Goal: Information Seeking & Learning: Learn about a topic

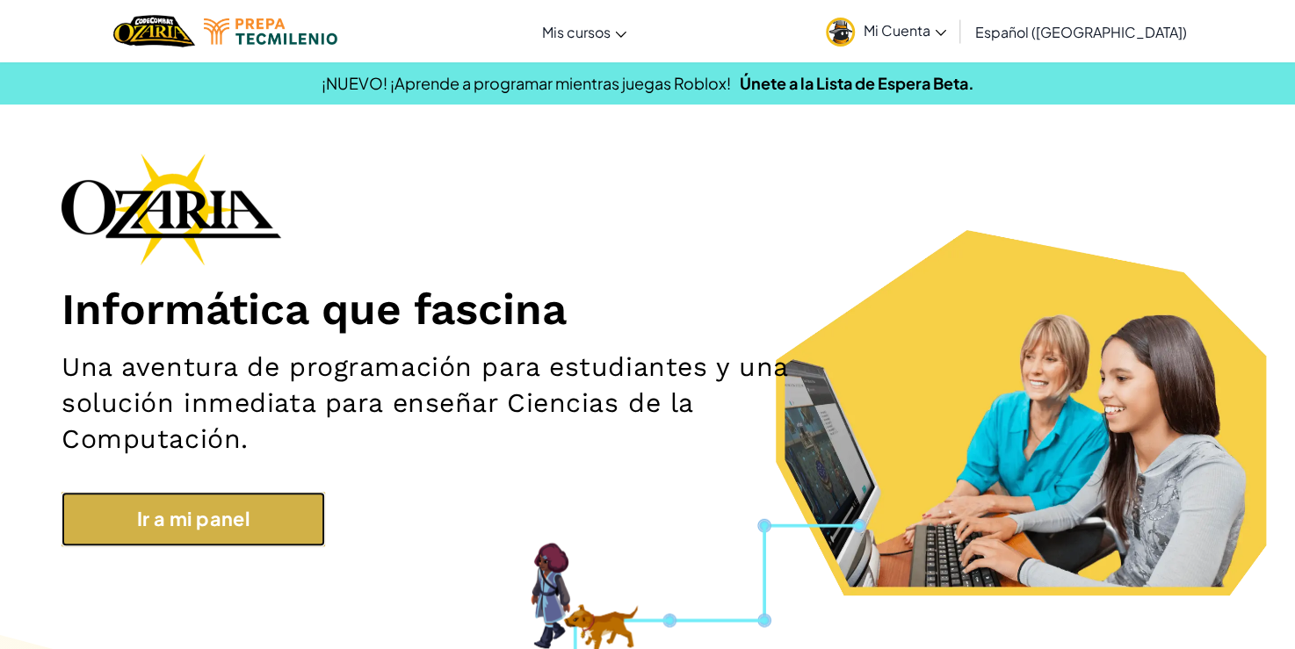
click at [291, 542] on link "Ir a mi panel" at bounding box center [193, 519] width 264 height 54
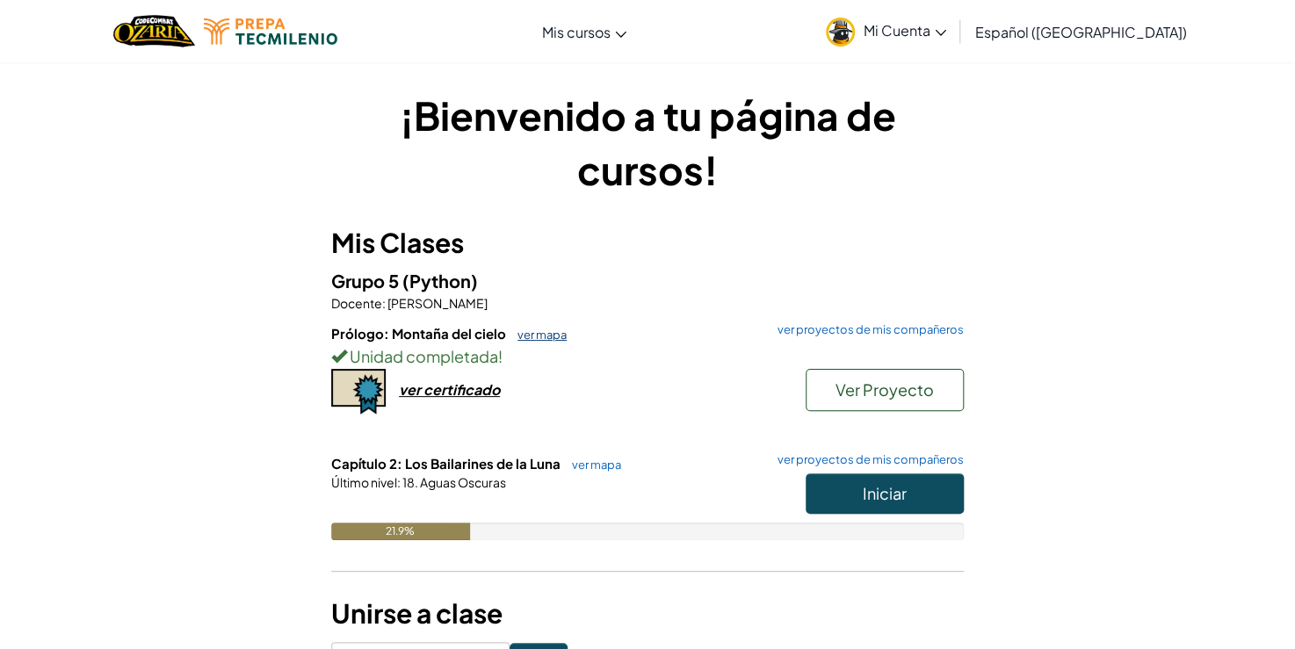
click at [544, 337] on link "ver mapa" at bounding box center [538, 335] width 58 height 14
click at [871, 491] on span "Iniciar" at bounding box center [885, 493] width 44 height 20
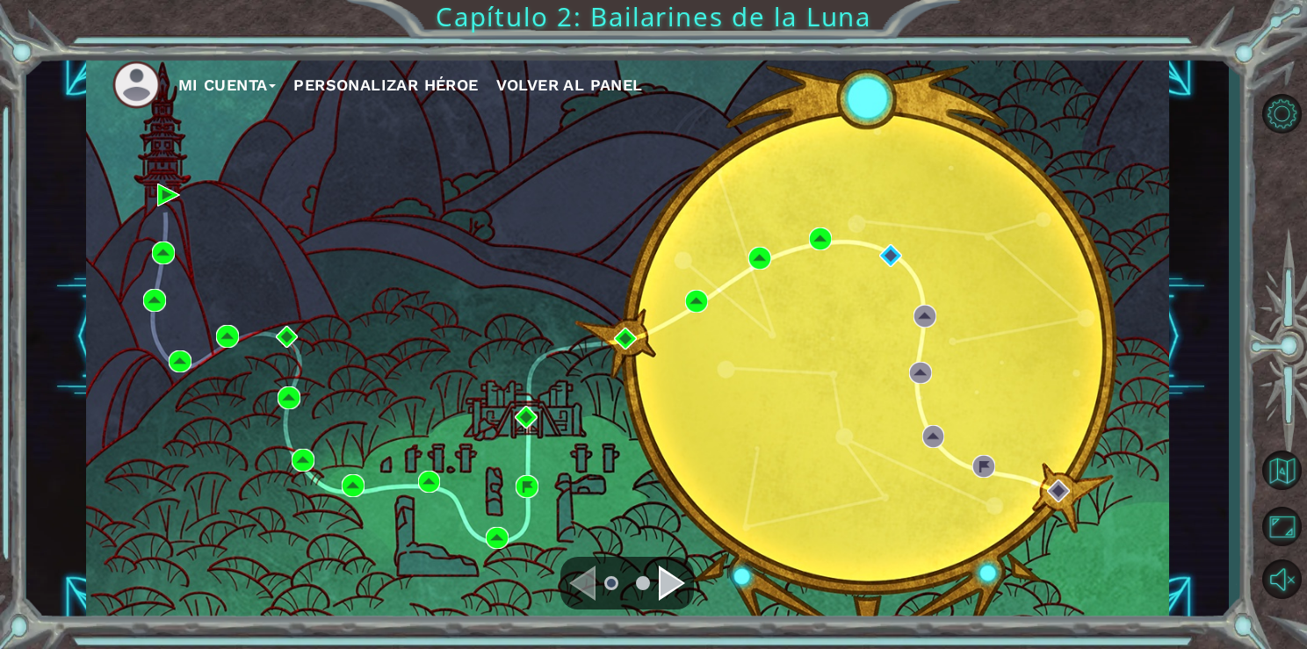
click at [876, 259] on div "Mi Cuenta Personalizar héroe Volver al panel" at bounding box center [627, 337] width 1083 height 571
click at [883, 256] on img at bounding box center [890, 255] width 23 height 23
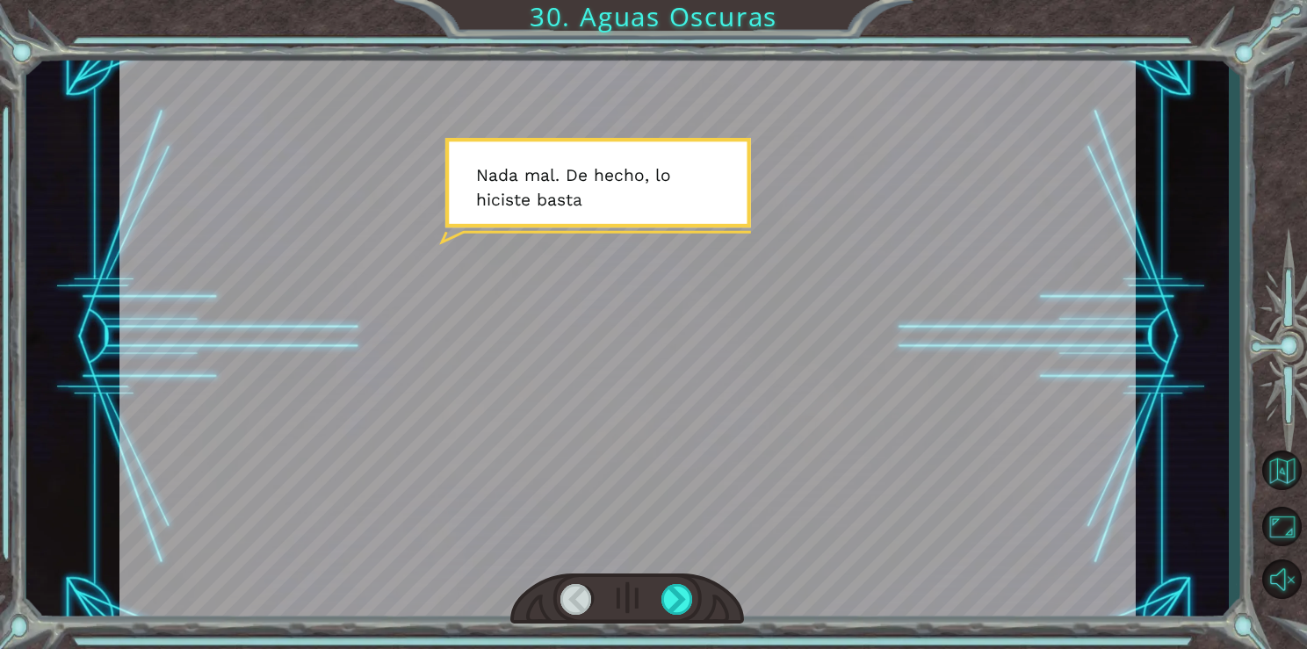
click at [597, 331] on div at bounding box center [627, 338] width 1016 height 572
drag, startPoint x: 597, startPoint y: 331, endPoint x: 687, endPoint y: 617, distance: 299.5
click at [687, 617] on div at bounding box center [627, 338] width 1016 height 572
click at [679, 599] on div at bounding box center [678, 599] width 33 height 31
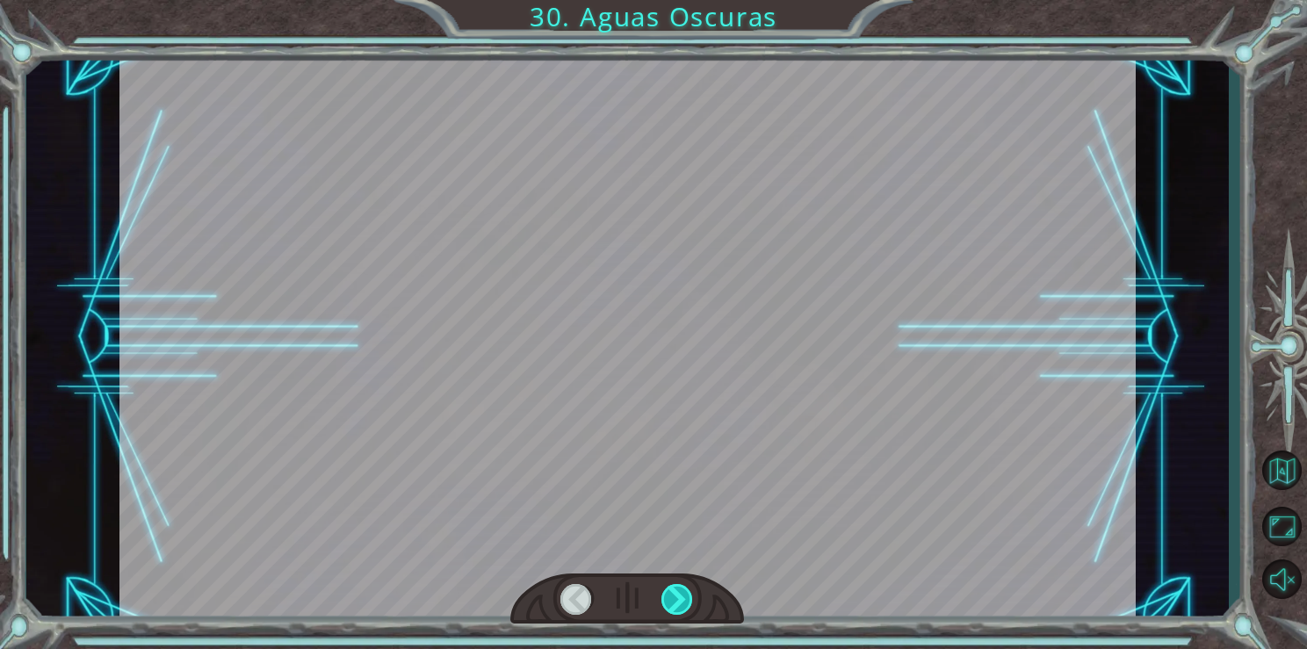
click at [679, 599] on div at bounding box center [678, 599] width 33 height 31
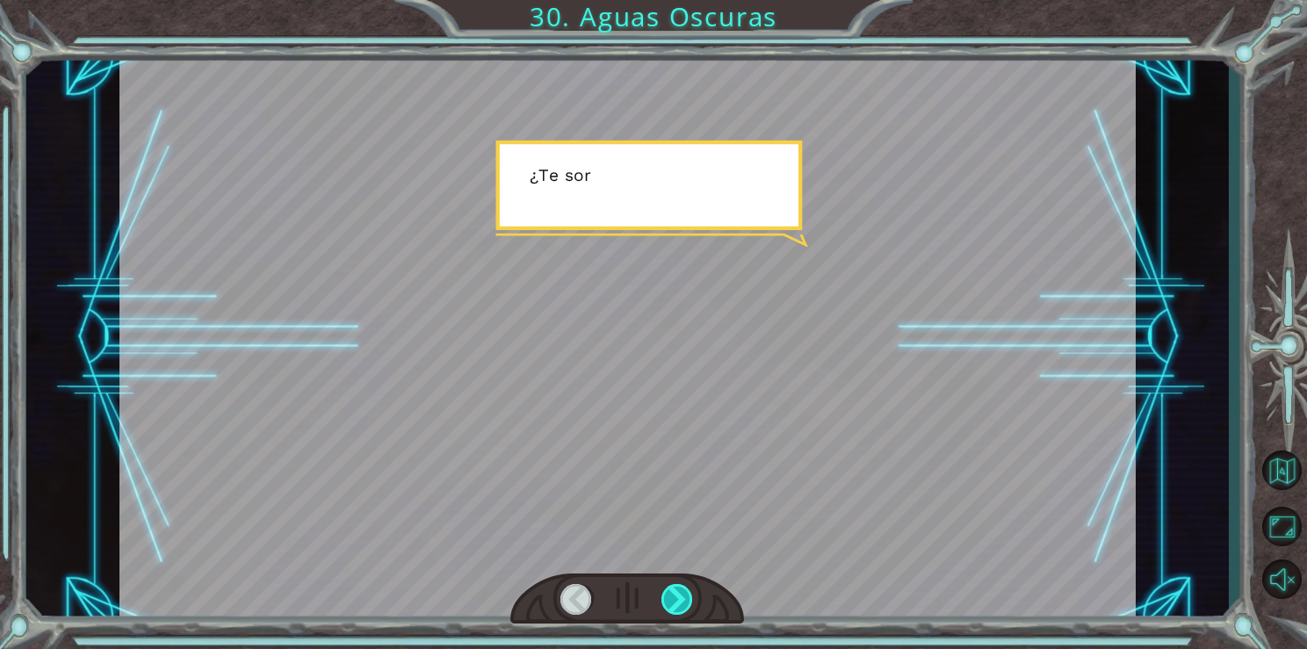
click at [679, 599] on div at bounding box center [678, 599] width 33 height 31
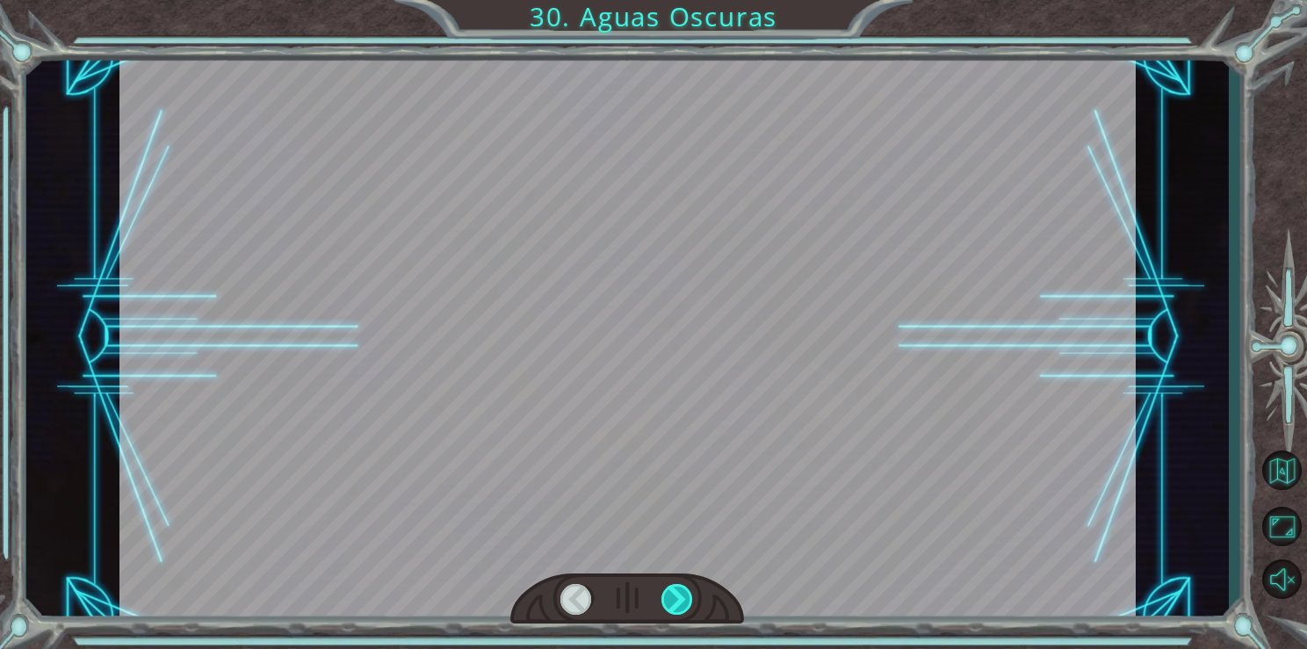
click at [679, 599] on div at bounding box center [678, 599] width 33 height 31
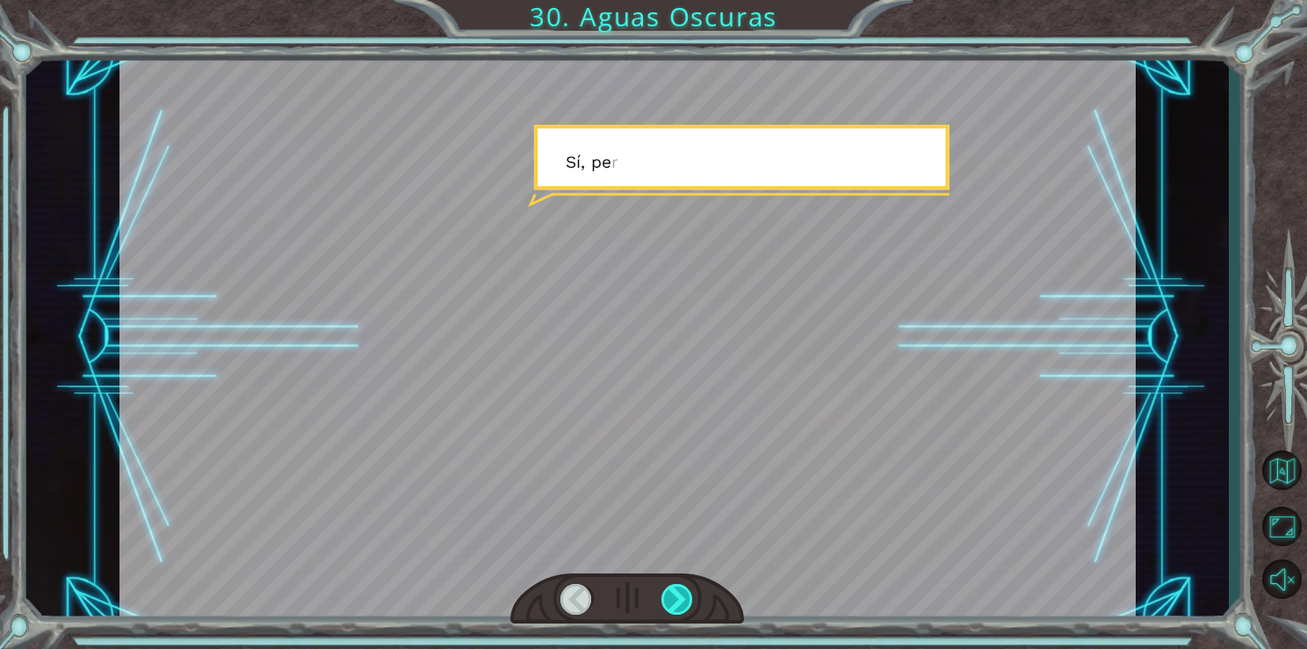
click at [679, 599] on div at bounding box center [678, 599] width 33 height 31
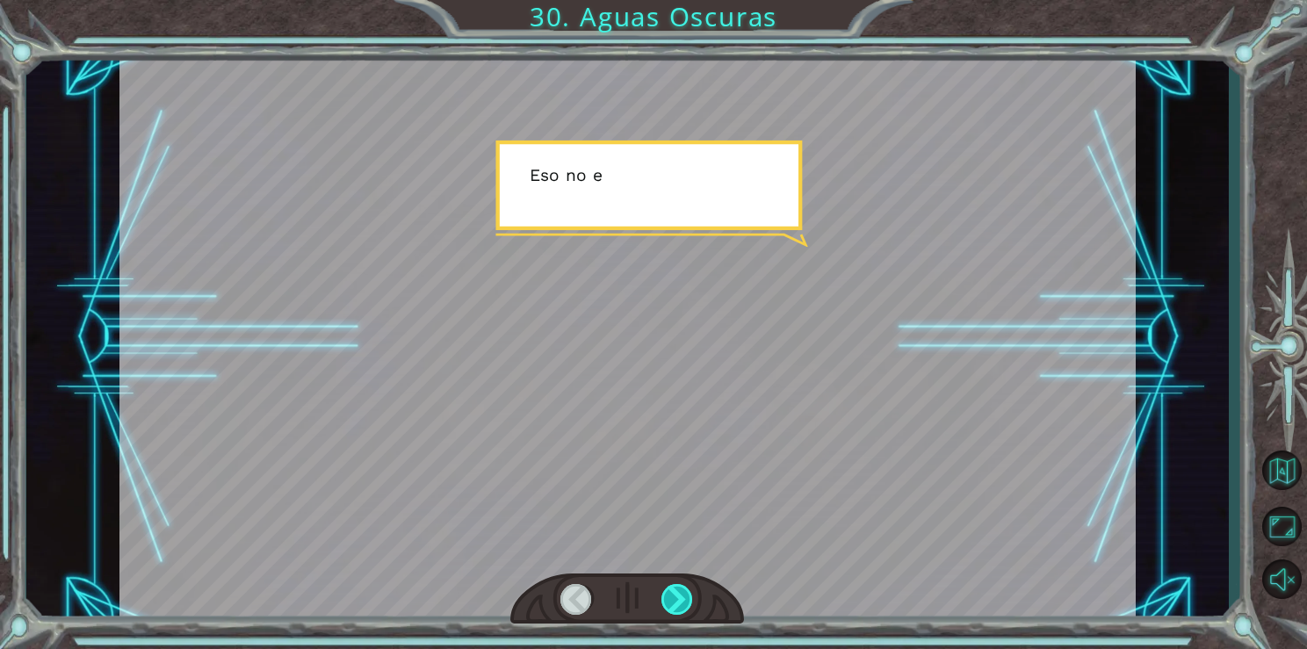
click at [679, 599] on div at bounding box center [678, 599] width 33 height 31
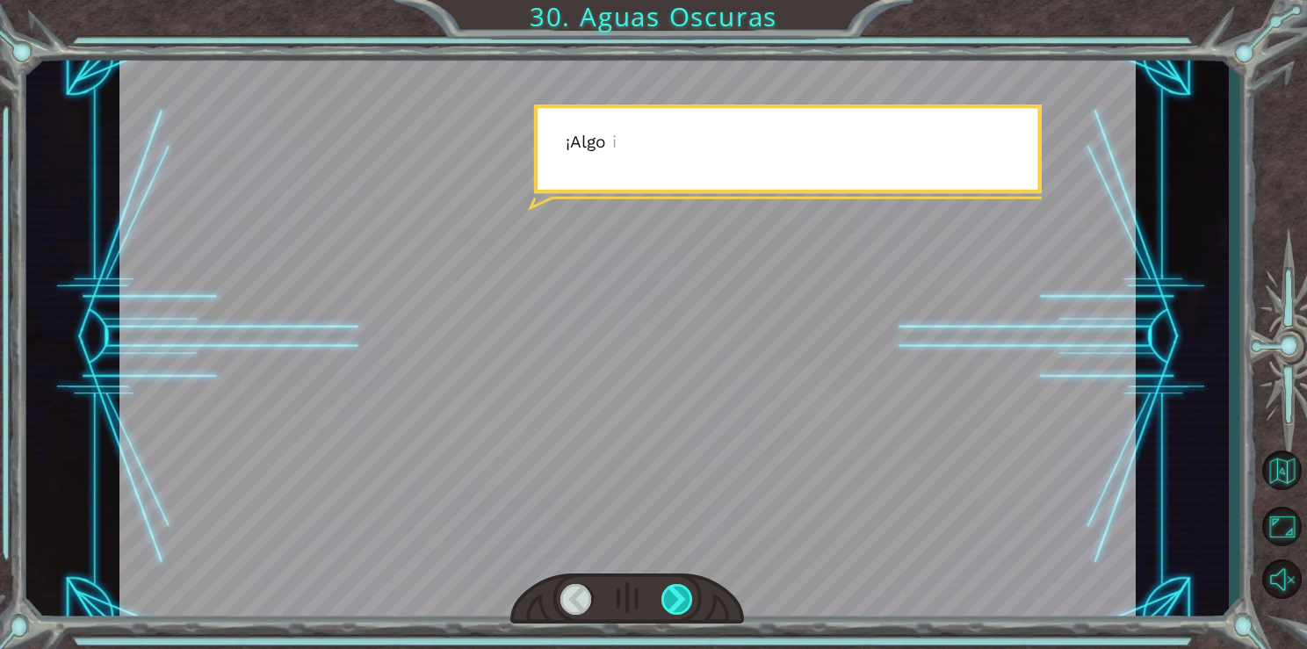
click at [679, 599] on div at bounding box center [678, 599] width 33 height 31
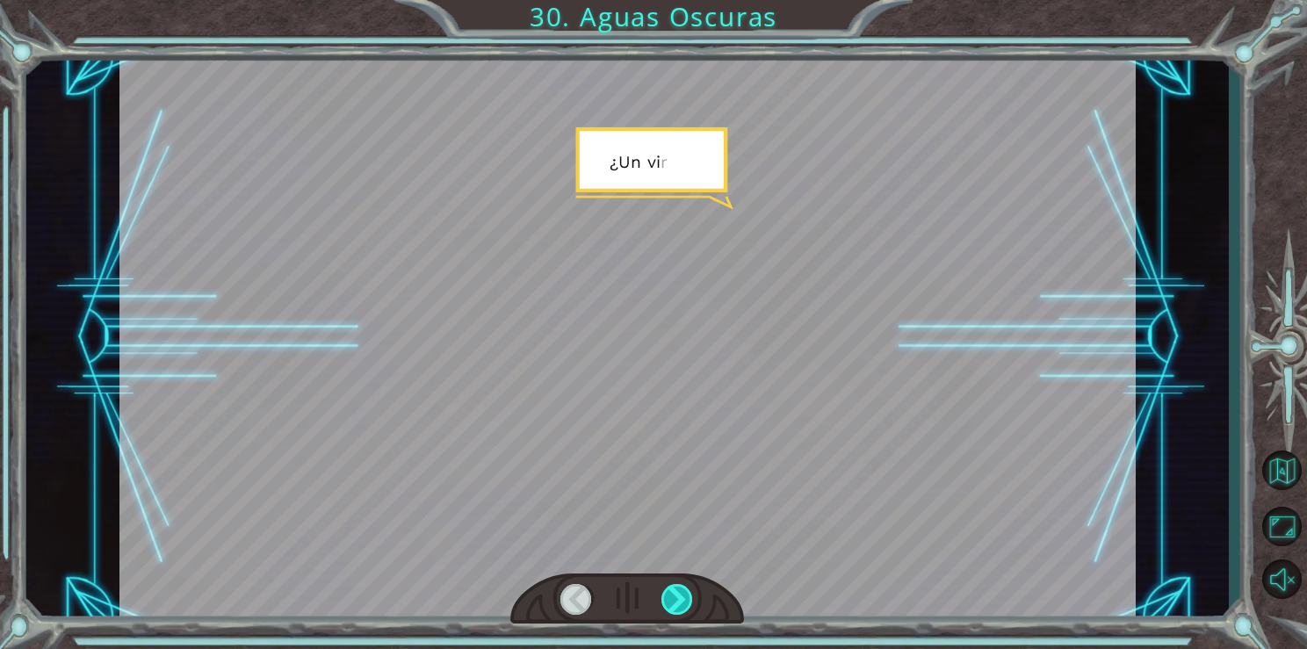
click at [679, 599] on div at bounding box center [678, 599] width 33 height 31
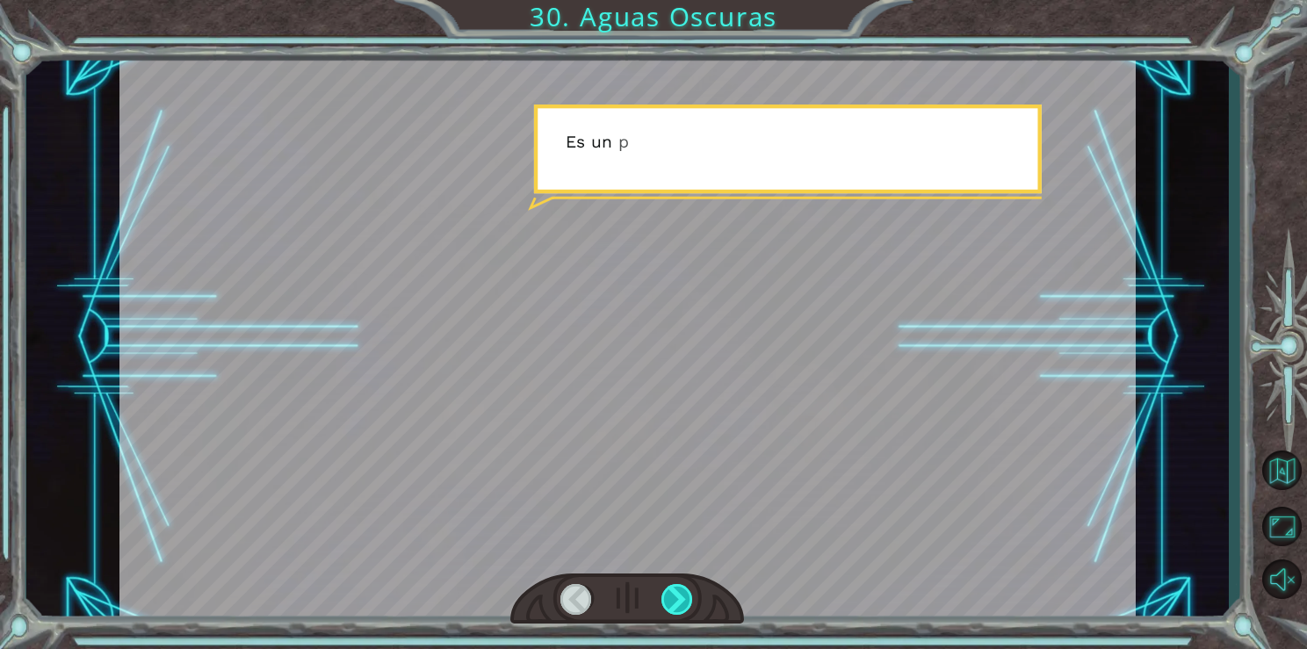
click at [679, 599] on div at bounding box center [678, 599] width 33 height 31
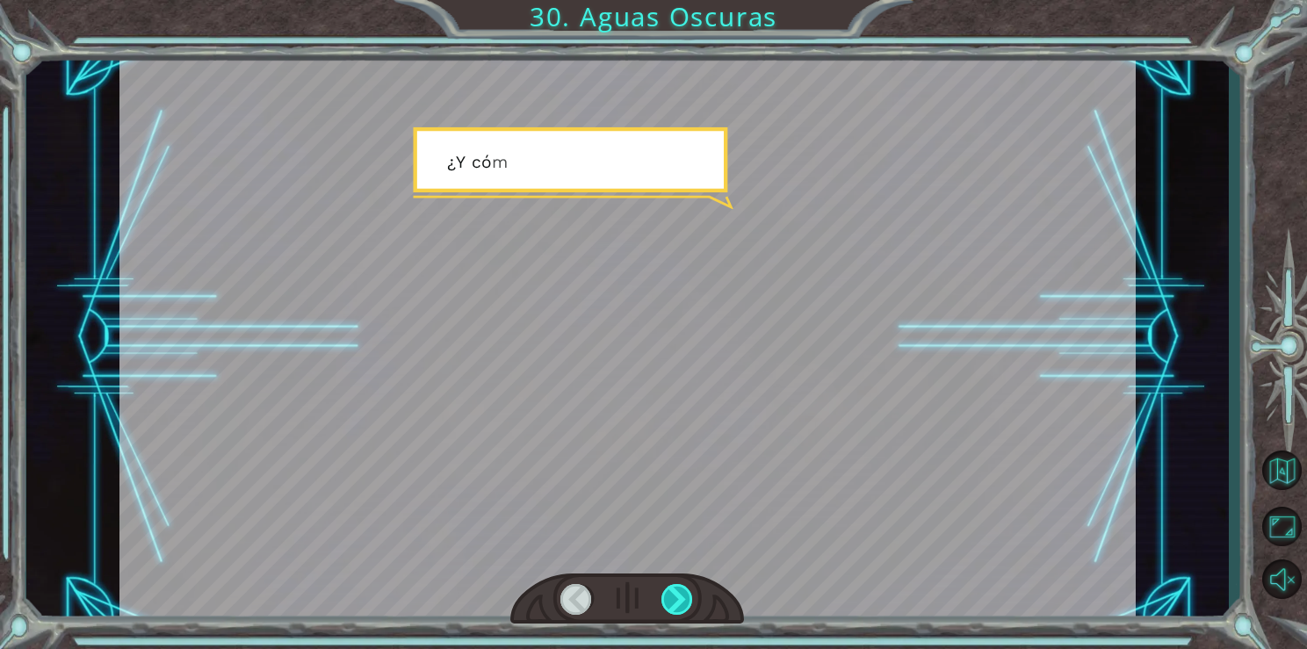
click at [679, 599] on div at bounding box center [678, 599] width 33 height 31
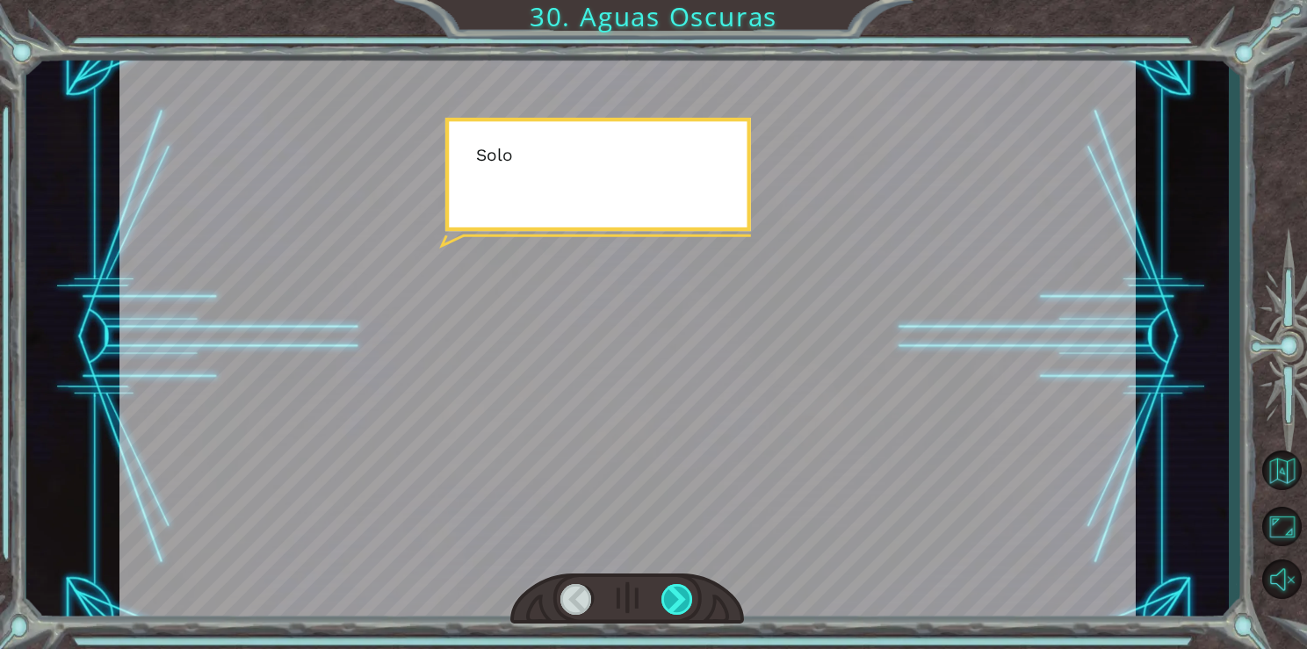
click at [679, 599] on div at bounding box center [678, 599] width 33 height 31
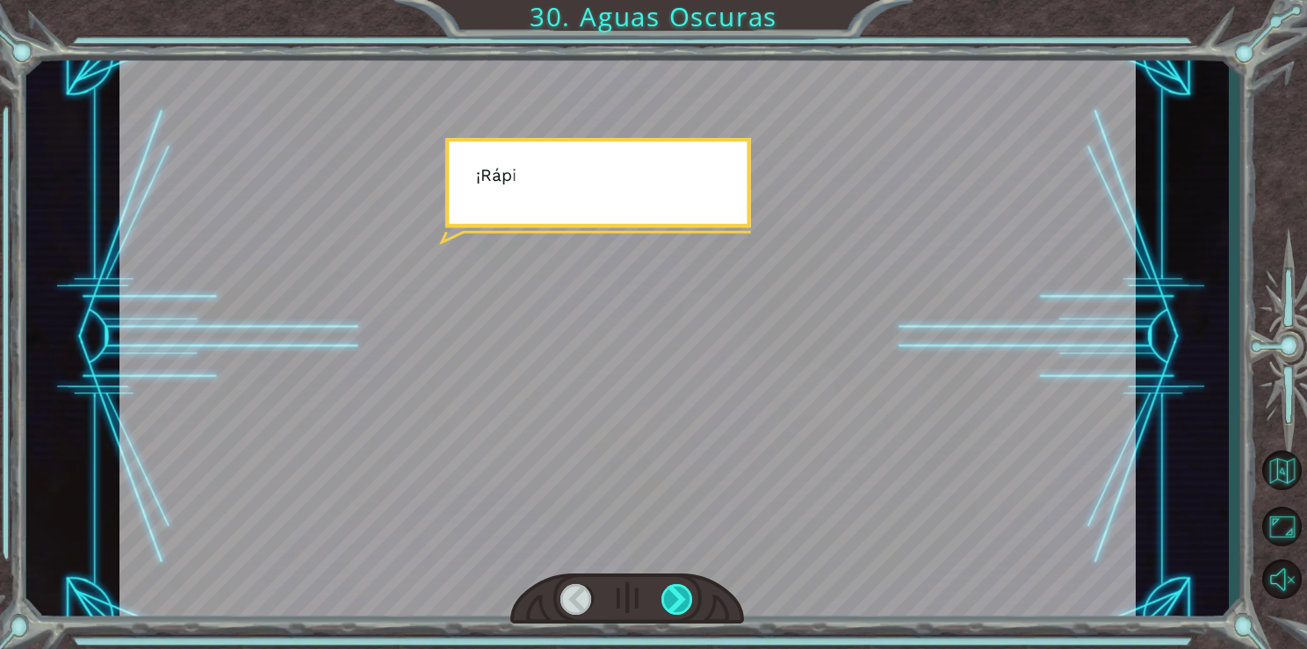
click at [679, 599] on div at bounding box center [678, 599] width 33 height 31
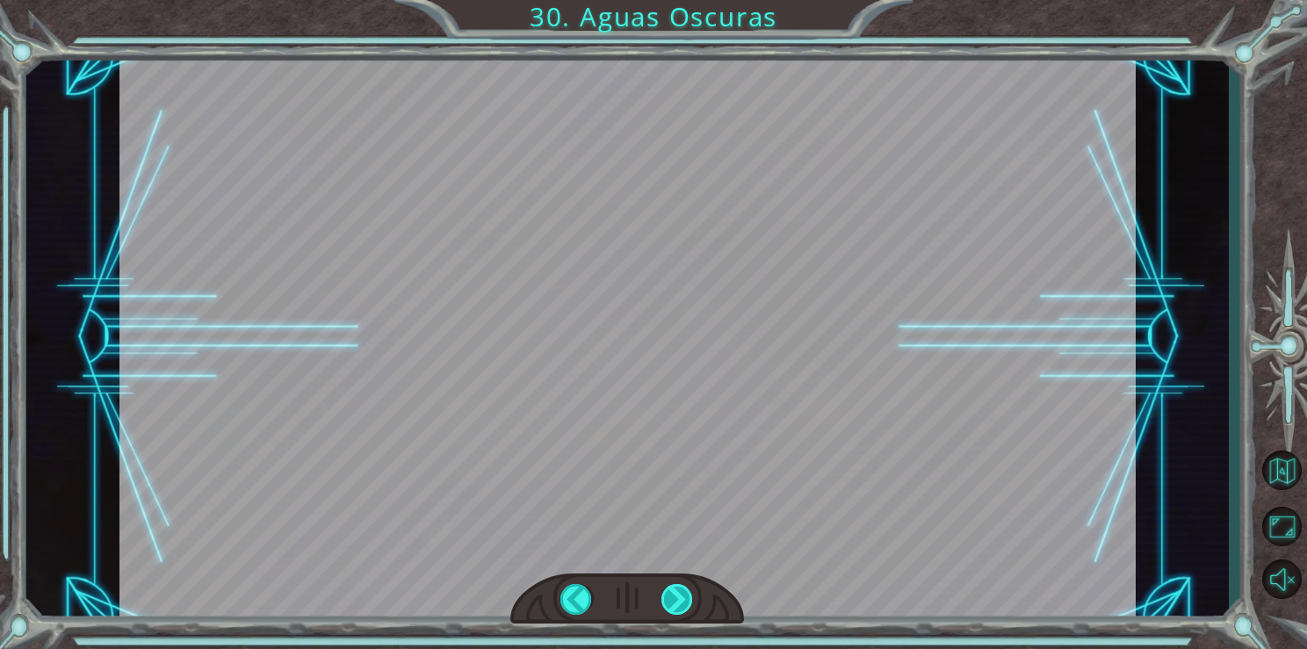
click at [679, 599] on div at bounding box center [678, 599] width 33 height 31
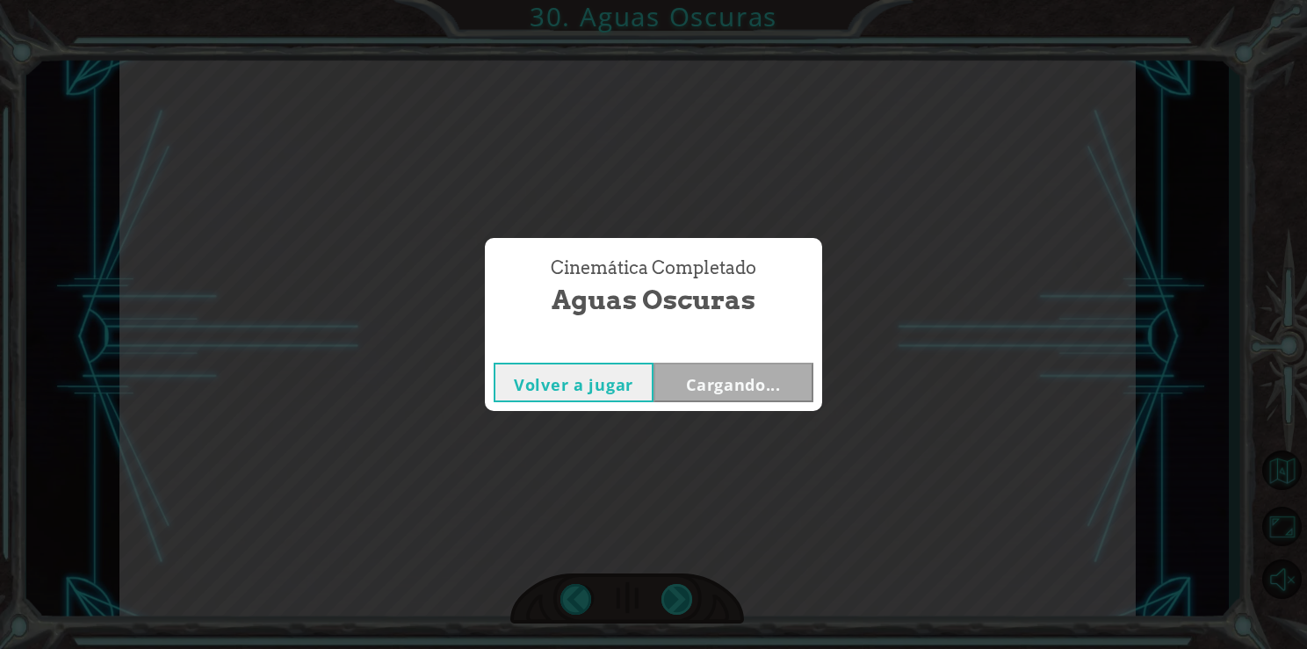
click at [679, 599] on div "Cinemática Completado Aguas Oscuras Volver a jugar Cargando..." at bounding box center [653, 324] width 1307 height 649
click at [728, 403] on div "Volver a jugar [GEOGRAPHIC_DATA]" at bounding box center [653, 382] width 337 height 57
click at [731, 397] on button "Siguiente" at bounding box center [734, 383] width 160 height 40
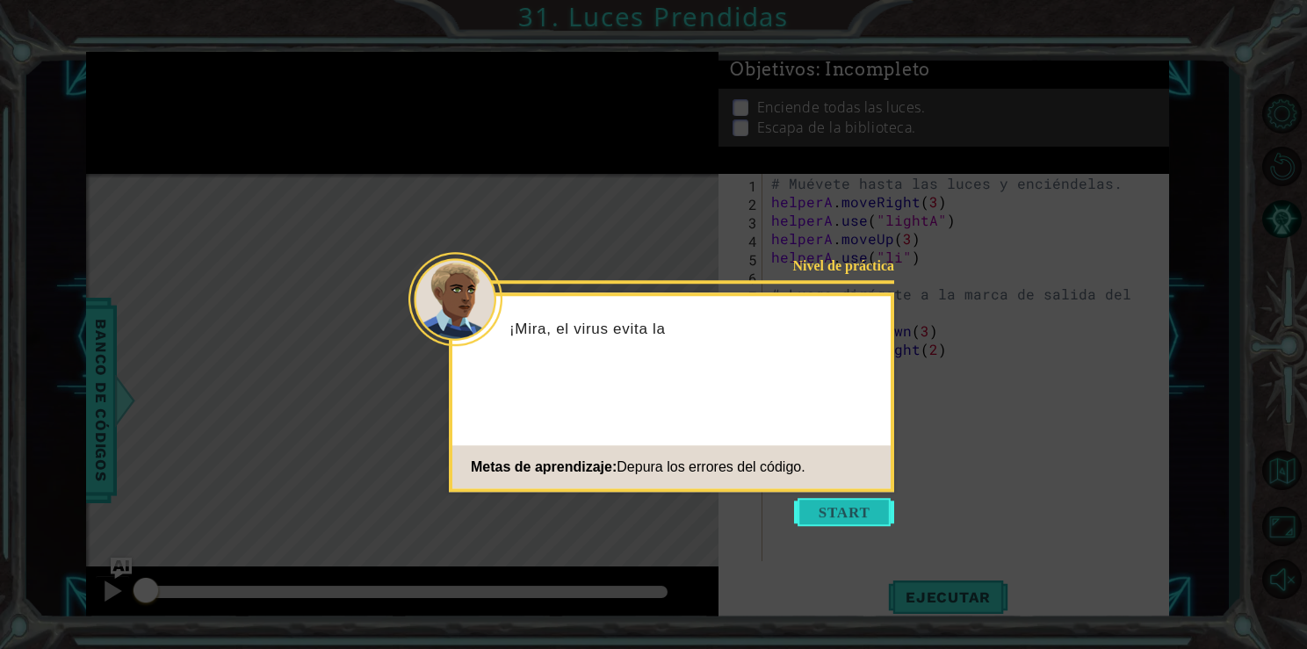
click at [807, 506] on button "Start" at bounding box center [844, 512] width 100 height 28
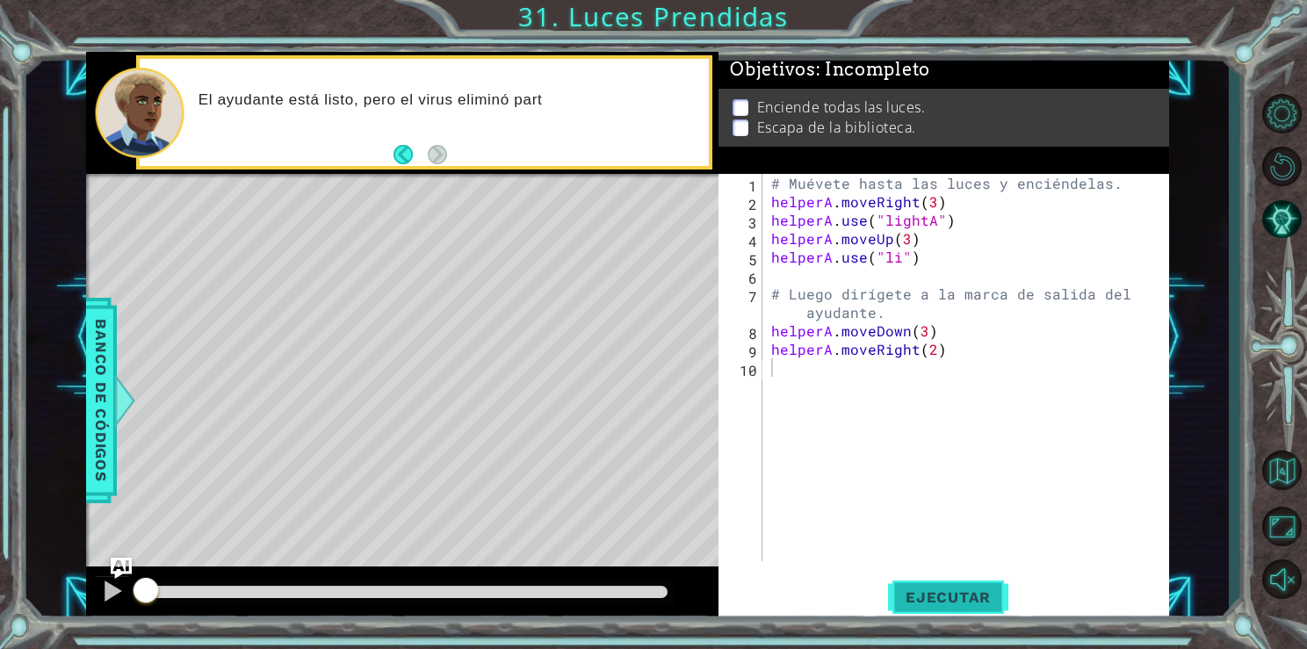
click at [931, 582] on button "Ejecutar" at bounding box center [948, 597] width 120 height 45
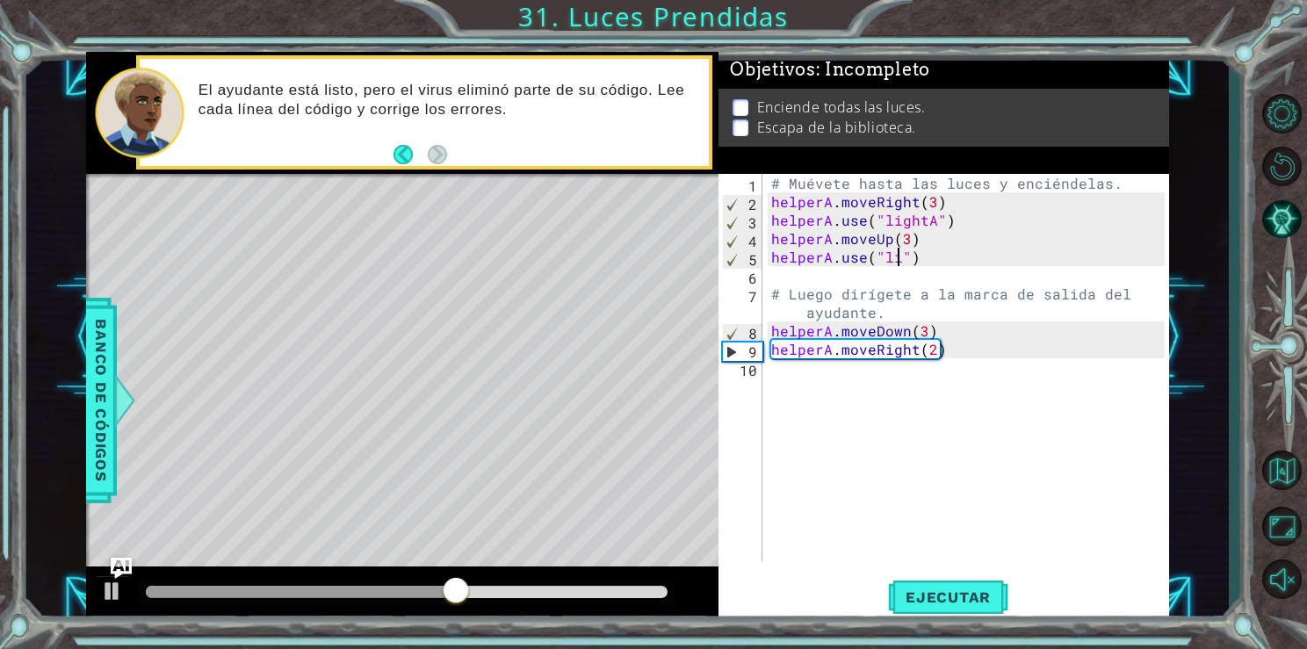
click at [899, 262] on div "# Muévete hasta las luces y enciéndelas. helperA . moveRight ( 3 ) helperA . us…" at bounding box center [970, 386] width 405 height 424
click at [930, 607] on button "Ejecutar" at bounding box center [948, 597] width 120 height 45
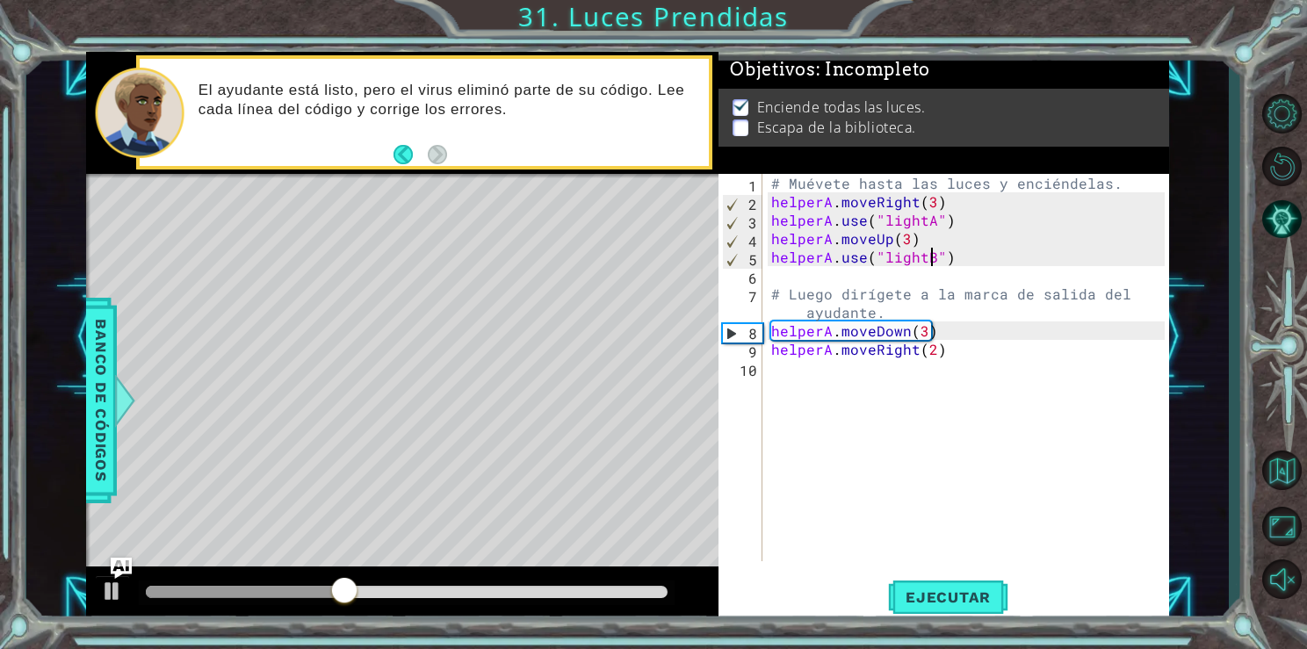
click at [923, 328] on div "# Muévete hasta las luces y enciéndelas. helperA . moveRight ( 3 ) helperA . us…" at bounding box center [970, 386] width 405 height 424
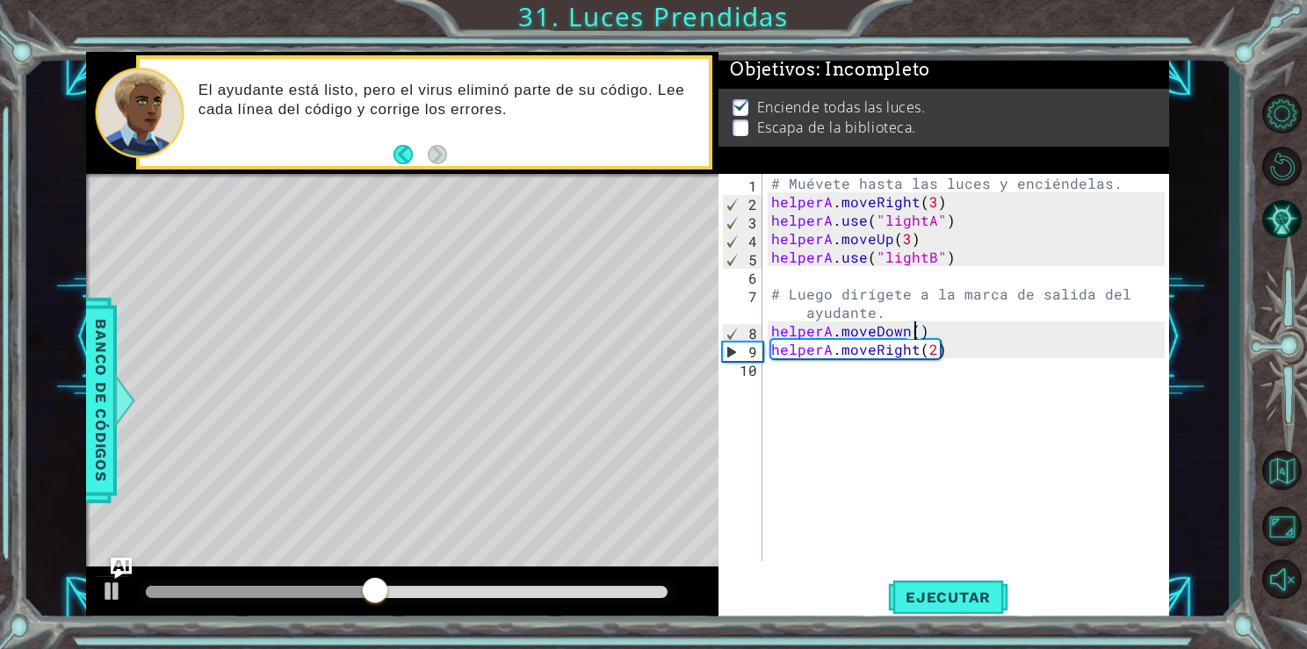
scroll to position [0, 9]
type textarea "helperA.moveDown(1)"
click at [974, 615] on button "Ejecutar" at bounding box center [948, 597] width 120 height 45
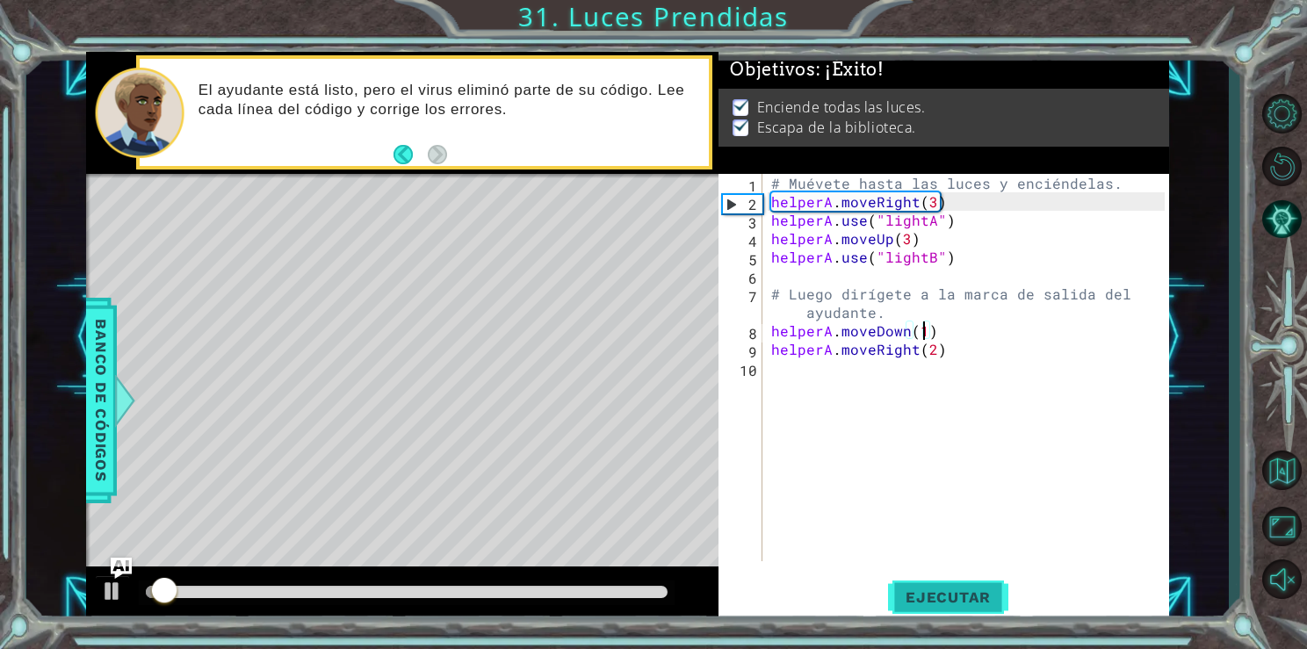
click at [975, 589] on span "Ejecutar" at bounding box center [948, 598] width 120 height 18
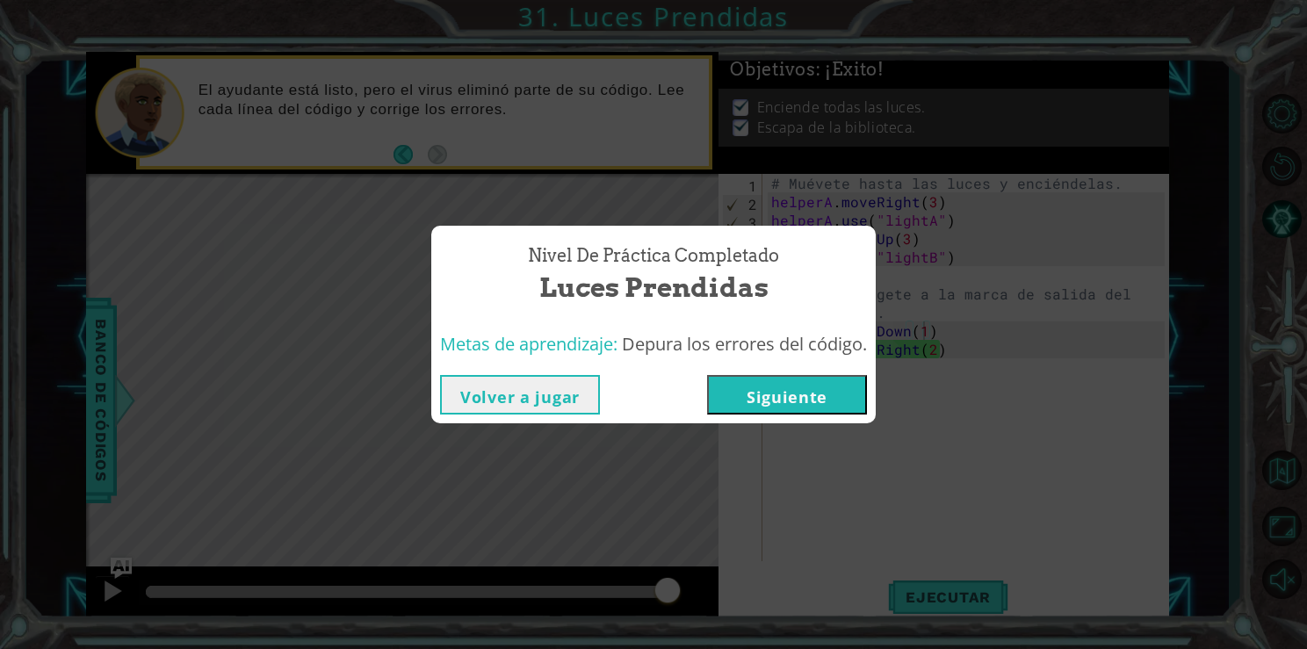
click at [811, 385] on button "Siguiente" at bounding box center [787, 395] width 160 height 40
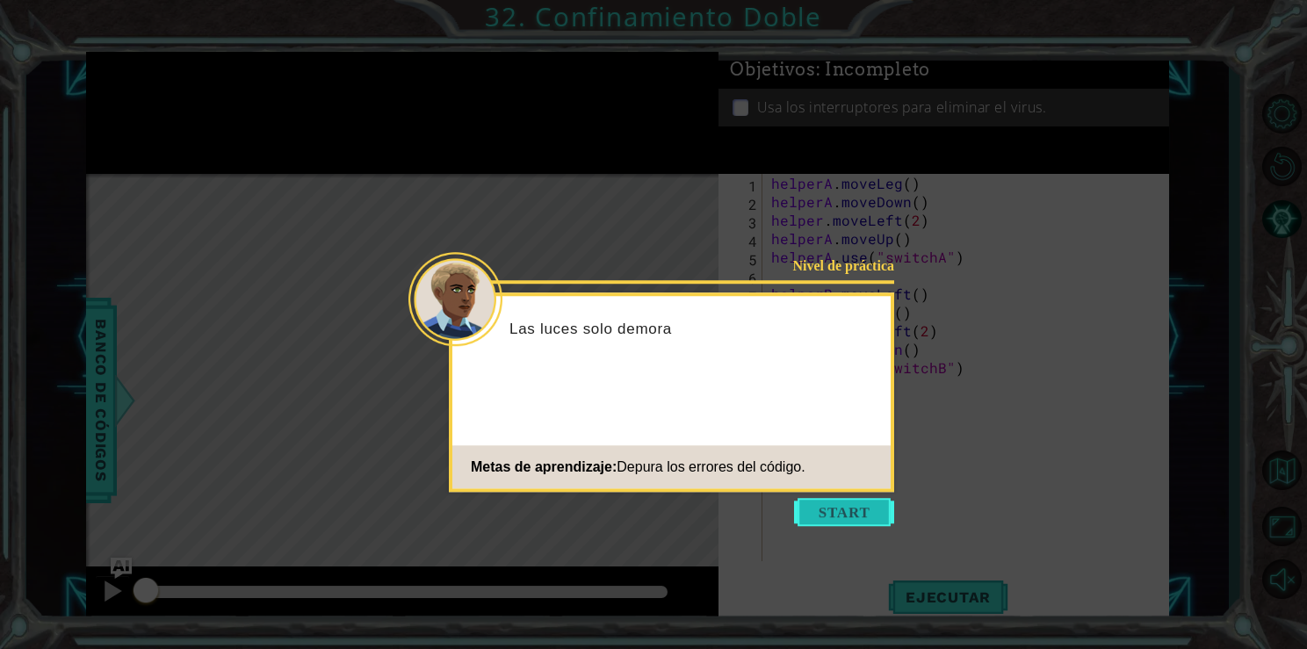
click at [832, 504] on button "Start" at bounding box center [844, 512] width 100 height 28
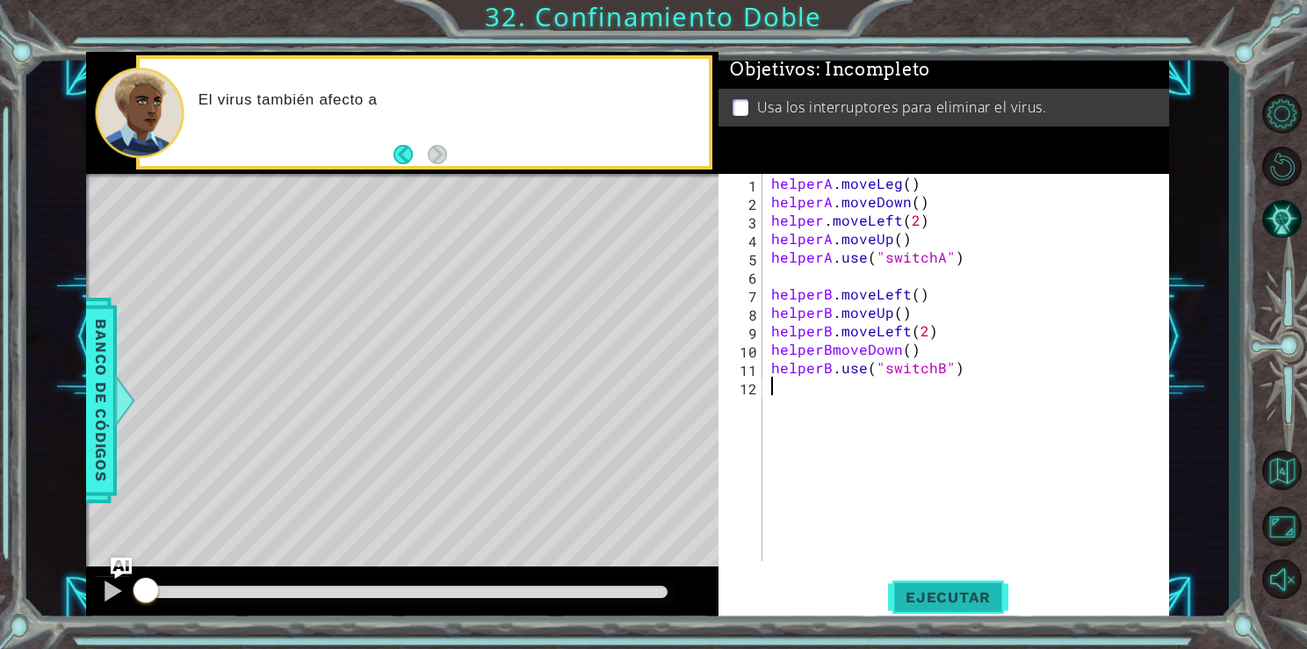
click at [937, 579] on button "Ejecutar" at bounding box center [948, 597] width 120 height 45
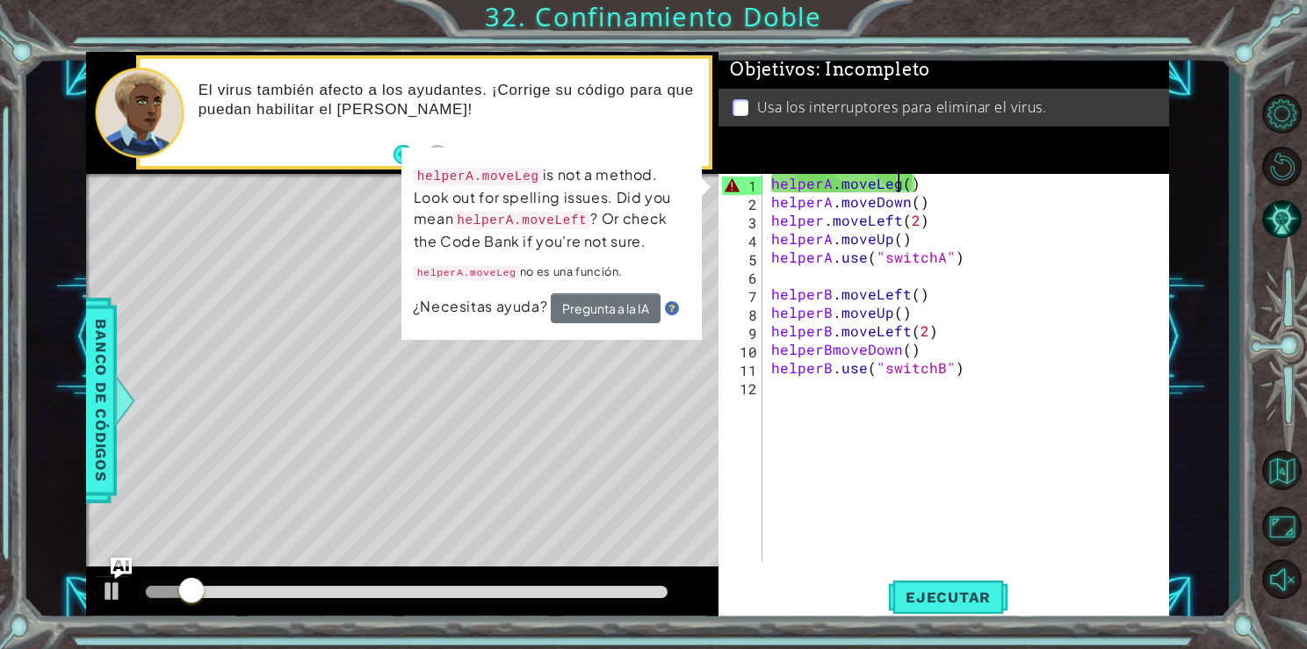
click at [898, 188] on div "helperA . moveLeg ( ) helperA . moveDown ( ) helper . moveLeft ( 2 ) helperA . …" at bounding box center [970, 386] width 405 height 424
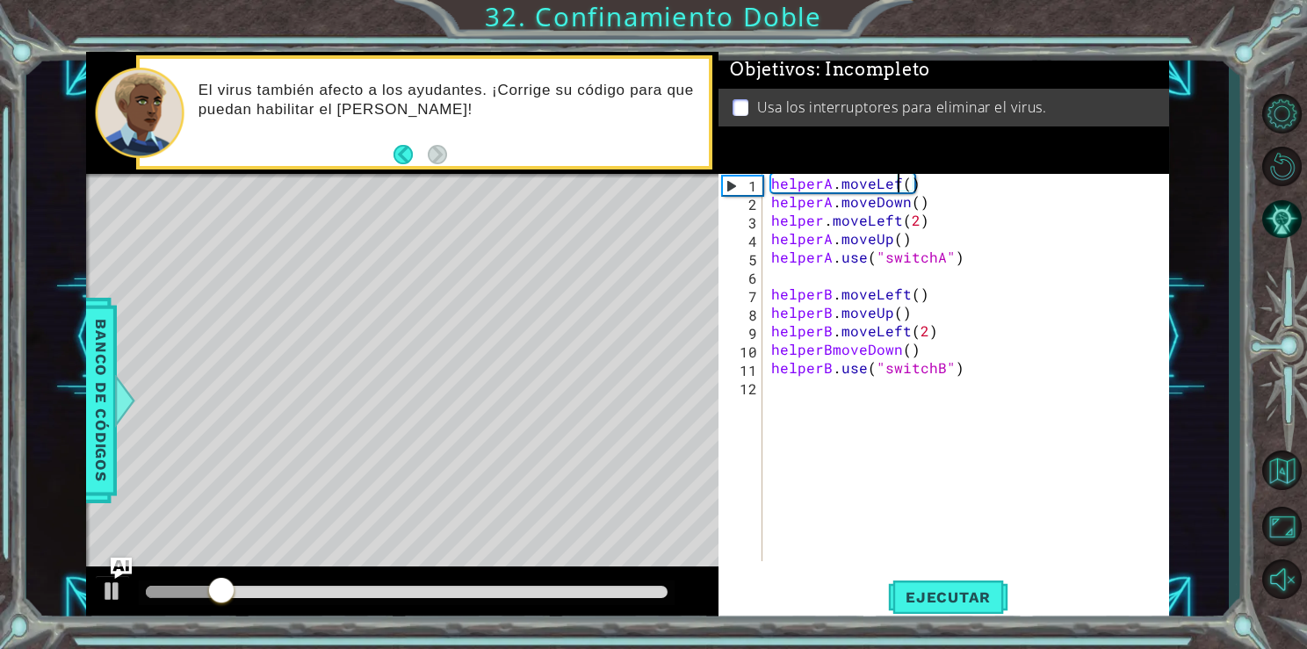
scroll to position [0, 7]
click at [922, 576] on button "Ejecutar" at bounding box center [948, 597] width 120 height 45
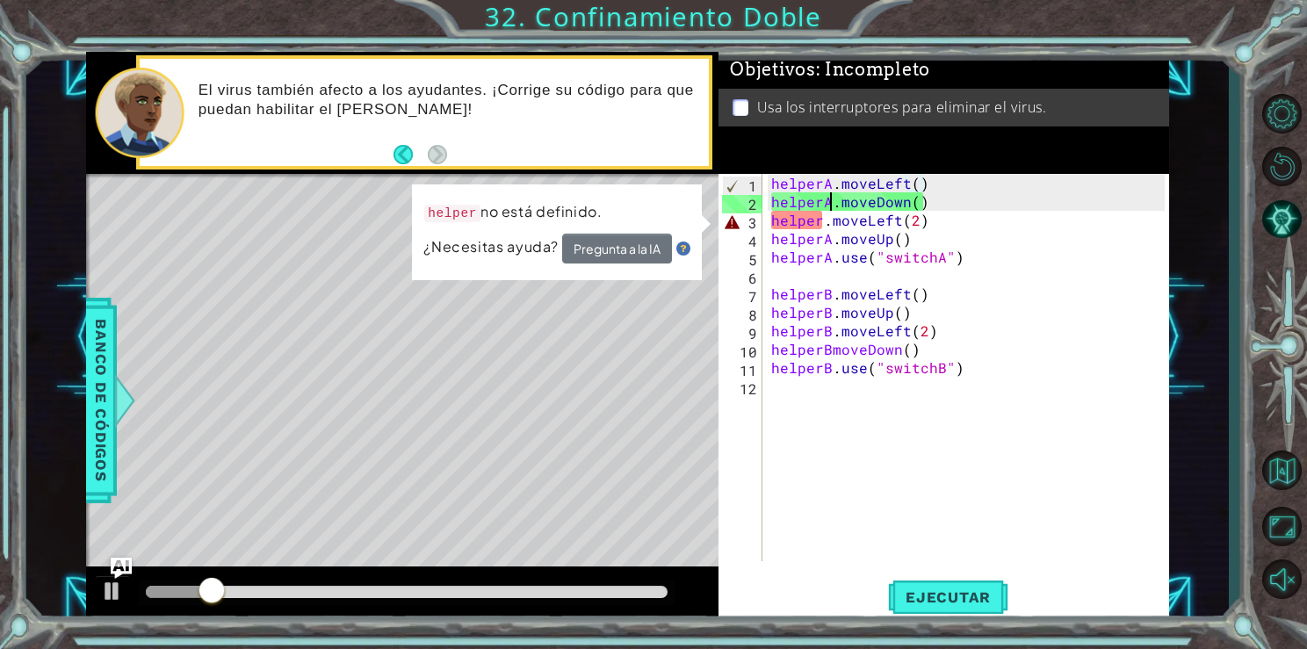
click at [834, 206] on div "helperA . moveLeft ( ) helperA . moveDown ( ) helper . moveLeft ( 2 ) helperA .…" at bounding box center [970, 386] width 405 height 424
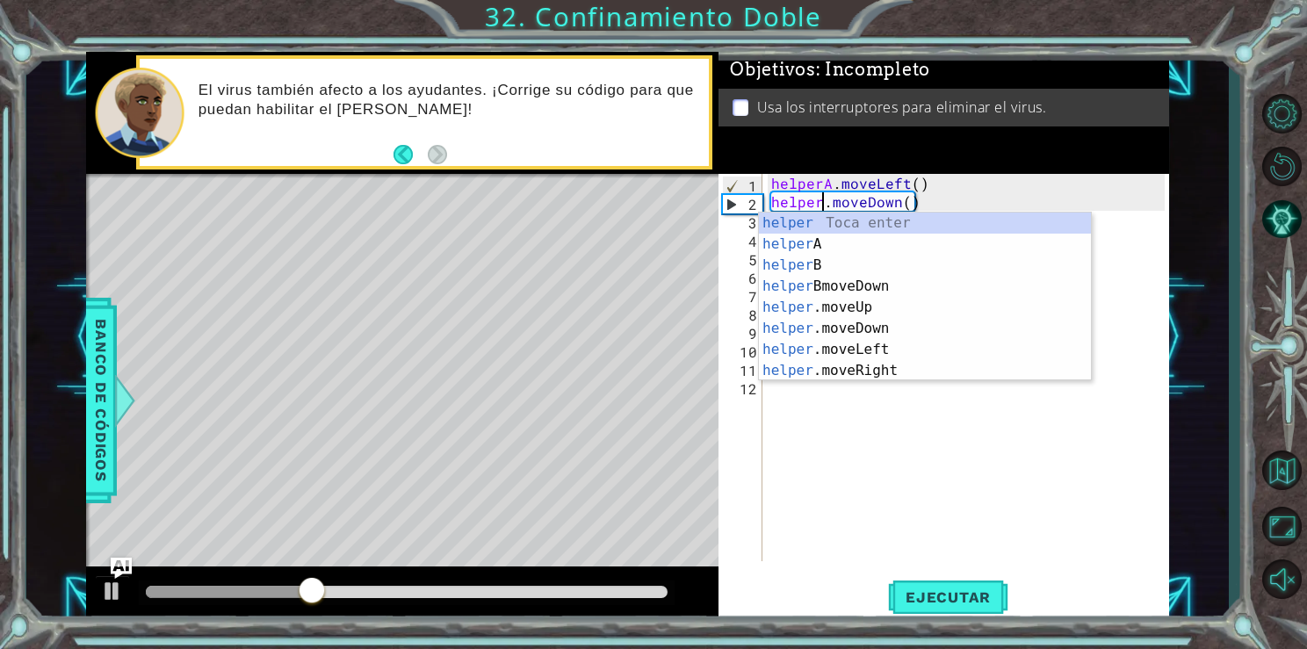
click at [1016, 141] on div "Objetivos : Incompleto Usa los interruptores para eliminar el virus." at bounding box center [944, 113] width 450 height 122
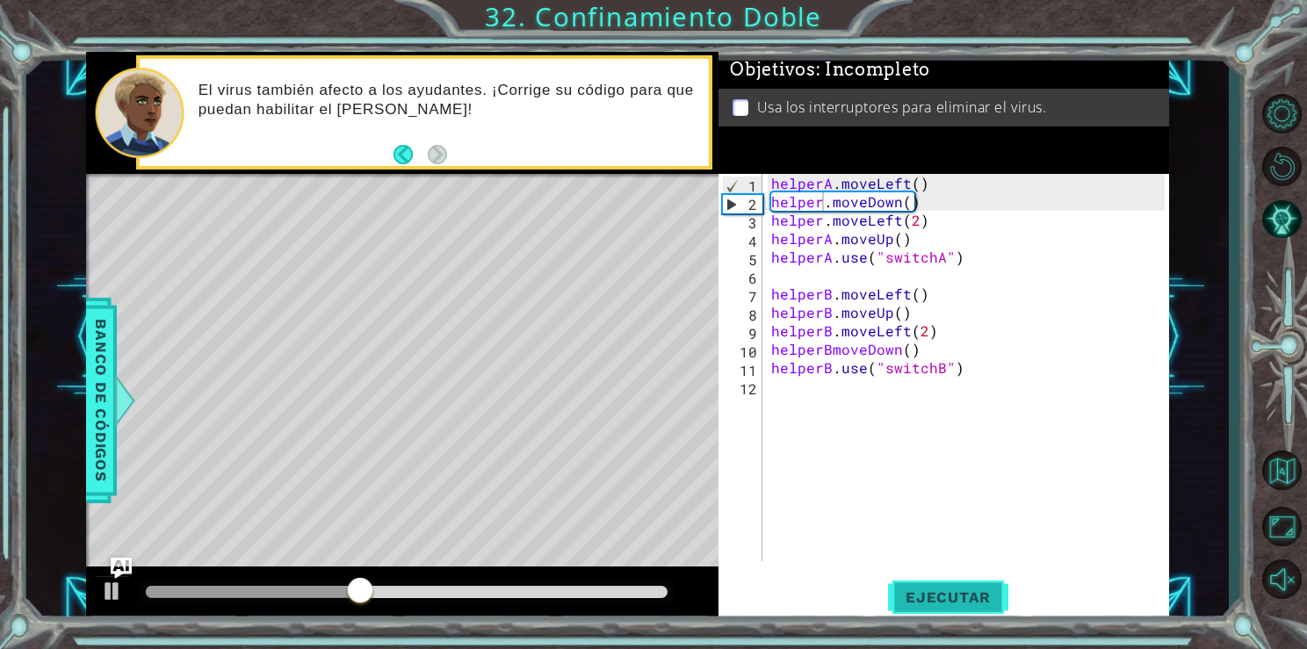
click at [915, 582] on button "Ejecutar" at bounding box center [948, 597] width 120 height 45
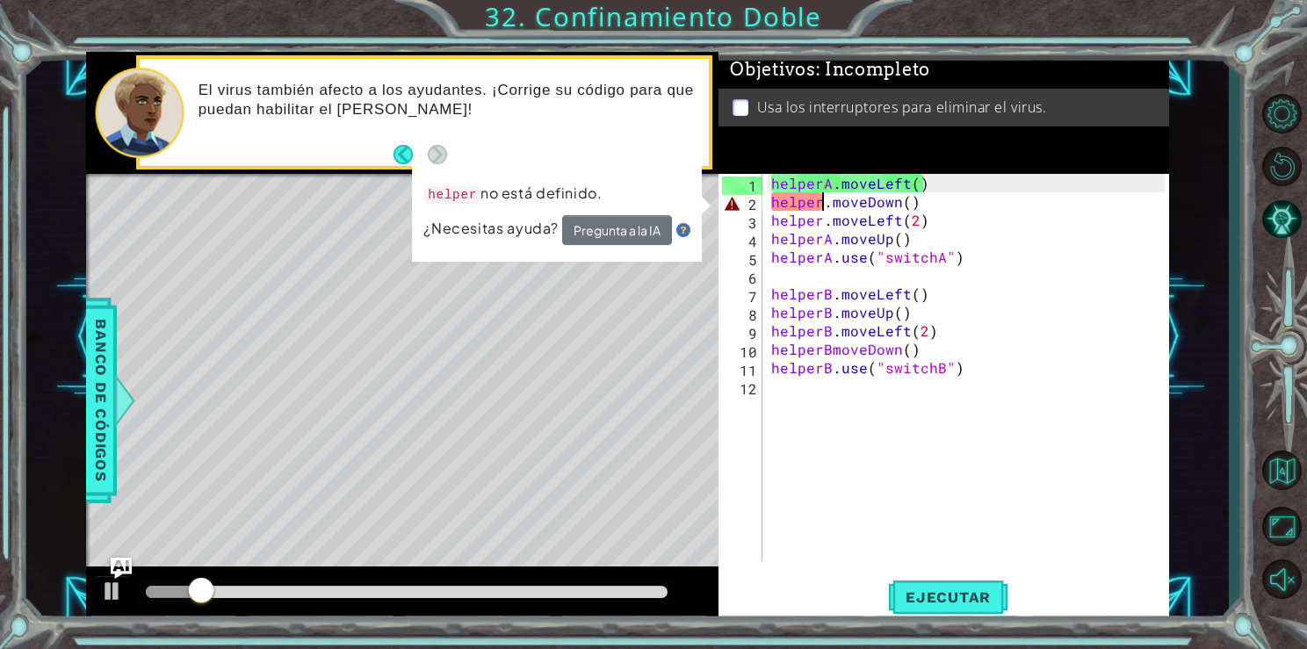
scroll to position [0, 4]
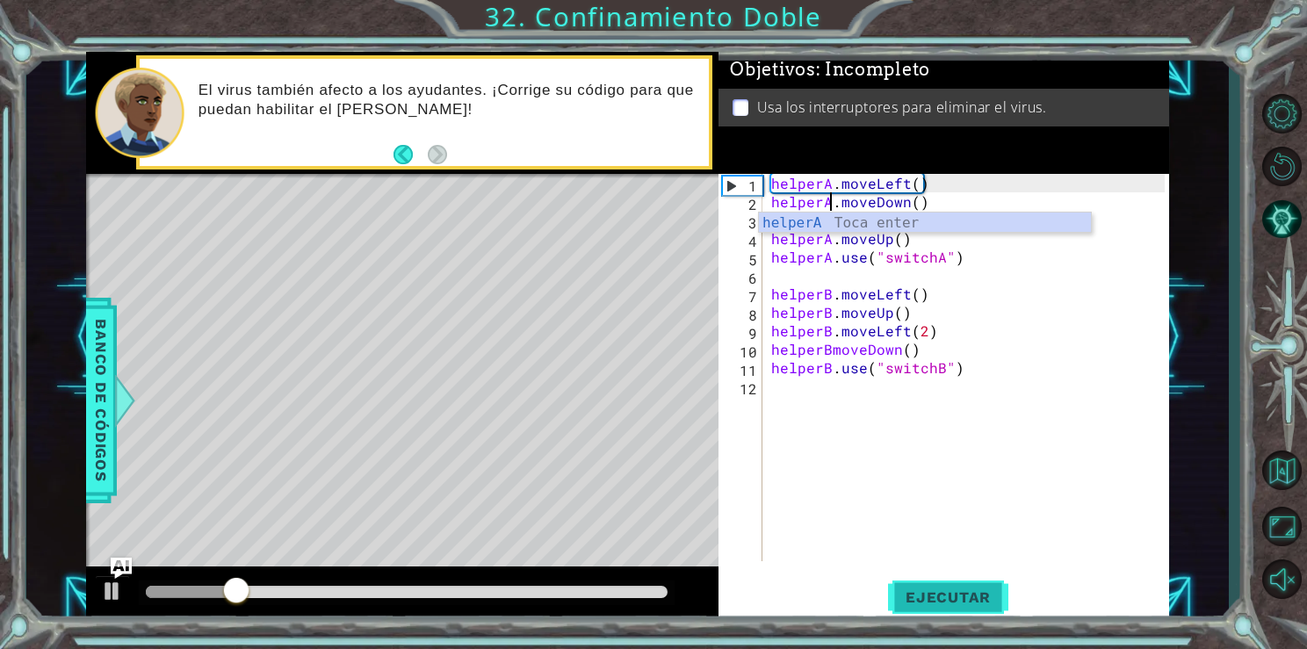
click at [952, 580] on button "Ejecutar" at bounding box center [948, 597] width 120 height 45
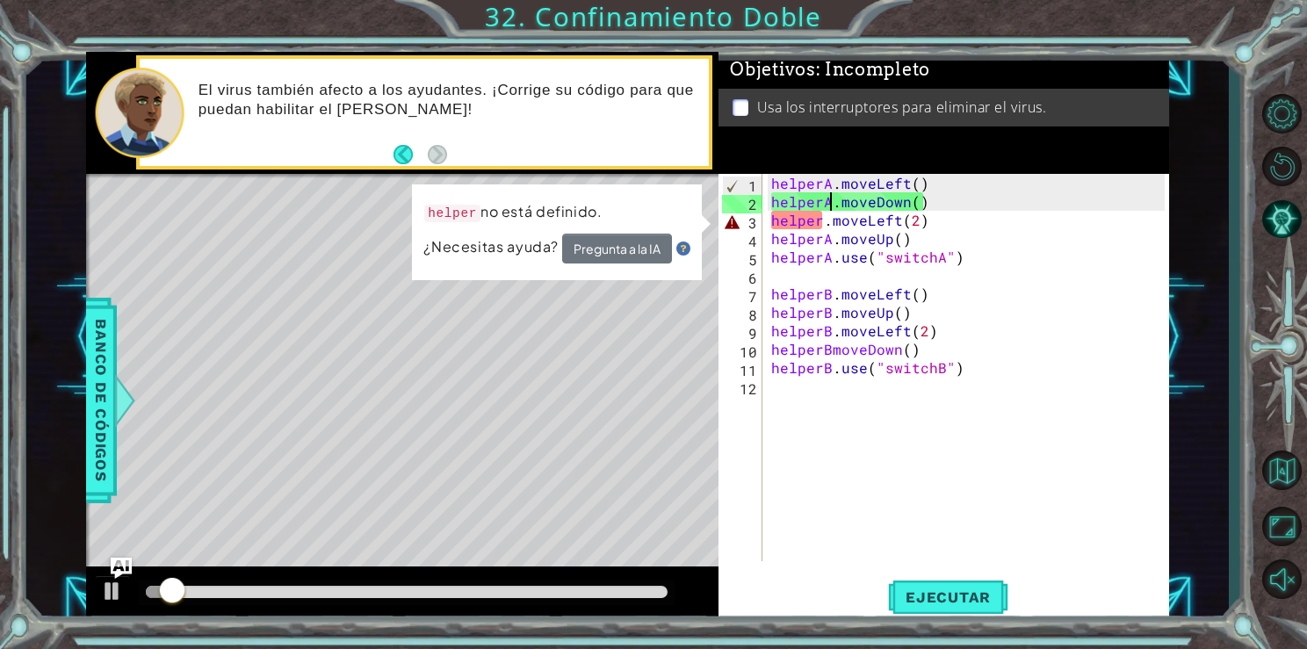
click at [818, 221] on div "helperA . moveLeft ( ) helperA . moveDown ( ) helper . moveLeft ( 2 ) helperA .…" at bounding box center [970, 386] width 405 height 424
click at [823, 221] on div "helperA . moveLeft ( ) helperA . moveDown ( ) helper . moveLeft ( 2 ) helperA .…" at bounding box center [970, 386] width 405 height 424
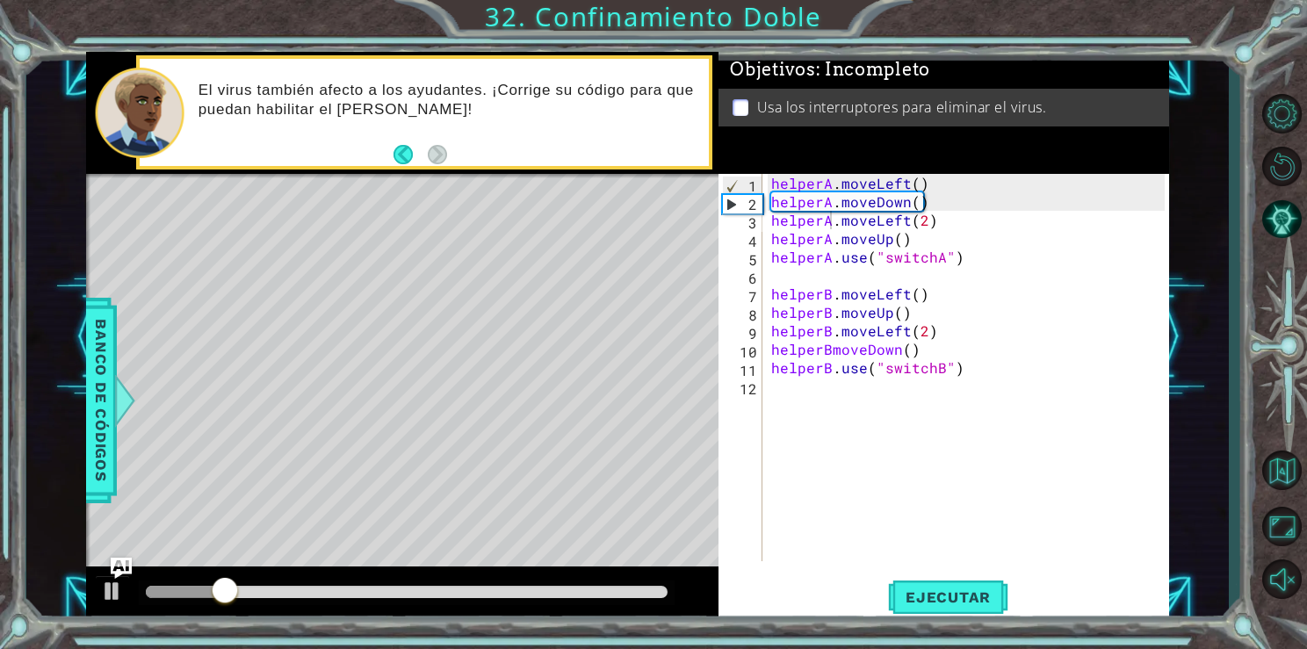
click at [962, 638] on div "1 ההההההההההההההההההההההההההההההההההההההההההההההההההההההההההההההההההההההההההההה…" at bounding box center [653, 324] width 1307 height 649
click at [951, 603] on span "Ejecutar" at bounding box center [948, 598] width 120 height 18
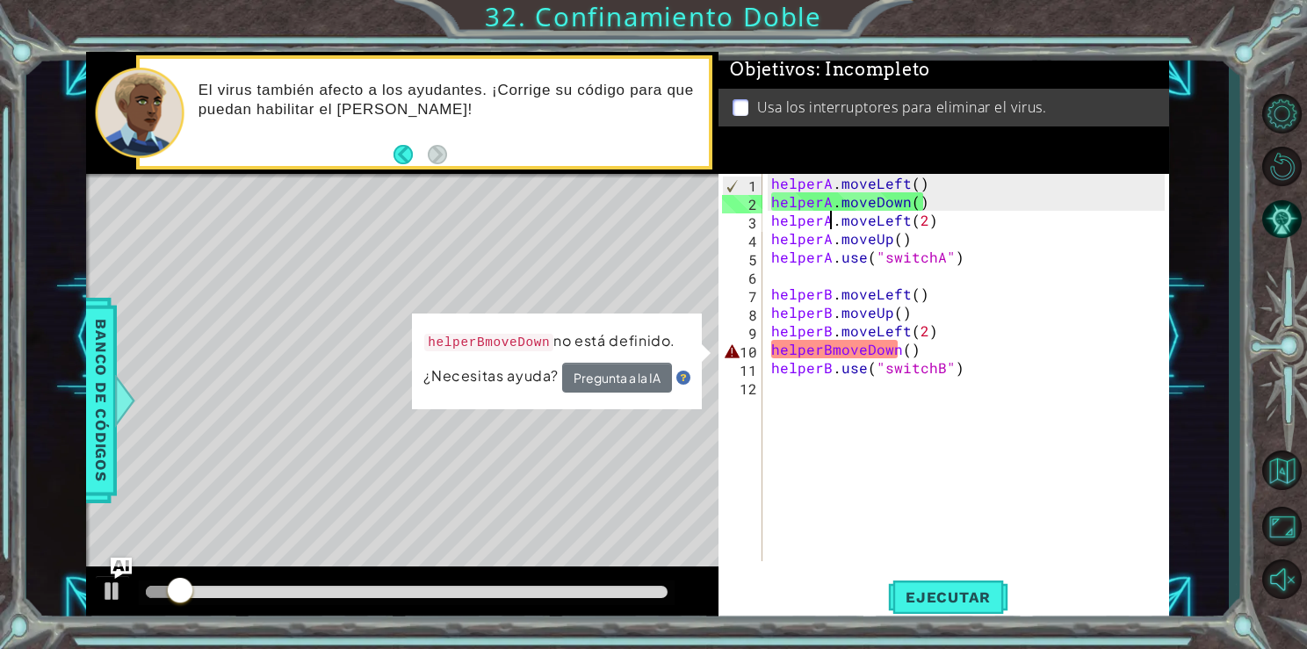
click at [821, 348] on div "helperA . moveLeft ( ) helperA . moveDown ( ) helperA . moveLeft ( 2 ) helperA …" at bounding box center [970, 386] width 405 height 424
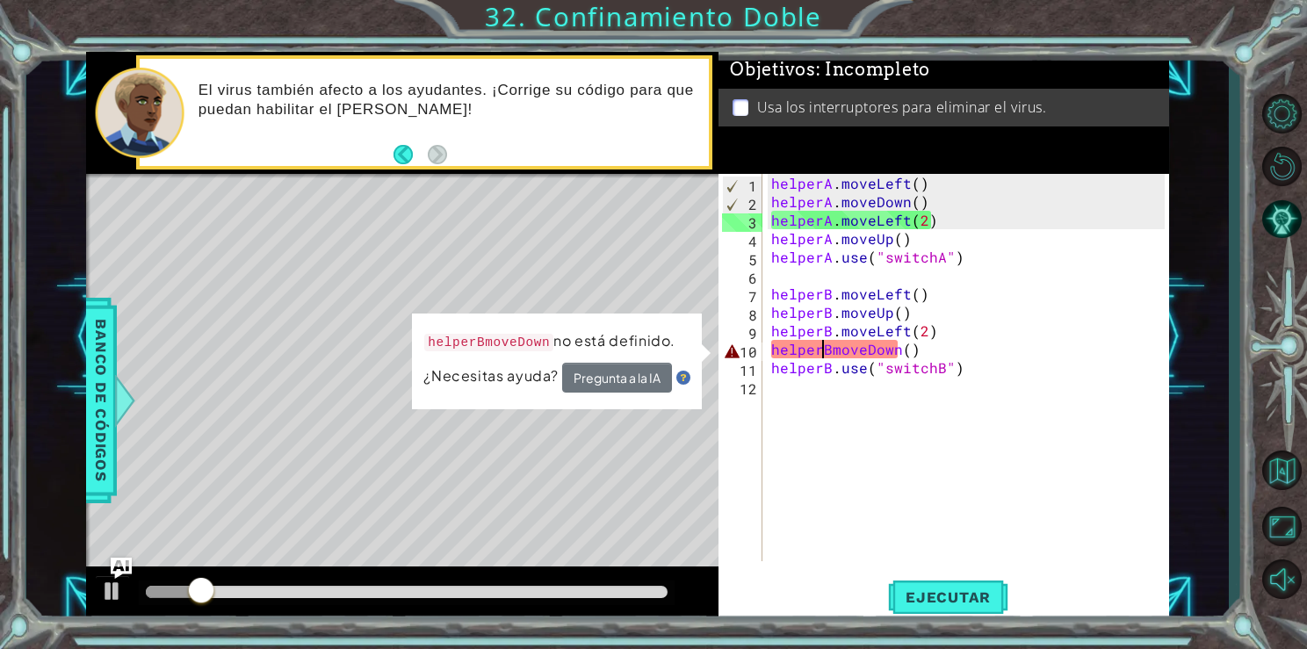
click at [830, 350] on div "helperA . moveLeft ( ) helperA . moveDown ( ) helperA . moveLeft ( 2 ) helperA …" at bounding box center [970, 386] width 405 height 424
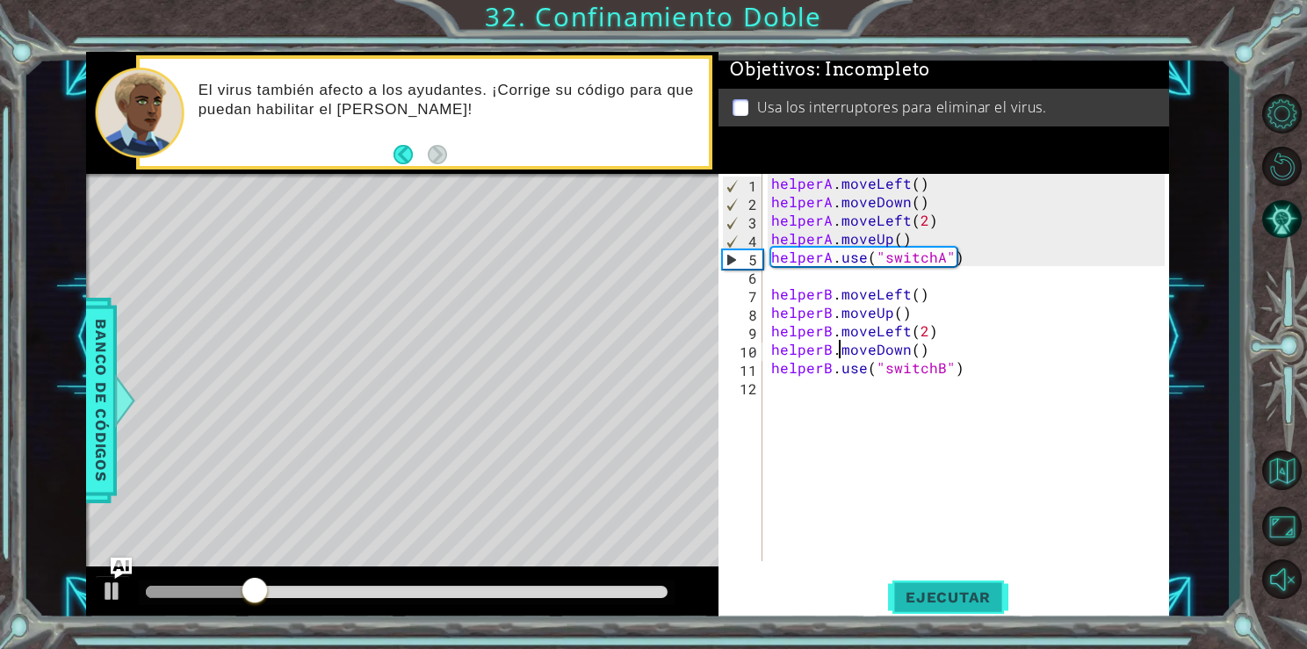
type textarea "helperB.moveDown()"
click at [962, 584] on button "Ejecutar" at bounding box center [948, 597] width 120 height 45
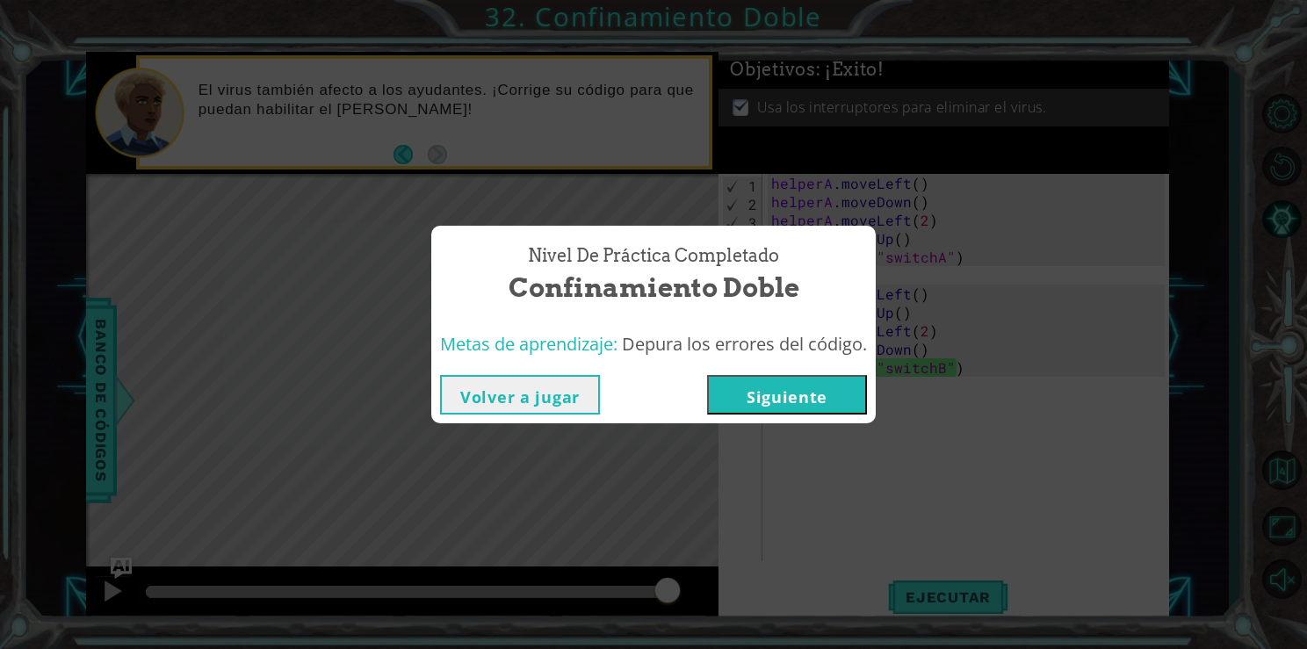
click at [773, 402] on button "Siguiente" at bounding box center [787, 395] width 160 height 40
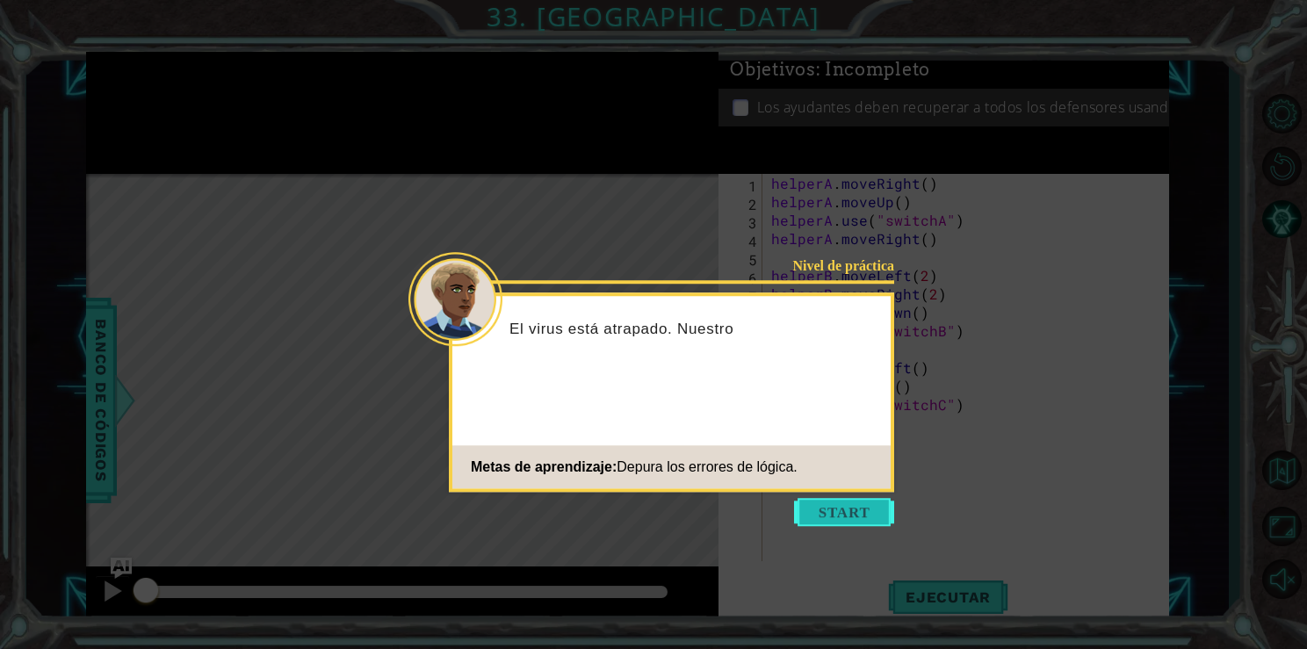
click at [857, 509] on button "Start" at bounding box center [844, 512] width 100 height 28
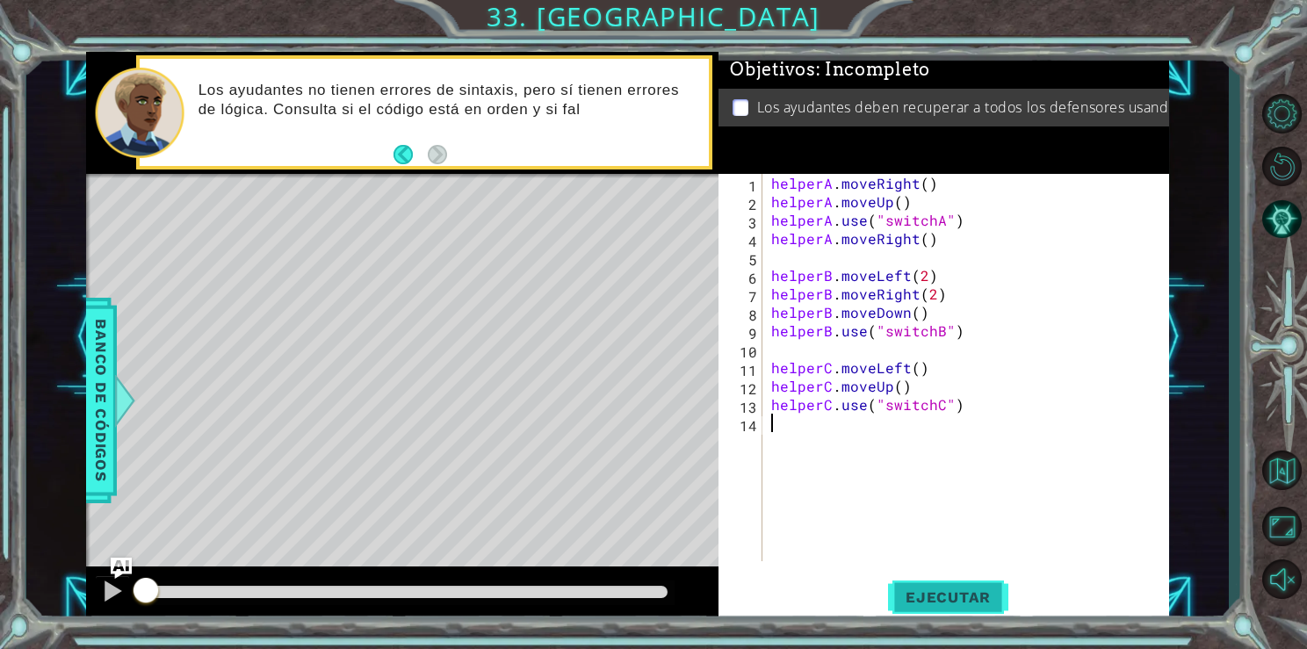
click at [938, 595] on span "Ejecutar" at bounding box center [948, 598] width 120 height 18
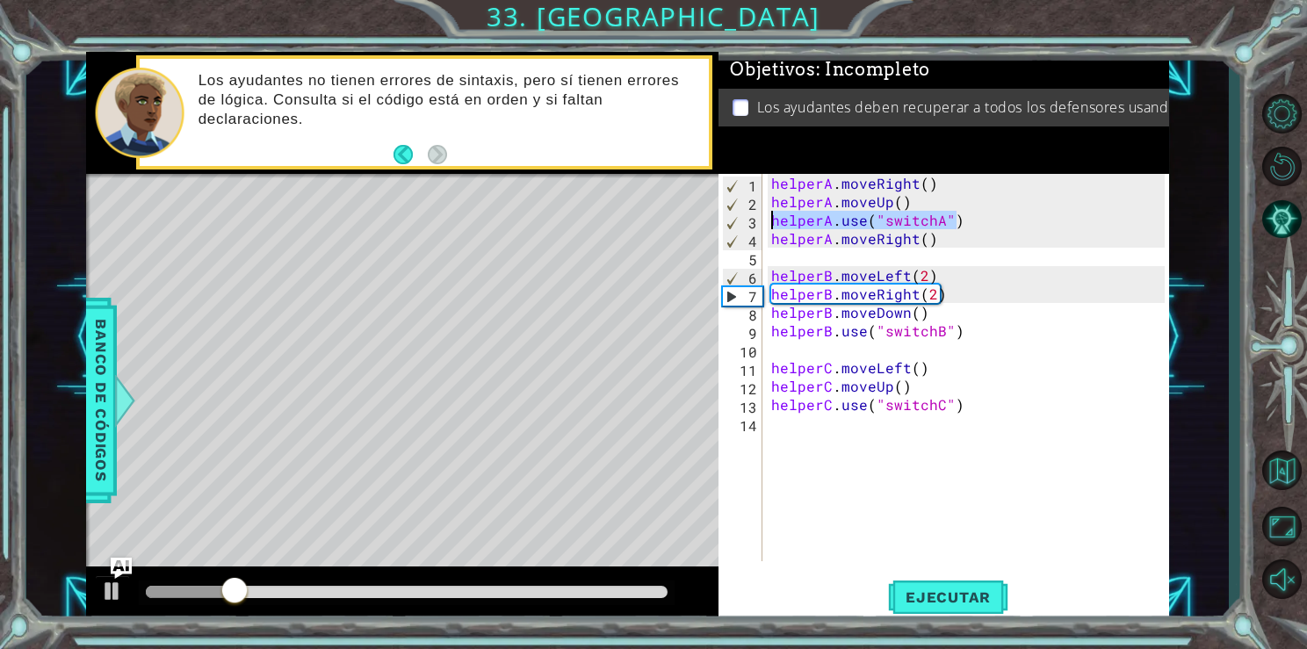
drag, startPoint x: 965, startPoint y: 214, endPoint x: 764, endPoint y: 225, distance: 201.5
click at [764, 225] on div "1 2 3 4 5 6 7 8 9 10 11 12 13 14 helperA . moveRight ( ) helperA . moveUp ( ) h…" at bounding box center [941, 367] width 445 height 387
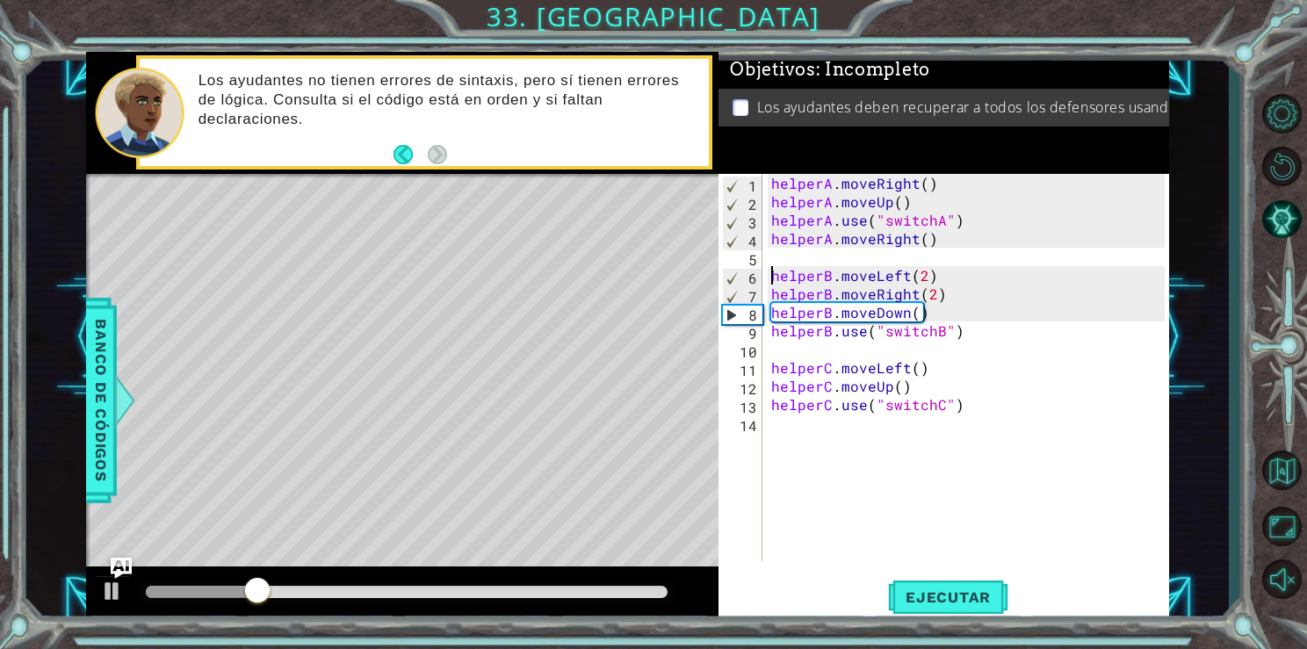
click at [775, 268] on div "helperA . moveRight ( ) helperA . moveUp ( ) helperA . use ( "switchA" ) helper…" at bounding box center [970, 386] width 405 height 424
type textarea "helperB.moveLeft(2)"
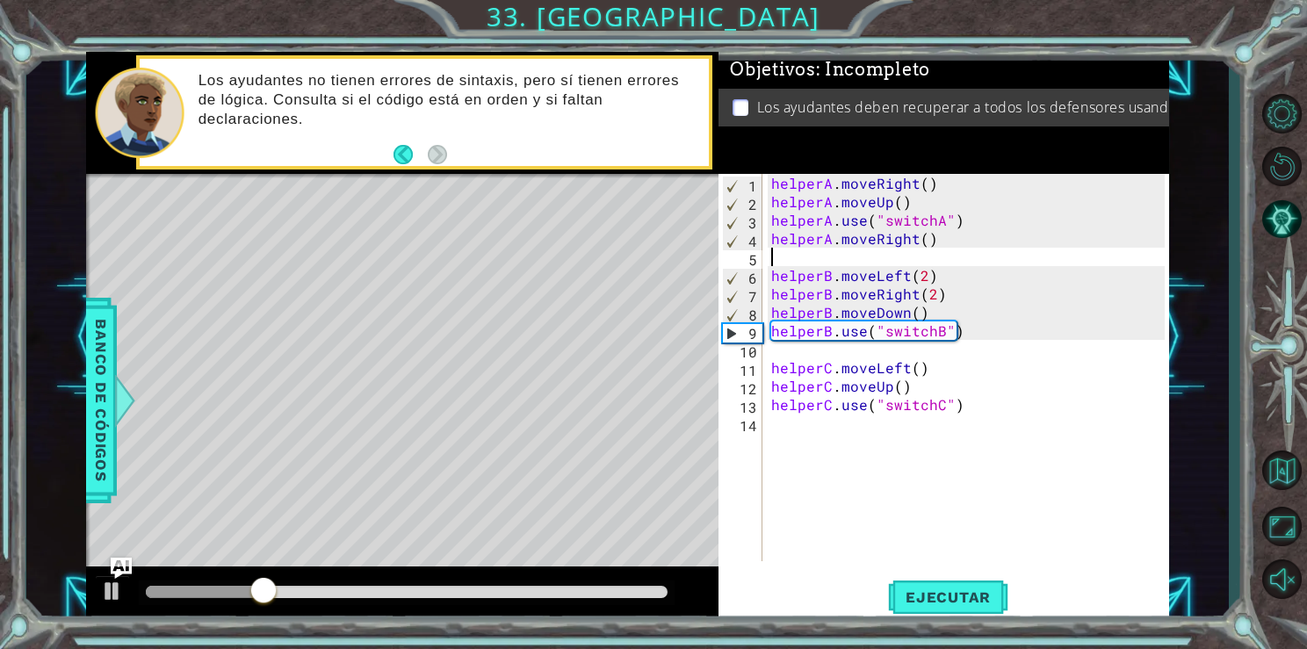
click at [773, 262] on div "helperA . moveRight ( ) helperA . moveUp ( ) helperA . use ( "switchA" ) helper…" at bounding box center [970, 386] width 405 height 424
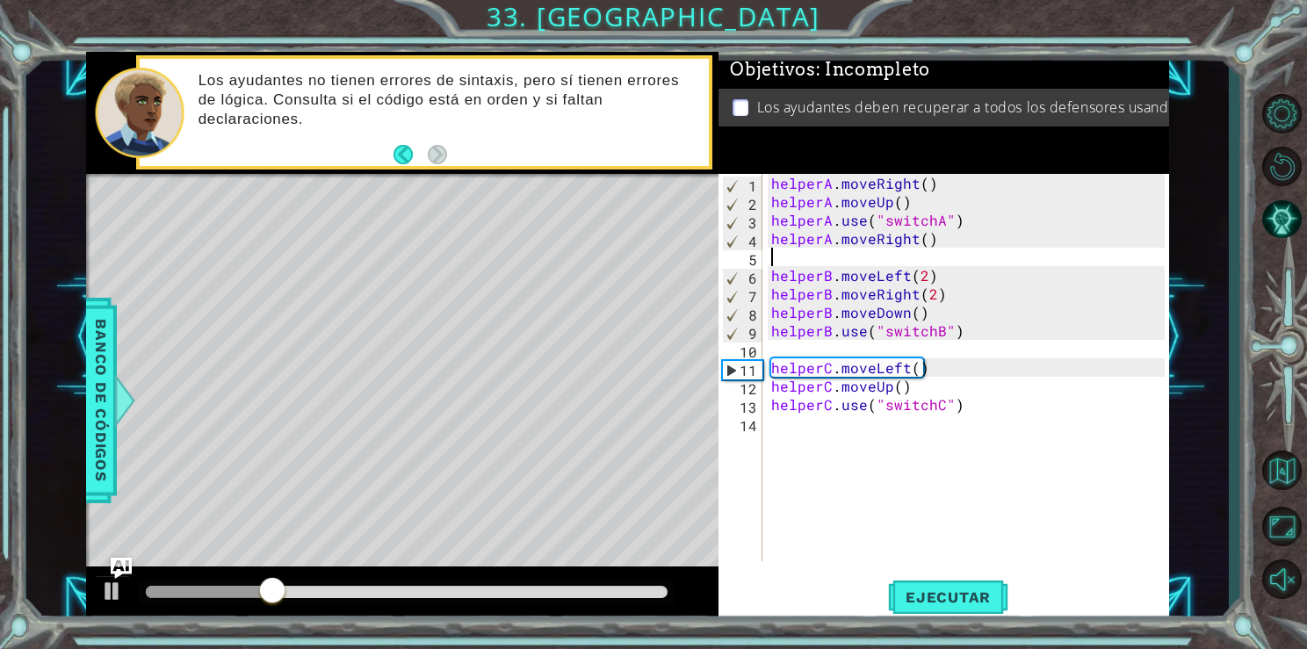
paste textarea "helperA.use("switchA")"
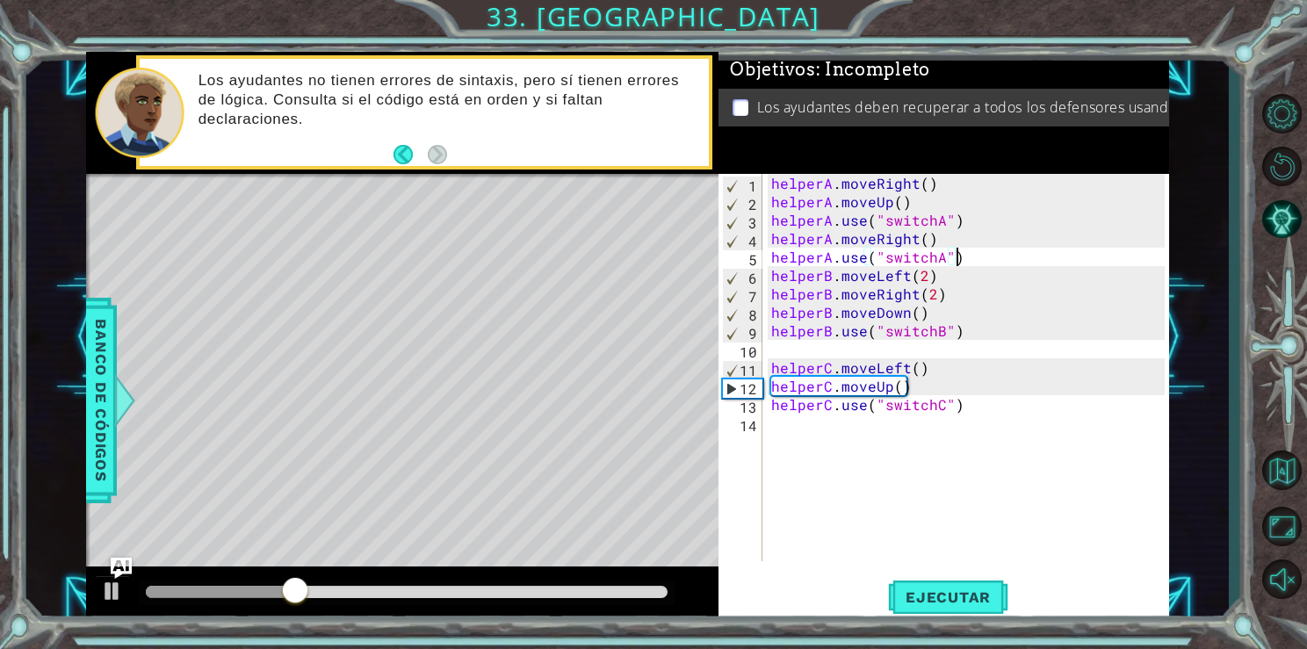
click at [961, 221] on div "helperA . moveRight ( ) helperA . moveUp ( ) helperA . use ( "switchA" ) helper…" at bounding box center [970, 386] width 405 height 424
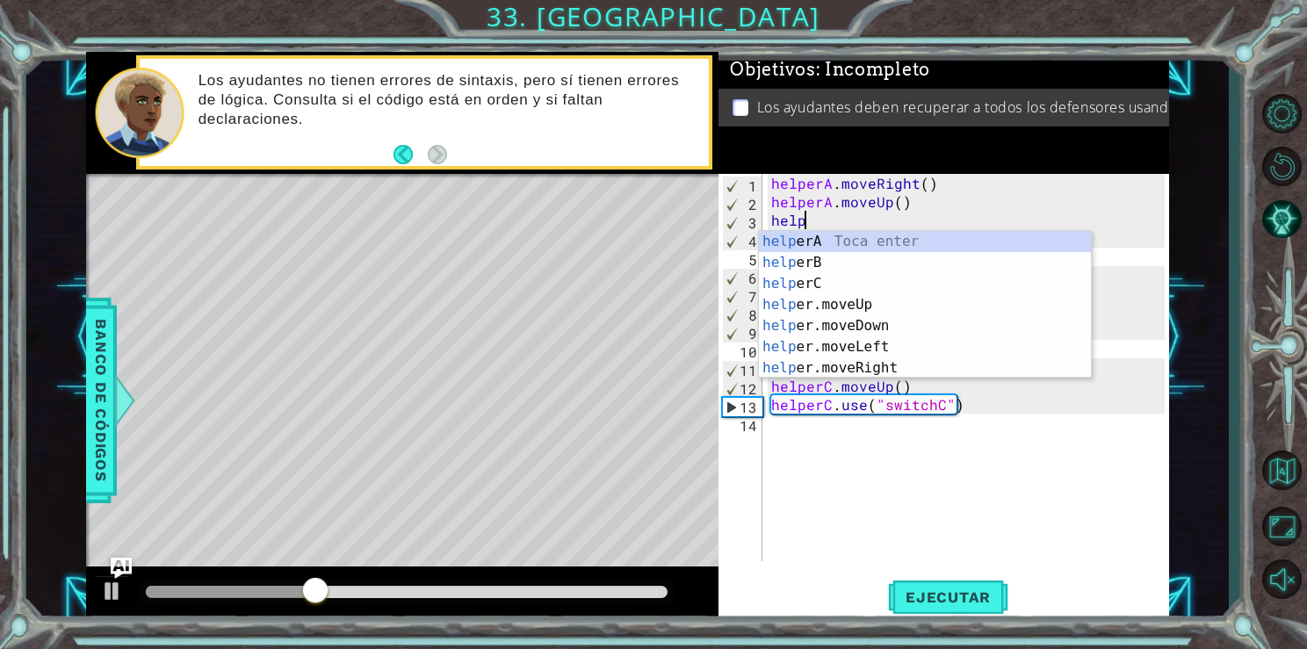
type textarea "h"
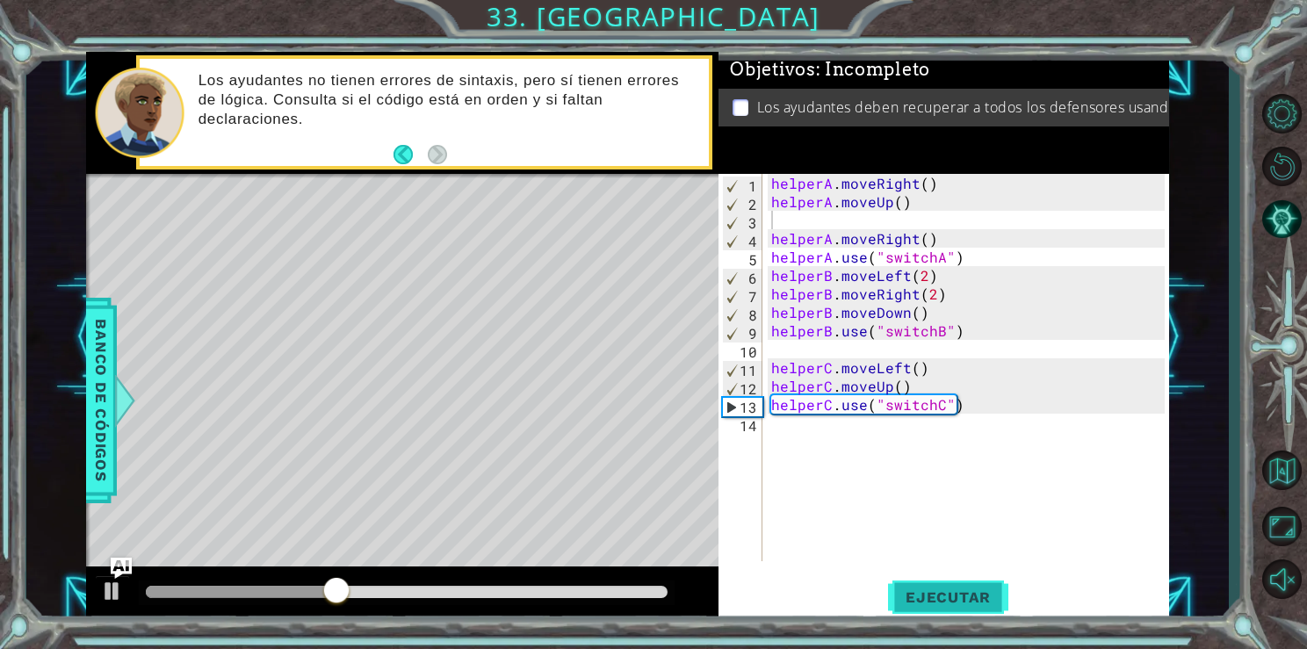
click at [903, 589] on span "Ejecutar" at bounding box center [948, 598] width 120 height 18
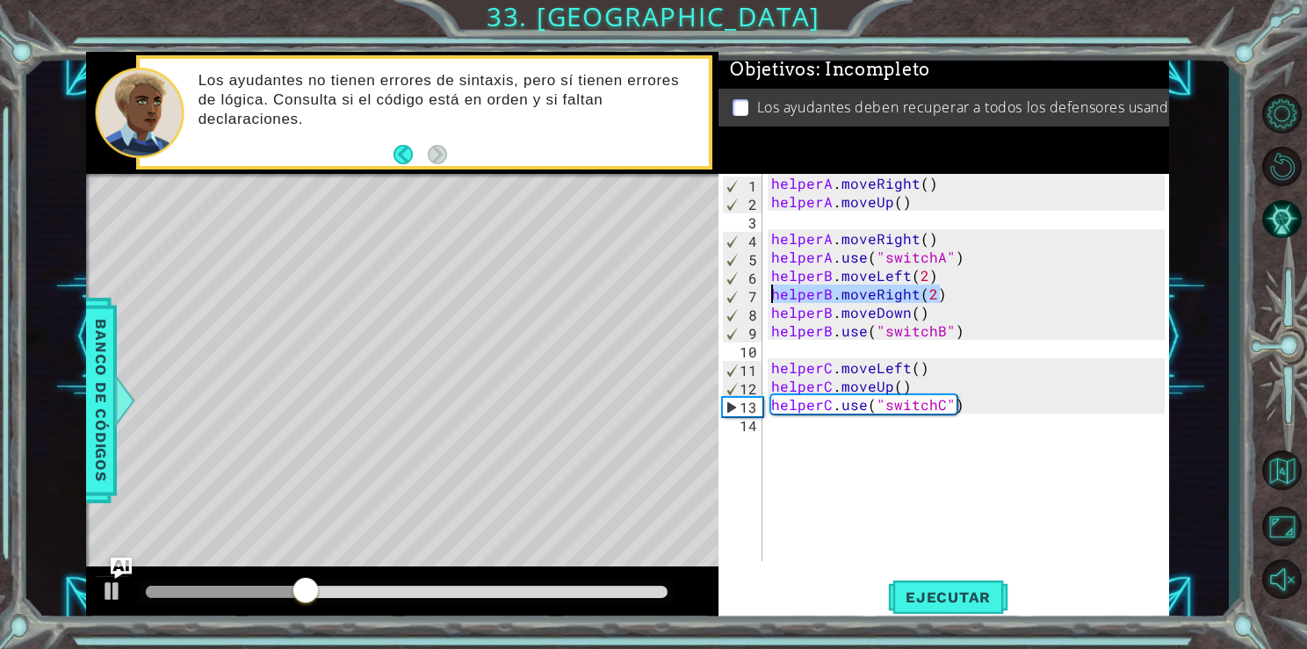
drag, startPoint x: 944, startPoint y: 290, endPoint x: 767, endPoint y: 300, distance: 177.7
click at [767, 300] on div "1 2 3 4 5 6 7 8 9 10 11 12 13 14 helperA . moveRight ( ) helperA . moveUp ( ) h…" at bounding box center [941, 367] width 445 height 387
type textarea "helperB.moveRight(2)"
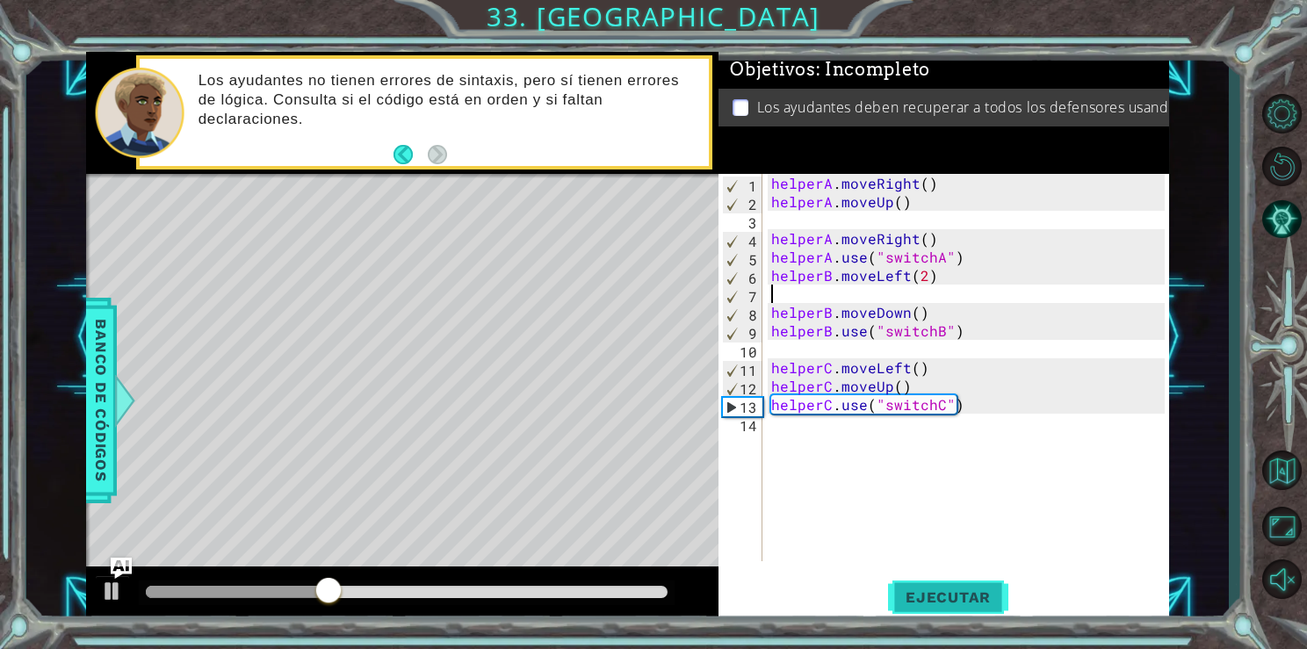
click at [916, 596] on span "Ejecutar" at bounding box center [948, 598] width 120 height 18
click at [778, 332] on div "helperA . moveRight ( ) helperA . moveUp ( ) helperA . moveRight ( ) helperA . …" at bounding box center [970, 386] width 405 height 424
type textarea "helperB.use("switchB")"
click at [774, 332] on div "helperA . moveRight ( ) helperA . moveUp ( ) helperA . moveRight ( ) helperA . …" at bounding box center [970, 386] width 405 height 424
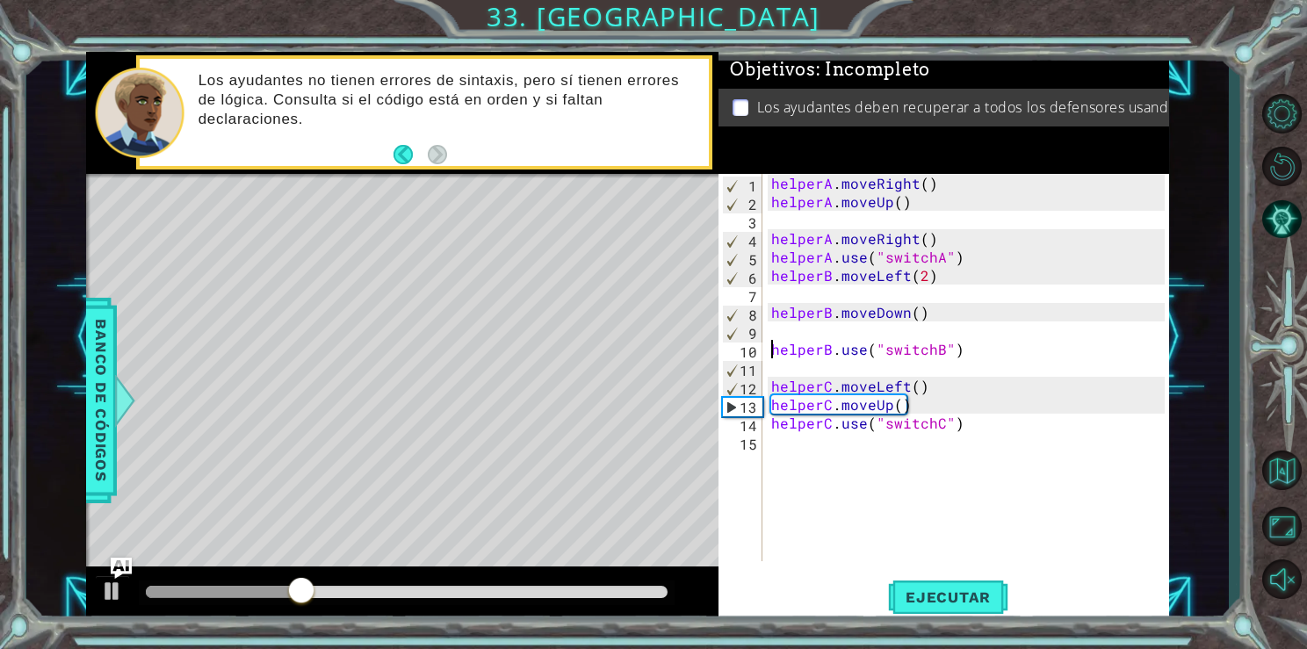
click at [775, 332] on div "helperA . moveRight ( ) helperA . moveUp ( ) helperA . moveRight ( ) helperA . …" at bounding box center [970, 386] width 405 height 424
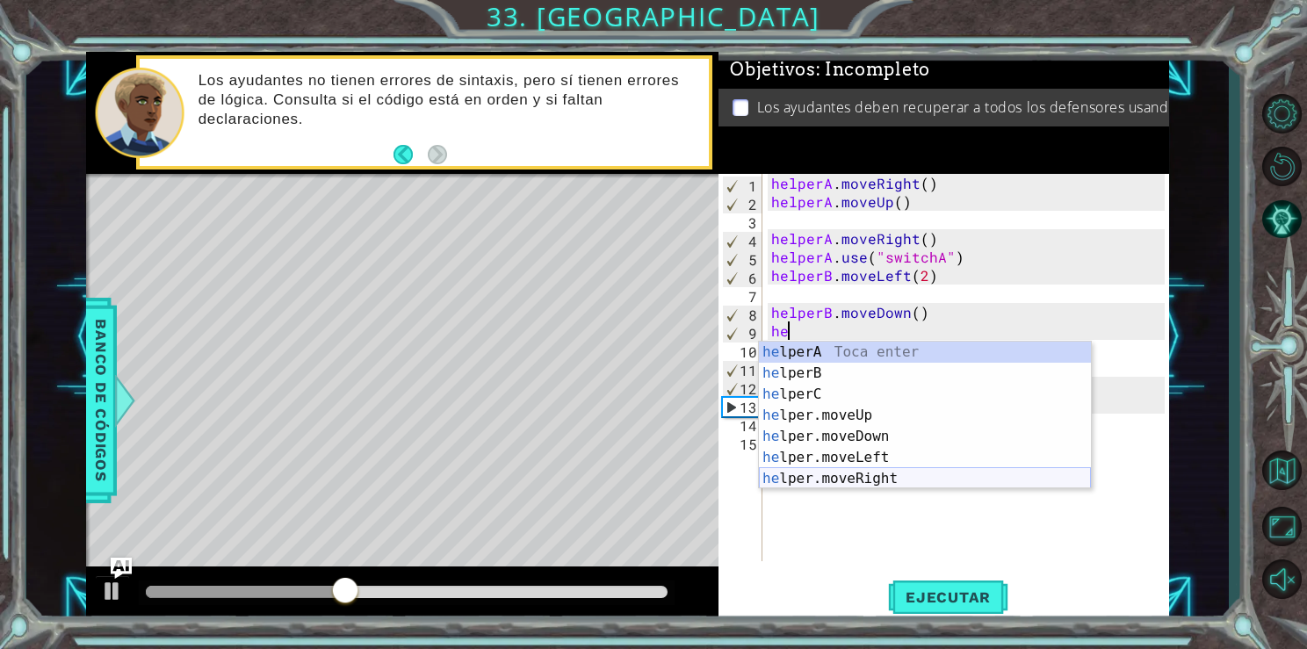
click at [818, 474] on div "he lperA Toca enter he lperB Toca enter he lperC Toca enter he lper.moveUp Toca…" at bounding box center [925, 437] width 332 height 190
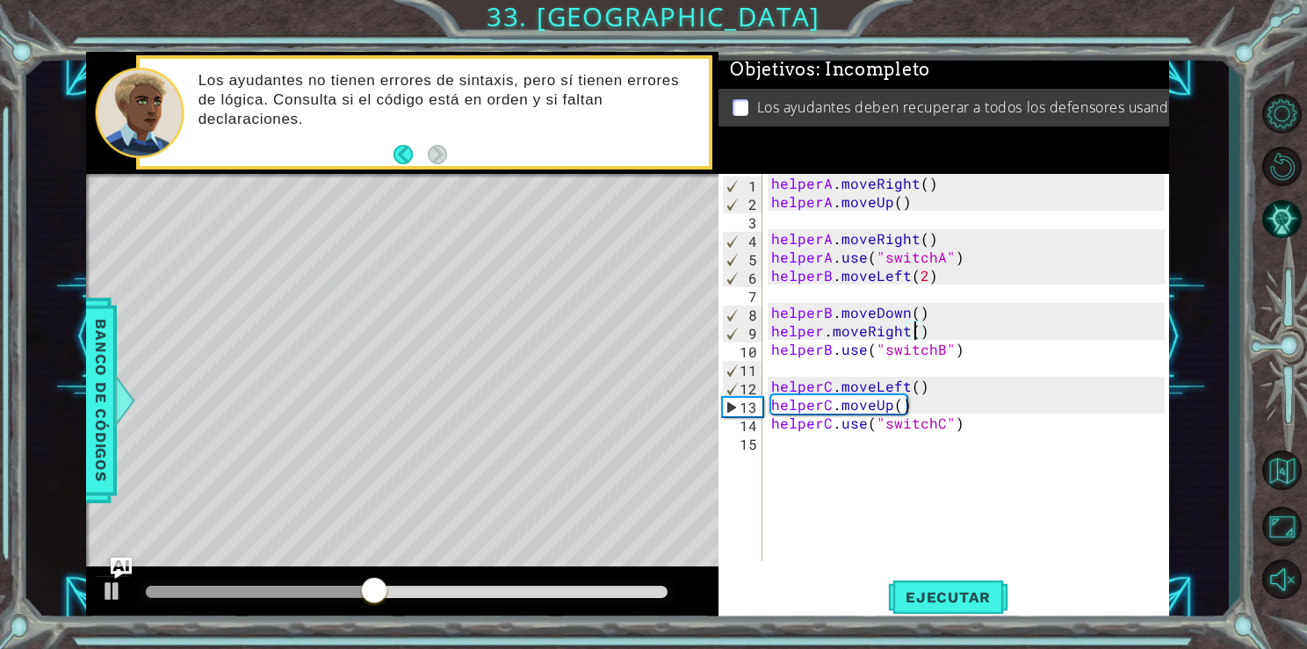
scroll to position [0, 9]
click at [944, 592] on span "Ejecutar" at bounding box center [948, 598] width 120 height 18
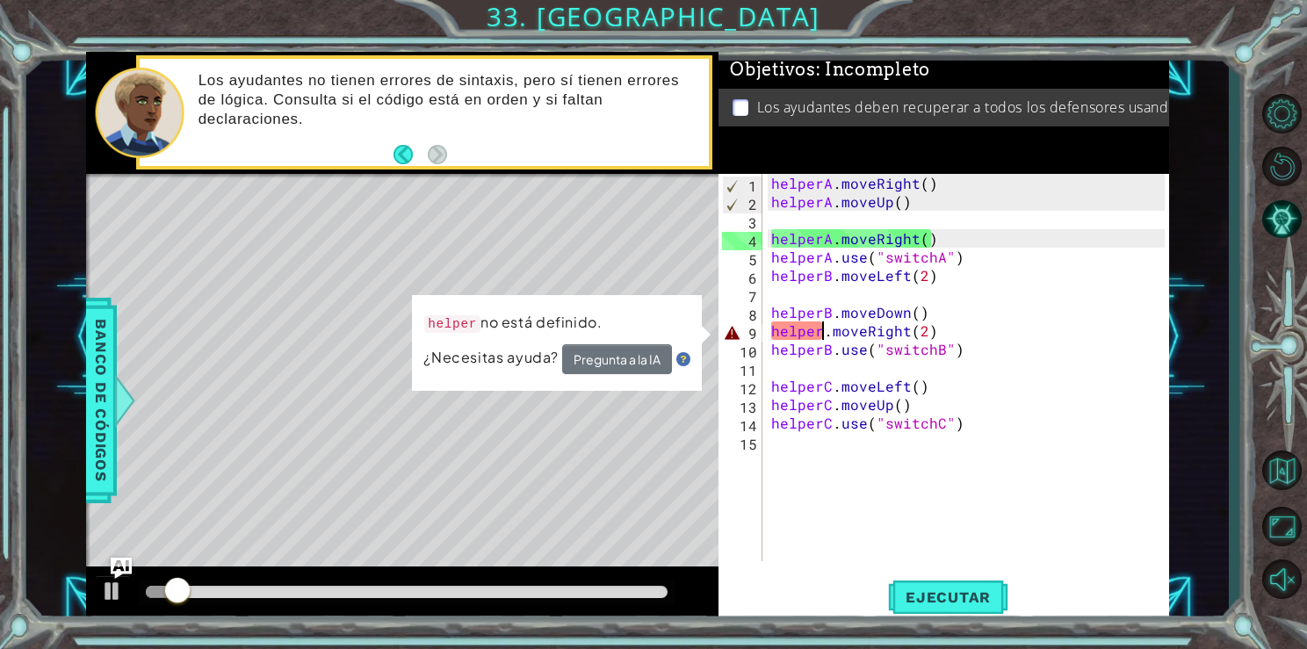
click at [823, 339] on div "helperA . moveRight ( ) helperA . moveUp ( ) helperA . moveRight ( ) helperA . …" at bounding box center [970, 386] width 405 height 424
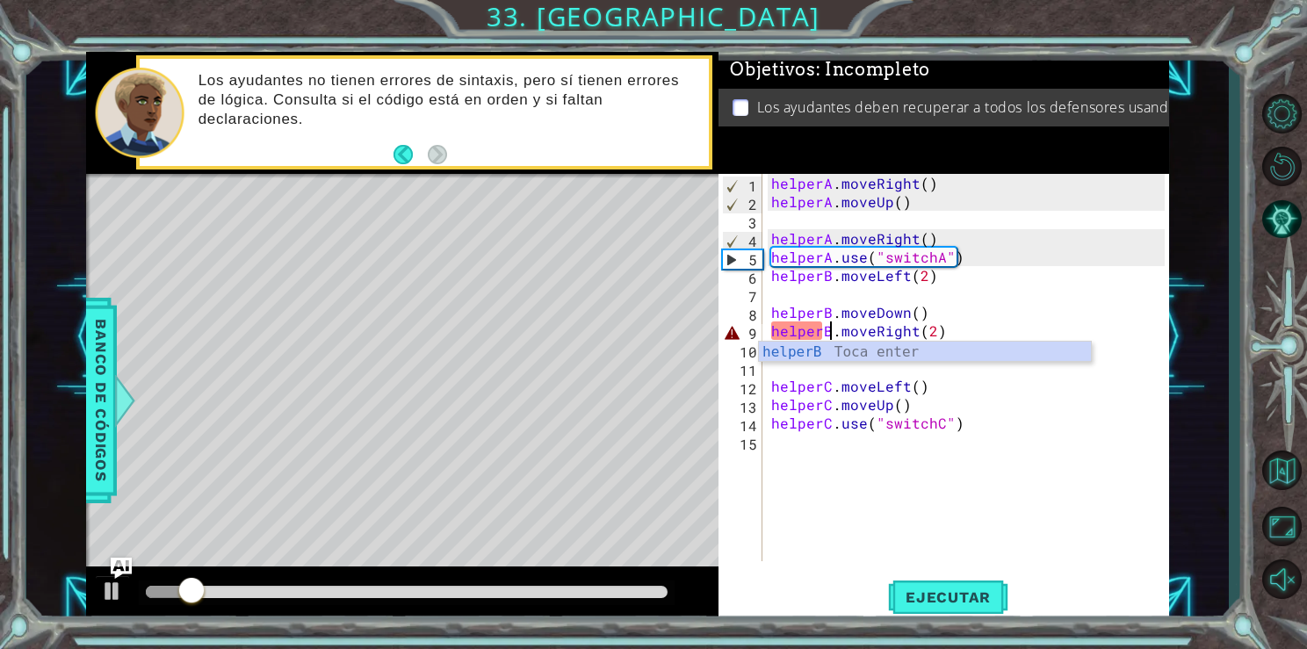
scroll to position [0, 4]
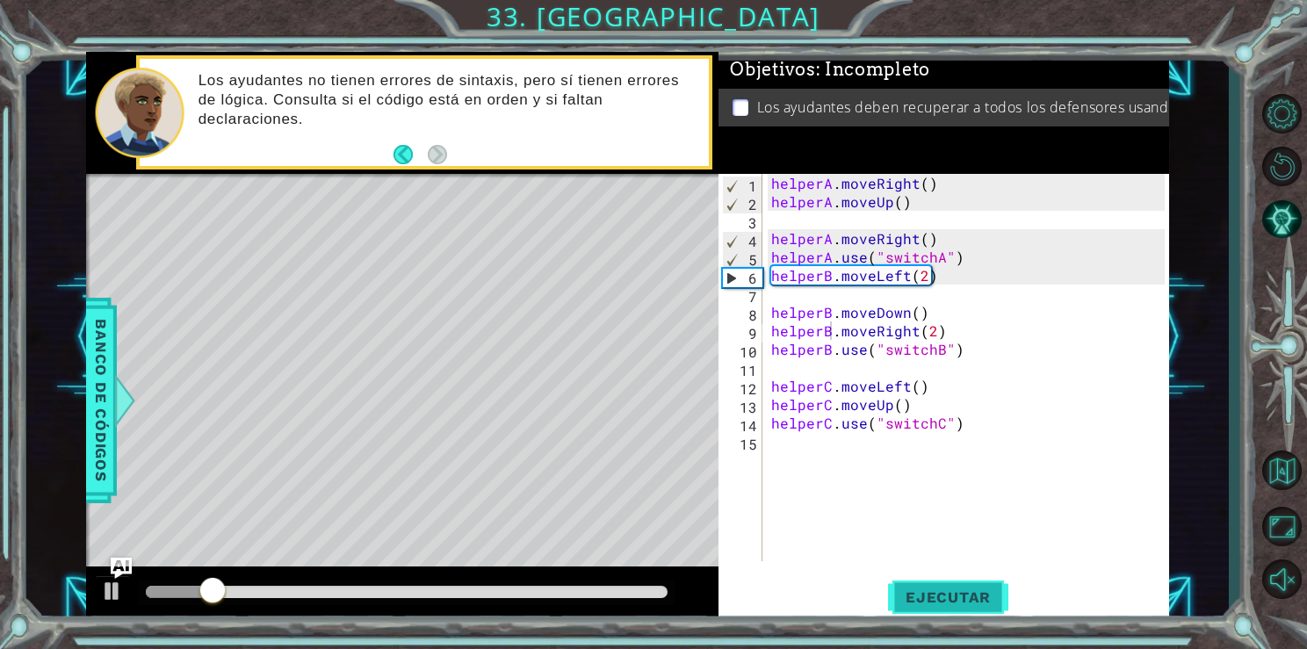
click at [958, 606] on span "Ejecutar" at bounding box center [948, 598] width 120 height 18
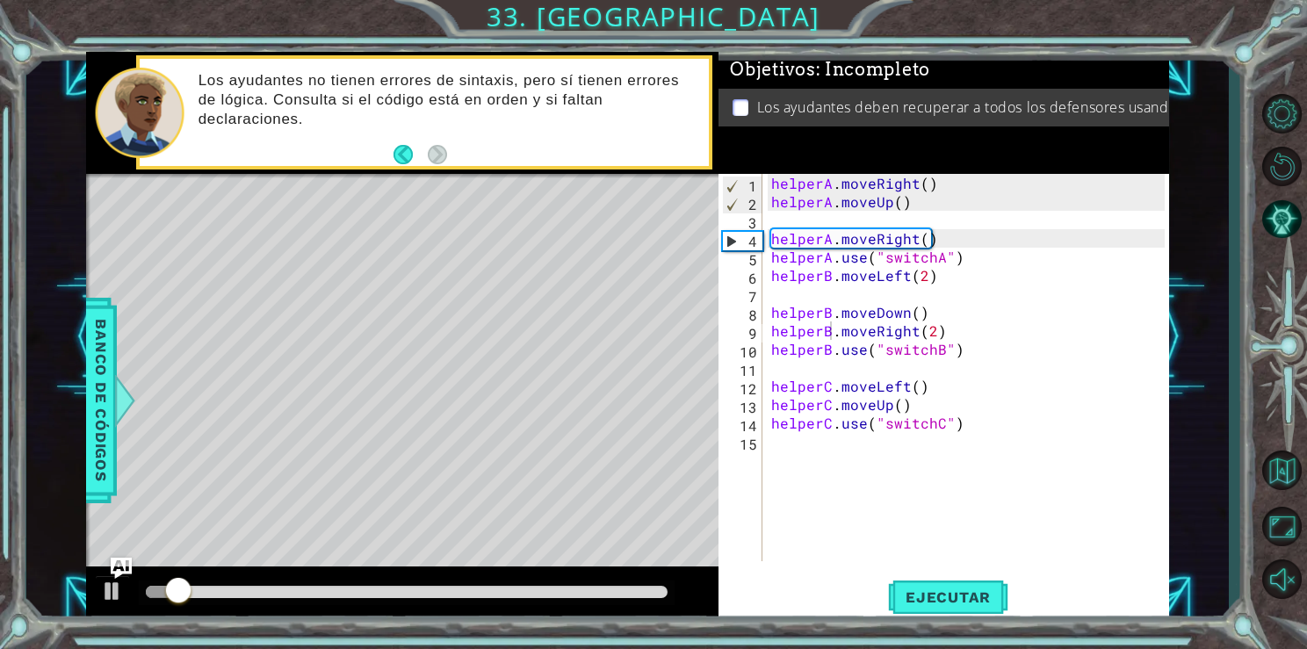
drag, startPoint x: 264, startPoint y: 600, endPoint x: 400, endPoint y: 613, distance: 136.8
click at [400, 613] on div at bounding box center [402, 595] width 633 height 56
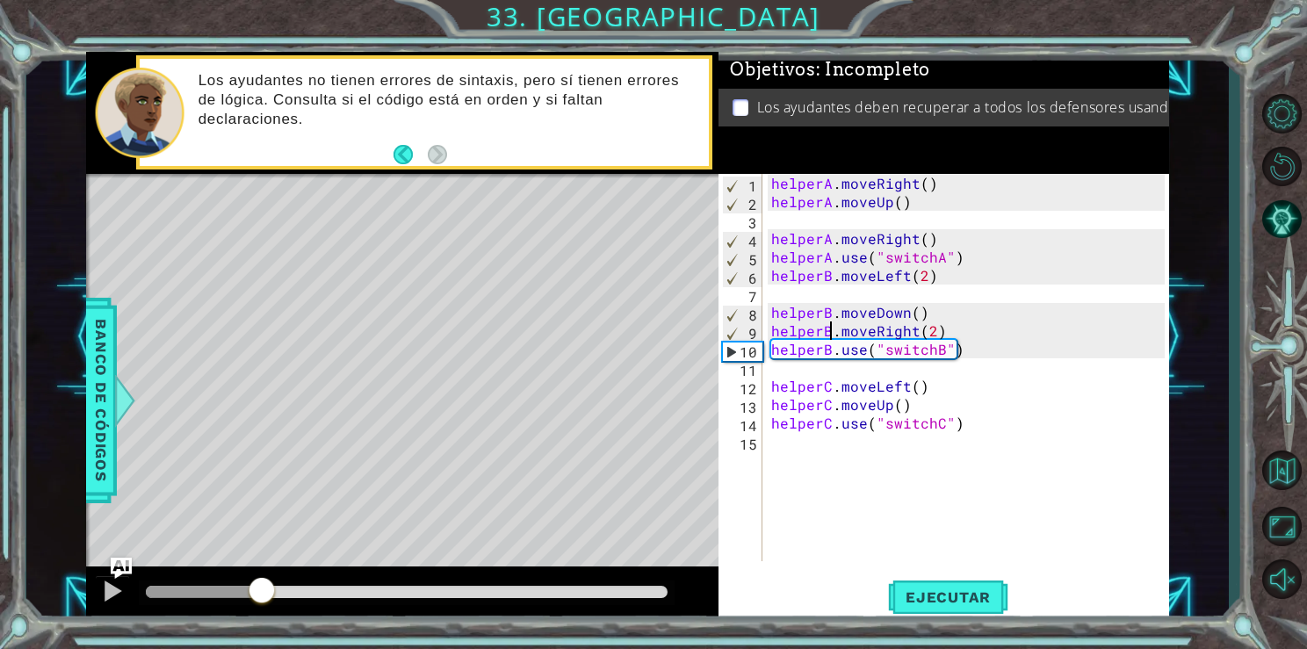
drag, startPoint x: 178, startPoint y: 579, endPoint x: 320, endPoint y: 591, distance: 142.0
click at [278, 592] on div at bounding box center [262, 592] width 32 height 32
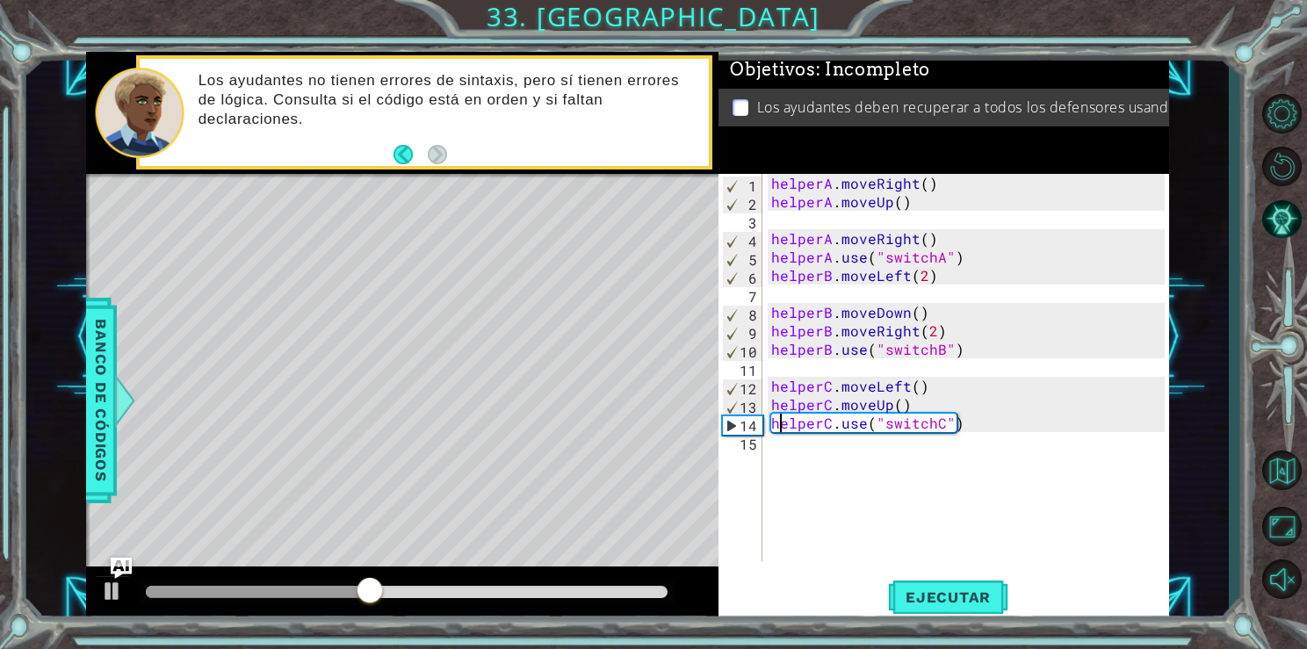
click at [777, 430] on div "helperA . moveRight ( ) helperA . moveUp ( ) helperA . moveRight ( ) helperA . …" at bounding box center [970, 386] width 405 height 424
type textarea "helperC.use("switchC")"
click at [776, 430] on div "helperA . moveRight ( ) helperA . moveUp ( ) helperA . moveRight ( ) helperA . …" at bounding box center [970, 386] width 405 height 424
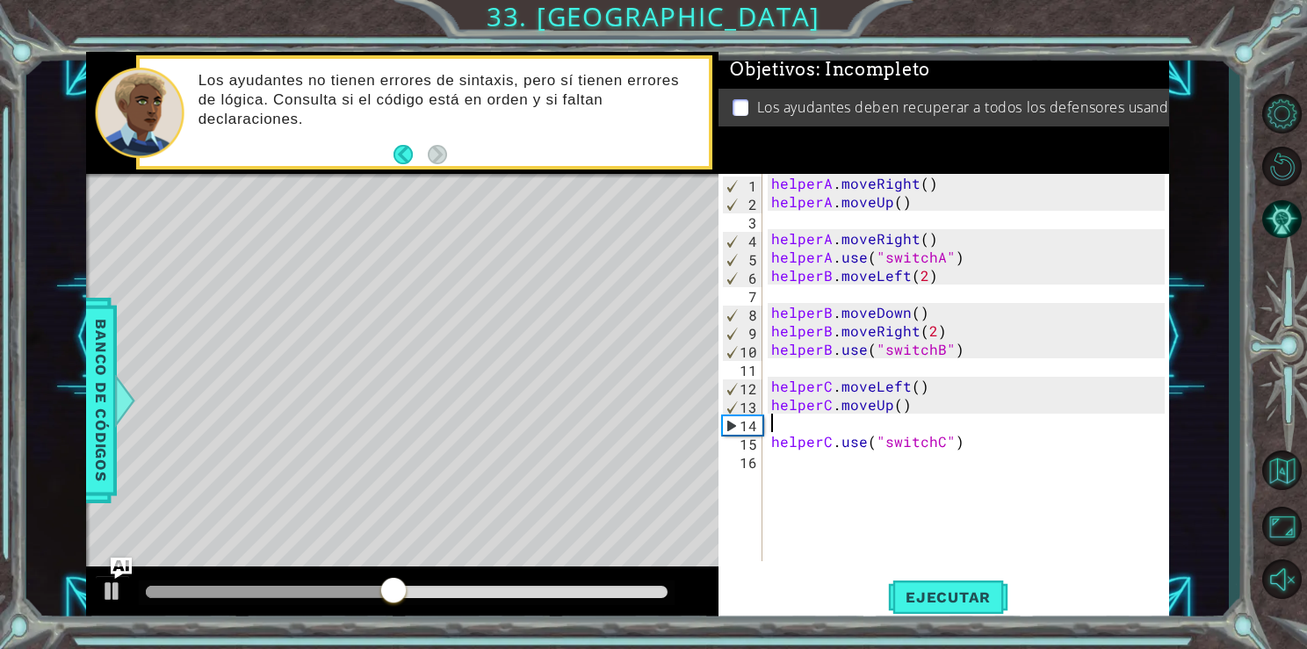
click at [777, 426] on div "helperA . moveRight ( ) helperA . moveUp ( ) helperA . moveRight ( ) helperA . …" at bounding box center [970, 386] width 405 height 424
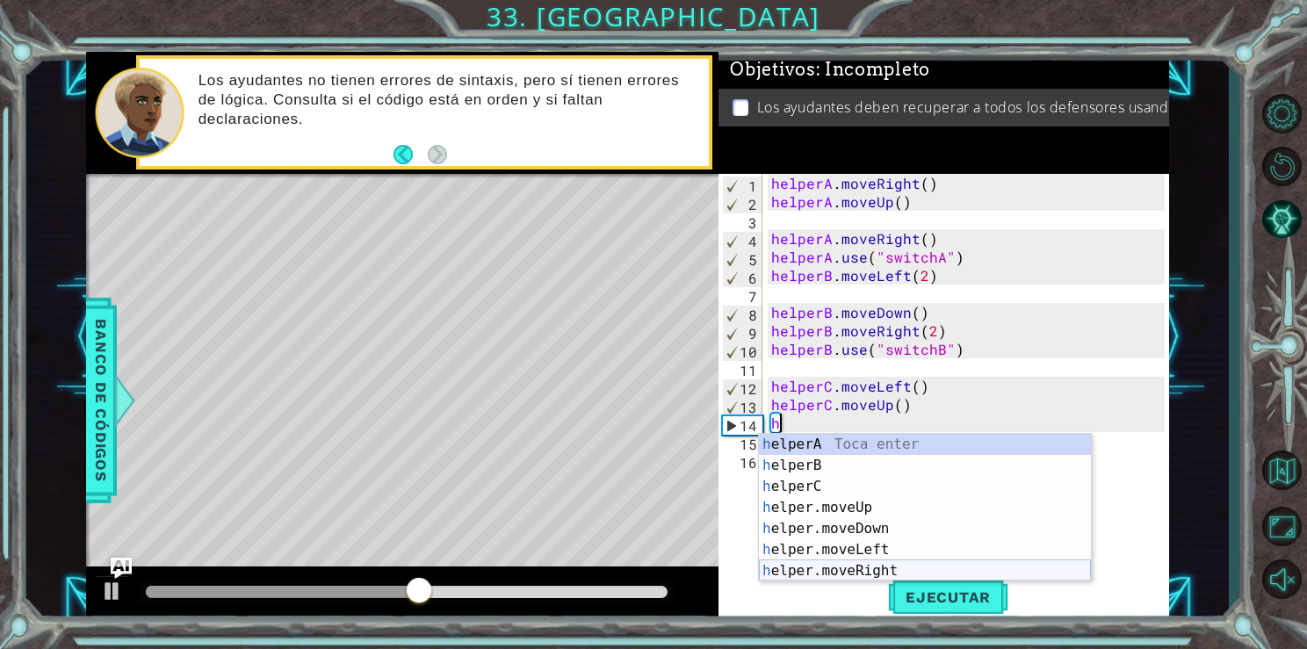
click at [844, 566] on div "h elperA Toca enter h elperB Toca enter h elperC Toca enter h elper.moveUp Toca…" at bounding box center [925, 529] width 332 height 190
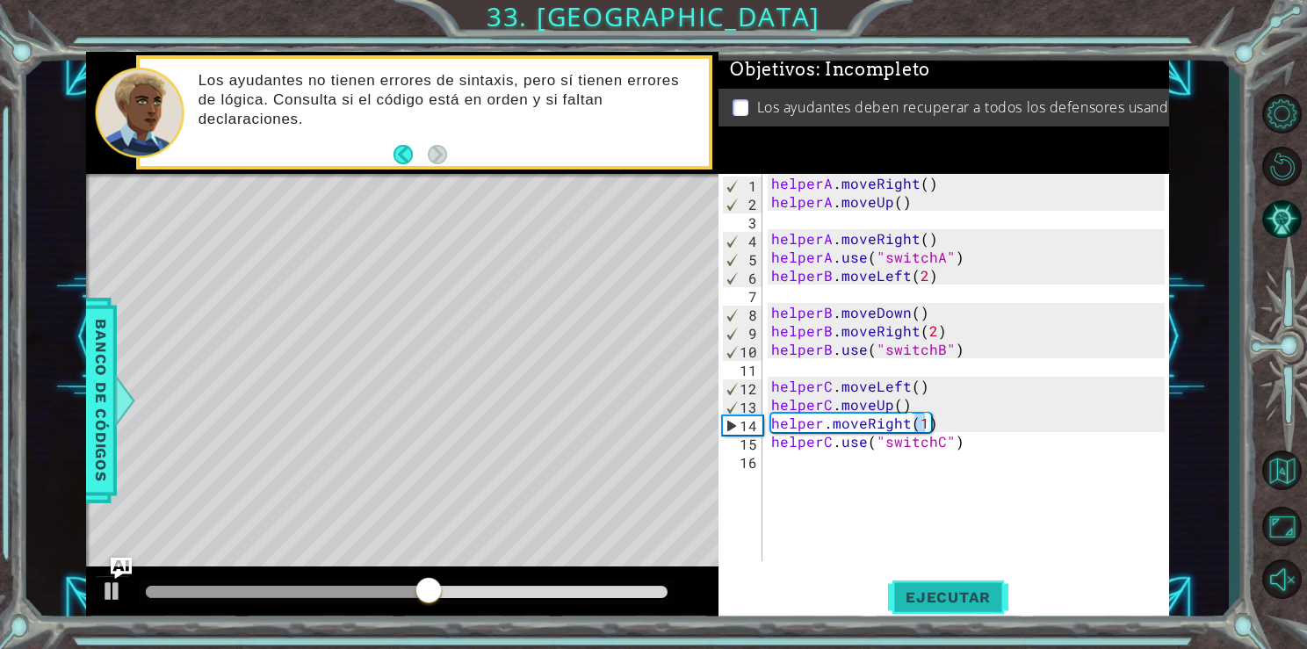
click at [929, 604] on span "Ejecutar" at bounding box center [948, 598] width 120 height 18
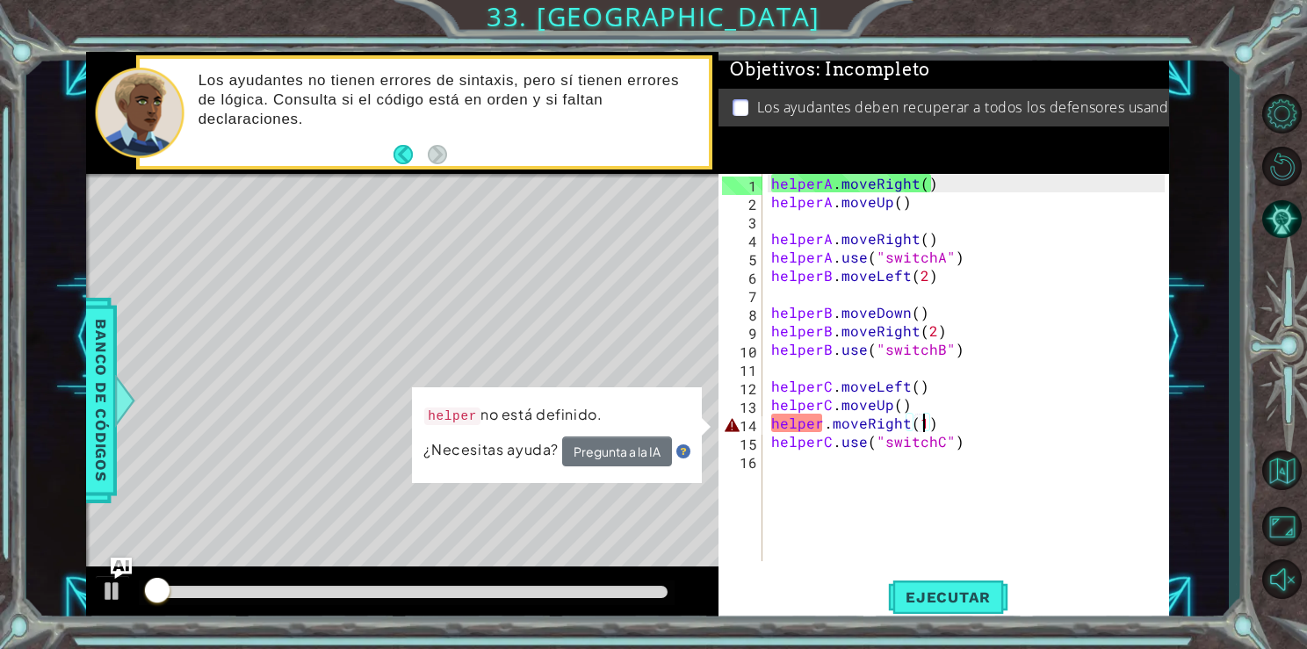
click at [825, 430] on div "helperA . moveRight ( ) helperA . moveUp ( ) helperA . moveRight ( ) helperA . …" at bounding box center [970, 386] width 405 height 424
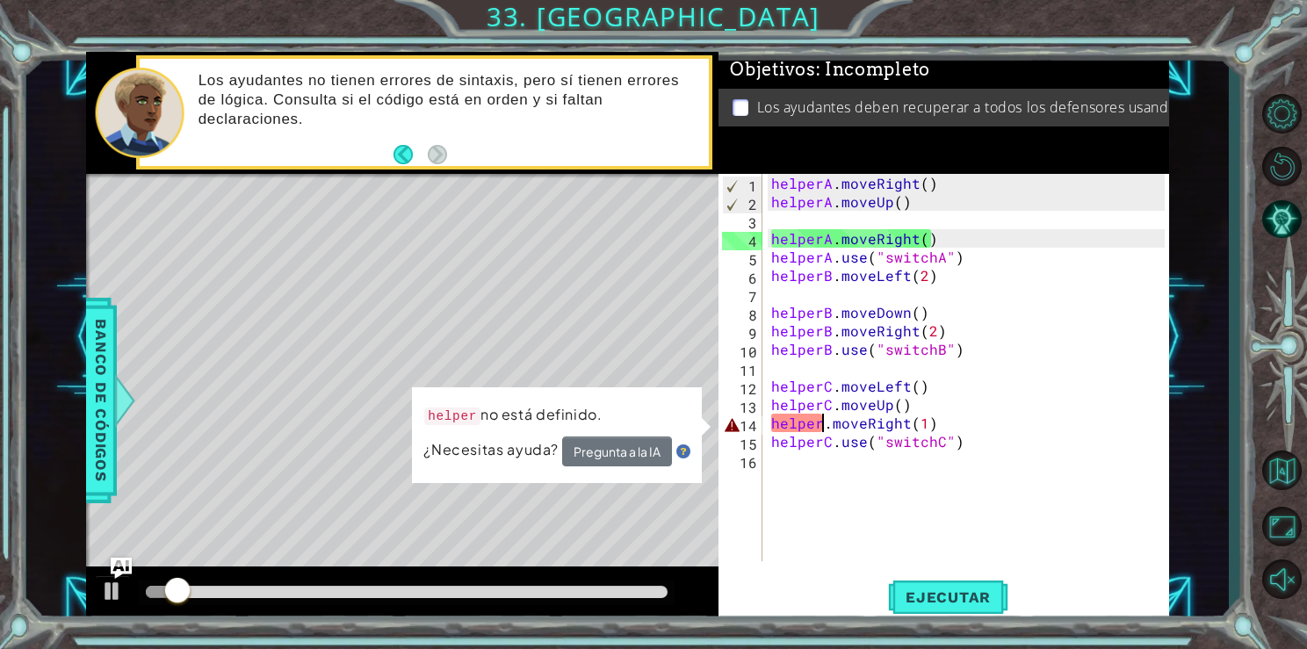
type textarea "helperC.moveRight(1)"
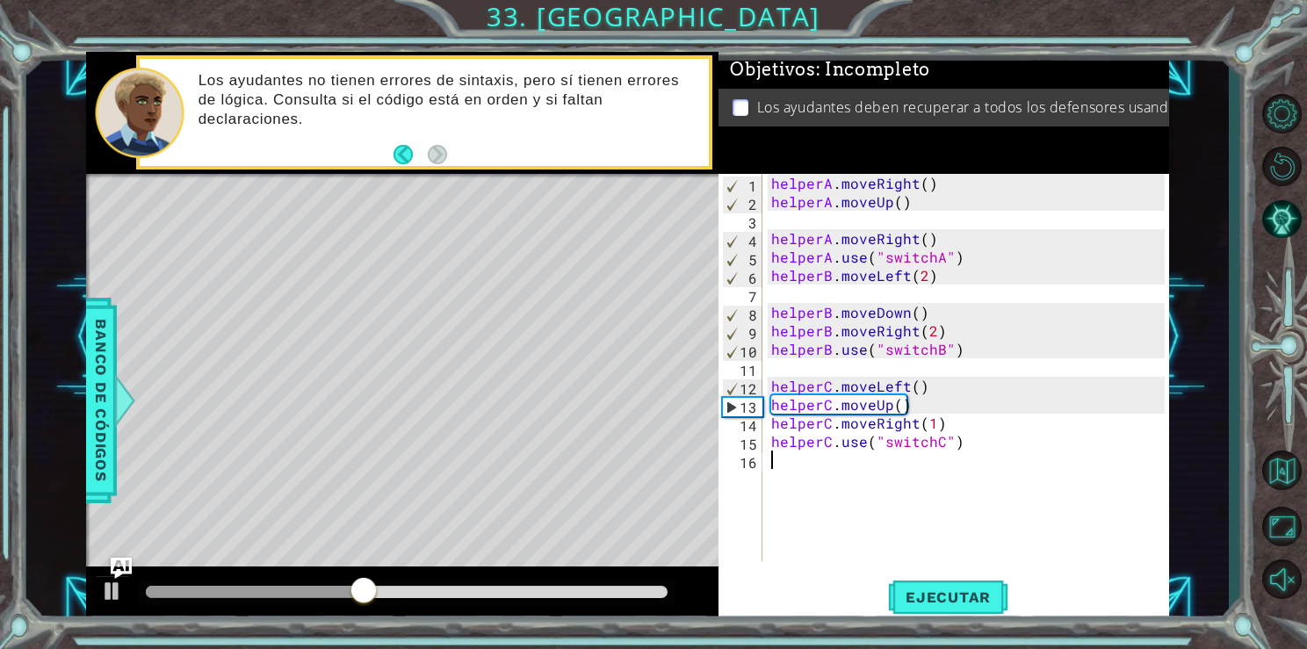
click at [903, 490] on div "helperA . moveRight ( ) helperA . moveUp ( ) helperA . moveRight ( ) helperA . …" at bounding box center [970, 386] width 405 height 424
click at [944, 616] on button "Ejecutar" at bounding box center [948, 597] width 120 height 45
drag, startPoint x: 372, startPoint y: 590, endPoint x: 652, endPoint y: 593, distance: 280.3
click at [652, 593] on div at bounding box center [407, 592] width 523 height 12
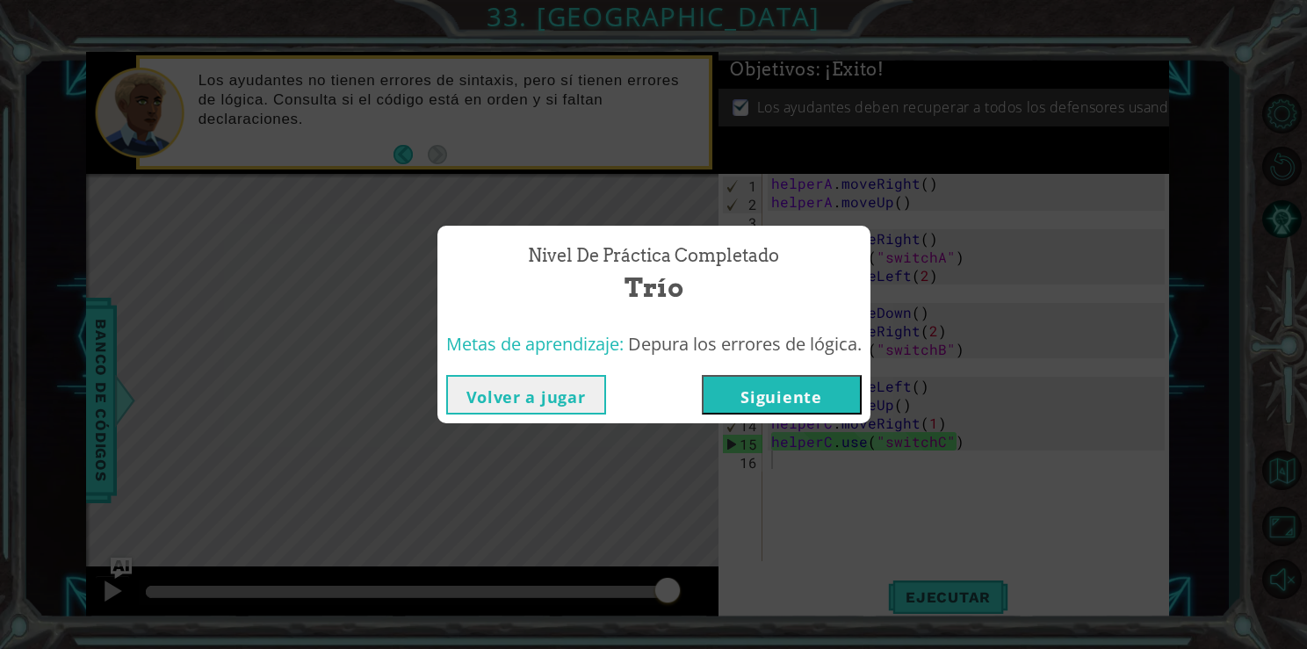
click at [739, 395] on button "Siguiente" at bounding box center [782, 395] width 160 height 40
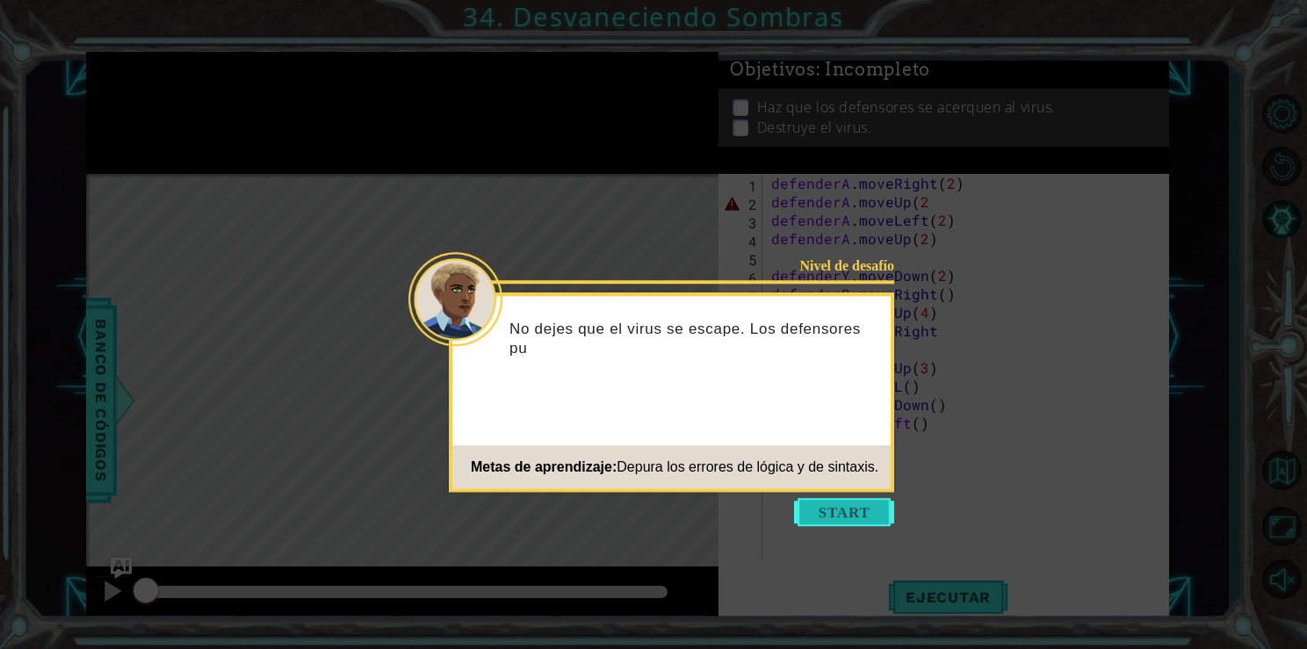
click at [871, 509] on button "Start" at bounding box center [844, 512] width 100 height 28
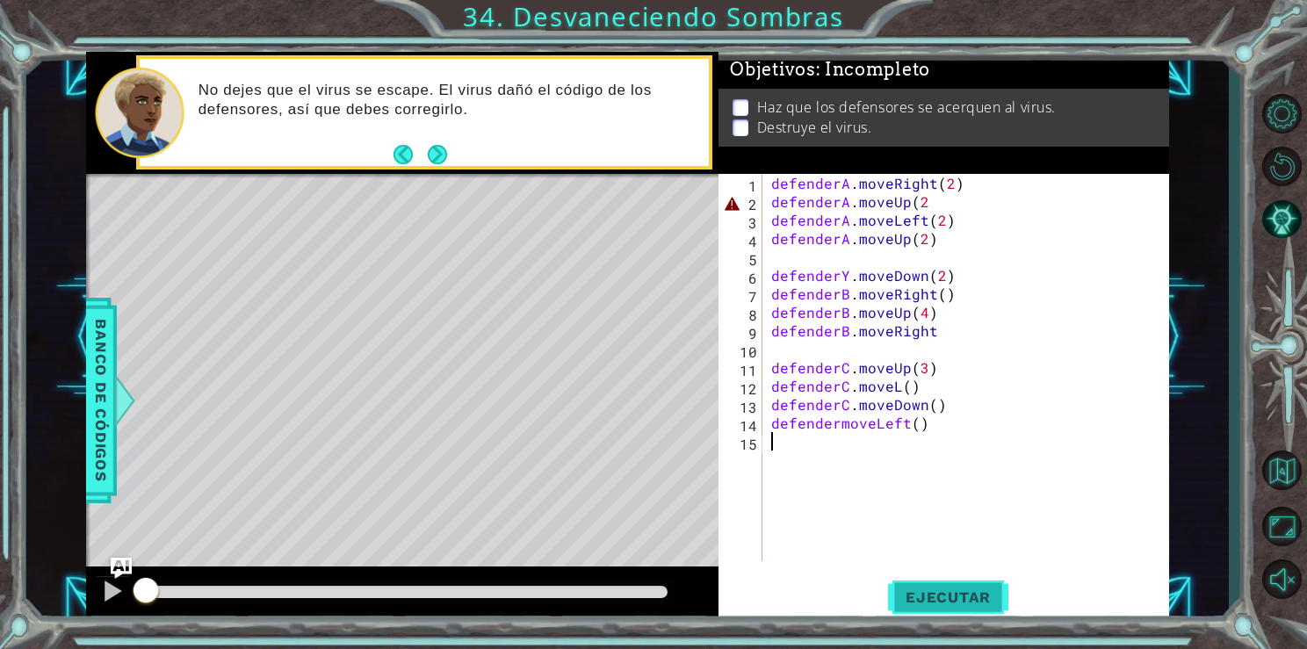
click at [918, 606] on span "Ejecutar" at bounding box center [948, 598] width 120 height 18
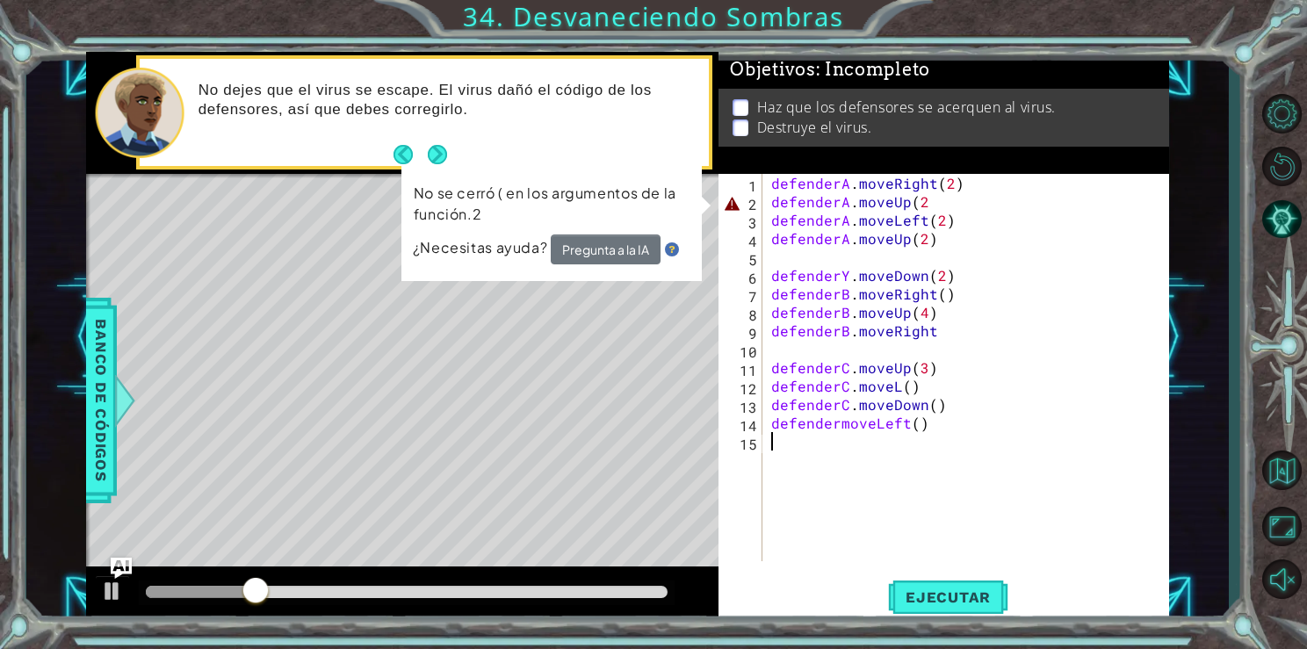
click at [936, 193] on div "defenderA . moveRight ( 2 ) defenderA . moveUp ( 2 defenderA . moveLeft ( 2 ) d…" at bounding box center [970, 386] width 405 height 424
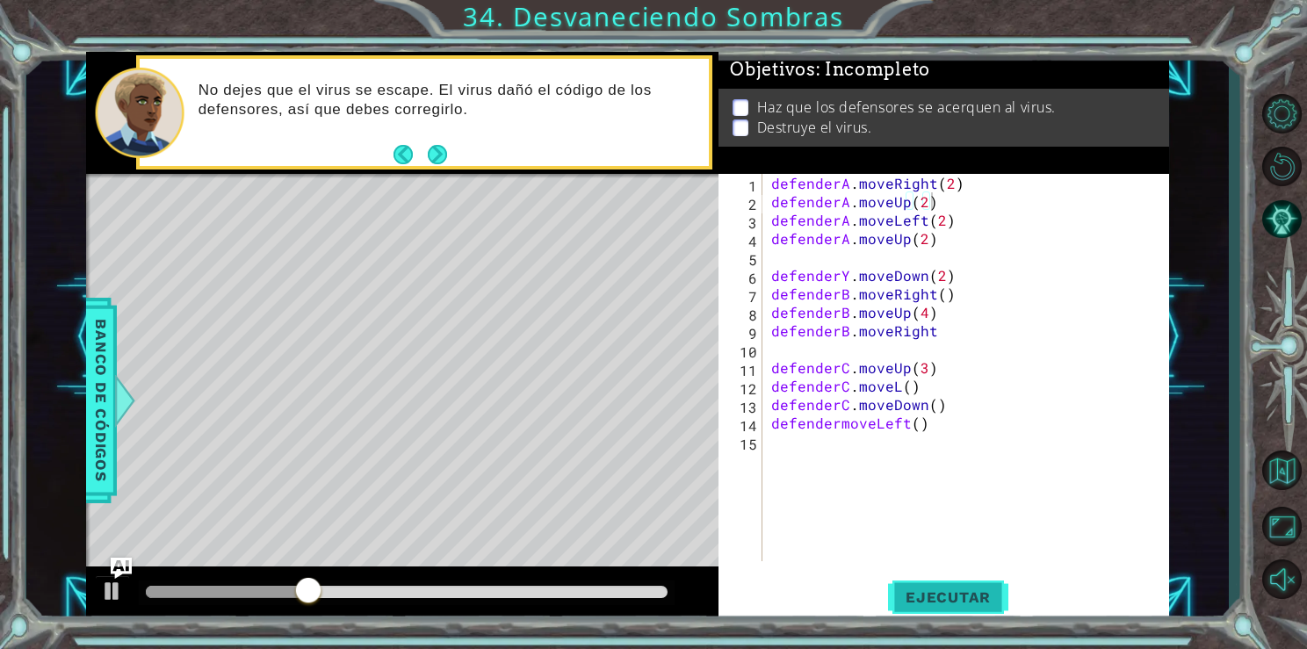
click at [918, 576] on button "Ejecutar" at bounding box center [948, 597] width 120 height 45
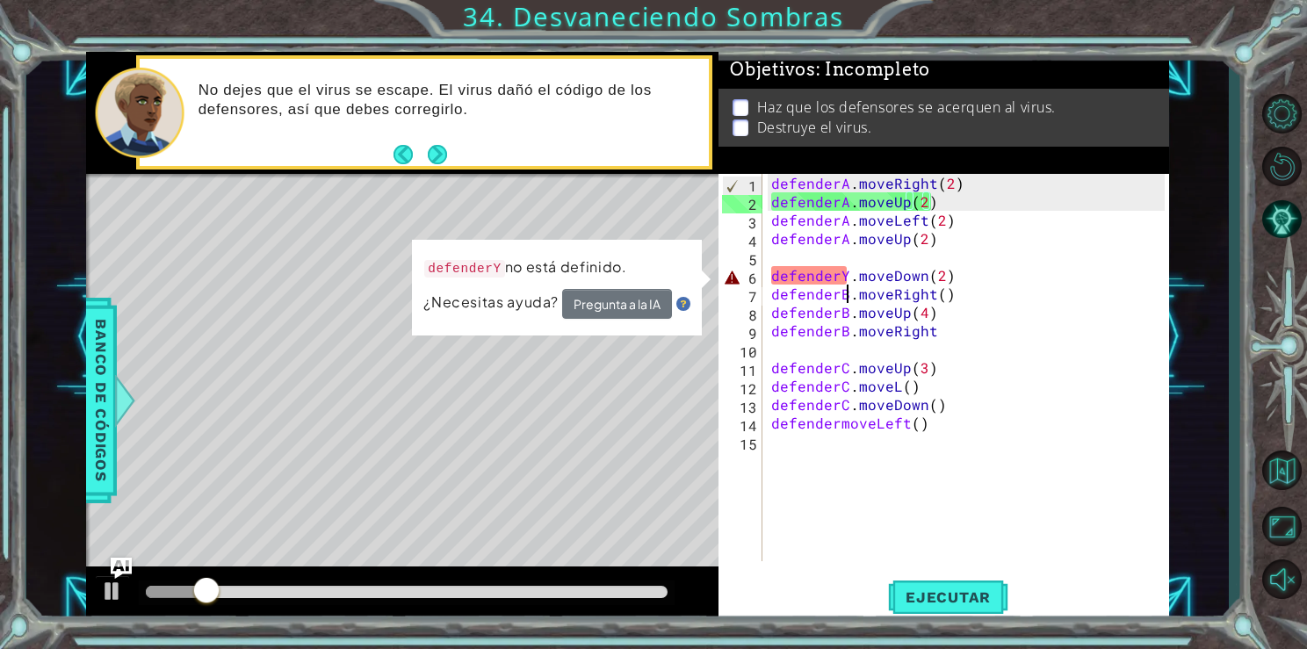
click at [848, 289] on div "defenderA . moveRight ( 2 ) defenderA . moveUp ( 2 ) defenderA . moveLeft ( 2 )…" at bounding box center [970, 386] width 405 height 424
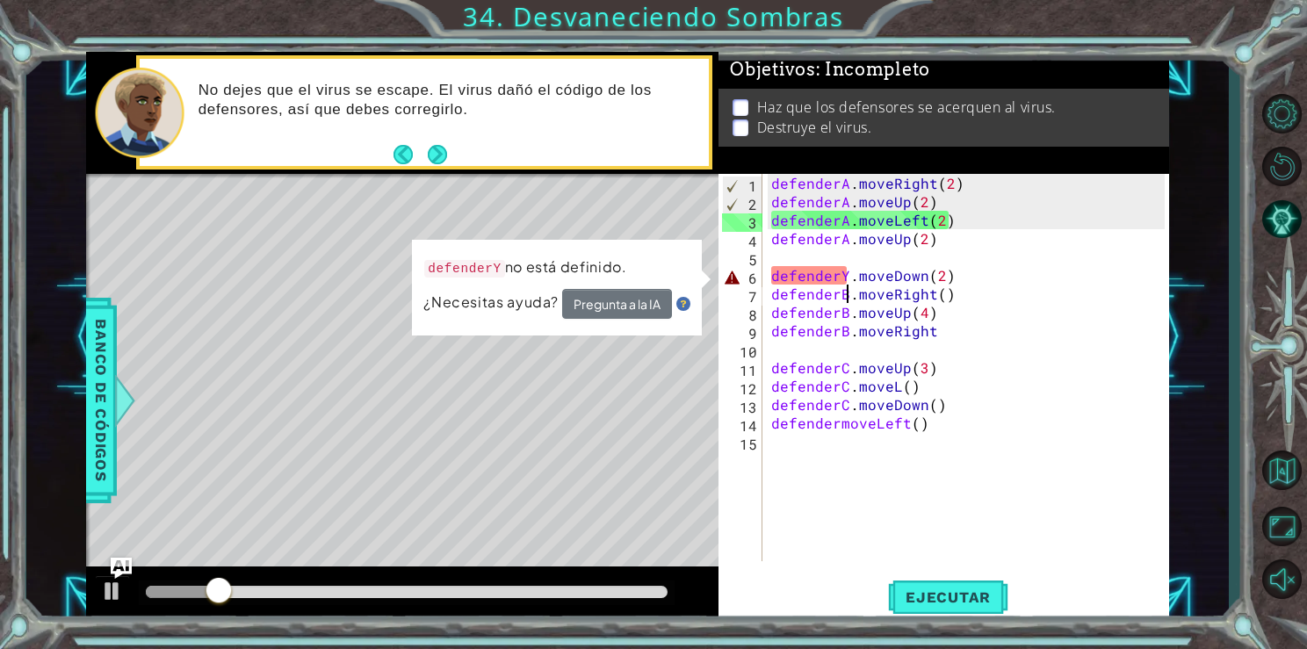
click at [846, 275] on div "defenderA . moveRight ( 2 ) defenderA . moveUp ( 2 ) defenderA . moveLeft ( 2 )…" at bounding box center [970, 386] width 405 height 424
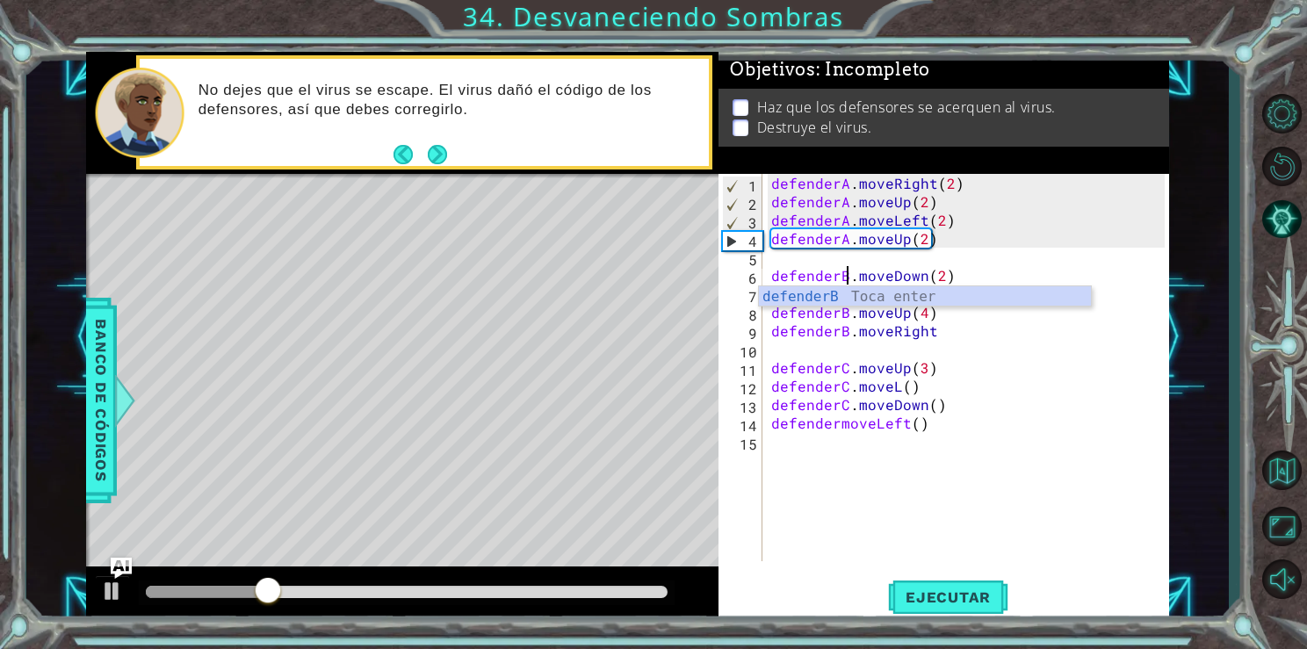
scroll to position [0, 4]
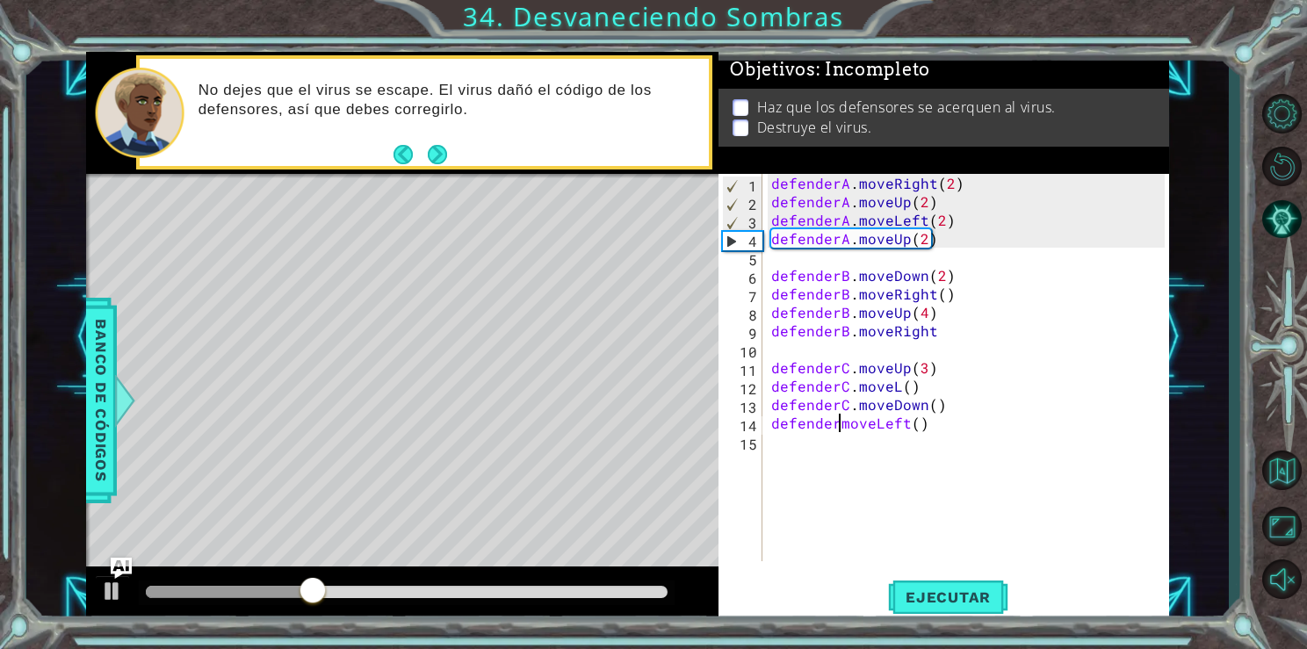
click at [839, 430] on div "defenderA . moveRight ( 2 ) defenderA . moveUp ( 2 ) defenderA . moveLeft ( 2 )…" at bounding box center [970, 386] width 405 height 424
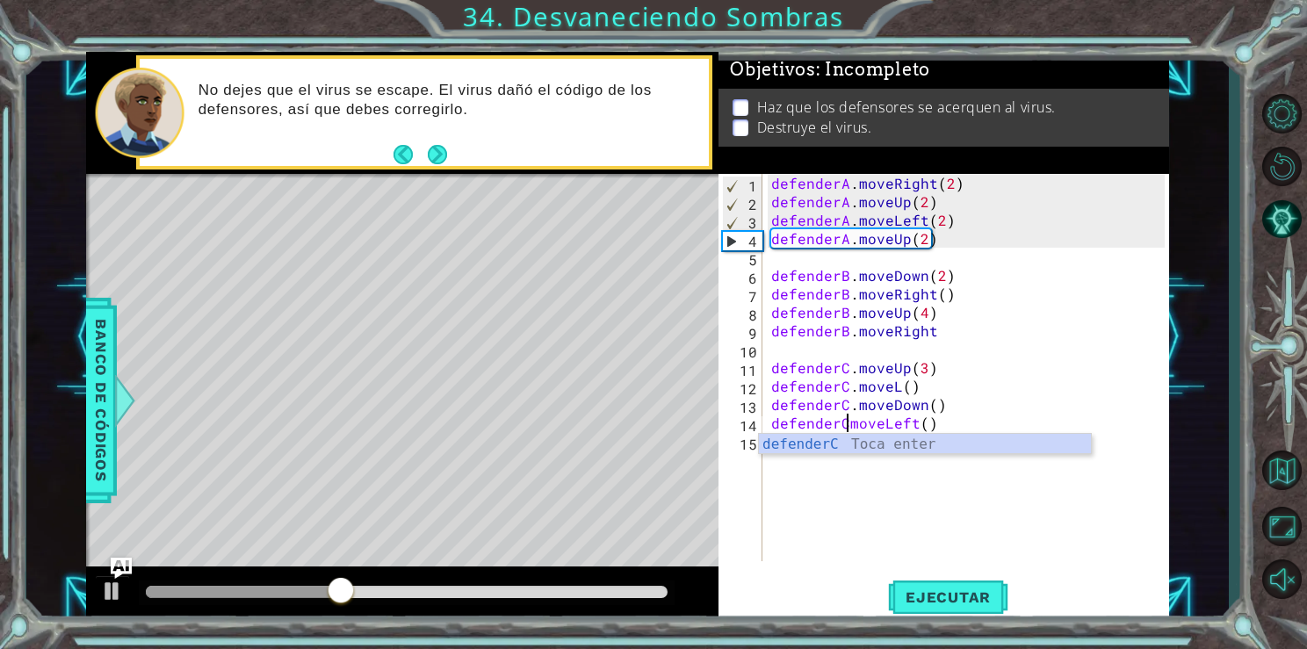
scroll to position [0, 5]
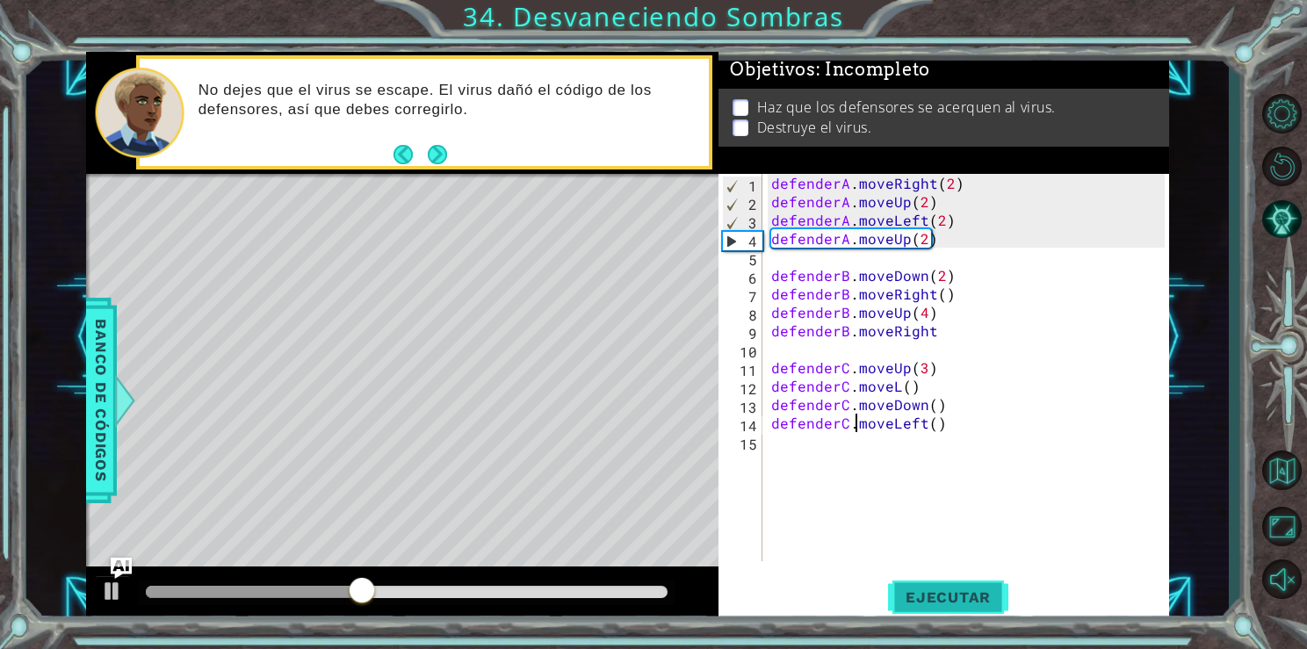
click at [946, 589] on span "Ejecutar" at bounding box center [948, 598] width 120 height 18
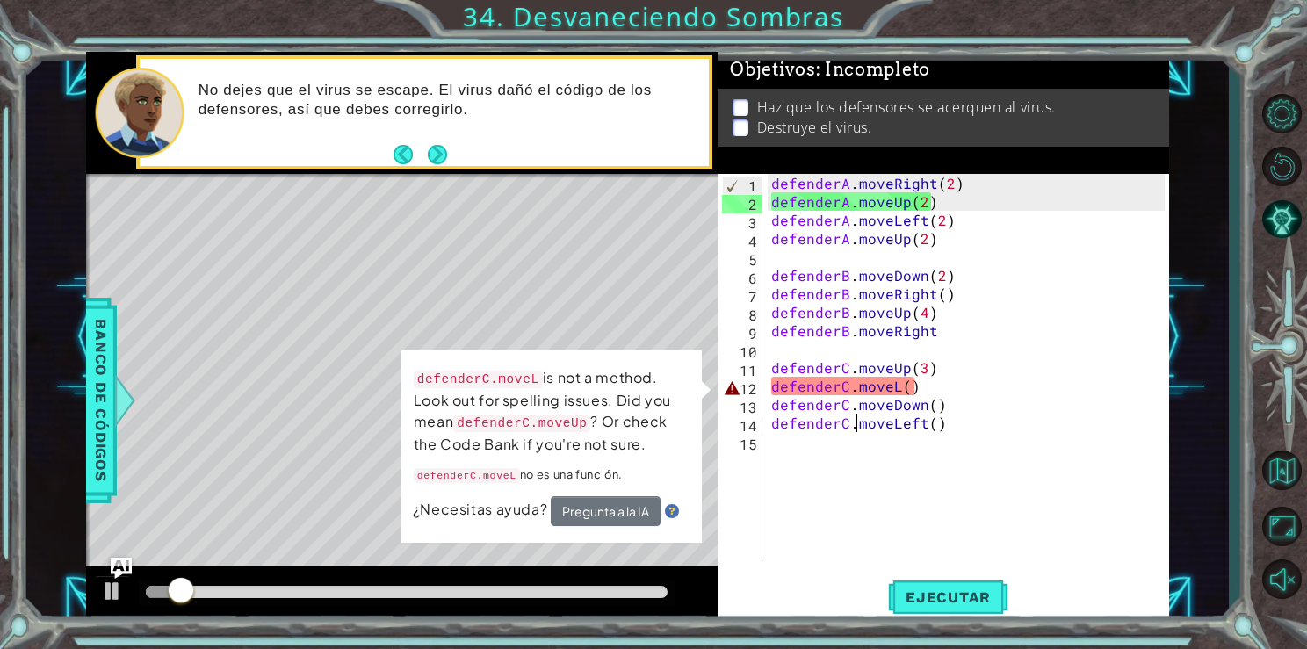
click at [906, 384] on div "defenderA . moveRight ( 2 ) defenderA . moveUp ( 2 ) defenderA . moveLeft ( 2 )…" at bounding box center [970, 386] width 405 height 424
click at [897, 384] on div "defenderA . moveRight ( 2 ) defenderA . moveUp ( 2 ) defenderA . moveLeft ( 2 )…" at bounding box center [970, 386] width 405 height 424
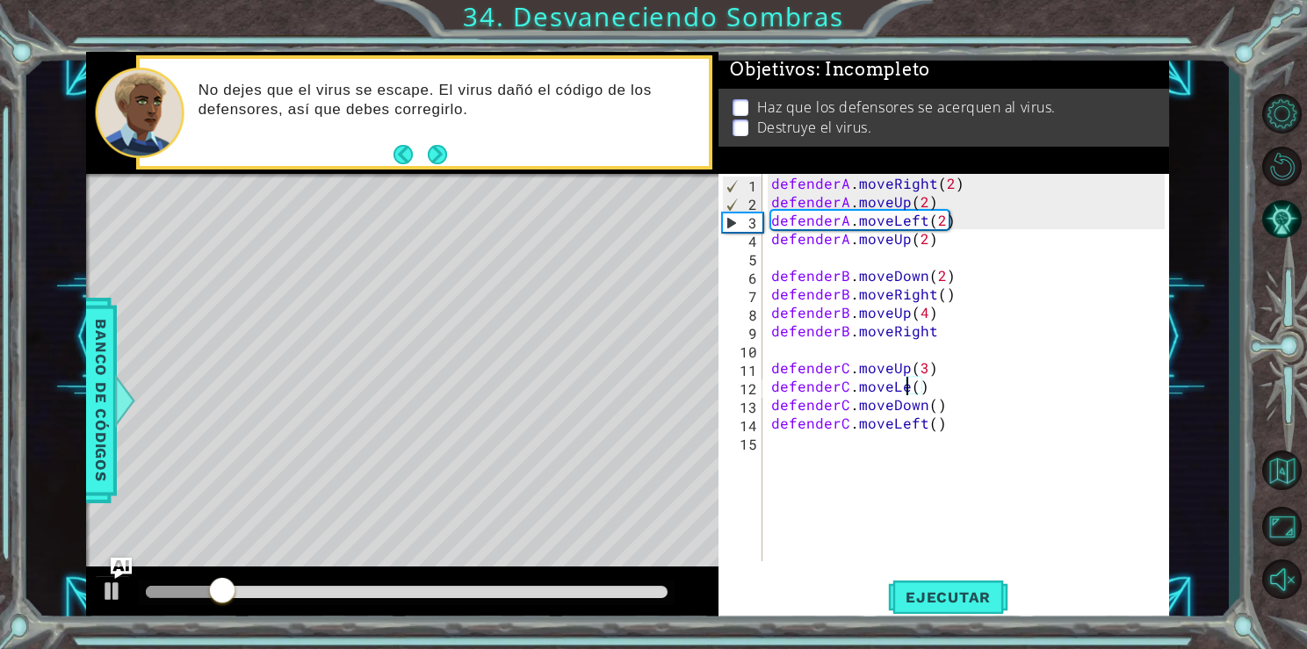
scroll to position [0, 9]
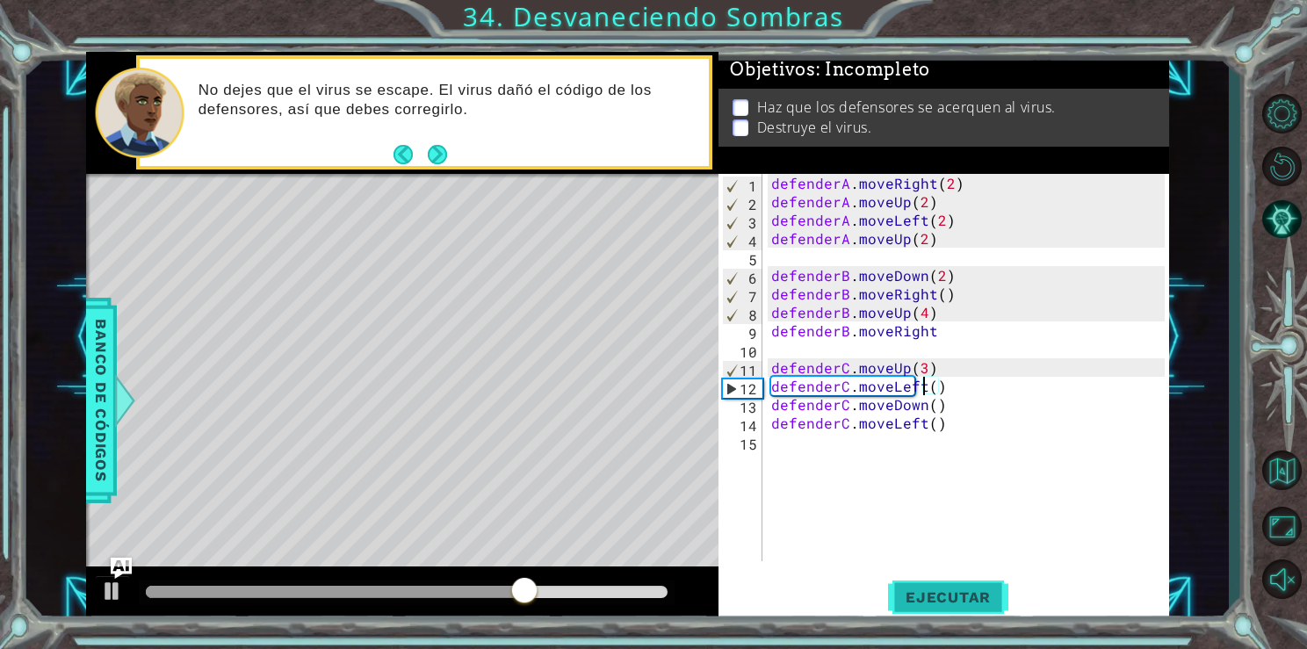
click at [904, 603] on span "Ejecutar" at bounding box center [948, 598] width 120 height 18
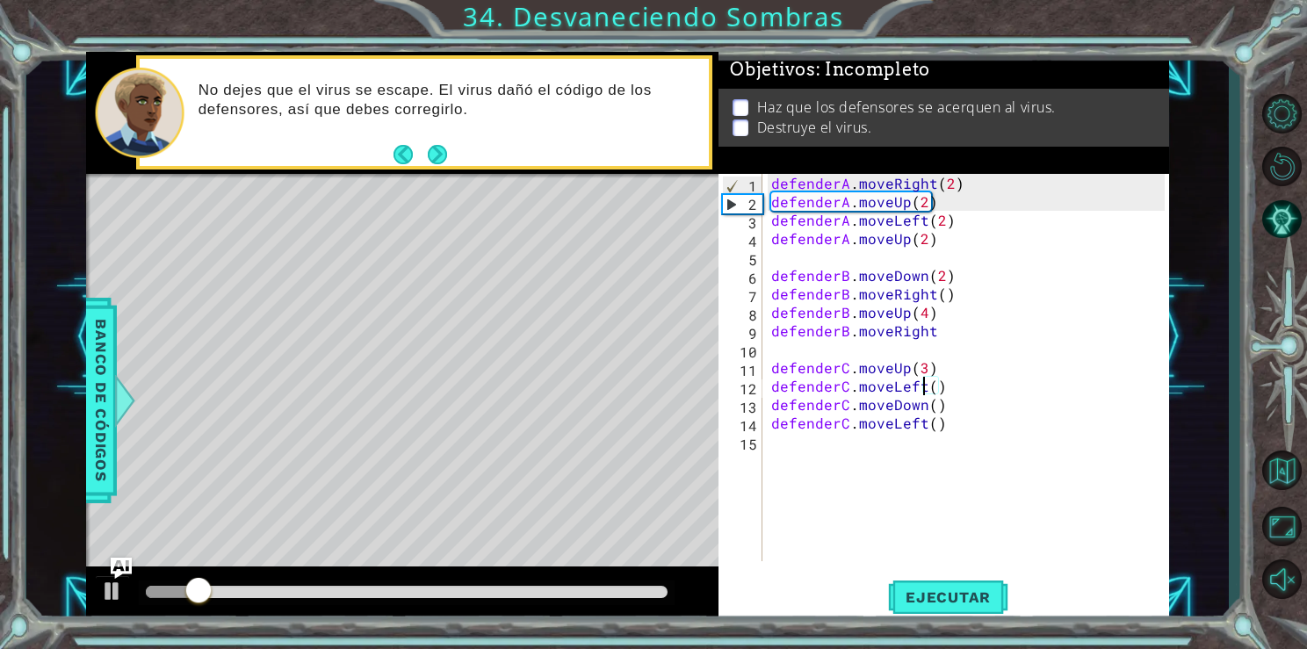
click at [810, 244] on div "defenderA . moveRight ( 2 ) defenderA . moveUp ( 2 ) defenderA . moveLeft ( 2 )…" at bounding box center [970, 386] width 405 height 424
type textarea "defenderA.moveUp(2)"
click at [799, 254] on div "defenderA . moveRight ( 2 ) defenderA . moveUp ( 2 ) defenderA . moveLeft ( 2 )…" at bounding box center [970, 386] width 405 height 424
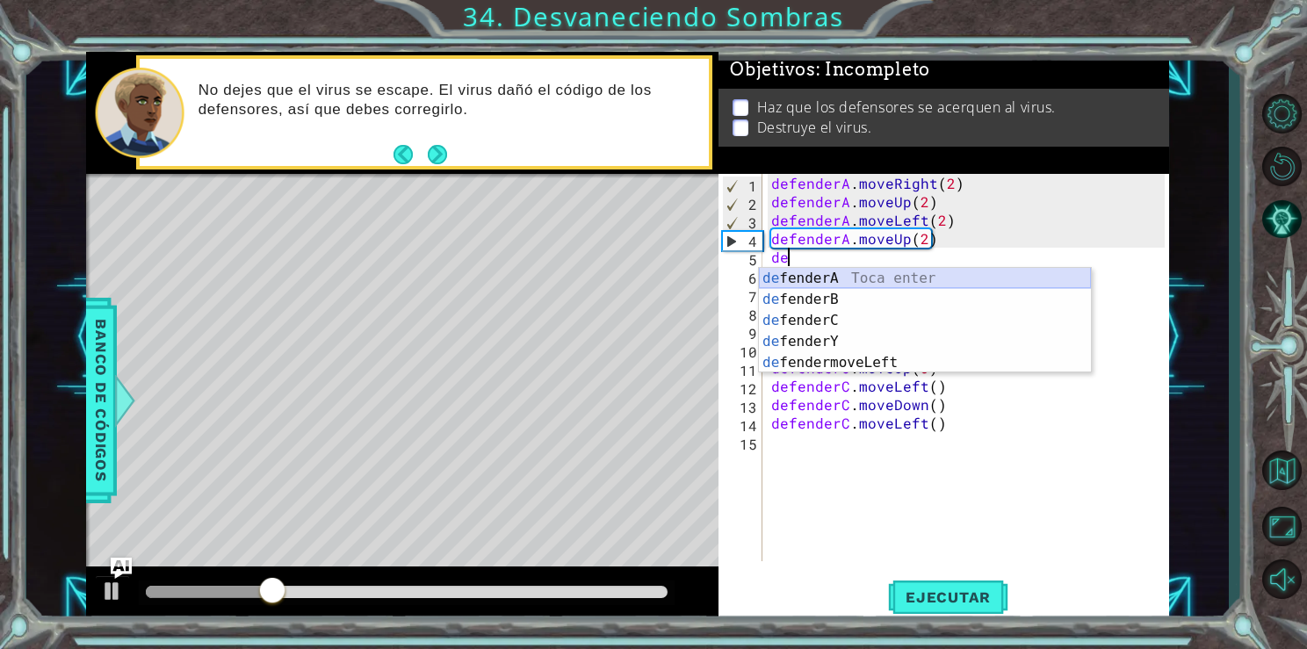
click at [827, 279] on div "de fenderA Toca enter de fenderB Toca enter de fenderC Toca enter de fenderY To…" at bounding box center [925, 342] width 332 height 148
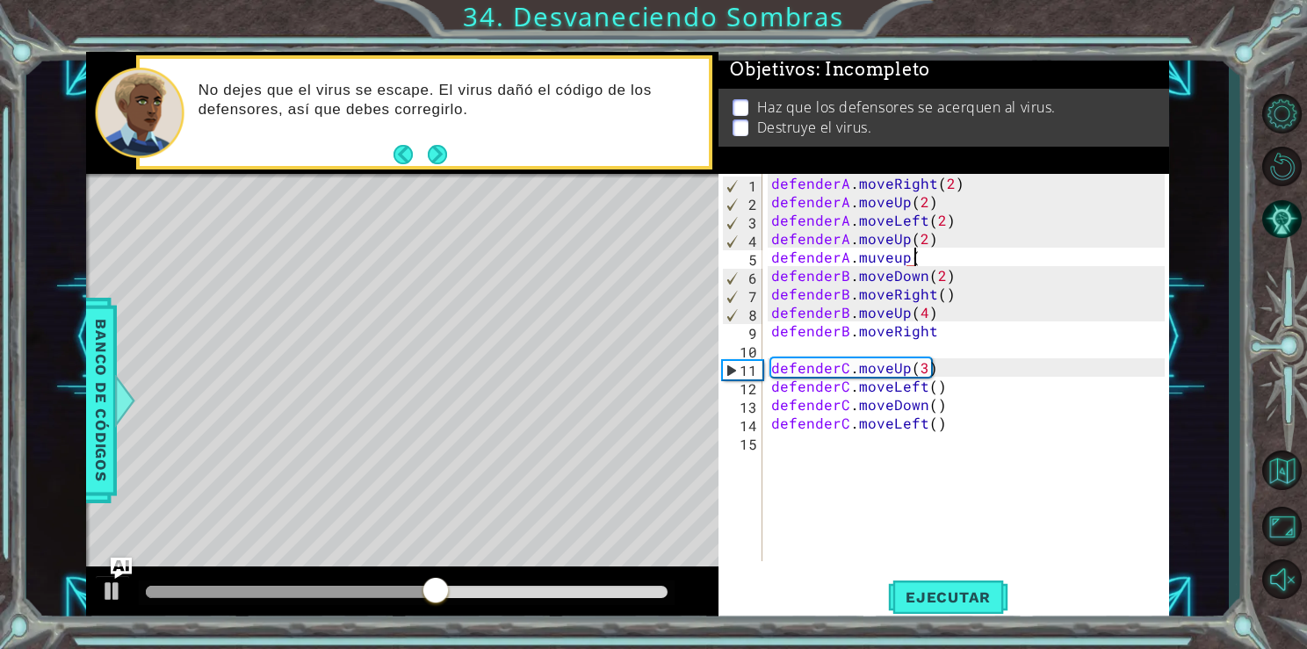
scroll to position [0, 8]
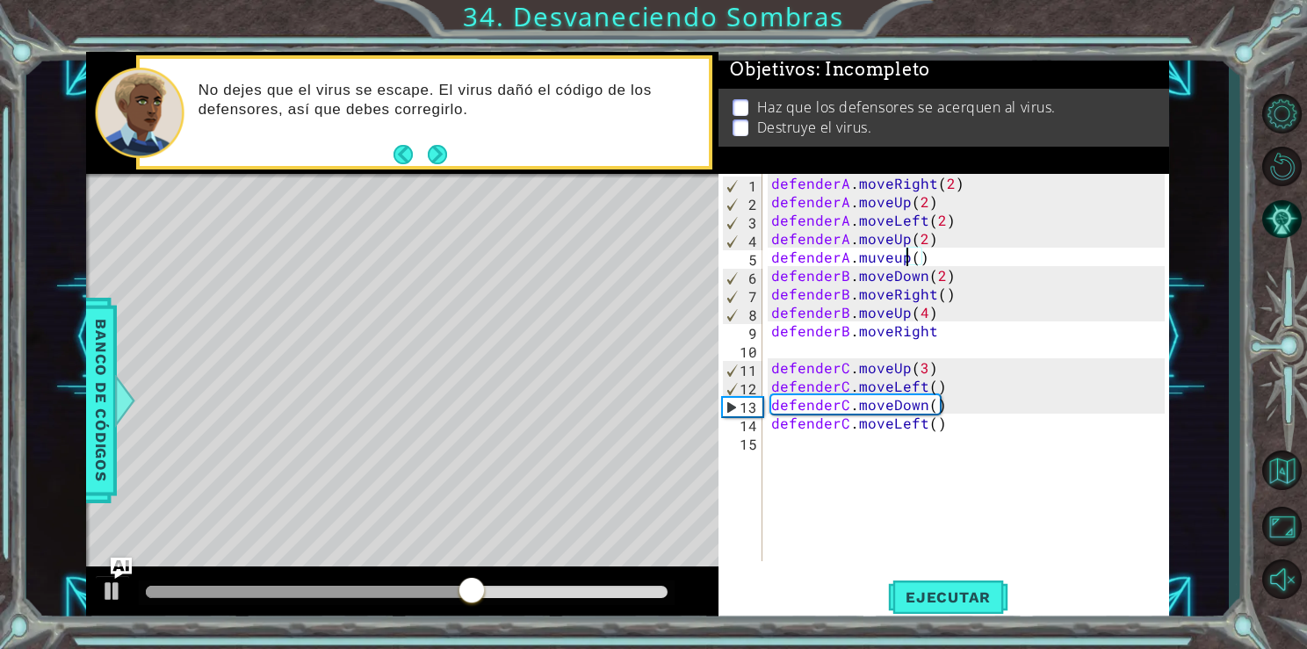
click at [909, 264] on div "defenderA . moveRight ( 2 ) defenderA . moveUp ( 2 ) defenderA . moveLeft ( 2 )…" at bounding box center [970, 386] width 405 height 424
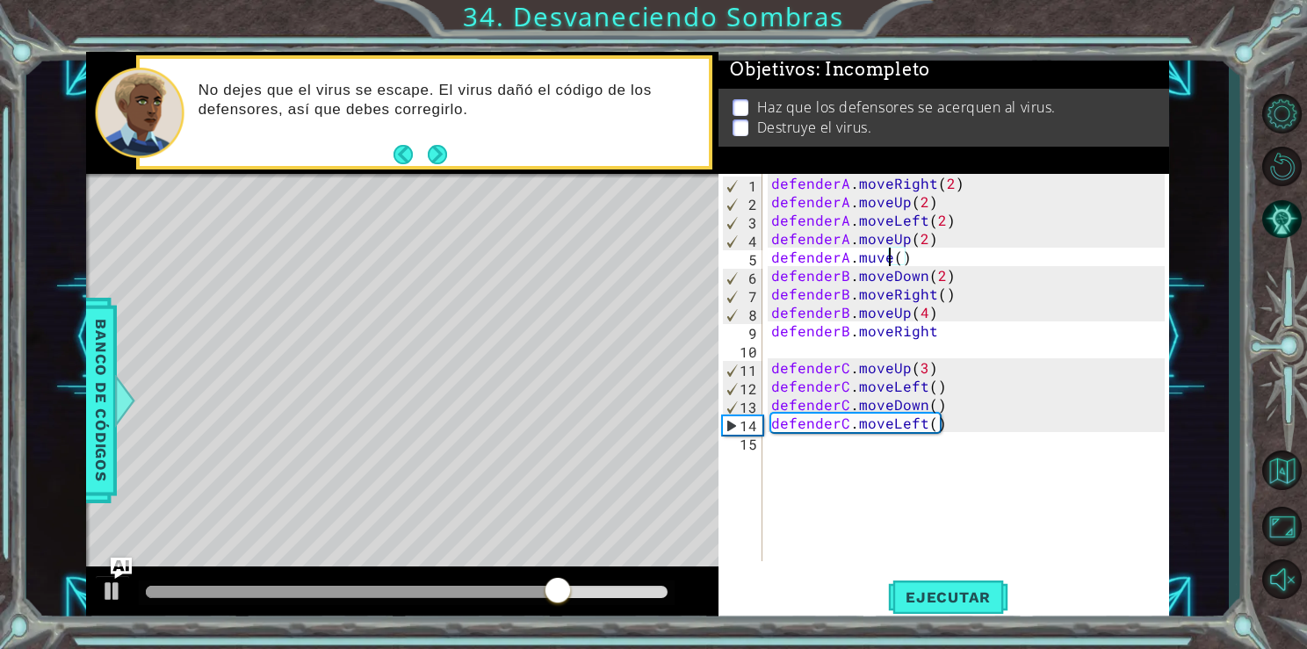
scroll to position [0, 7]
type textarea "defenderA.muveUp()"
click at [821, 448] on div "defenderA . moveRight ( 2 ) defenderA . moveUp ( 2 ) defenderA . moveLeft ( 2 )…" at bounding box center [970, 386] width 405 height 424
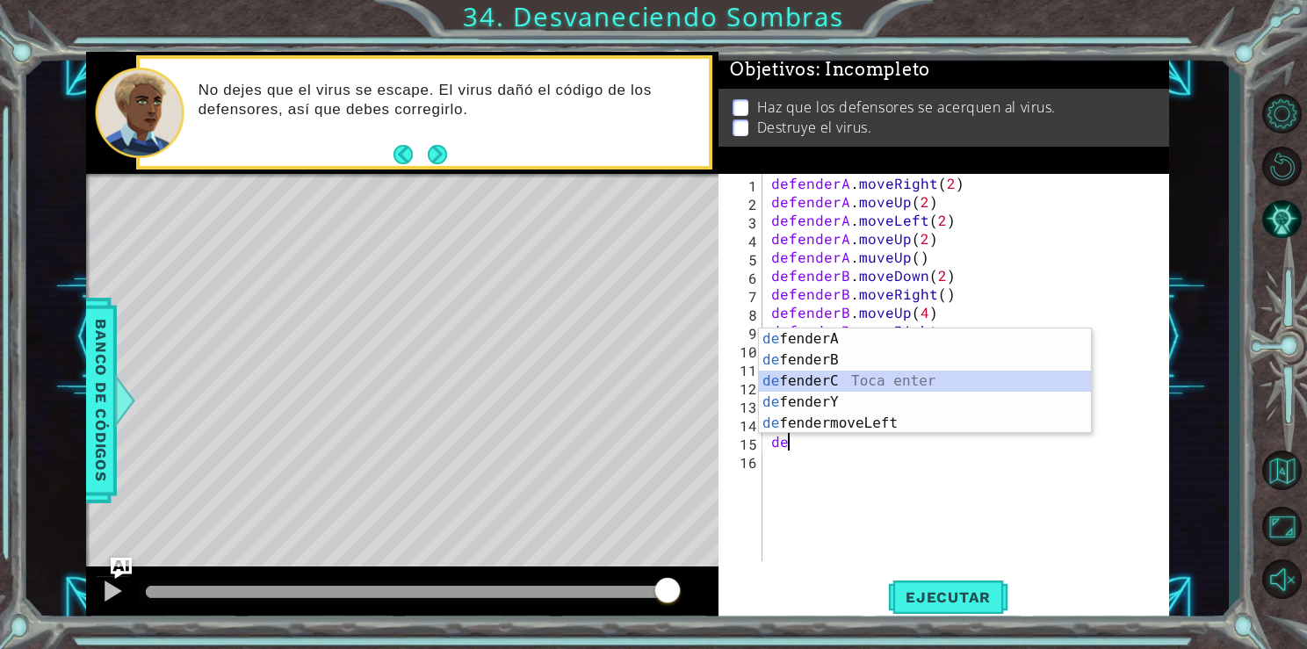
click at [828, 382] on div "de fenderA Toca enter de fenderB Toca enter de fenderC Toca enter de fenderY To…" at bounding box center [925, 403] width 332 height 148
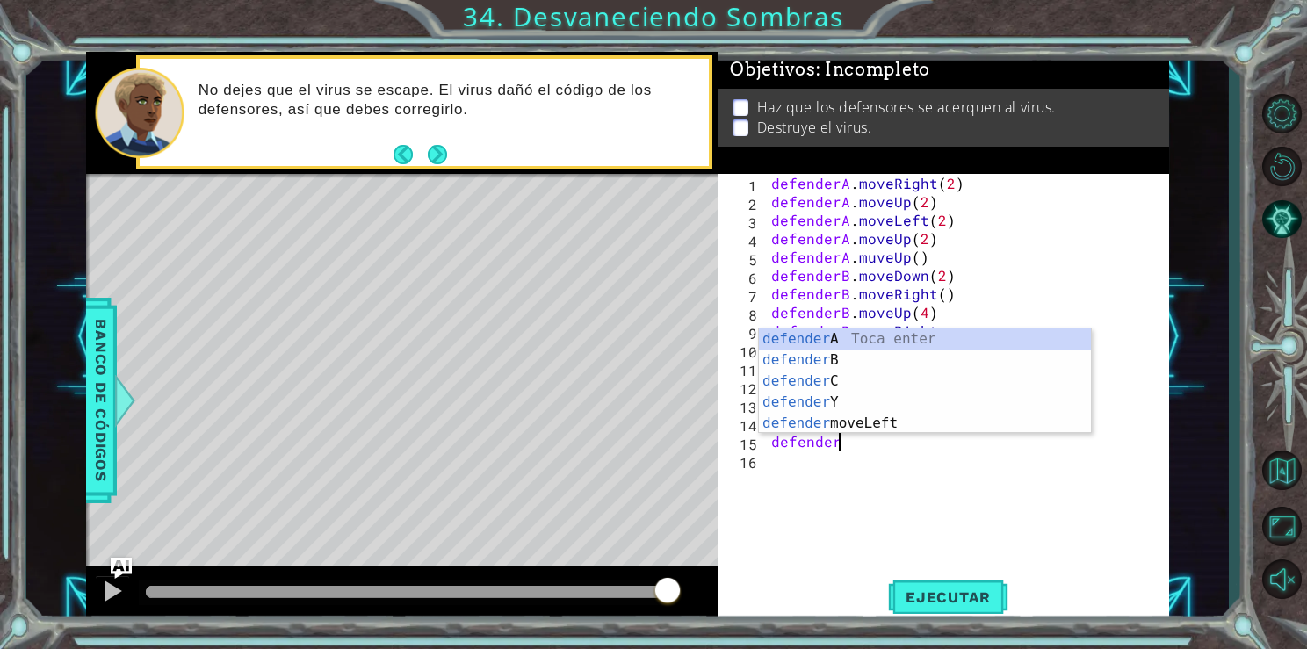
type textarea "d"
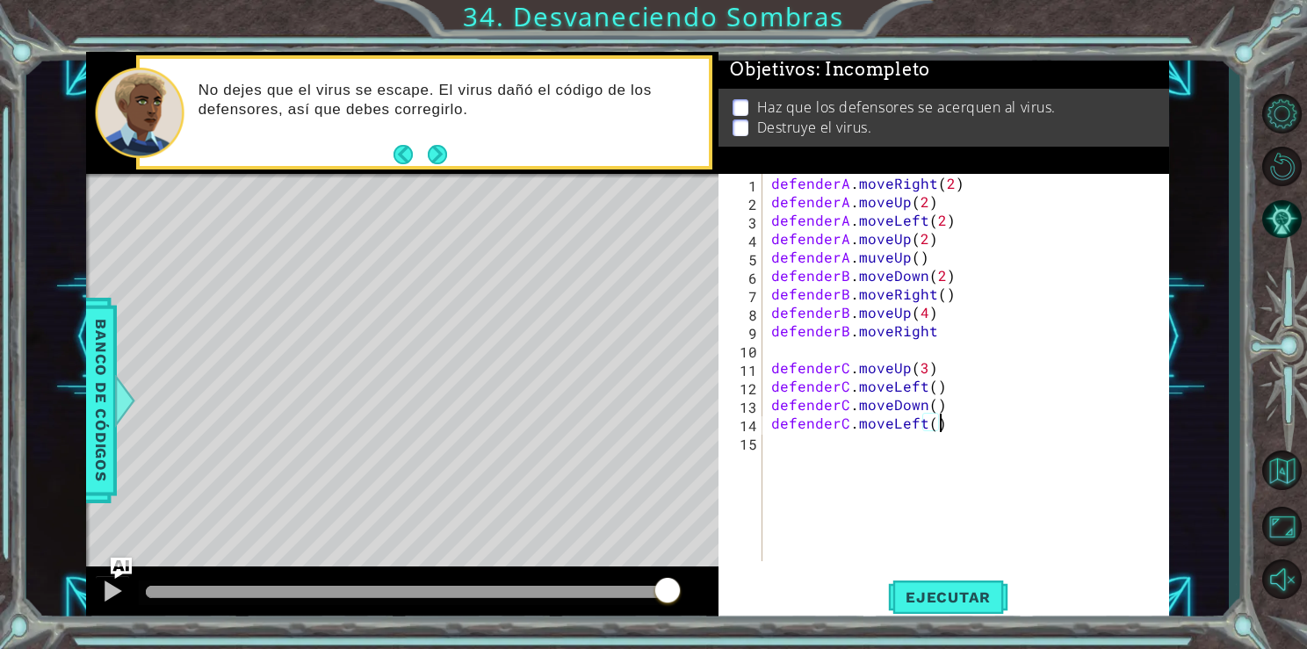
click at [935, 419] on div "defenderA . moveRight ( 2 ) defenderA . moveUp ( 2 ) defenderA . moveLeft ( 2 )…" at bounding box center [970, 386] width 405 height 424
click at [872, 338] on div "defenderA . moveRight ( 2 ) defenderA . moveUp ( 2 ) defenderA . moveLeft ( 2 )…" at bounding box center [970, 386] width 405 height 424
type textarea "defenderB.moveRight"
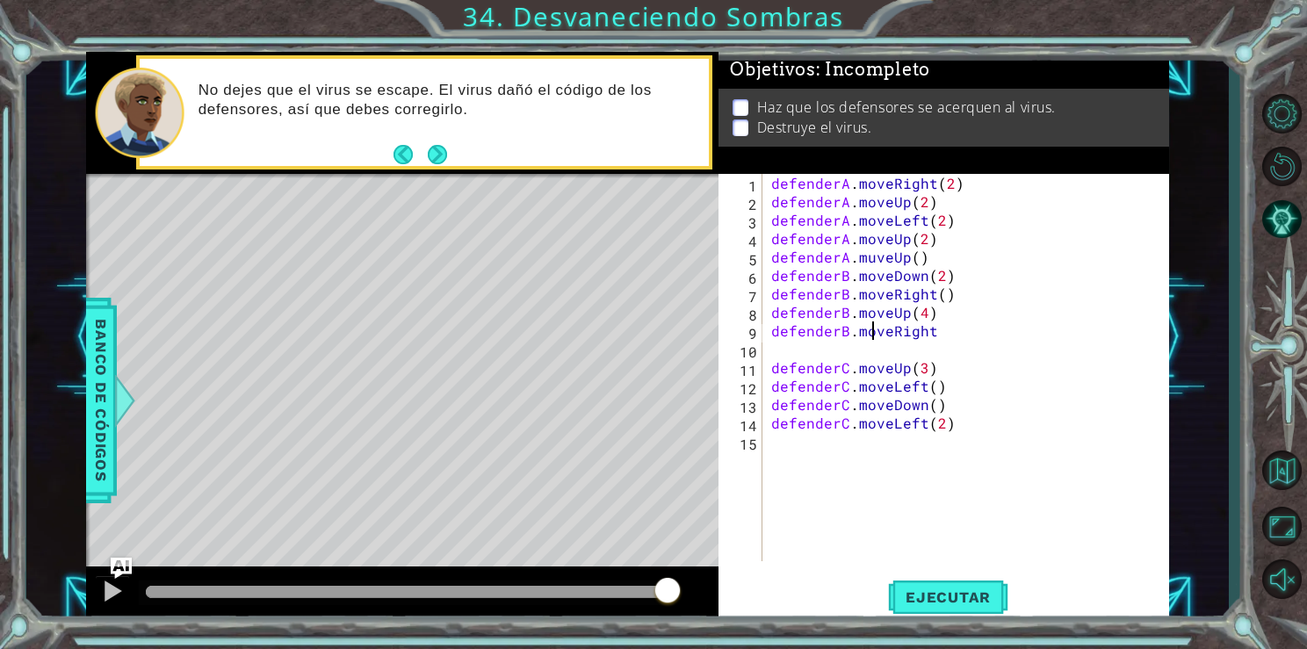
click at [875, 350] on div "defenderA . moveRight ( 2 ) defenderA . moveUp ( 2 ) defenderA . moveLeft ( 2 )…" at bounding box center [970, 386] width 405 height 424
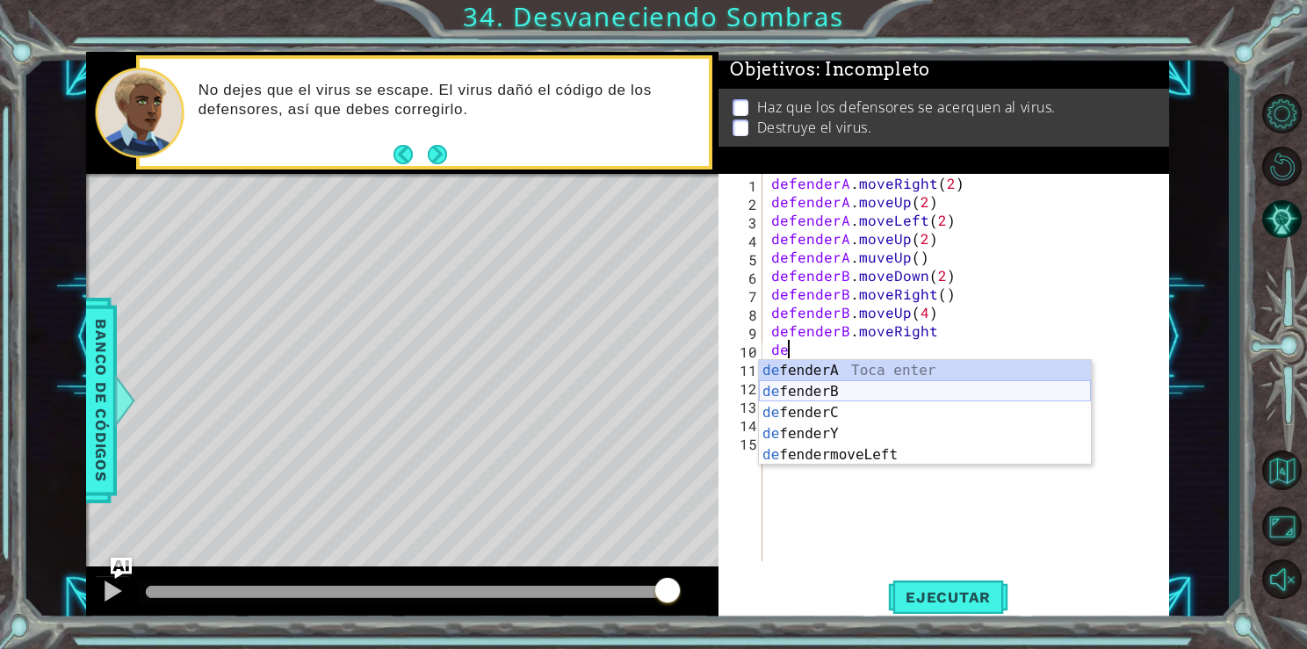
click at [867, 388] on div "de fenderA Toca enter de fenderB Toca enter de fenderC Toca enter de fenderY To…" at bounding box center [925, 434] width 332 height 148
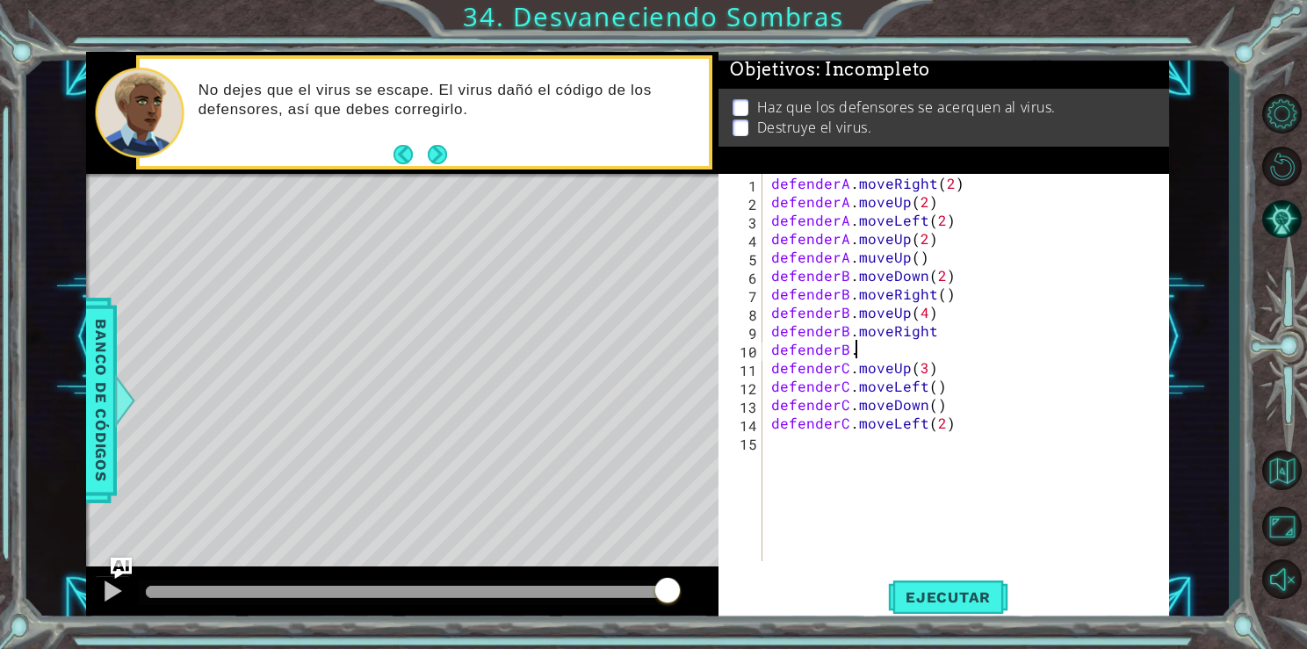
scroll to position [0, 4]
click at [871, 260] on div "defenderA . moveRight ( 2 ) defenderA . moveUp ( 2 ) defenderA . moveLeft ( 2 )…" at bounding box center [970, 386] width 405 height 424
click at [881, 361] on div "defenderA . moveRight ( 2 ) defenderA . moveUp ( 2 ) defenderA . moveLeft ( 2 )…" at bounding box center [970, 386] width 405 height 424
click at [882, 354] on div "defenderA . moveRight ( 2 ) defenderA . moveUp ( 2 ) defenderA . moveLeft ( 2 )…" at bounding box center [970, 386] width 405 height 424
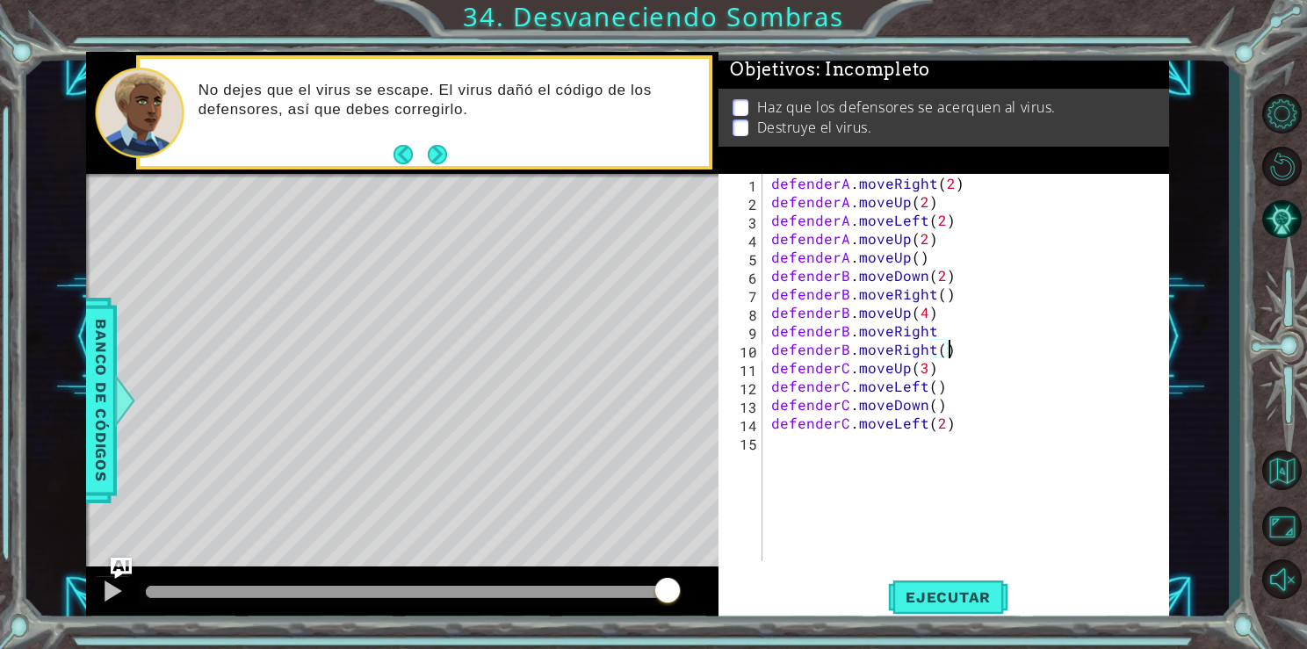
scroll to position [0, 10]
click at [968, 601] on span "Ejecutar" at bounding box center [948, 598] width 120 height 18
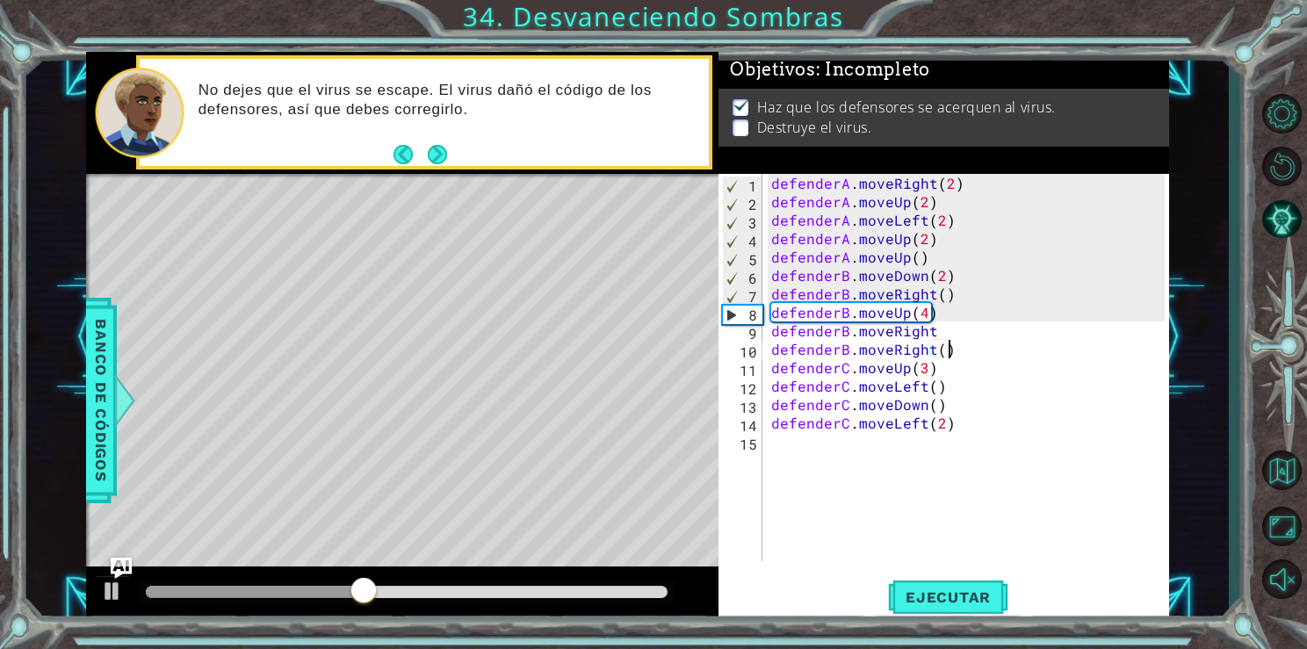
click at [849, 257] on div "defenderA . moveRight ( 2 ) defenderA . moveUp ( 2 ) defenderA . moveLeft ( 2 )…" at bounding box center [970, 386] width 405 height 424
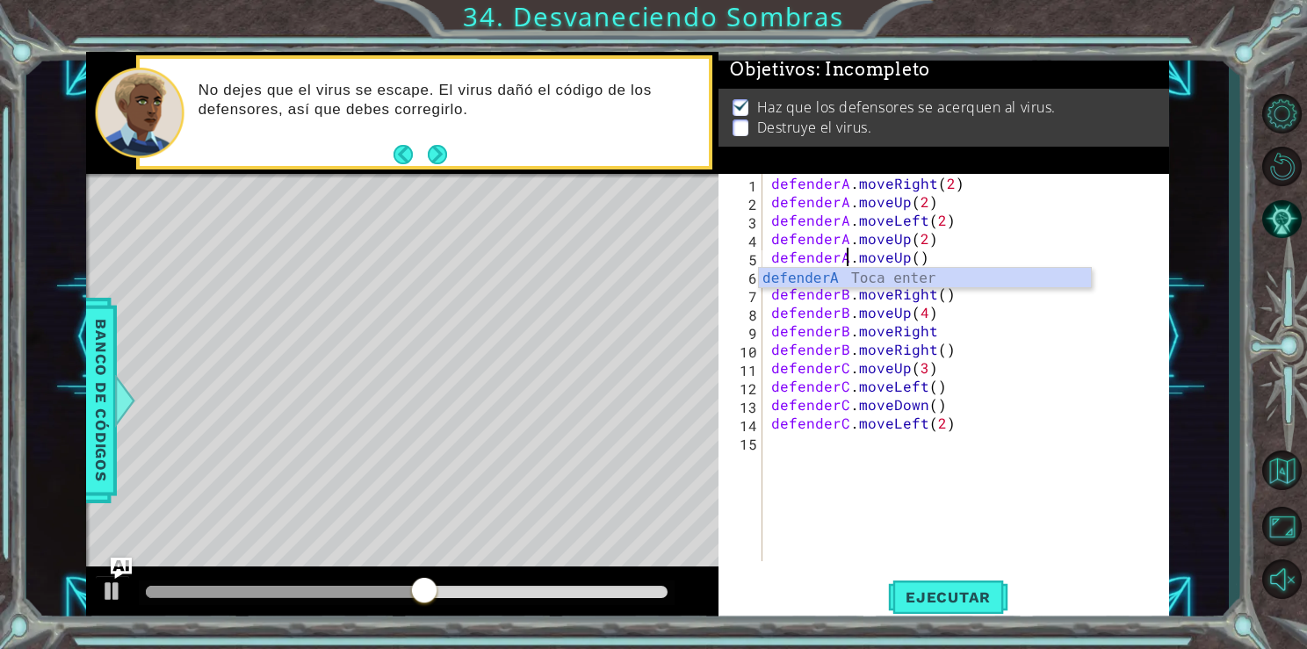
scroll to position [0, 4]
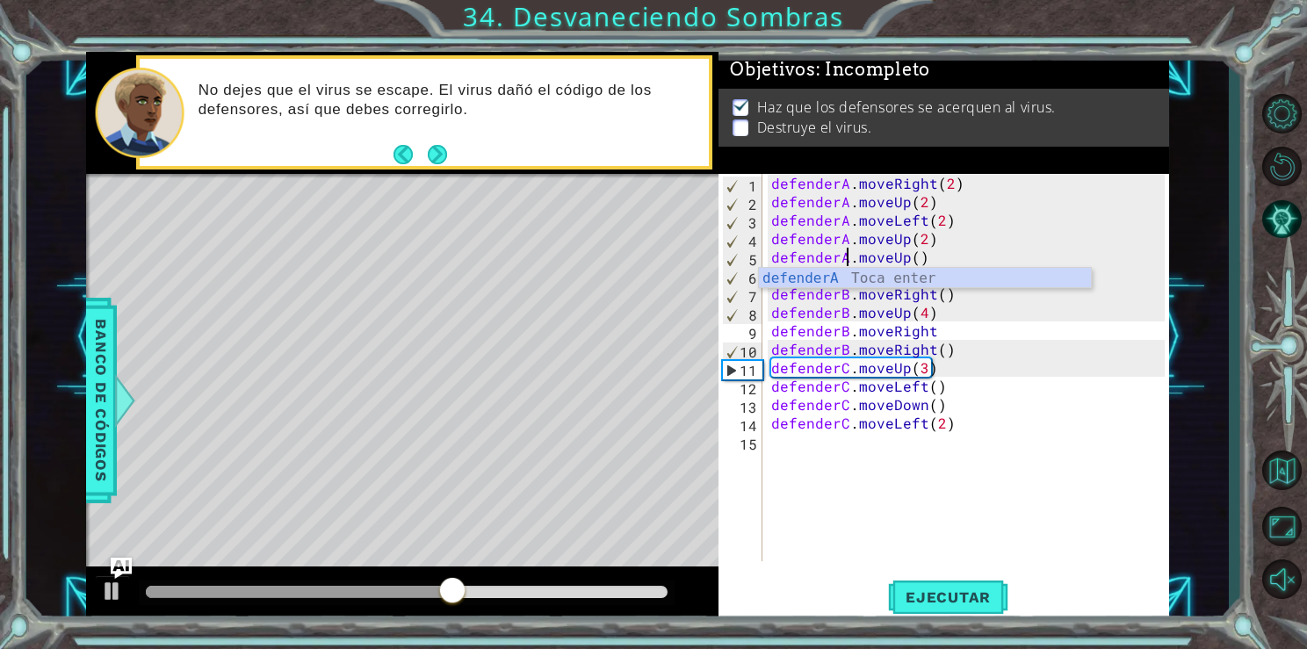
click at [1014, 608] on div "Ejecutar" at bounding box center [949, 597] width 450 height 45
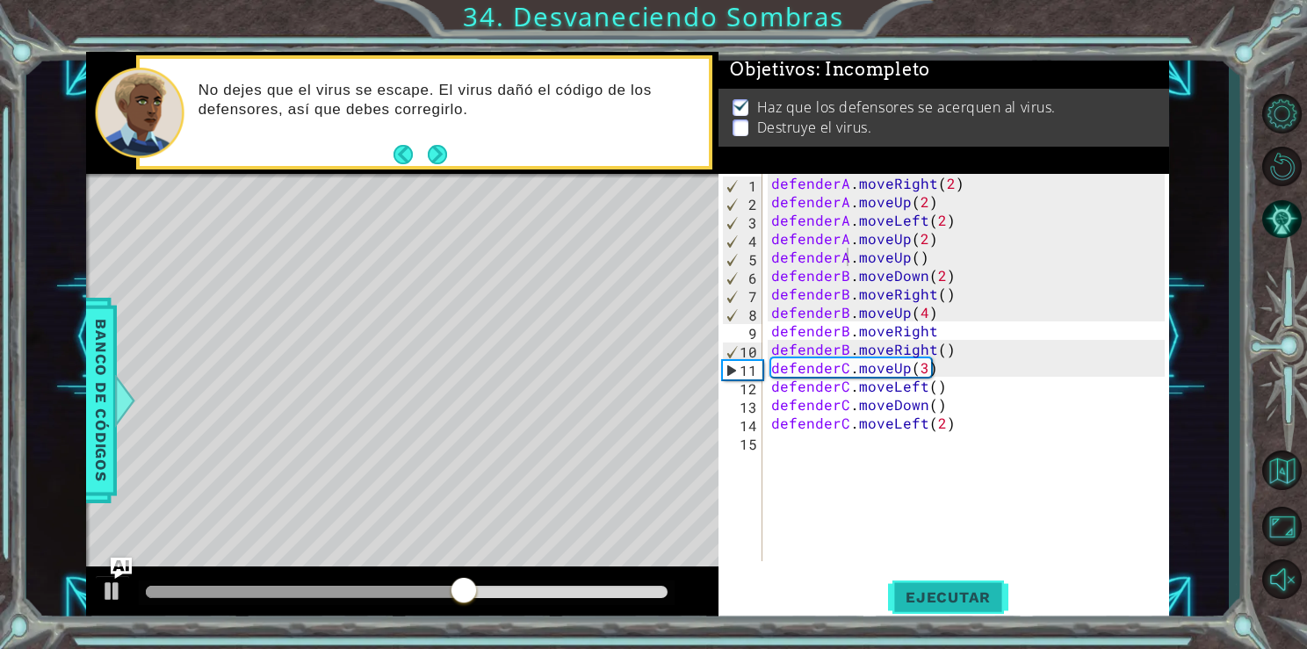
click at [987, 603] on span "Ejecutar" at bounding box center [948, 598] width 120 height 18
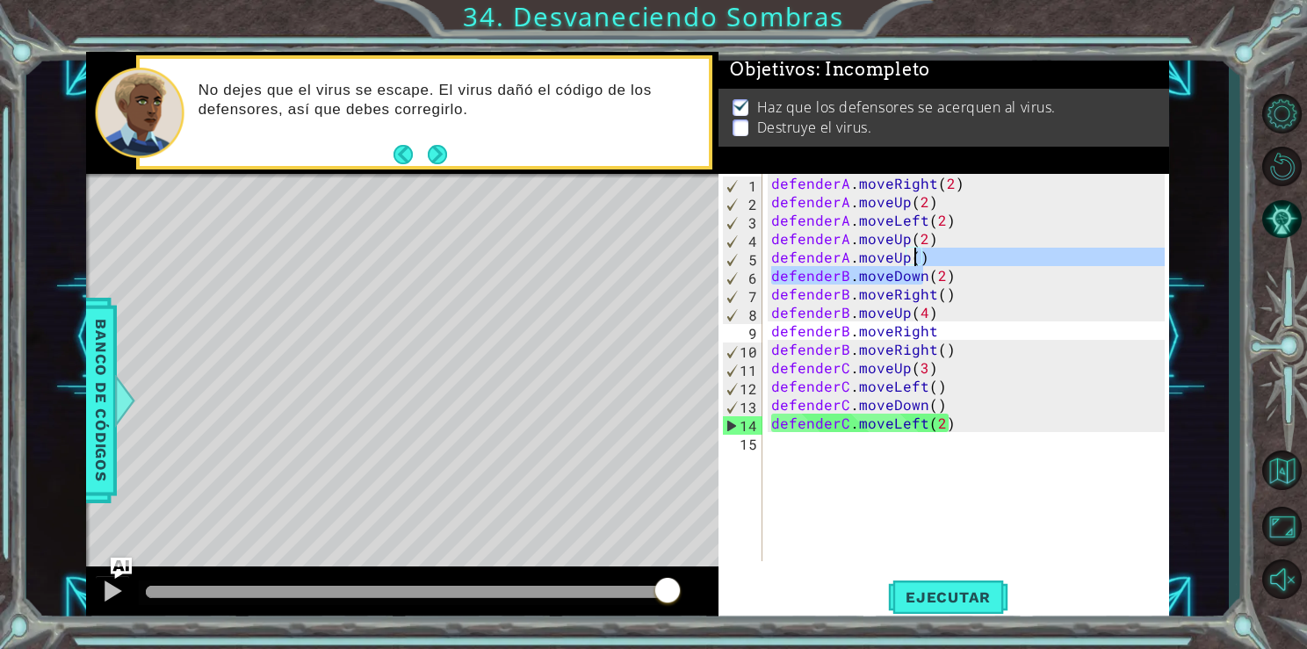
drag, startPoint x: 926, startPoint y: 270, endPoint x: 917, endPoint y: 255, distance: 17.3
click at [917, 255] on div "defenderA . moveRight ( 2 ) defenderA . moveUp ( 2 ) defenderA . moveLeft ( 2 )…" at bounding box center [970, 386] width 405 height 424
click at [922, 254] on div "defenderA . moveRight ( 2 ) defenderA . moveUp ( 2 ) defenderA . moveLeft ( 2 )…" at bounding box center [966, 367] width 396 height 387
type textarea "defenderA.moveUp()"
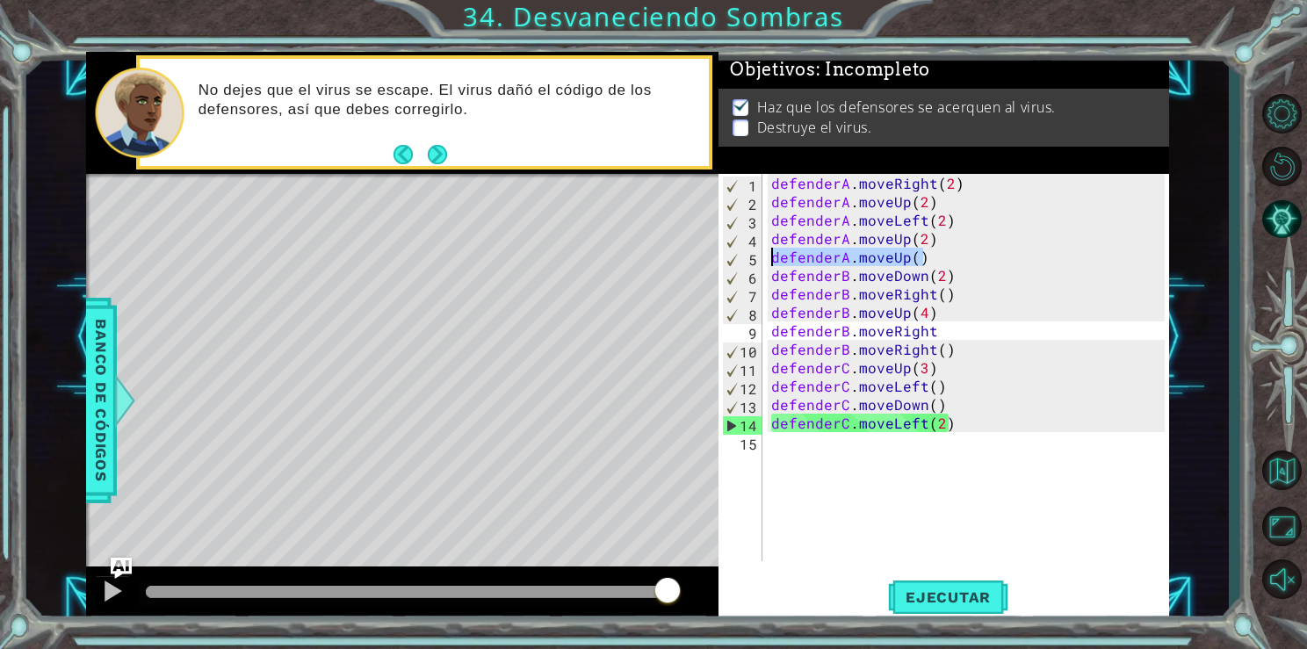
drag, startPoint x: 922, startPoint y: 254, endPoint x: 772, endPoint y: 255, distance: 150.2
click at [772, 255] on div "defenderA . moveRight ( 2 ) defenderA . moveUp ( 2 ) defenderA . moveLeft ( 2 )…" at bounding box center [970, 386] width 405 height 424
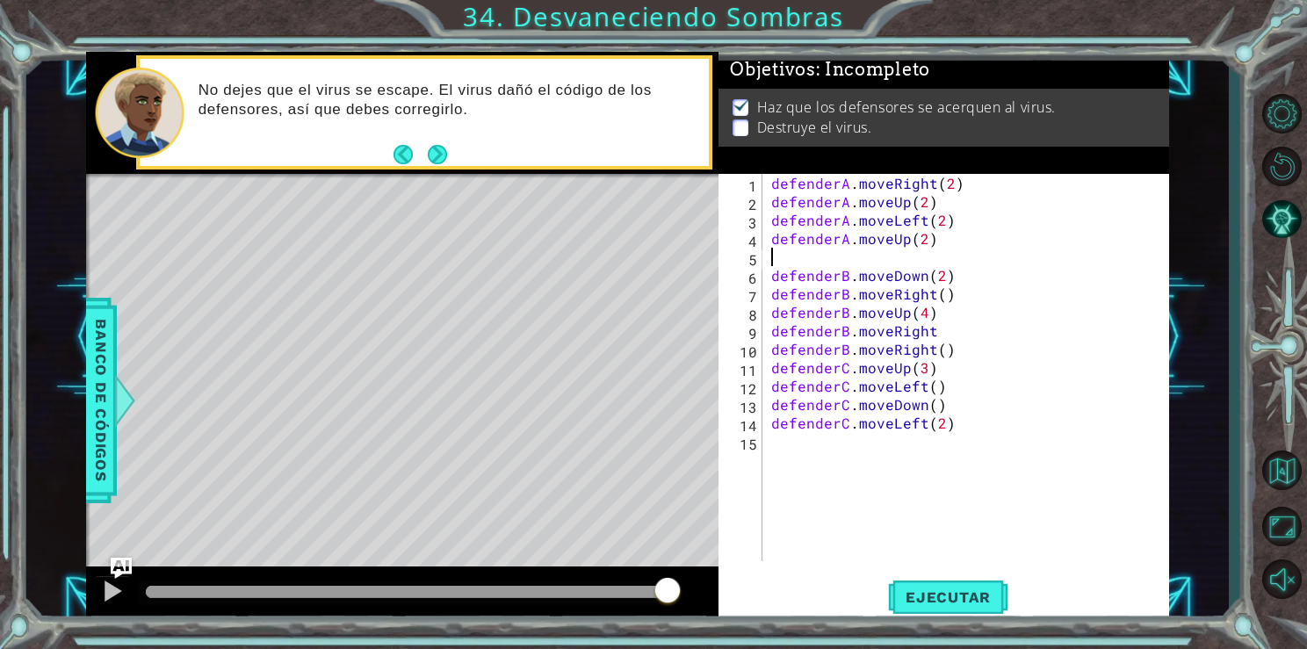
scroll to position [0, 0]
click at [923, 236] on div "defenderA . moveRight ( 2 ) defenderA . moveUp ( 2 ) defenderA . moveLeft ( 2 )…" at bounding box center [970, 386] width 405 height 424
click at [920, 607] on button "Ejecutar" at bounding box center [948, 597] width 120 height 45
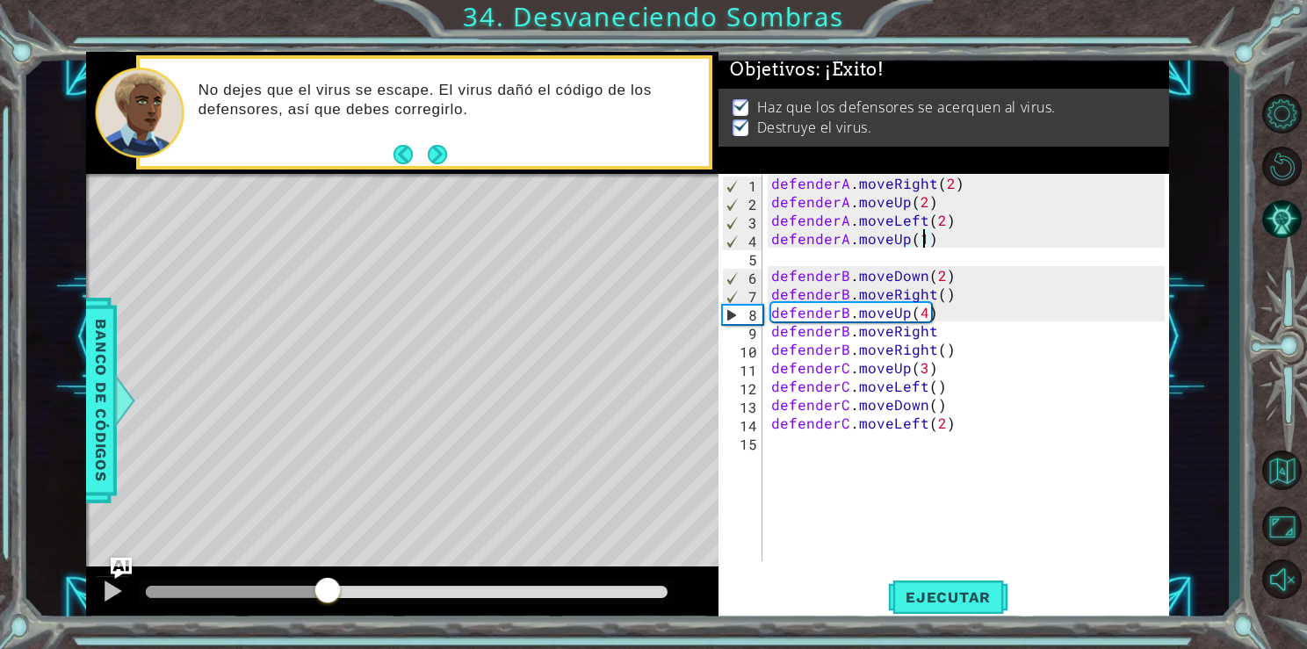
drag, startPoint x: 319, startPoint y: 595, endPoint x: 445, endPoint y: 596, distance: 126.5
click at [445, 596] on div at bounding box center [407, 592] width 523 height 12
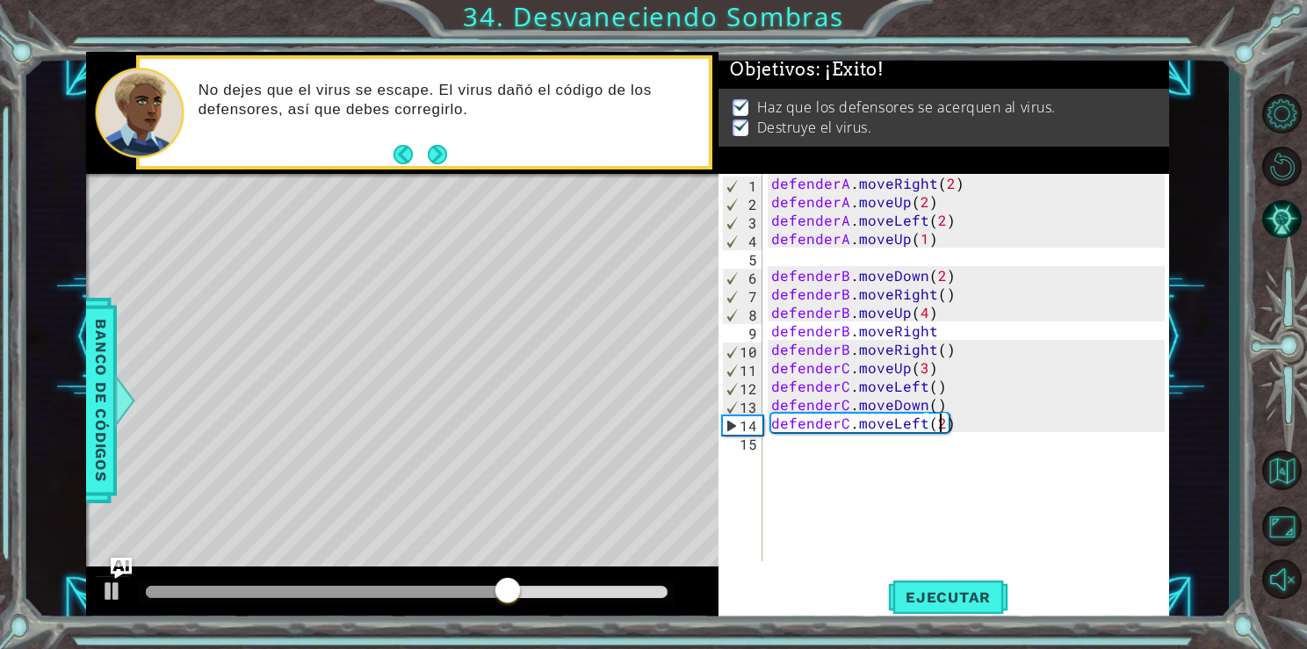
click at [936, 423] on div "defenderA . moveRight ( 2 ) defenderA . moveUp ( 2 ) defenderA . moveLeft ( 2 )…" at bounding box center [970, 386] width 405 height 424
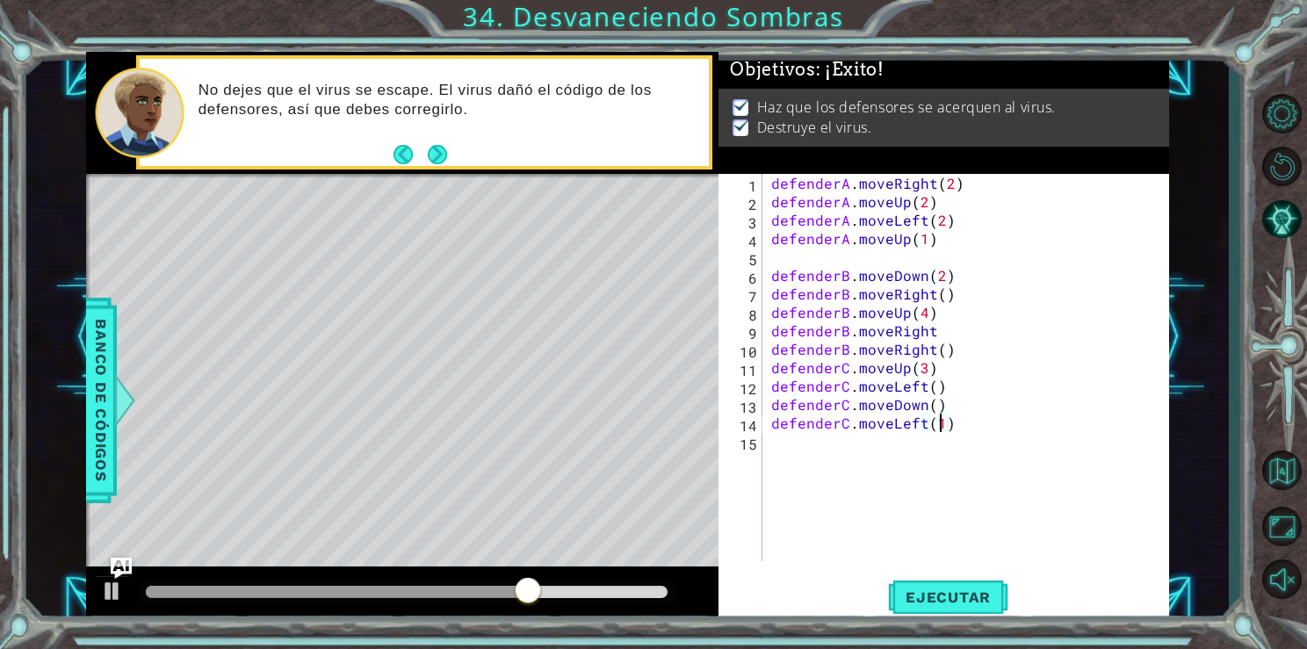
scroll to position [0, 10]
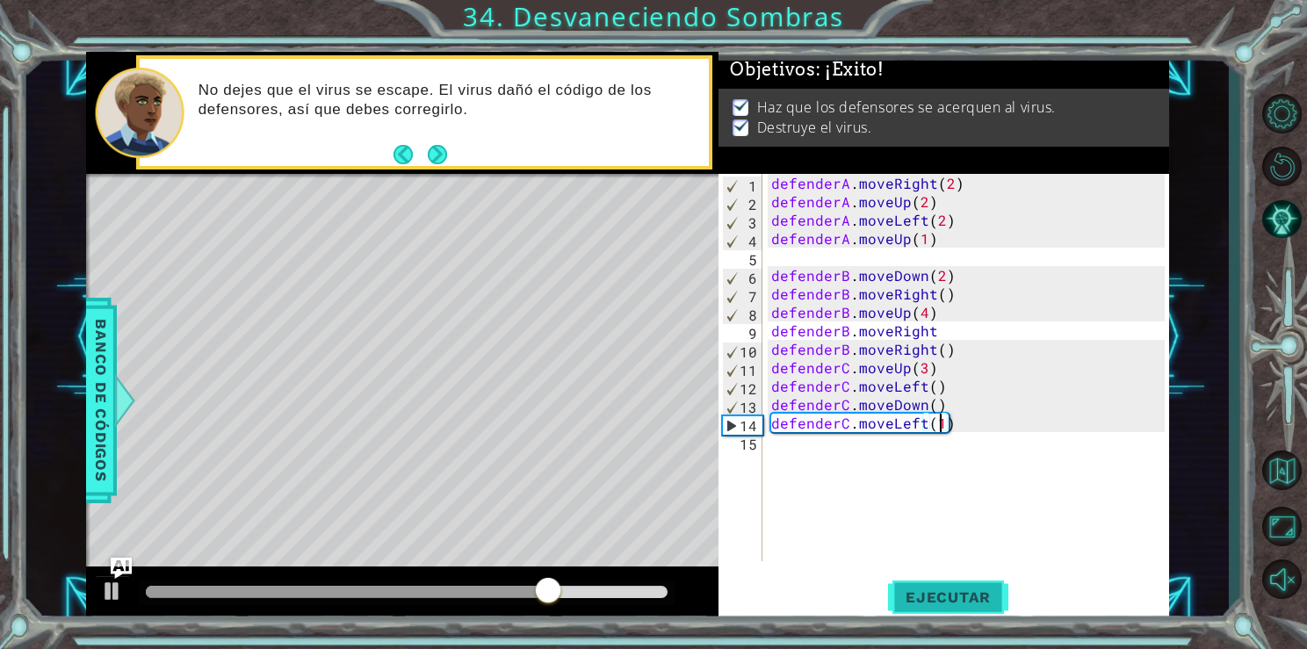
type textarea "defenderC.moveLeft(1)"
click at [925, 586] on button "Ejecutar" at bounding box center [948, 597] width 120 height 45
drag, startPoint x: 484, startPoint y: 597, endPoint x: 531, endPoint y: 585, distance: 47.9
click at [531, 586] on div at bounding box center [407, 592] width 523 height 12
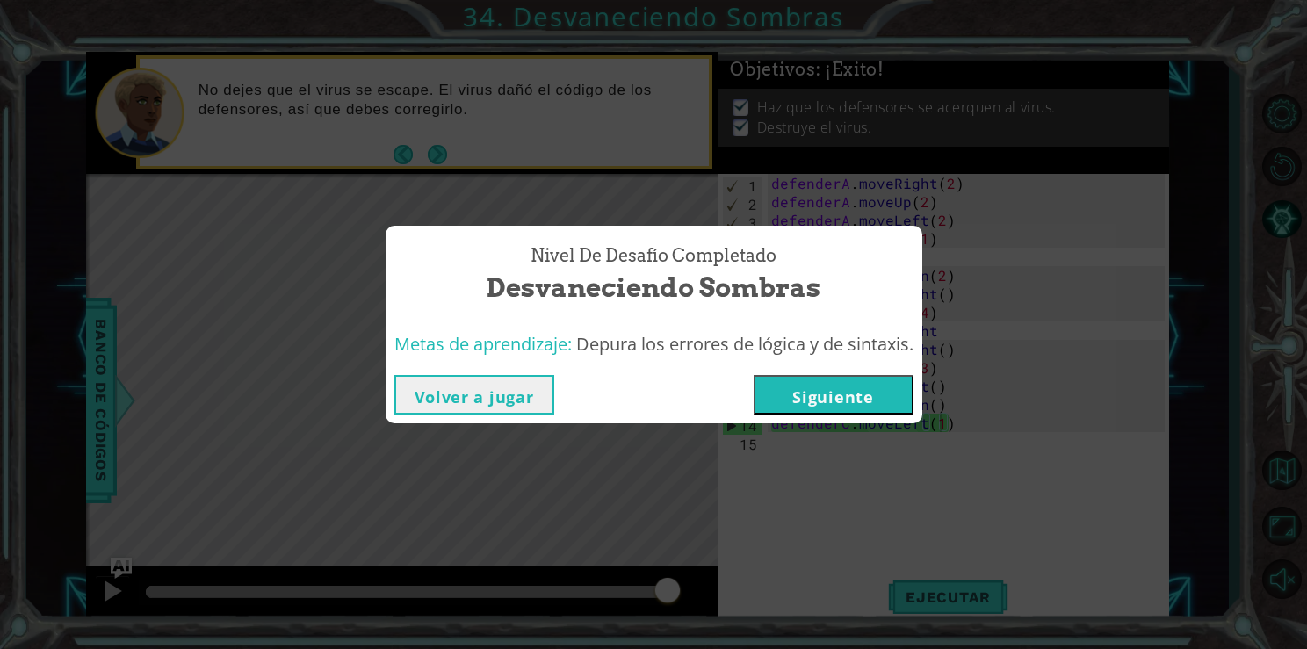
click at [818, 375] on button "Siguiente" at bounding box center [834, 395] width 160 height 40
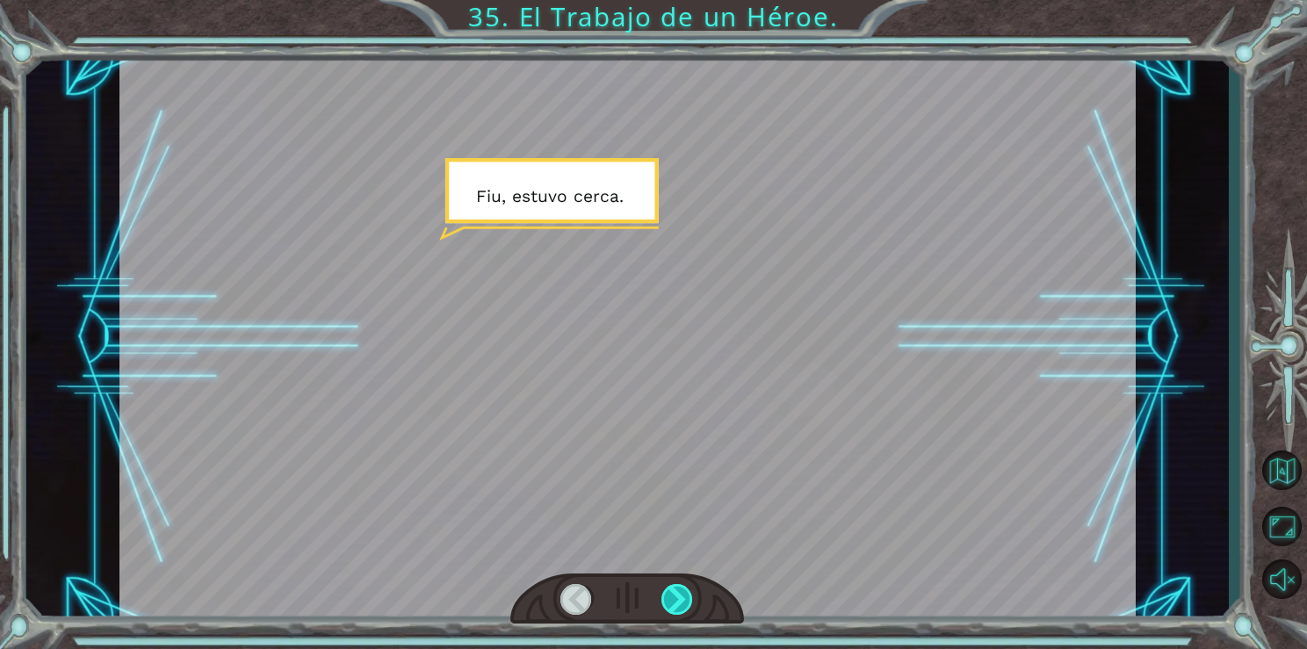
click at [690, 601] on div at bounding box center [678, 599] width 33 height 31
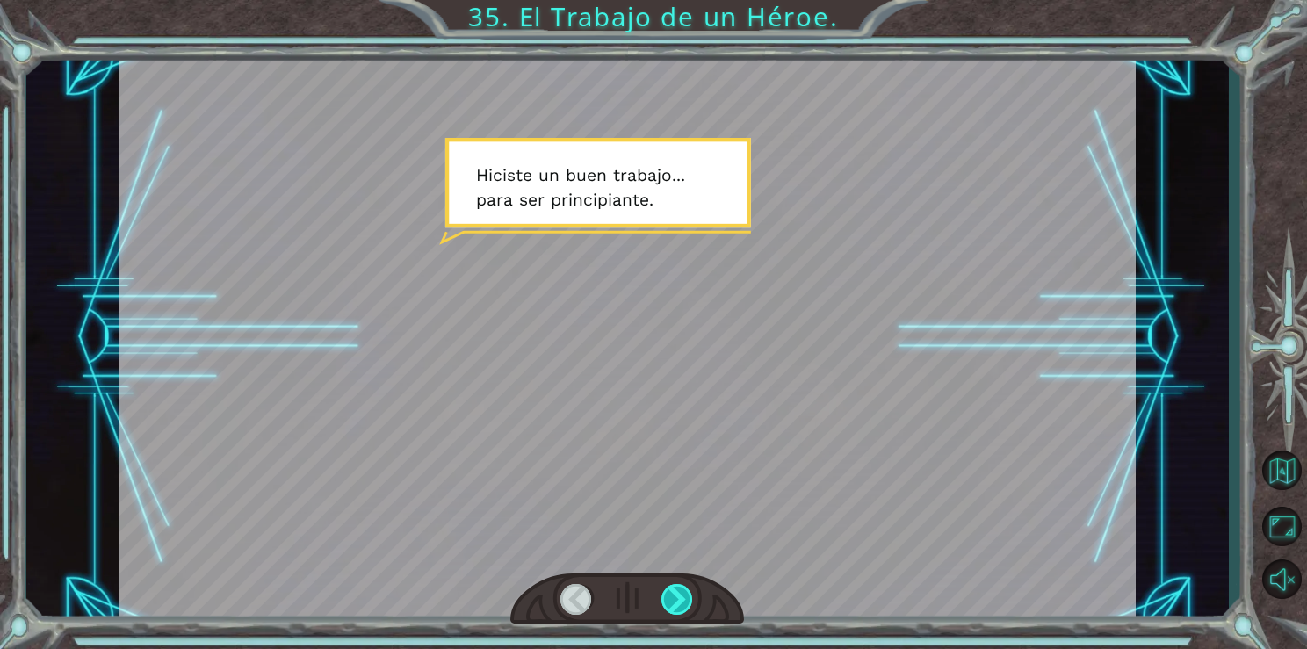
click at [690, 601] on div at bounding box center [678, 599] width 33 height 31
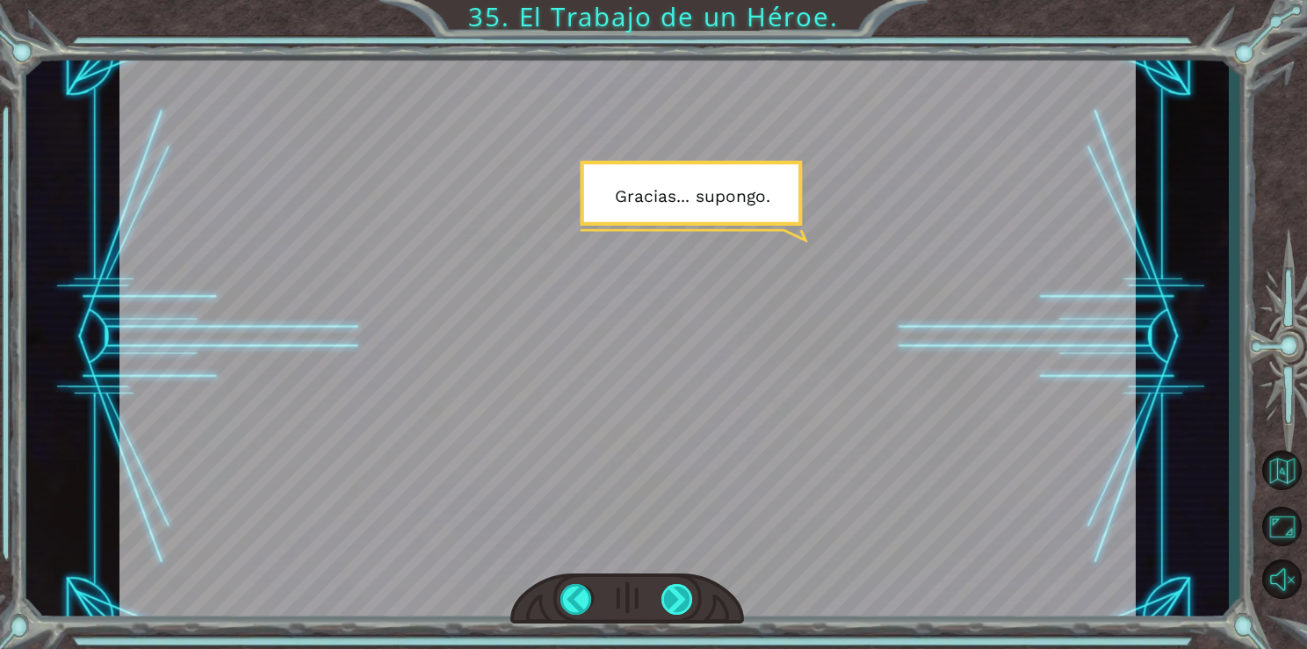
drag, startPoint x: 690, startPoint y: 601, endPoint x: 677, endPoint y: 602, distance: 12.3
click at [677, 602] on div at bounding box center [678, 599] width 33 height 31
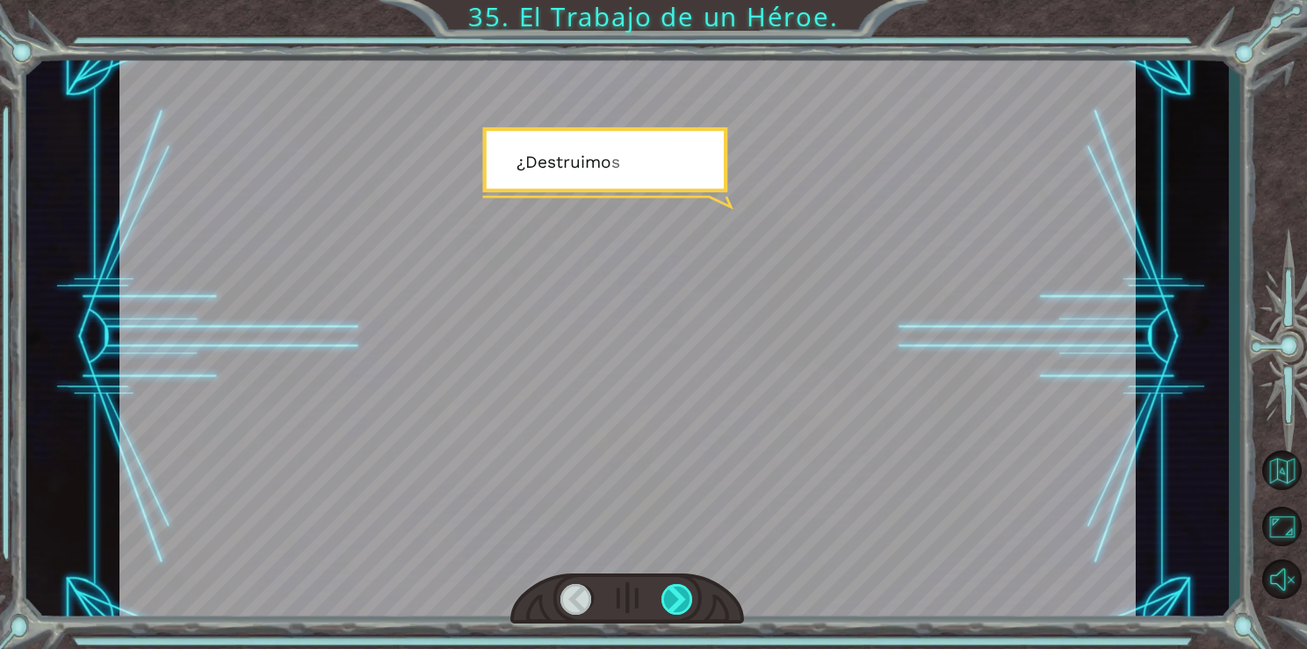
click at [677, 602] on div at bounding box center [678, 599] width 33 height 31
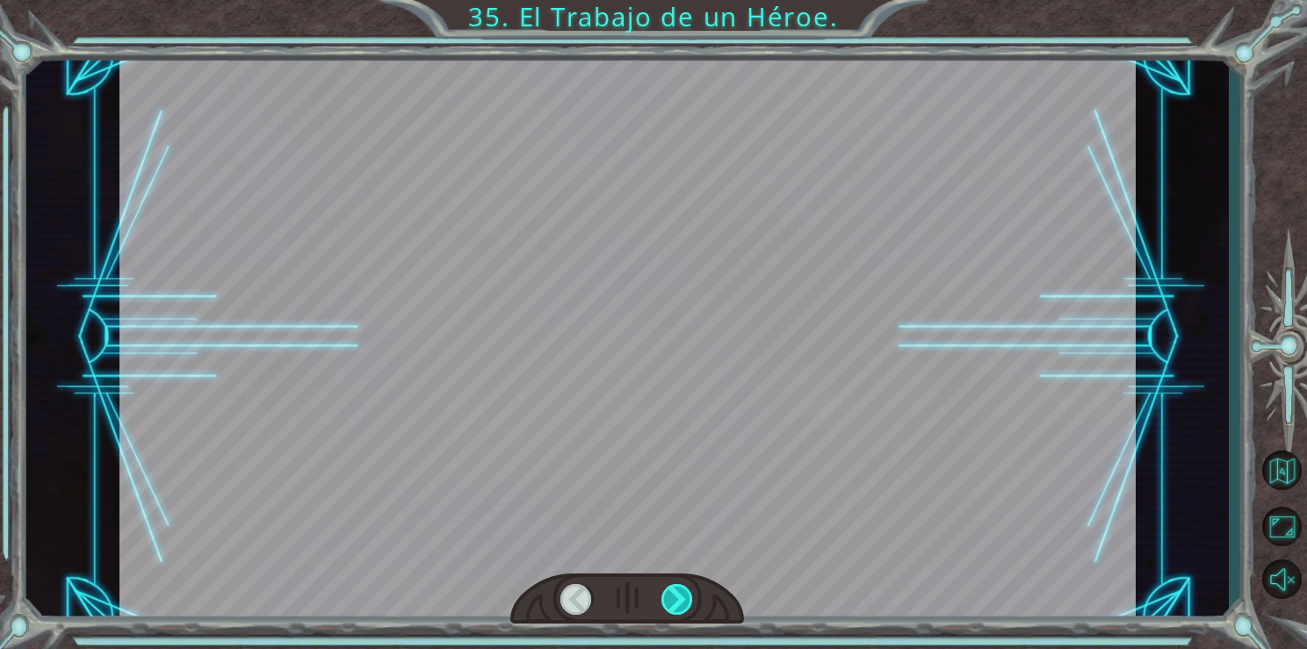
click at [677, 602] on div at bounding box center [678, 599] width 33 height 31
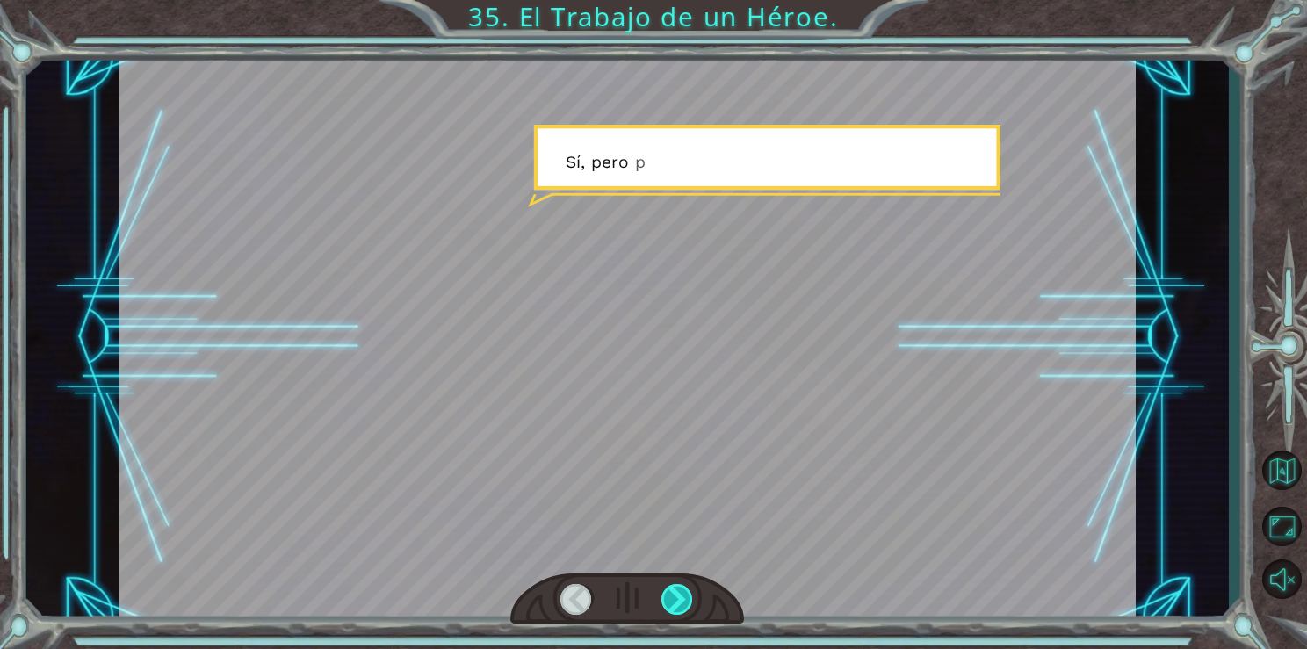
click at [677, 602] on div at bounding box center [678, 599] width 33 height 31
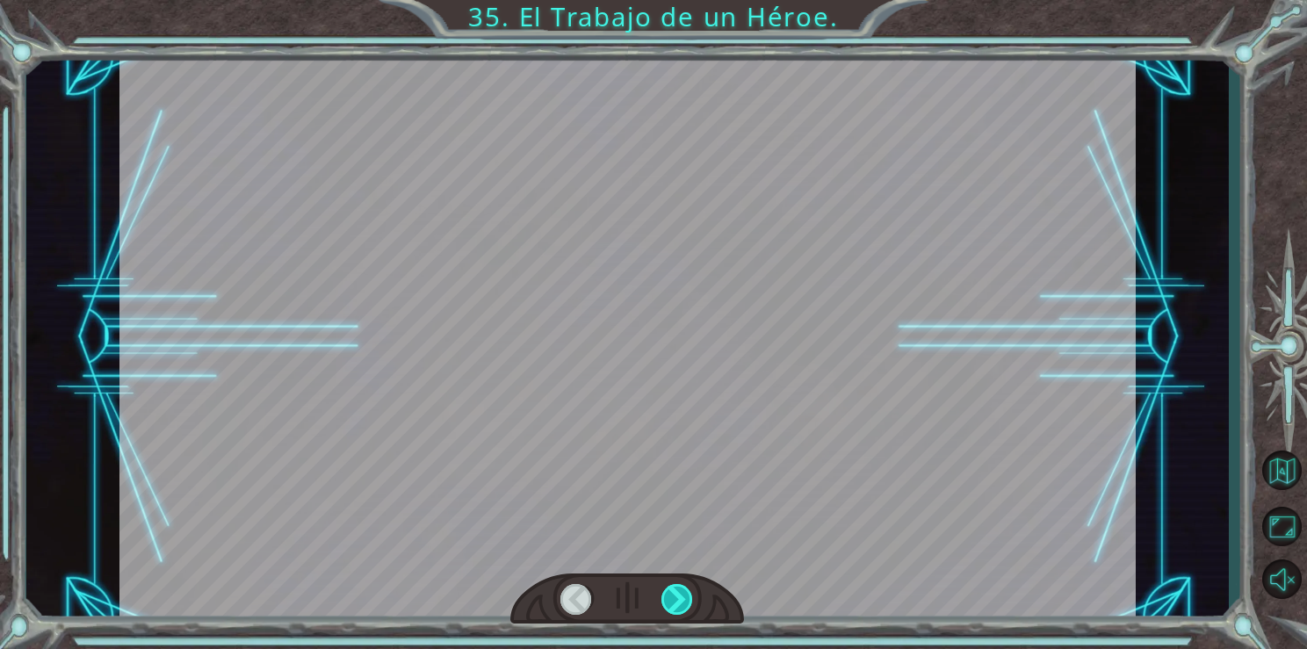
click at [677, 602] on div at bounding box center [678, 599] width 33 height 31
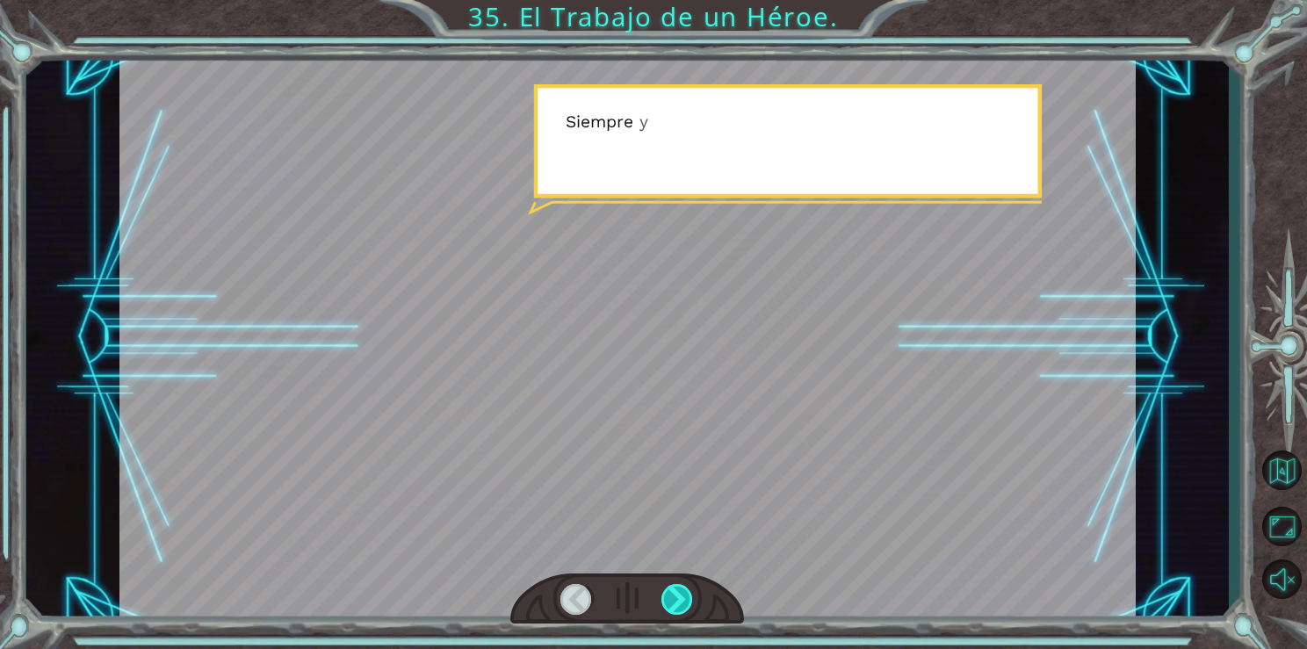
click at [677, 602] on div at bounding box center [678, 599] width 33 height 31
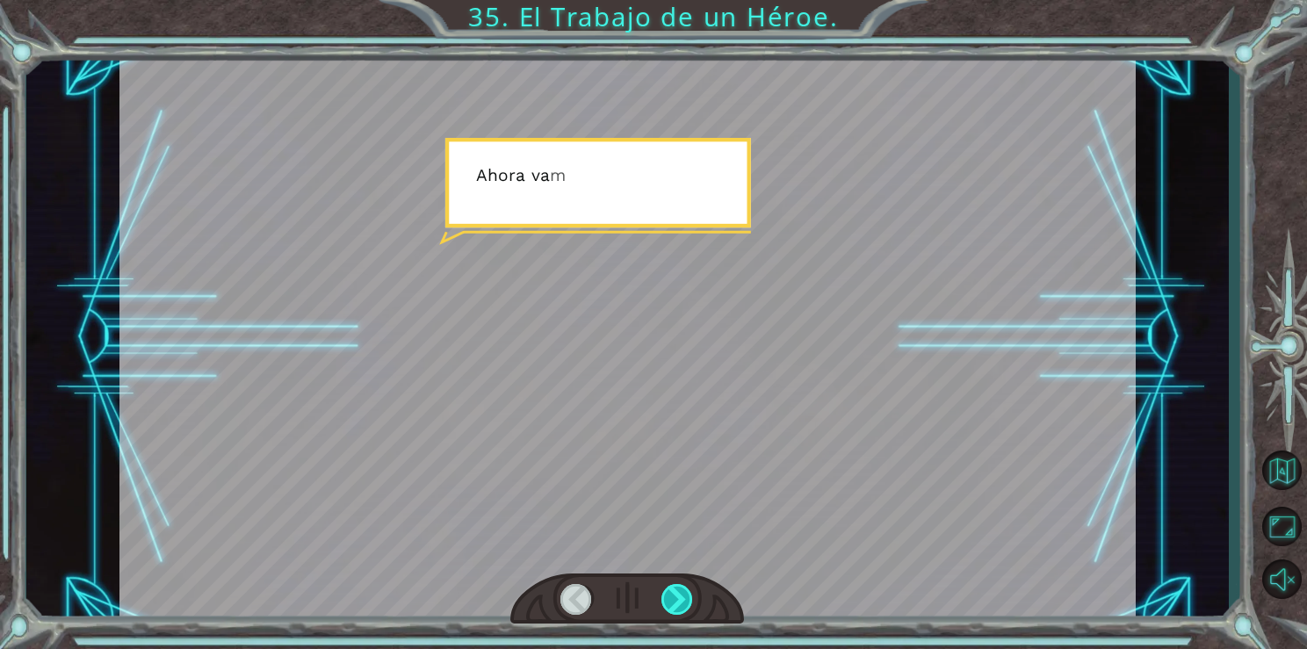
click at [677, 602] on div at bounding box center [678, 599] width 33 height 31
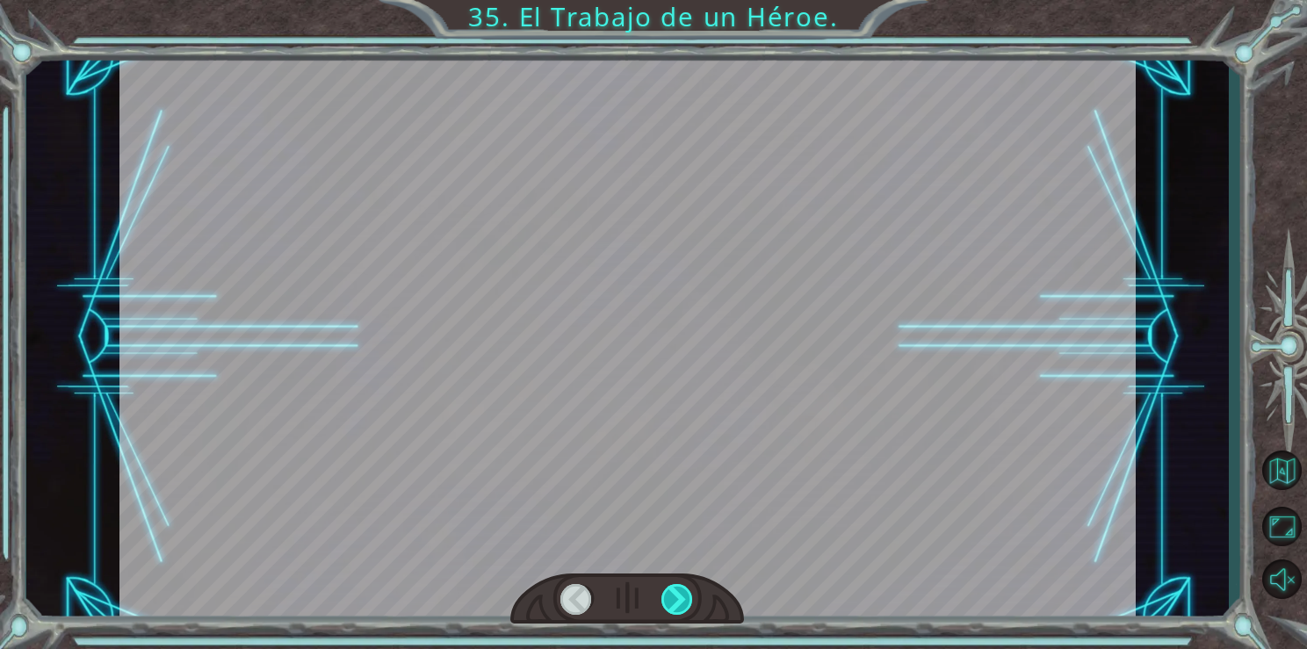
click at [677, 602] on div at bounding box center [678, 599] width 33 height 31
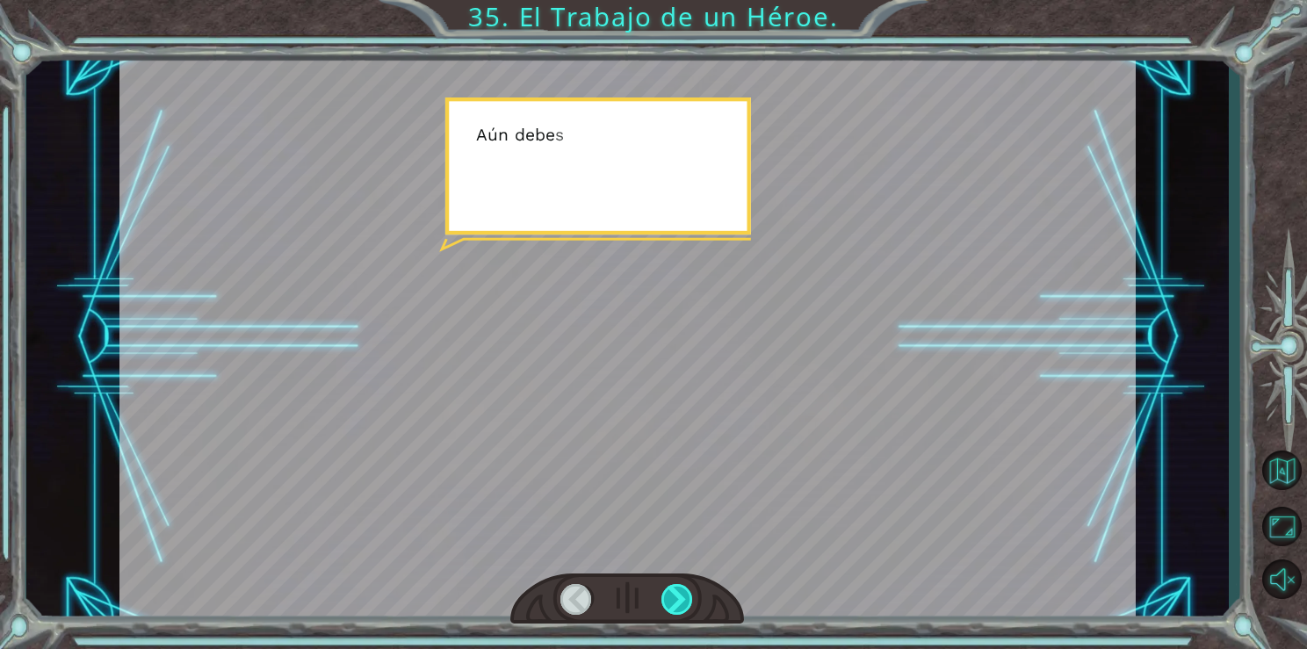
click at [677, 602] on div at bounding box center [678, 599] width 33 height 31
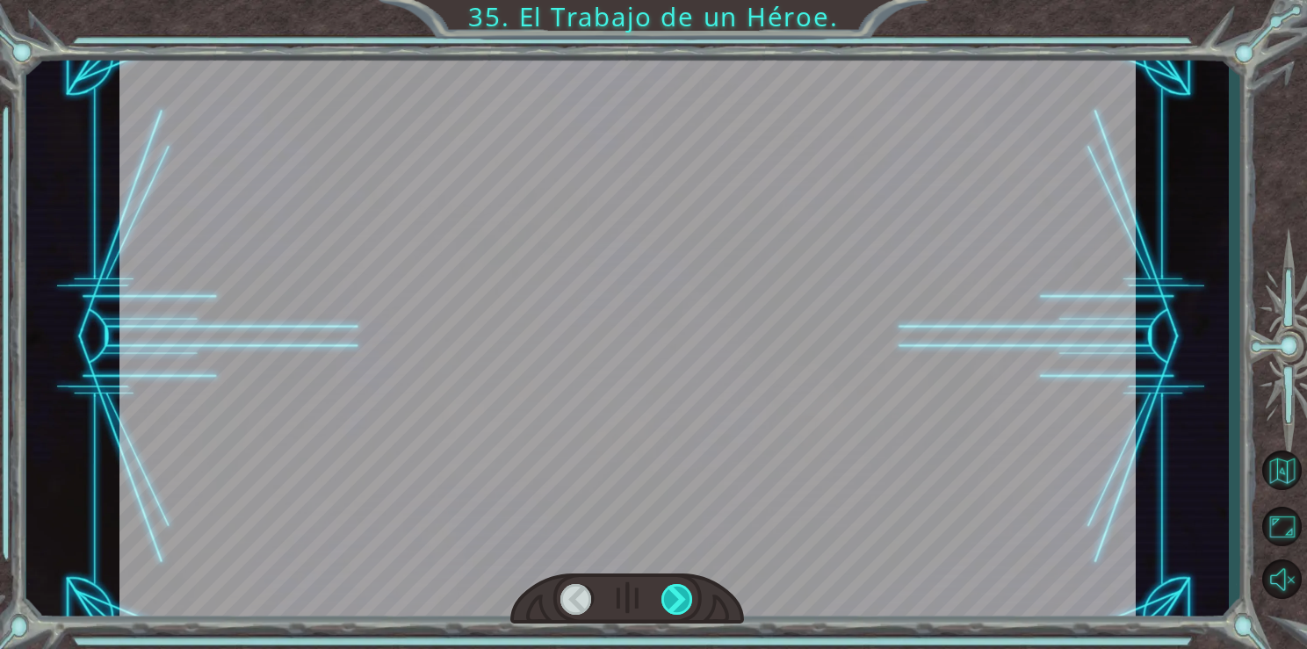
click at [677, 602] on div at bounding box center [678, 599] width 33 height 31
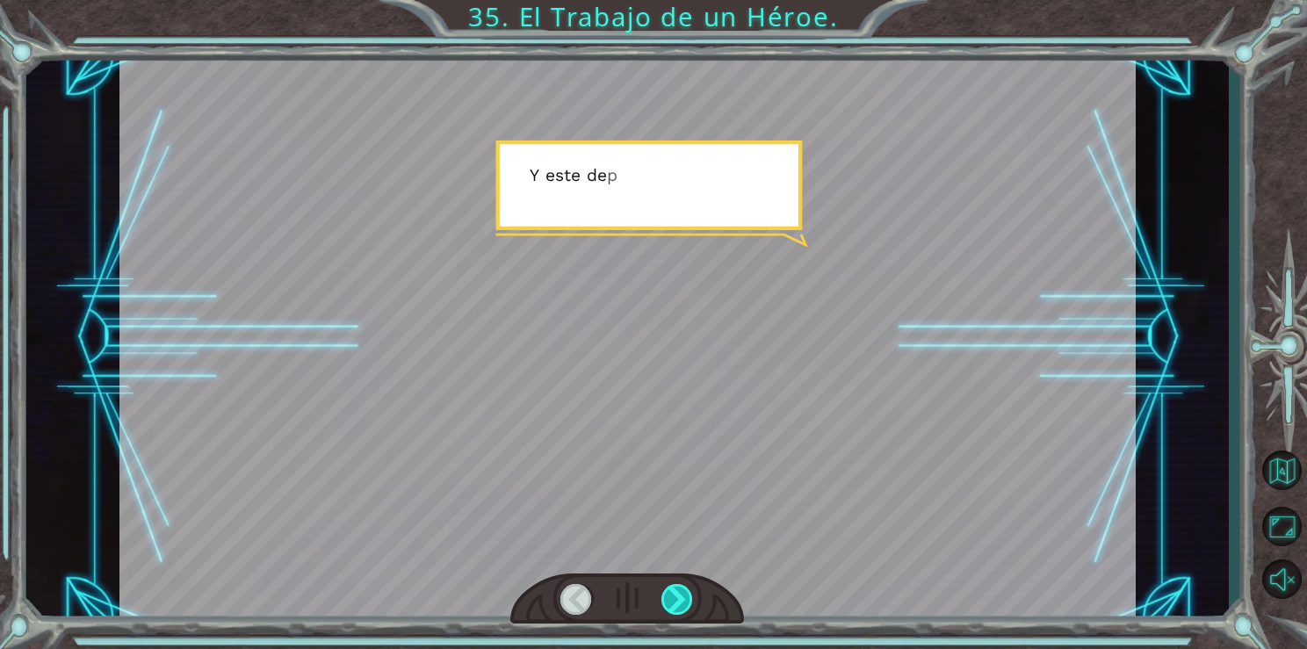
click at [677, 602] on div at bounding box center [678, 599] width 33 height 31
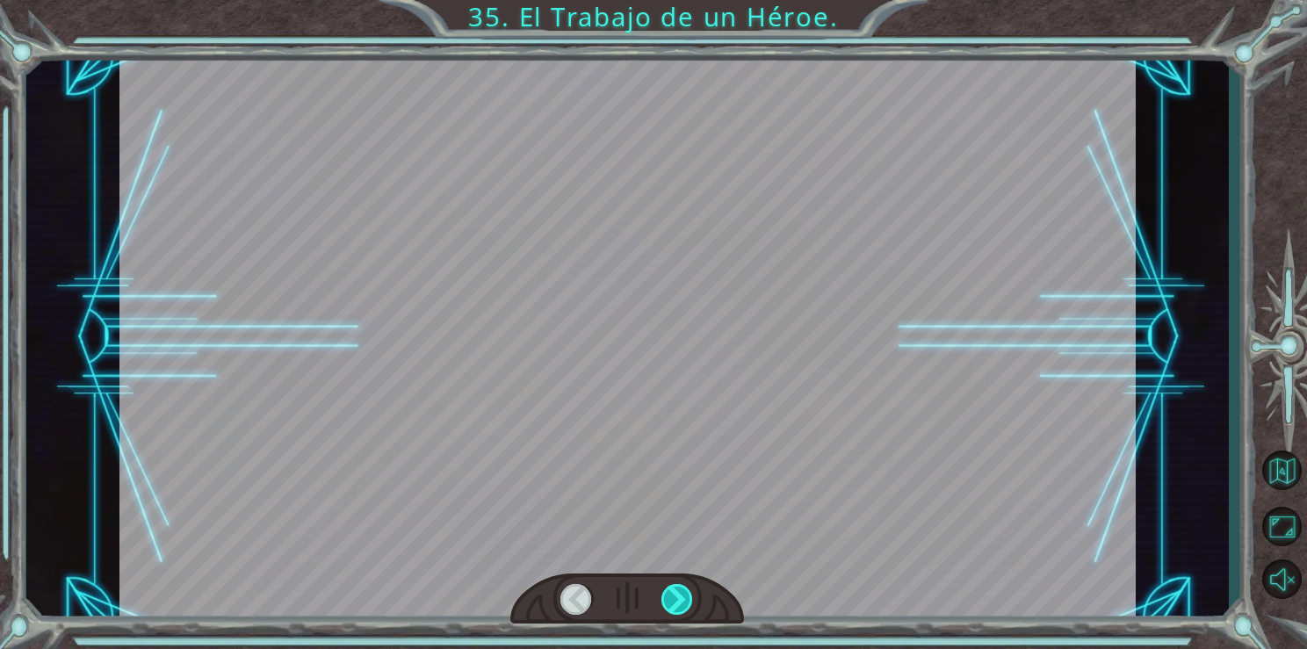
click at [677, 602] on div at bounding box center [678, 599] width 33 height 31
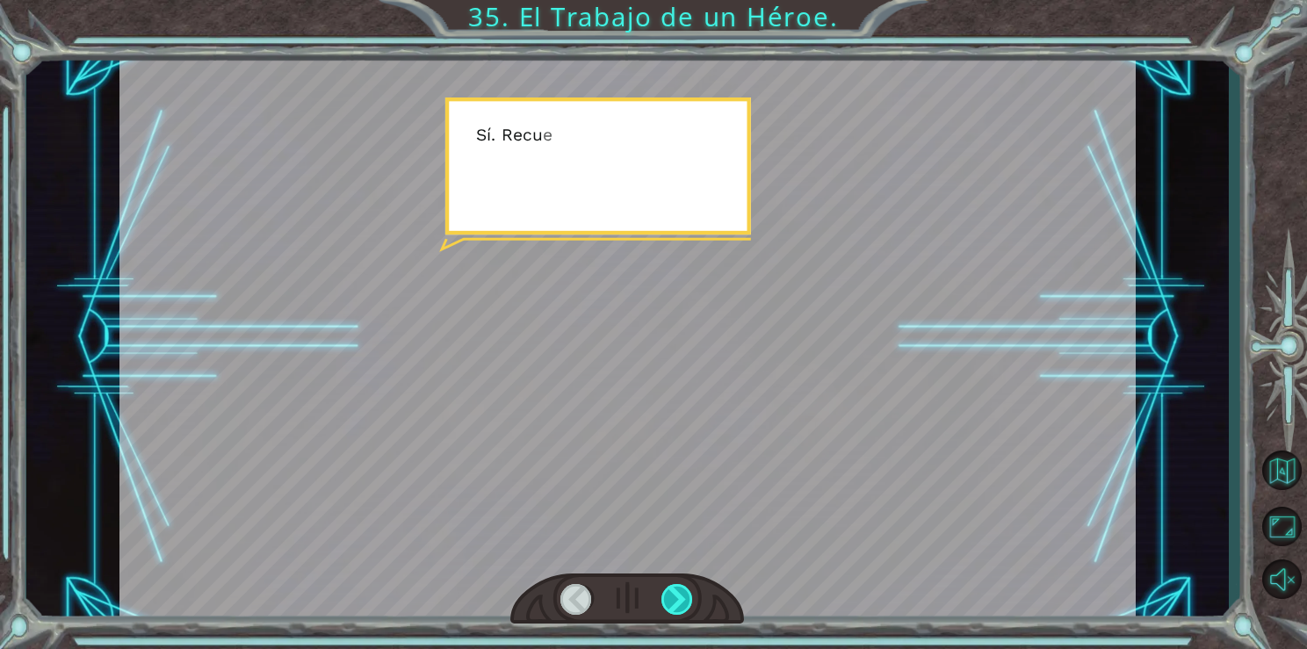
click at [677, 602] on div at bounding box center [678, 599] width 33 height 31
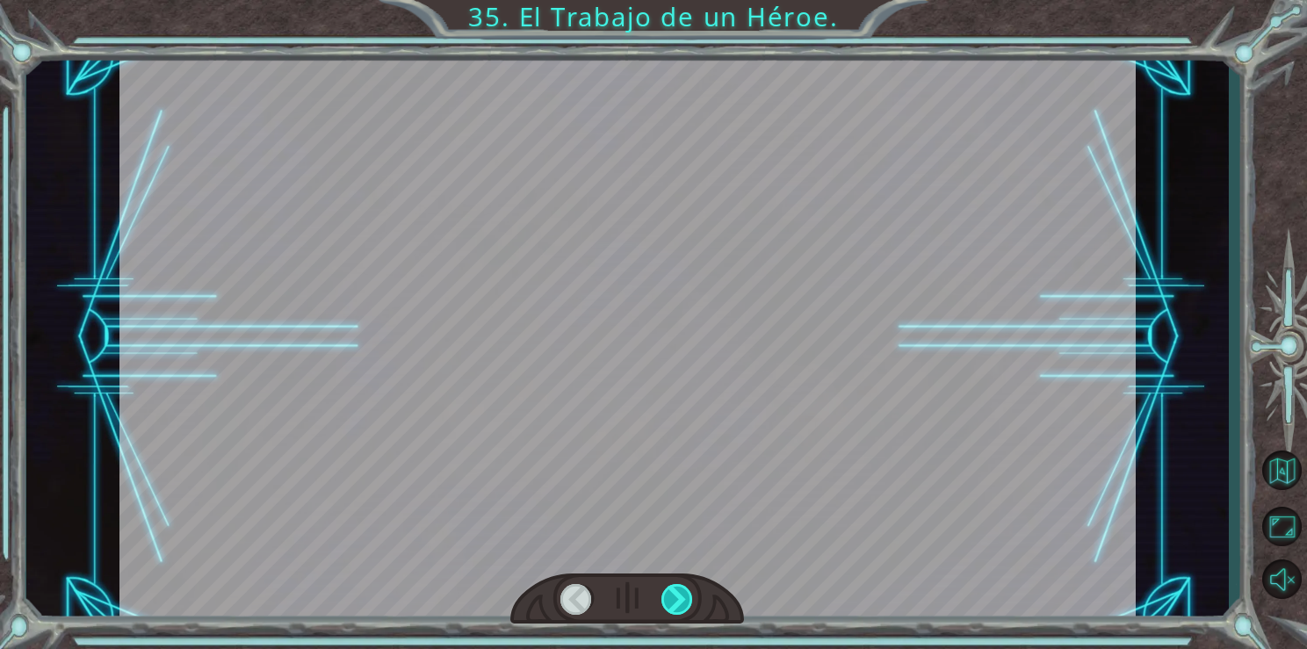
click at [677, 602] on div at bounding box center [678, 599] width 33 height 31
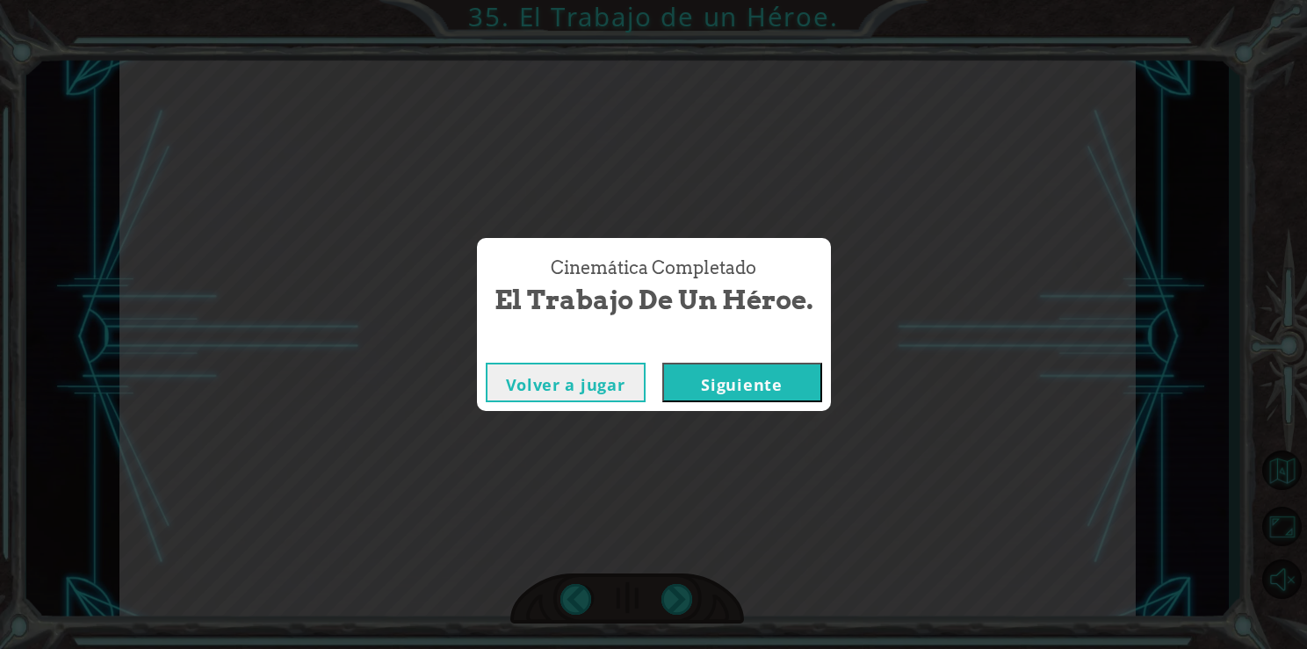
drag, startPoint x: 677, startPoint y: 602, endPoint x: 732, endPoint y: 377, distance: 231.4
click at [732, 377] on button "Siguiente" at bounding box center [742, 383] width 160 height 40
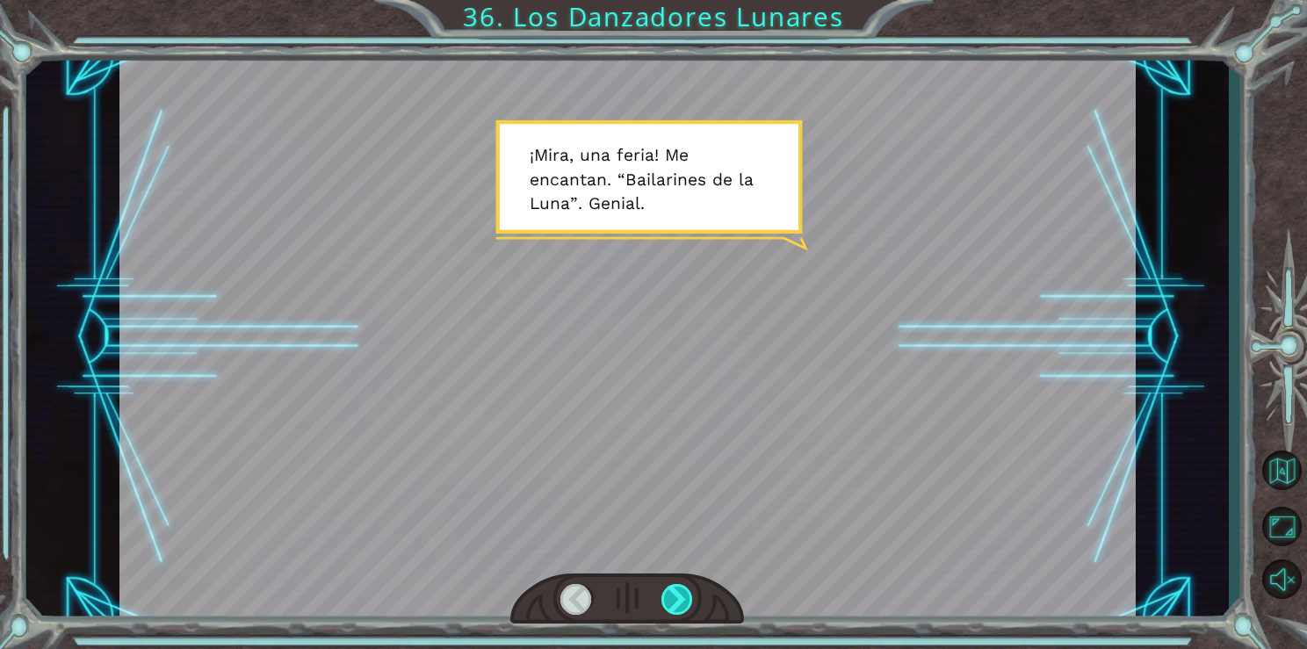
click at [686, 595] on div at bounding box center [678, 599] width 33 height 31
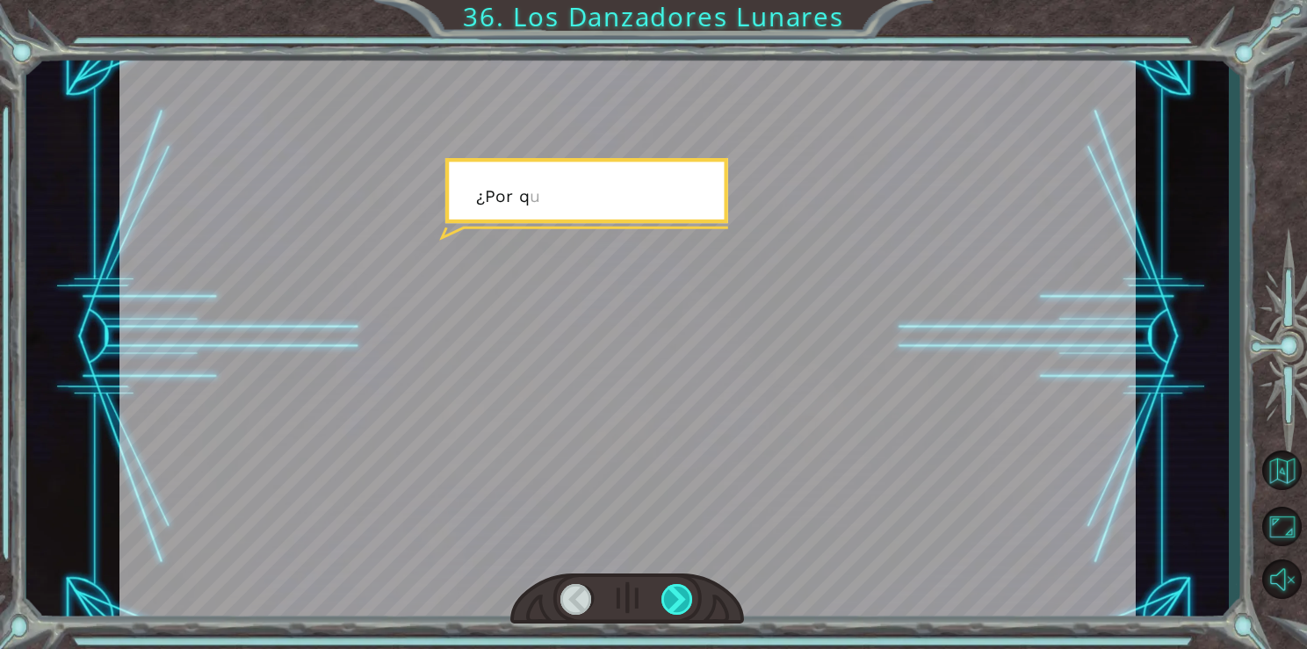
click at [686, 595] on div at bounding box center [678, 599] width 33 height 31
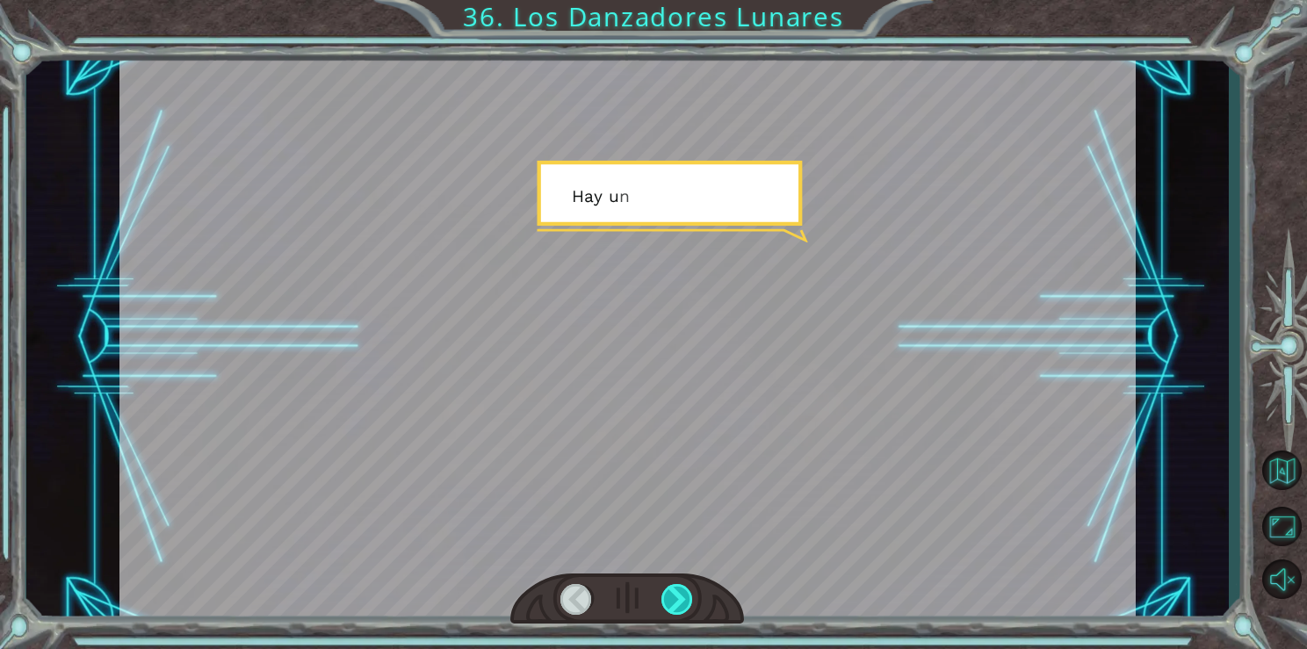
click at [686, 595] on div at bounding box center [678, 599] width 33 height 31
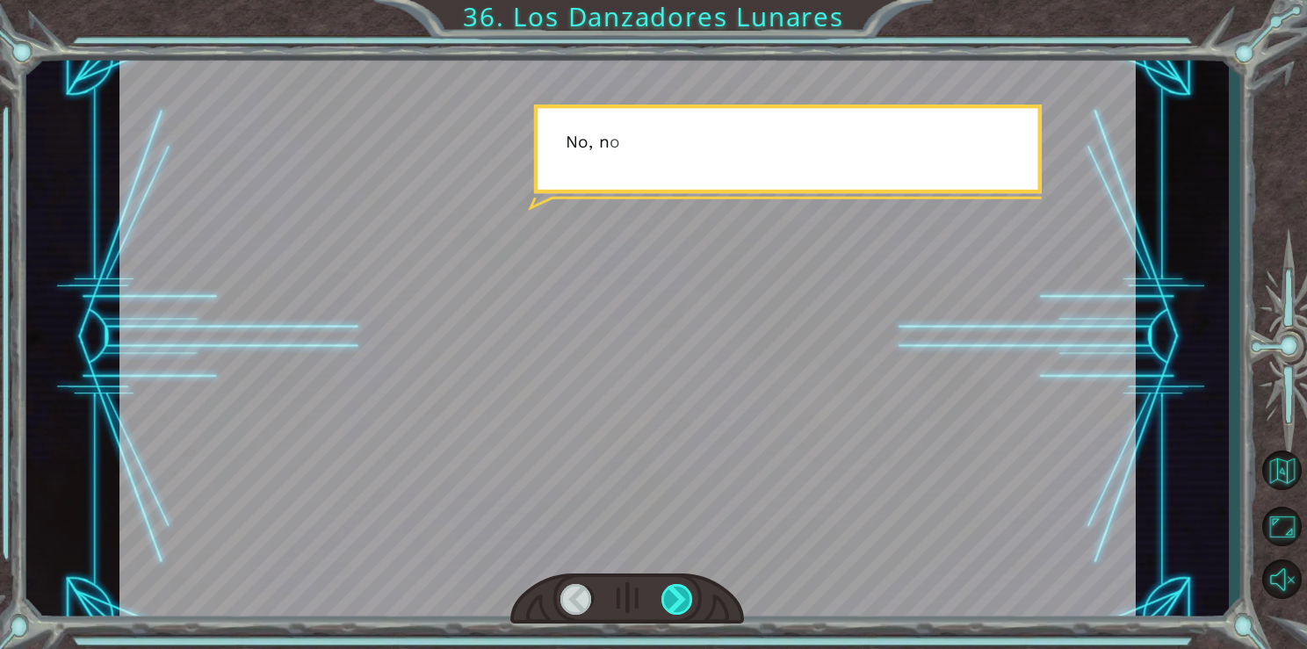
click at [686, 595] on div at bounding box center [678, 599] width 33 height 31
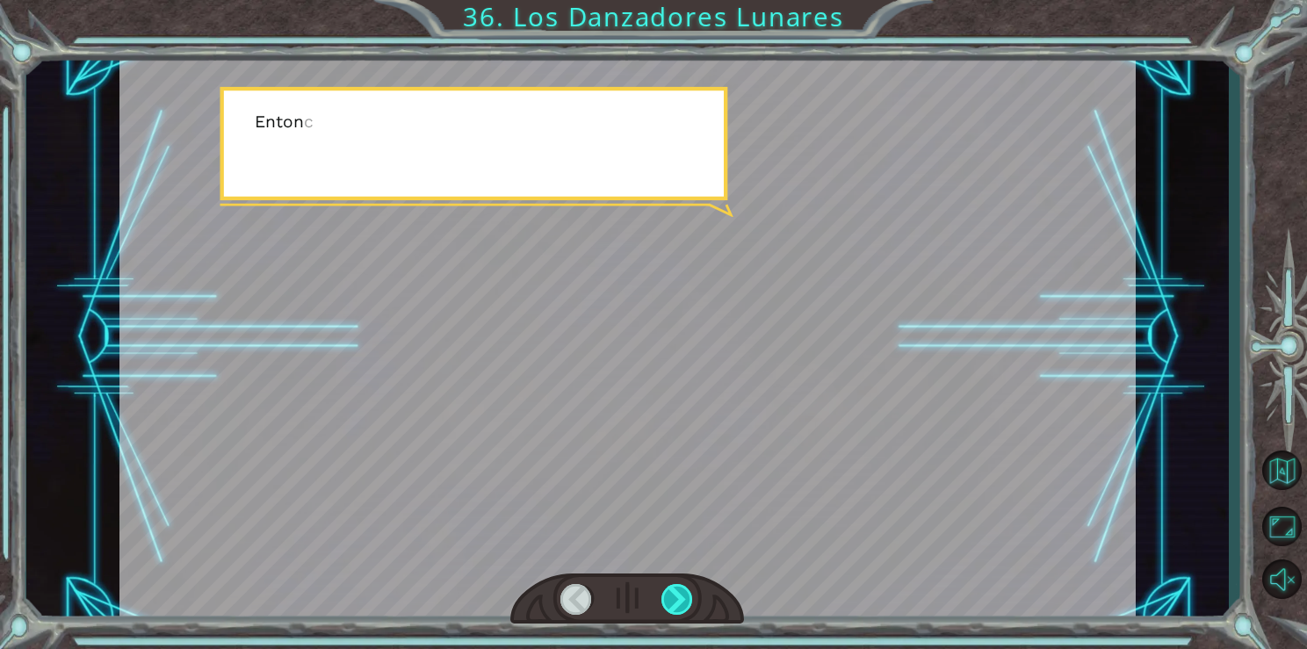
click at [686, 595] on div at bounding box center [678, 599] width 33 height 31
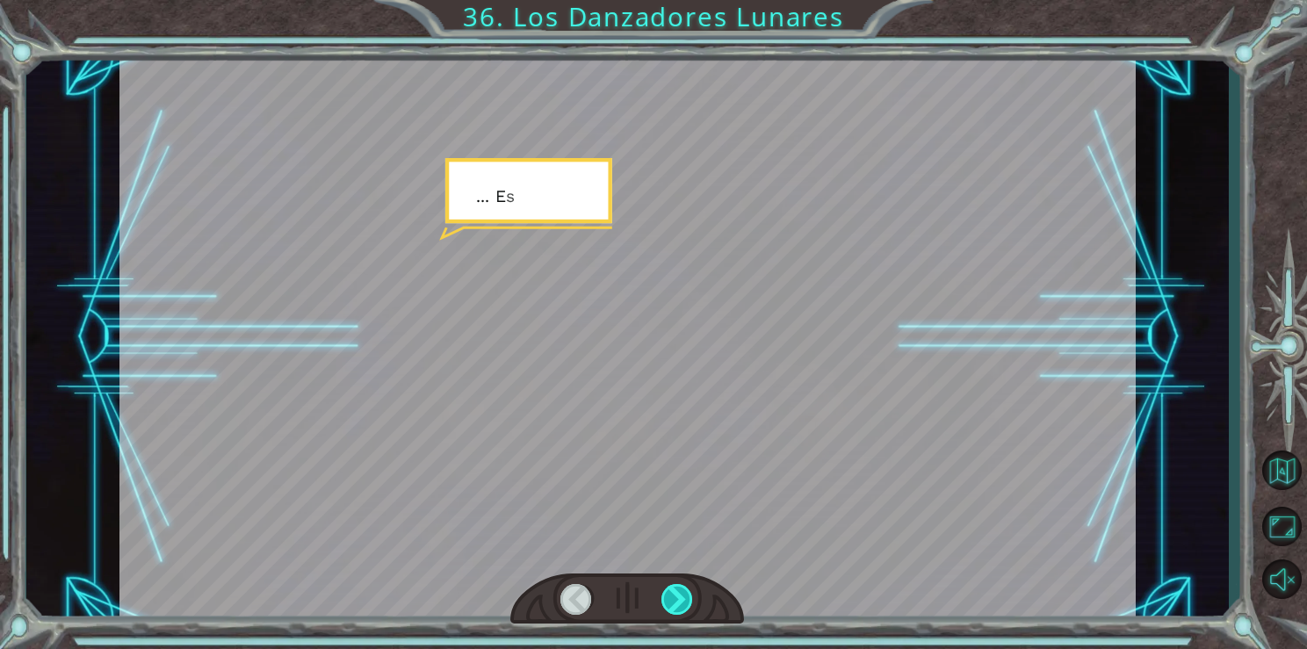
click at [686, 595] on div at bounding box center [678, 599] width 33 height 31
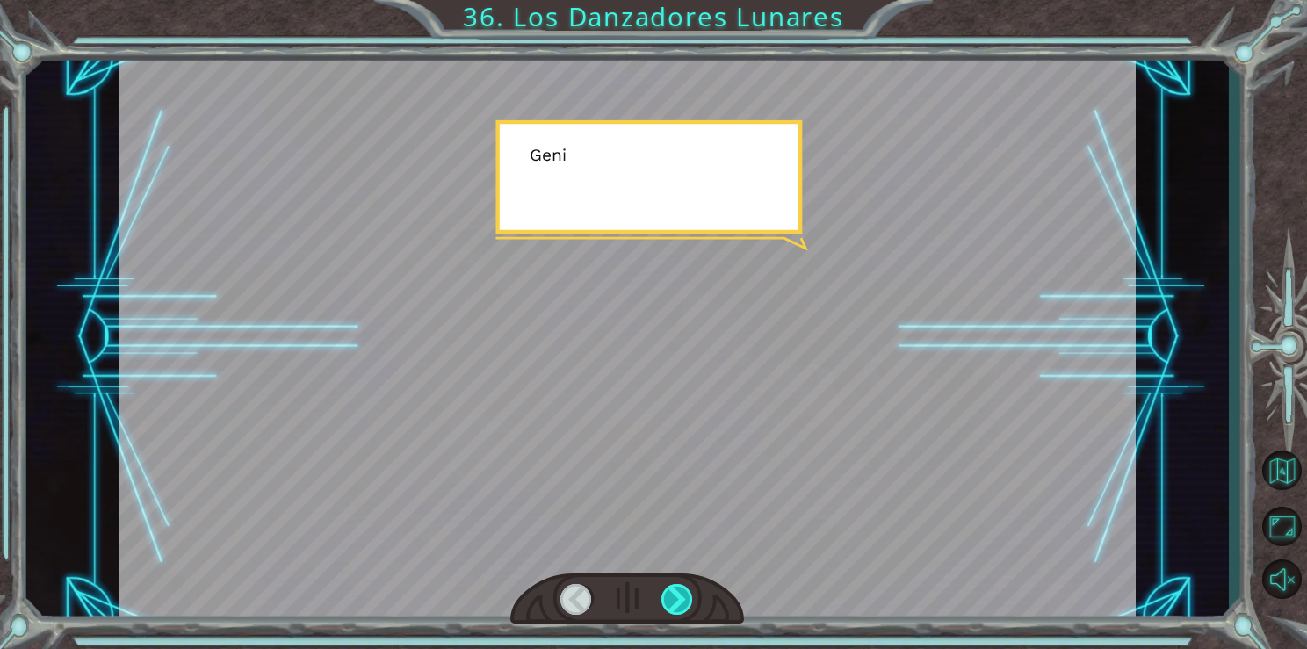
click at [686, 595] on div at bounding box center [678, 599] width 33 height 31
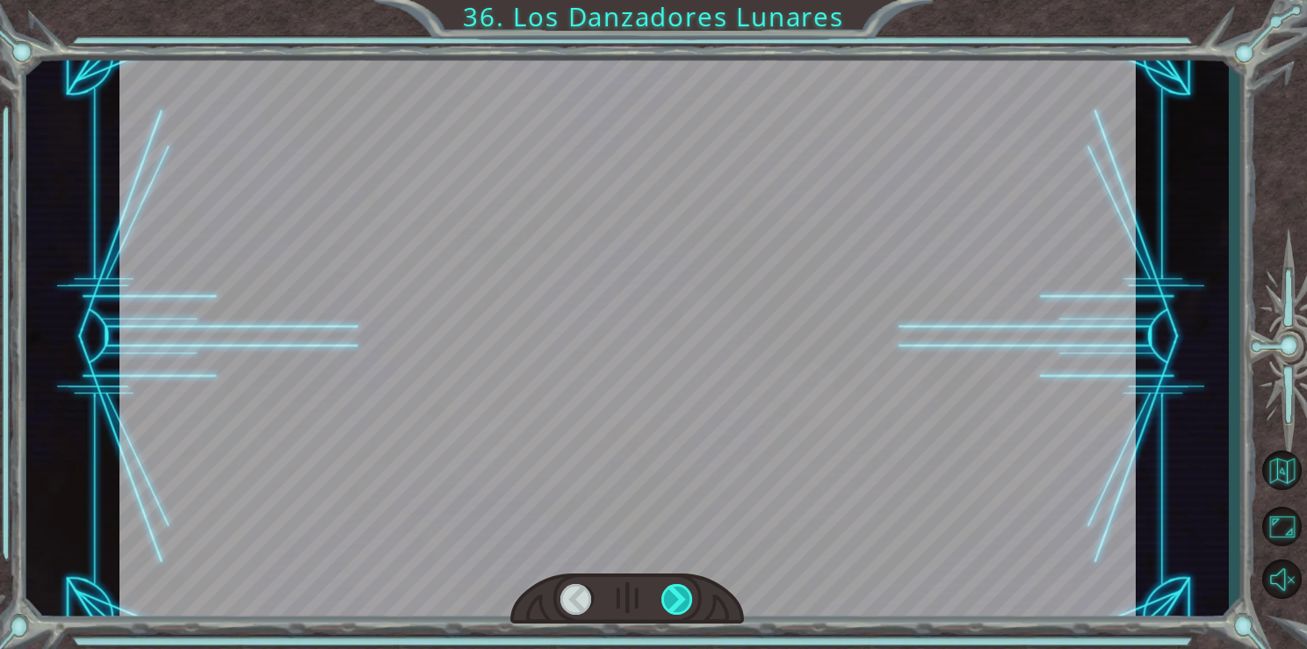
click at [686, 595] on div at bounding box center [678, 599] width 33 height 31
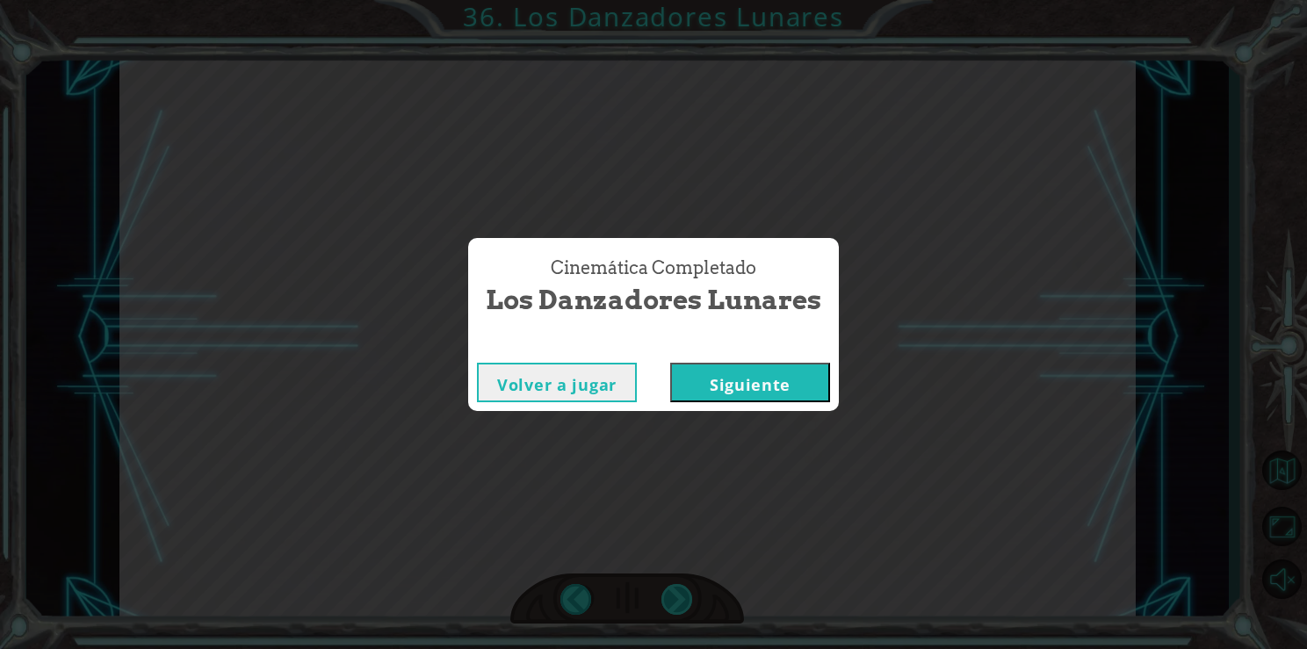
click at [686, 0] on div "Temporary Text ¡ M i r a , u n a f e r i a ! M e e n c a n t a n . “ B a i l a …" at bounding box center [653, 0] width 1307 height 0
click at [745, 367] on button "Siguiente" at bounding box center [750, 383] width 160 height 40
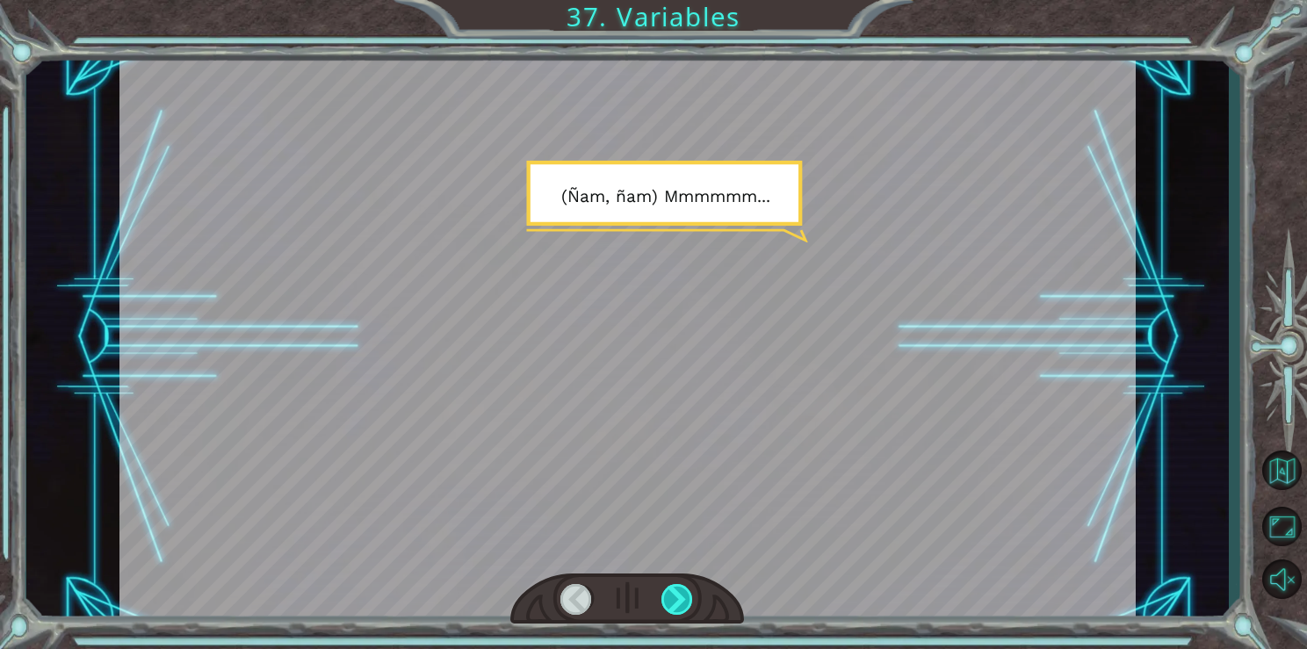
click at [679, 589] on div at bounding box center [678, 599] width 33 height 31
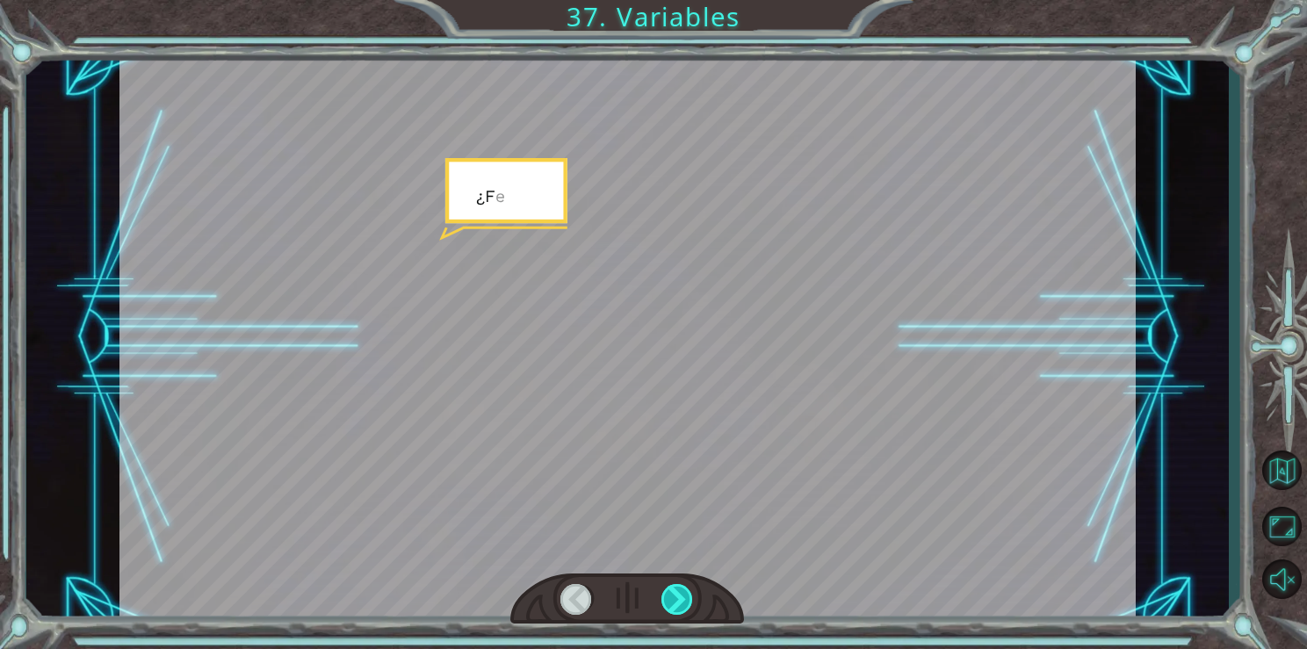
click at [679, 589] on div at bounding box center [678, 599] width 33 height 31
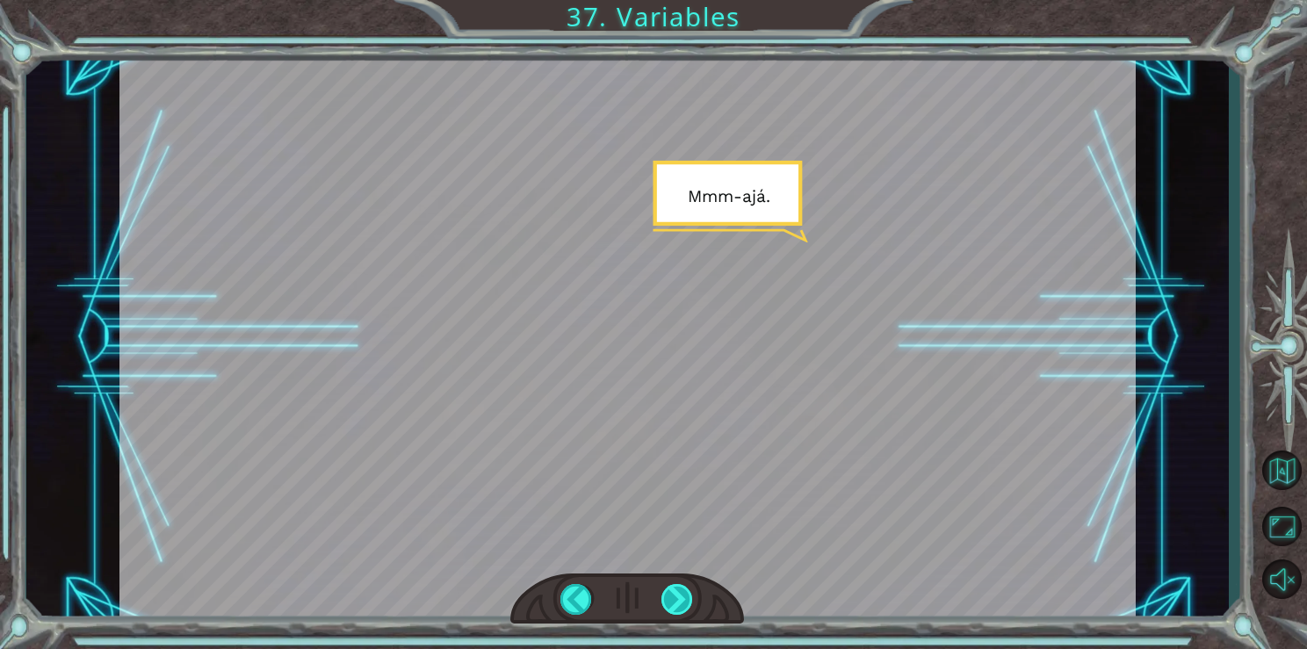
click at [679, 589] on div at bounding box center [678, 599] width 33 height 31
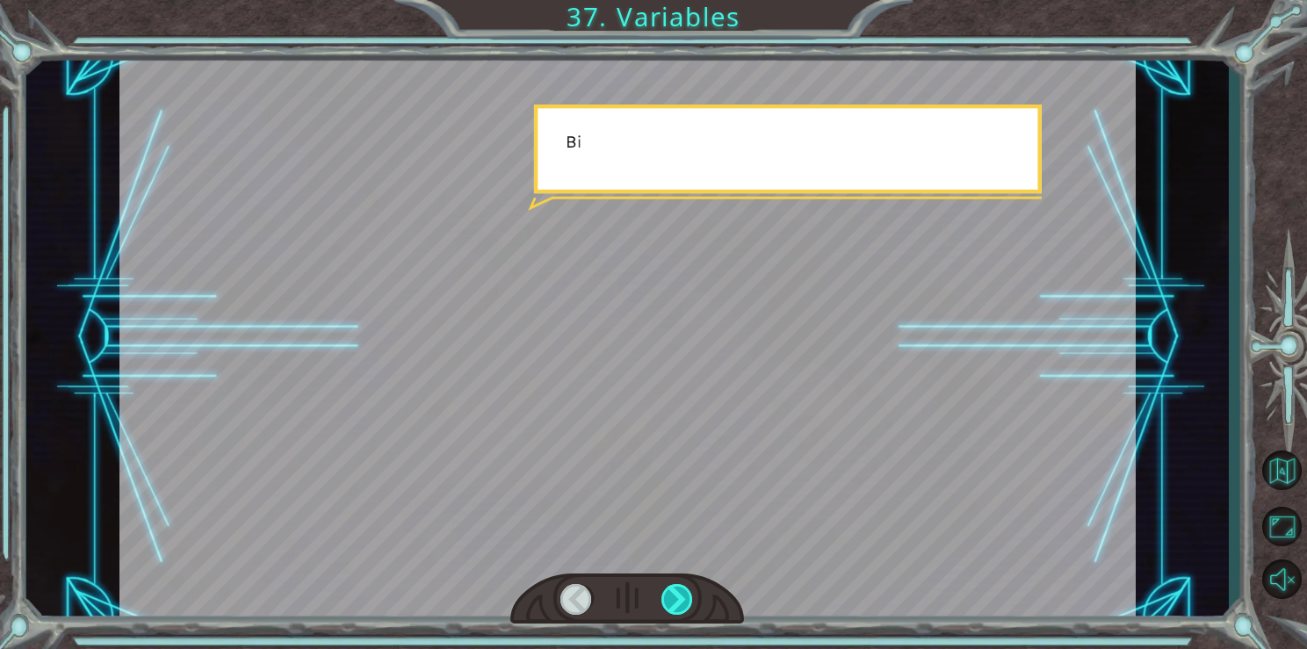
click at [679, 589] on div at bounding box center [678, 599] width 33 height 31
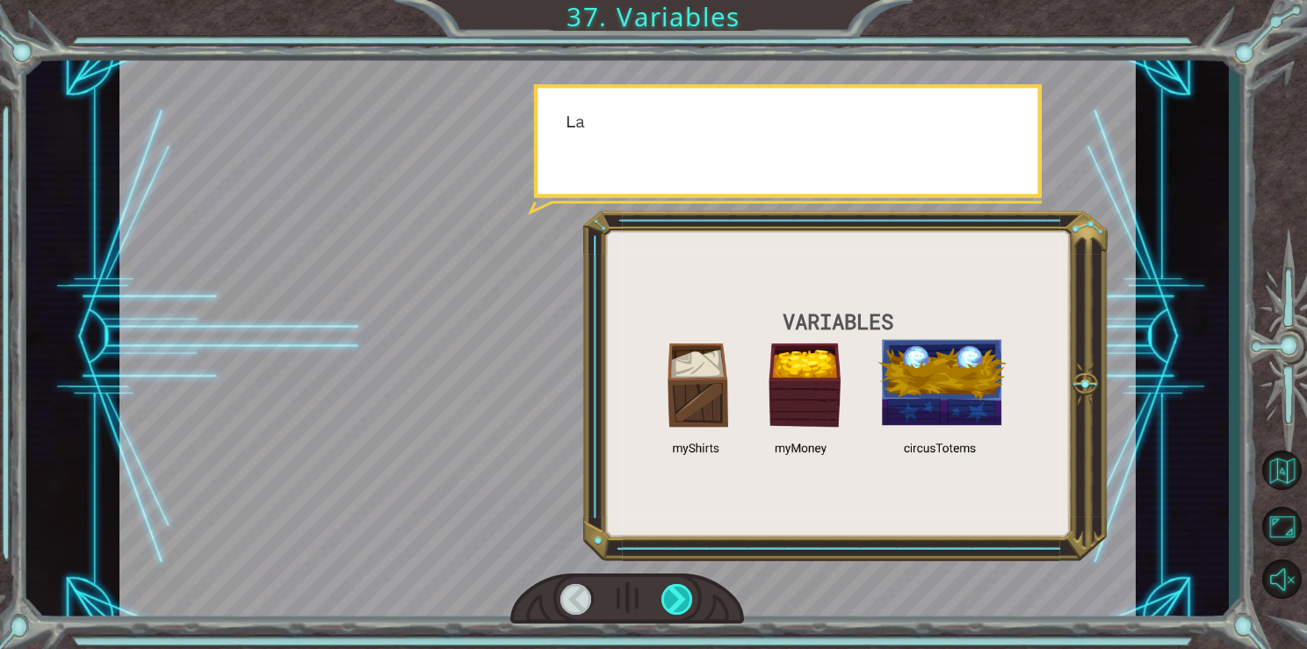
click at [679, 589] on div at bounding box center [678, 599] width 33 height 31
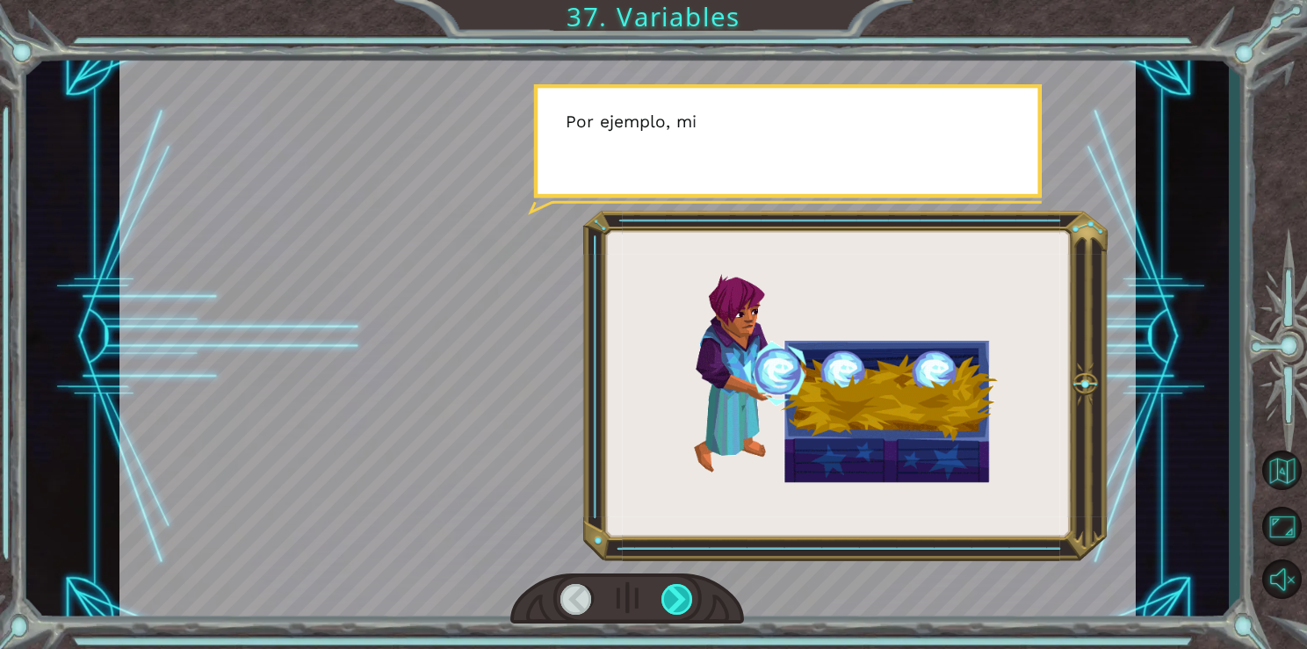
click at [679, 589] on div at bounding box center [678, 599] width 33 height 31
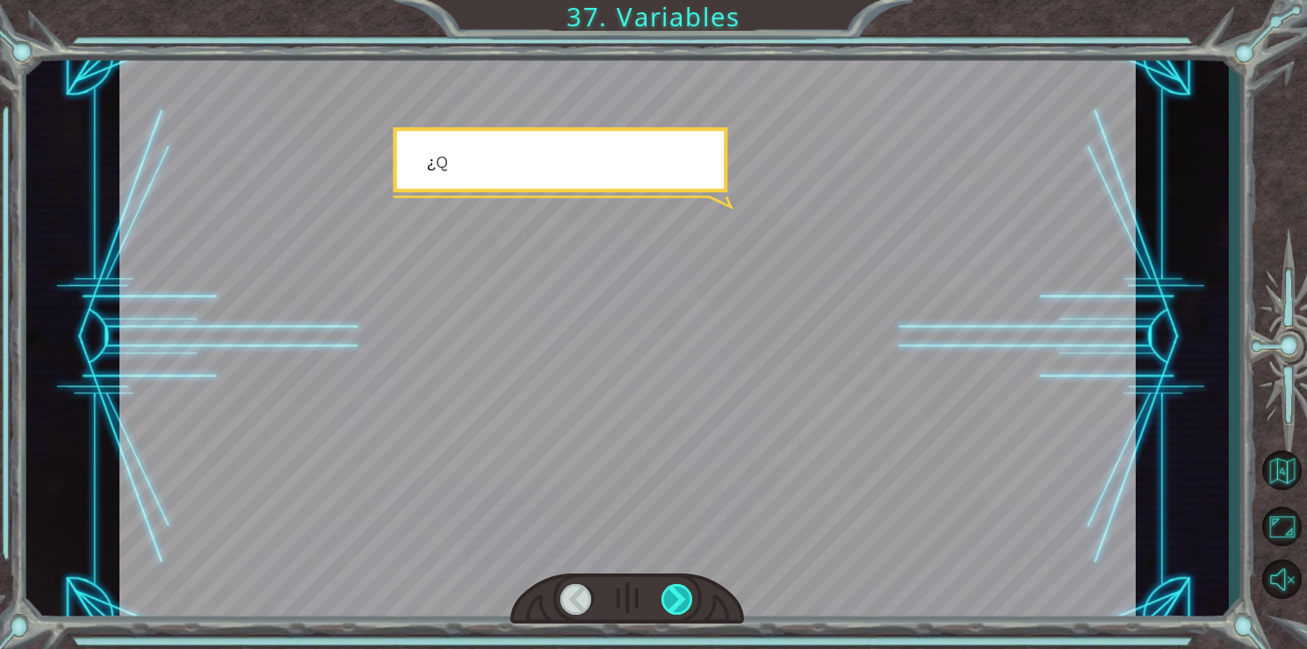
click at [679, 589] on div at bounding box center [678, 599] width 33 height 31
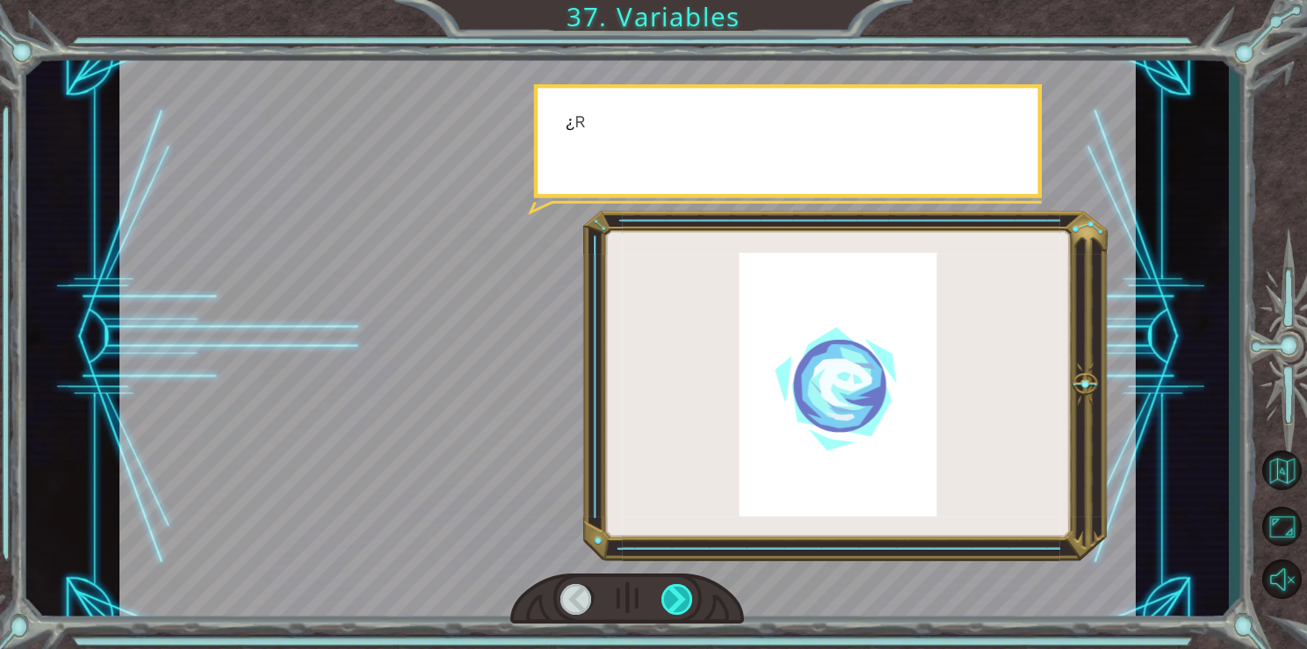
click at [679, 589] on div at bounding box center [678, 599] width 33 height 31
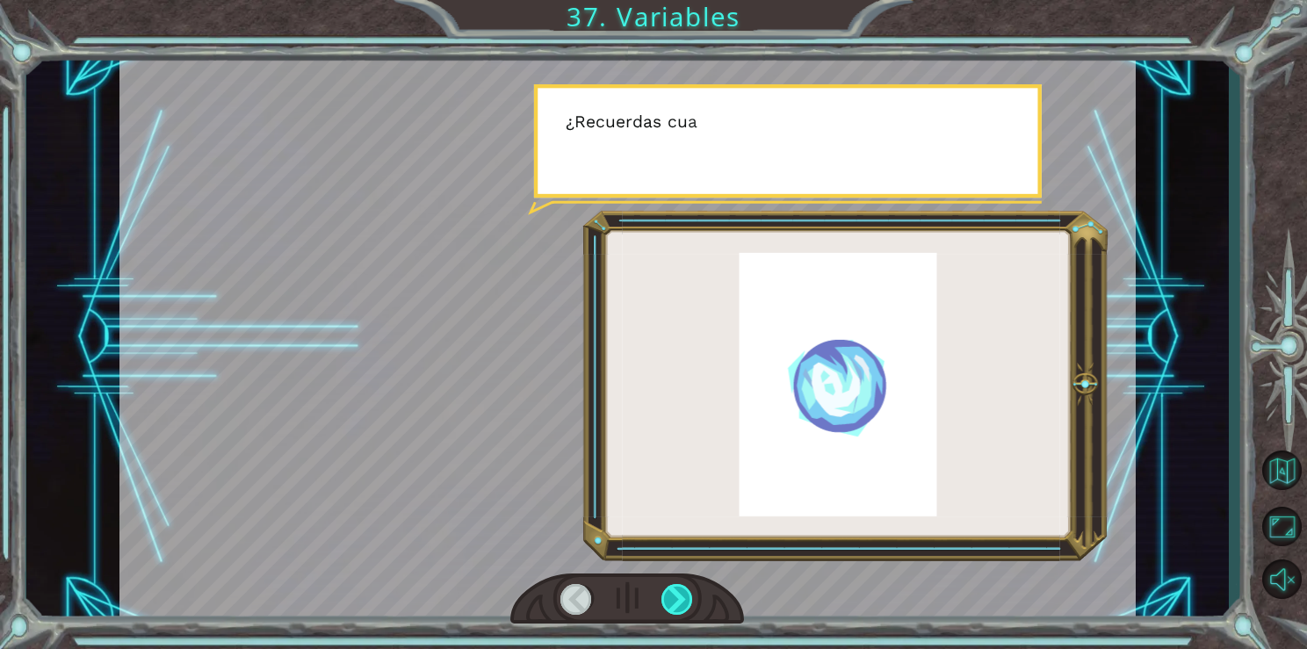
click at [679, 589] on div at bounding box center [678, 599] width 33 height 31
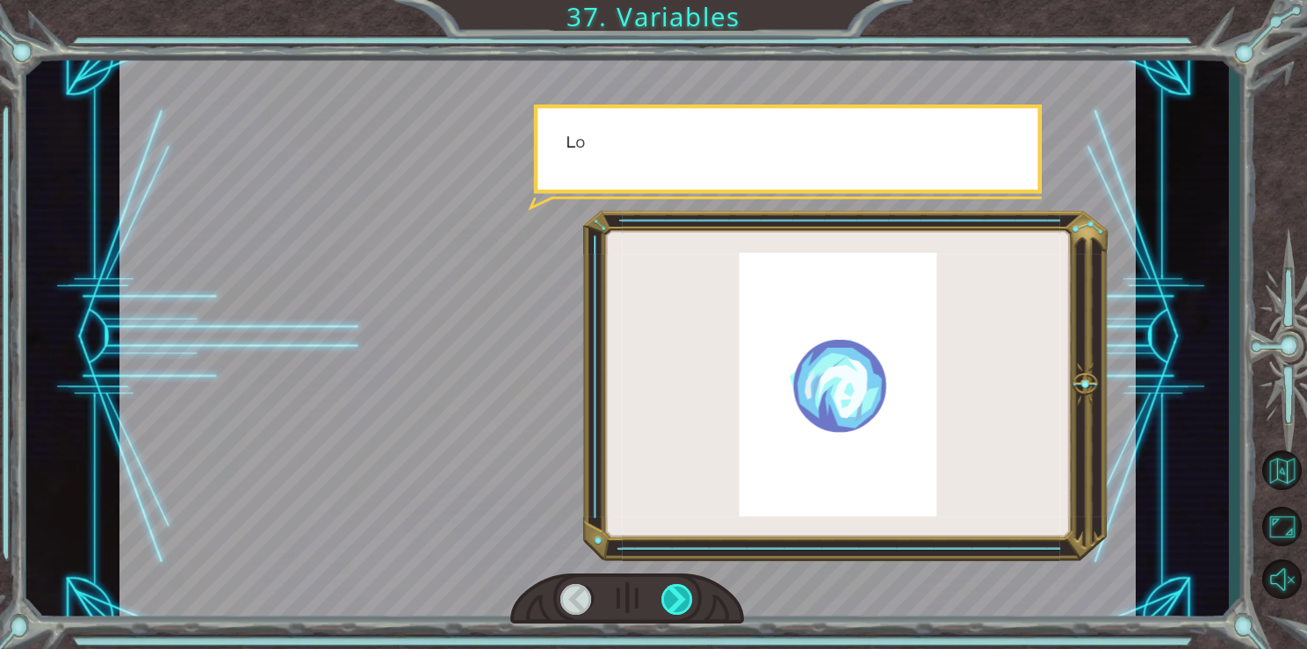
click at [679, 589] on div at bounding box center [678, 599] width 33 height 31
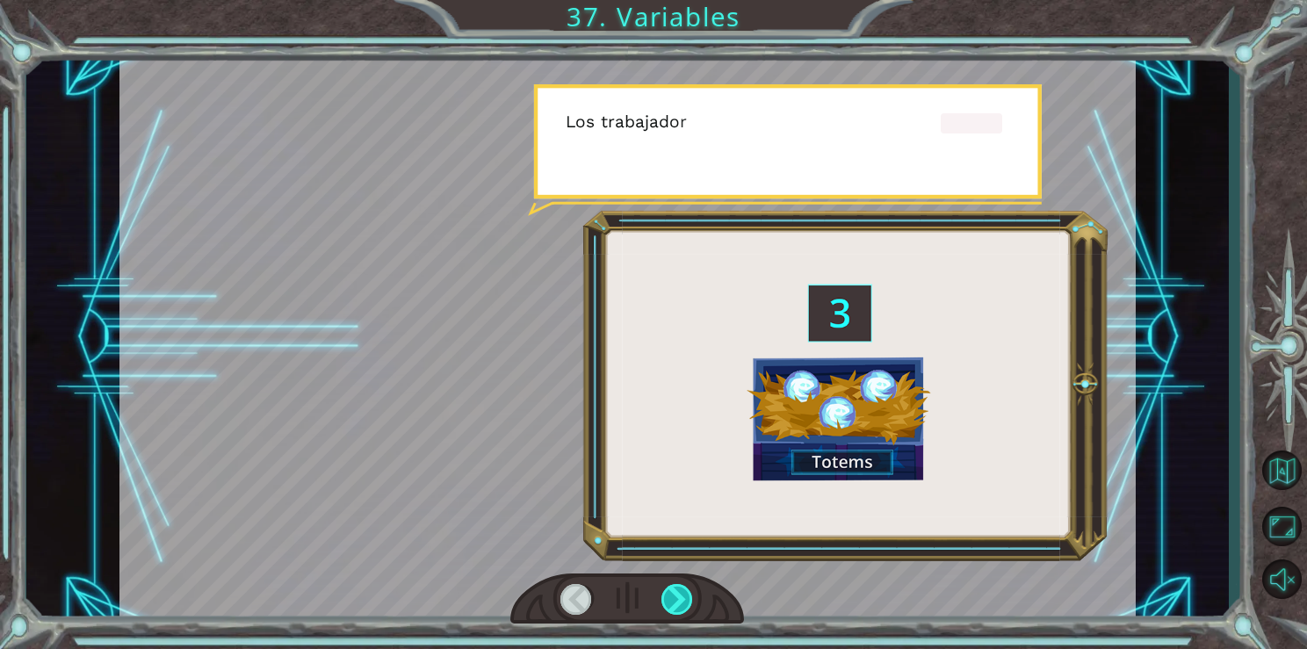
click at [679, 589] on div at bounding box center [678, 599] width 33 height 31
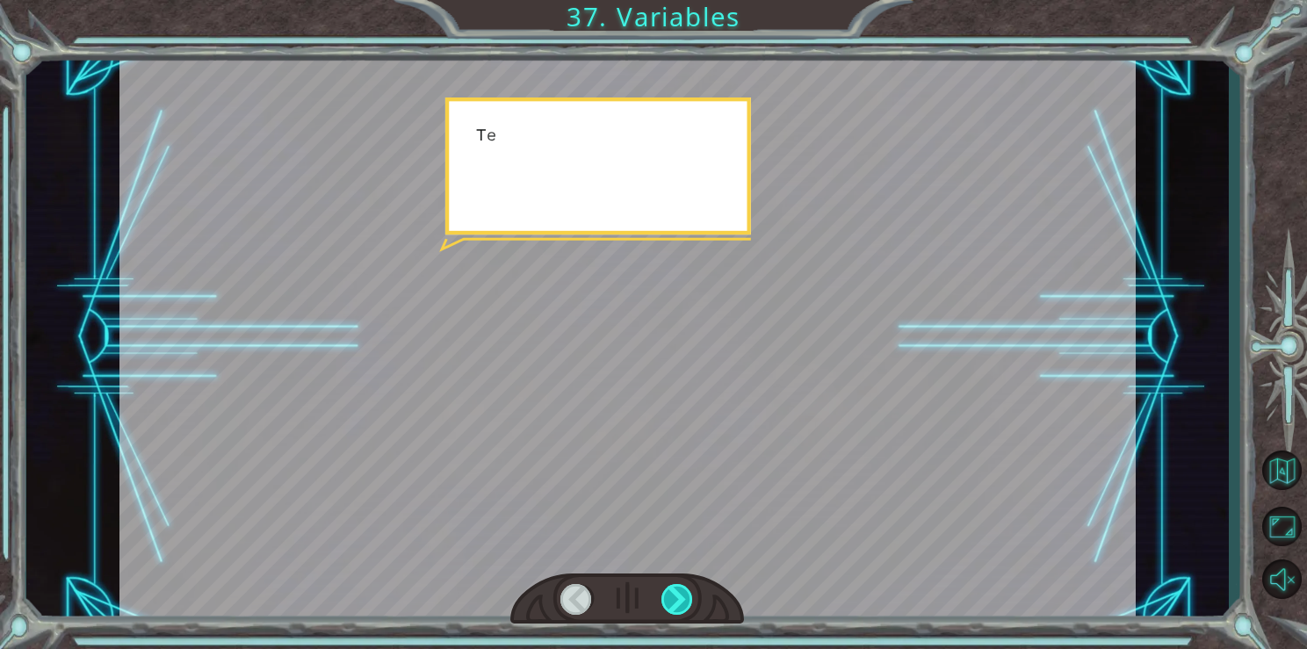
click at [679, 589] on div at bounding box center [678, 599] width 33 height 31
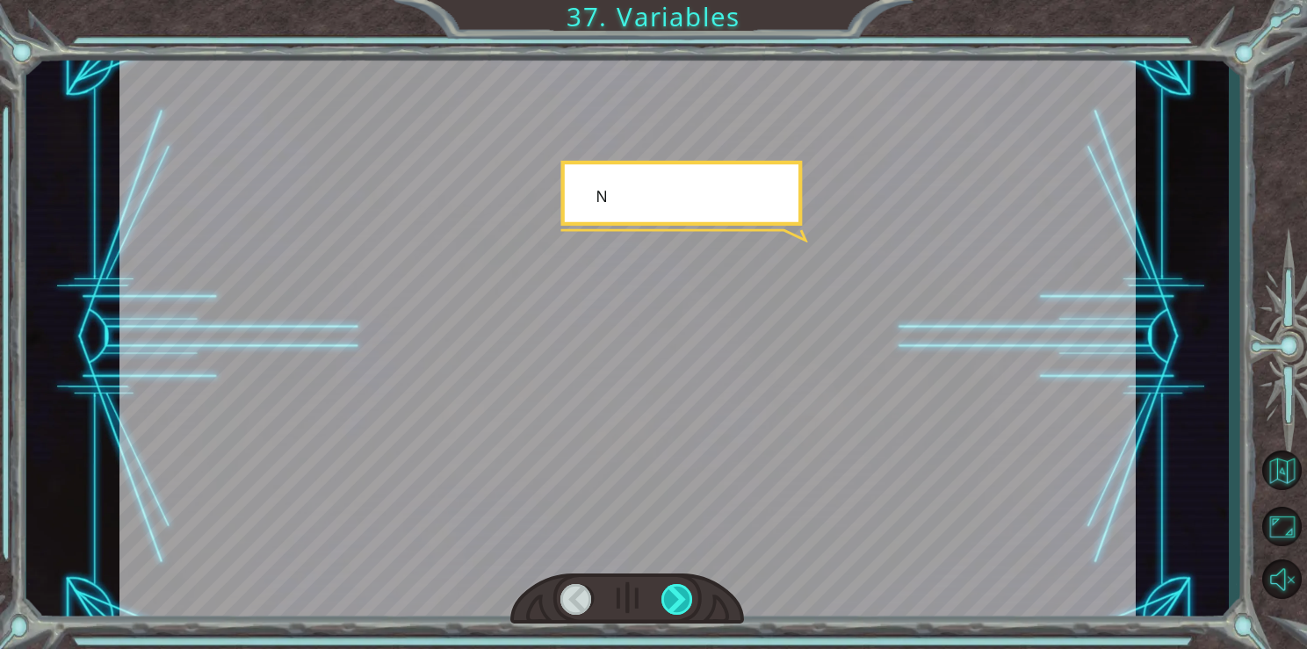
click at [679, 589] on div at bounding box center [678, 599] width 33 height 31
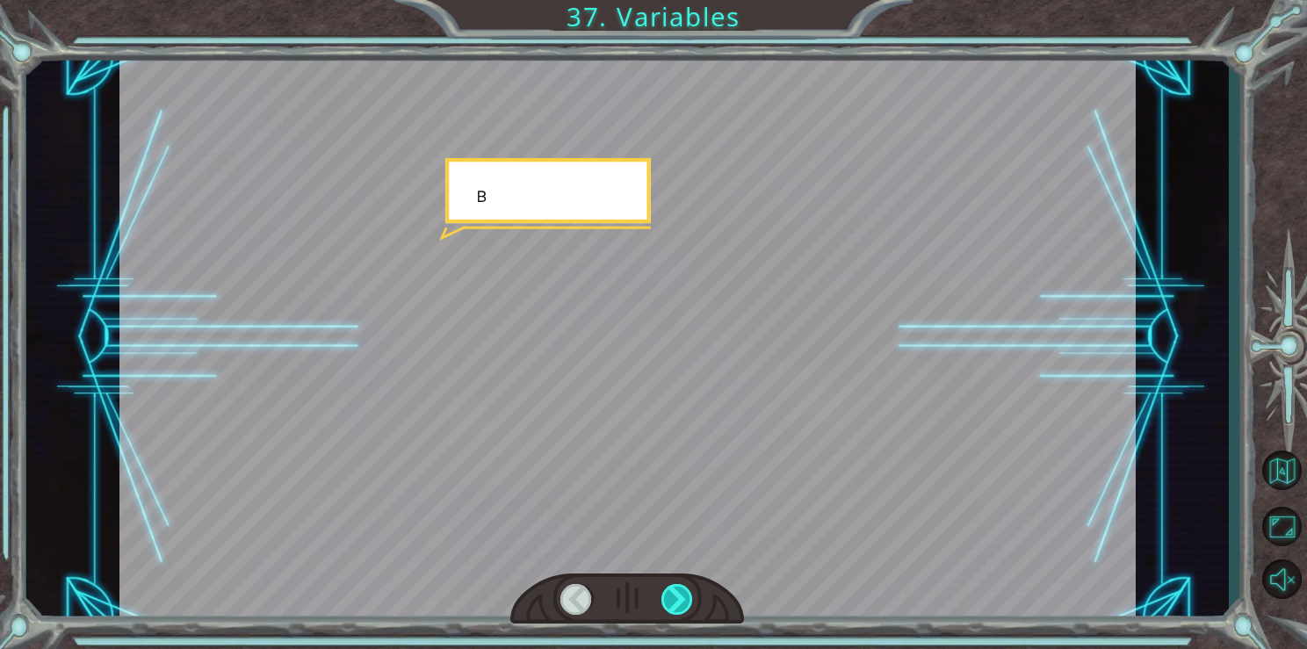
click at [679, 589] on div at bounding box center [678, 599] width 33 height 31
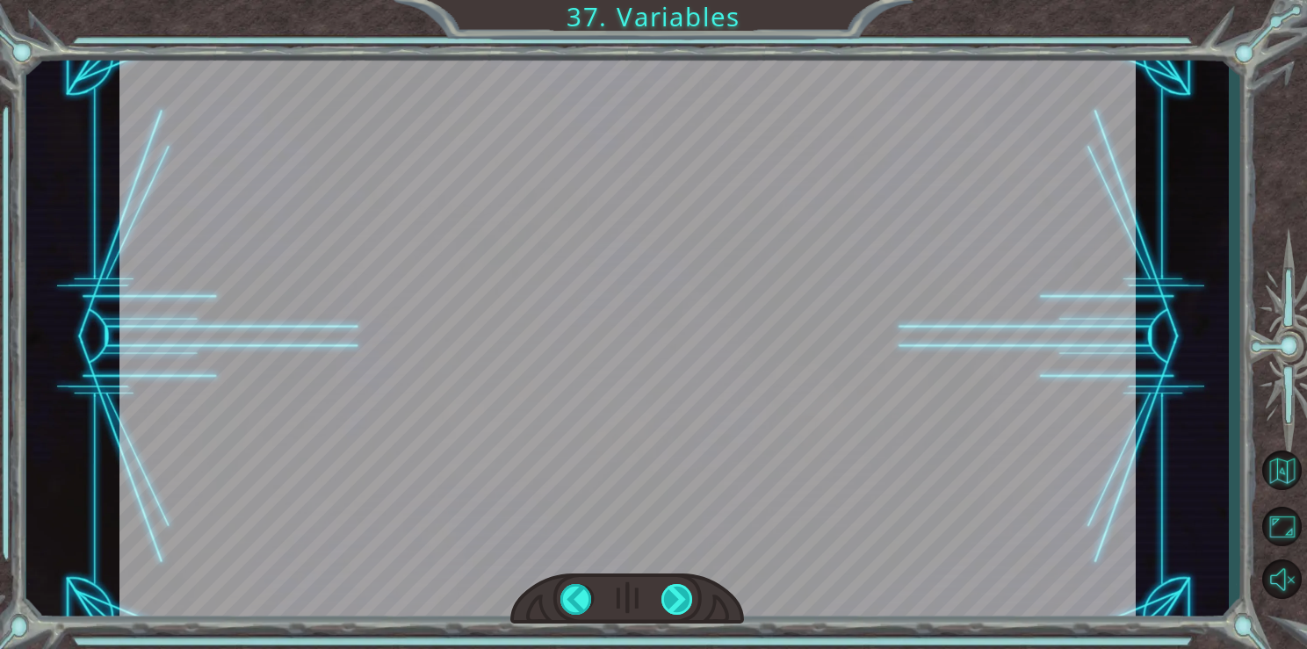
click at [679, 0] on div "( Ñ a m , ñ a m ) M m m m m m . . . ¿ F e l i z ? M m m - a j á . B i e n . M i…" at bounding box center [653, 0] width 1307 height 0
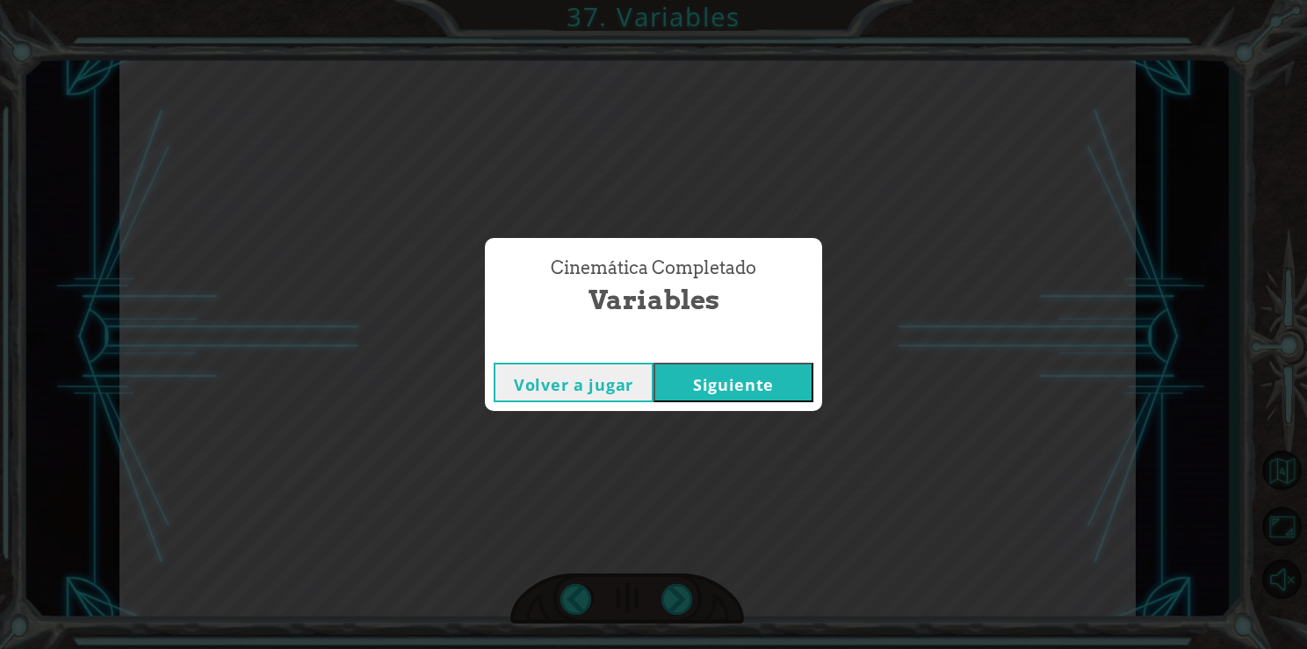
click at [714, 387] on button "Siguiente" at bounding box center [734, 383] width 160 height 40
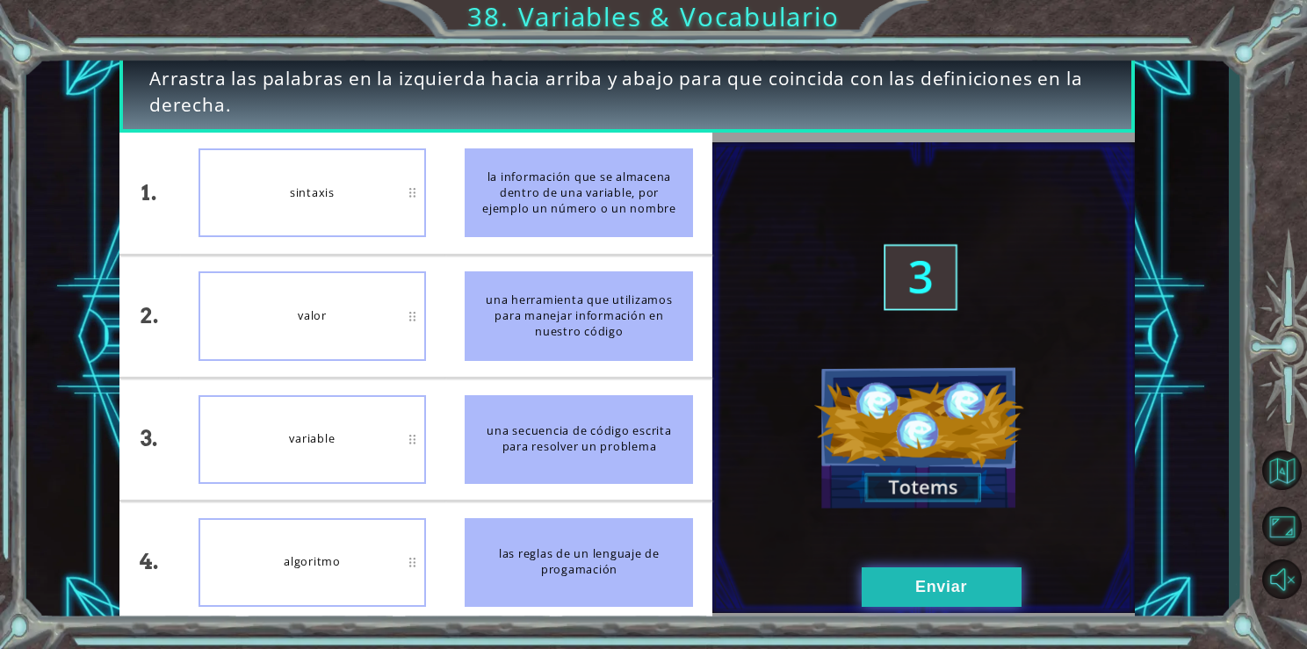
click at [886, 595] on button "Enviar" at bounding box center [942, 588] width 160 height 40
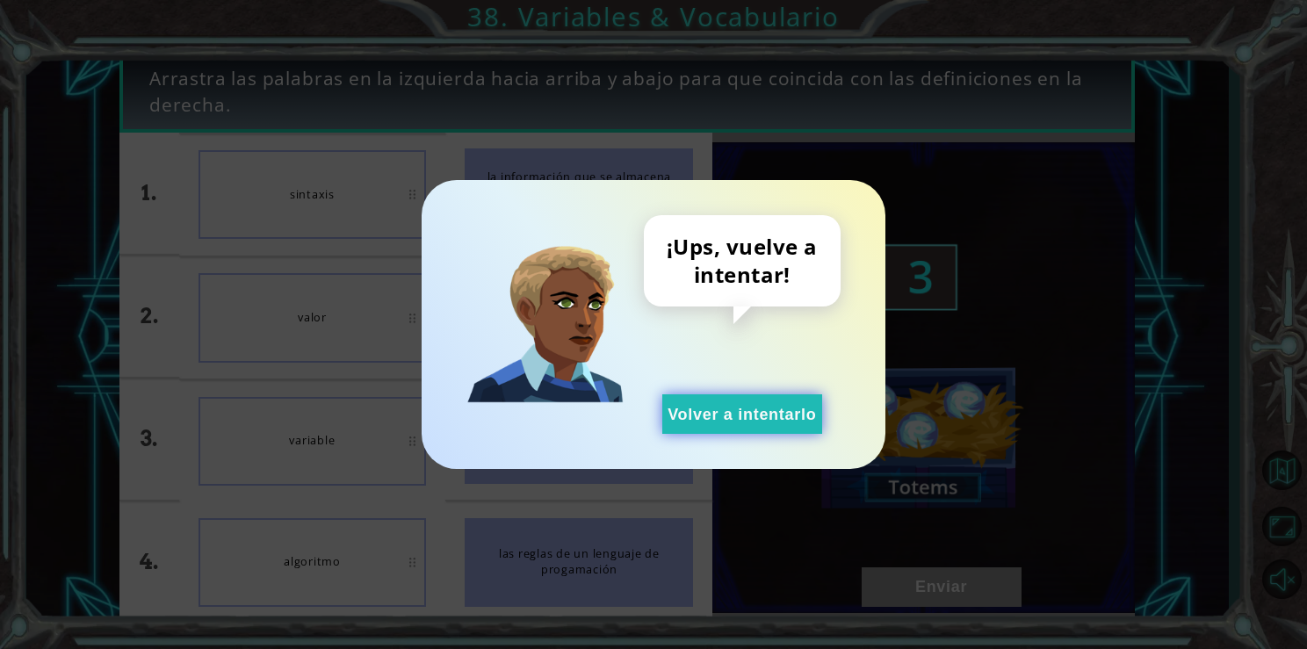
click at [762, 423] on button "Volver a intentarlo" at bounding box center [742, 414] width 160 height 40
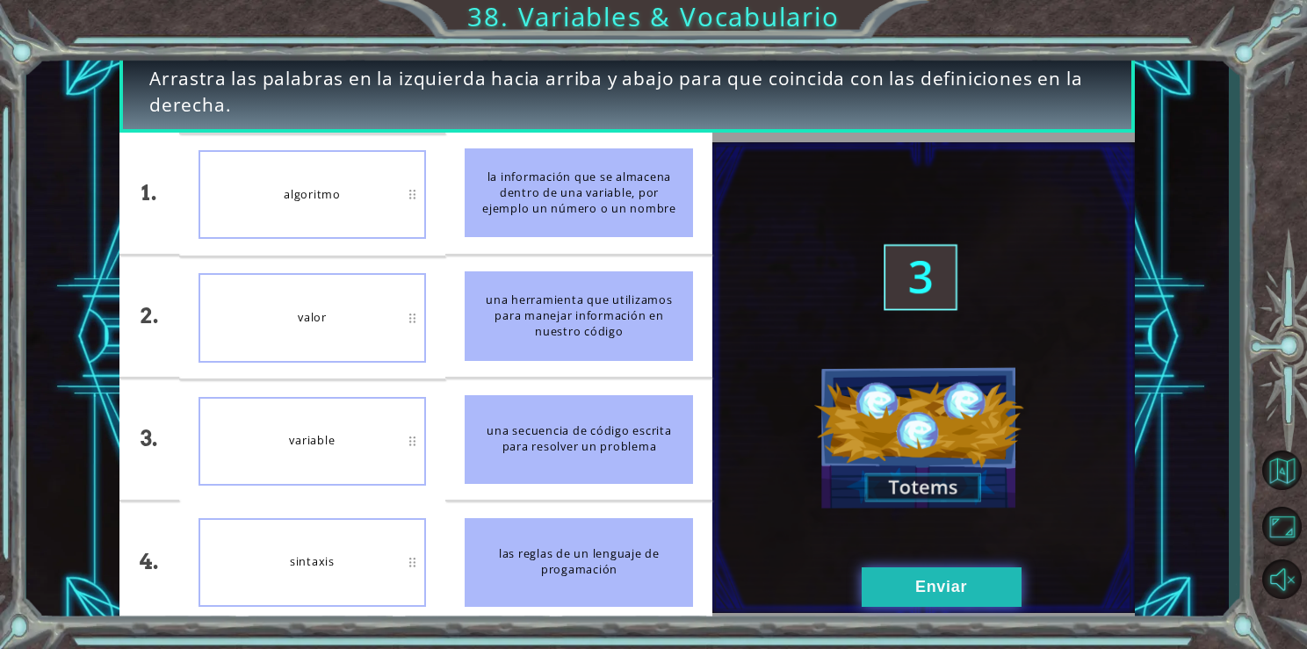
click at [926, 571] on button "Enviar" at bounding box center [942, 588] width 160 height 40
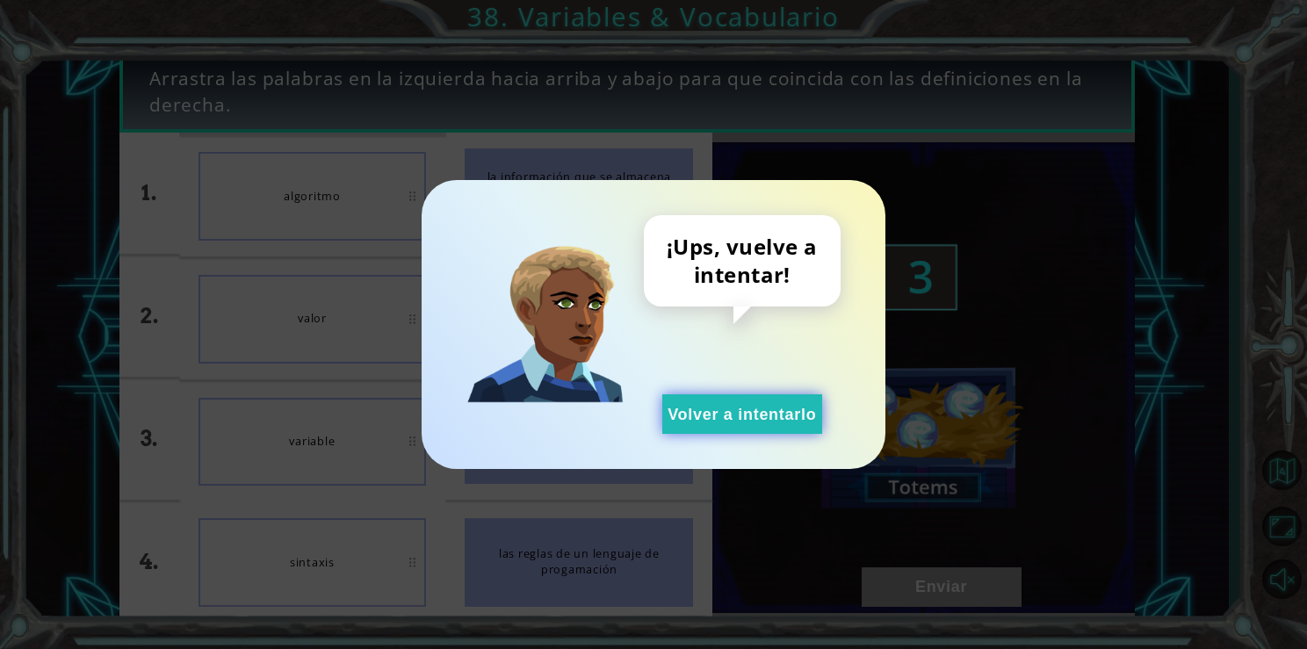
click at [785, 429] on button "Volver a intentarlo" at bounding box center [742, 414] width 160 height 40
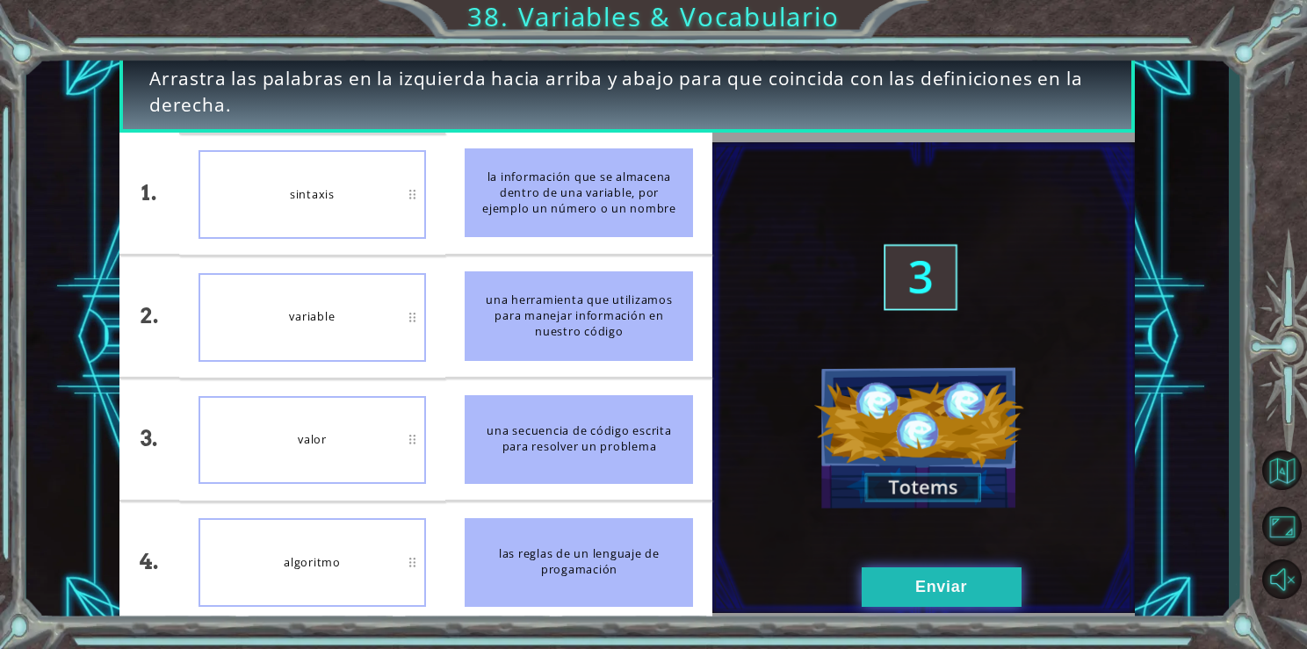
click at [880, 603] on button "Enviar" at bounding box center [942, 588] width 160 height 40
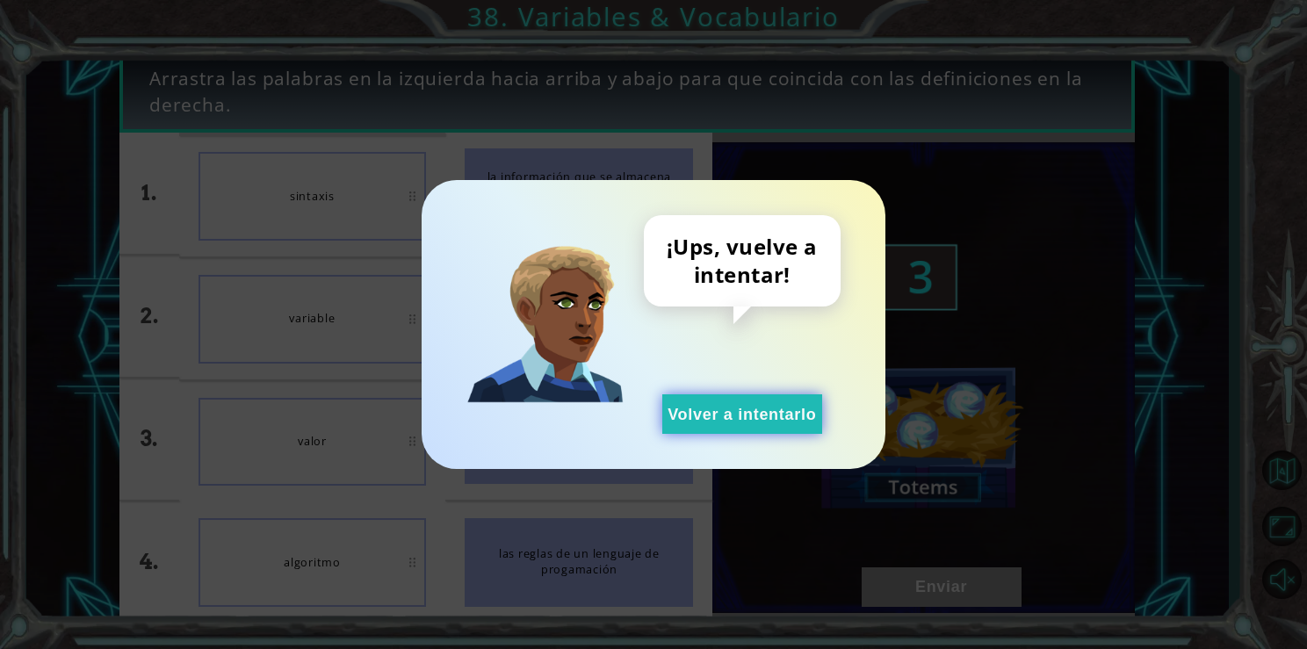
click at [788, 394] on button "Volver a intentarlo" at bounding box center [742, 414] width 160 height 40
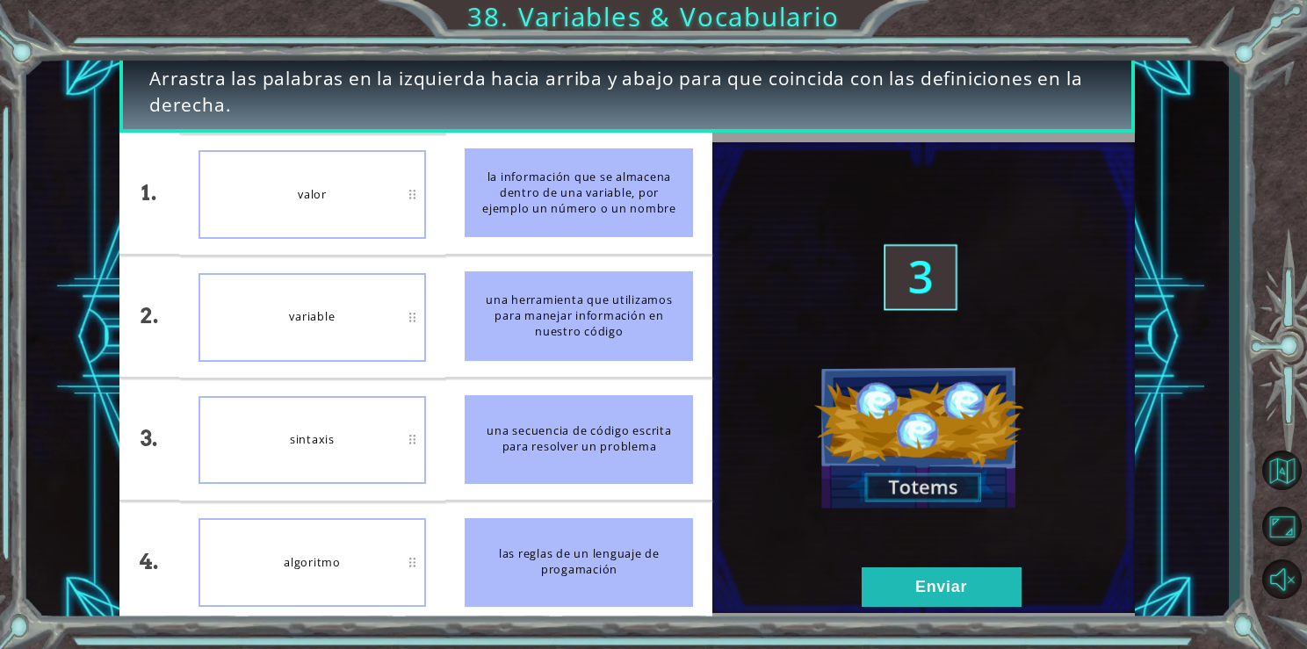
click at [327, 441] on div "sintaxis" at bounding box center [313, 440] width 228 height 89
click at [922, 624] on div "Arrastra las palabras en la izquierda hacia arriba y abajo para que coincida co…" at bounding box center [653, 324] width 1307 height 649
click at [917, 589] on button "Enviar" at bounding box center [942, 588] width 160 height 40
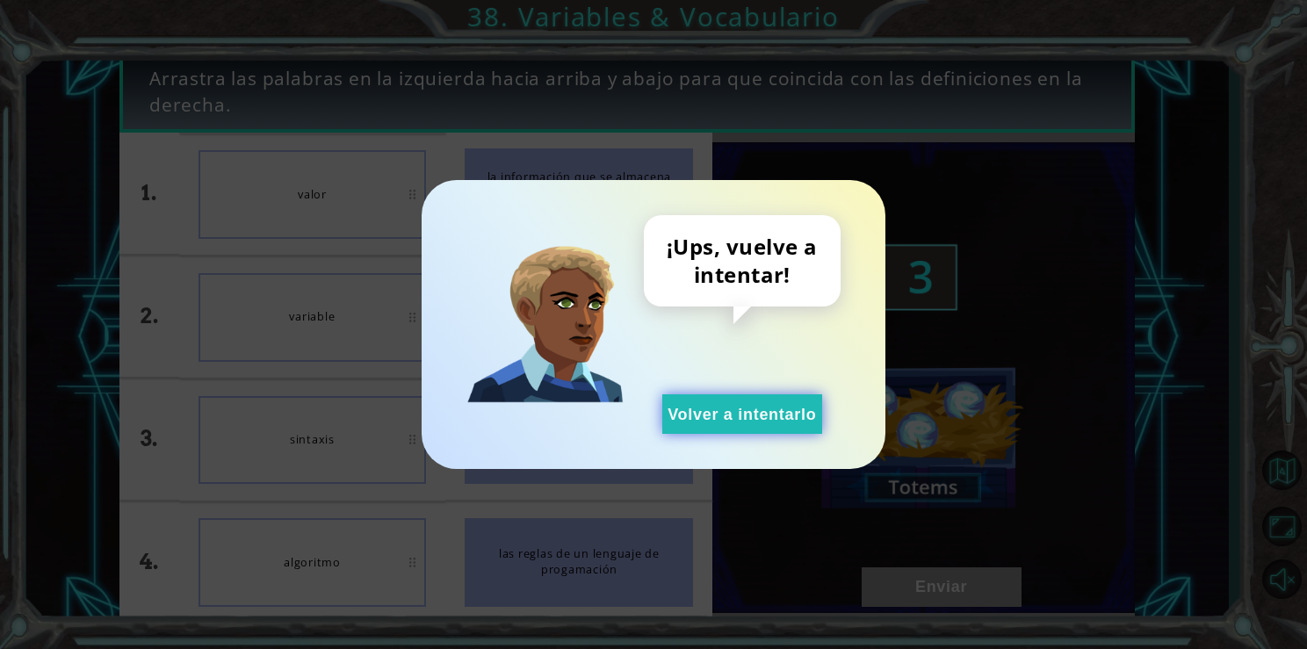
click at [793, 423] on button "Volver a intentarlo" at bounding box center [742, 414] width 160 height 40
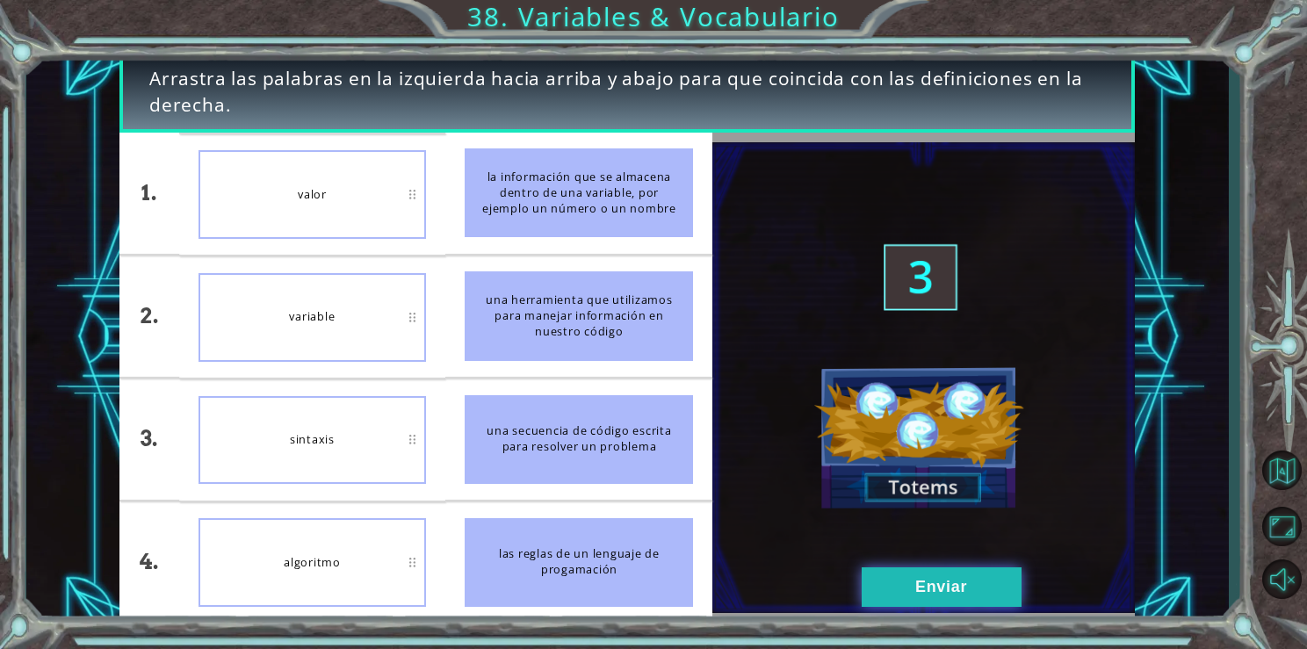
click at [929, 584] on button "Enviar" at bounding box center [942, 588] width 160 height 40
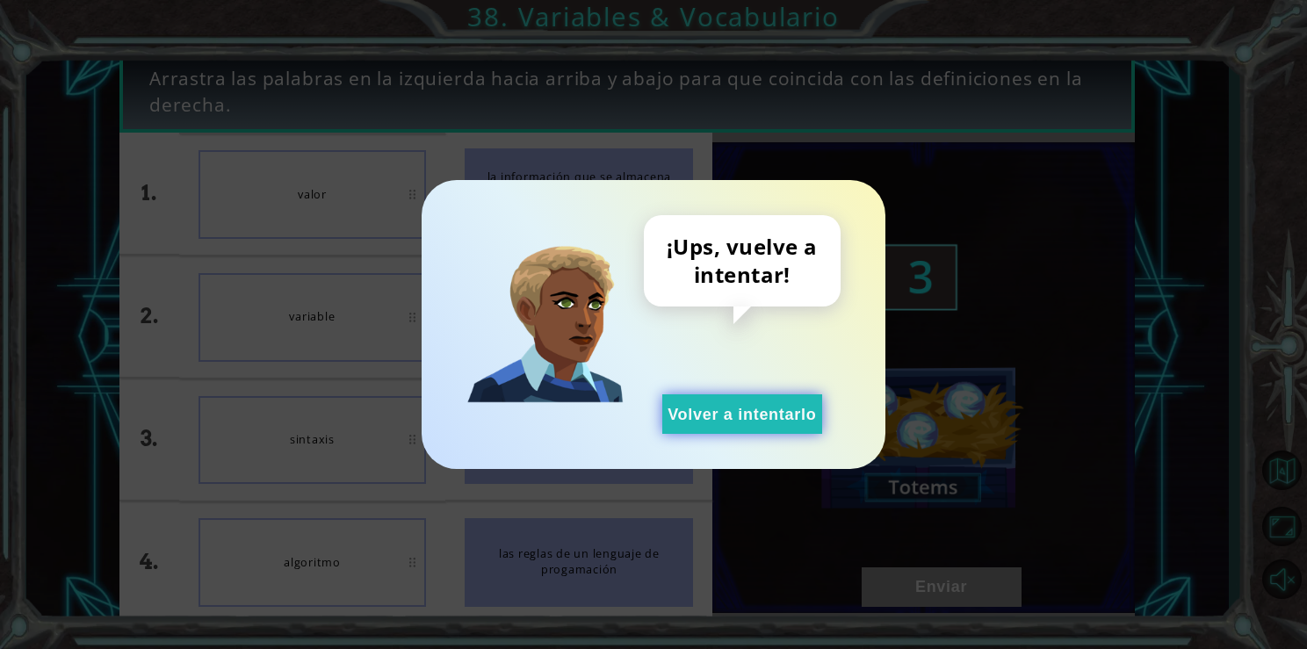
click at [784, 399] on button "Volver a intentarlo" at bounding box center [742, 414] width 160 height 40
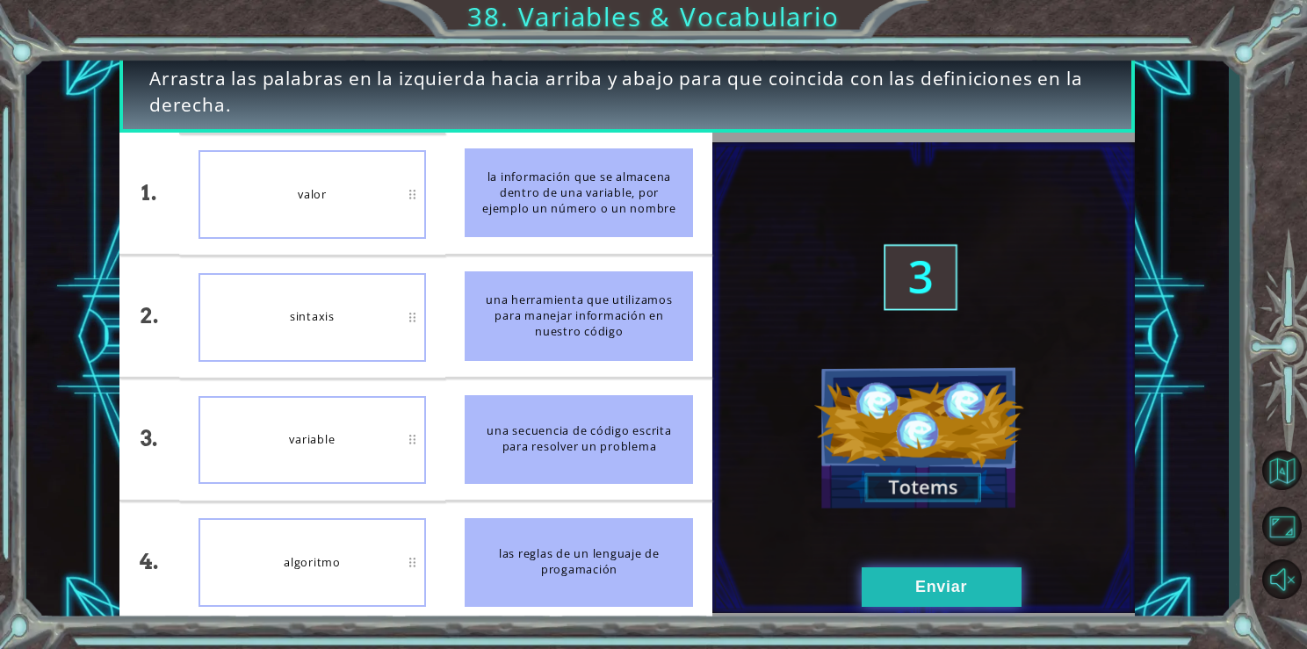
click at [902, 575] on button "Enviar" at bounding box center [942, 588] width 160 height 40
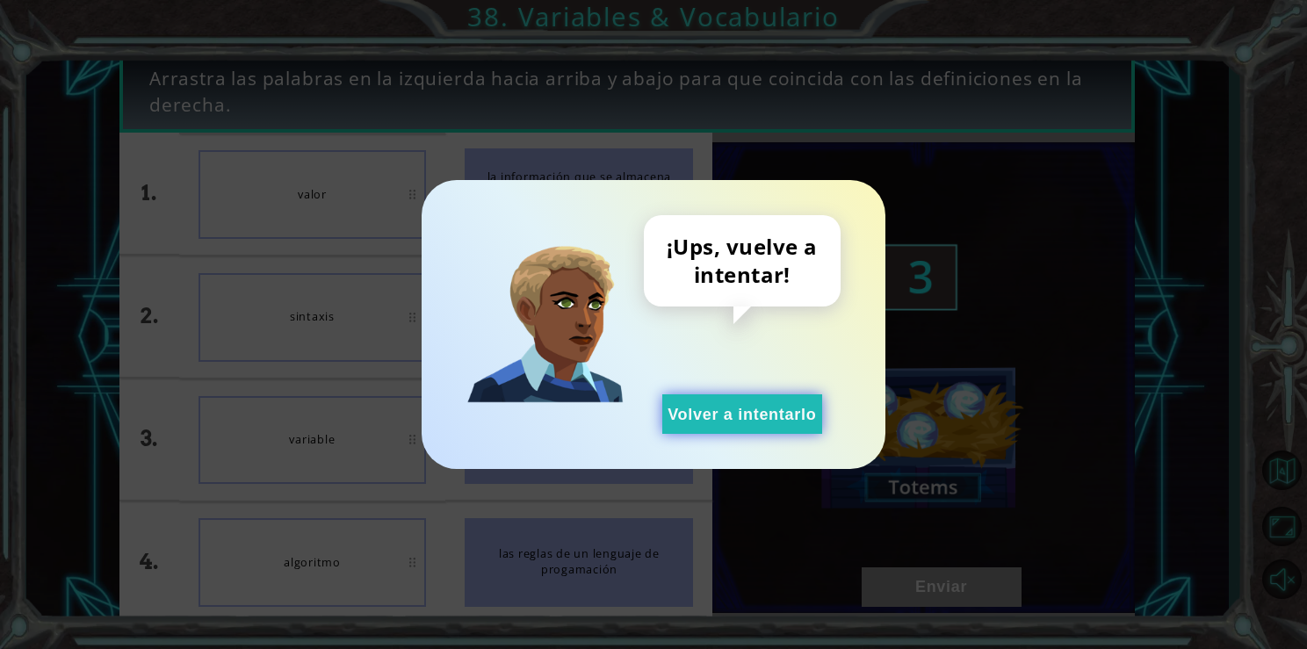
click at [745, 420] on button "Volver a intentarlo" at bounding box center [742, 414] width 160 height 40
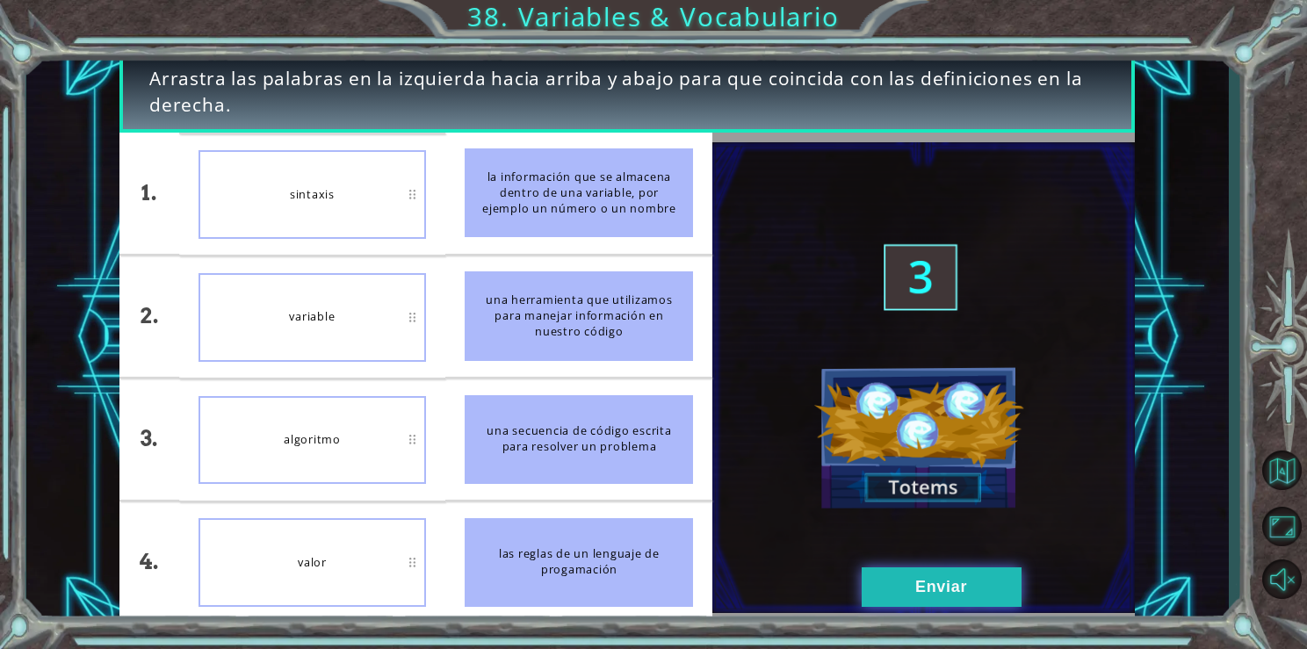
click at [886, 590] on button "Enviar" at bounding box center [942, 588] width 160 height 40
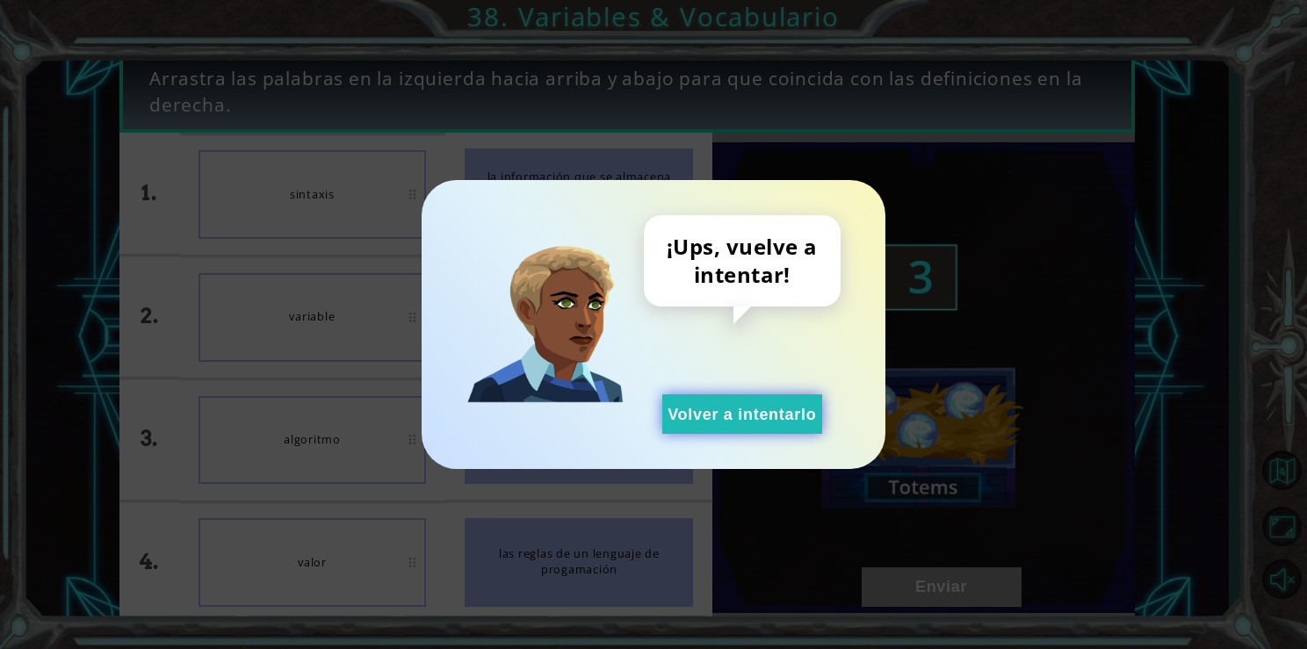
click at [705, 399] on button "Volver a intentarlo" at bounding box center [742, 414] width 160 height 40
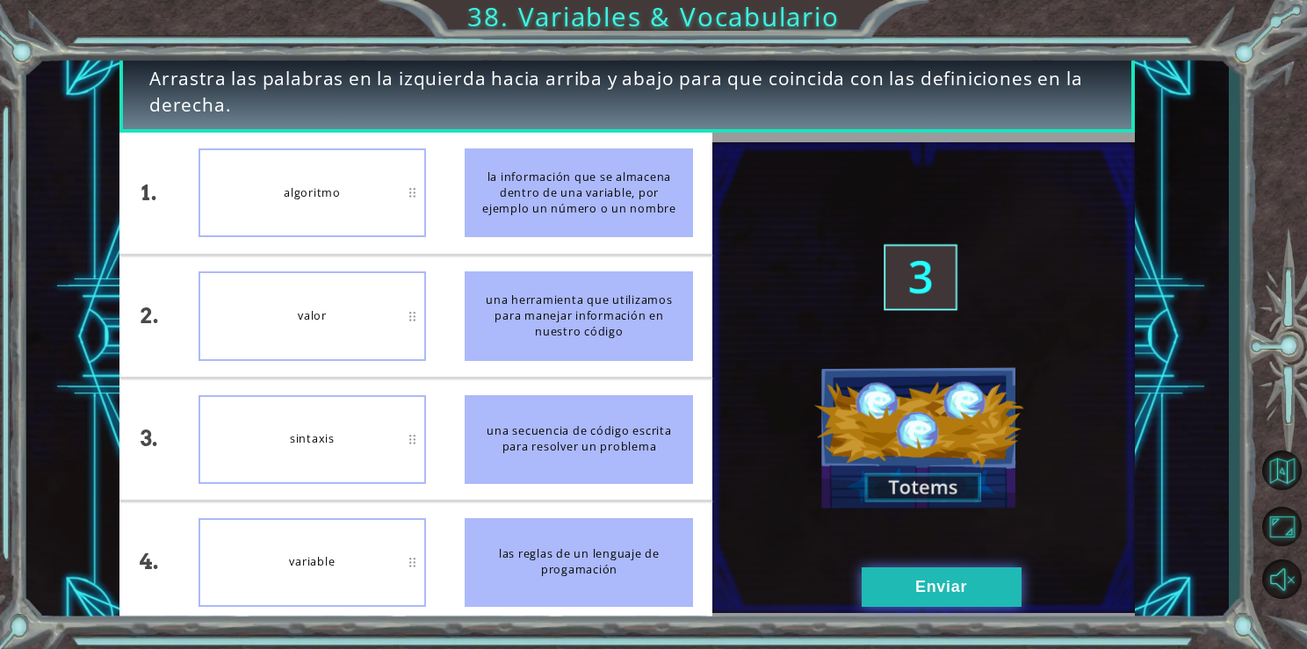
click at [985, 583] on button "Enviar" at bounding box center [942, 588] width 160 height 40
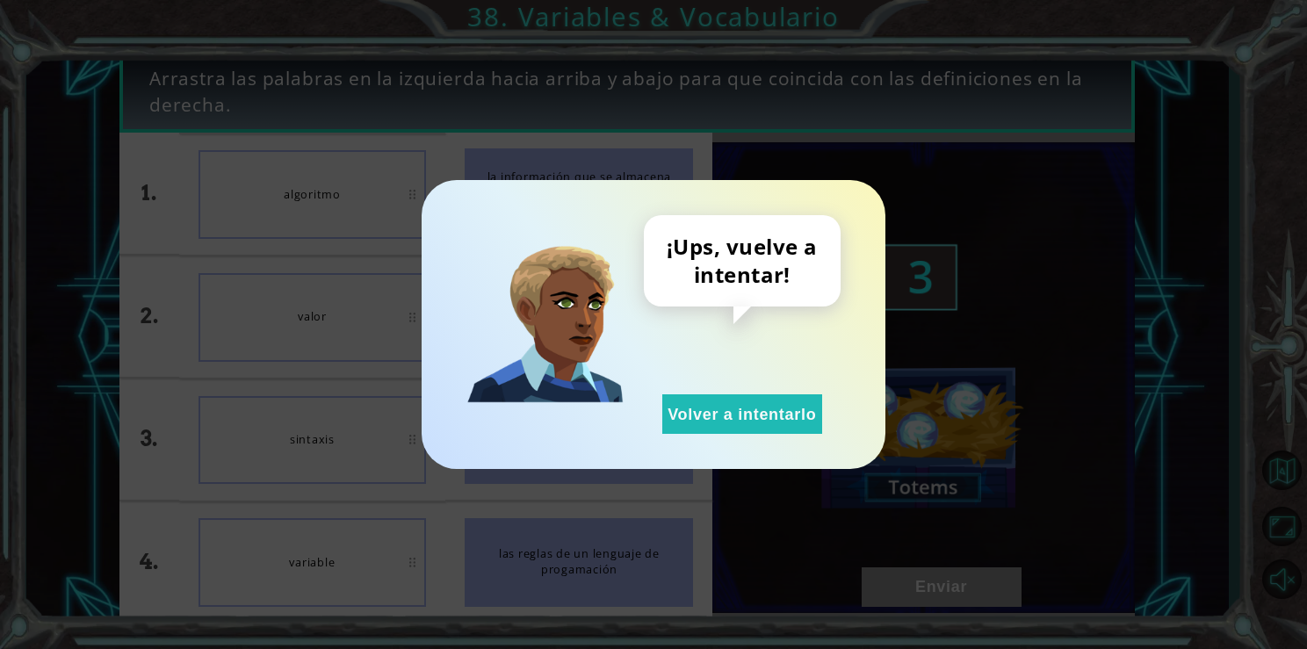
click at [745, 388] on div "¡Ups, vuelve a intentar! Volver a intentarlo" at bounding box center [742, 324] width 197 height 219
click at [756, 405] on button "Volver a intentarlo" at bounding box center [742, 414] width 160 height 40
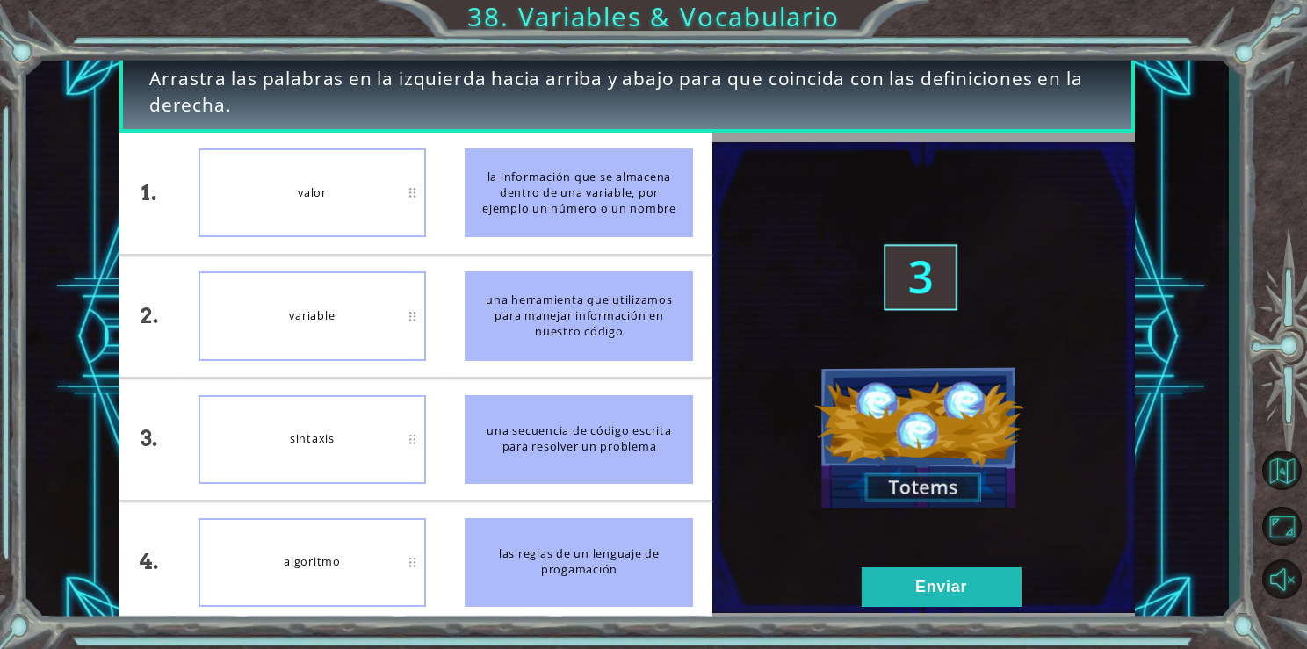
click at [965, 478] on img at bounding box center [923, 378] width 423 height 472
click at [971, 493] on img at bounding box center [923, 378] width 423 height 472
click at [871, 589] on button "Enviar" at bounding box center [942, 588] width 160 height 40
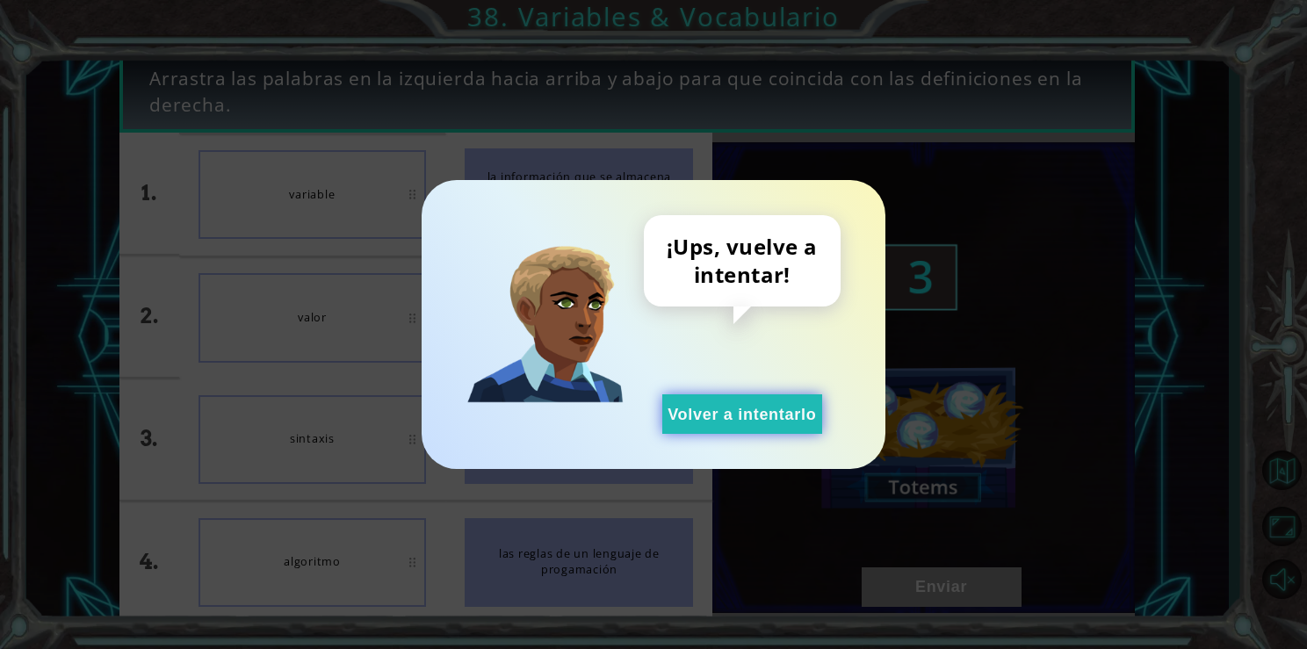
click at [748, 399] on button "Volver a intentarlo" at bounding box center [742, 414] width 160 height 40
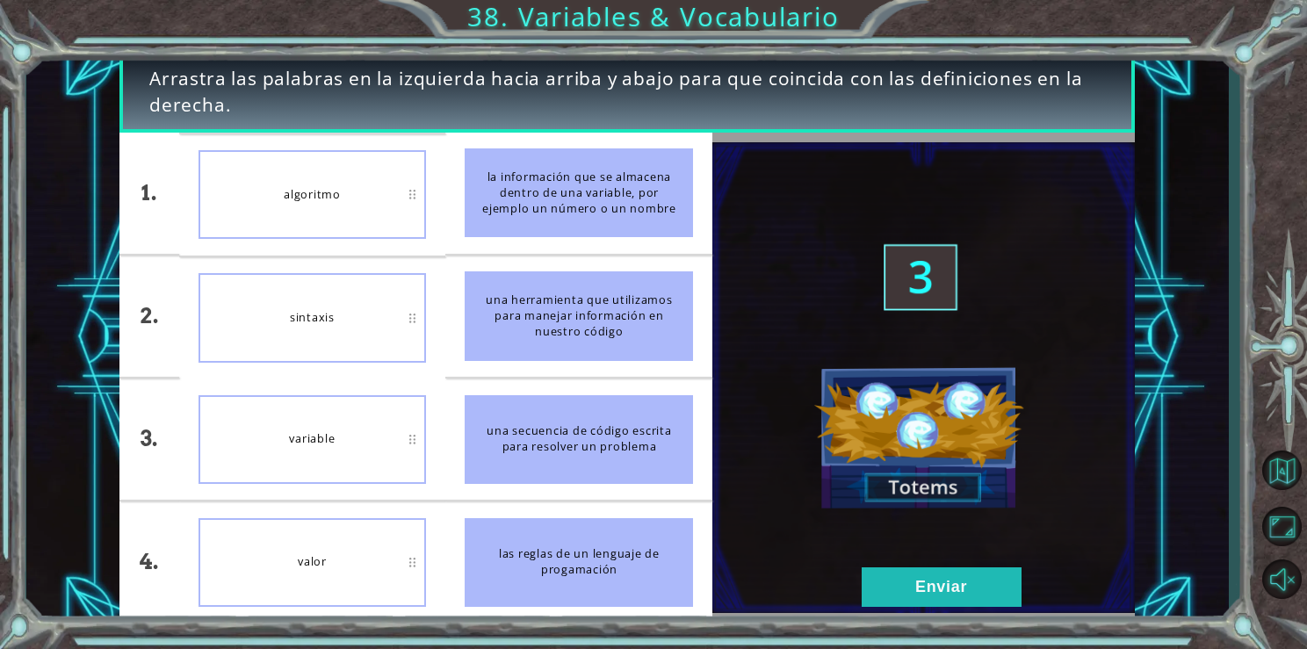
click at [1040, 583] on img at bounding box center [923, 378] width 423 height 472
click at [1020, 584] on button "Enviar" at bounding box center [942, 588] width 160 height 40
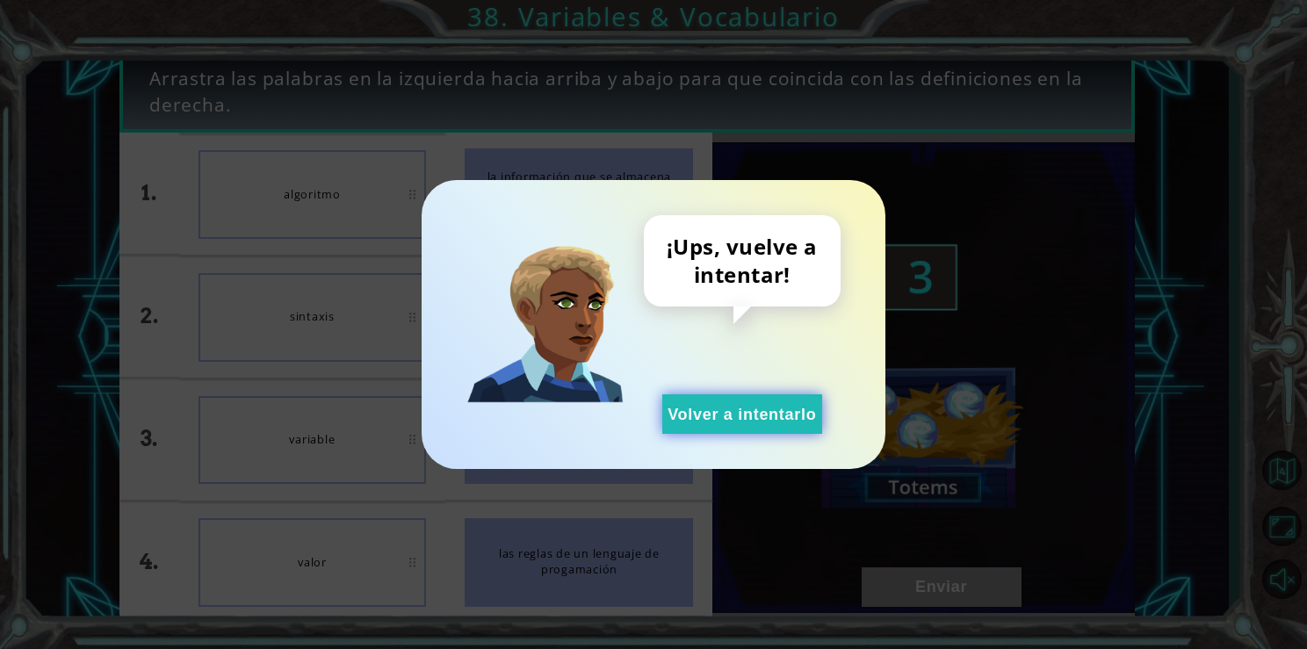
click at [796, 426] on button "Volver a intentarlo" at bounding box center [742, 414] width 160 height 40
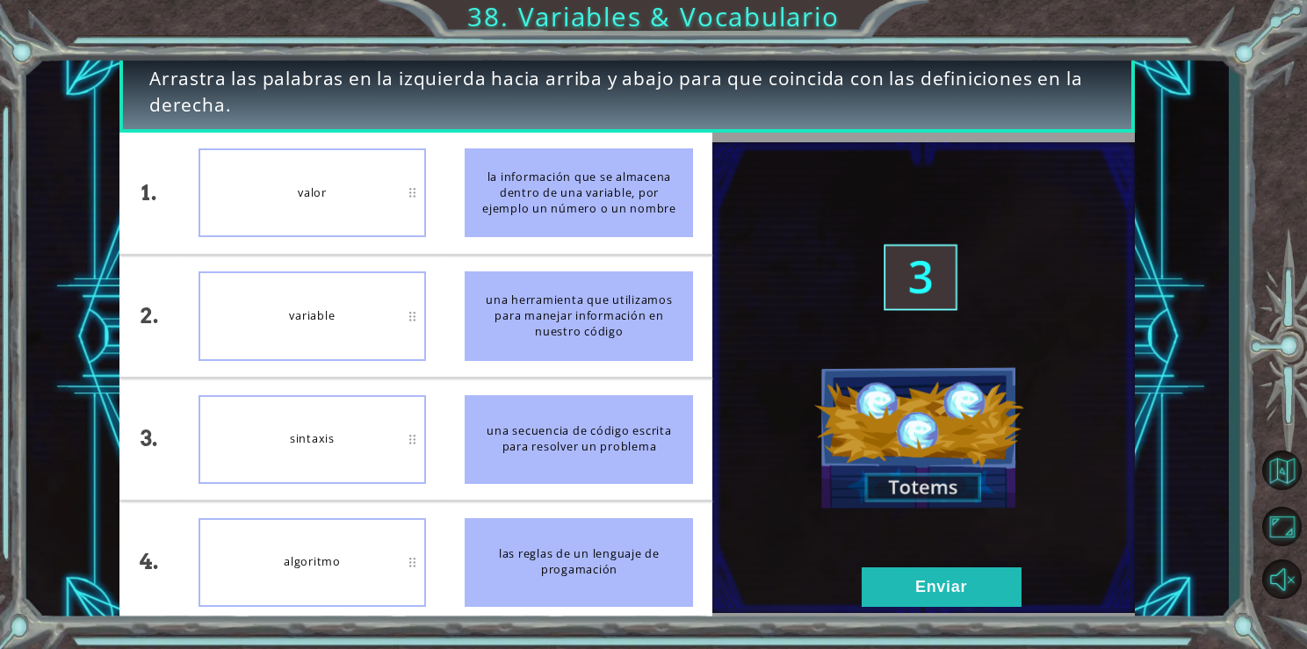
click at [336, 421] on div "sintaxis" at bounding box center [313, 439] width 228 height 89
drag, startPoint x: 336, startPoint y: 421, endPoint x: 347, endPoint y: 566, distance: 145.4
click at [347, 566] on ul "valor variable [GEOGRAPHIC_DATA] algoritmo" at bounding box center [312, 378] width 267 height 491
drag, startPoint x: 1024, startPoint y: 582, endPoint x: 1000, endPoint y: 590, distance: 25.8
click at [1000, 590] on button "Enviar" at bounding box center [942, 588] width 160 height 40
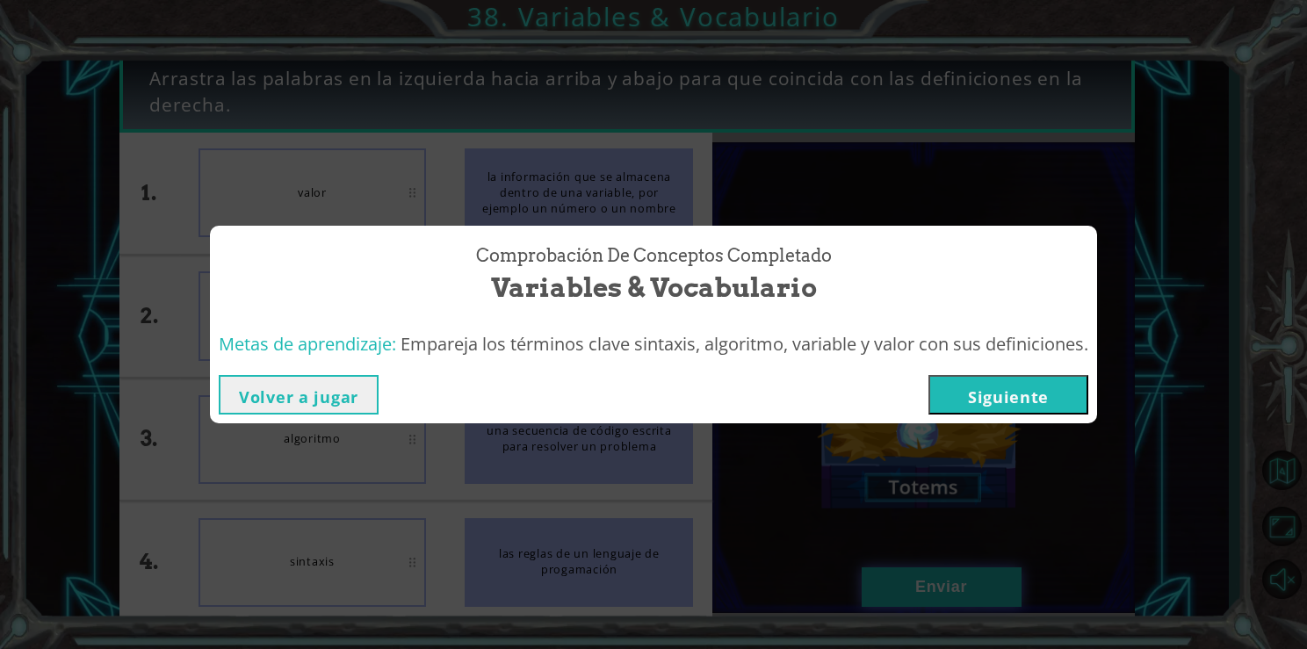
click at [1000, 590] on div "Comprobación de conceptos Completado Variables & Vocabulario Metas de aprendiza…" at bounding box center [653, 324] width 1307 height 649
click at [1039, 387] on button "Siguiente" at bounding box center [1009, 395] width 160 height 40
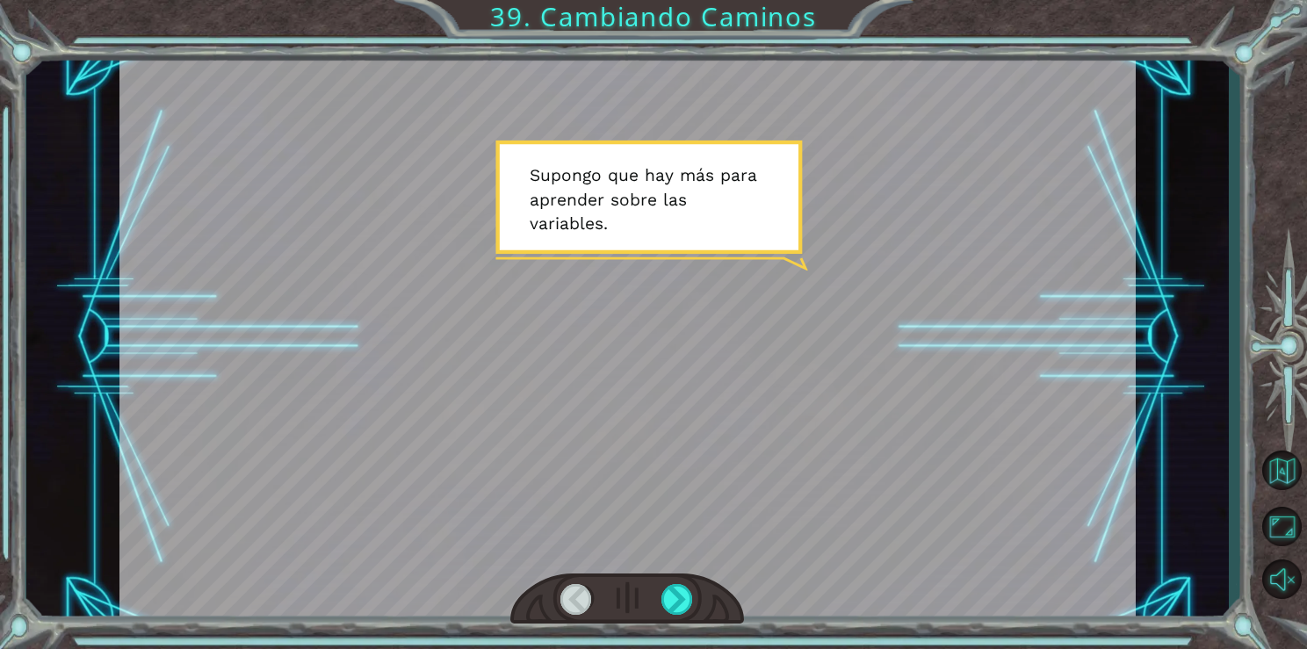
click at [672, 621] on div at bounding box center [627, 600] width 234 height 52
click at [672, 597] on div at bounding box center [678, 599] width 33 height 31
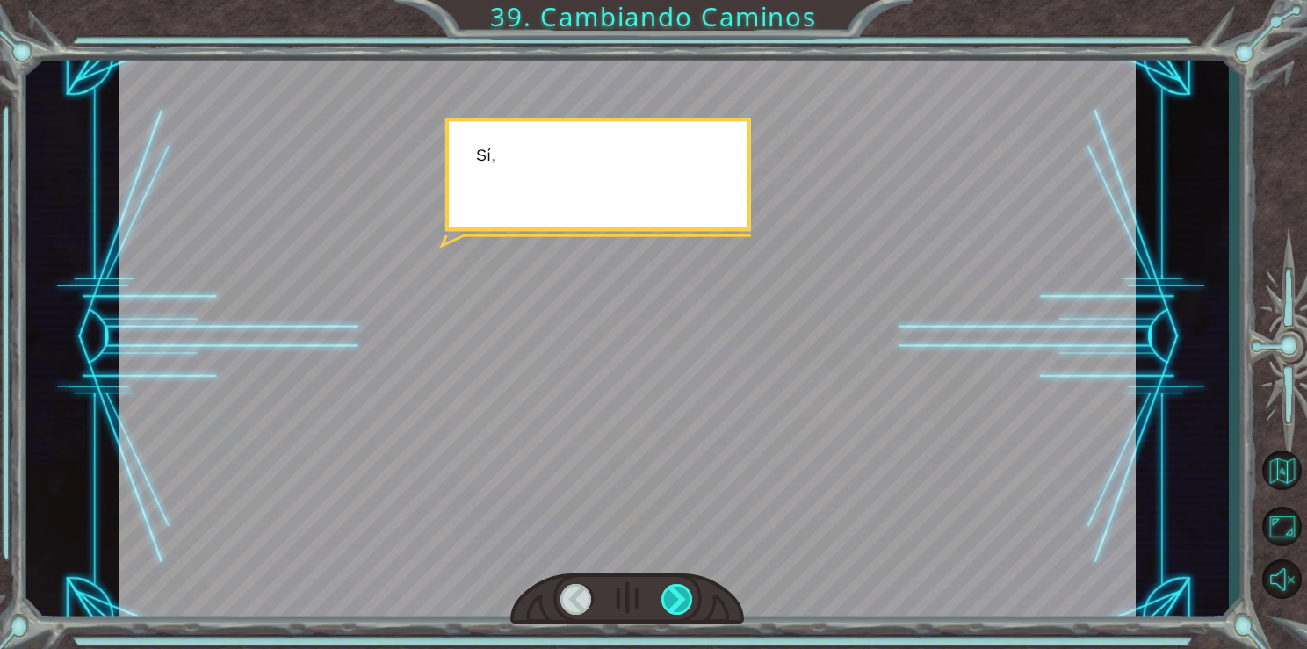
click at [672, 597] on div at bounding box center [678, 599] width 33 height 31
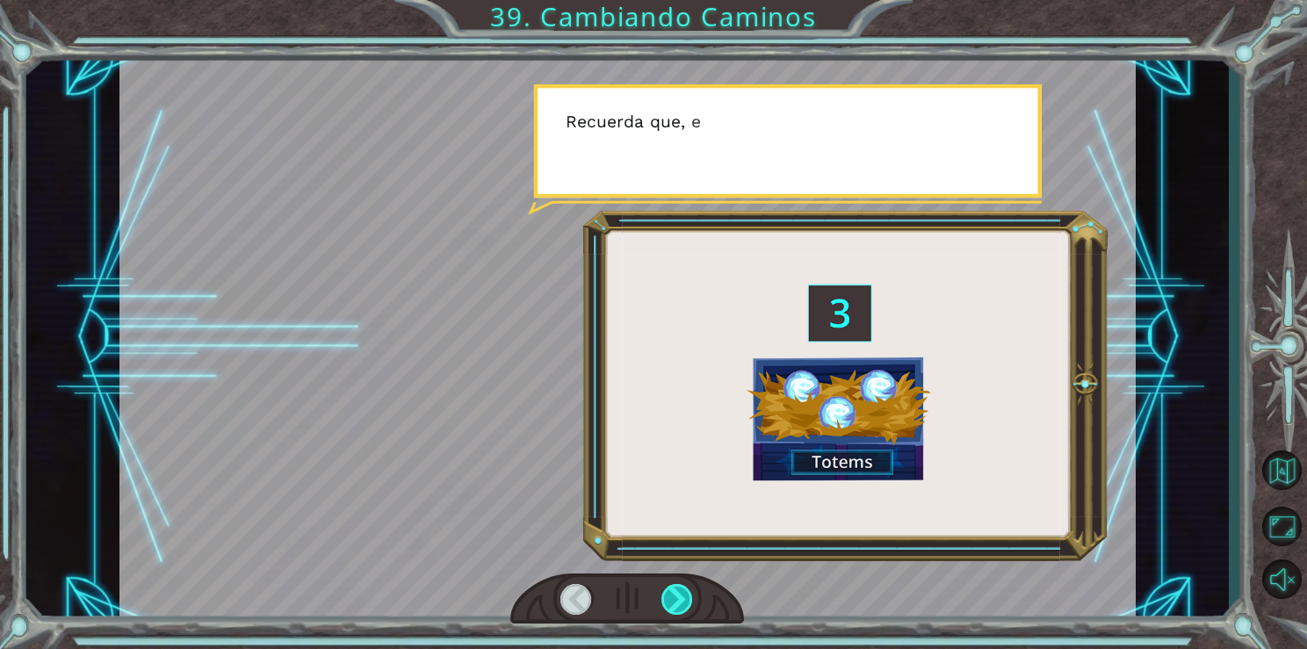
click at [672, 597] on div at bounding box center [678, 599] width 33 height 31
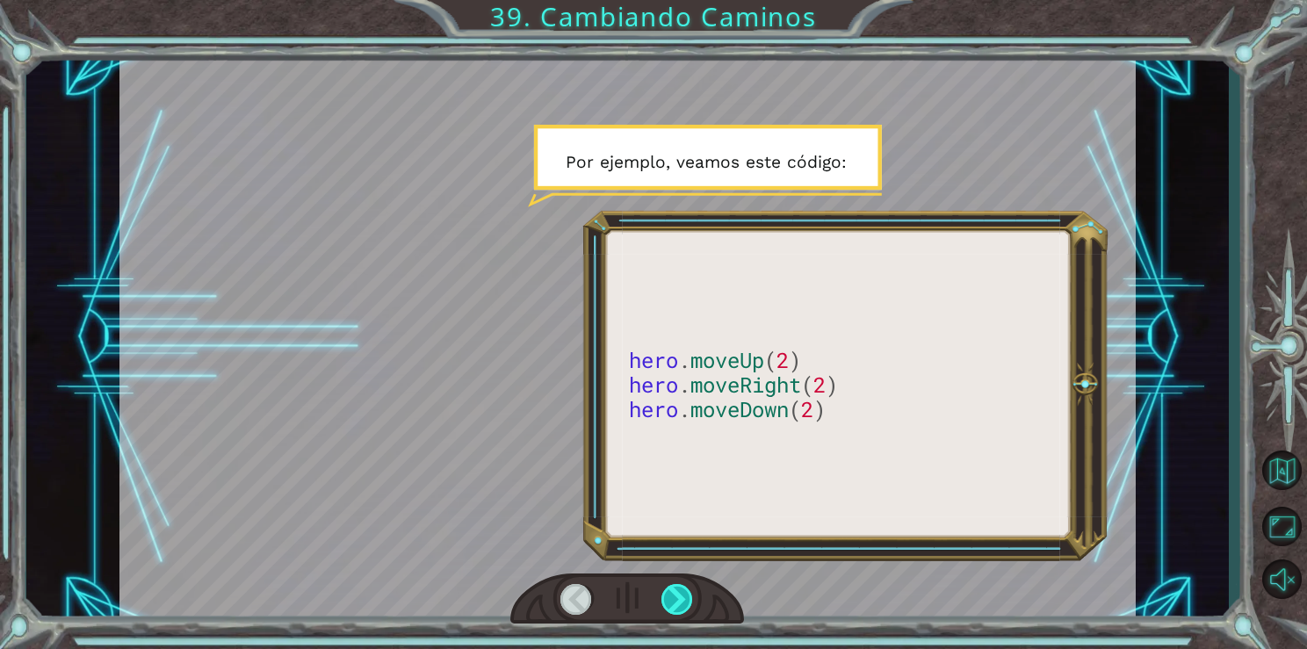
click at [672, 597] on div at bounding box center [678, 599] width 33 height 31
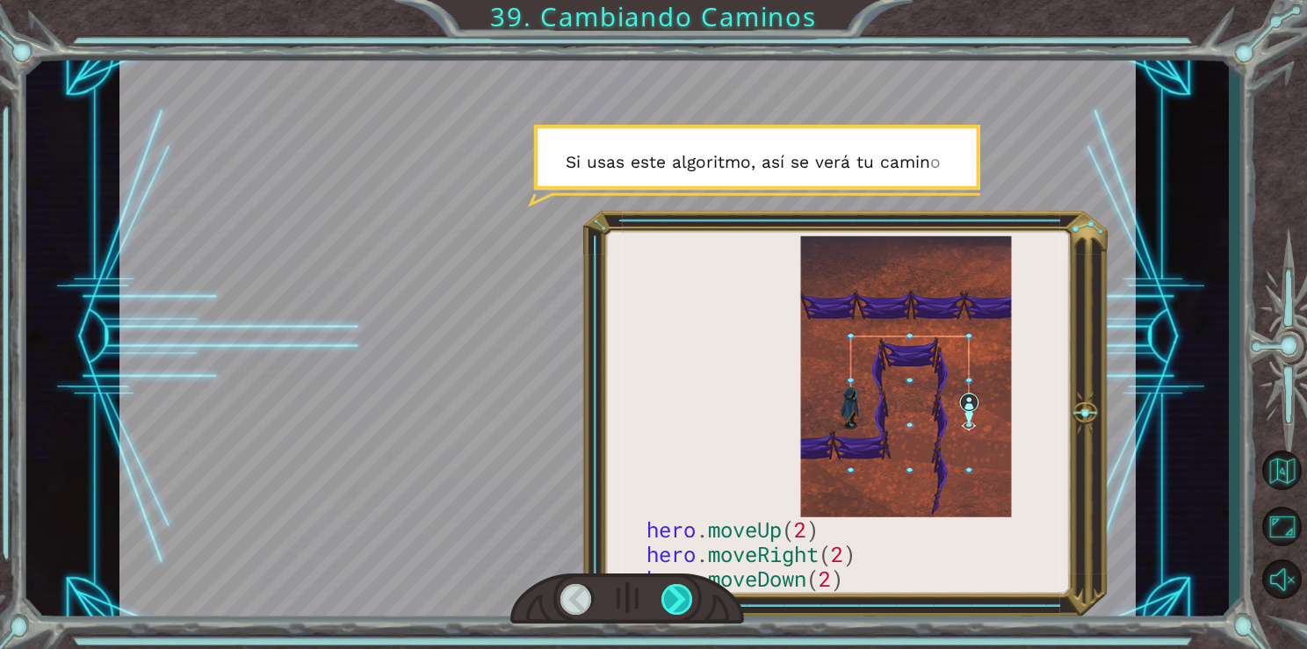
click at [672, 597] on div at bounding box center [678, 599] width 33 height 31
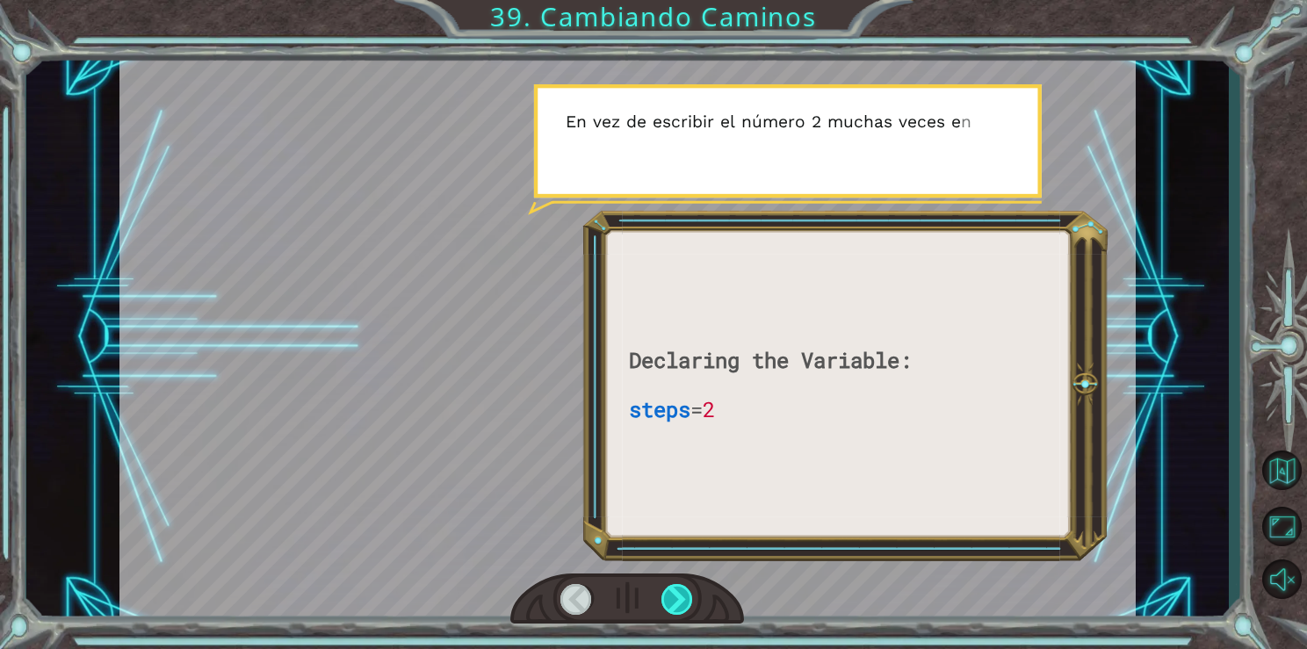
click at [672, 597] on div at bounding box center [678, 599] width 33 height 31
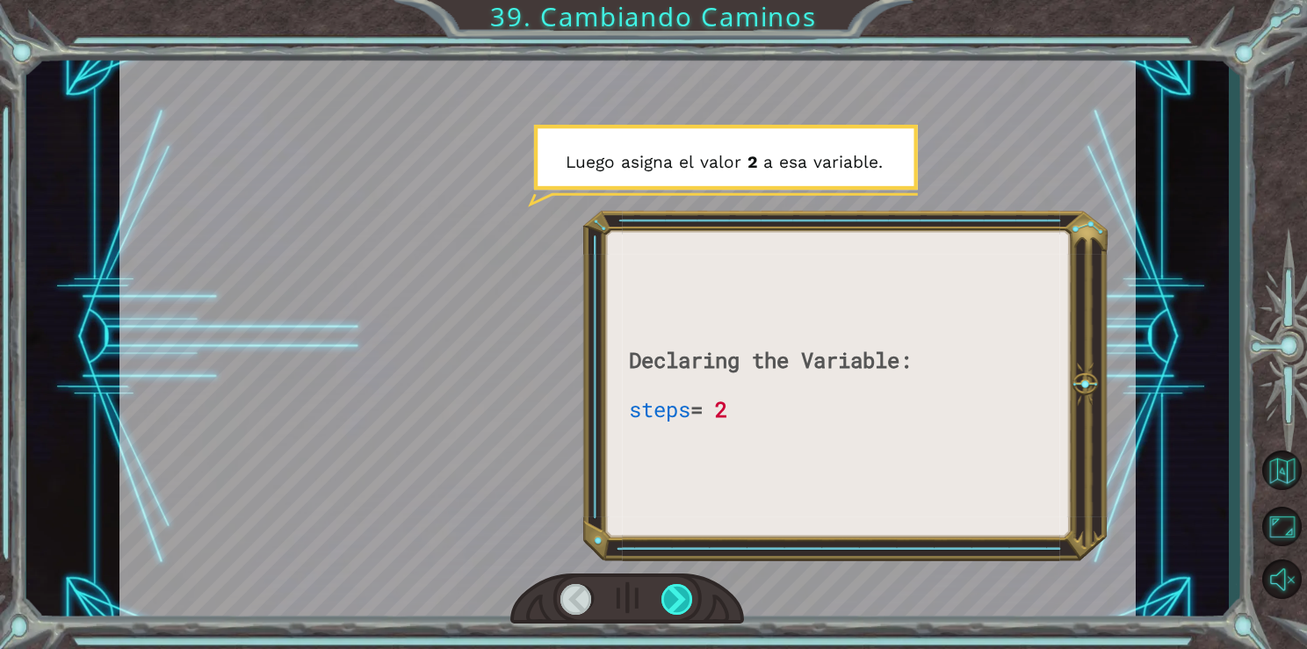
click at [672, 597] on div at bounding box center [678, 599] width 33 height 31
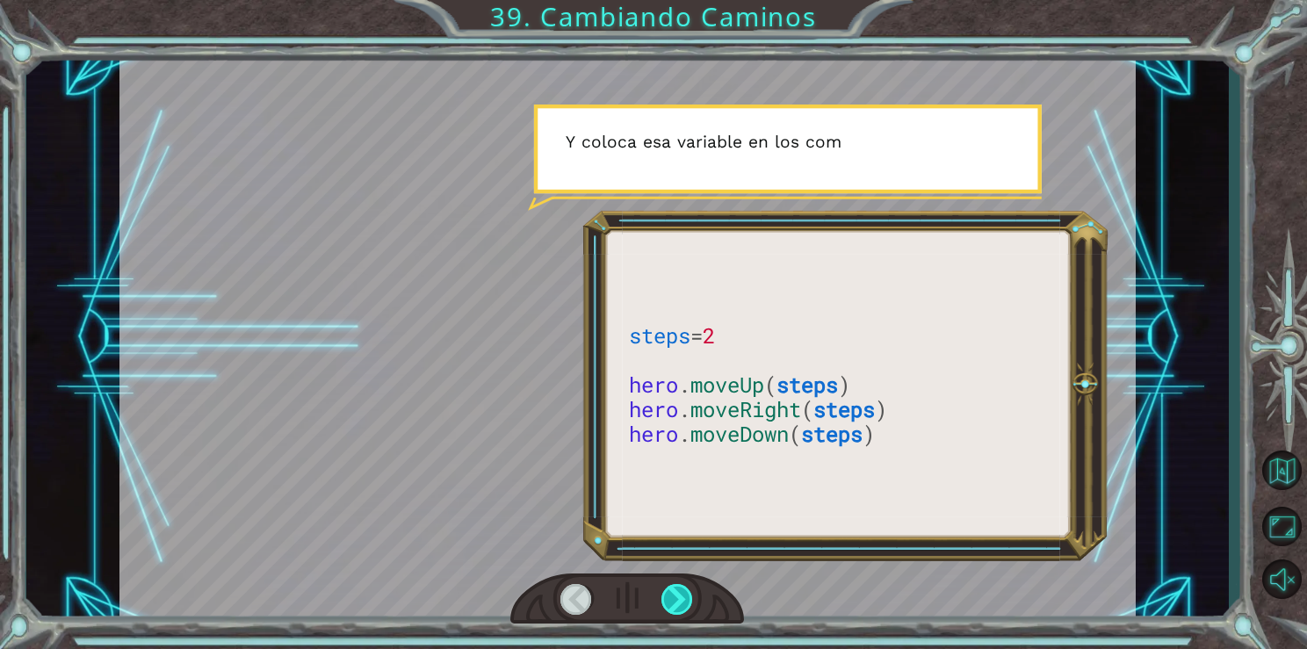
click at [672, 597] on div at bounding box center [678, 599] width 33 height 31
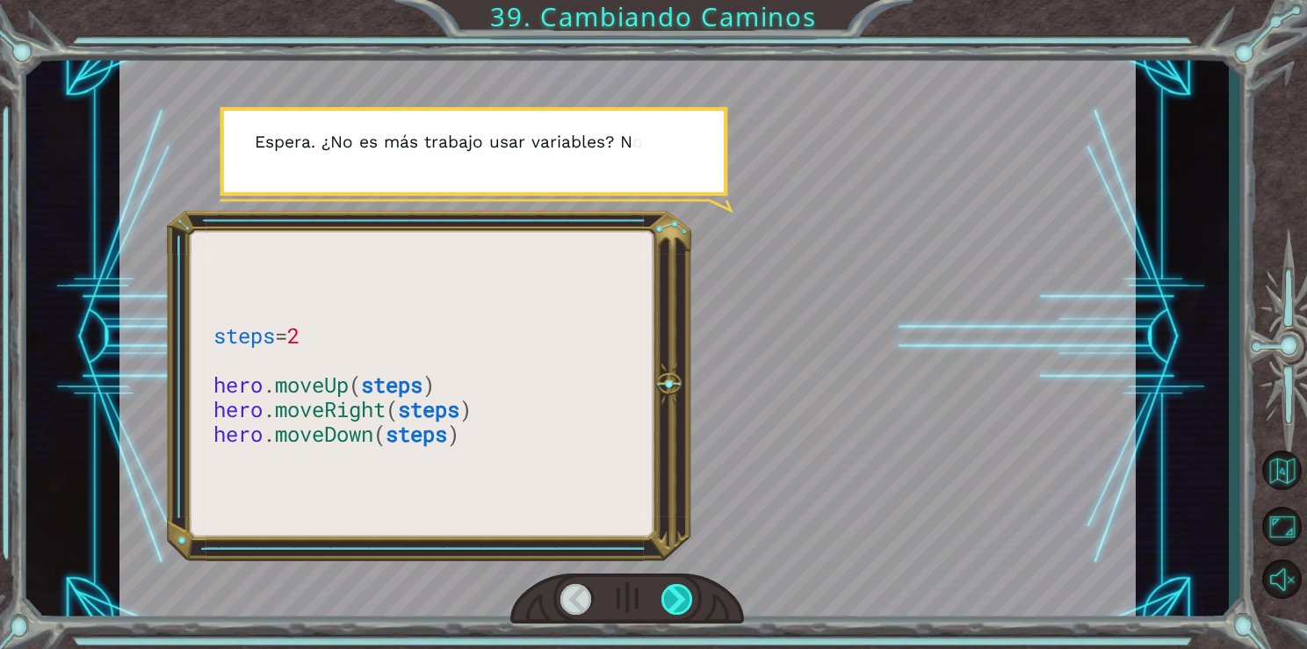
click at [672, 597] on div at bounding box center [678, 599] width 33 height 31
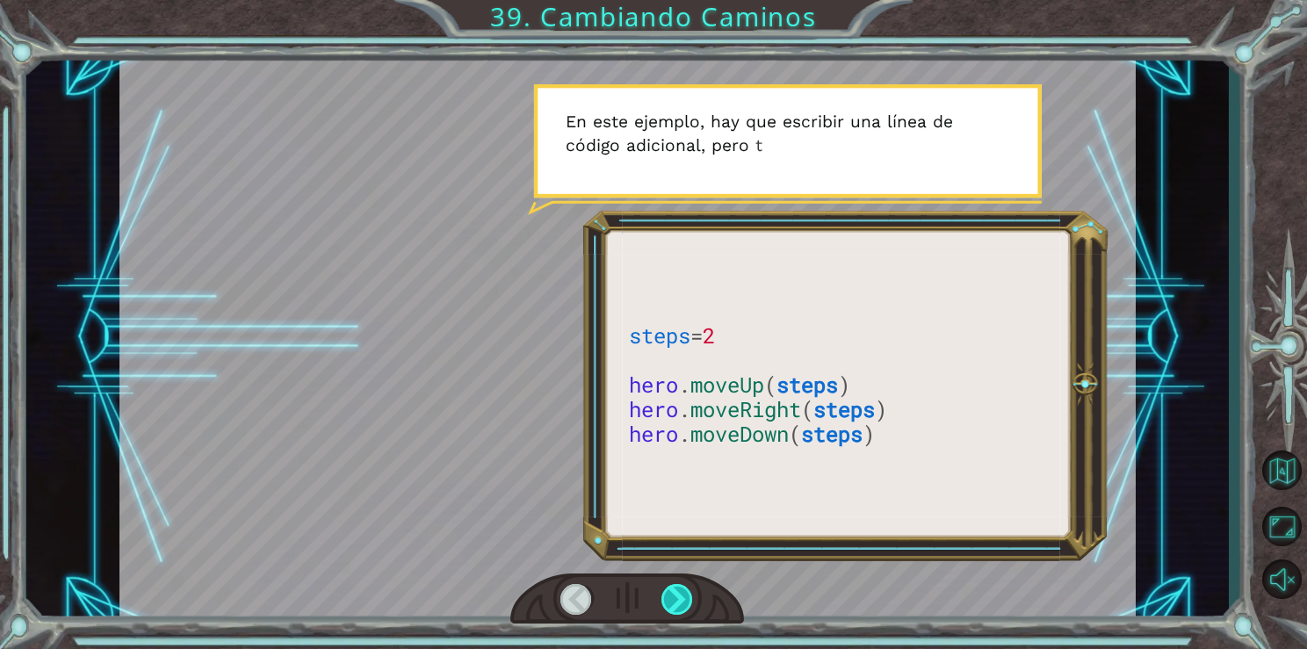
click at [672, 597] on div at bounding box center [678, 599] width 33 height 31
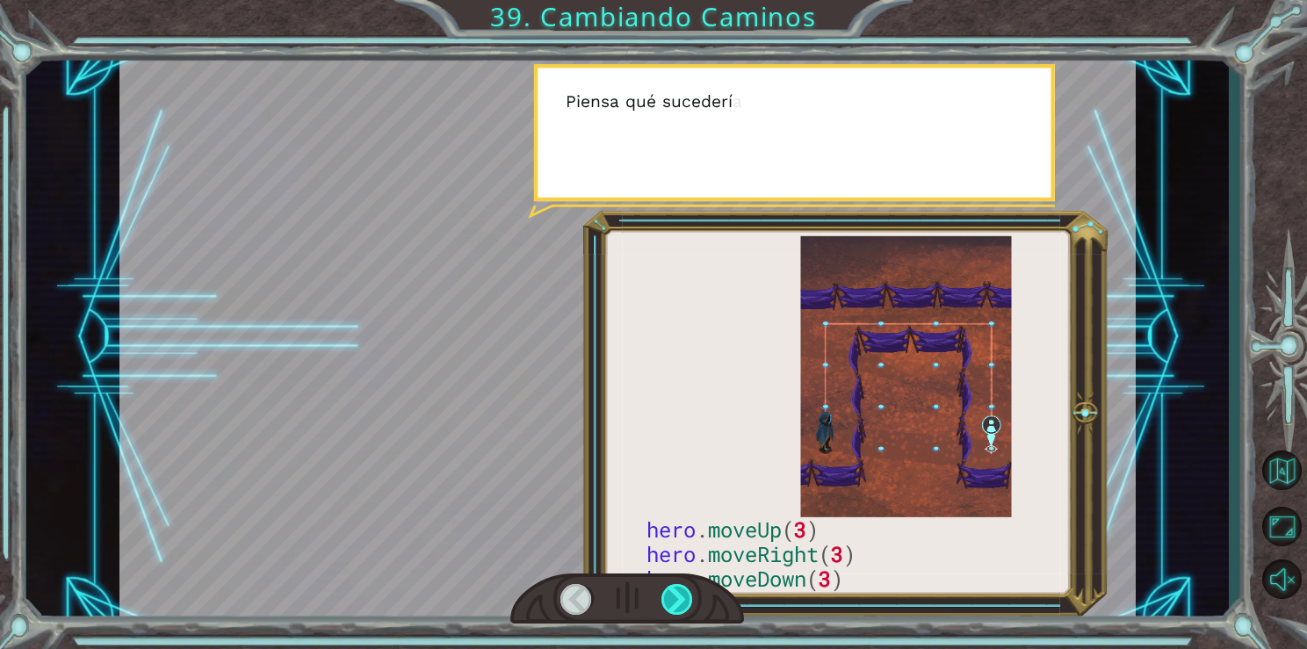
click at [672, 597] on div at bounding box center [678, 599] width 33 height 31
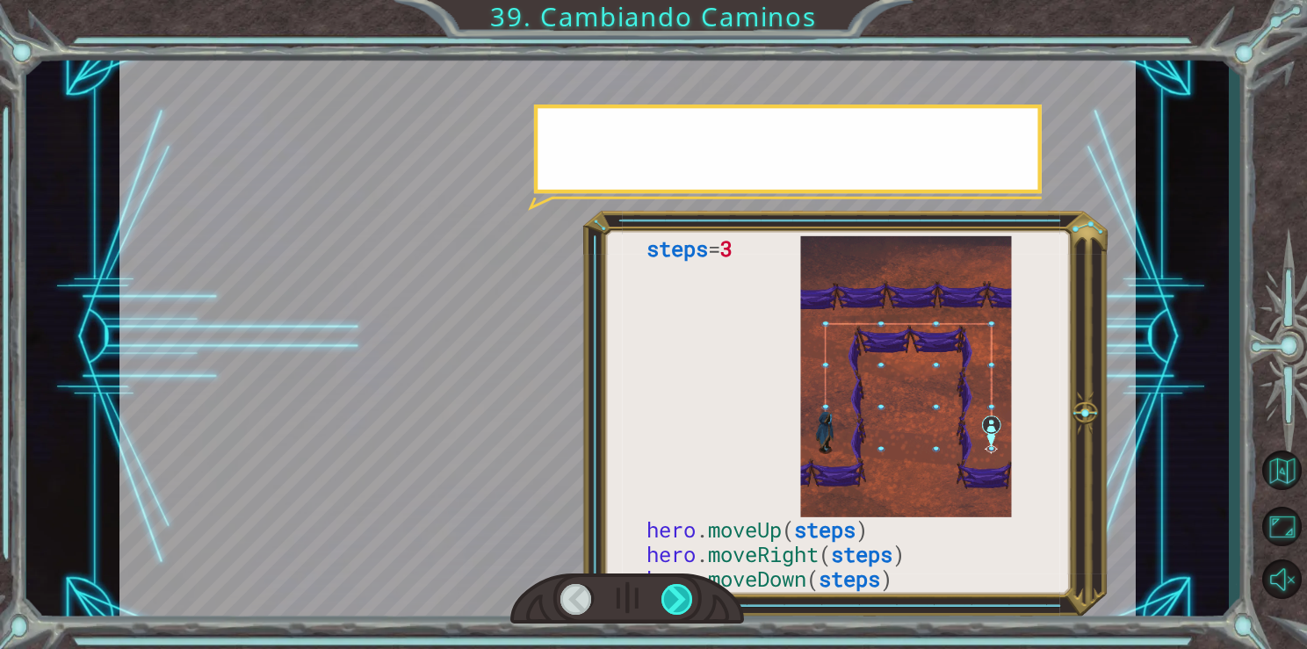
click at [672, 597] on div at bounding box center [678, 599] width 33 height 31
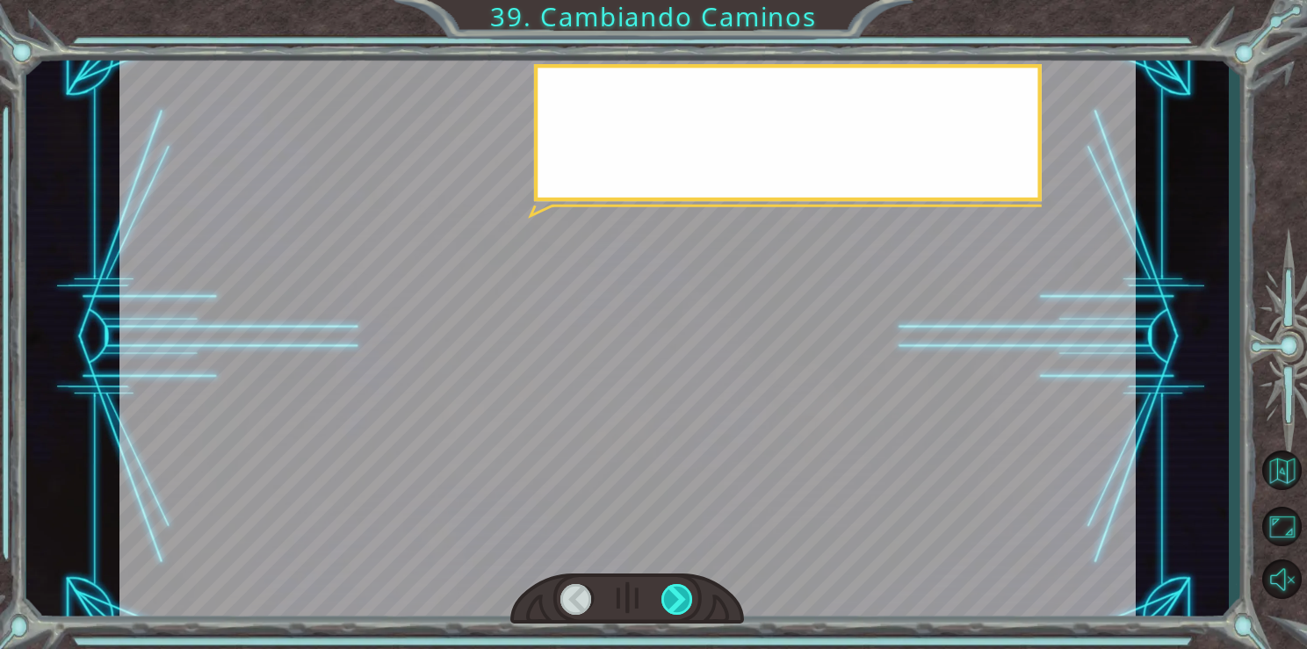
click at [672, 597] on div at bounding box center [678, 599] width 33 height 31
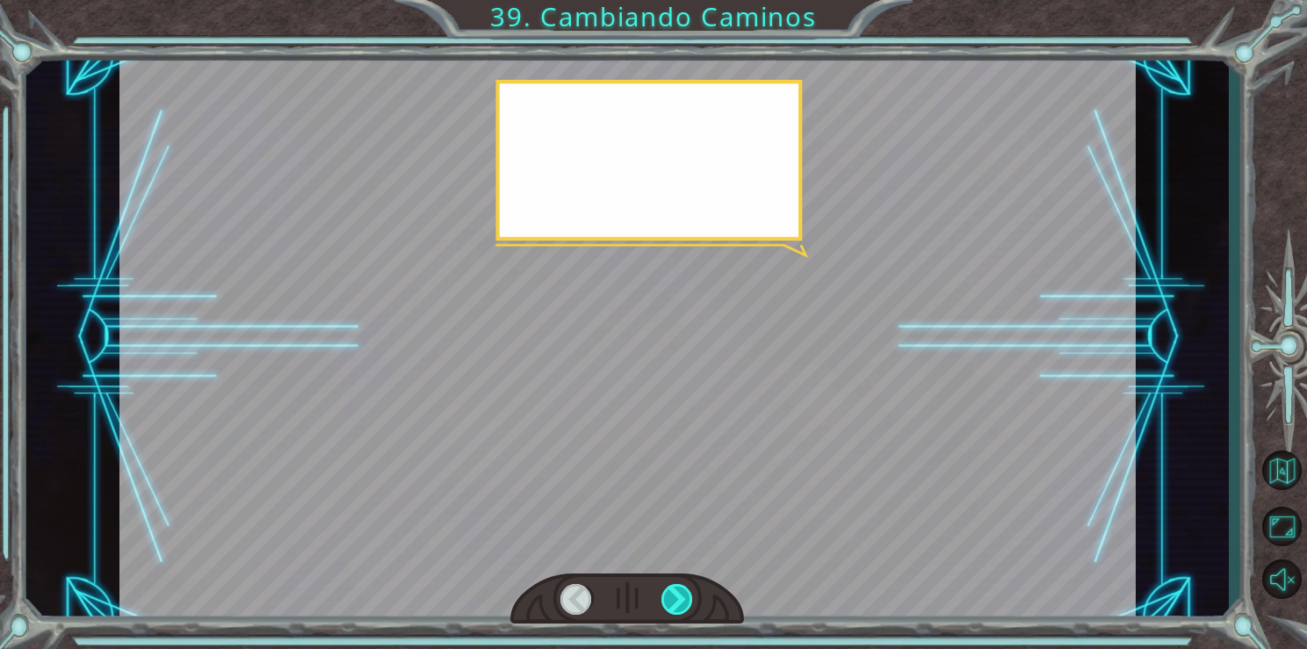
click at [672, 597] on div at bounding box center [678, 599] width 33 height 31
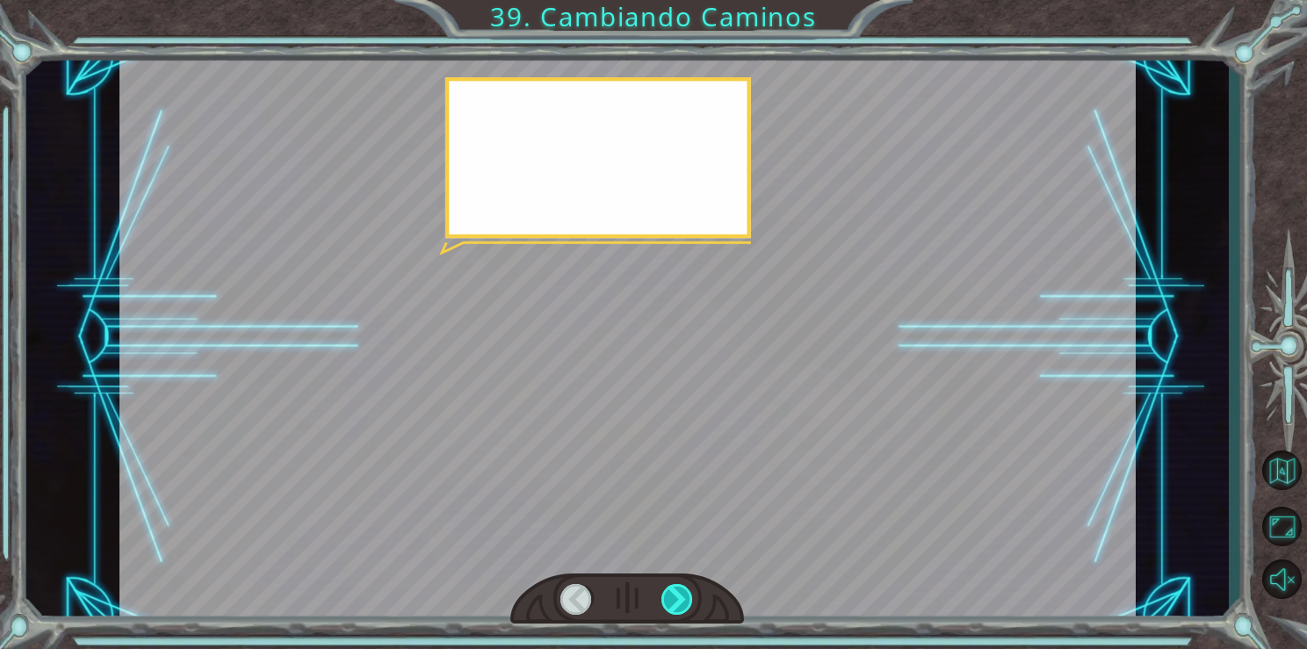
click at [672, 597] on div at bounding box center [678, 599] width 33 height 31
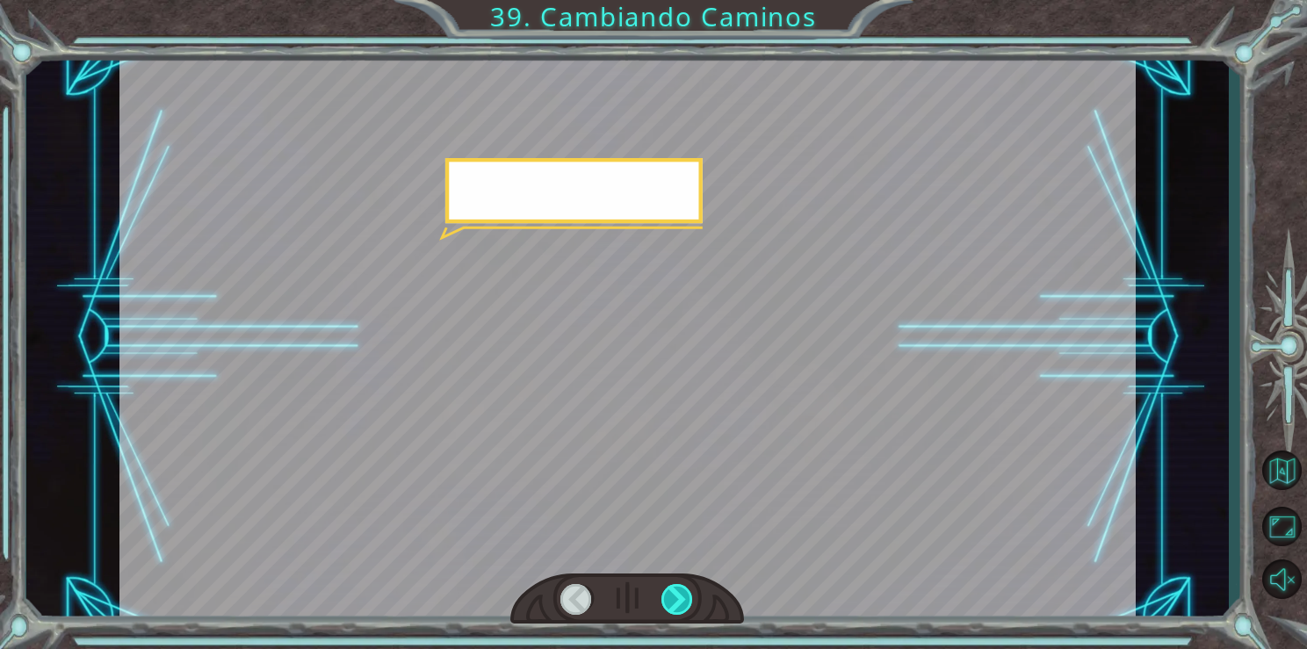
click at [672, 597] on div at bounding box center [678, 599] width 33 height 31
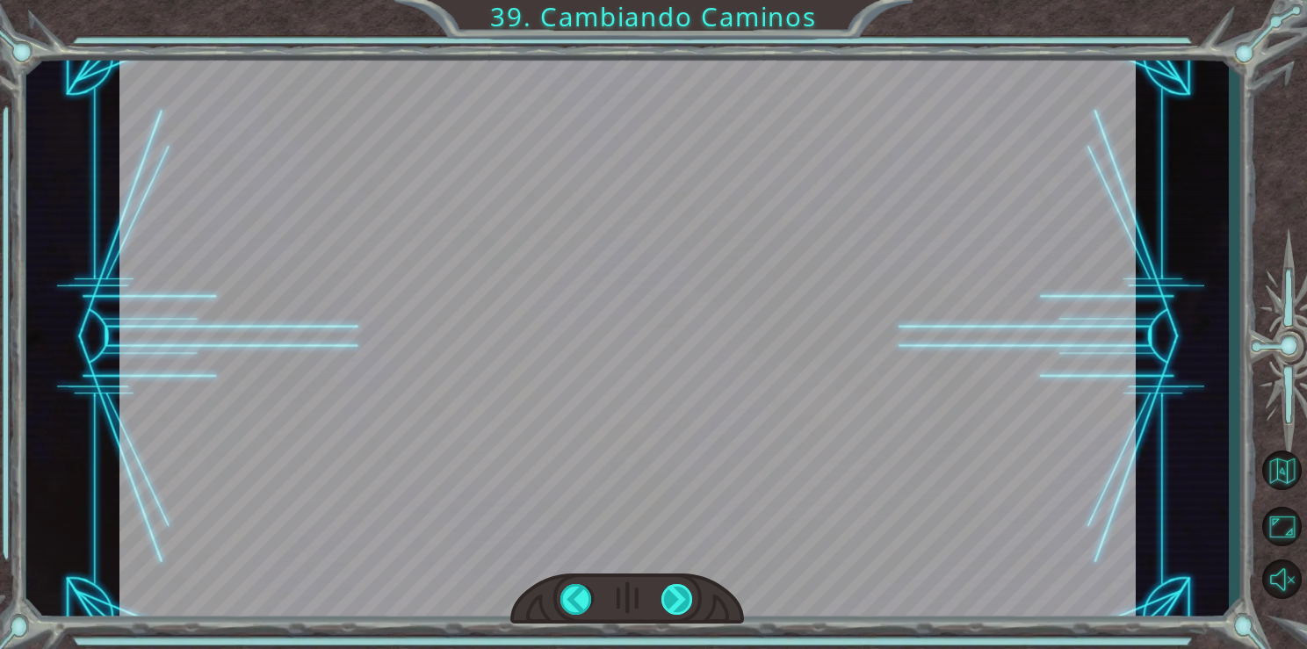
click at [672, 0] on div "steps = 3 hero . moveUp ( steps ) hero . moveRight ( steps ) hero . moveDown ( …" at bounding box center [653, 0] width 1307 height 0
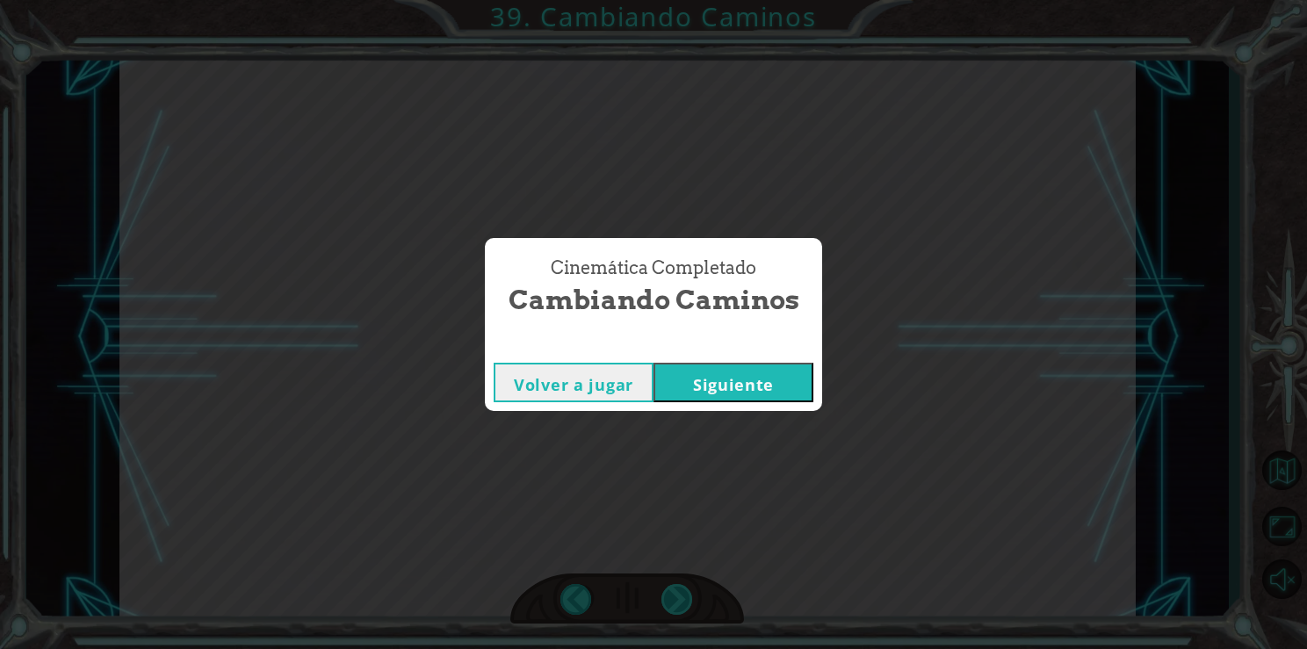
click at [672, 597] on div "Cinemática Completado Cambiando Caminos Volver a jugar [GEOGRAPHIC_DATA]" at bounding box center [653, 324] width 1307 height 649
click at [741, 373] on button "Siguiente" at bounding box center [734, 383] width 160 height 40
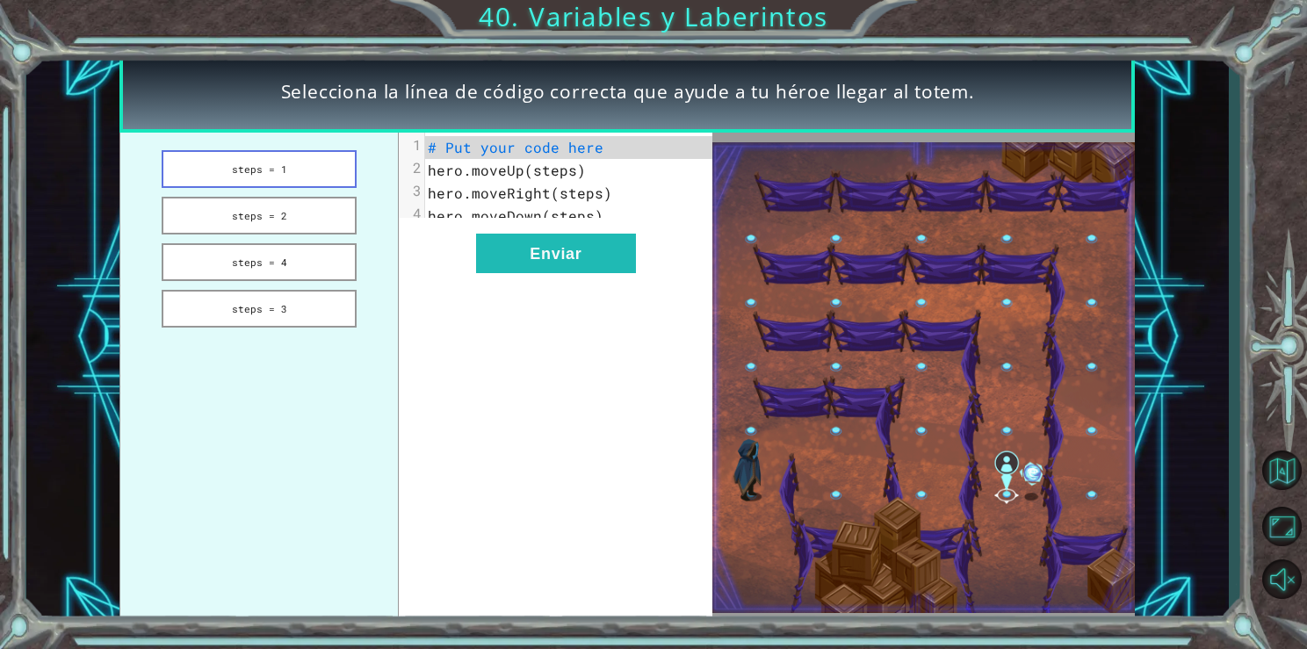
click at [317, 177] on button "steps = 1" at bounding box center [259, 169] width 194 height 38
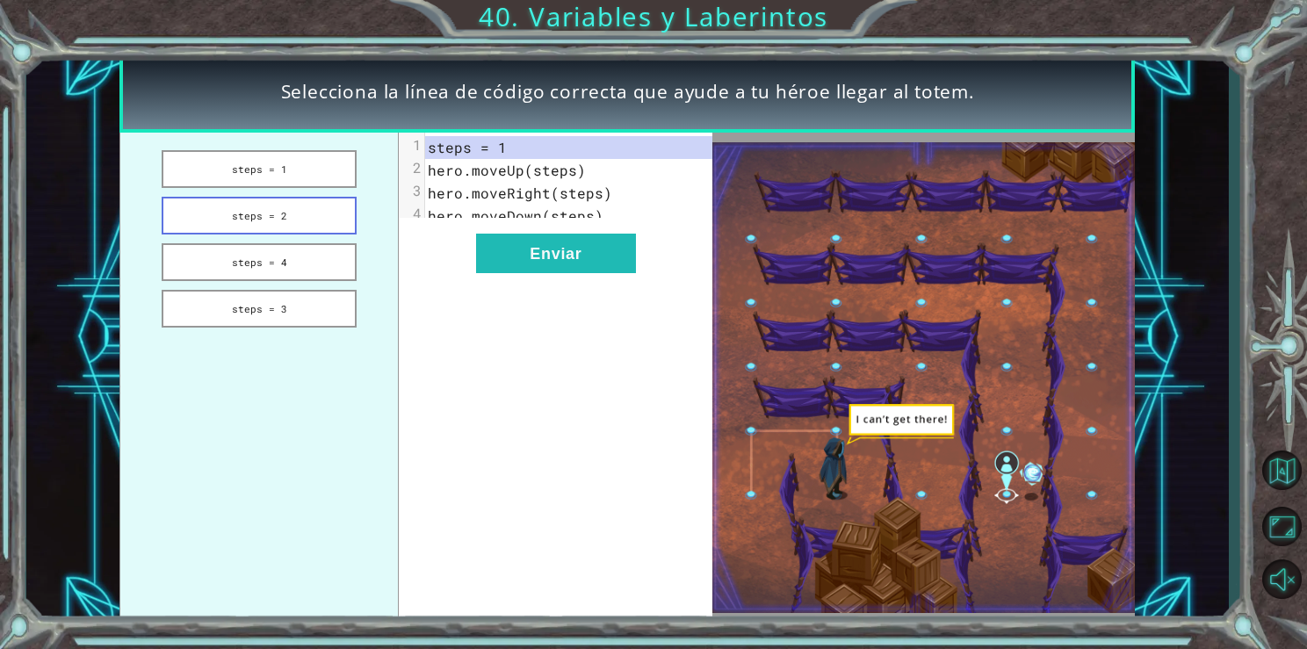
click at [321, 220] on button "steps = 2" at bounding box center [259, 216] width 194 height 38
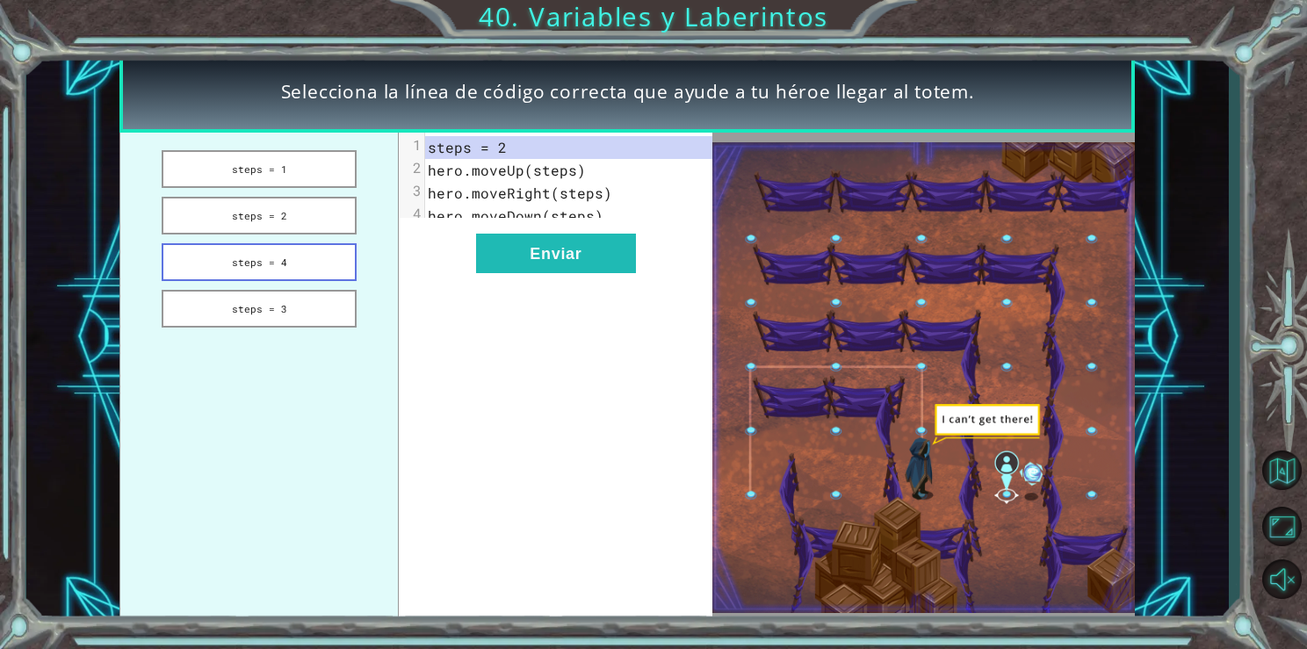
click at [318, 264] on button "steps = 4" at bounding box center [259, 262] width 194 height 38
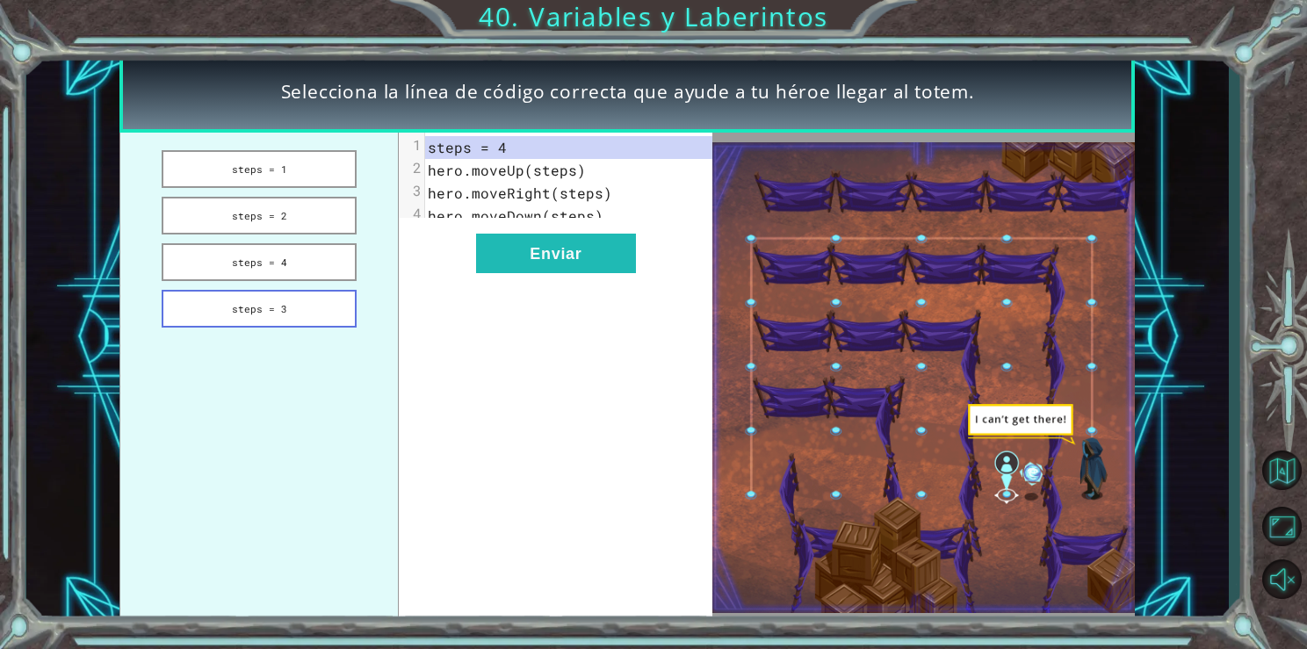
click at [321, 300] on button "steps = 3" at bounding box center [259, 309] width 194 height 38
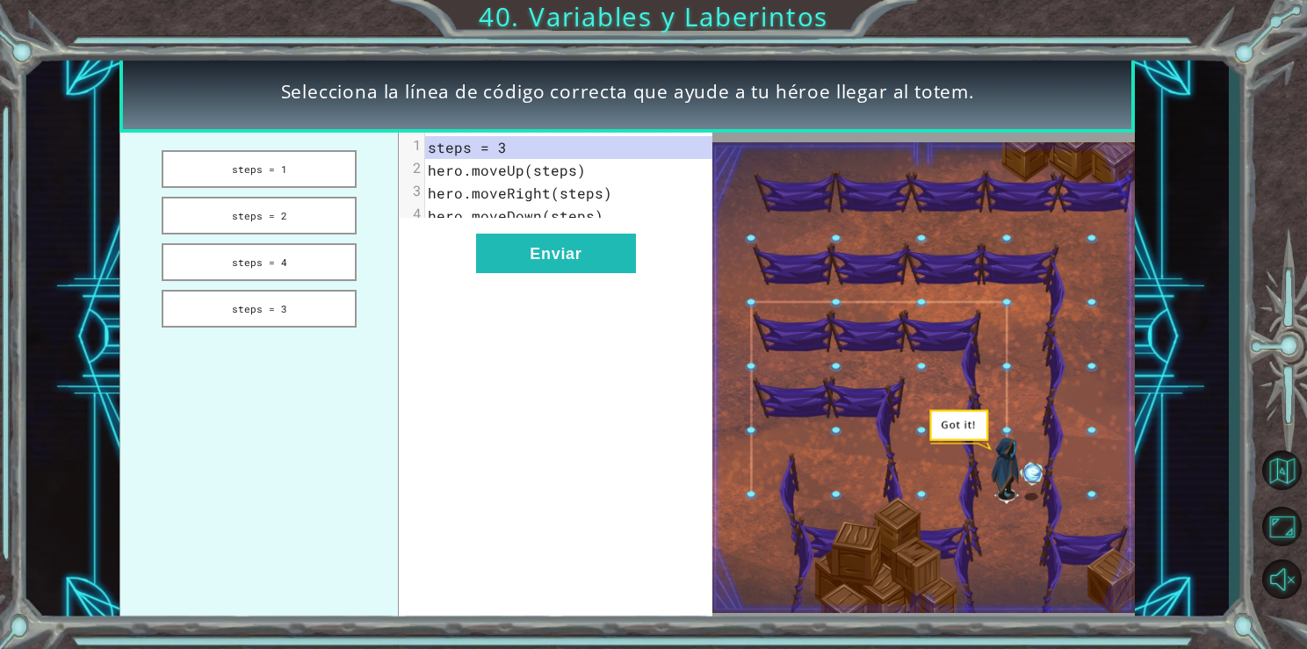
click at [597, 238] on div "xxxxxxxxxx 4 1 steps = 3 2 hero.moveUp(steps) 3 hero.moveRight(steps) 4 hero.mo…" at bounding box center [556, 378] width 314 height 491
click at [614, 257] on button "Enviar" at bounding box center [556, 254] width 160 height 40
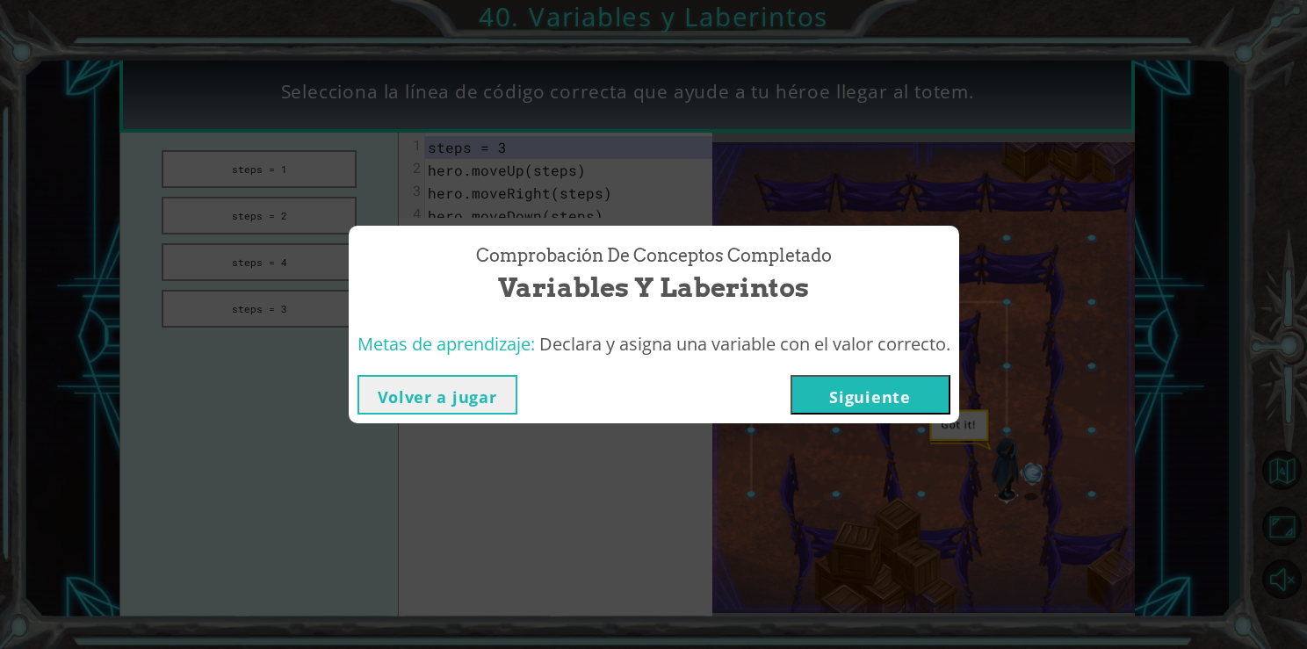
click at [821, 391] on button "Siguiente" at bounding box center [871, 395] width 160 height 40
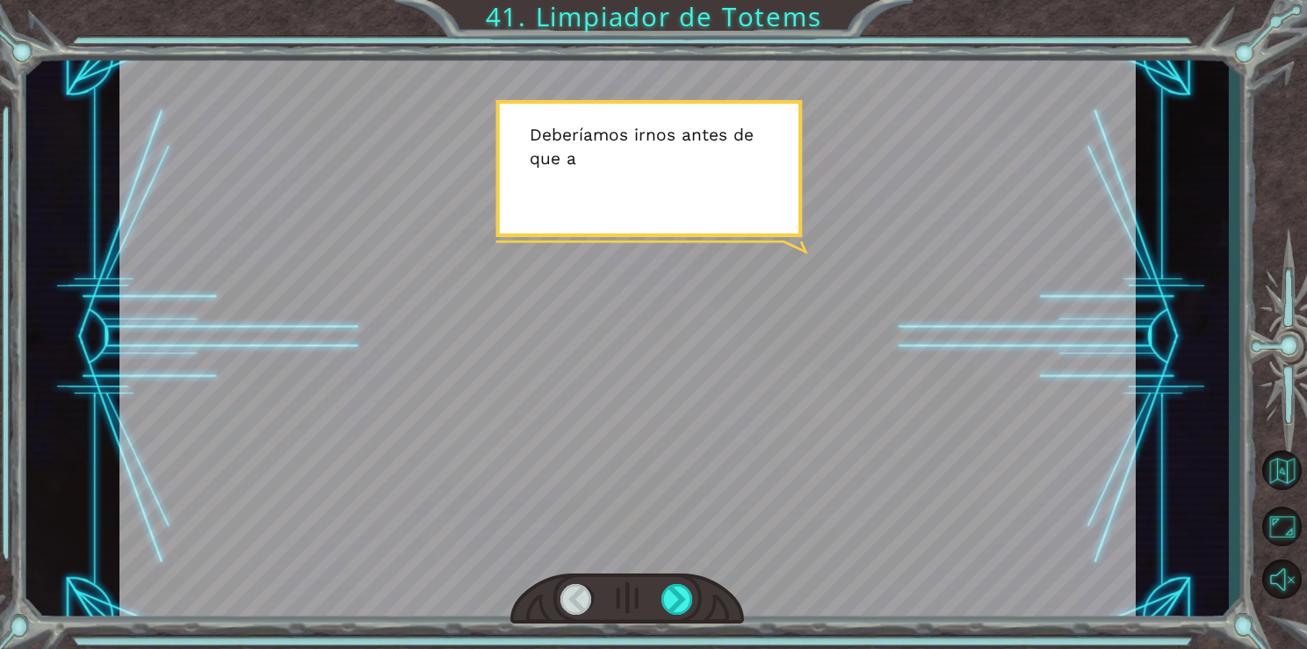
click at [915, 425] on div at bounding box center [627, 338] width 1016 height 572
drag, startPoint x: 915, startPoint y: 425, endPoint x: 695, endPoint y: 585, distance: 272.4
click at [695, 585] on div at bounding box center [627, 600] width 234 height 52
click at [689, 590] on div at bounding box center [678, 599] width 33 height 31
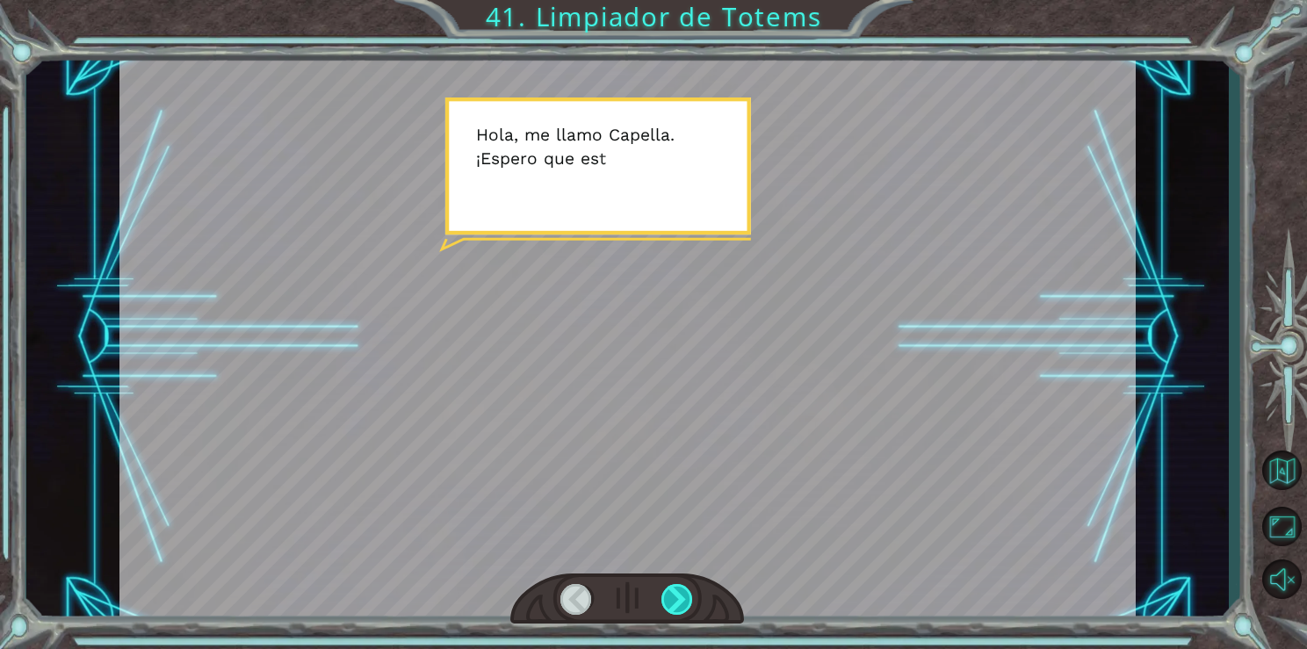
click at [689, 590] on div at bounding box center [678, 599] width 33 height 31
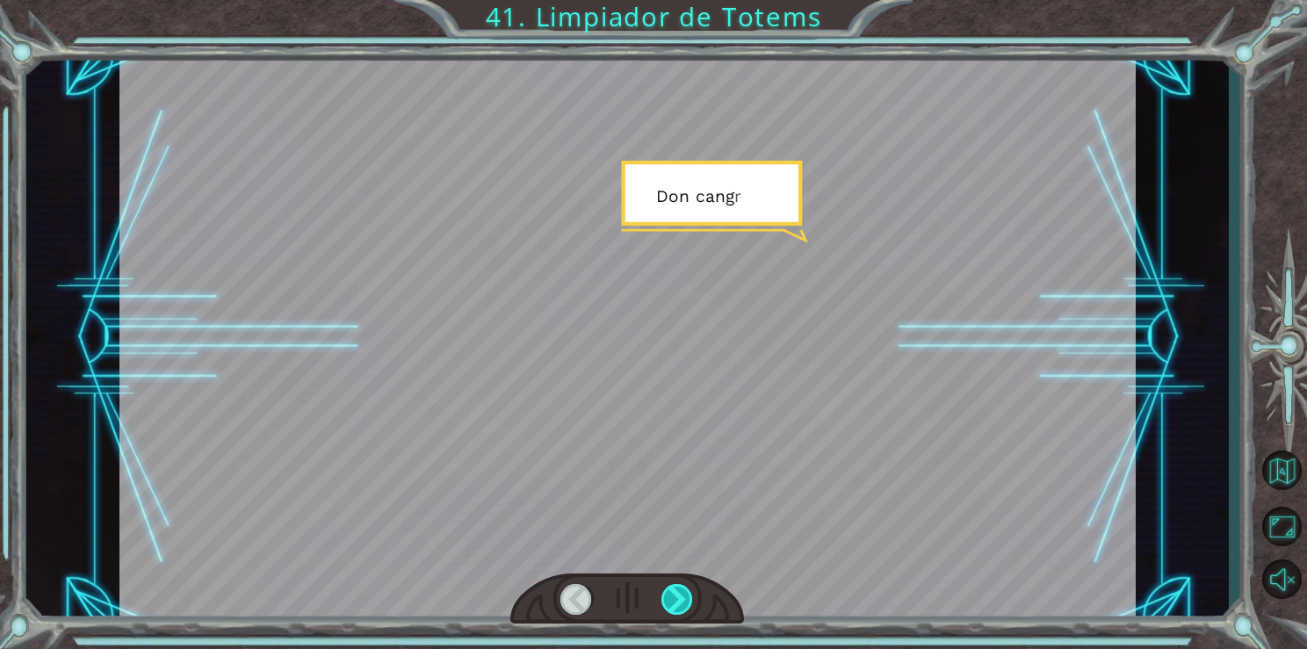
click at [675, 601] on div at bounding box center [678, 599] width 33 height 31
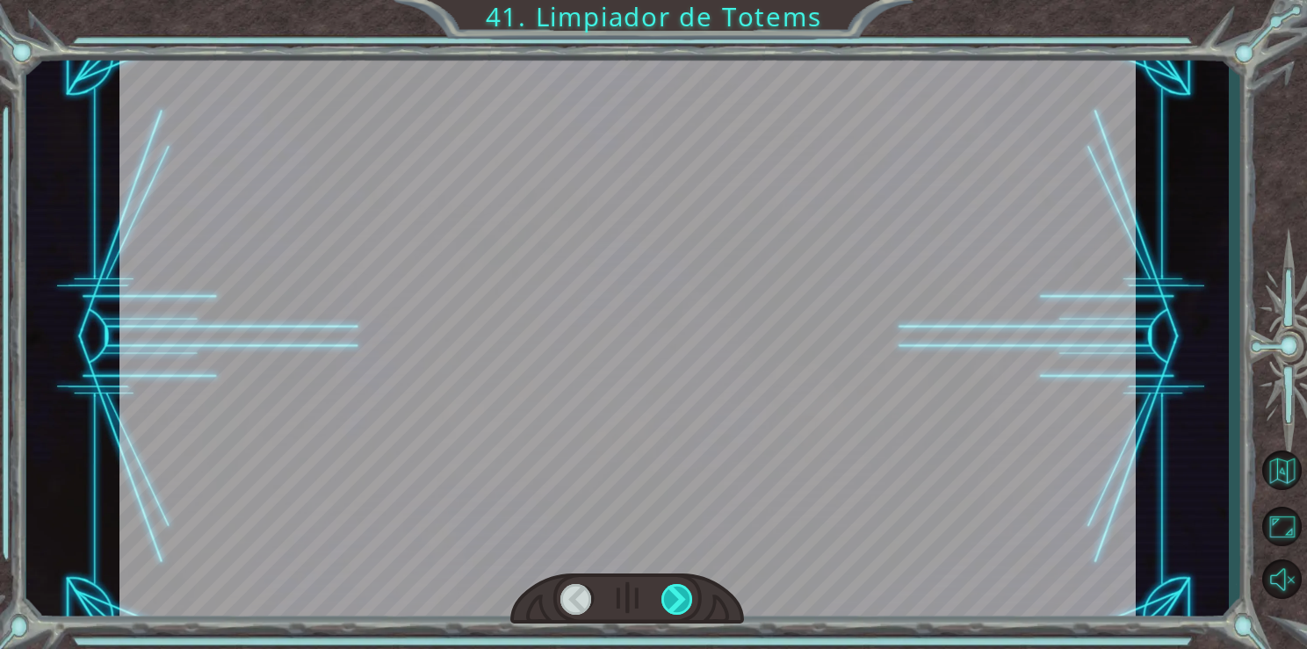
click at [675, 601] on div at bounding box center [678, 599] width 33 height 31
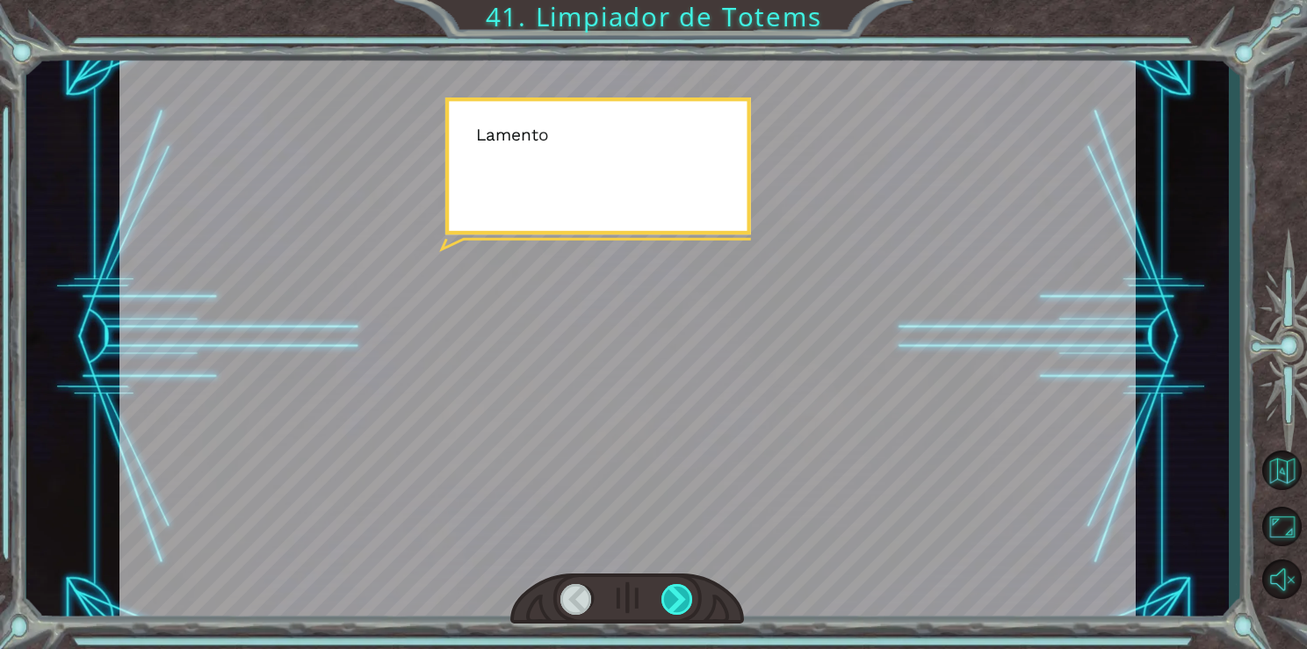
click at [675, 601] on div at bounding box center [678, 599] width 33 height 31
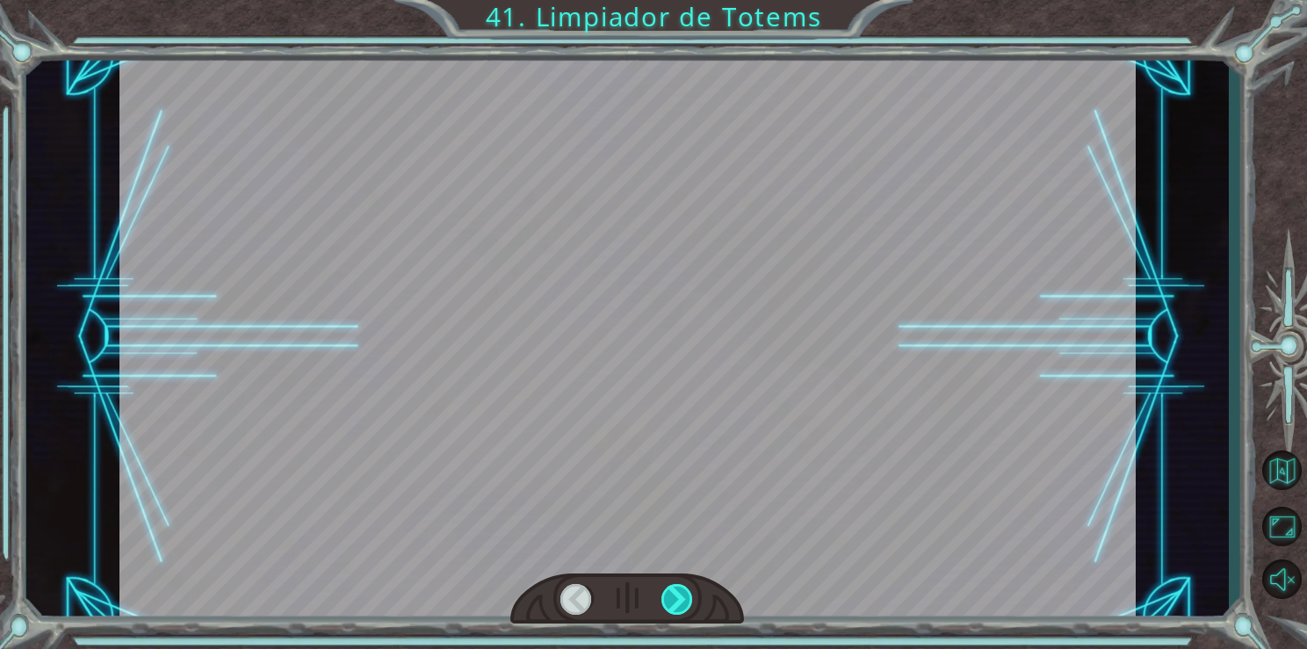
click at [675, 601] on div at bounding box center [678, 599] width 33 height 31
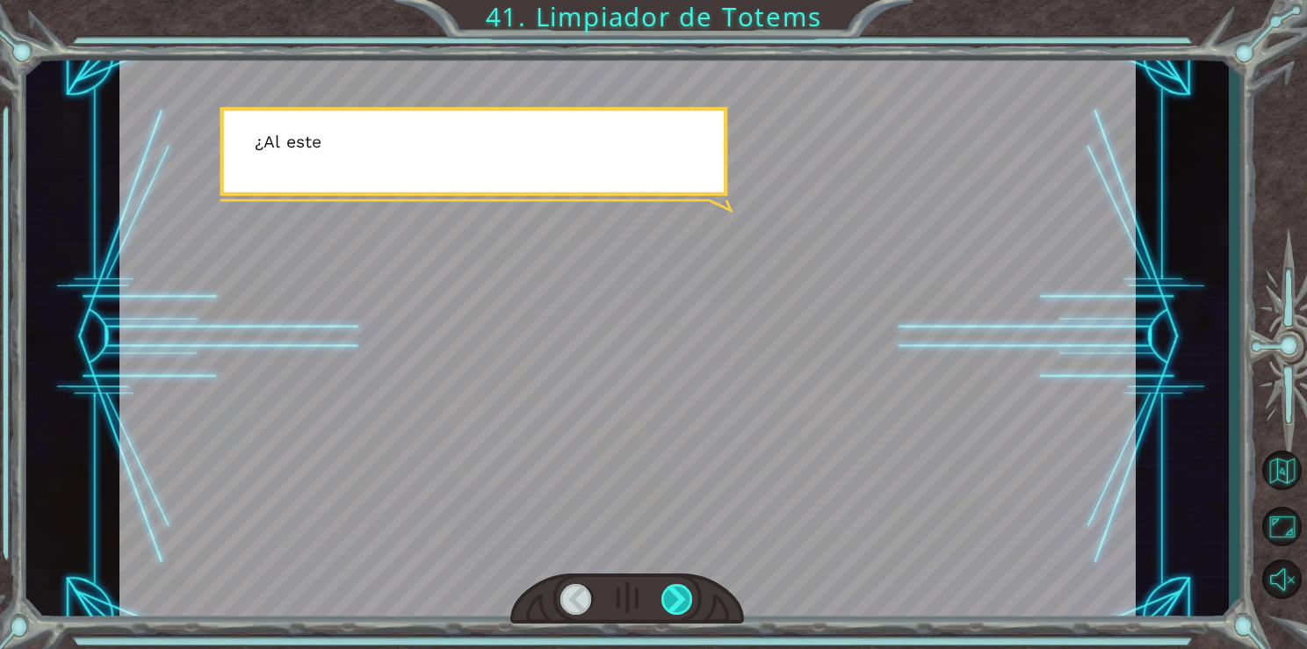
click at [675, 601] on div at bounding box center [678, 599] width 33 height 31
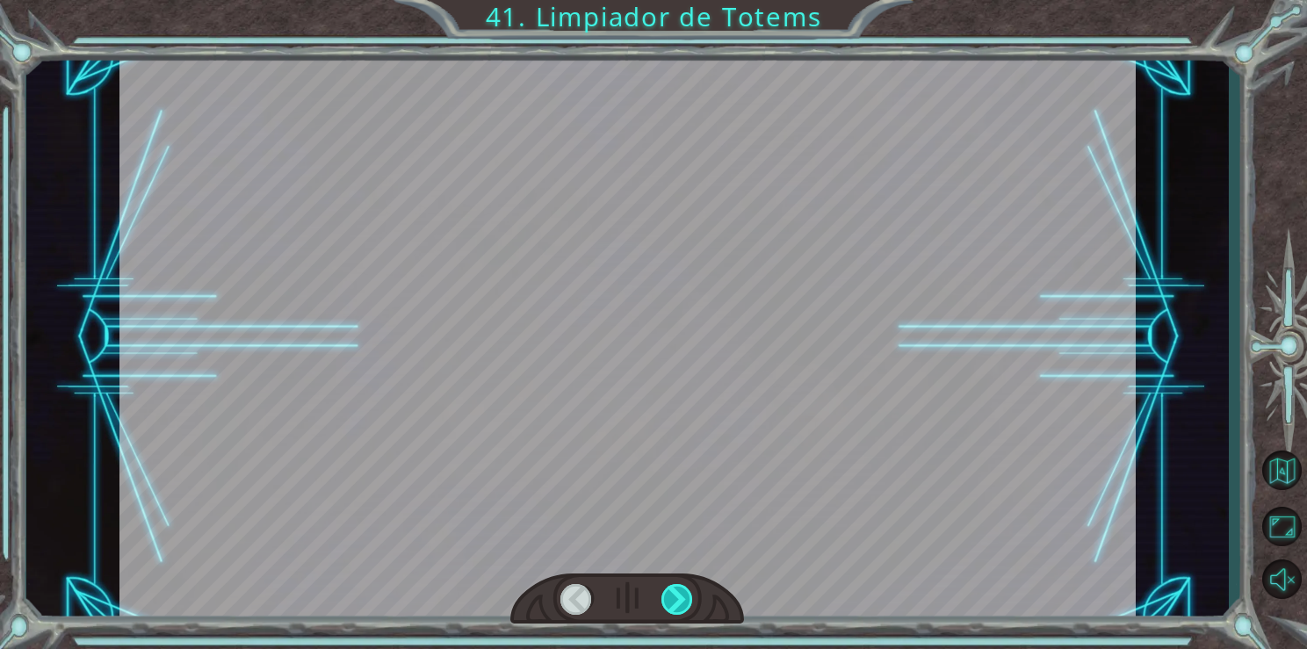
click at [675, 601] on div at bounding box center [678, 599] width 33 height 31
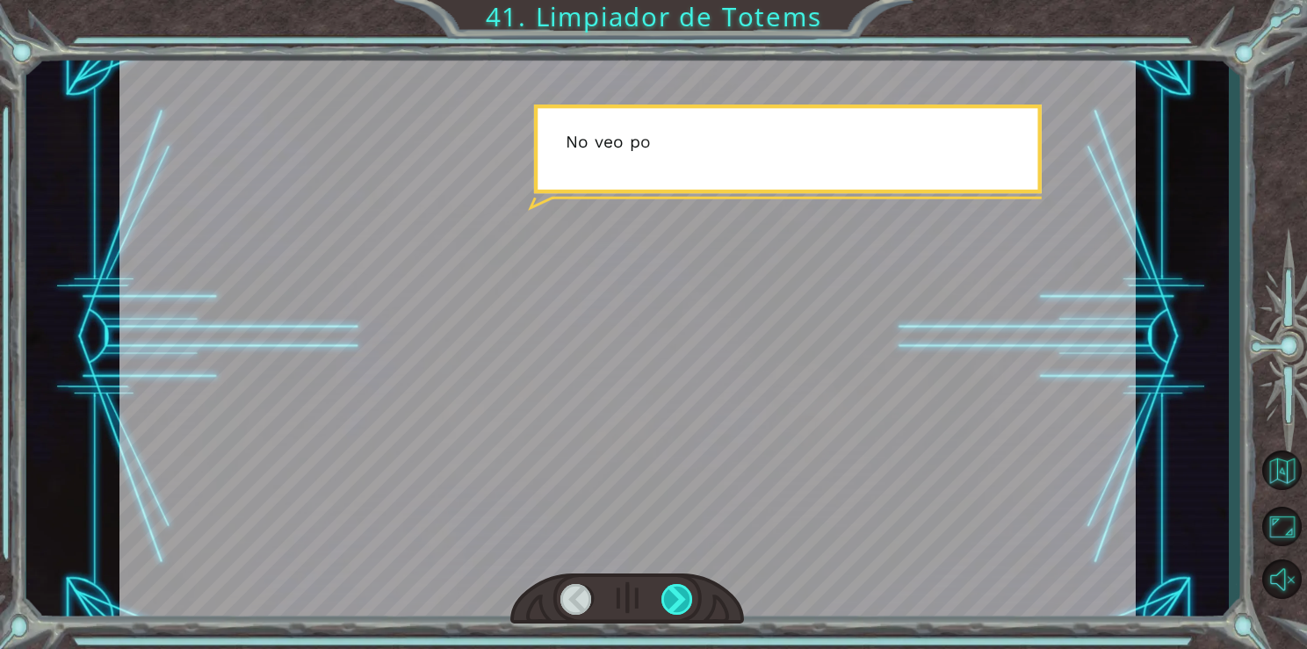
click at [675, 601] on div at bounding box center [678, 599] width 33 height 31
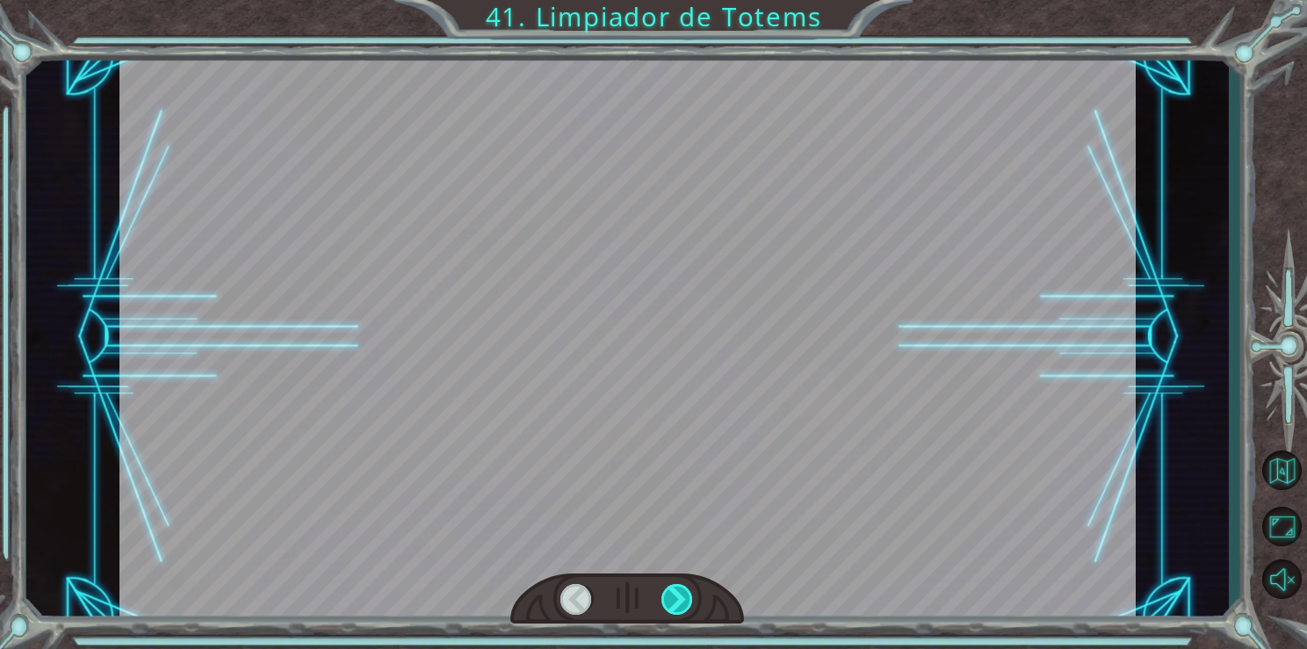
click at [675, 601] on div at bounding box center [678, 599] width 33 height 31
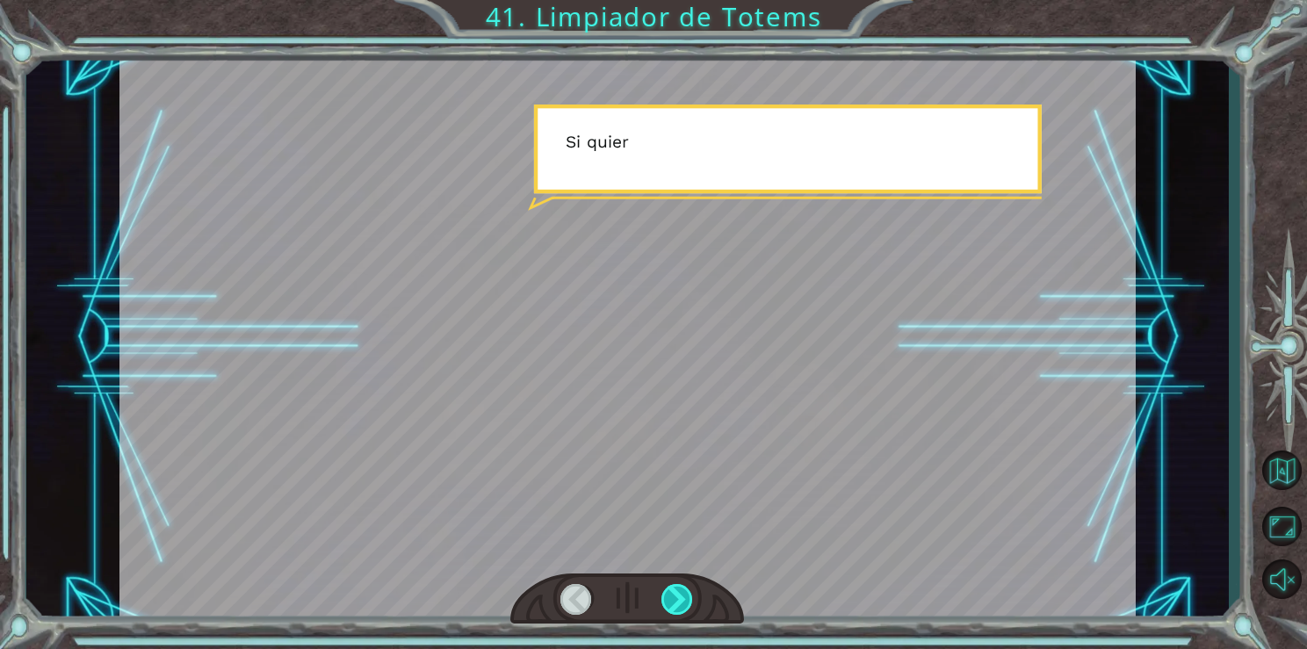
click at [675, 601] on div at bounding box center [678, 599] width 33 height 31
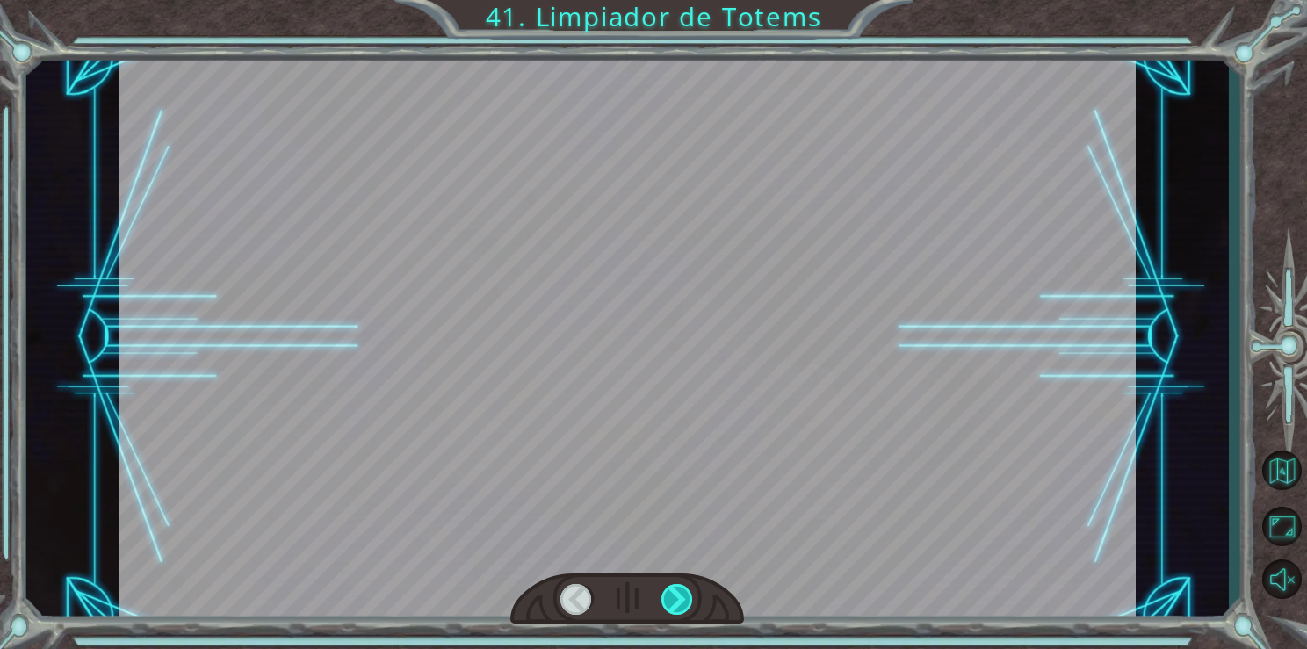
click at [675, 601] on div at bounding box center [678, 599] width 33 height 31
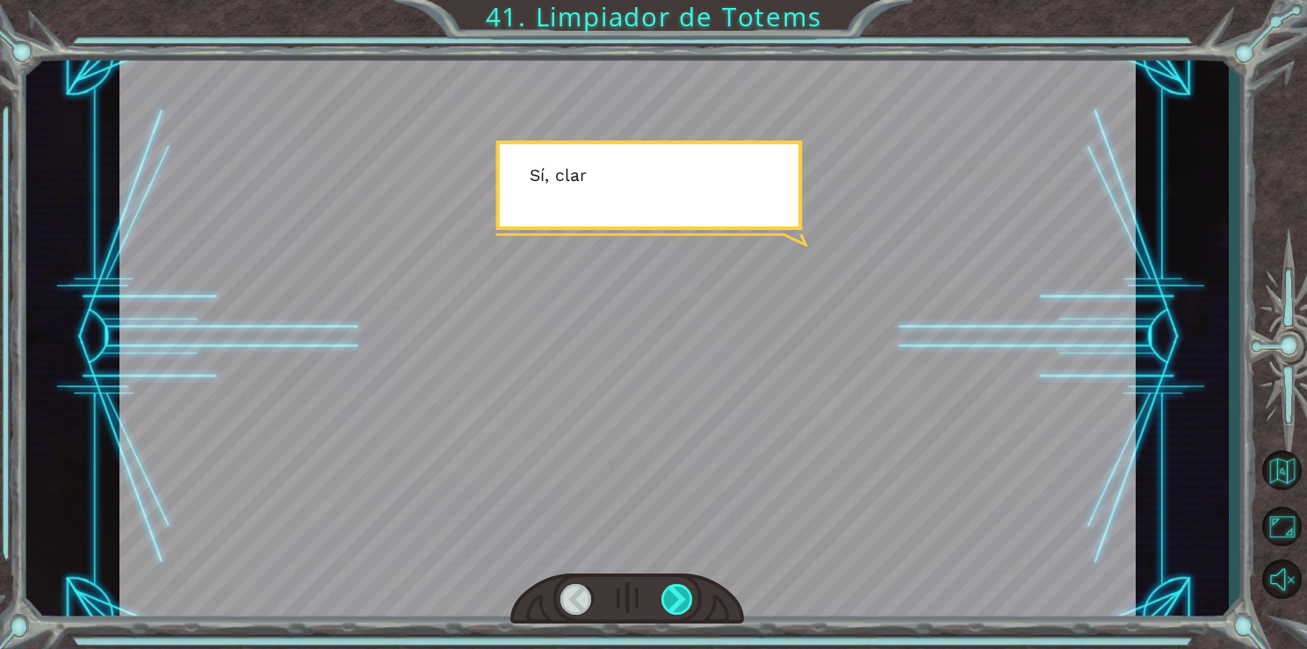
click at [675, 601] on div at bounding box center [678, 599] width 33 height 31
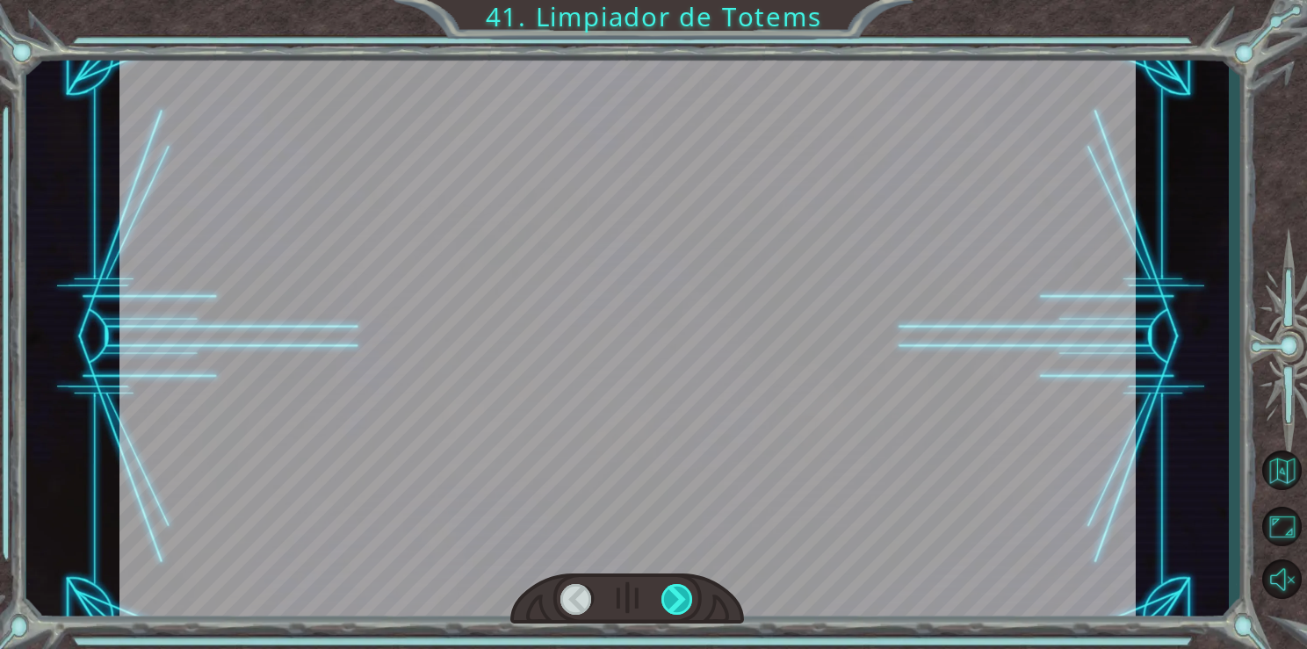
click at [675, 601] on div at bounding box center [678, 599] width 33 height 31
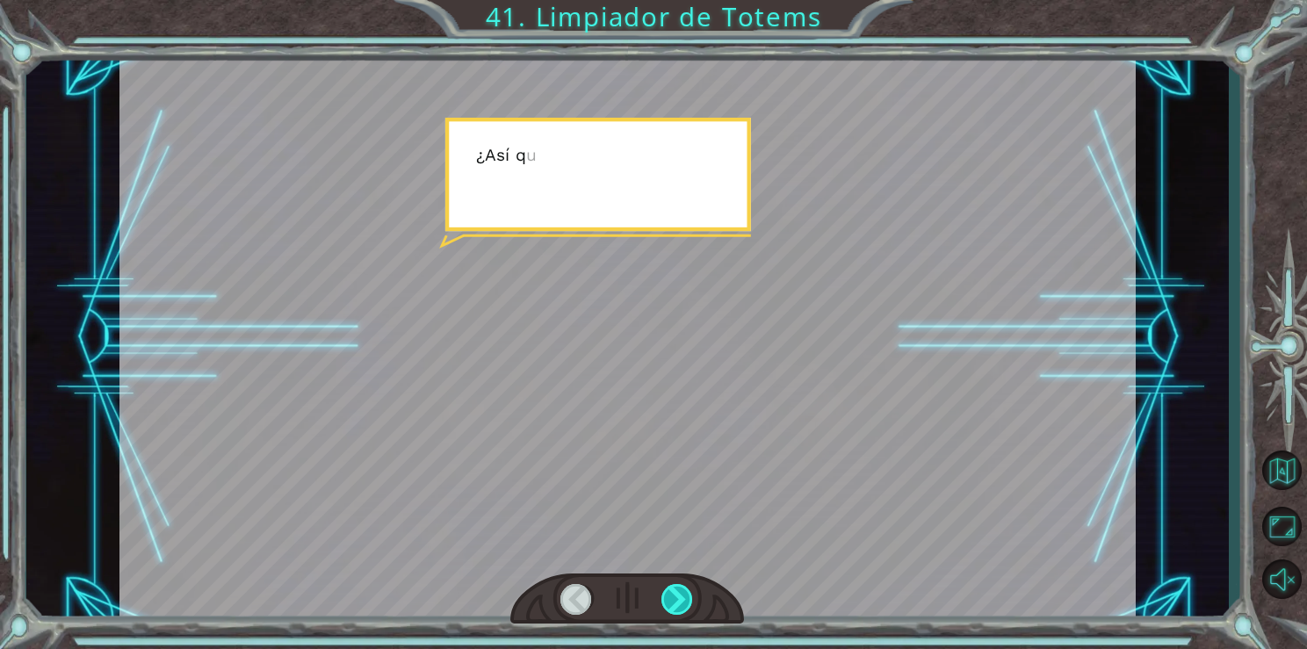
click at [675, 601] on div at bounding box center [678, 599] width 33 height 31
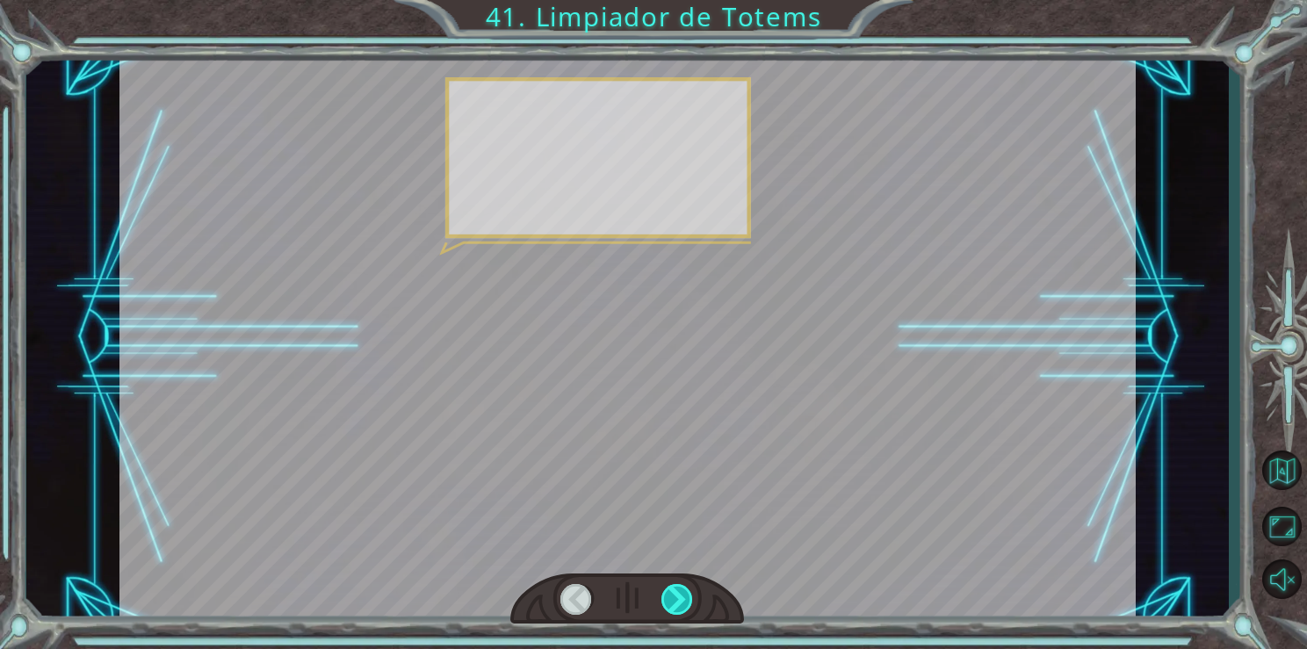
click at [675, 601] on div at bounding box center [678, 599] width 33 height 31
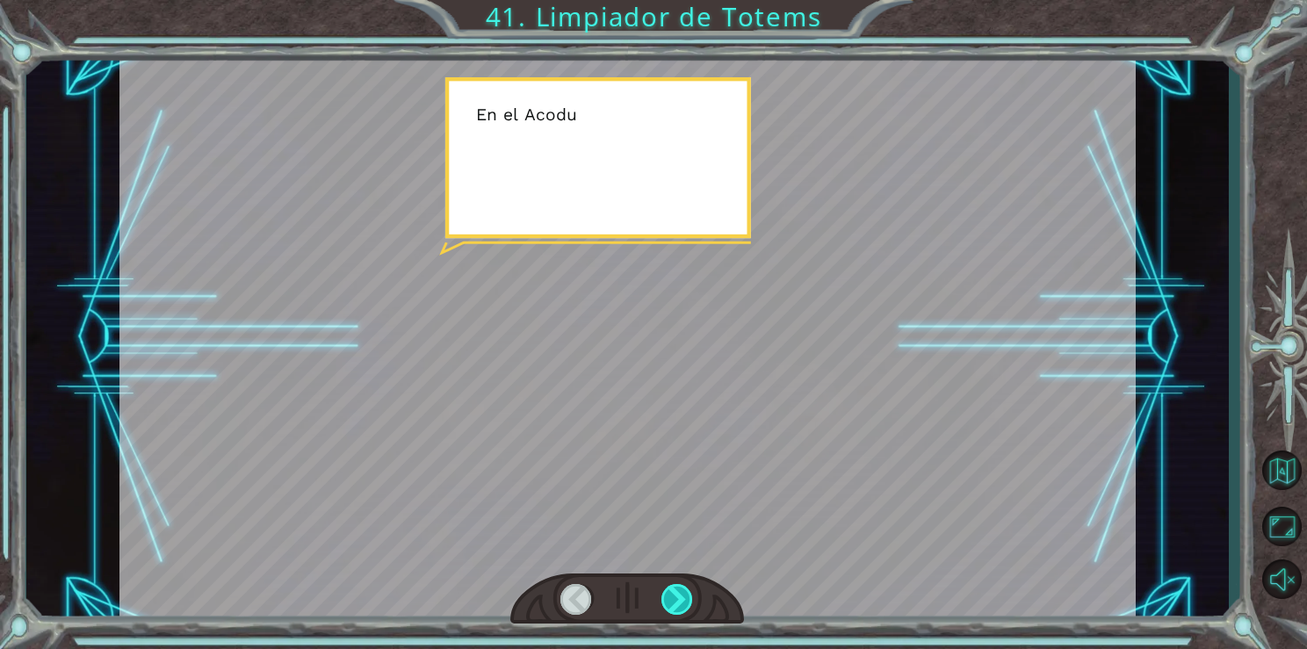
click at [675, 601] on div at bounding box center [678, 599] width 33 height 31
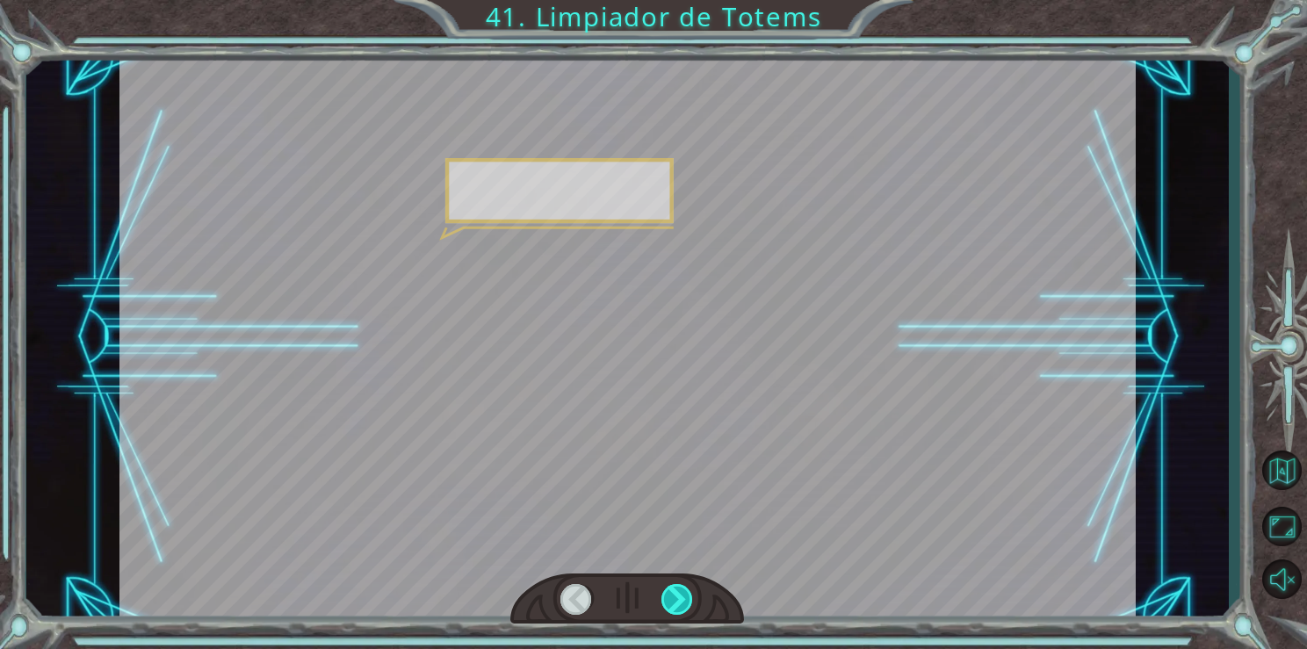
click at [675, 601] on div at bounding box center [678, 599] width 33 height 31
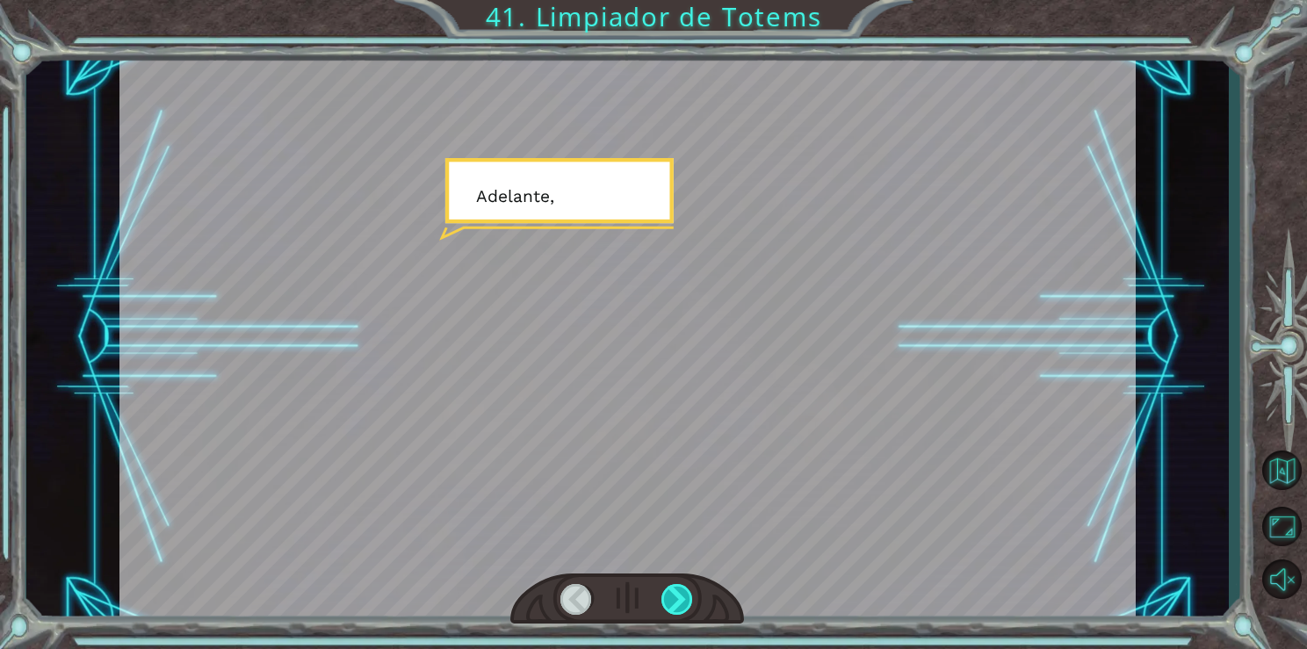
click at [675, 601] on div at bounding box center [678, 599] width 33 height 31
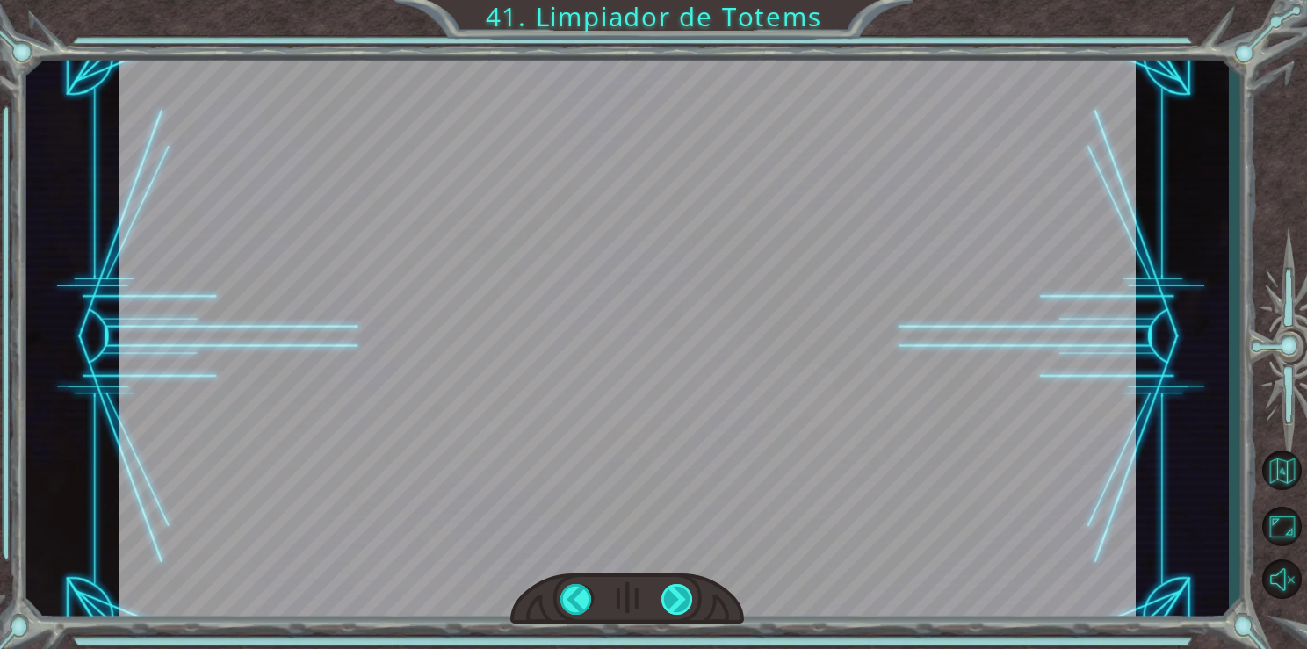
click at [675, 601] on div at bounding box center [678, 599] width 33 height 31
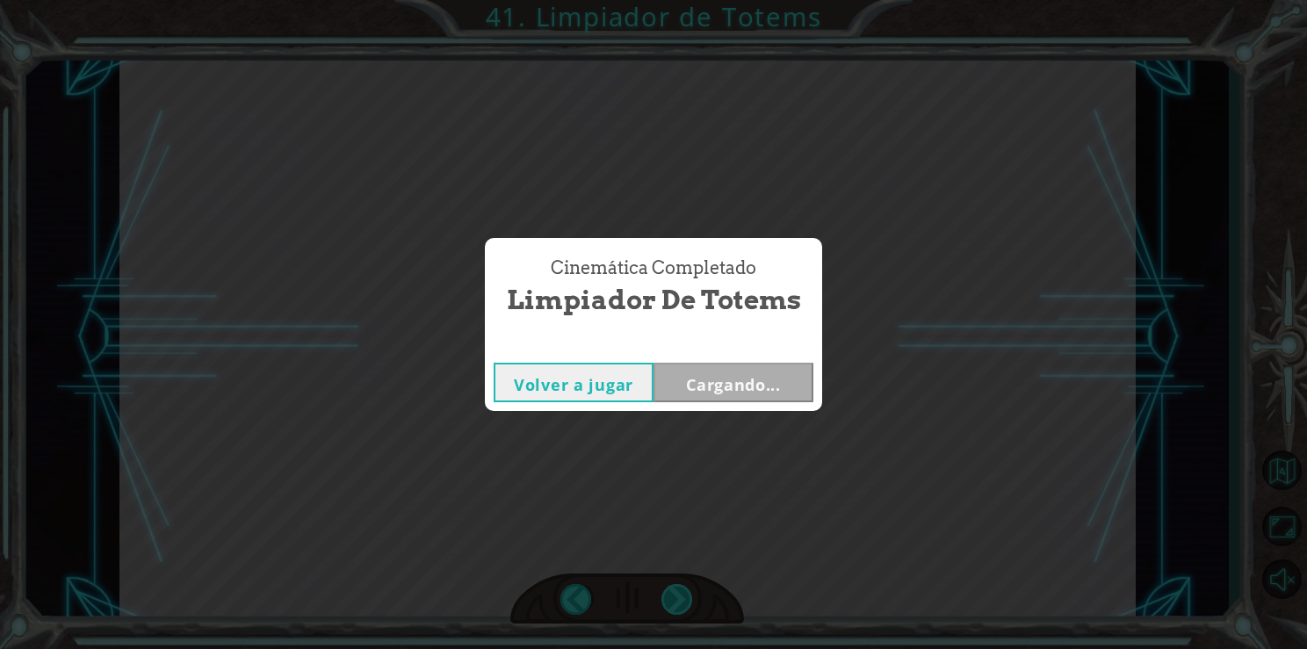
click at [675, 0] on div "Temporary Text [PERSON_NAME] í a m o s i r n o s a n t e s d e q u e a V e g a …" at bounding box center [653, 0] width 1307 height 0
click at [735, 400] on button "Siguiente" at bounding box center [734, 383] width 160 height 40
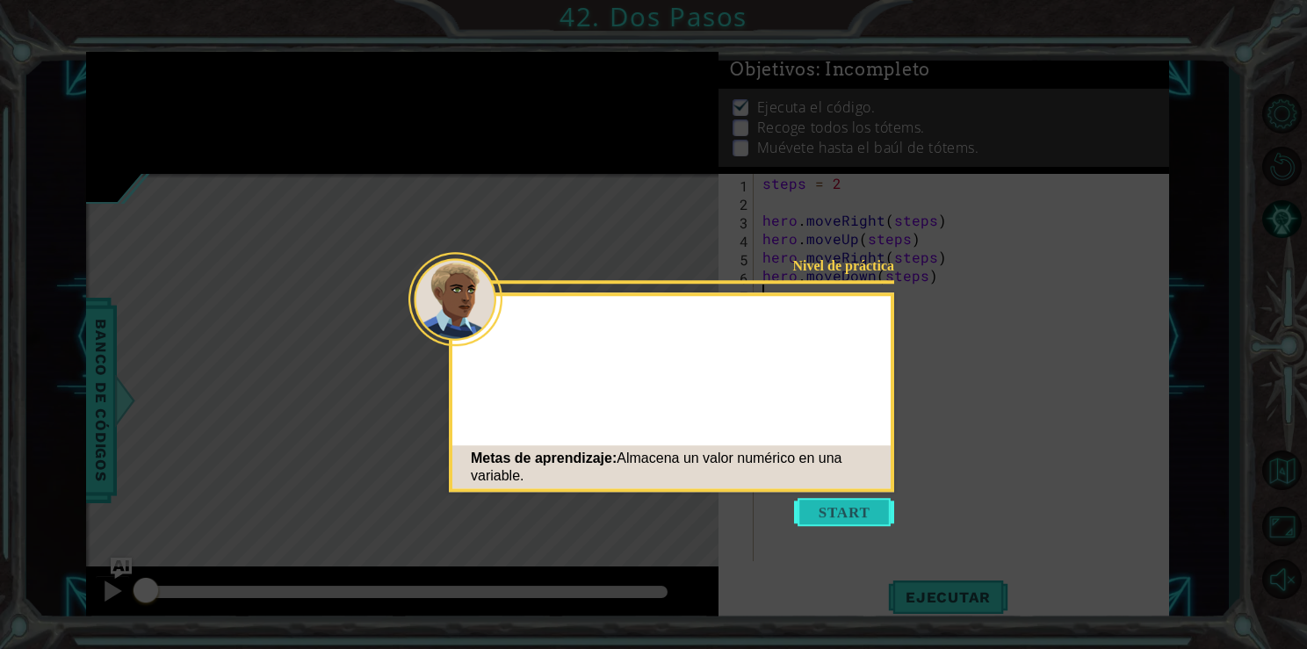
click at [831, 501] on button "Start" at bounding box center [844, 512] width 100 height 28
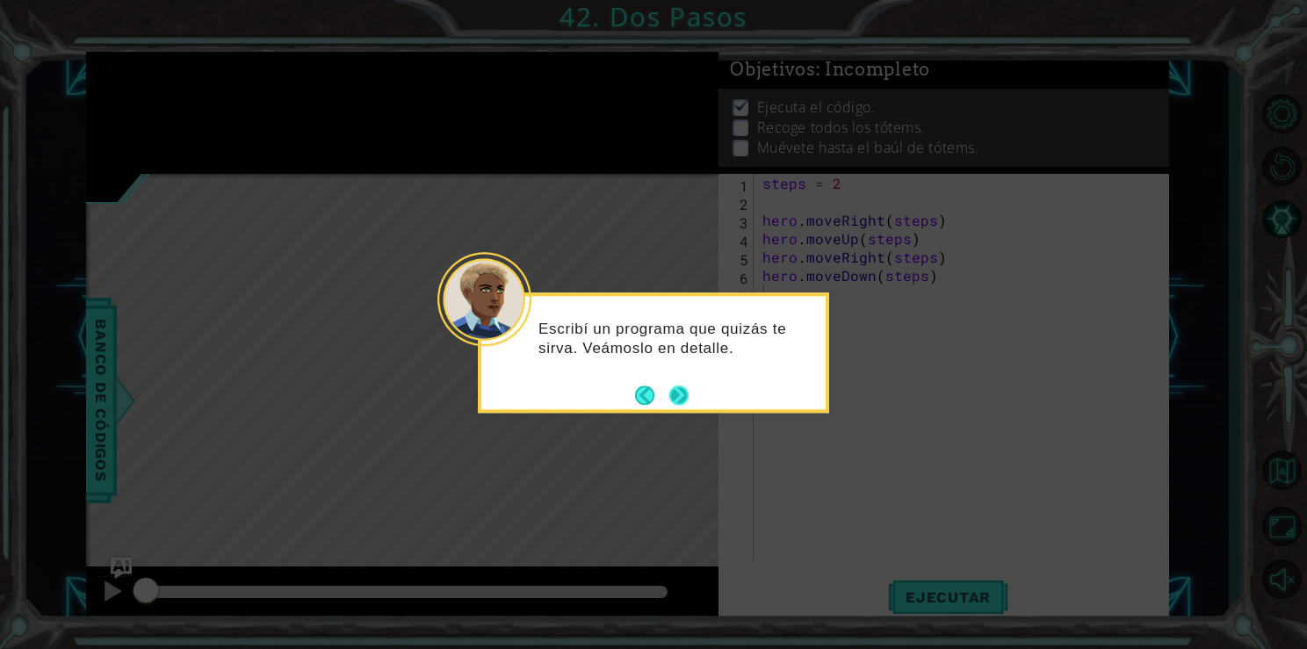
click at [680, 397] on button "Next" at bounding box center [678, 395] width 19 height 19
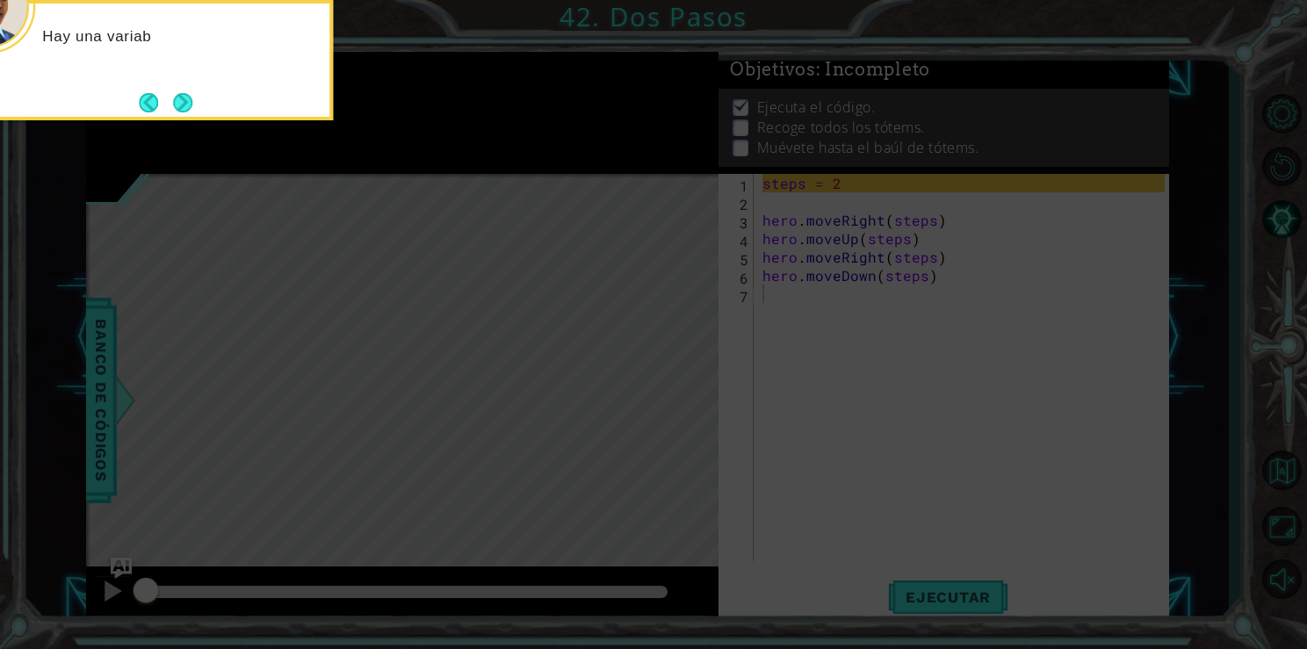
click at [680, 397] on icon at bounding box center [653, 324] width 1307 height 649
drag, startPoint x: 680, startPoint y: 397, endPoint x: 607, endPoint y: 399, distance: 72.9
click at [607, 399] on icon at bounding box center [653, 324] width 1307 height 649
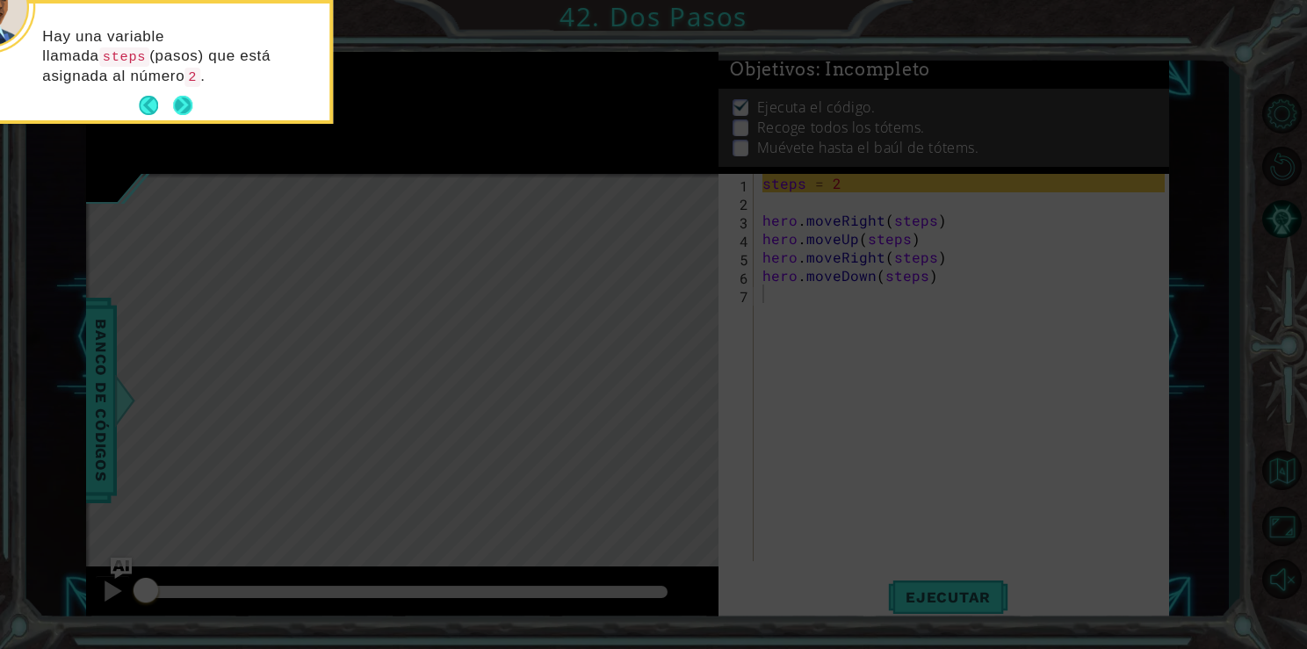
click at [191, 107] on button "Next" at bounding box center [182, 105] width 19 height 19
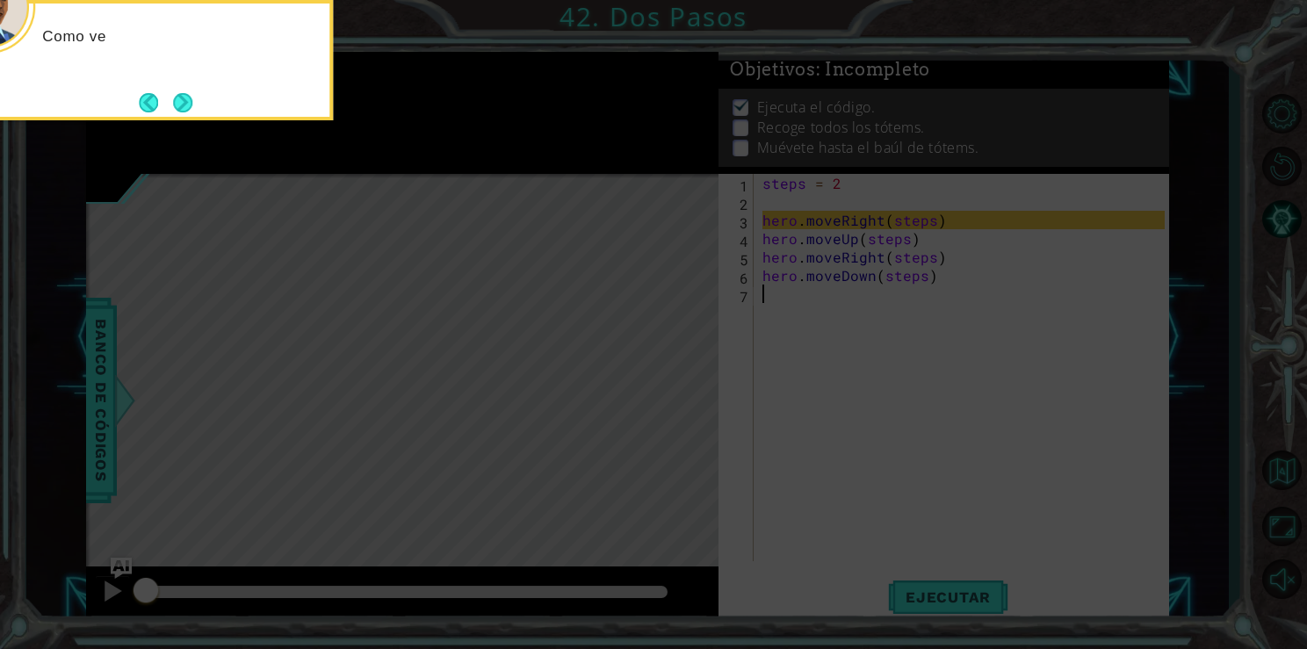
click at [191, 107] on button "Next" at bounding box center [182, 102] width 19 height 19
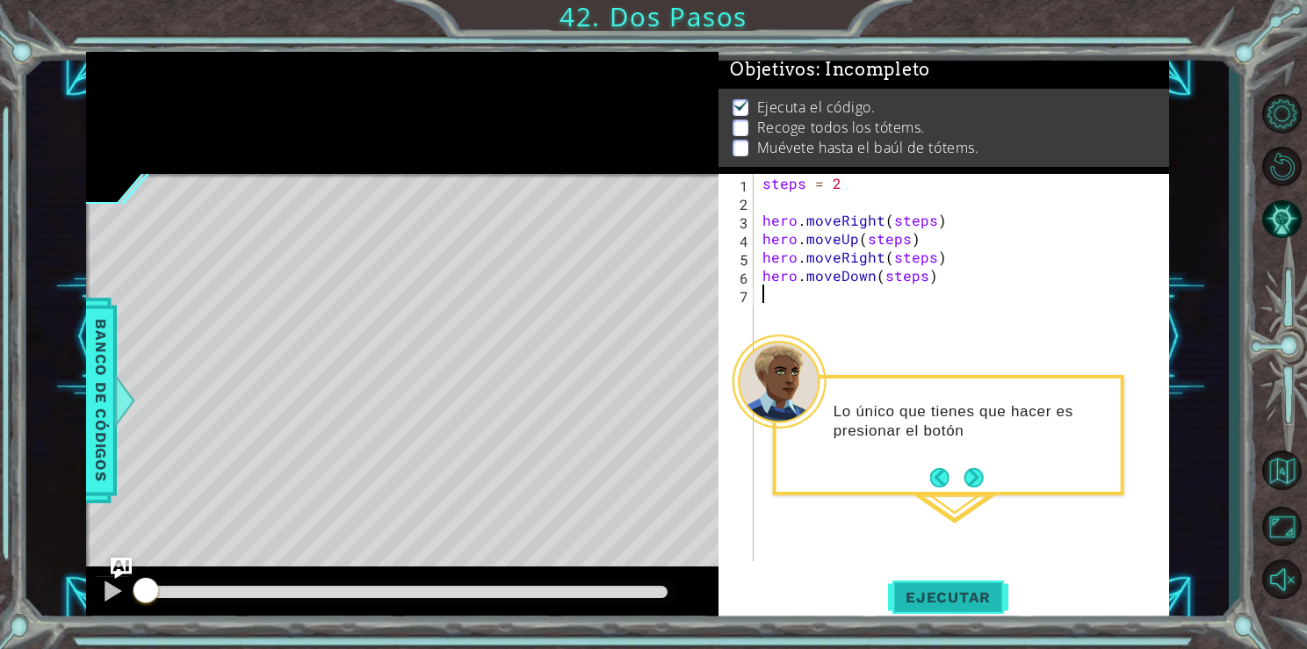
click at [927, 591] on span "Ejecutar" at bounding box center [948, 598] width 120 height 18
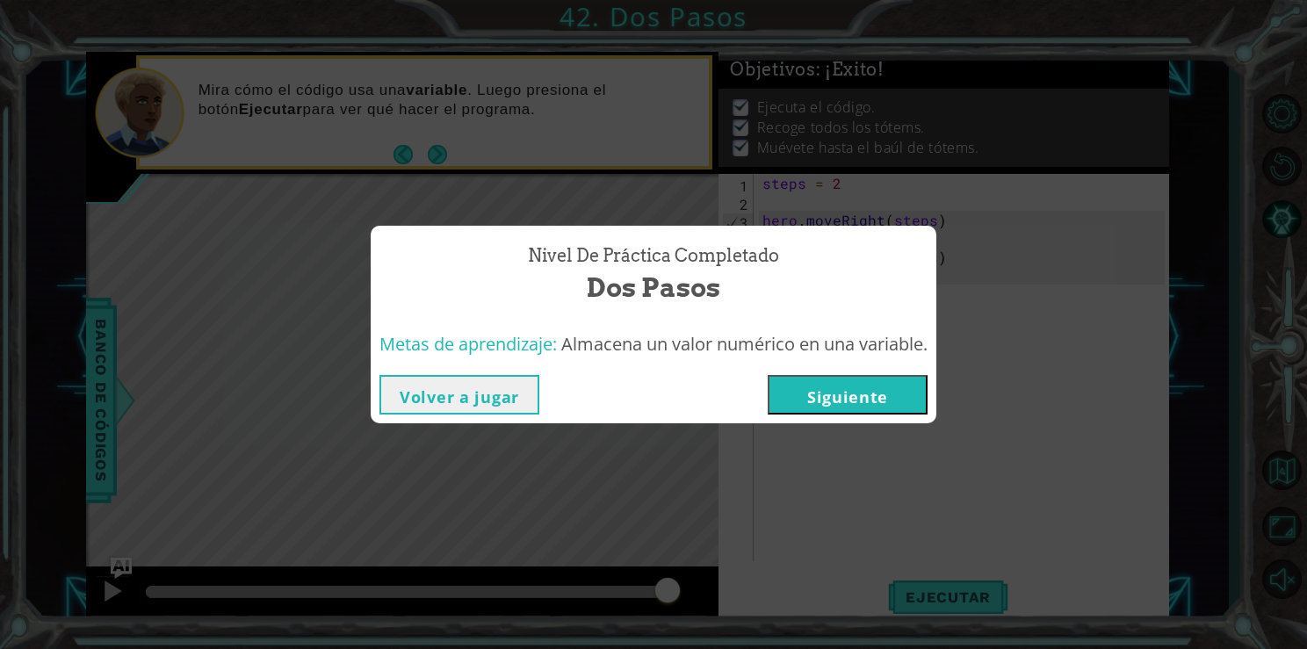
click at [828, 402] on button "Siguiente" at bounding box center [848, 395] width 160 height 40
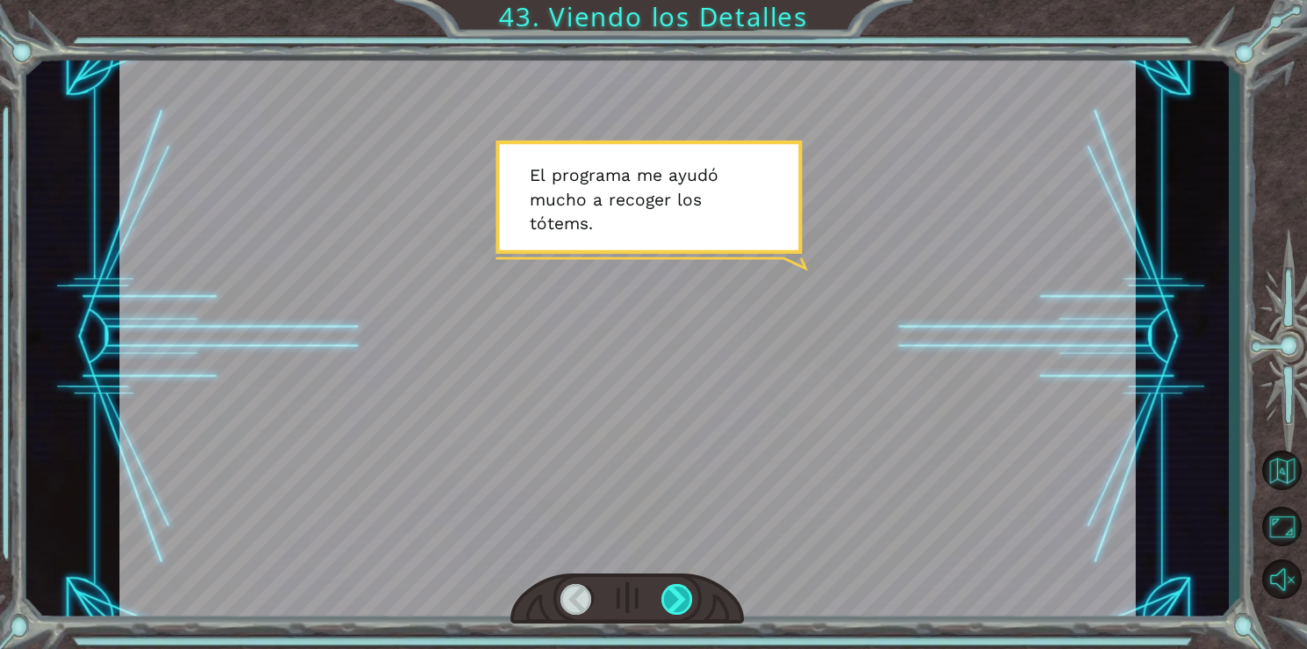
click at [691, 605] on div at bounding box center [678, 599] width 33 height 31
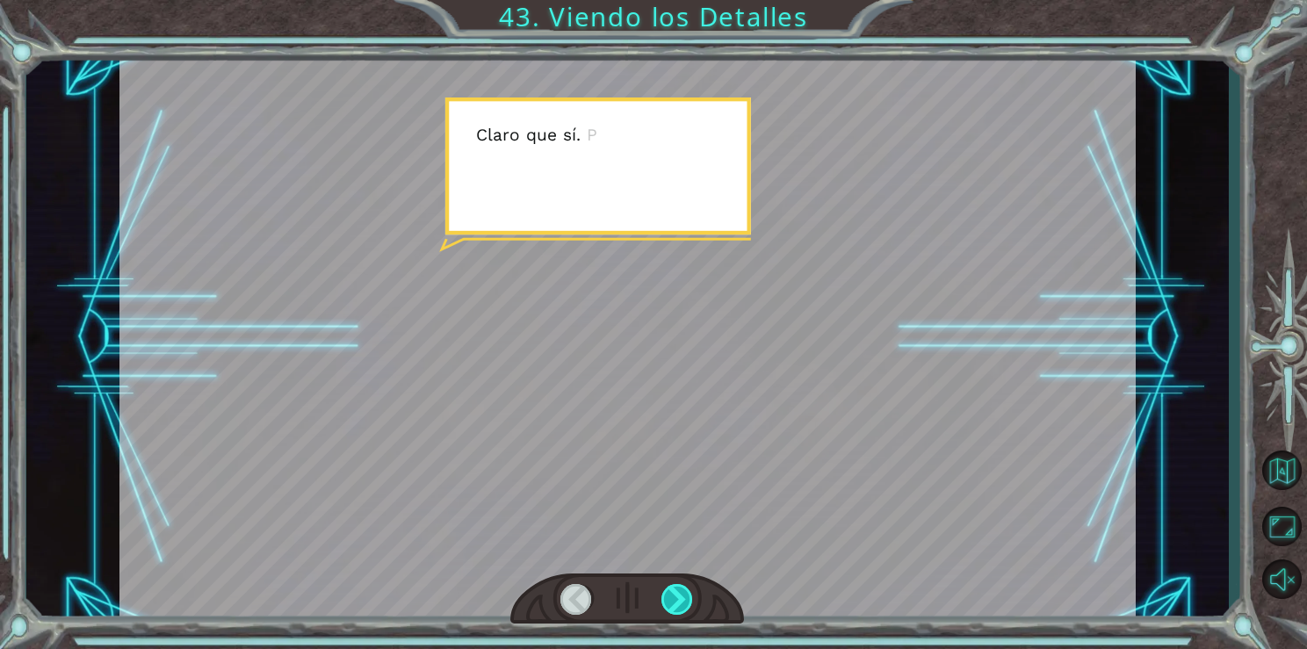
click at [691, 605] on div at bounding box center [678, 599] width 33 height 31
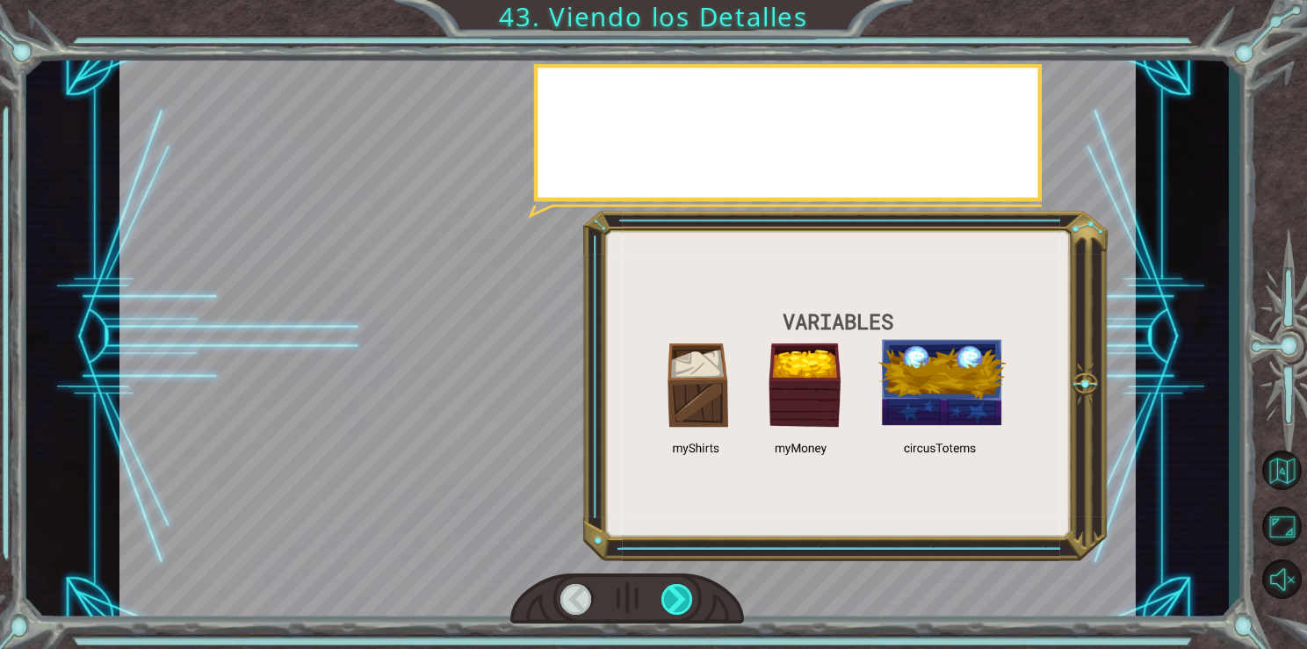
click at [691, 605] on div at bounding box center [678, 599] width 33 height 31
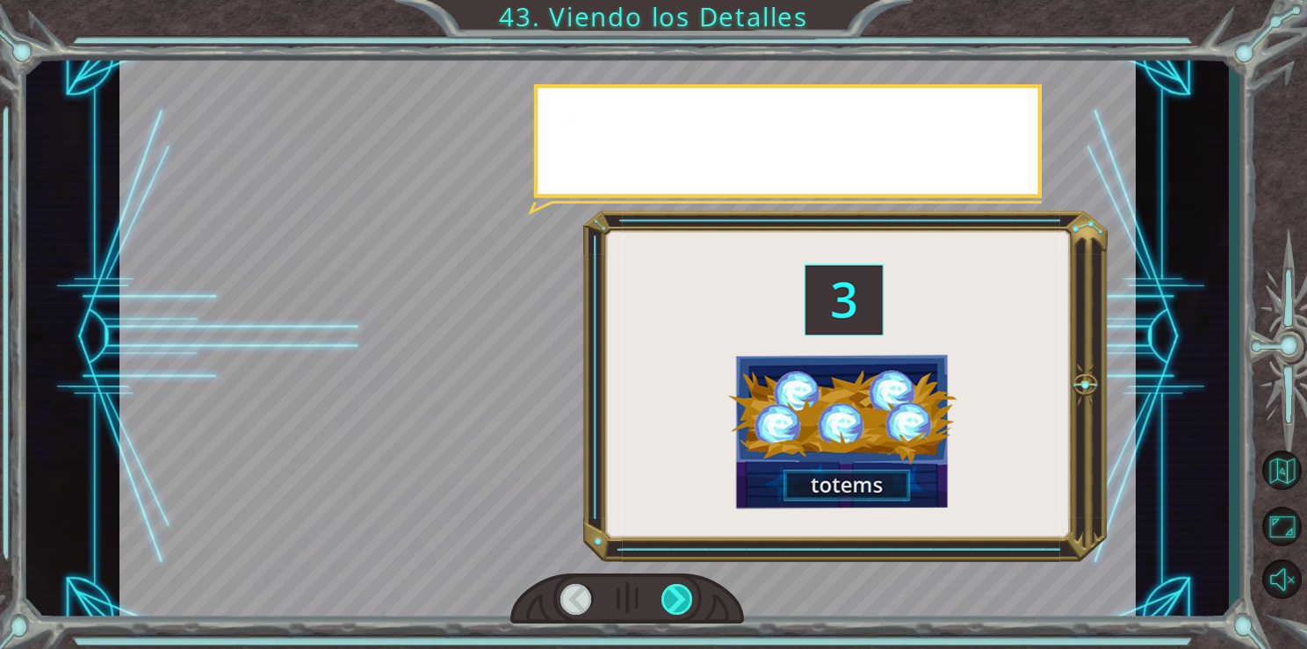
click at [691, 605] on div at bounding box center [678, 599] width 33 height 31
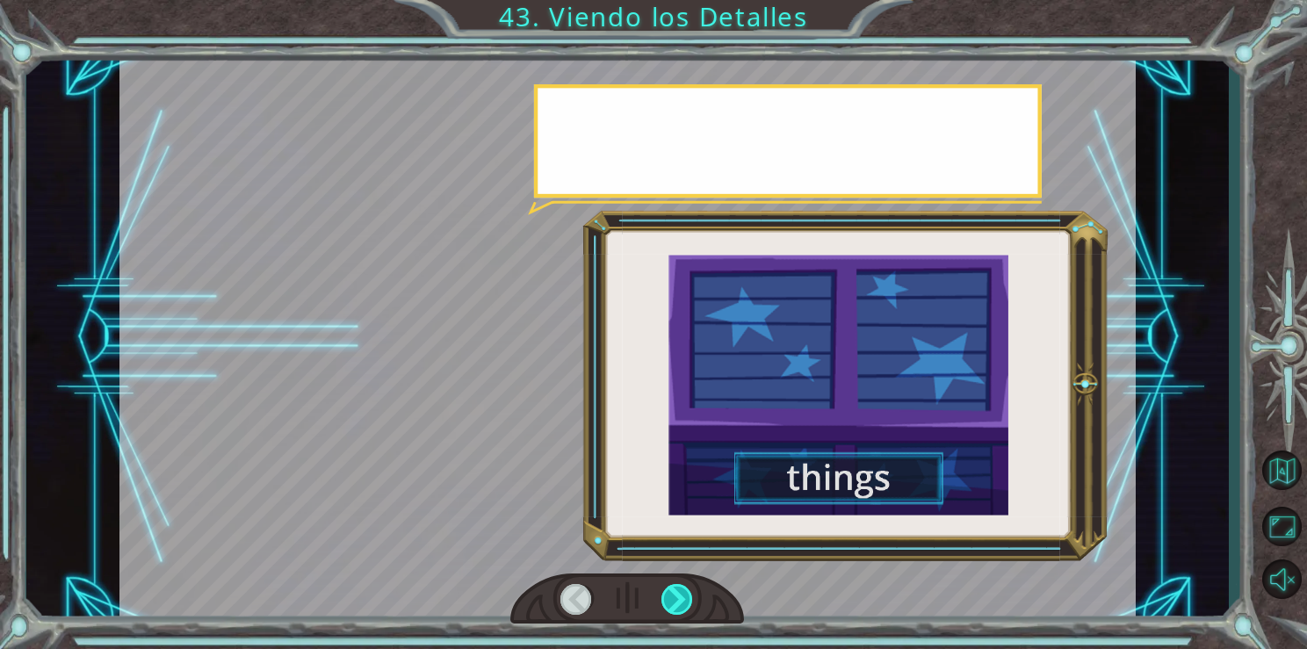
click at [691, 605] on div at bounding box center [678, 599] width 33 height 31
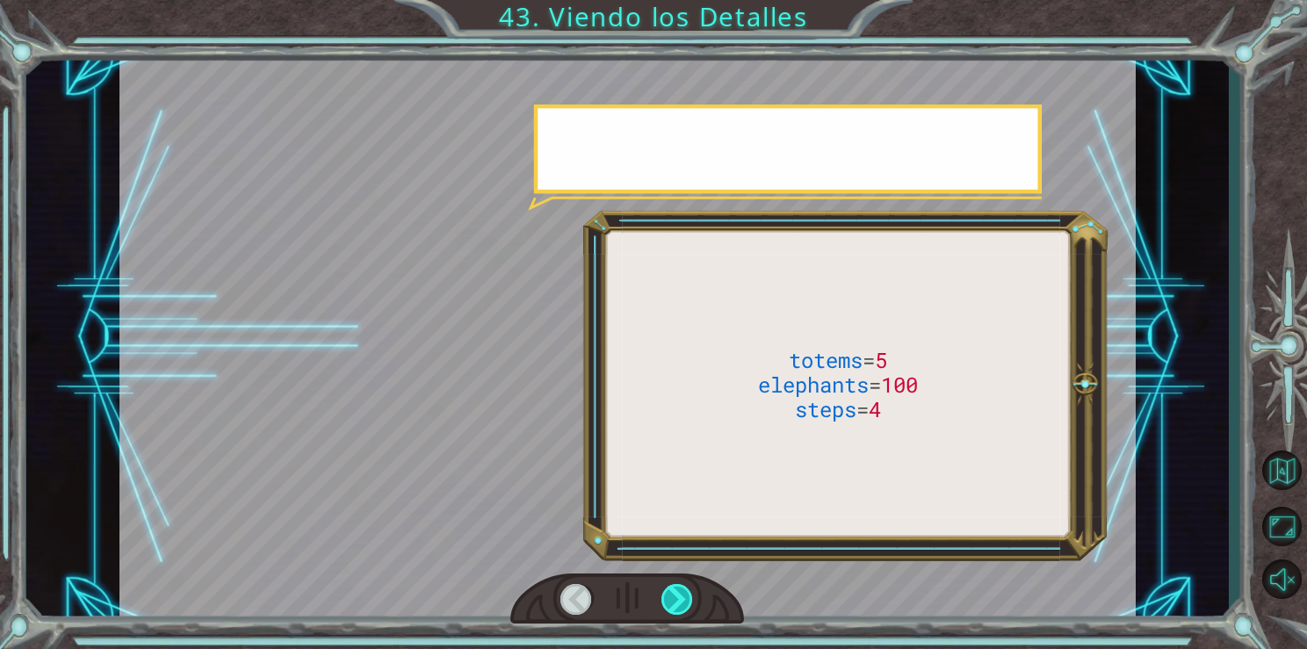
click at [691, 605] on div at bounding box center [678, 599] width 33 height 31
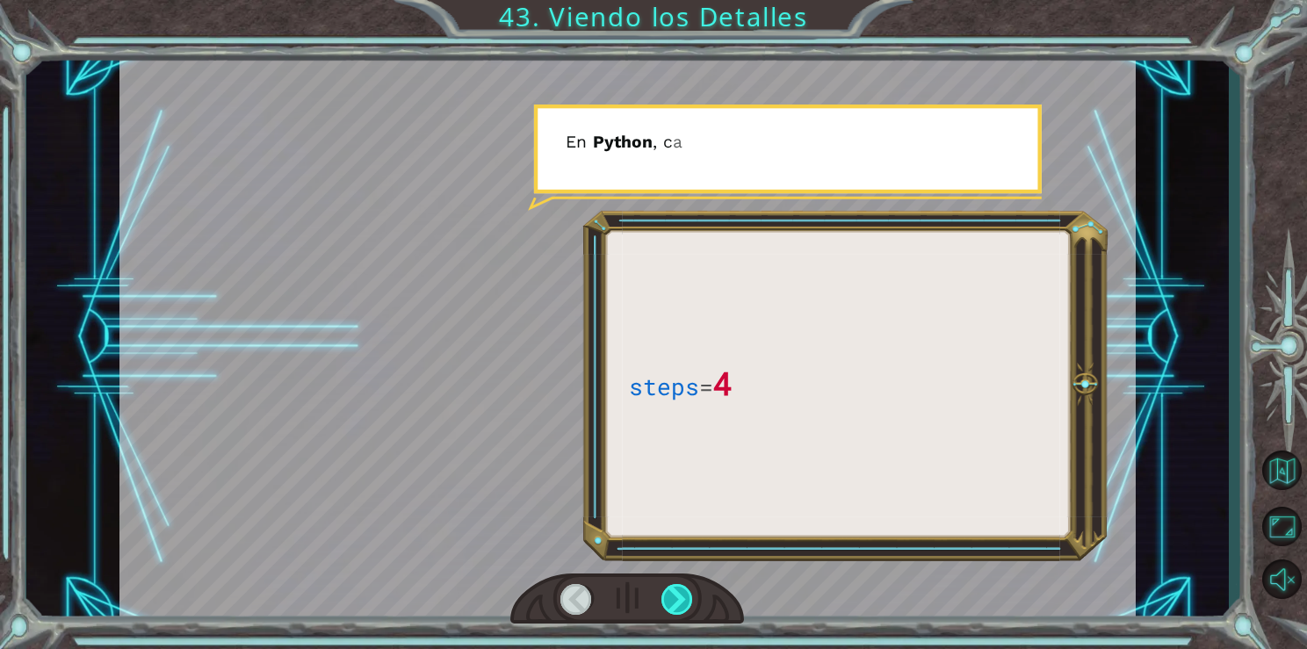
click at [691, 605] on div at bounding box center [678, 599] width 33 height 31
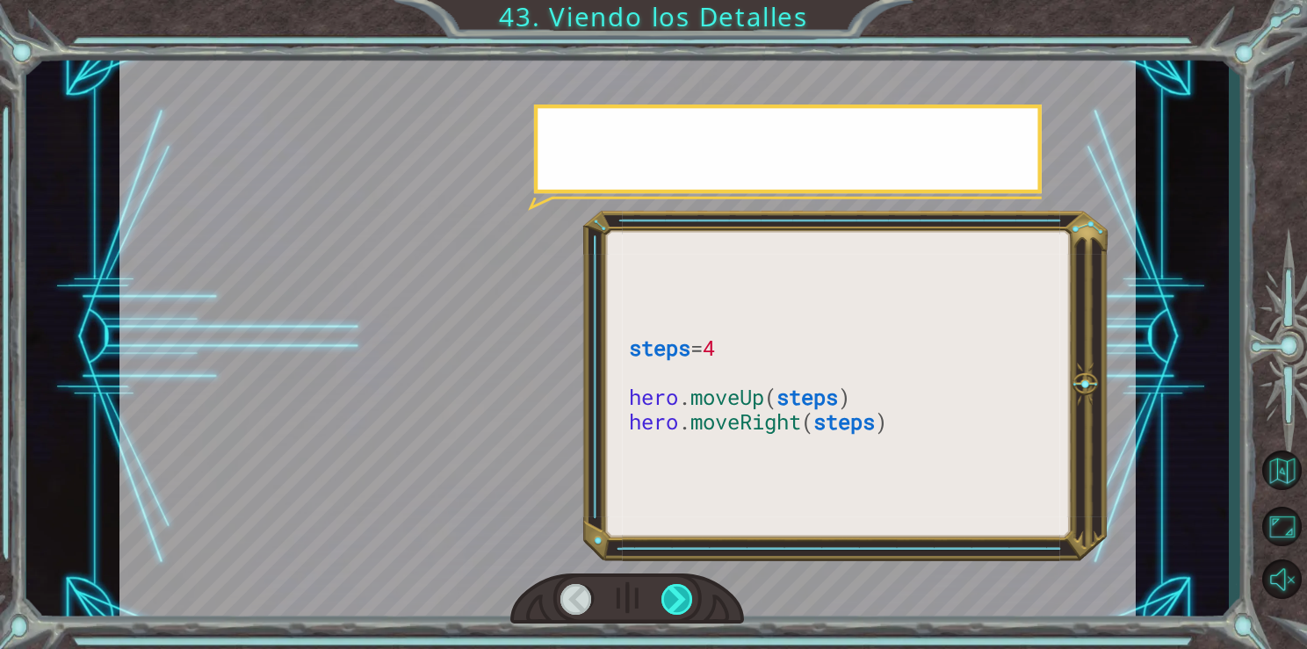
click at [691, 605] on div at bounding box center [678, 599] width 33 height 31
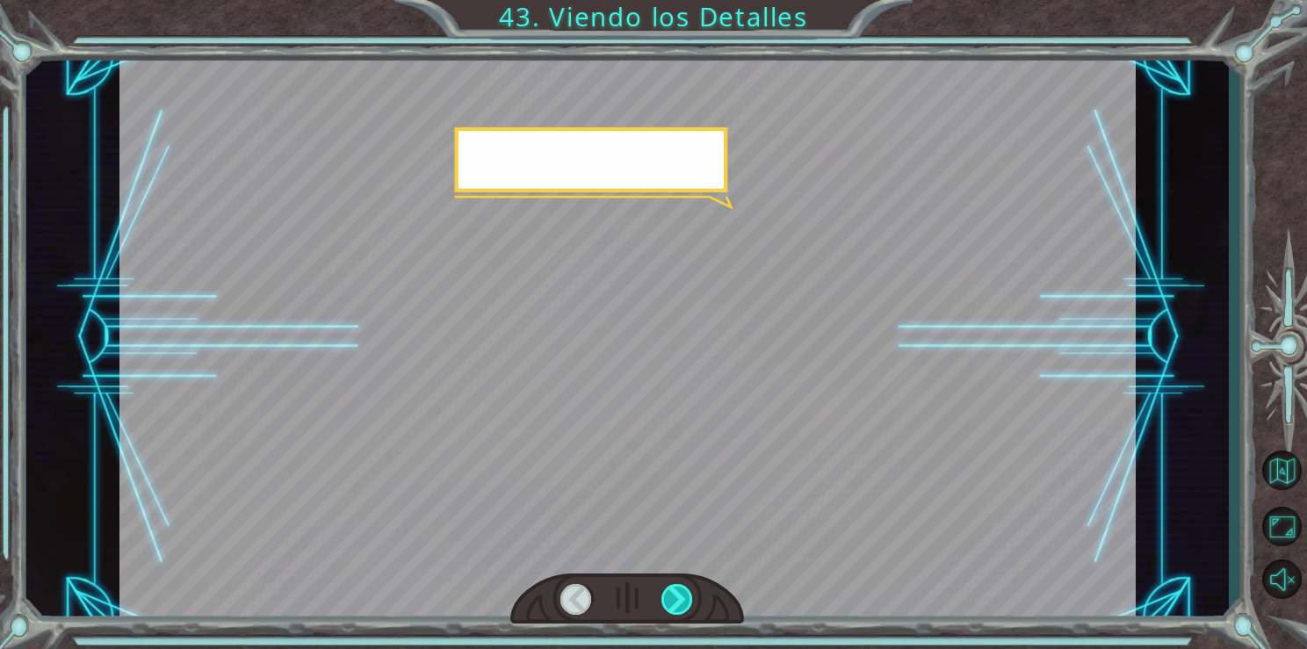
click at [691, 605] on div at bounding box center [678, 599] width 33 height 31
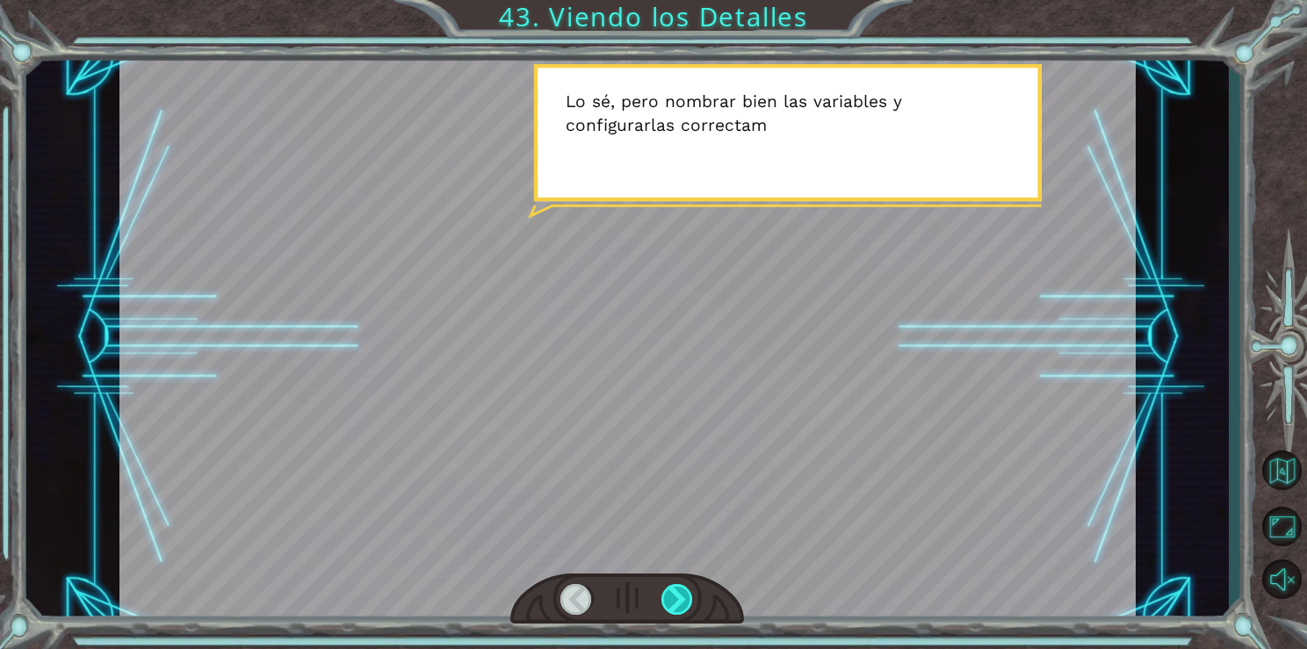
drag, startPoint x: 691, startPoint y: 605, endPoint x: 670, endPoint y: 599, distance: 22.0
click at [670, 599] on div at bounding box center [678, 599] width 33 height 31
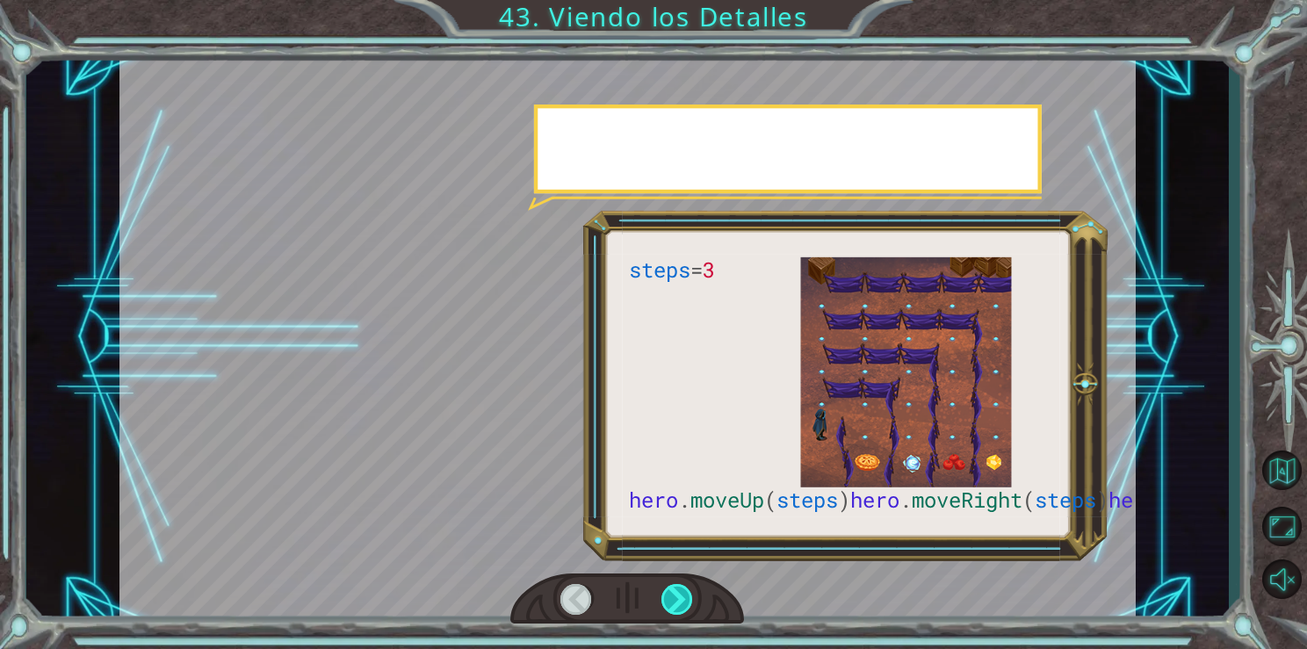
click at [670, 599] on div at bounding box center [678, 599] width 33 height 31
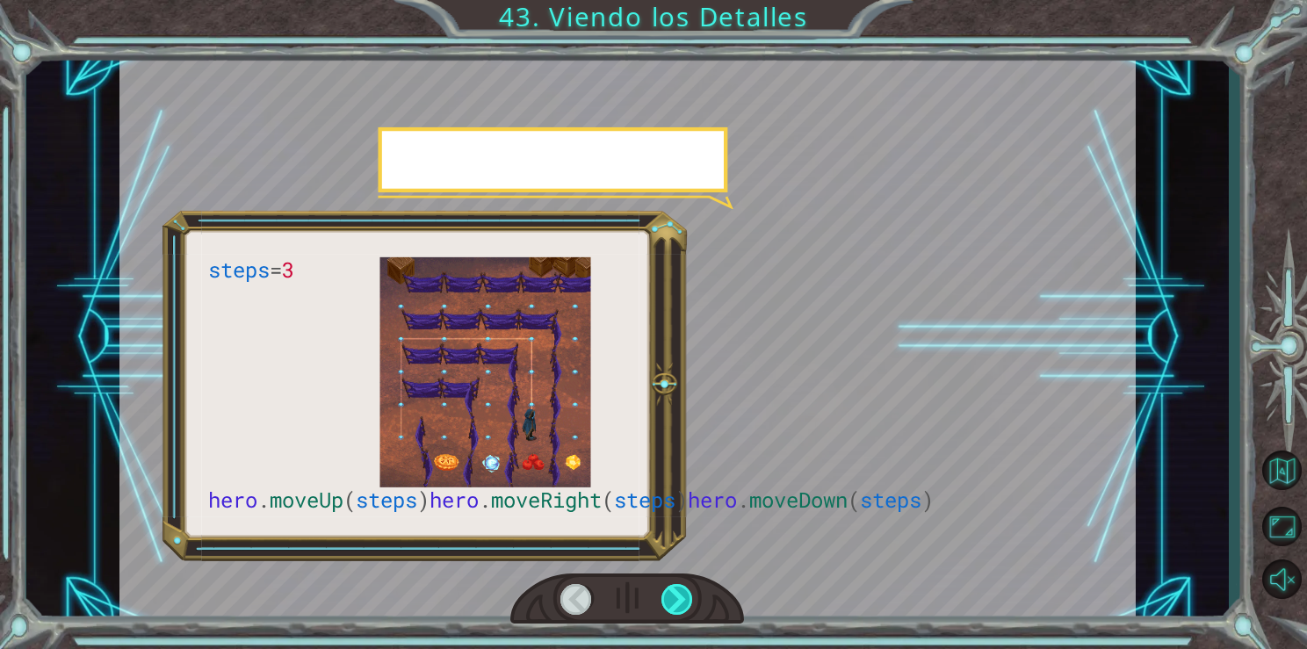
click at [670, 599] on div at bounding box center [678, 599] width 33 height 31
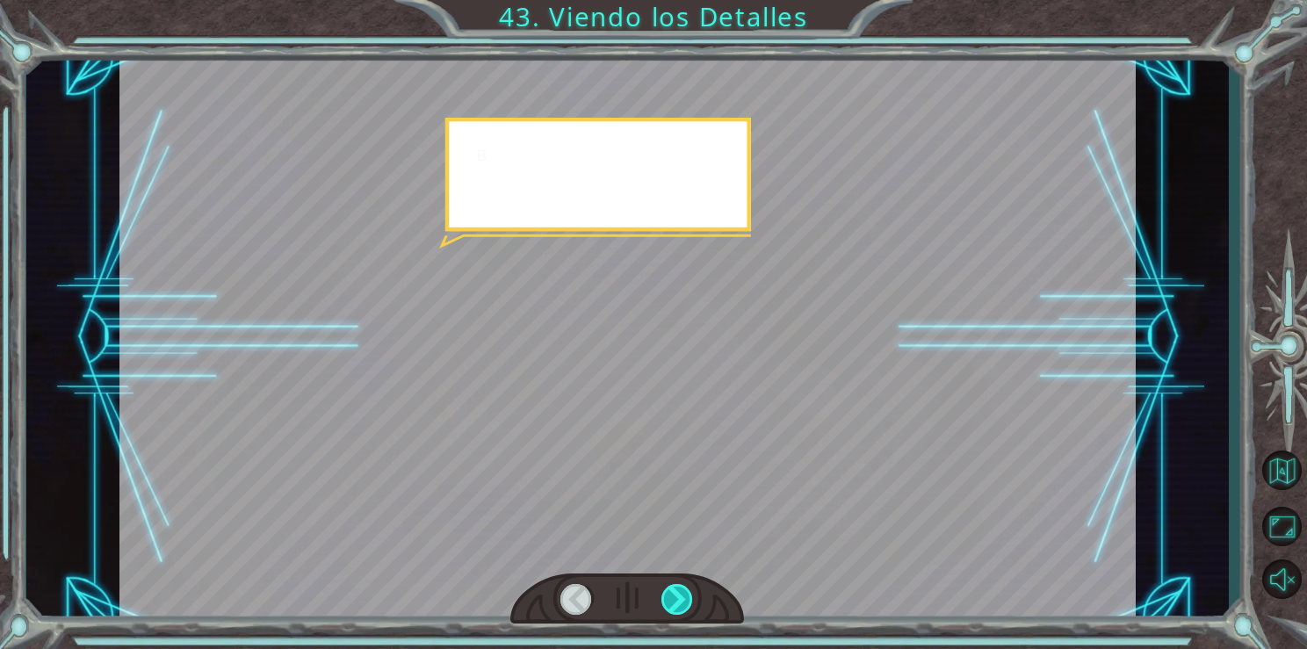
click at [670, 599] on div at bounding box center [678, 599] width 33 height 31
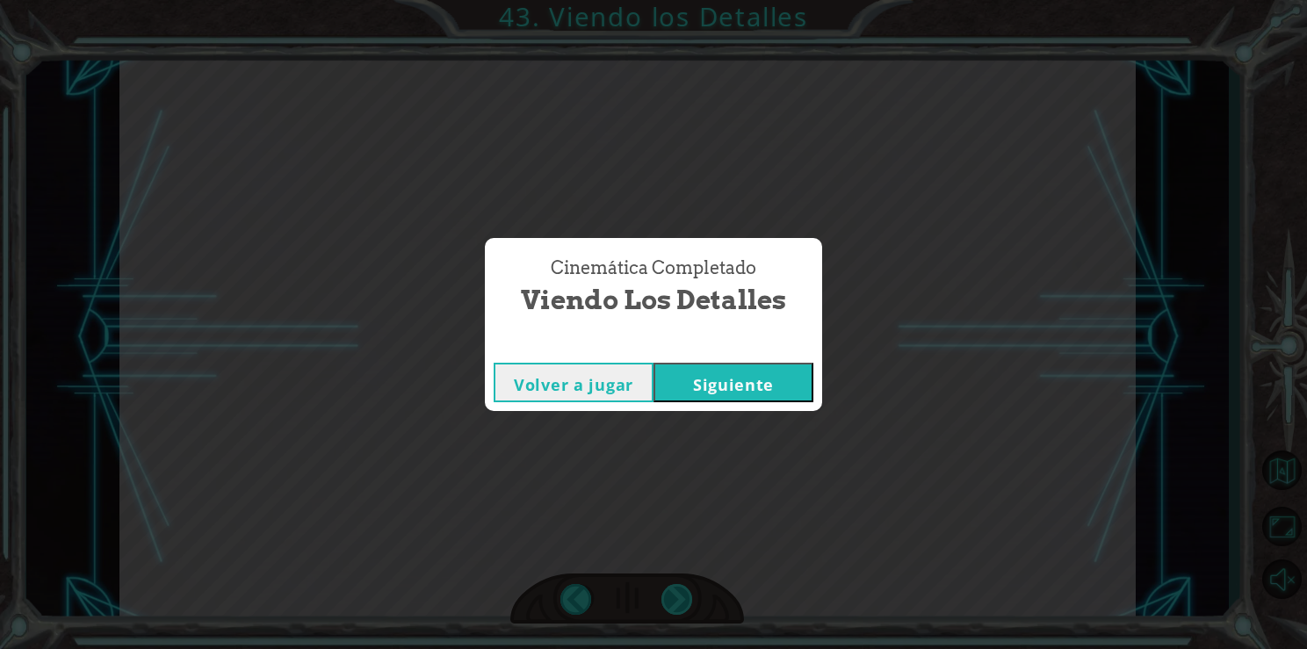
click at [670, 599] on div "Cinemática Completado Viendo los Detalles Volver a jugar [GEOGRAPHIC_DATA]" at bounding box center [653, 324] width 1307 height 649
click at [779, 392] on button "Siguiente" at bounding box center [734, 383] width 160 height 40
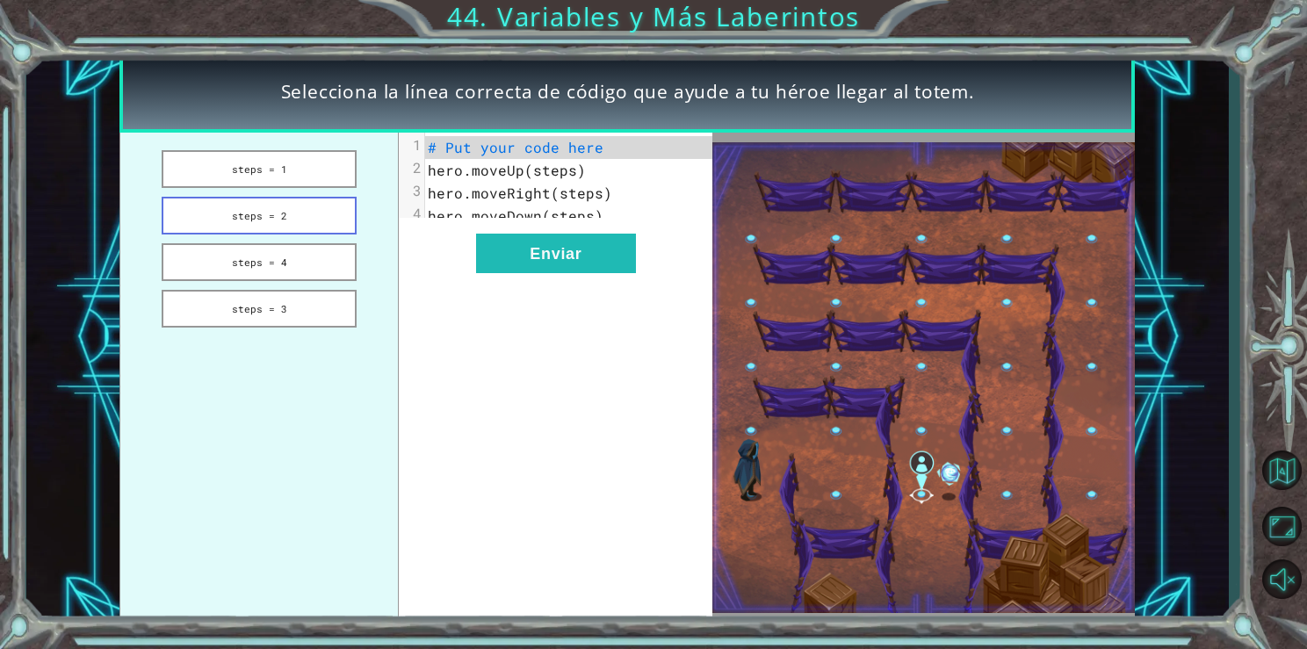
click at [286, 214] on button "steps = 2" at bounding box center [259, 216] width 194 height 38
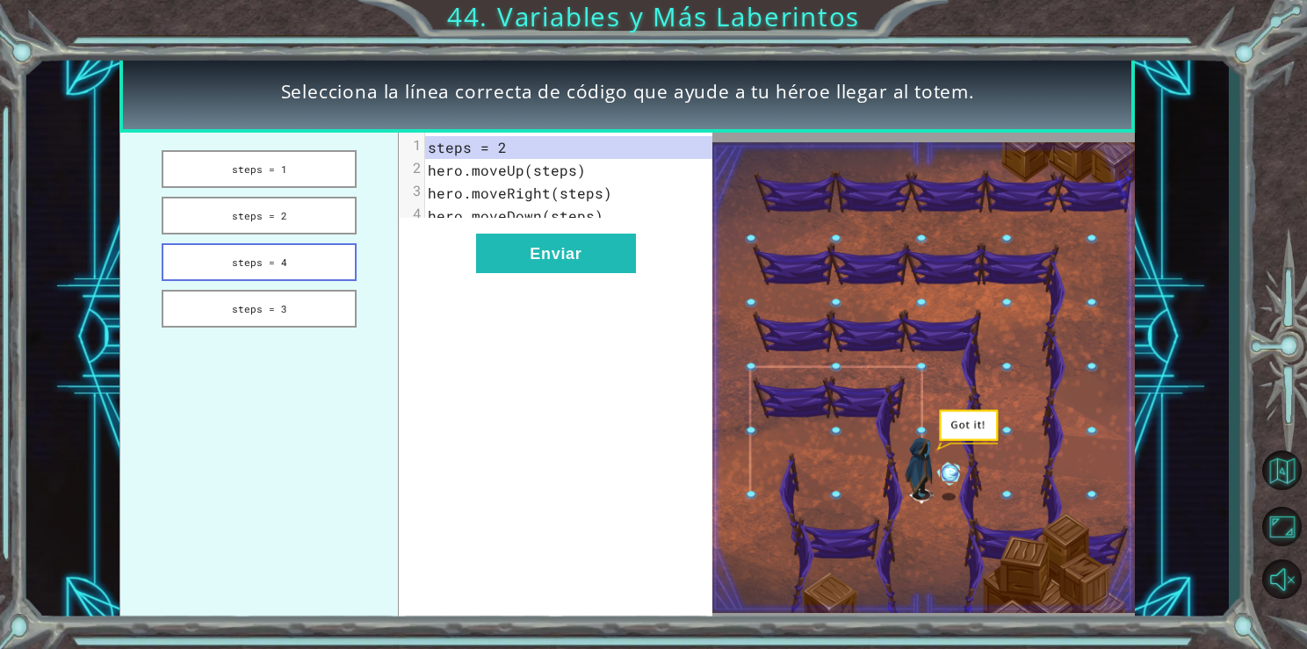
click at [294, 252] on button "steps = 4" at bounding box center [259, 262] width 194 height 38
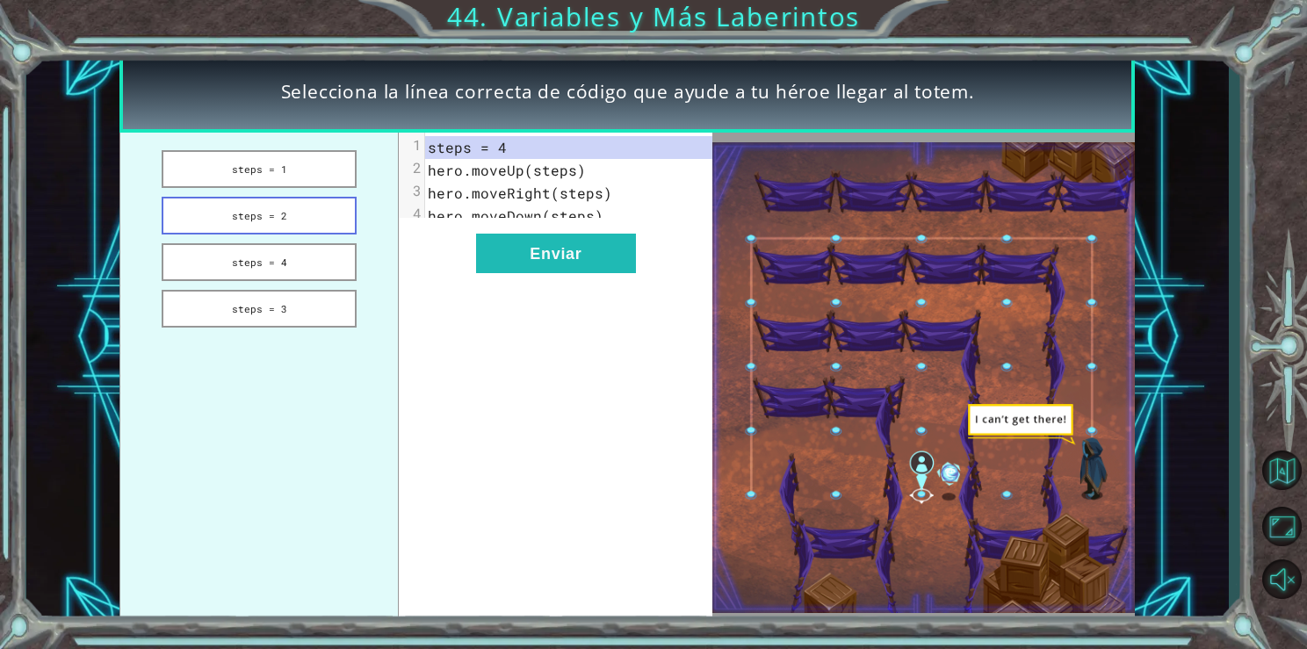
click at [298, 210] on button "steps = 2" at bounding box center [259, 216] width 194 height 38
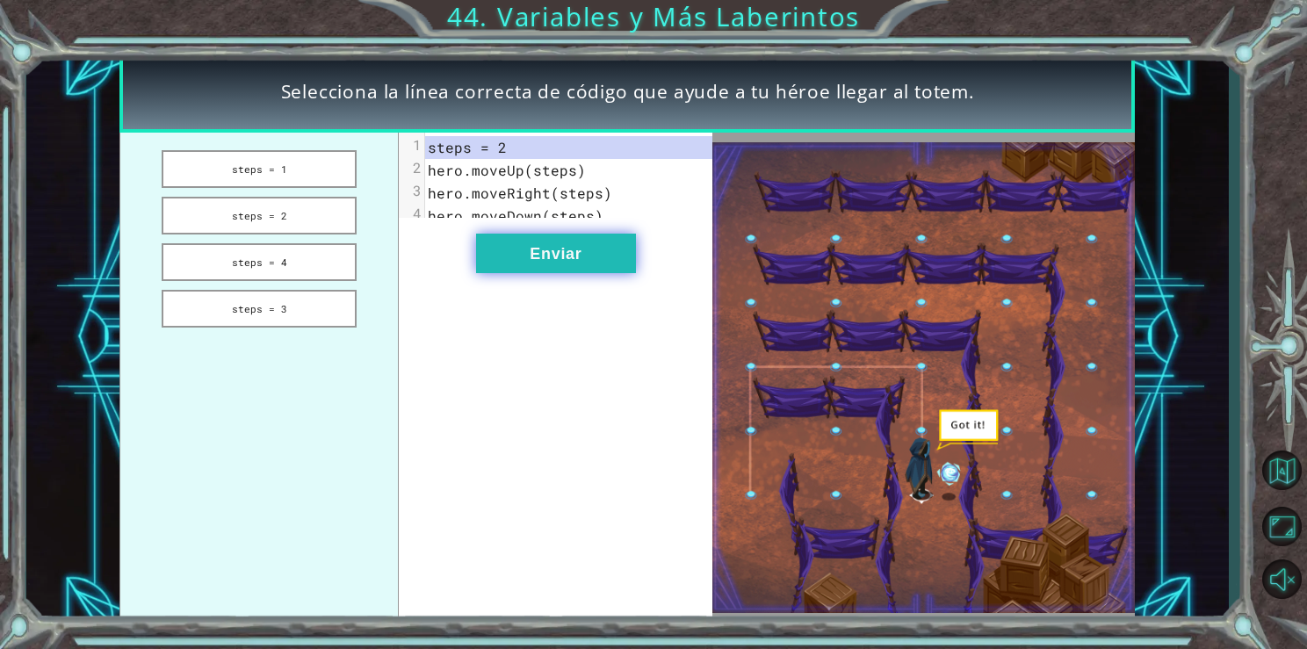
click at [564, 251] on button "Enviar" at bounding box center [556, 254] width 160 height 40
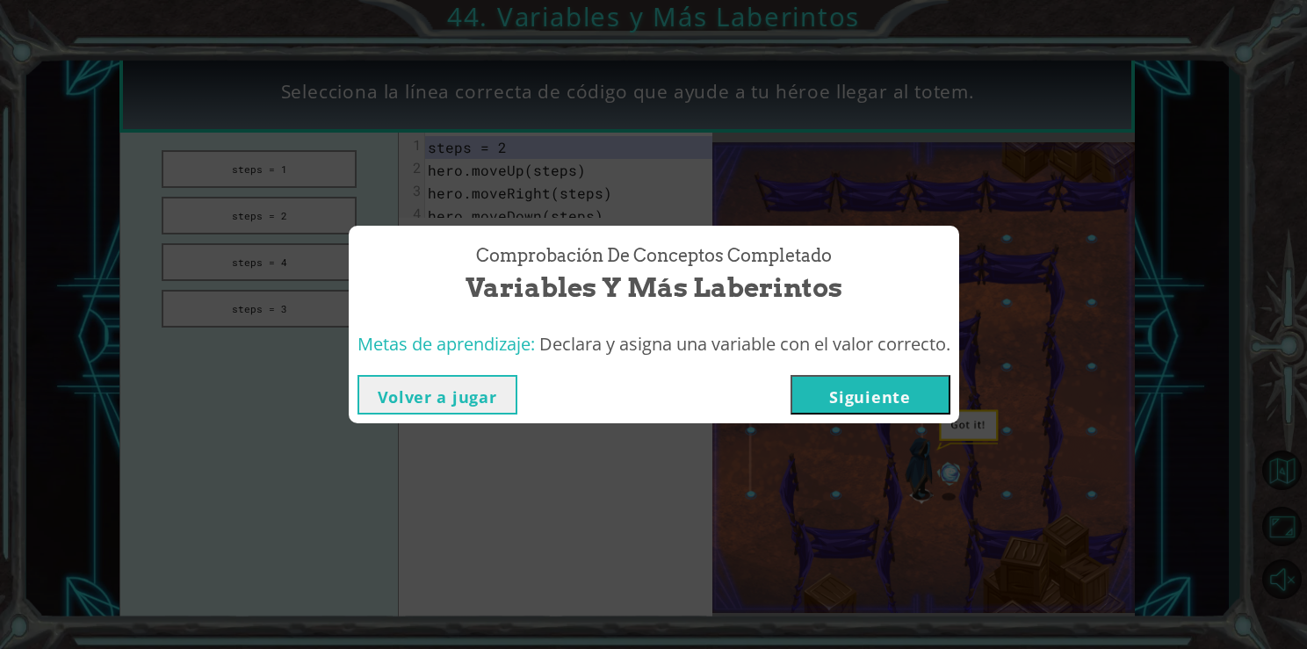
click at [913, 400] on button "Siguiente" at bounding box center [871, 395] width 160 height 40
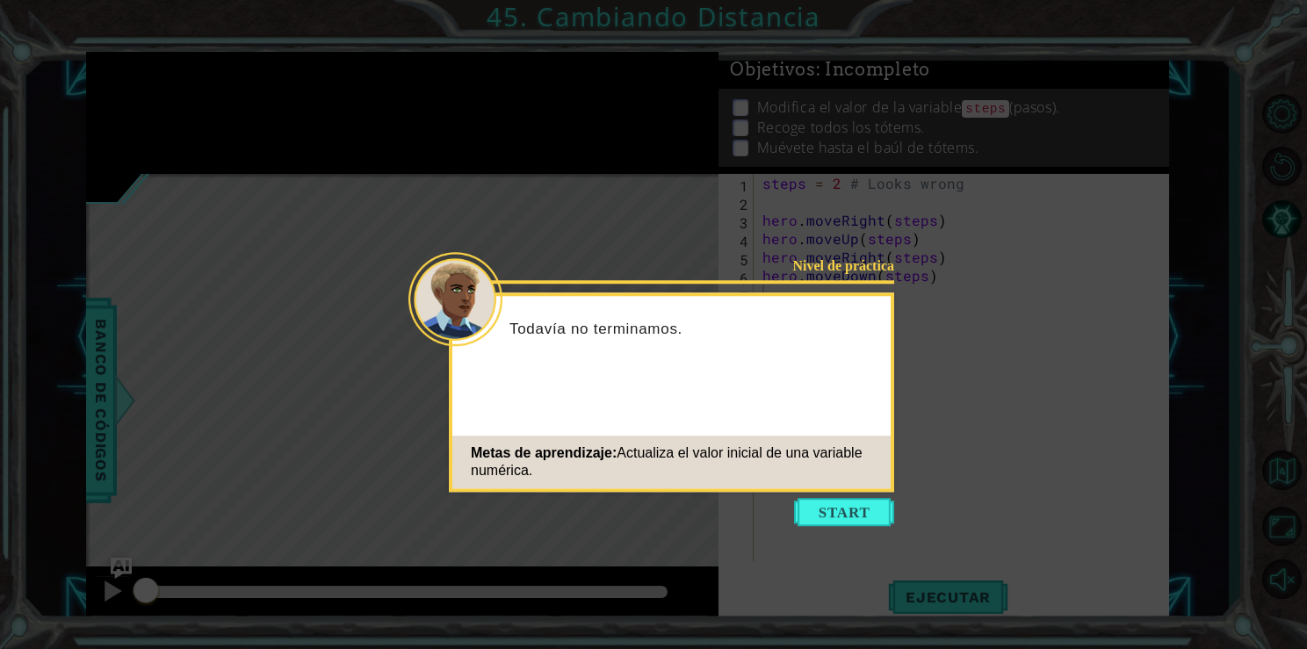
click at [859, 490] on div "Nivel de práctica Todavía no terminamos. Metas de aprendizaje: Actualiza el val…" at bounding box center [671, 392] width 445 height 199
click at [864, 502] on button "Start" at bounding box center [844, 512] width 100 height 28
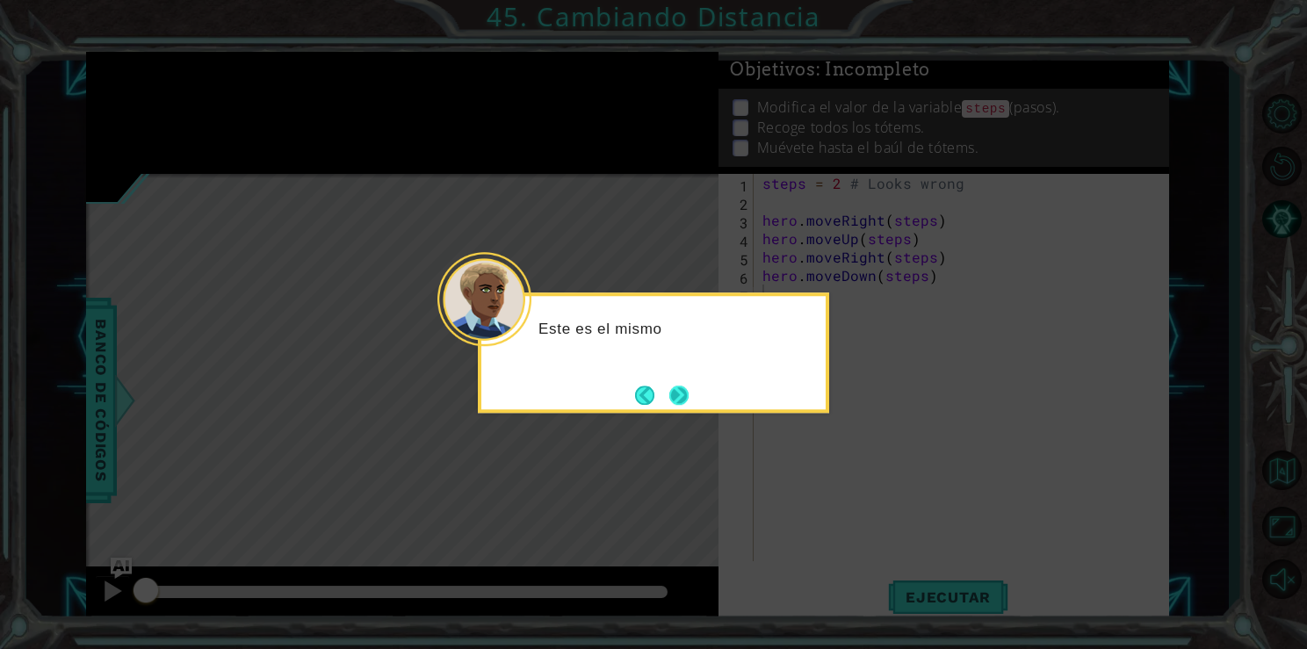
click at [681, 386] on button "Next" at bounding box center [678, 395] width 19 height 19
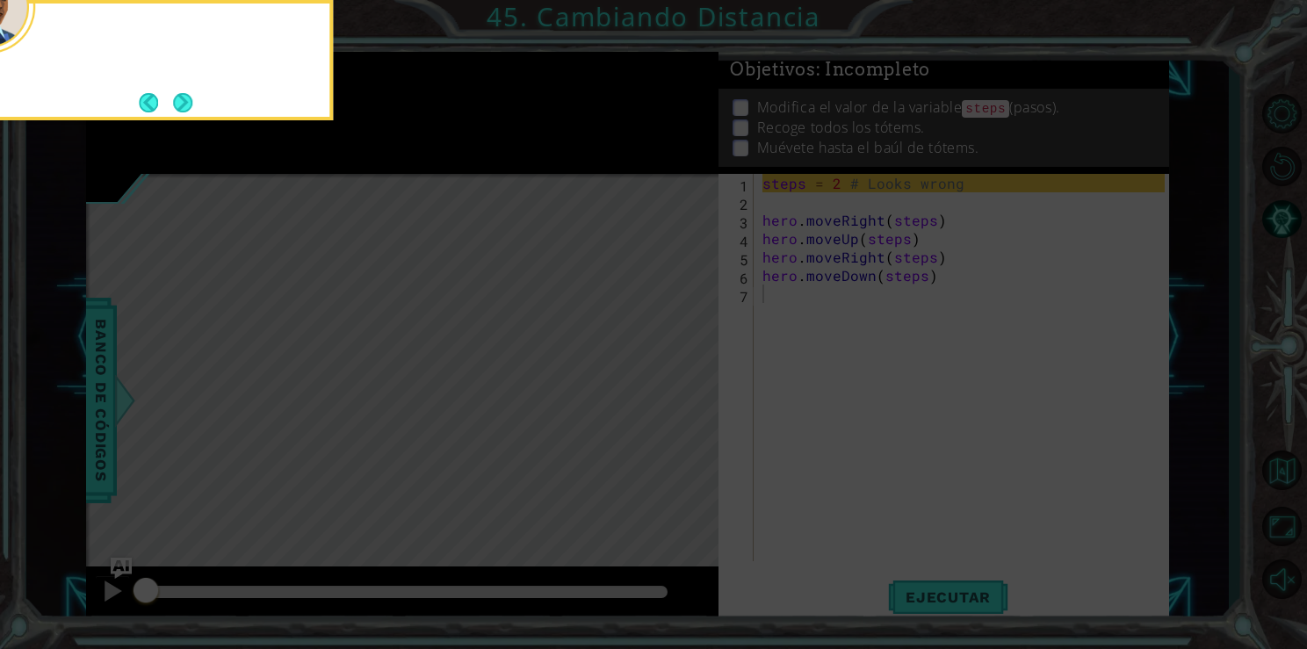
click at [681, 386] on icon at bounding box center [653, 324] width 1307 height 649
click at [925, 286] on icon at bounding box center [653, 324] width 1307 height 649
click at [796, 189] on icon at bounding box center [653, 324] width 1307 height 649
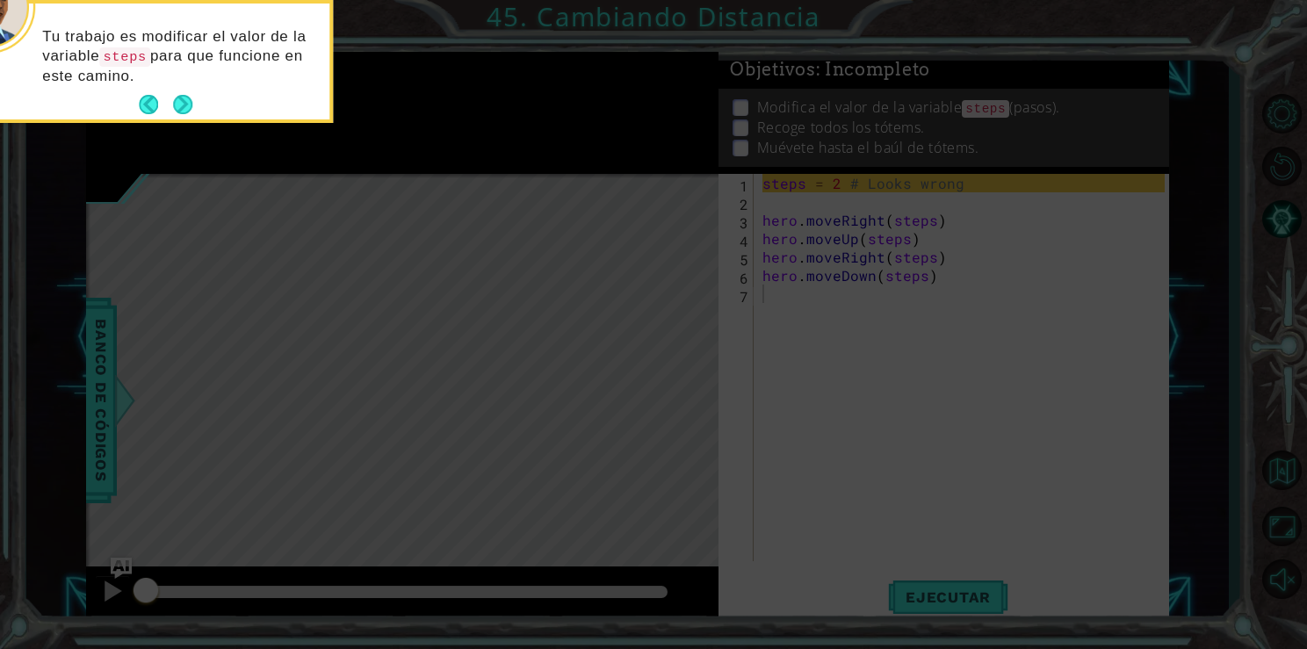
click at [522, 145] on icon at bounding box center [653, 324] width 1307 height 649
click at [174, 98] on button "Next" at bounding box center [182, 104] width 19 height 19
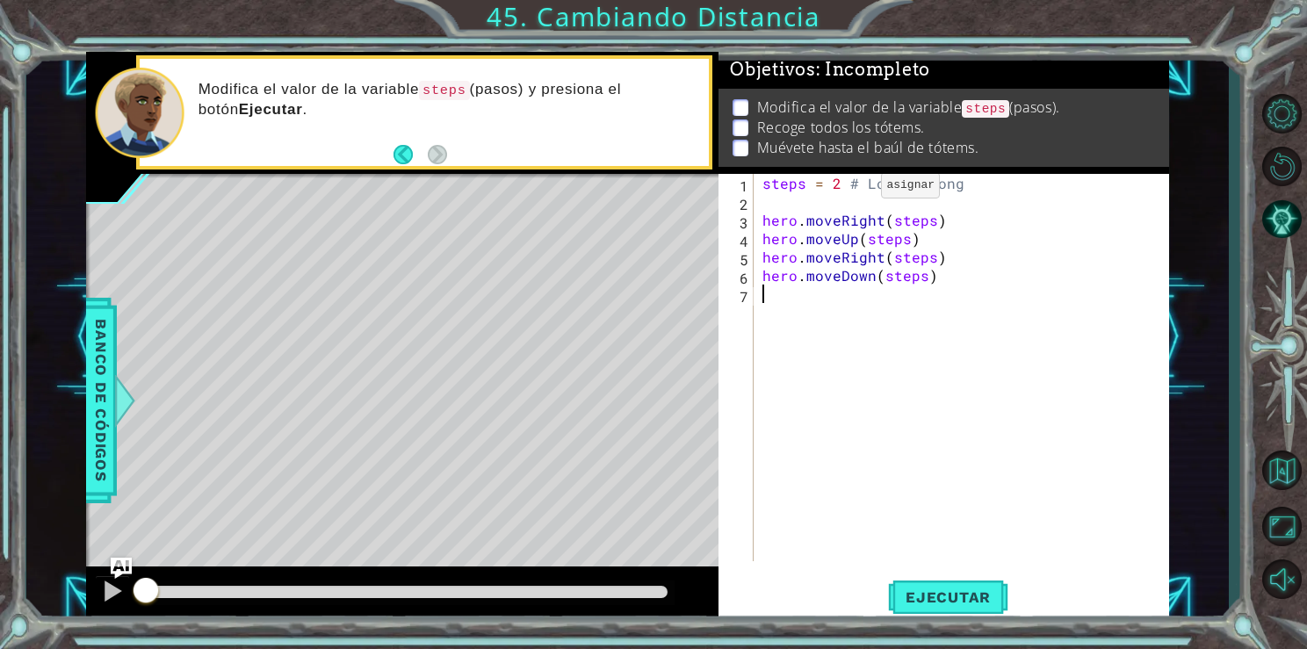
click at [850, 188] on div "steps = 2 # Looks wrong hero . moveRight ( steps ) hero . moveUp ( steps ) hero…" at bounding box center [966, 386] width 414 height 424
type textarea "steps =3 # Looks wrong"
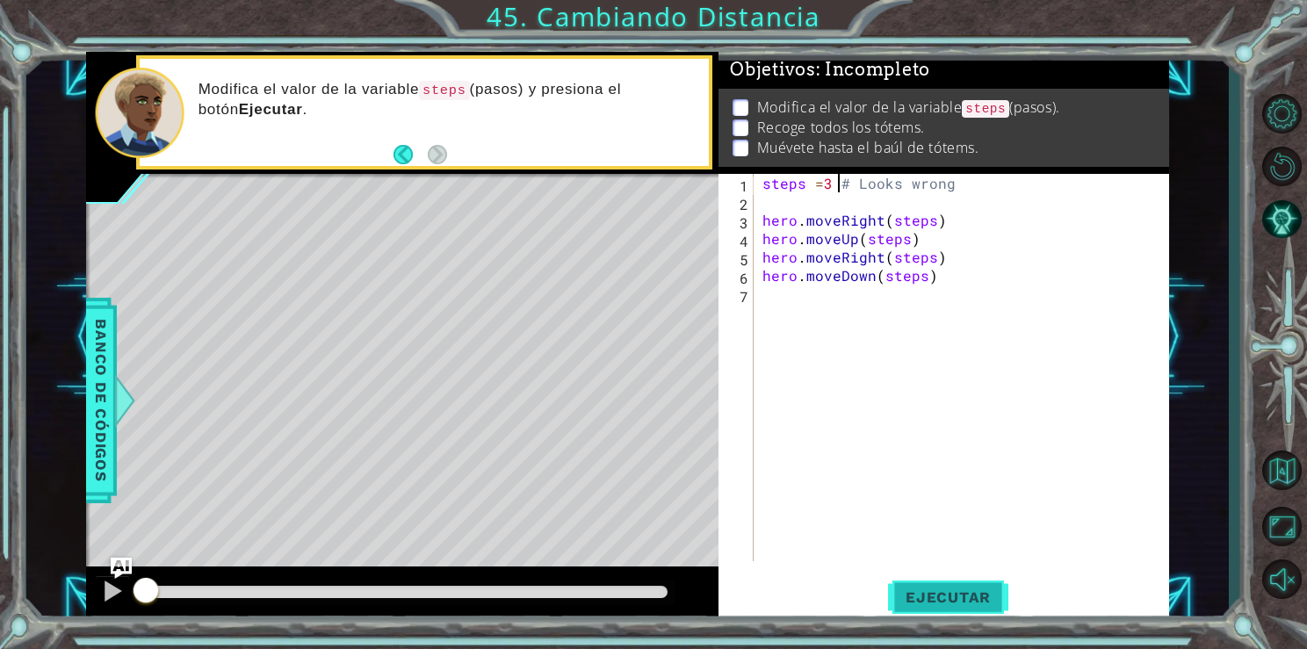
click at [937, 615] on button "Ejecutar" at bounding box center [948, 597] width 120 height 45
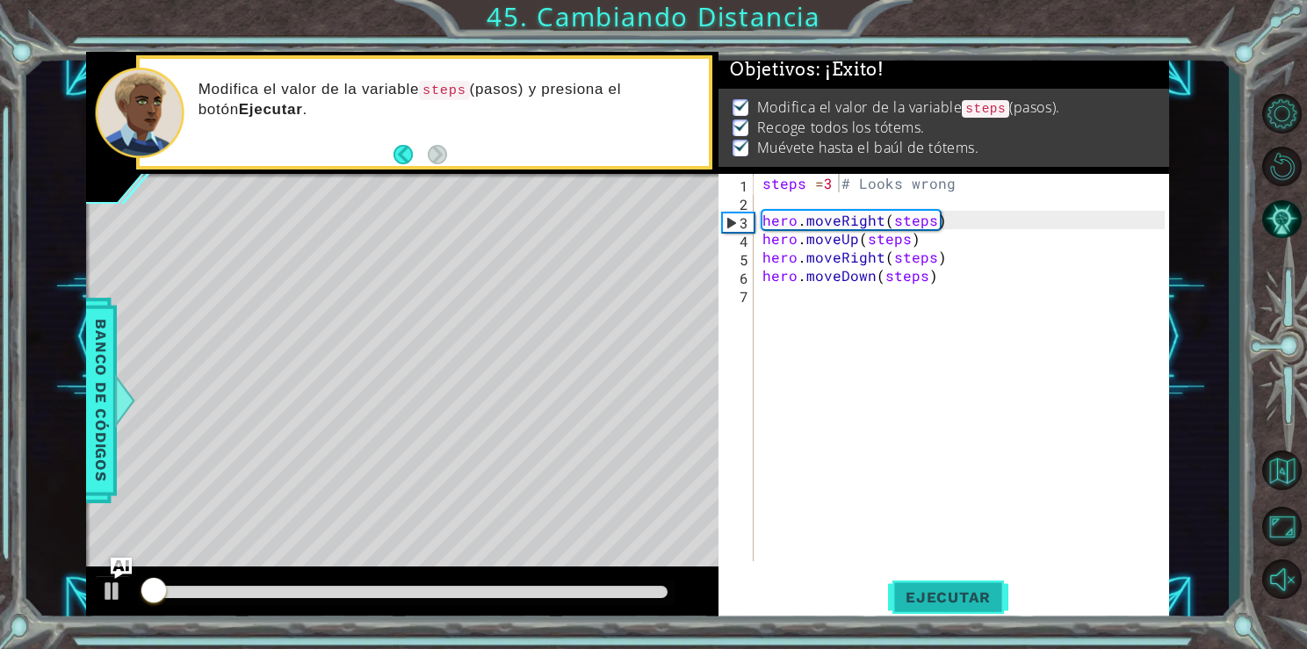
click at [937, 603] on span "Ejecutar" at bounding box center [948, 598] width 120 height 18
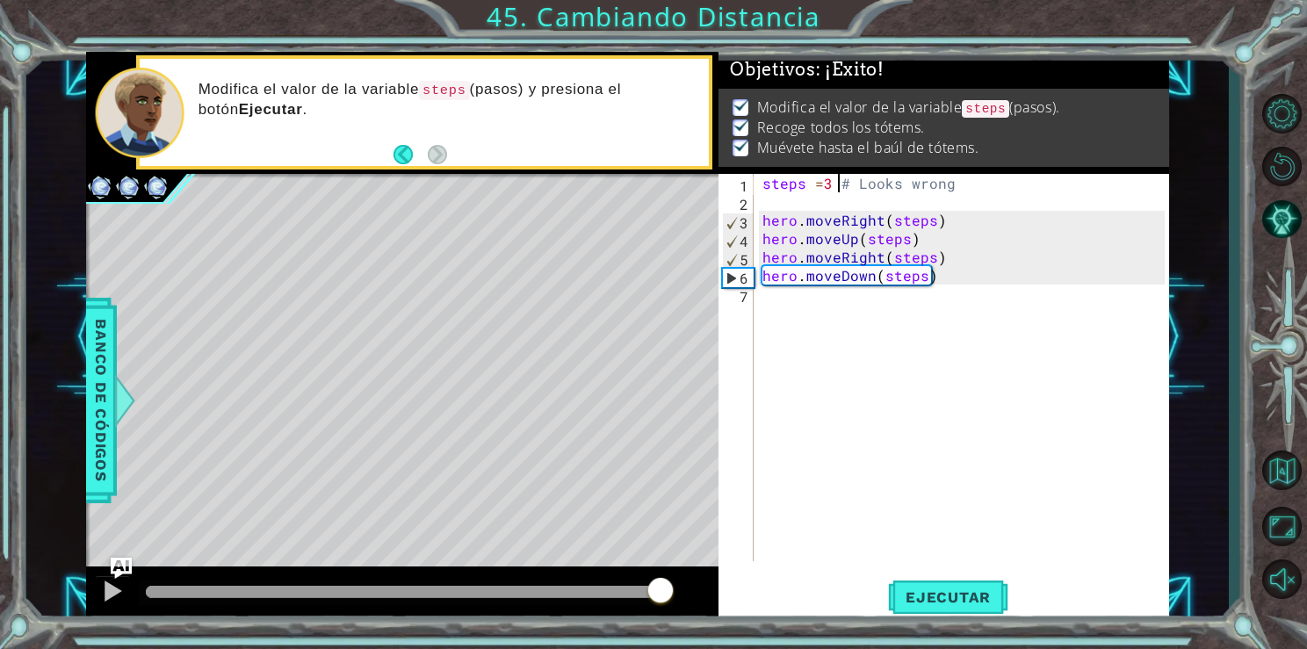
drag, startPoint x: 481, startPoint y: 596, endPoint x: 746, endPoint y: 575, distance: 265.3
click at [746, 575] on div "1 ההההההההההההההההההההההההההההההההההההההההההההההההההההההההההההההההההההההההההההה…" at bounding box center [627, 337] width 1083 height 571
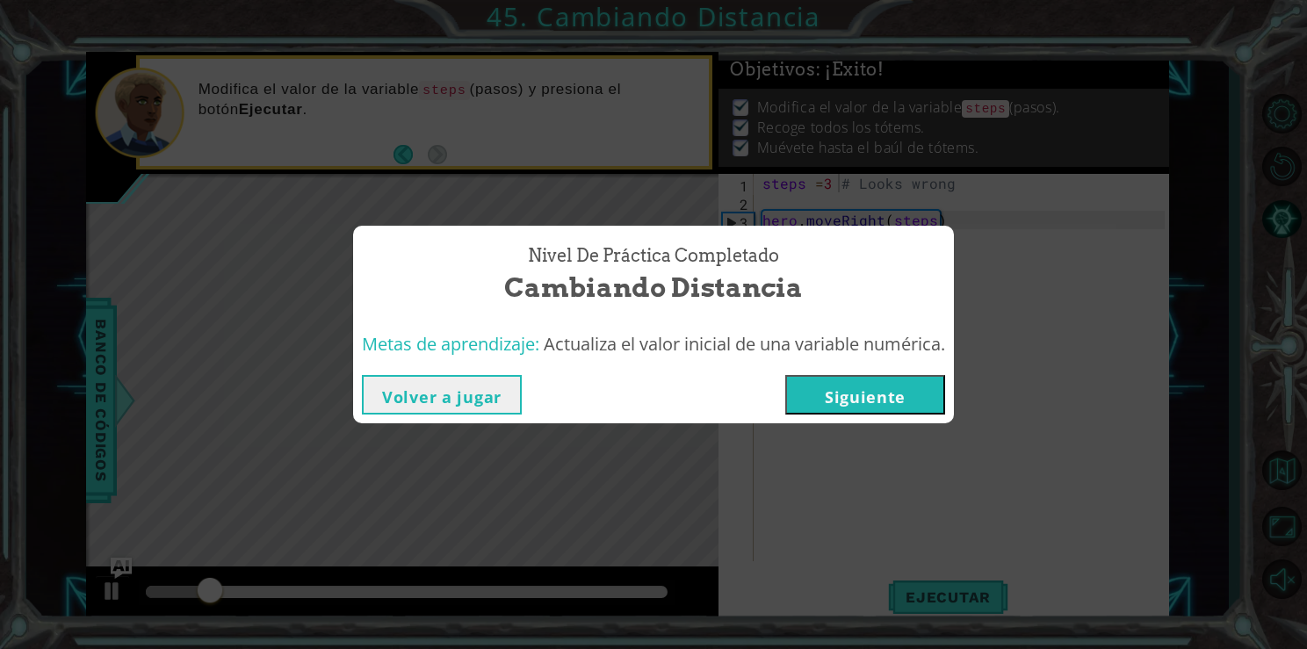
click at [881, 390] on button "Siguiente" at bounding box center [865, 395] width 160 height 40
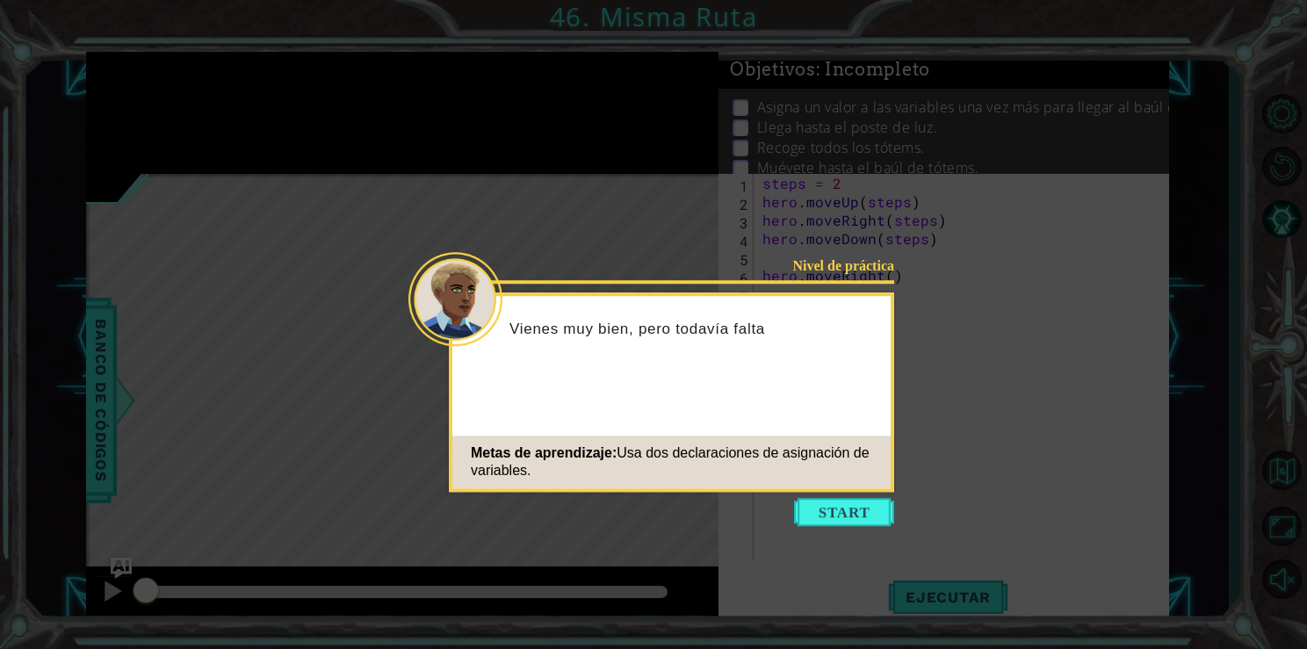
click at [825, 474] on div "Metas de aprendizaje: Usa dos declaraciones de asignación de variables." at bounding box center [671, 462] width 438 height 53
click at [864, 513] on button "Start" at bounding box center [844, 512] width 100 height 28
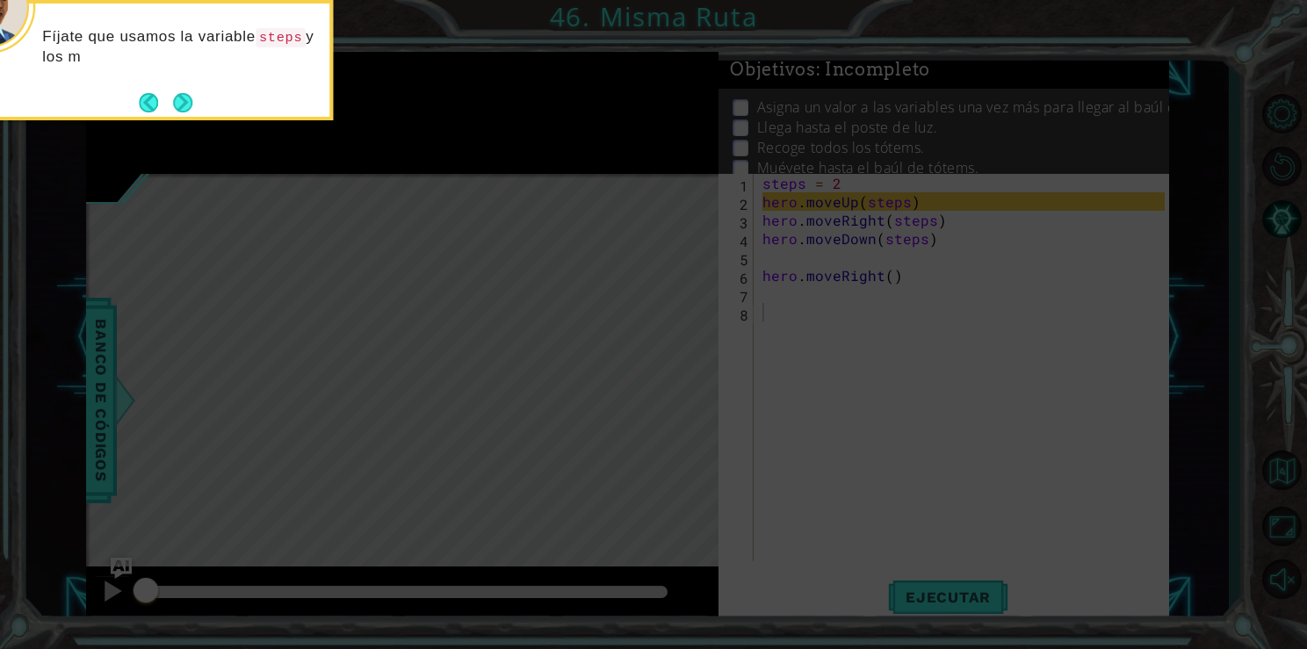
drag, startPoint x: 864, startPoint y: 513, endPoint x: 763, endPoint y: 435, distance: 127.8
click at [763, 435] on icon at bounding box center [653, 324] width 1307 height 649
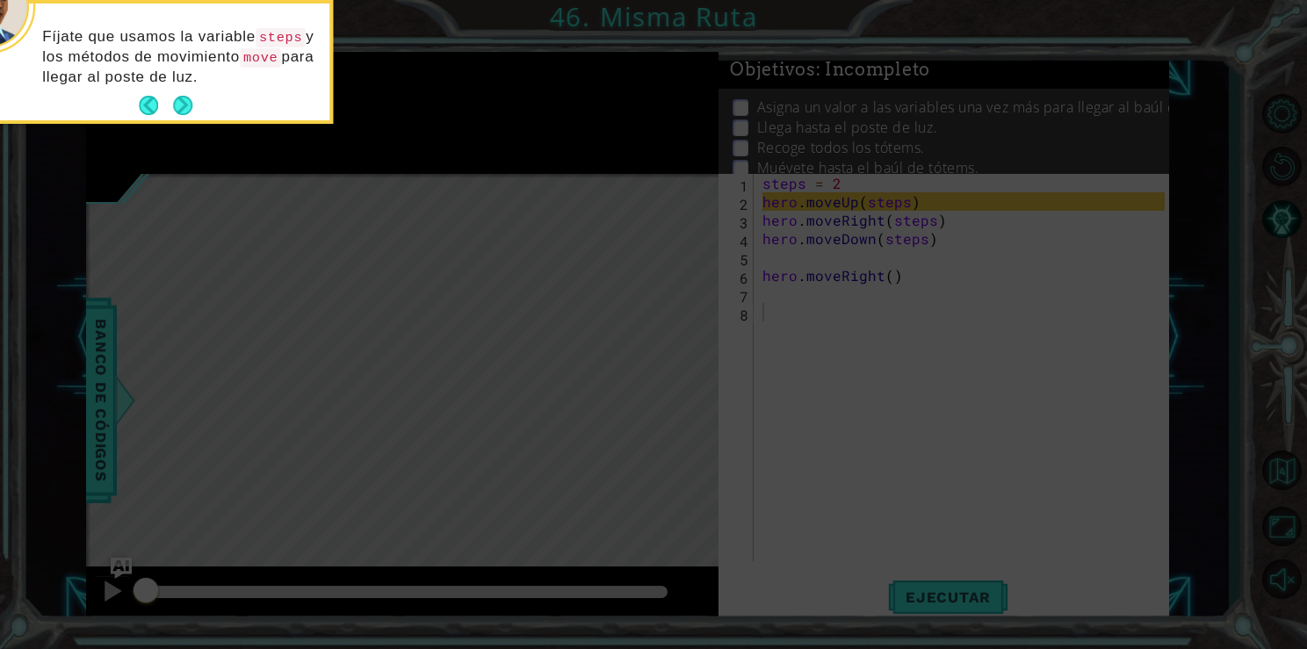
click at [886, 485] on icon at bounding box center [653, 324] width 1307 height 649
click at [176, 108] on button "Next" at bounding box center [182, 105] width 19 height 19
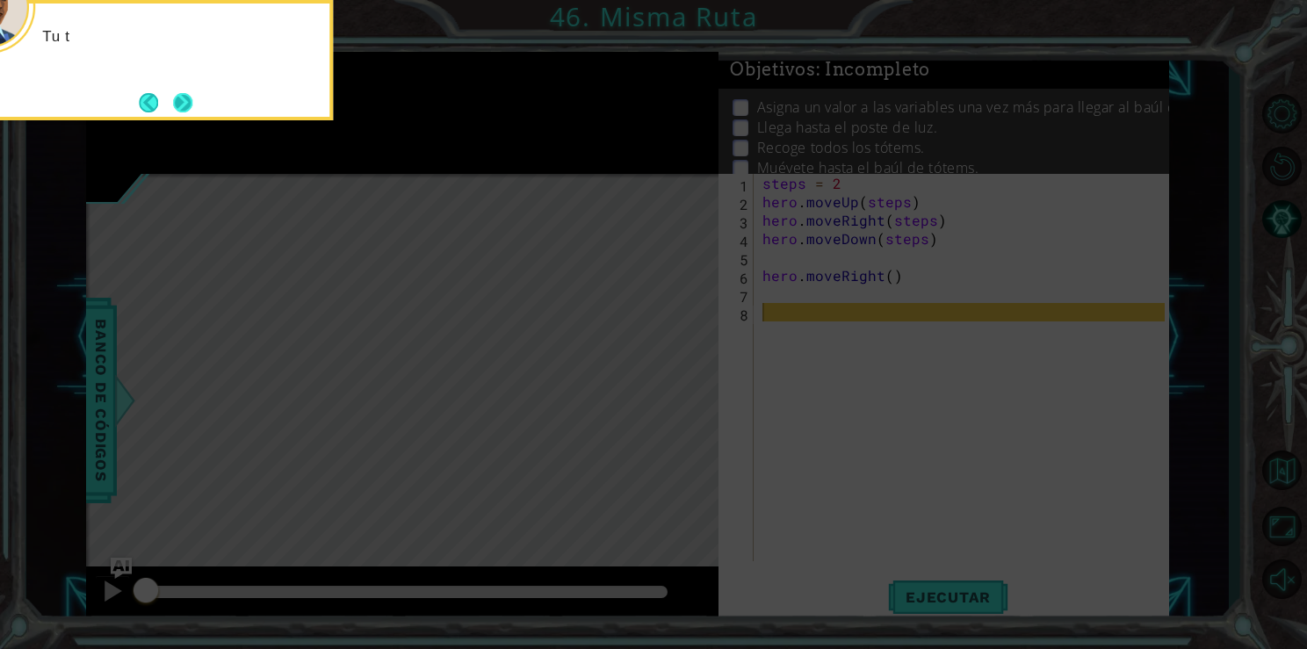
click at [176, 108] on button "Next" at bounding box center [182, 102] width 19 height 19
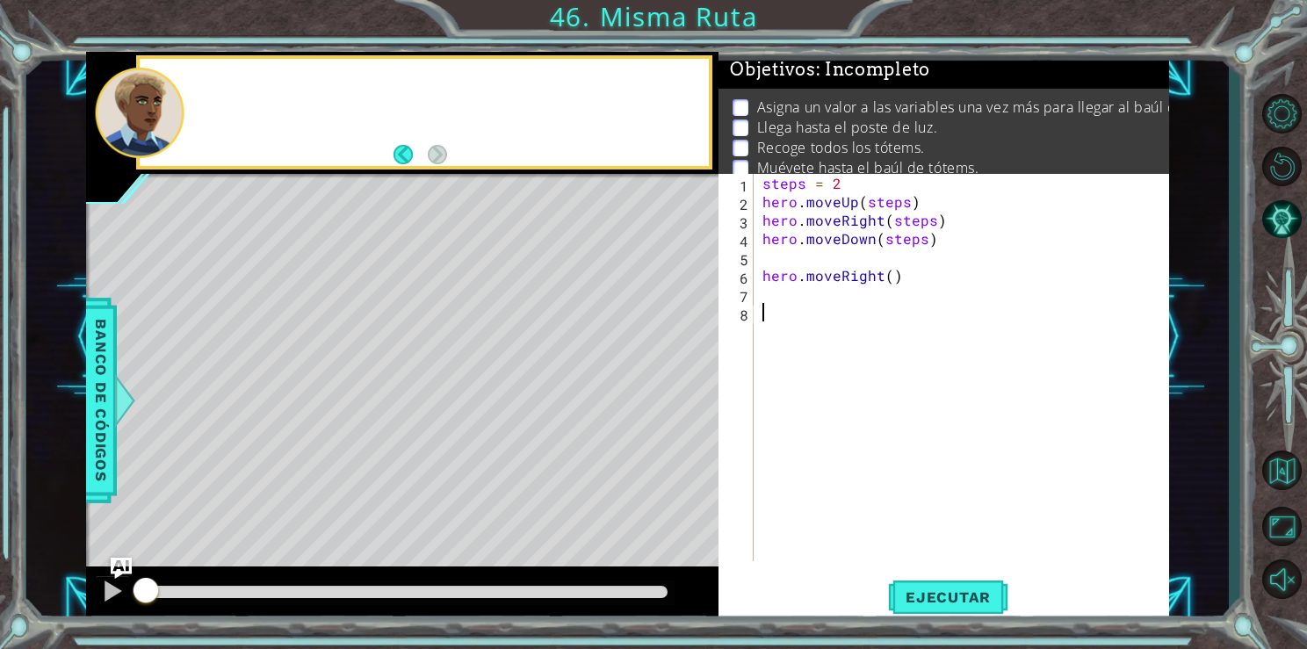
click at [176, 108] on div at bounding box center [140, 113] width 89 height 90
click at [993, 613] on button "Ejecutar" at bounding box center [948, 597] width 120 height 45
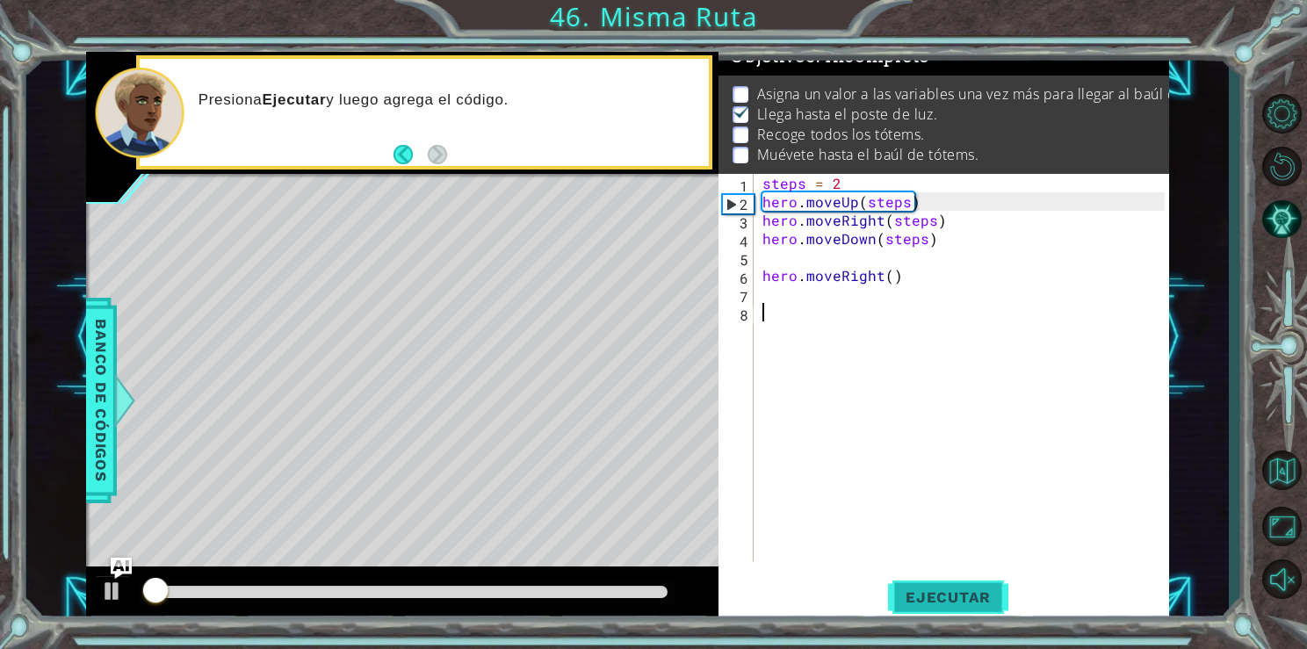
scroll to position [18, 0]
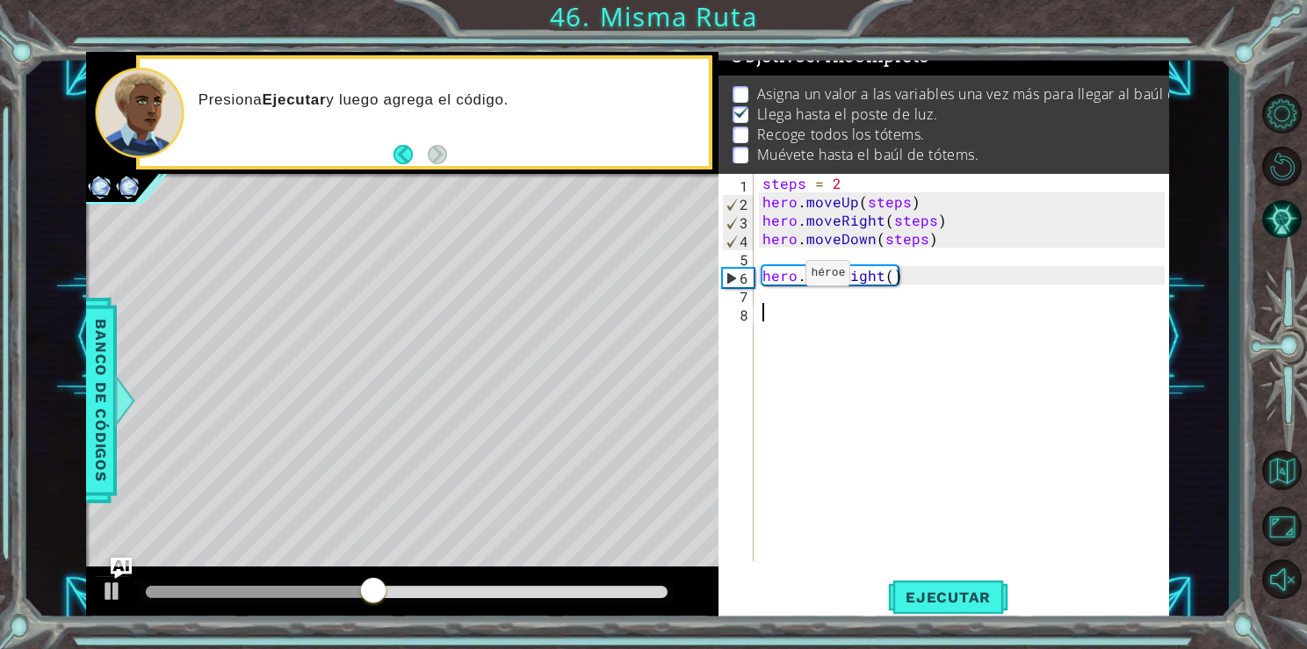
click at [774, 279] on div "steps = 2 hero . moveUp ( steps ) hero . moveRight ( steps ) hero . moveDown ( …" at bounding box center [966, 386] width 414 height 424
type textarea "hero.moveRight()"
click at [776, 290] on div "steps = 2 hero . moveUp ( steps ) hero . moveRight ( steps ) hero . moveDown ( …" at bounding box center [966, 386] width 414 height 424
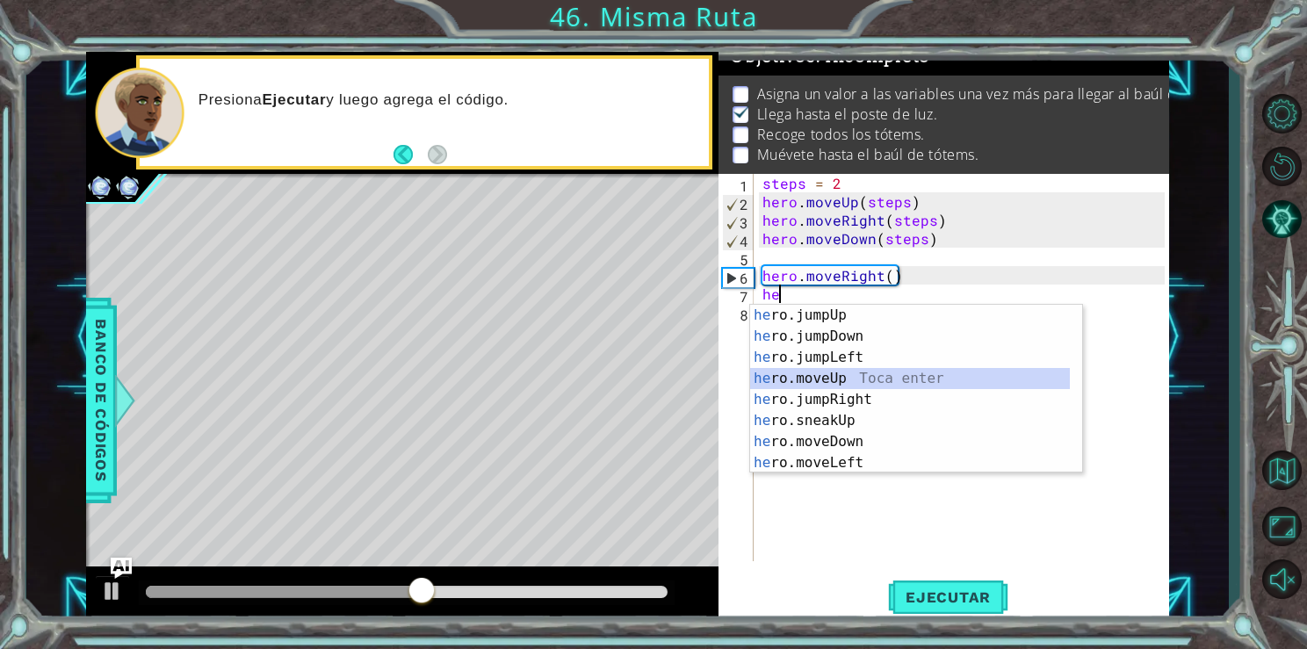
click at [836, 380] on div "he ro.jumpUp Toca enter he ro.jumpDown Toca enter he ro.jumpLeft Toca enter he …" at bounding box center [910, 410] width 320 height 211
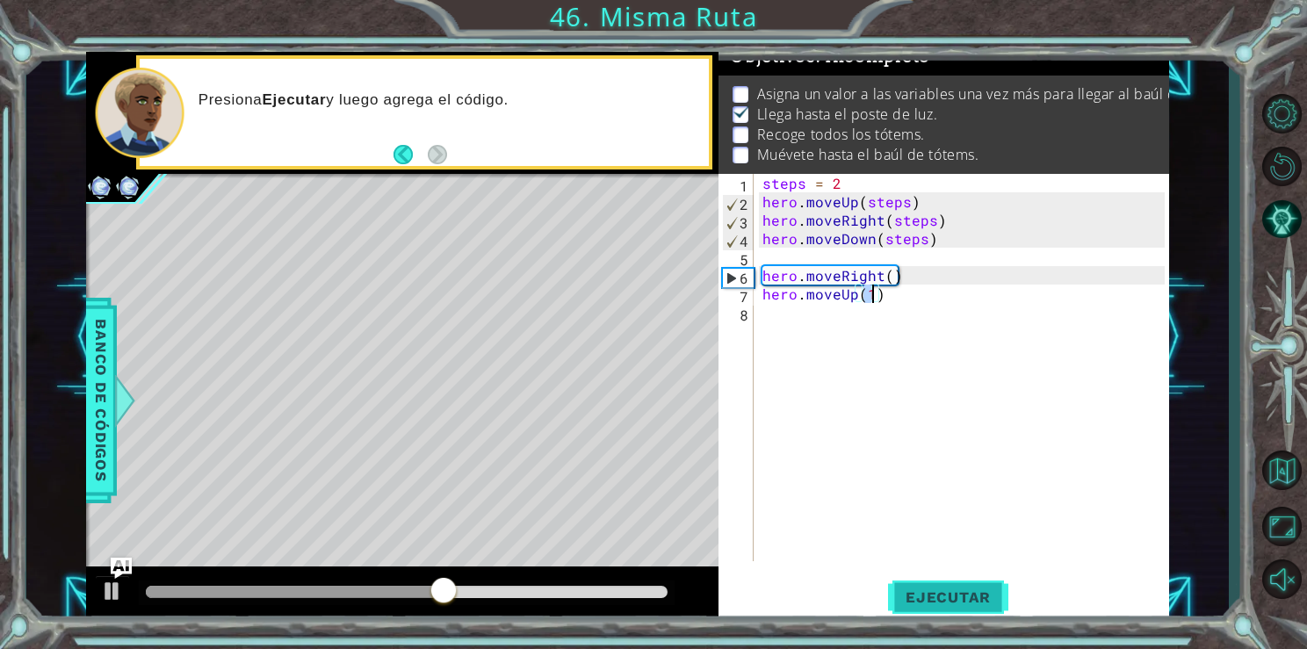
type textarea "hero.moveUp(1)"
click at [912, 589] on span "Ejecutar" at bounding box center [948, 598] width 120 height 18
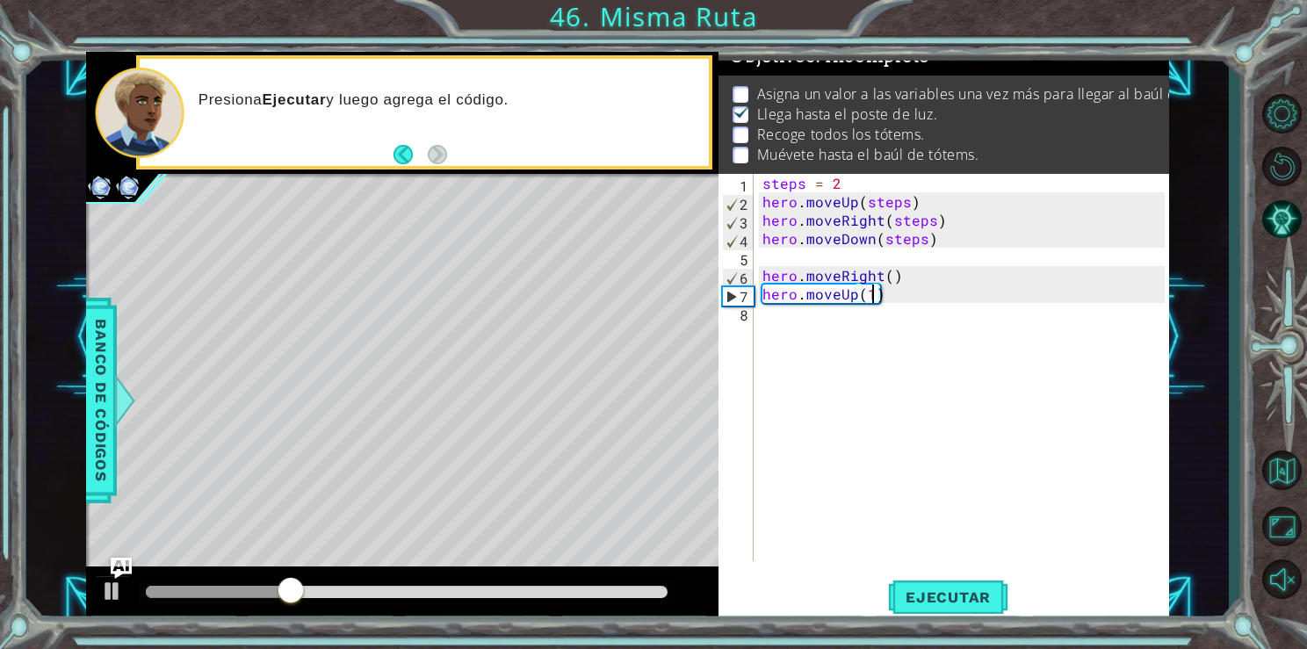
click at [796, 322] on div "steps = 2 hero . moveUp ( steps ) hero . moveRight ( steps ) hero . moveDown ( …" at bounding box center [966, 386] width 414 height 424
click at [880, 293] on div "steps = 2 hero . moveUp ( steps ) hero . moveRight ( steps ) hero . moveDown ( …" at bounding box center [966, 386] width 414 height 424
click at [874, 294] on div "steps = 2 hero . moveUp ( steps ) hero . moveRight ( steps ) hero . moveDown ( …" at bounding box center [966, 386] width 414 height 424
type textarea "hero.moveUp(3)"
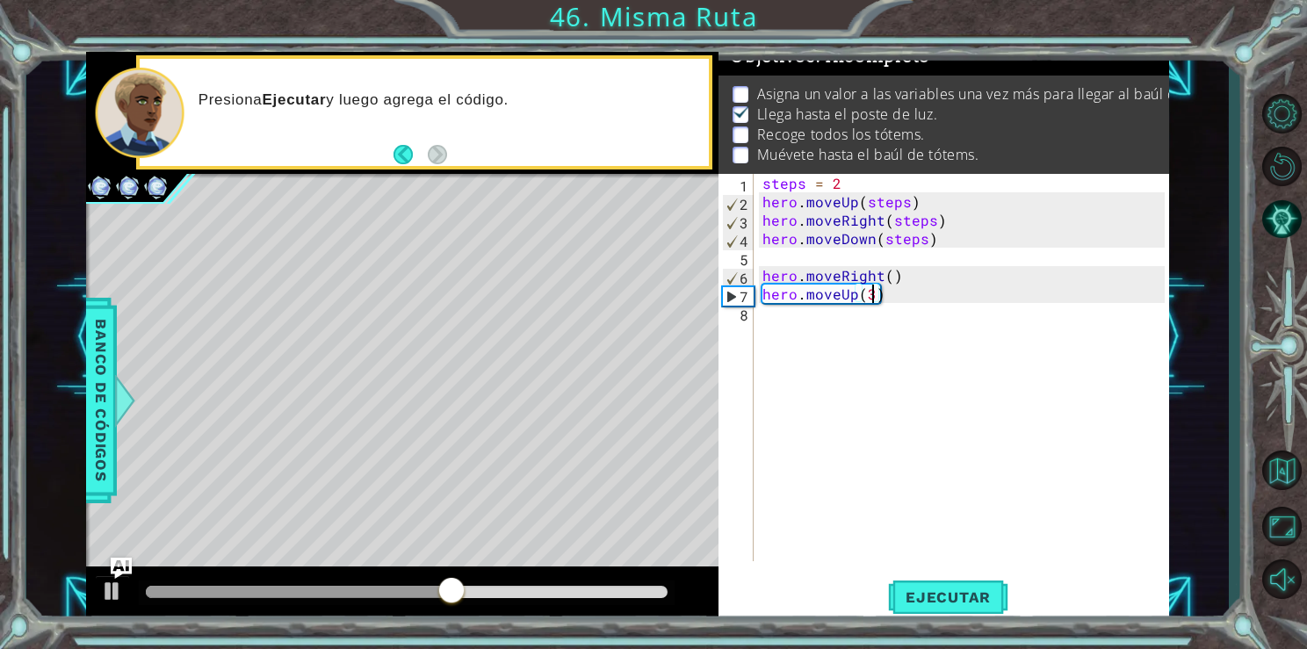
click at [801, 316] on div "steps = 2 hero . moveUp ( steps ) hero . moveRight ( steps ) hero . moveDown ( …" at bounding box center [966, 386] width 414 height 424
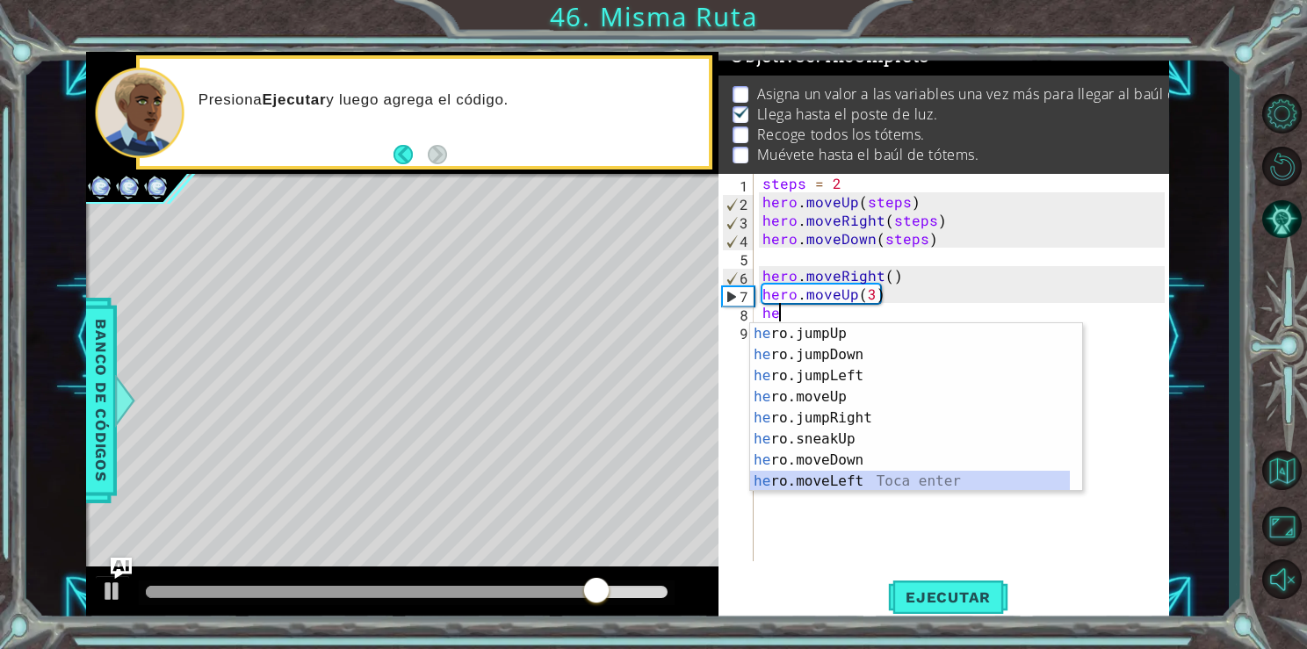
click at [811, 482] on div "he ro.jumpUp Toca enter he ro.jumpDown Toca enter he ro.jumpLeft Toca enter he …" at bounding box center [910, 428] width 320 height 211
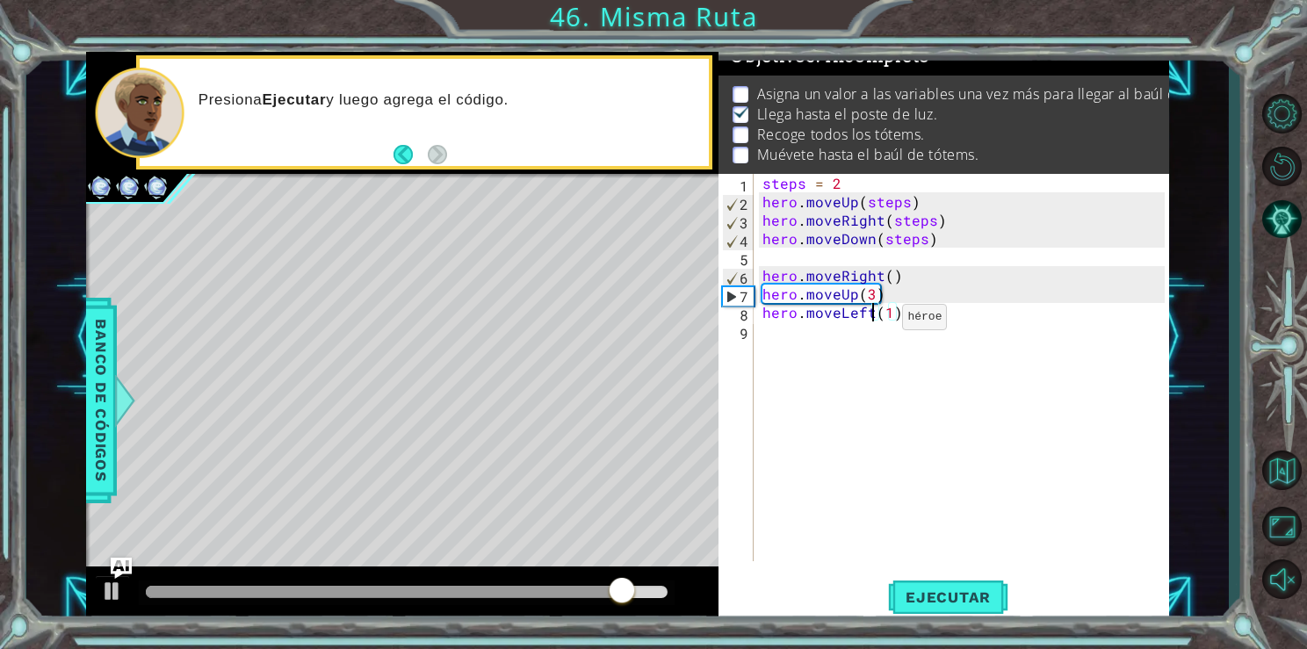
click at [872, 321] on div "steps = 2 hero . moveUp ( steps ) hero . moveRight ( steps ) hero . moveDown ( …" at bounding box center [966, 386] width 414 height 424
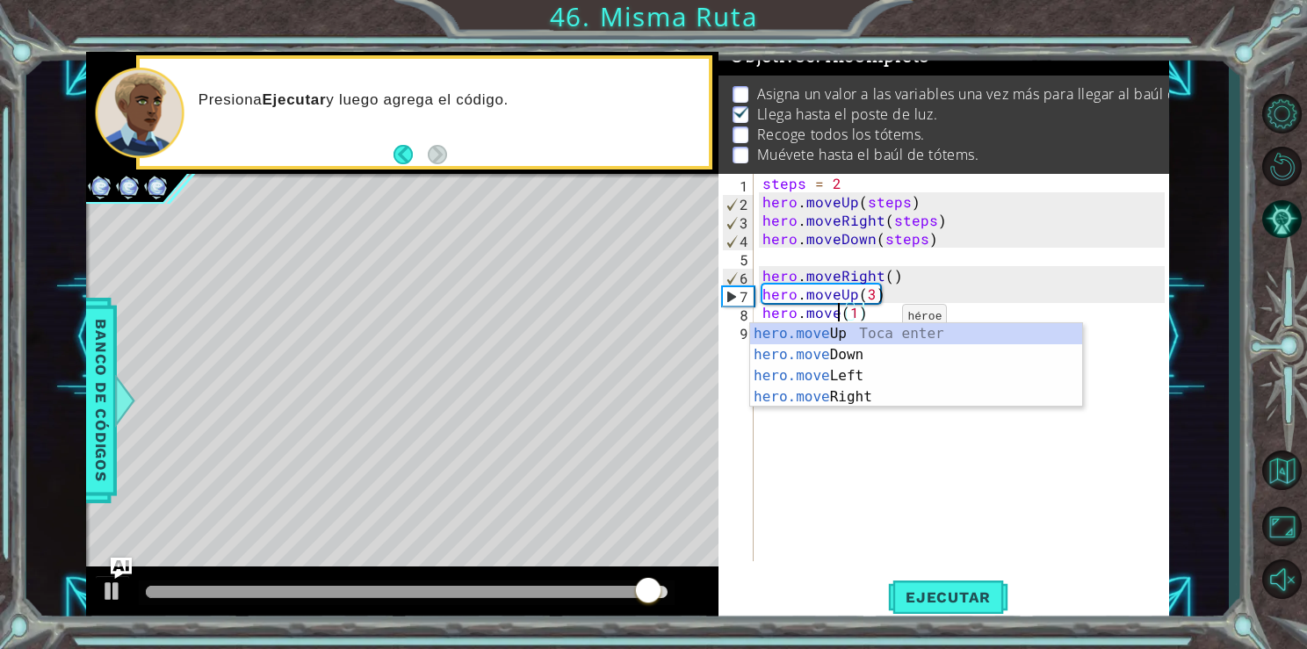
scroll to position [0, 4]
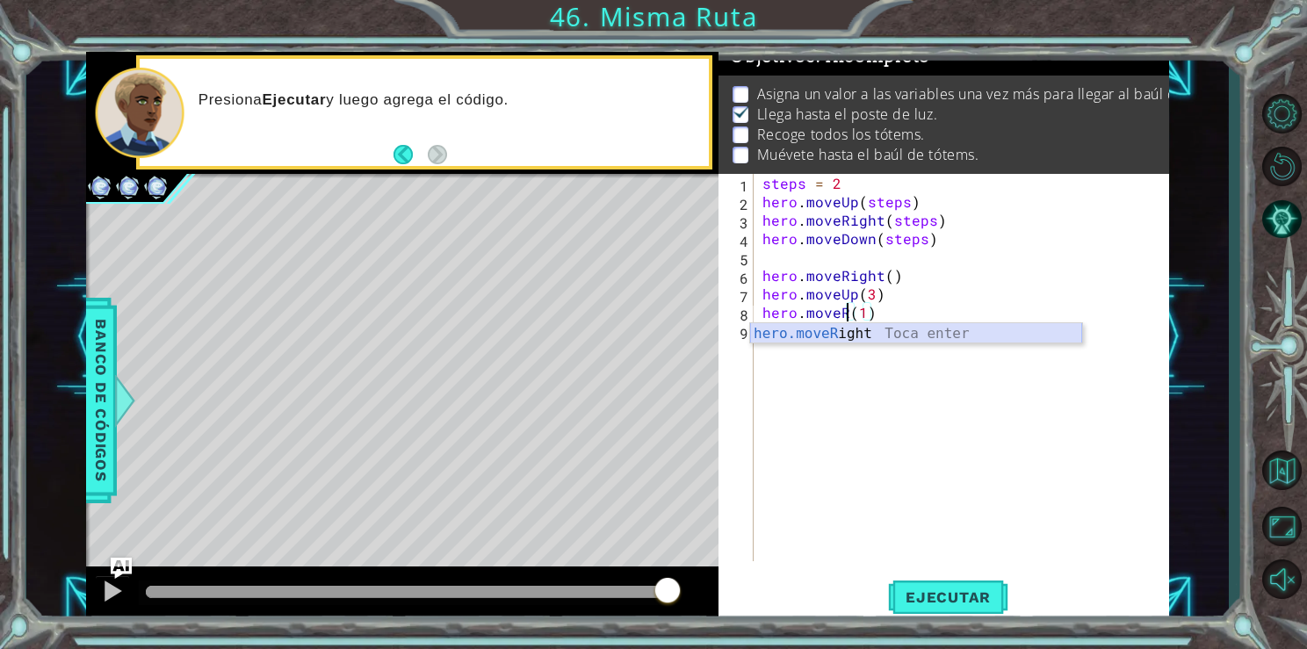
click at [879, 335] on div "hero.moveR ight Toca enter" at bounding box center [916, 354] width 332 height 63
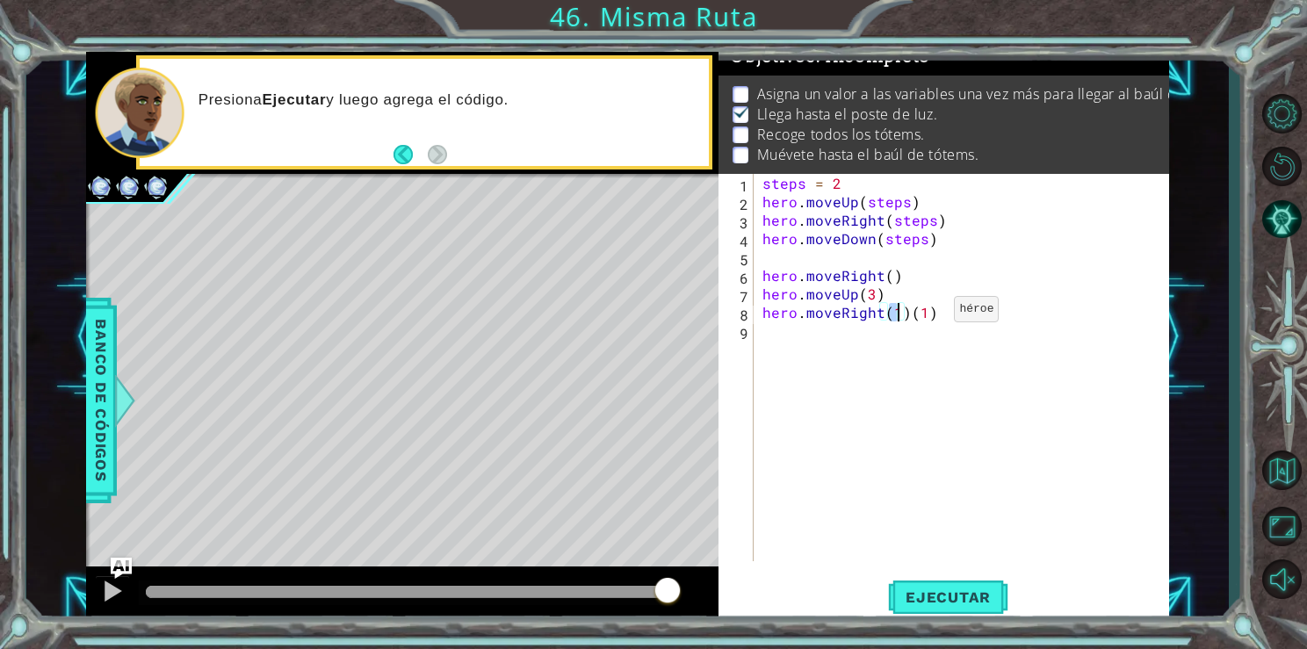
click at [929, 313] on div "steps = 2 hero . moveUp ( steps ) hero . moveRight ( steps ) hero . moveDown ( …" at bounding box center [966, 386] width 414 height 424
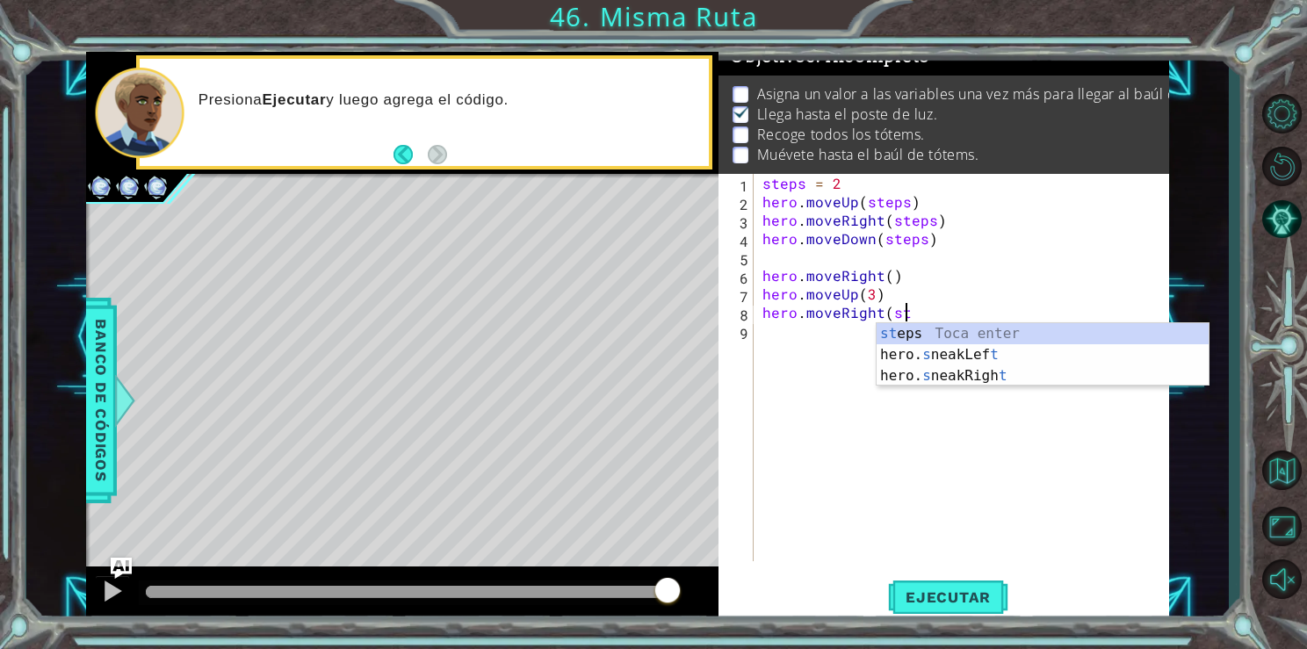
type textarea "hero.moveRight(ste"
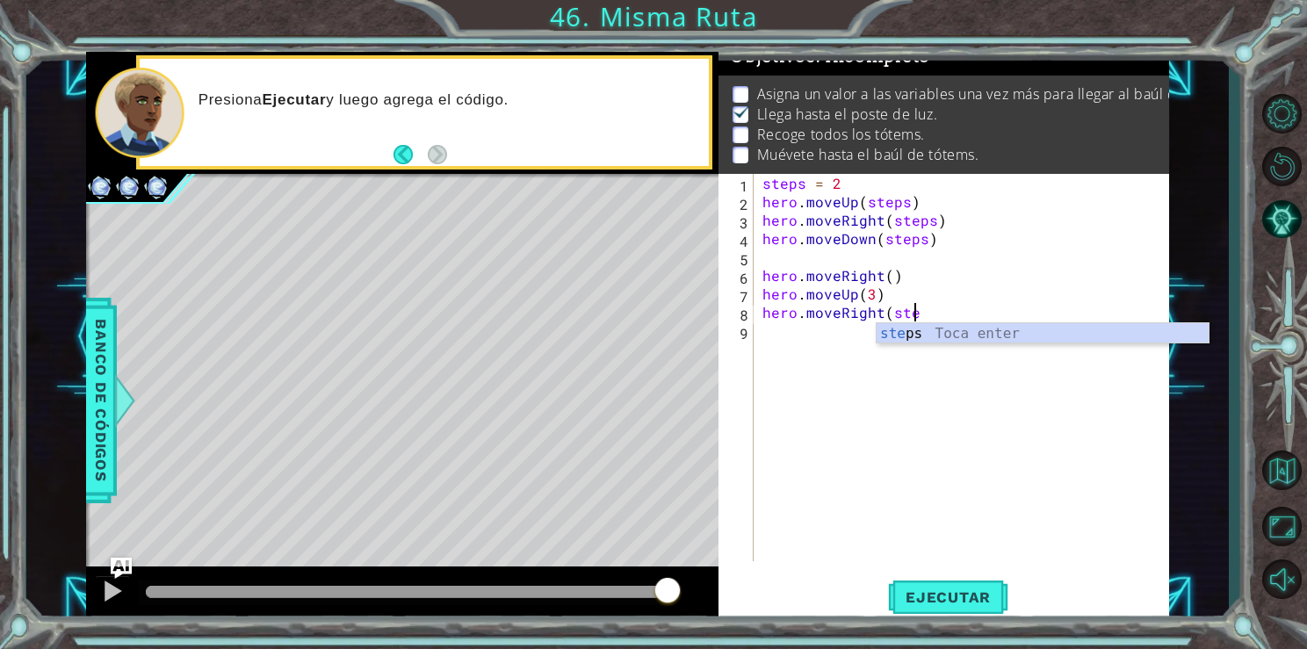
scroll to position [0, 8]
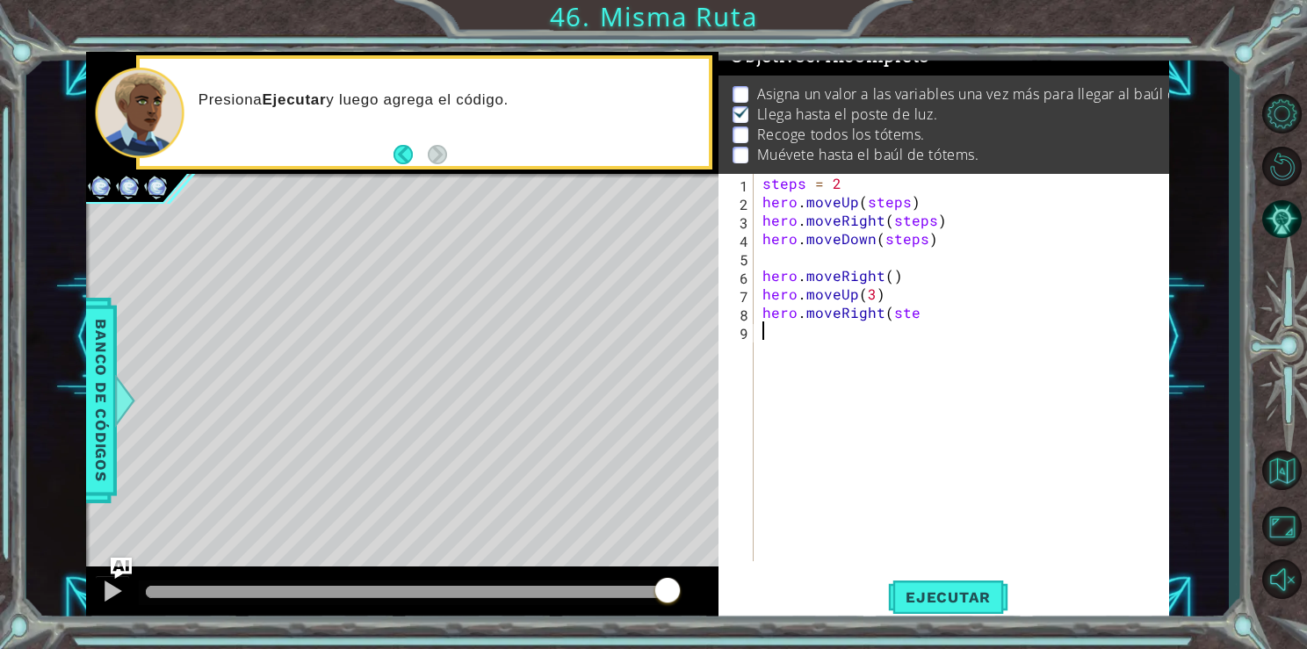
click at [951, 344] on div "steps = 2 hero . moveUp ( steps ) hero . moveRight ( steps ) hero . moveDown ( …" at bounding box center [966, 386] width 414 height 424
click at [918, 315] on div "steps = 2 hero . moveUp ( steps ) hero . moveRight ( steps ) hero . moveDown ( …" at bounding box center [966, 386] width 414 height 424
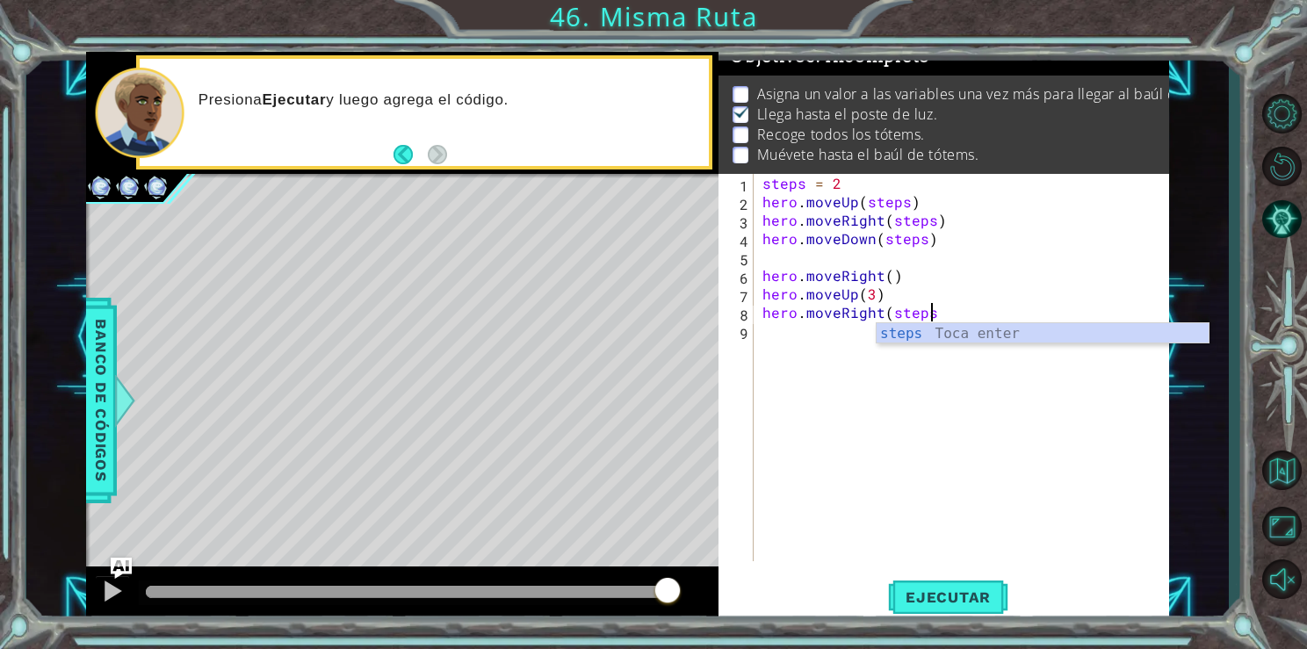
type textarea "hero.moveRight(steps)"
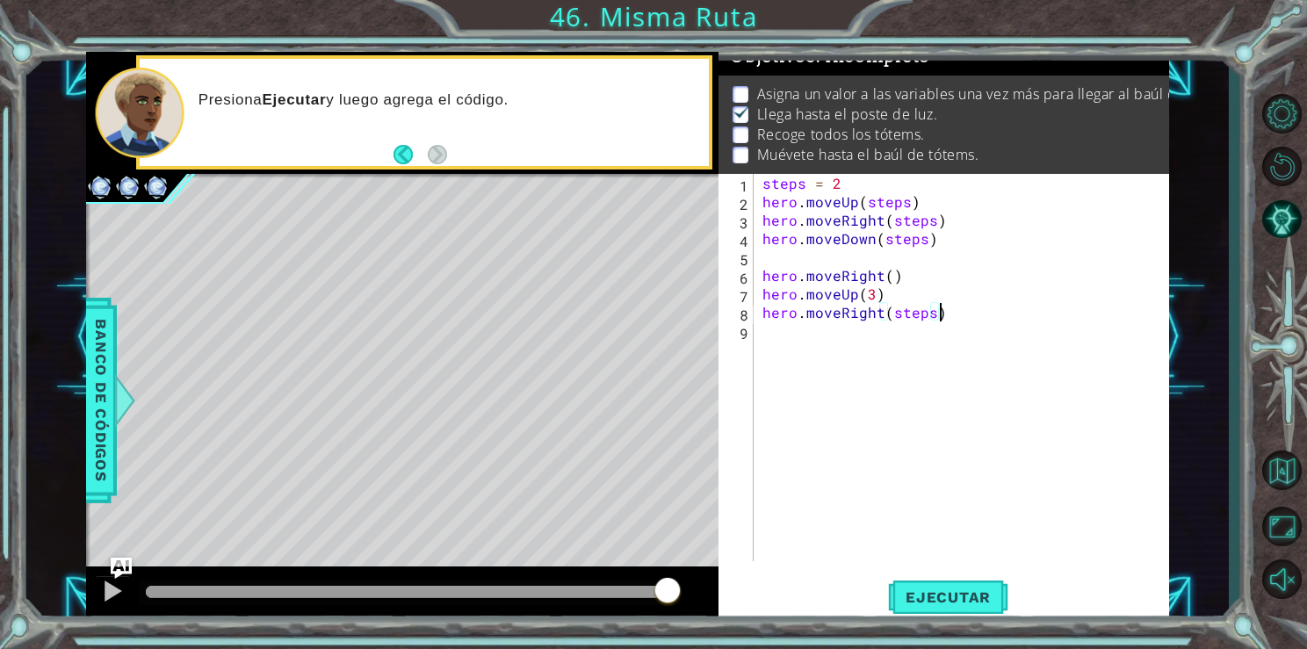
click at [797, 356] on div "steps = 2 hero . moveUp ( steps ) hero . moveRight ( steps ) hero . moveDown ( …" at bounding box center [966, 386] width 414 height 424
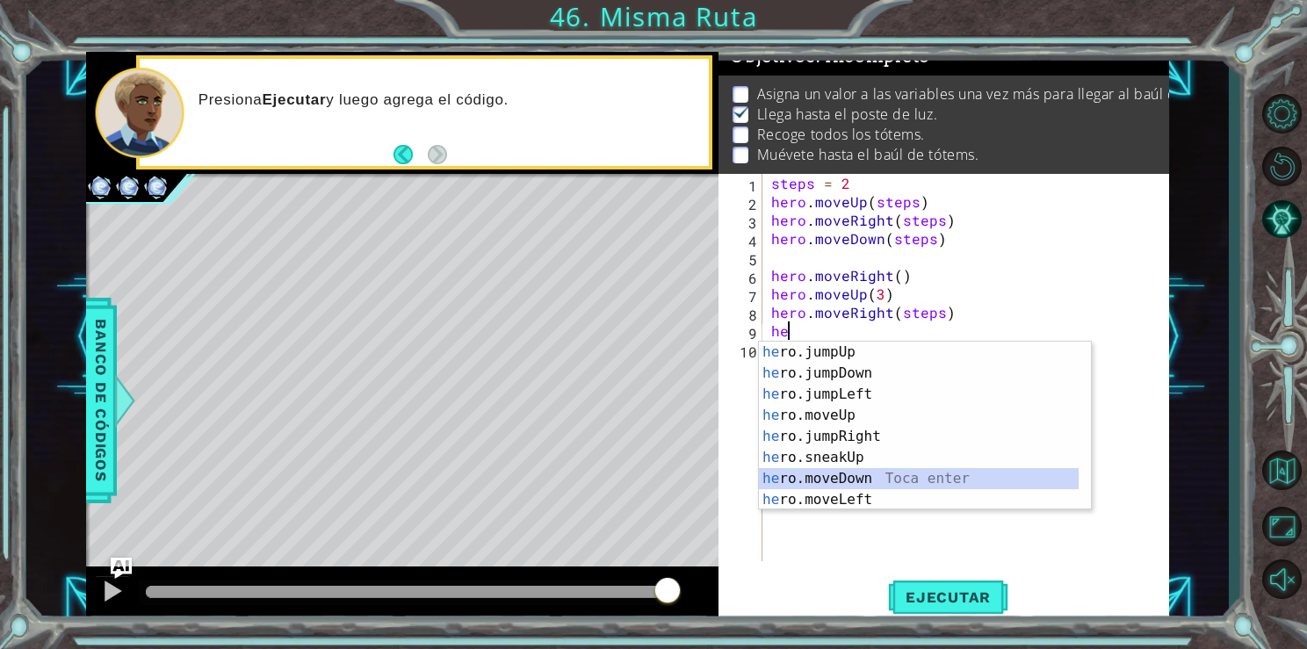
click at [828, 476] on div "he ro.jumpUp Toca enter he ro.jumpDown Toca enter he ro.jumpLeft Toca enter he …" at bounding box center [919, 447] width 320 height 211
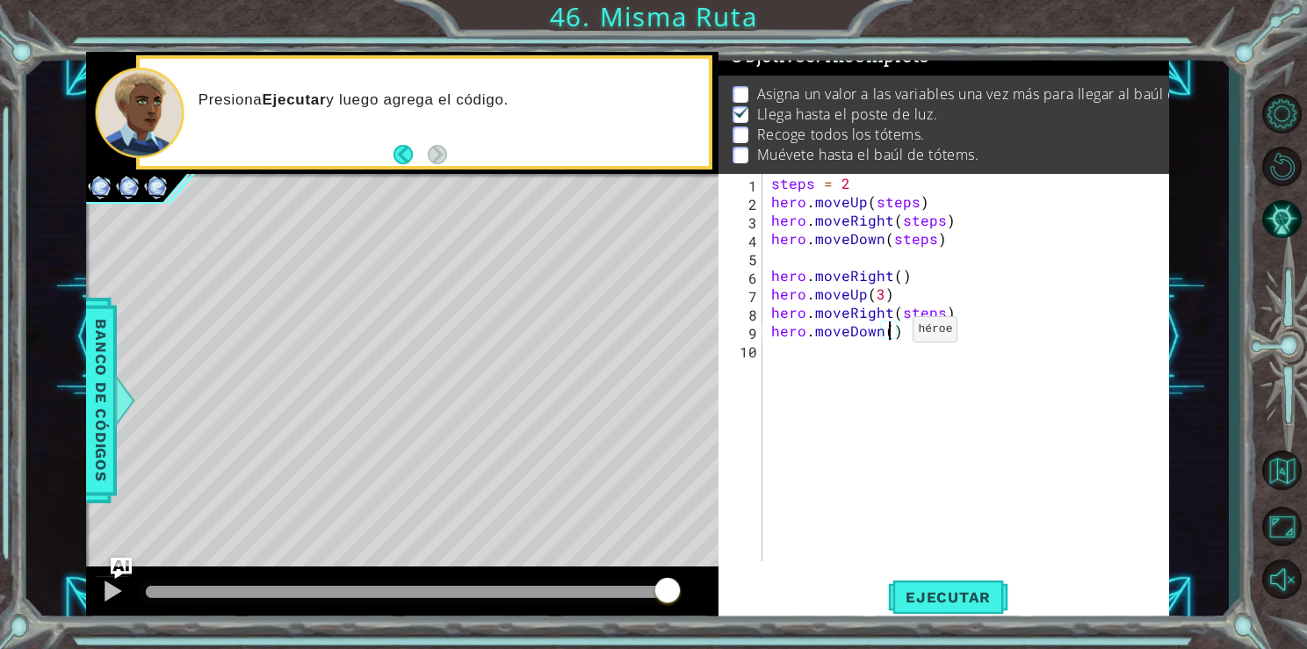
scroll to position [0, 7]
click at [955, 589] on span "Ejecutar" at bounding box center [948, 598] width 120 height 18
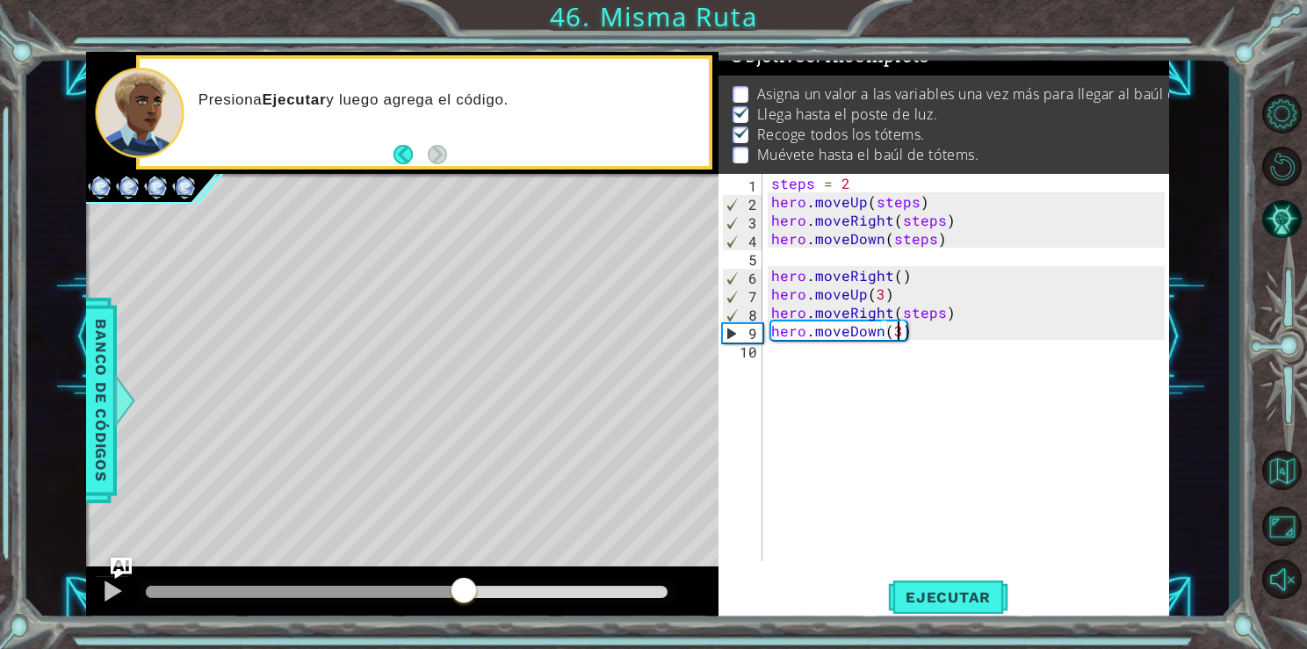
drag, startPoint x: 365, startPoint y: 594, endPoint x: 472, endPoint y: 582, distance: 107.8
click at [472, 586] on div at bounding box center [407, 592] width 523 height 12
click at [482, 574] on div at bounding box center [402, 595] width 633 height 56
click at [937, 310] on div "steps = 2 hero . moveUp ( steps ) hero . moveRight ( steps ) hero . moveDown ( …" at bounding box center [971, 386] width 406 height 424
type textarea "hero.moveRight(3)"
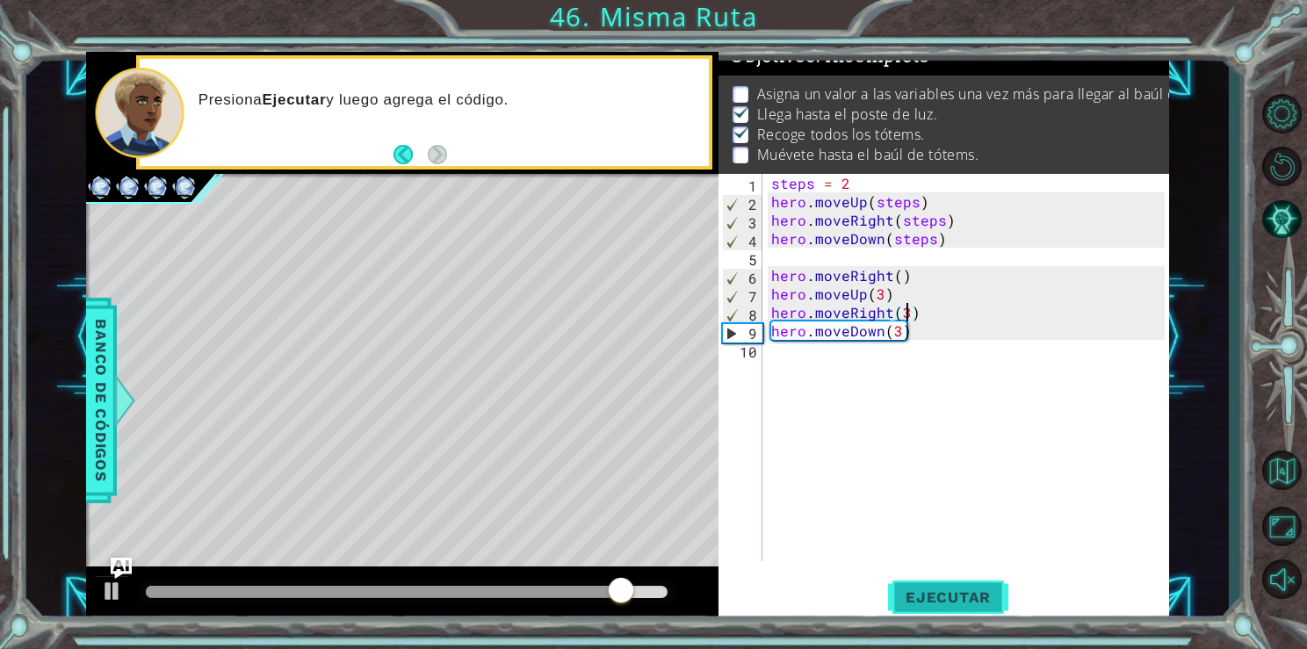
click at [942, 606] on button "Ejecutar" at bounding box center [948, 597] width 120 height 45
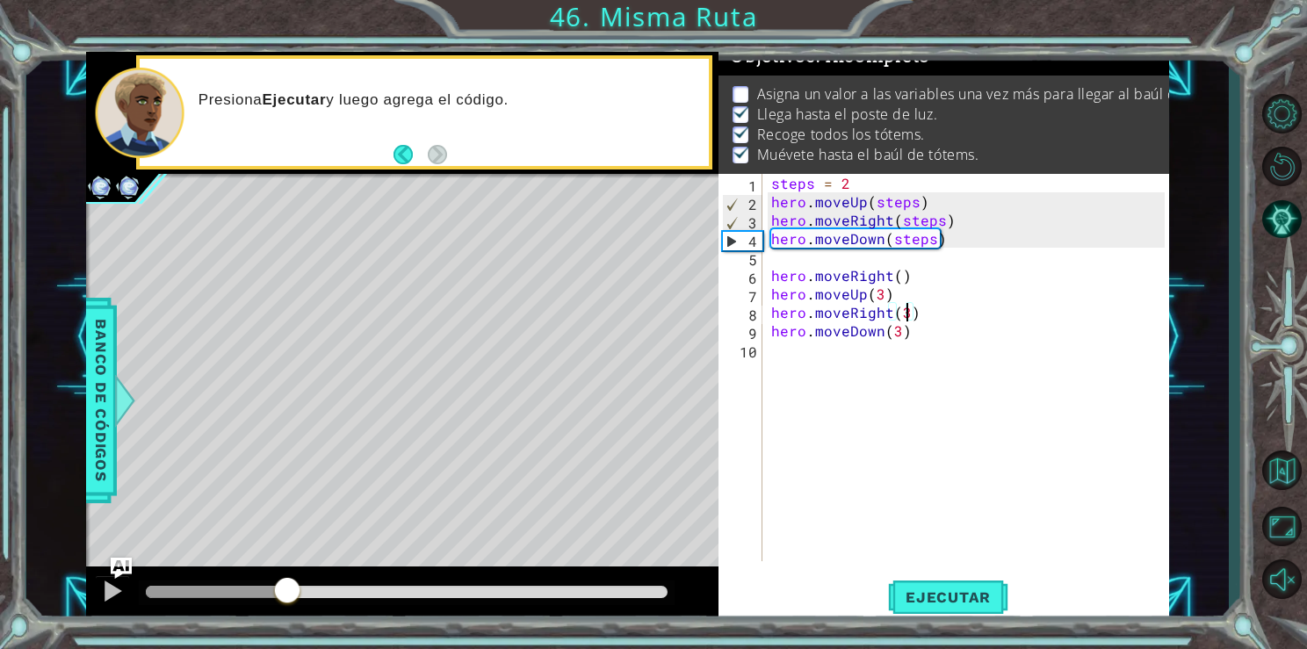
drag, startPoint x: 273, startPoint y: 589, endPoint x: 764, endPoint y: 613, distance: 491.7
click at [764, 613] on div "1 ההההההההההההההההההההההההההההההההההההההההההההההההההההההההההההההההההההההההההההה…" at bounding box center [627, 337] width 1083 height 571
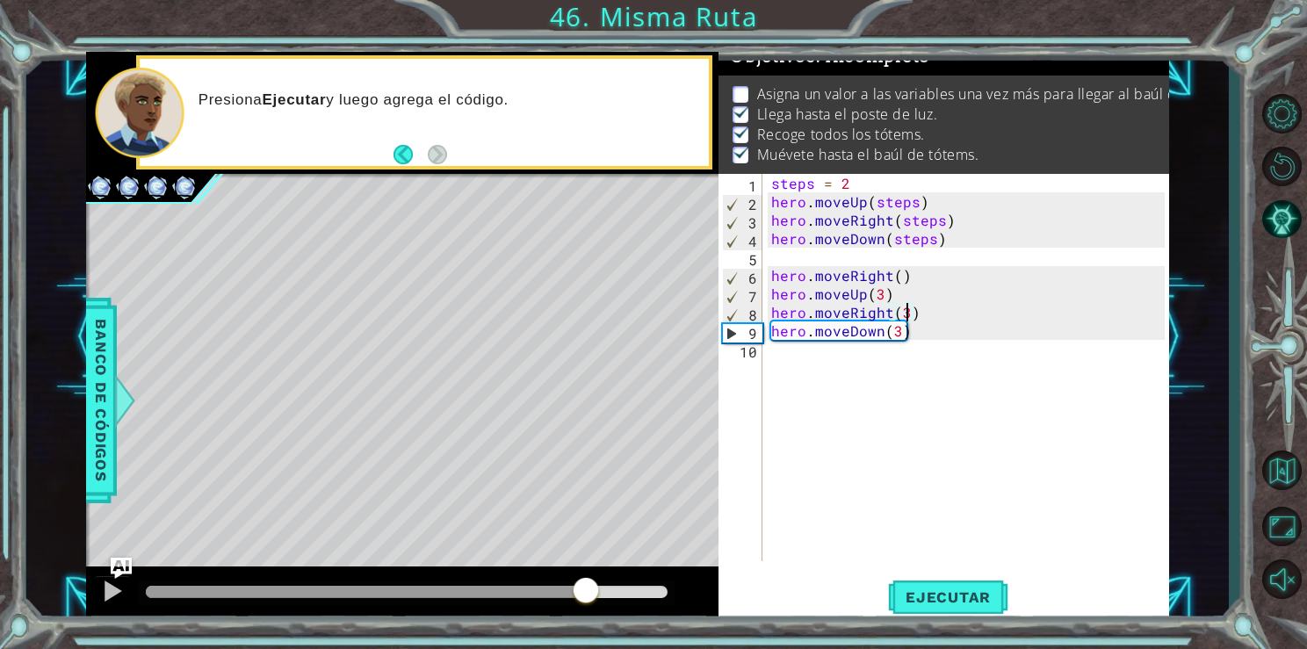
drag, startPoint x: 565, startPoint y: 594, endPoint x: 611, endPoint y: 597, distance: 45.8
click at [611, 597] on div at bounding box center [407, 592] width 523 height 12
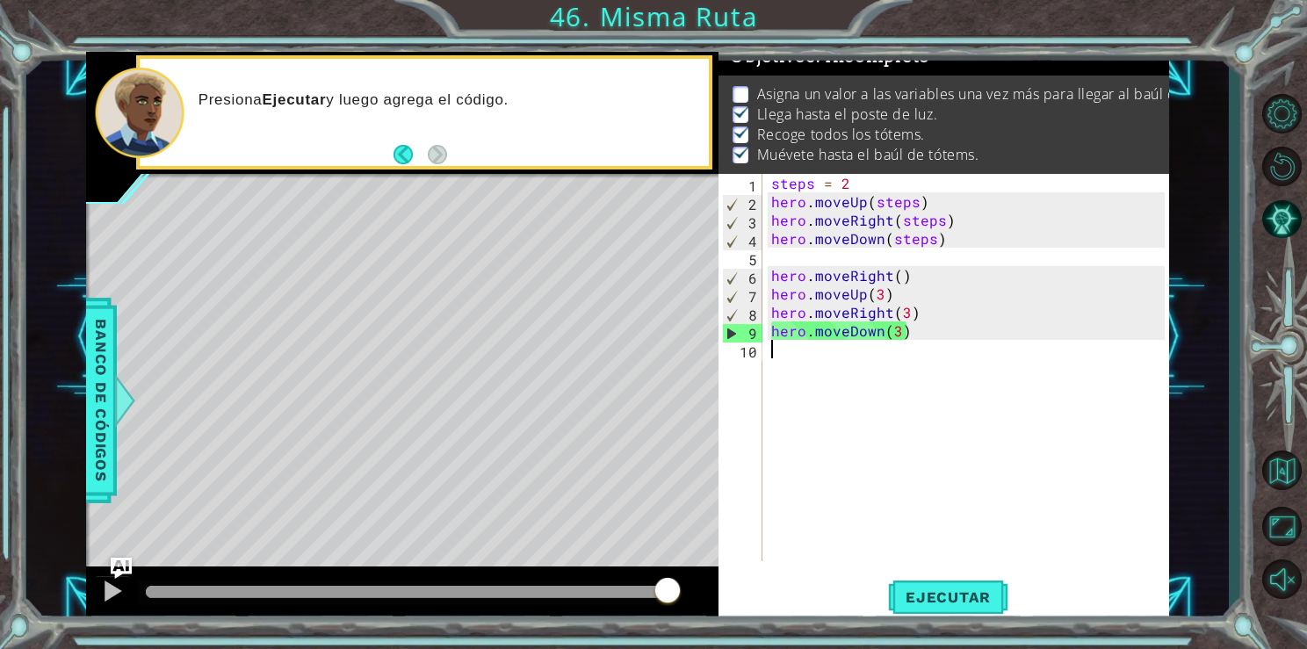
click at [1023, 453] on div "steps = 2 hero . moveUp ( steps ) hero . moveRight ( steps ) hero . moveDown ( …" at bounding box center [971, 386] width 406 height 424
drag, startPoint x: 849, startPoint y: 181, endPoint x: 791, endPoint y: 172, distance: 58.6
click at [791, 172] on div "Objetivos : Incompleto Asigna un valor a las variables una vez más para llegar …" at bounding box center [944, 337] width 450 height 571
type textarea "steps = 2"
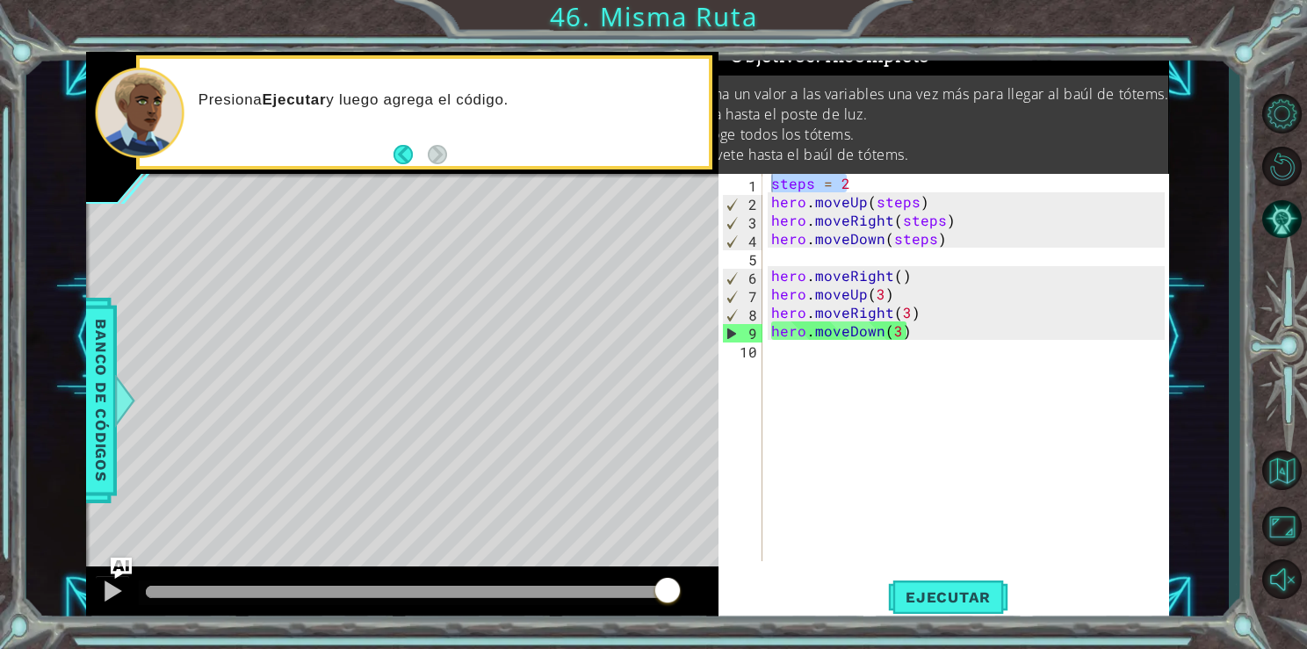
click at [1178, 198] on div "1 ההההההההההההההההההההההההההההההההההההההההההההההההההההההההההההההההההההההההההההה…" at bounding box center [627, 337] width 1203 height 571
click at [1266, 155] on button "Reiniciar nivel" at bounding box center [1281, 165] width 51 height 47
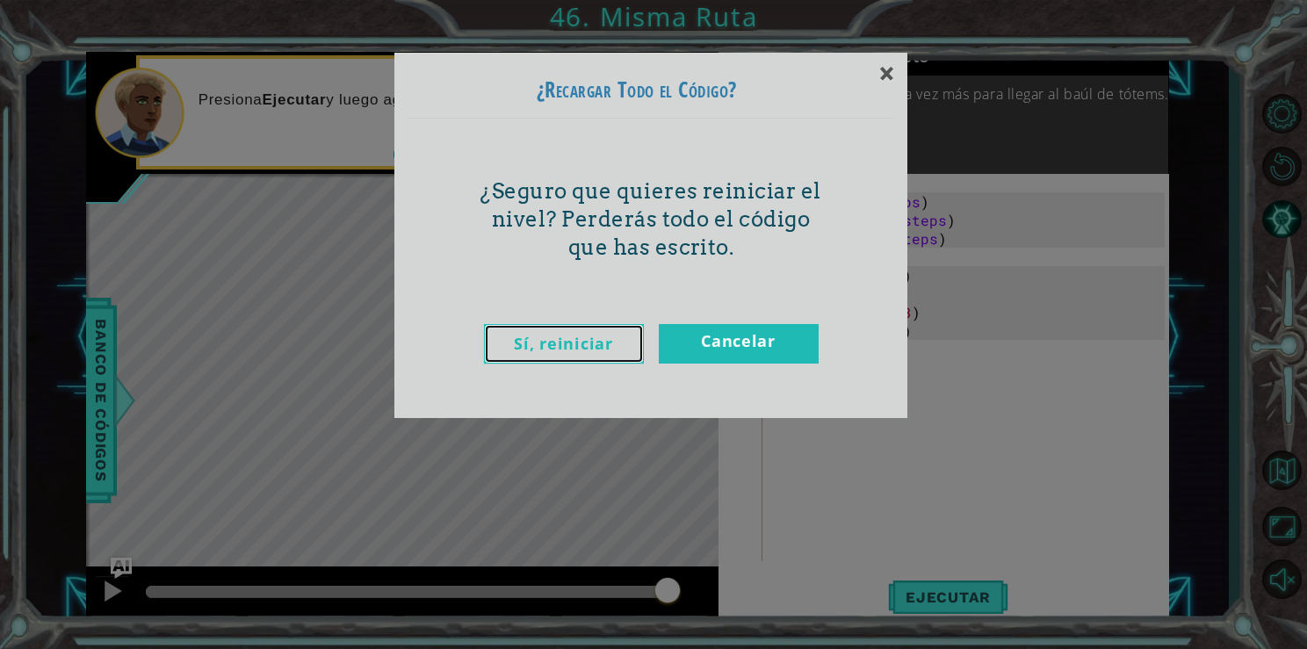
click at [553, 346] on link "Sí, reiniciar" at bounding box center [564, 344] width 160 height 40
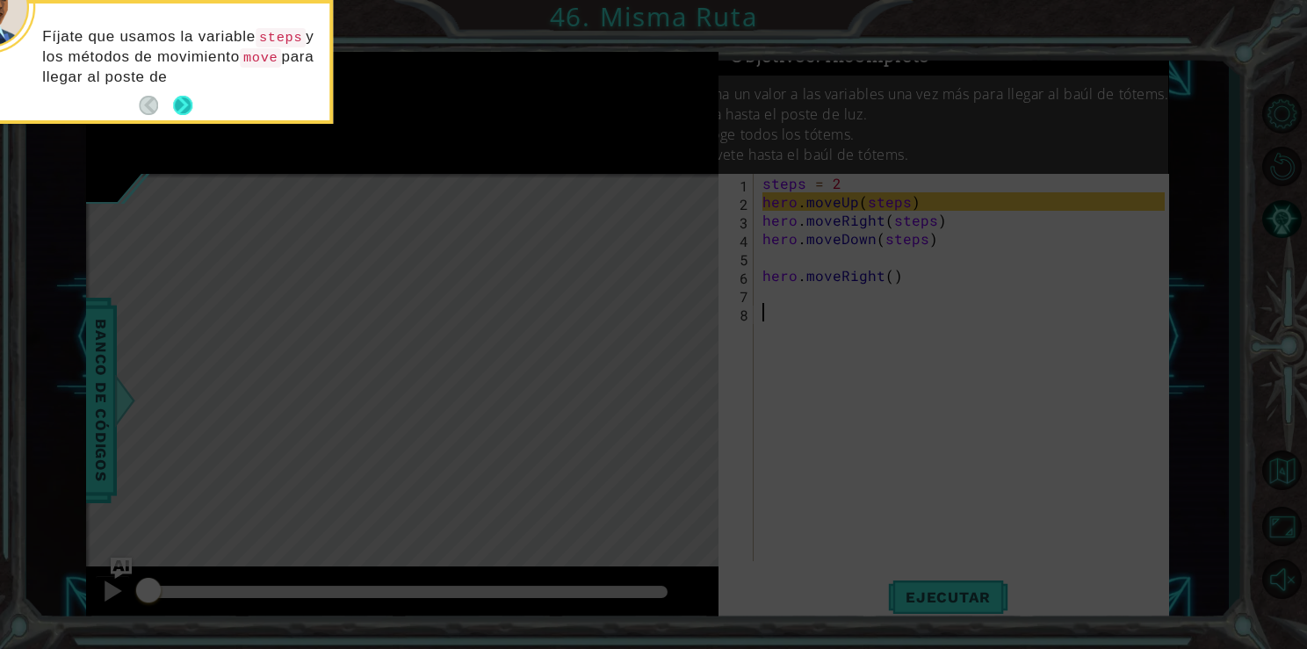
click at [176, 96] on button "Next" at bounding box center [183, 106] width 20 height 20
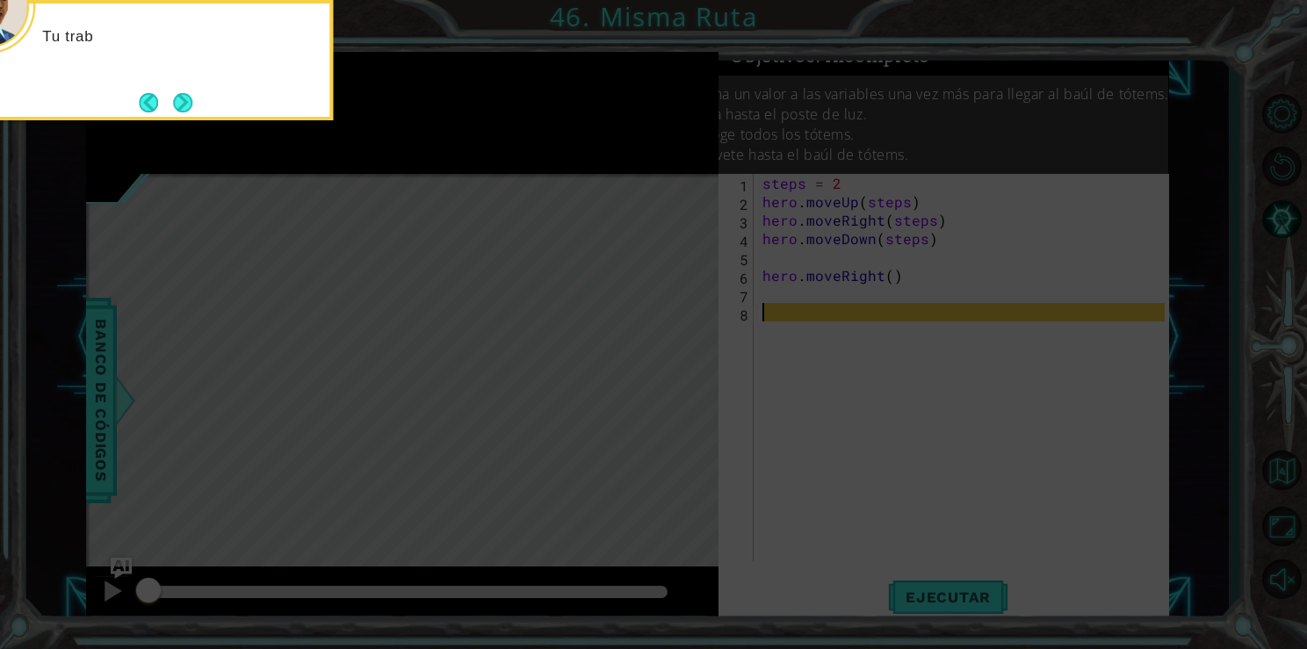
click at [176, 93] on button "Next" at bounding box center [183, 102] width 20 height 20
click at [176, 93] on button "Next" at bounding box center [183, 102] width 22 height 22
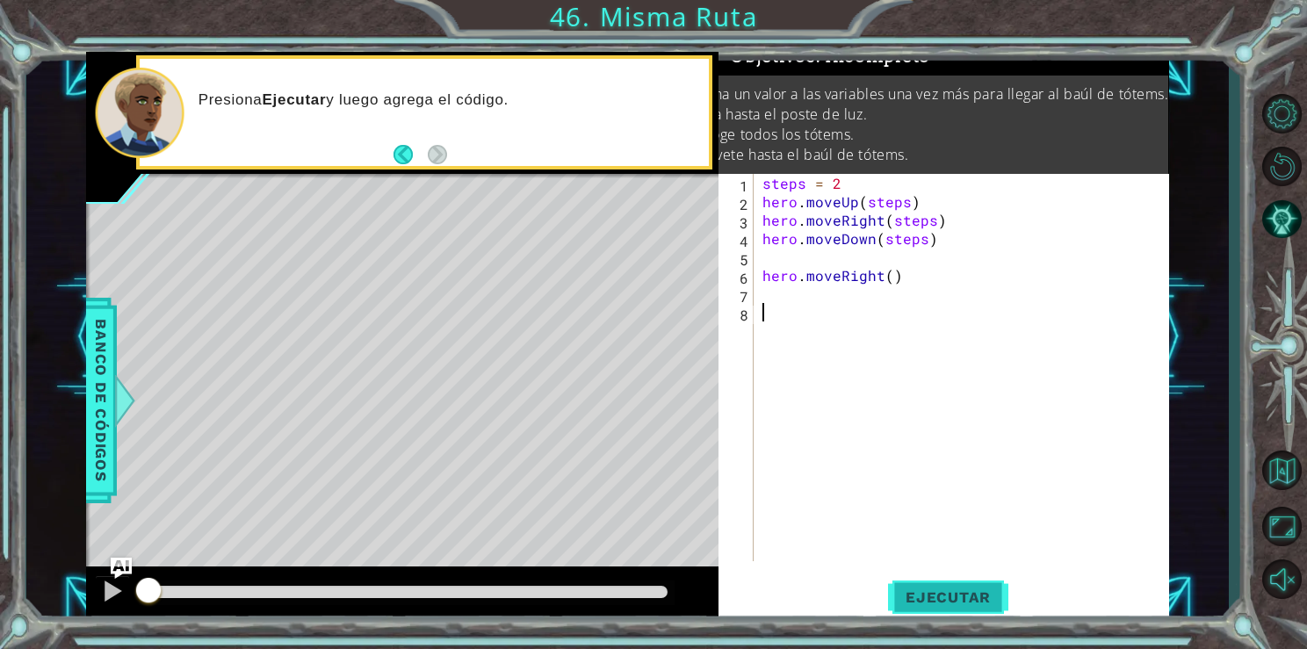
click at [949, 592] on span "Ejecutar" at bounding box center [948, 598] width 120 height 18
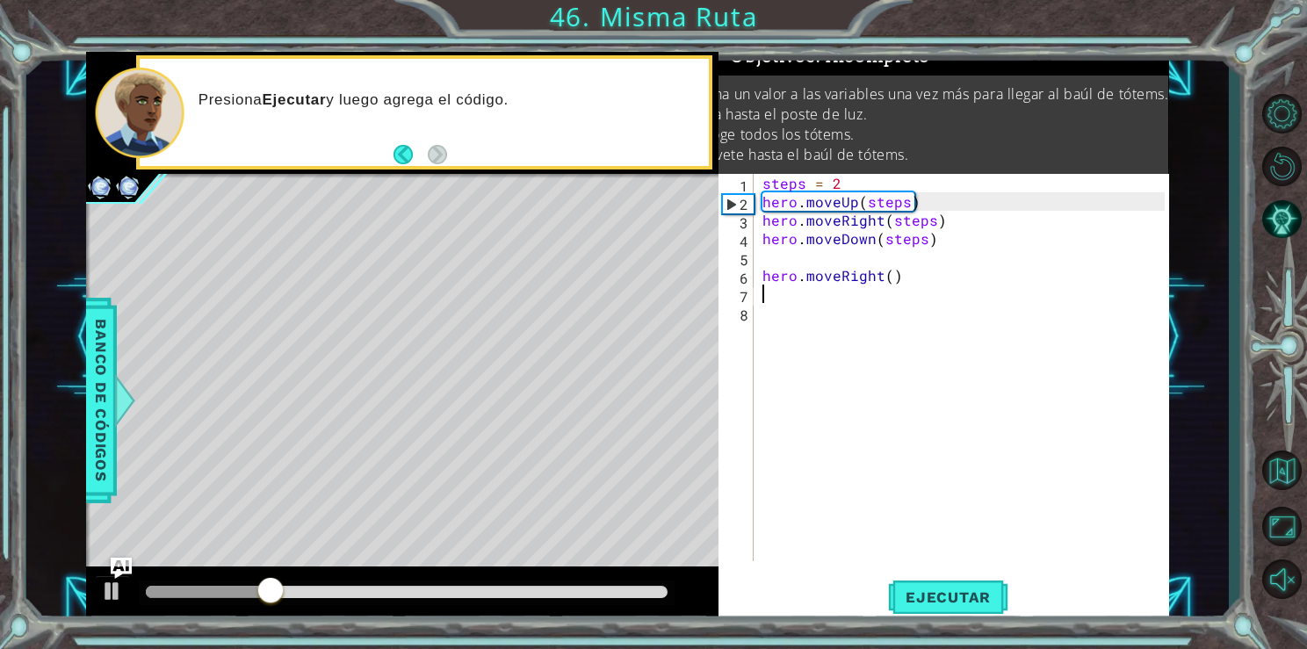
click at [798, 291] on div "steps = 2 hero . moveUp ( steps ) hero . moveRight ( steps ) hero . moveDown ( …" at bounding box center [966, 386] width 414 height 424
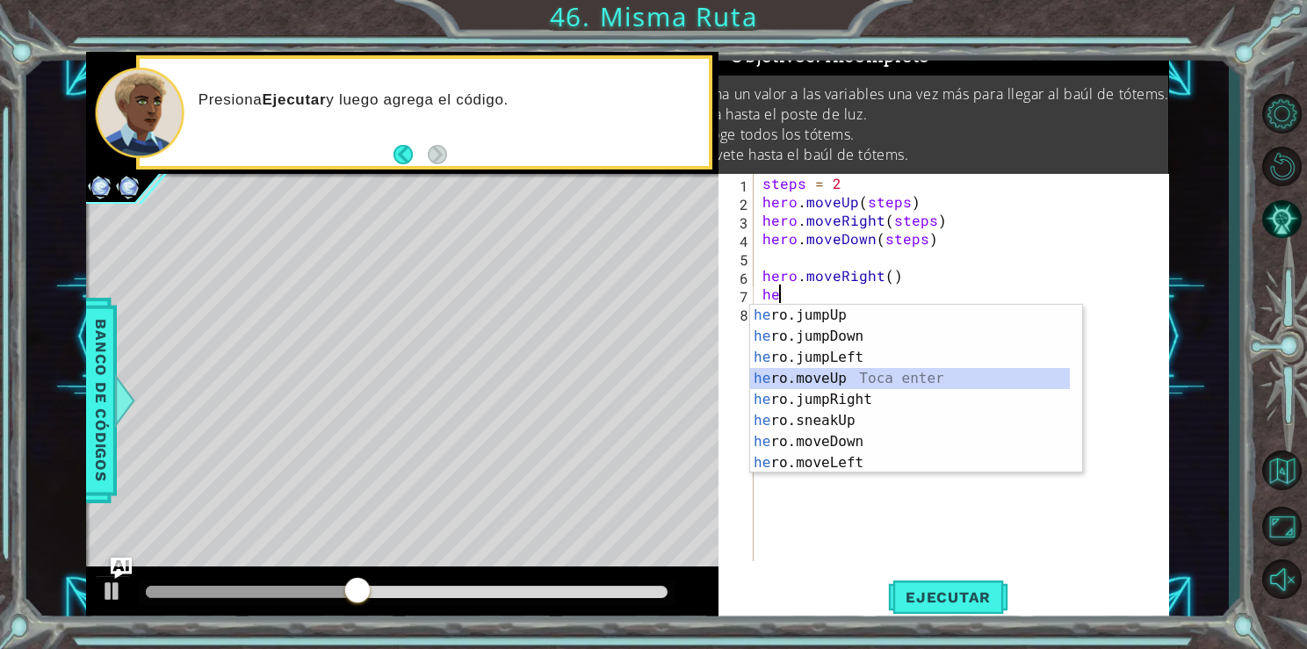
click at [850, 381] on div "he ro.jumpUp Toca enter he ro.jumpDown Toca enter he ro.jumpLeft Toca enter he …" at bounding box center [910, 410] width 320 height 211
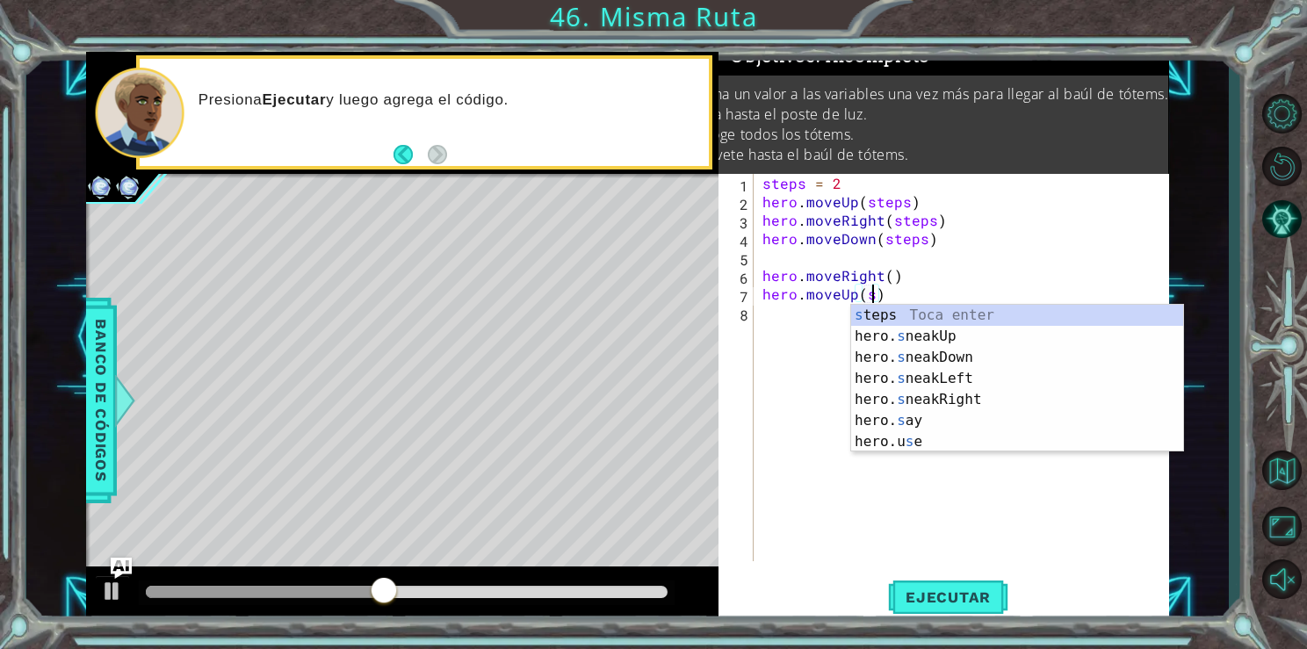
scroll to position [0, 7]
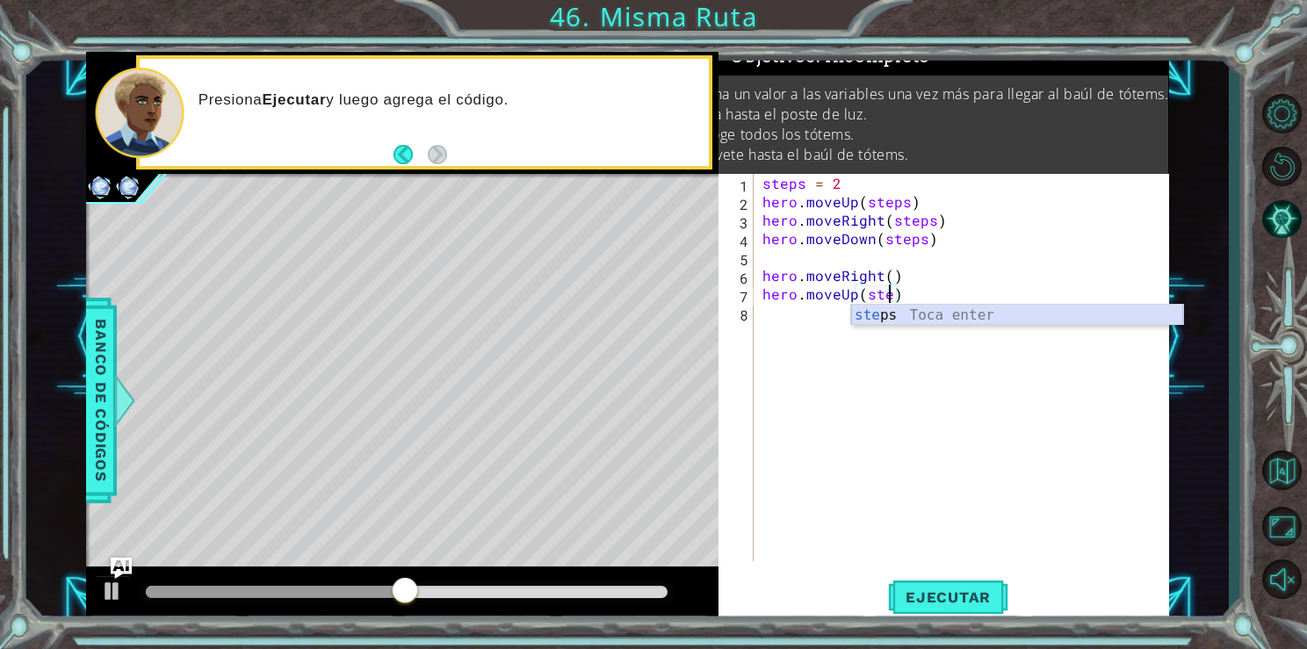
click at [899, 310] on div "ste ps Toca enter" at bounding box center [1017, 336] width 332 height 63
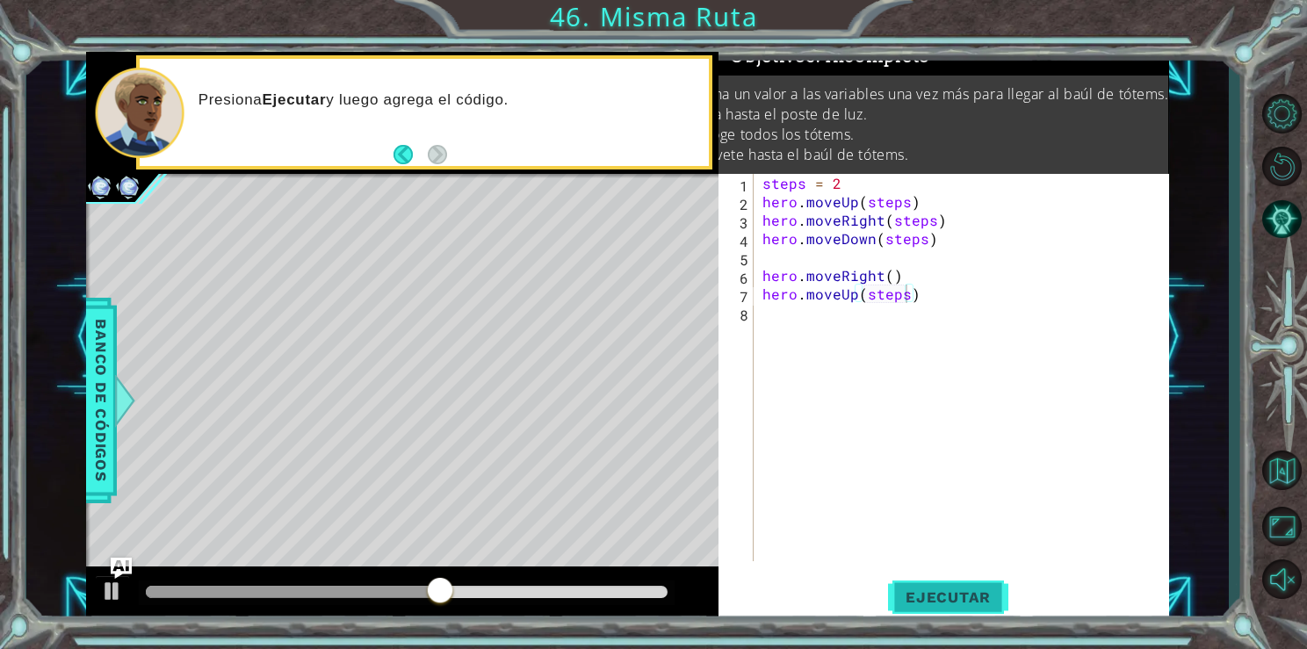
click at [939, 596] on span "Ejecutar" at bounding box center [948, 598] width 120 height 18
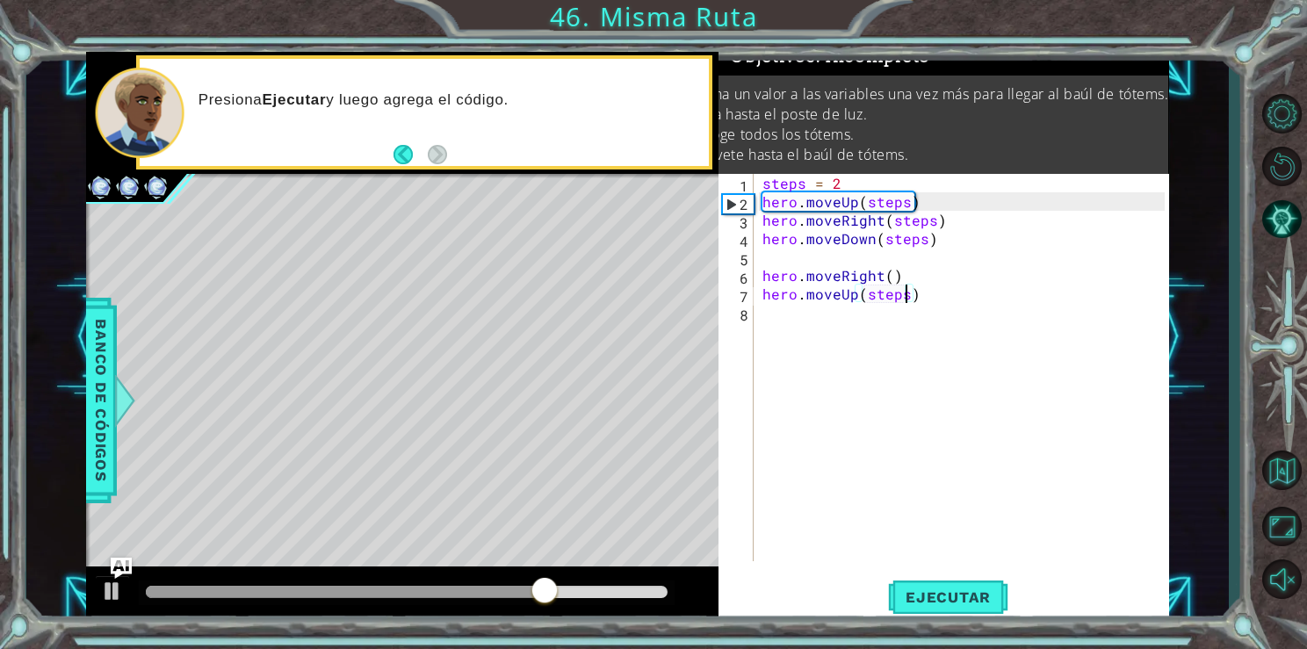
click at [836, 185] on div "steps = 2 hero . moveUp ( steps ) hero . moveRight ( steps ) hero . moveDown ( …" at bounding box center [966, 386] width 414 height 424
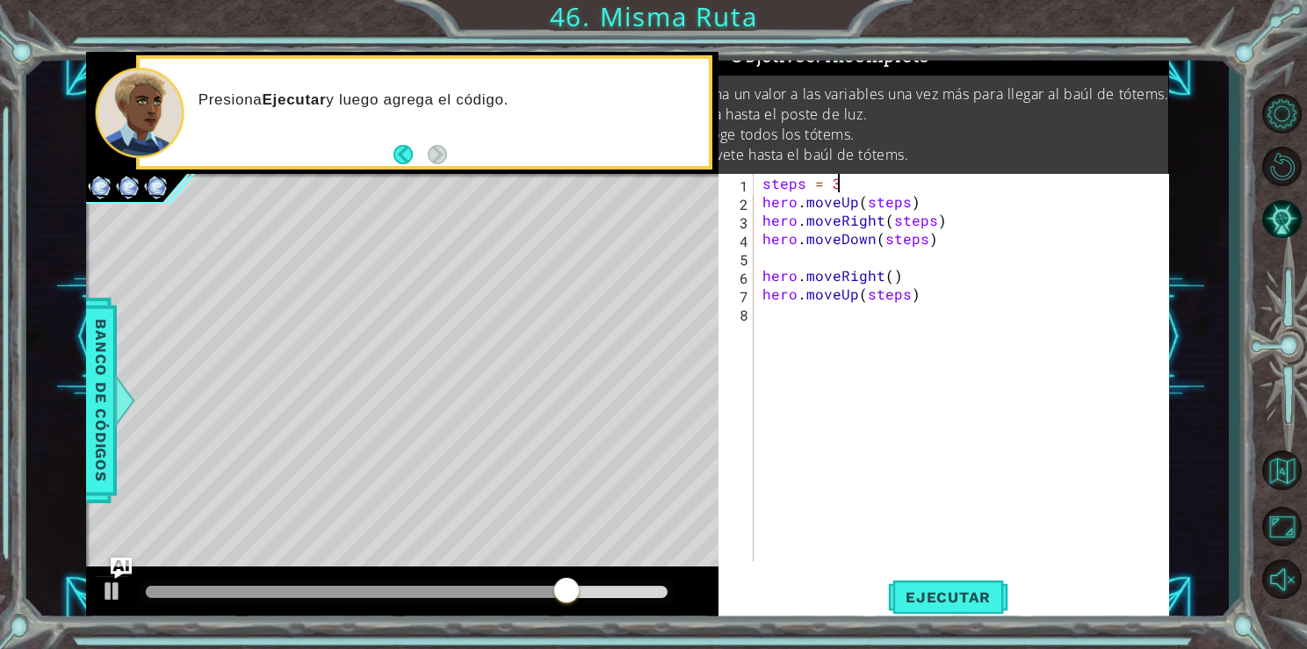
scroll to position [0, 4]
click at [946, 613] on button "Ejecutar" at bounding box center [948, 597] width 120 height 45
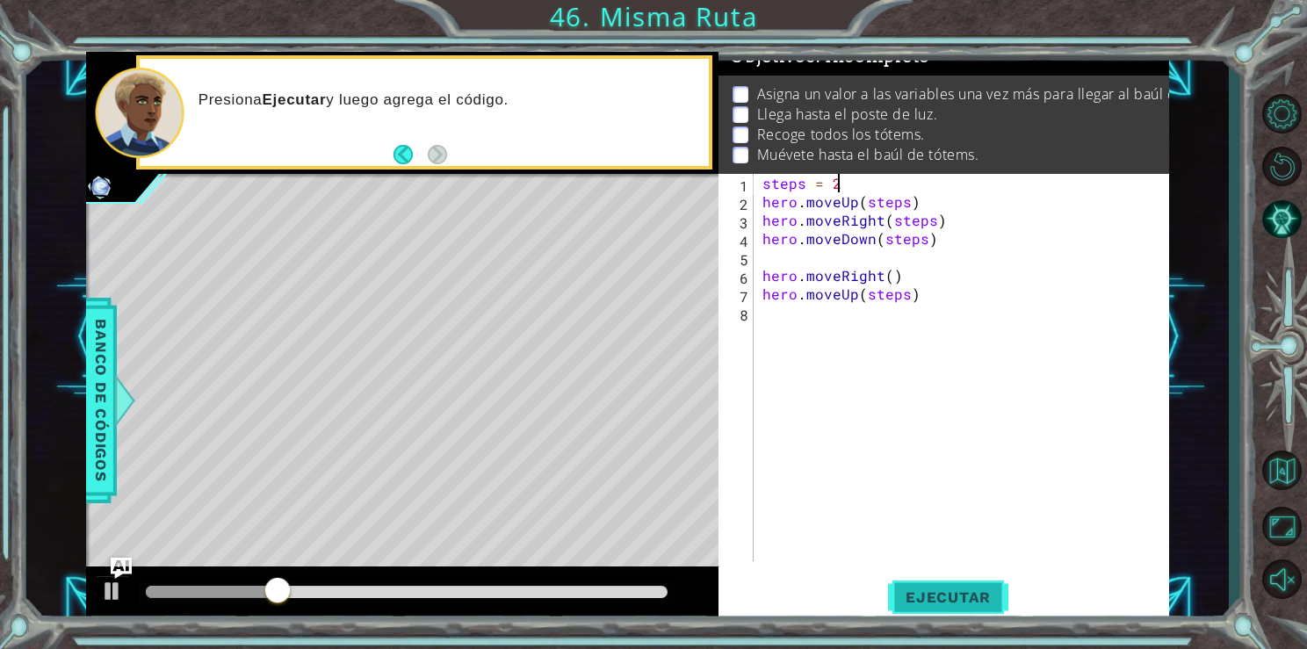
type textarea "steps = 2"
click at [969, 618] on button "Ejecutar" at bounding box center [948, 597] width 120 height 45
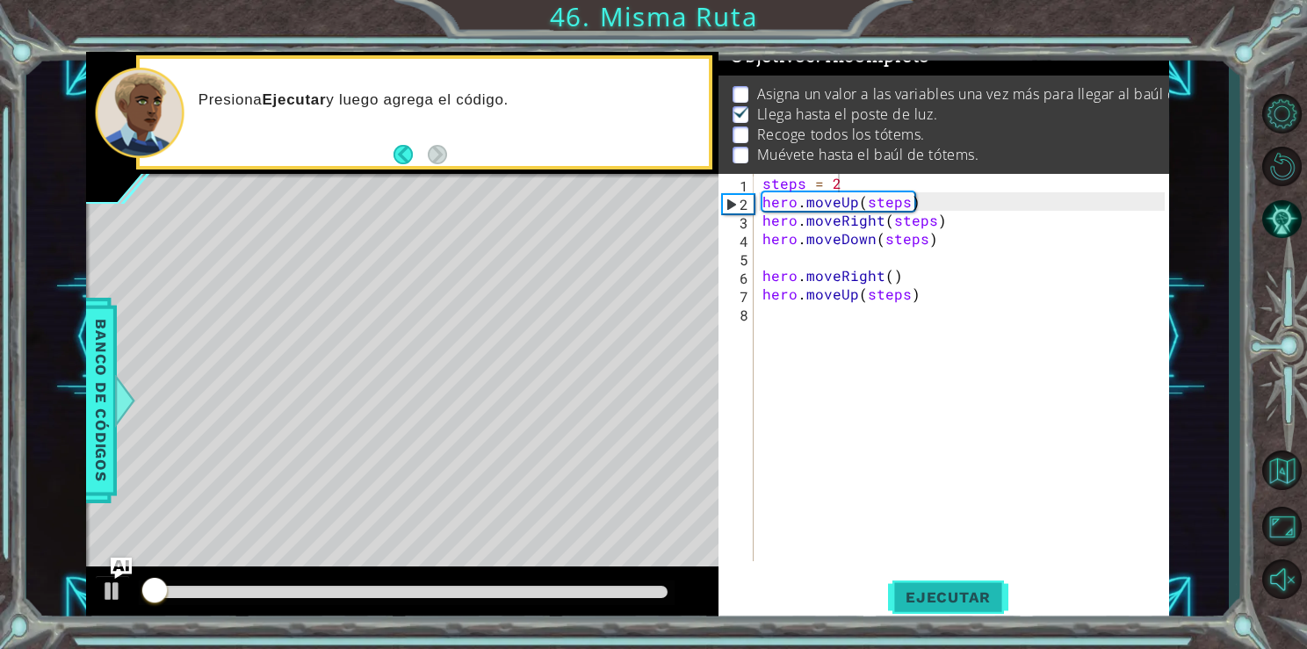
click at [969, 618] on button "Ejecutar" at bounding box center [948, 597] width 120 height 45
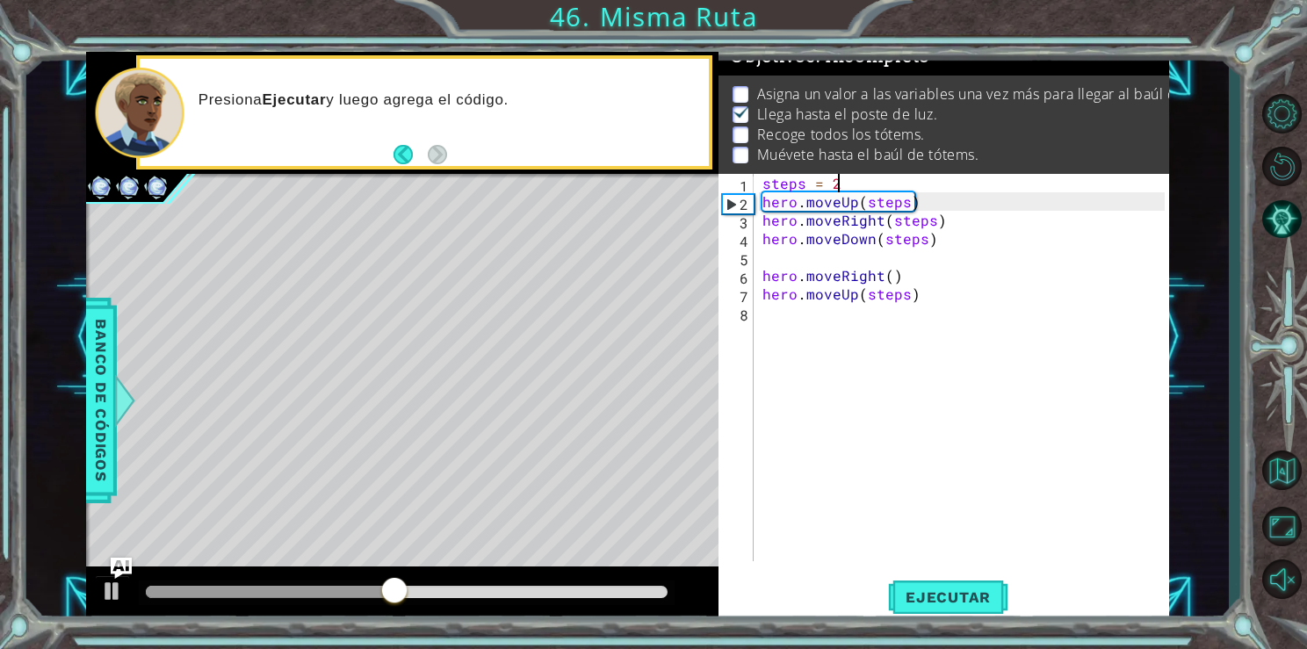
click at [783, 340] on div "steps = 2 hero . moveUp ( steps ) hero . moveRight ( steps ) hero . moveDown ( …" at bounding box center [966, 386] width 414 height 424
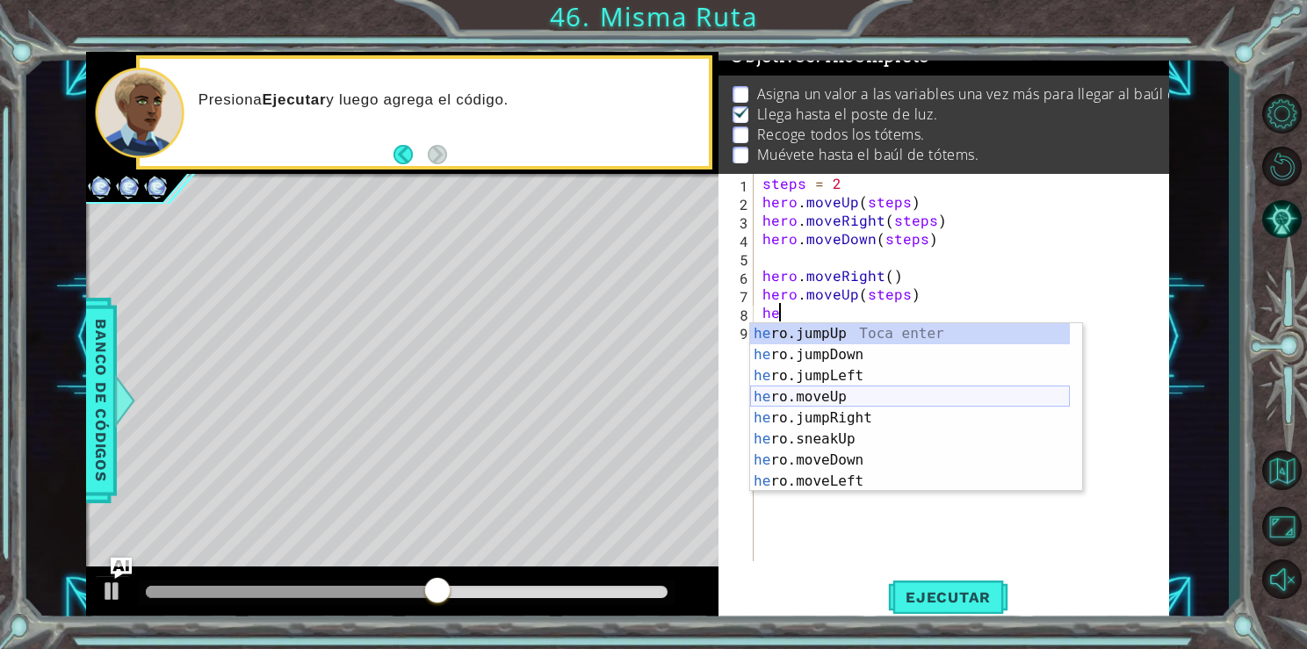
click at [846, 392] on div "he ro.jumpUp Toca enter he ro.jumpDown Toca enter he ro.jumpLeft Toca enter he …" at bounding box center [910, 428] width 320 height 211
type textarea "hero.moveUp(1)"
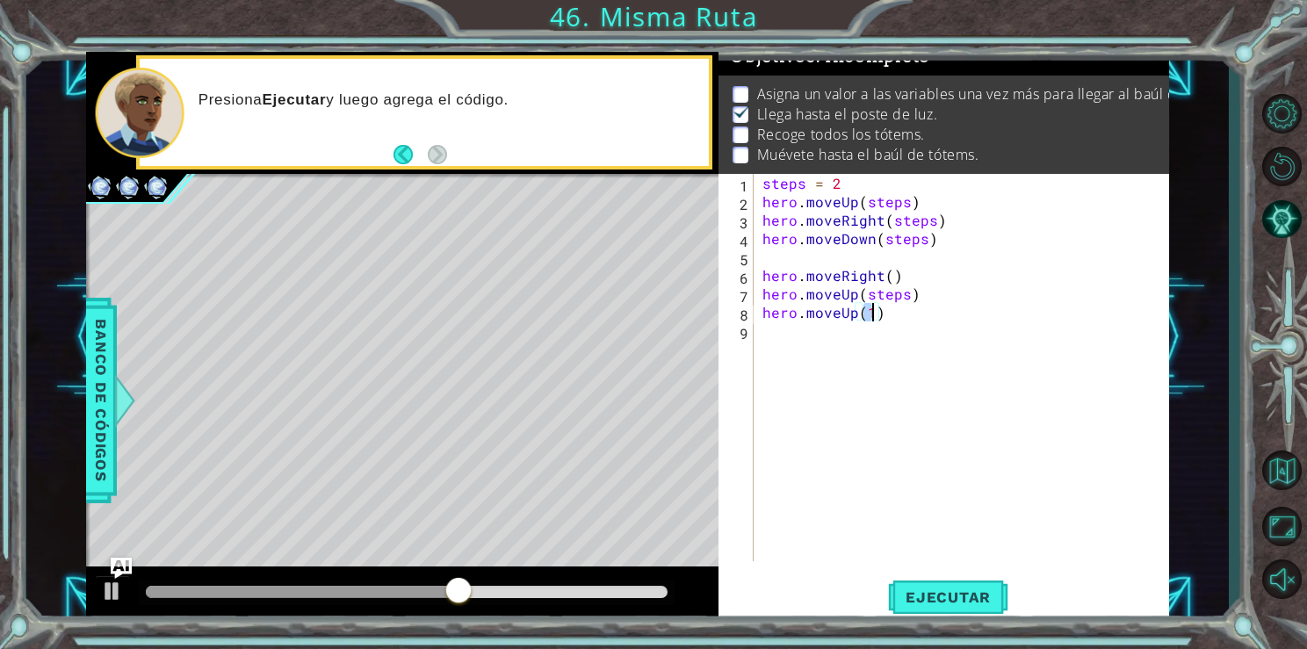
click at [835, 358] on div "steps = 2 hero . moveUp ( steps ) hero . moveRight ( steps ) hero . moveDown ( …" at bounding box center [966, 386] width 414 height 424
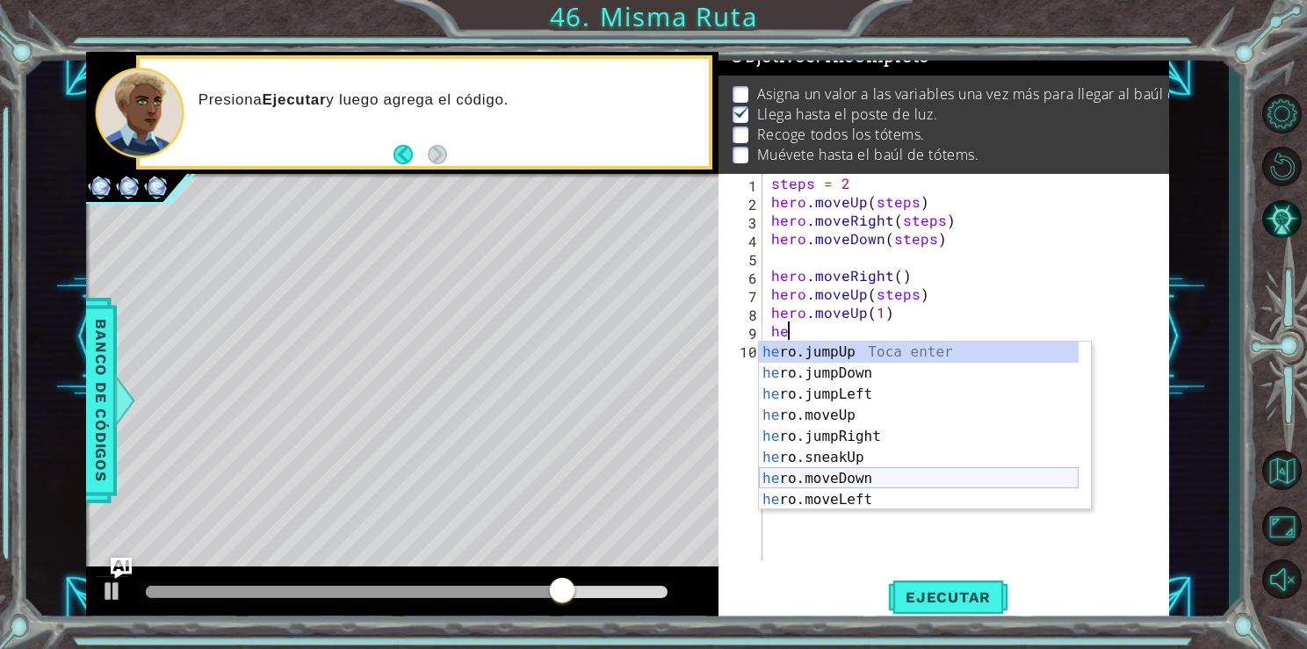
click at [849, 483] on div "he ro.jumpUp Toca enter he ro.jumpDown Toca enter he ro.jumpLeft Toca enter he …" at bounding box center [919, 447] width 320 height 211
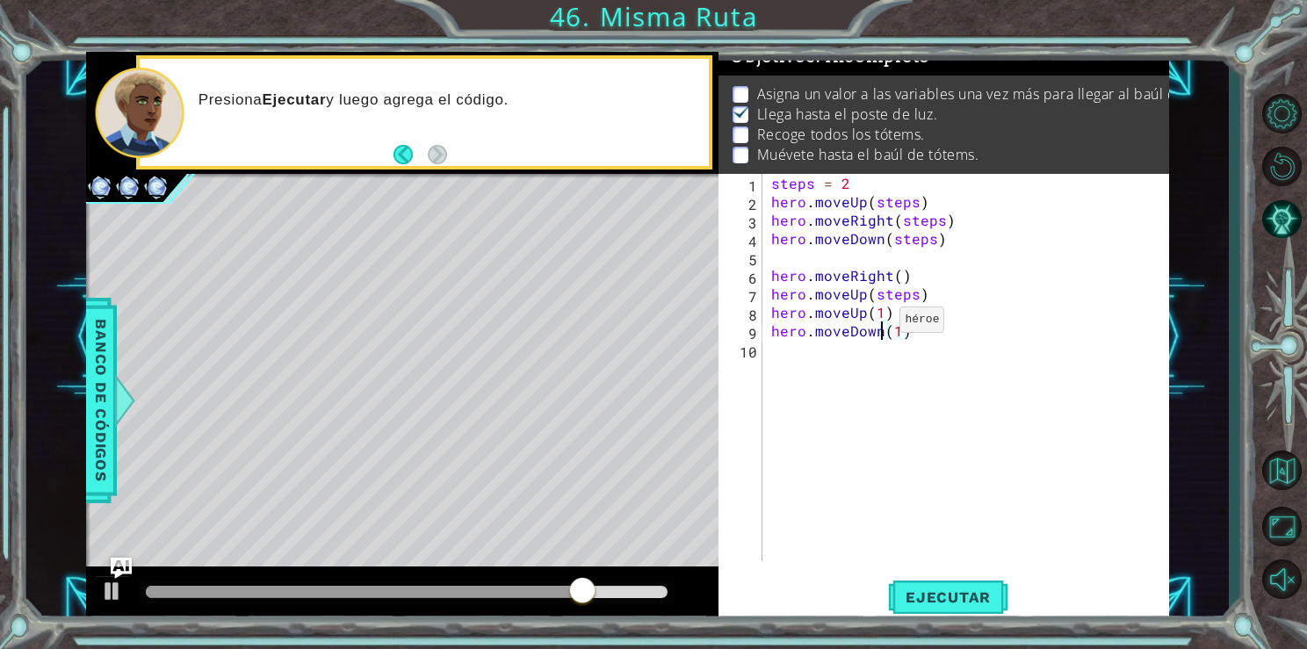
click at [878, 323] on div "steps = 2 hero . moveUp ( steps ) hero . moveRight ( steps ) hero . moveDown ( …" at bounding box center [971, 386] width 406 height 424
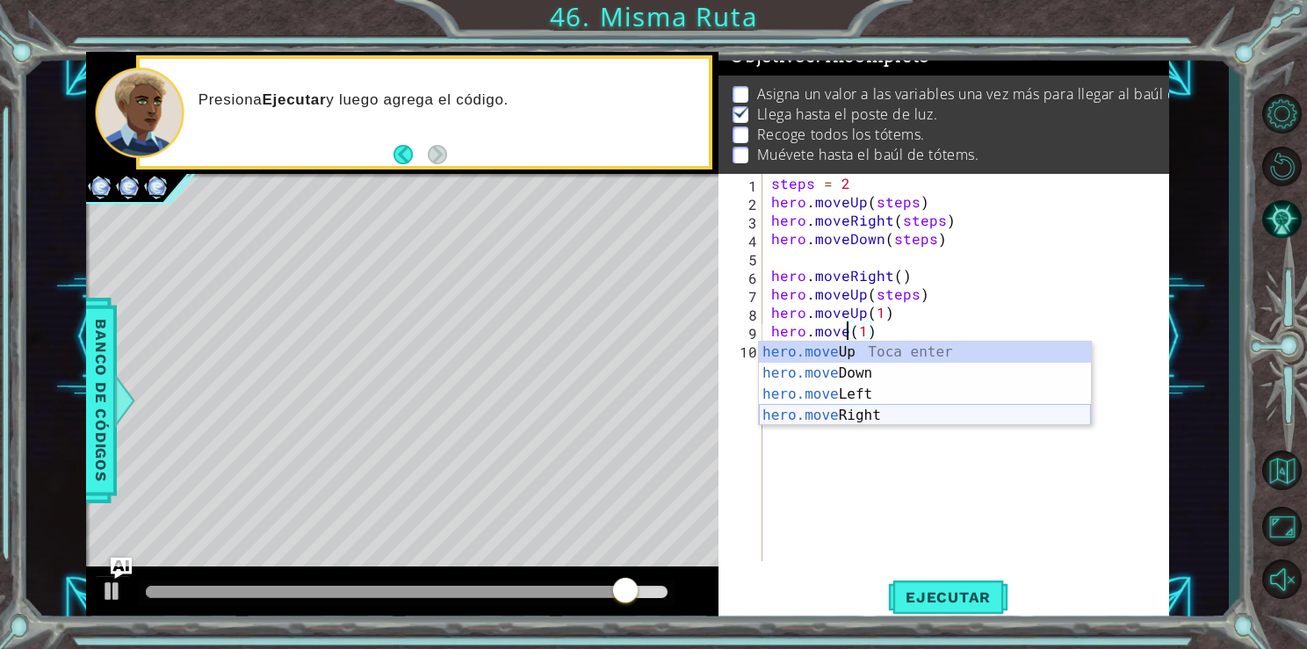
click at [869, 416] on div "hero.move Up Toca enter hero.move Down Toca enter hero.move Left Toca enter her…" at bounding box center [925, 405] width 332 height 127
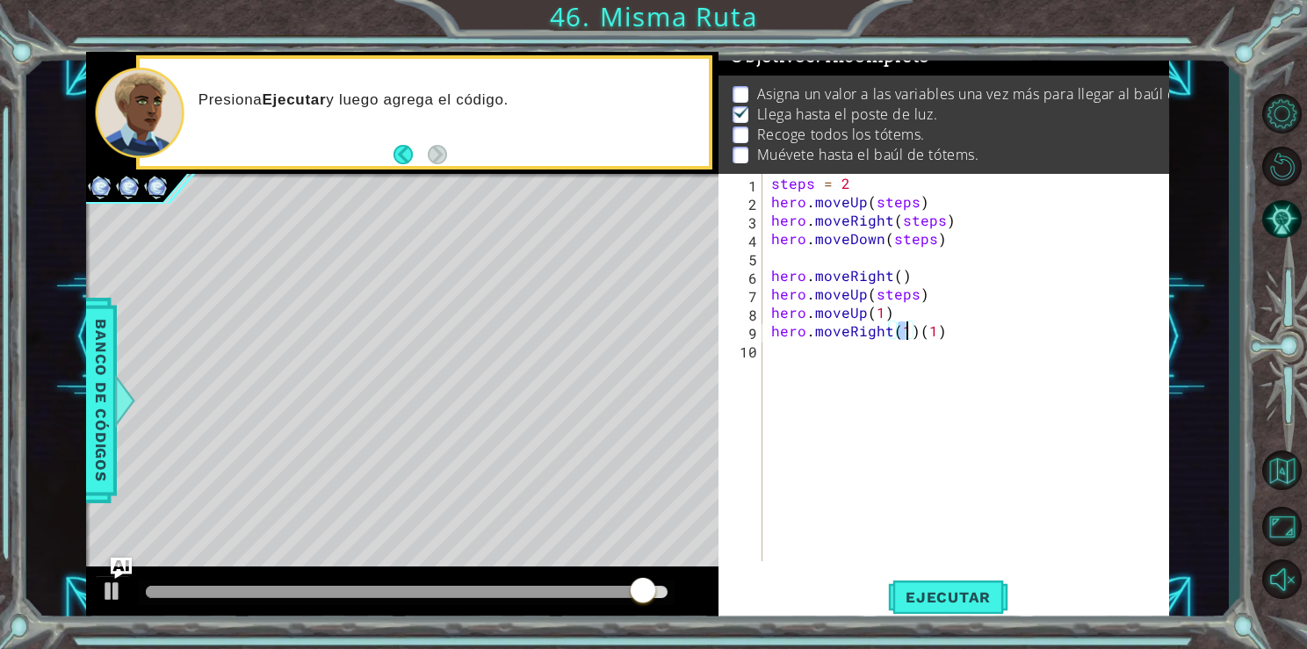
click at [941, 339] on div "steps = 2 hero . moveUp ( steps ) hero . moveRight ( steps ) hero . moveDown ( …" at bounding box center [971, 386] width 406 height 424
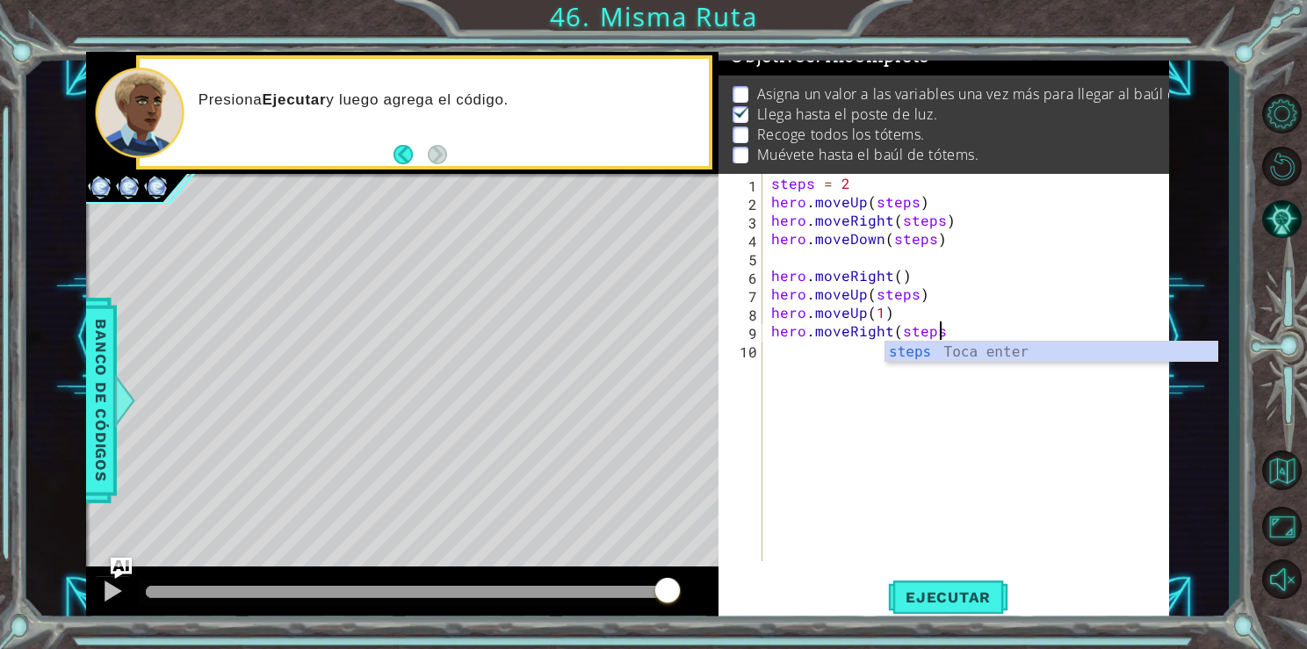
scroll to position [0, 10]
click at [878, 315] on div "steps = 2 hero . moveUp ( steps ) hero . moveRight ( steps ) hero . moveDown ( …" at bounding box center [971, 386] width 406 height 424
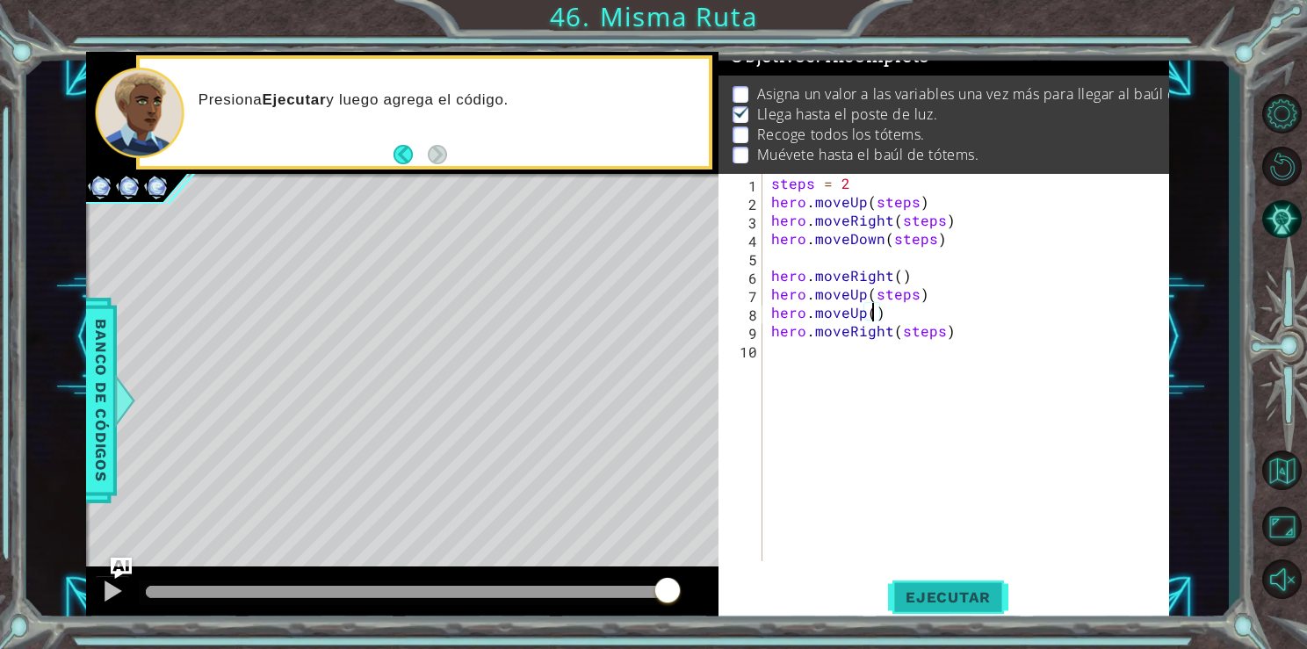
type textarea "hero.moveUp()"
click at [964, 596] on span "Ejecutar" at bounding box center [948, 598] width 120 height 18
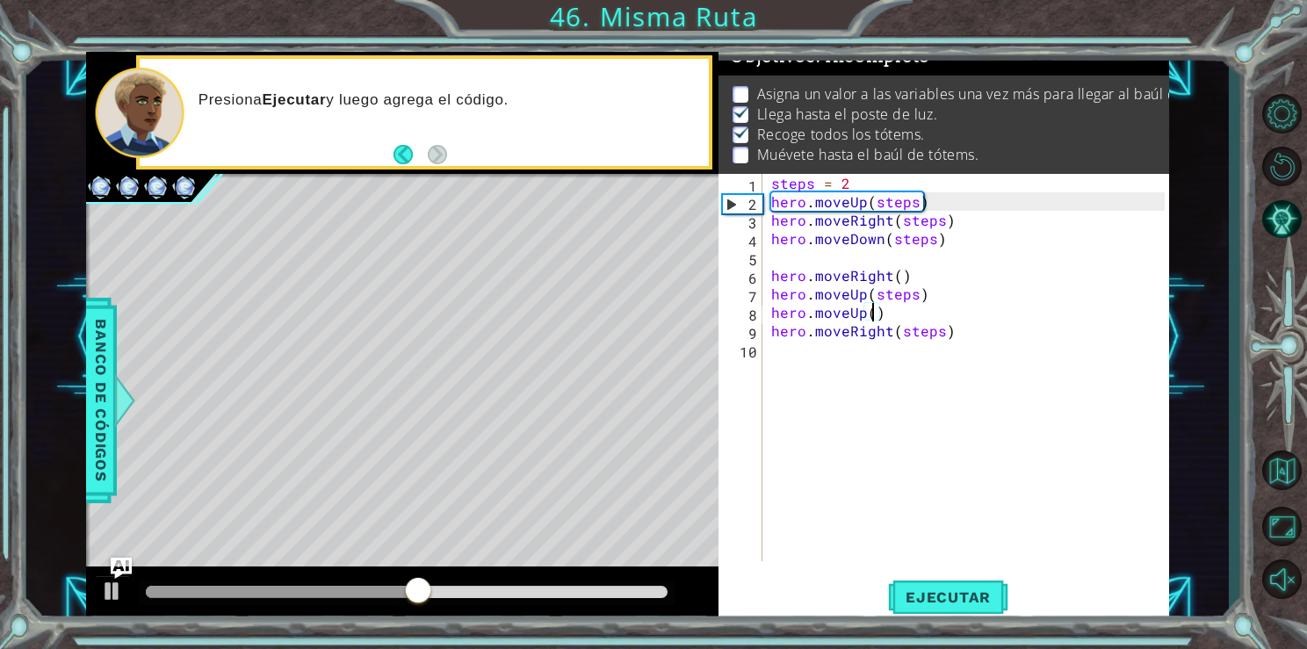
click at [783, 350] on div "steps = 2 hero . moveUp ( steps ) hero . moveRight ( steps ) hero . moveDown ( …" at bounding box center [971, 386] width 406 height 424
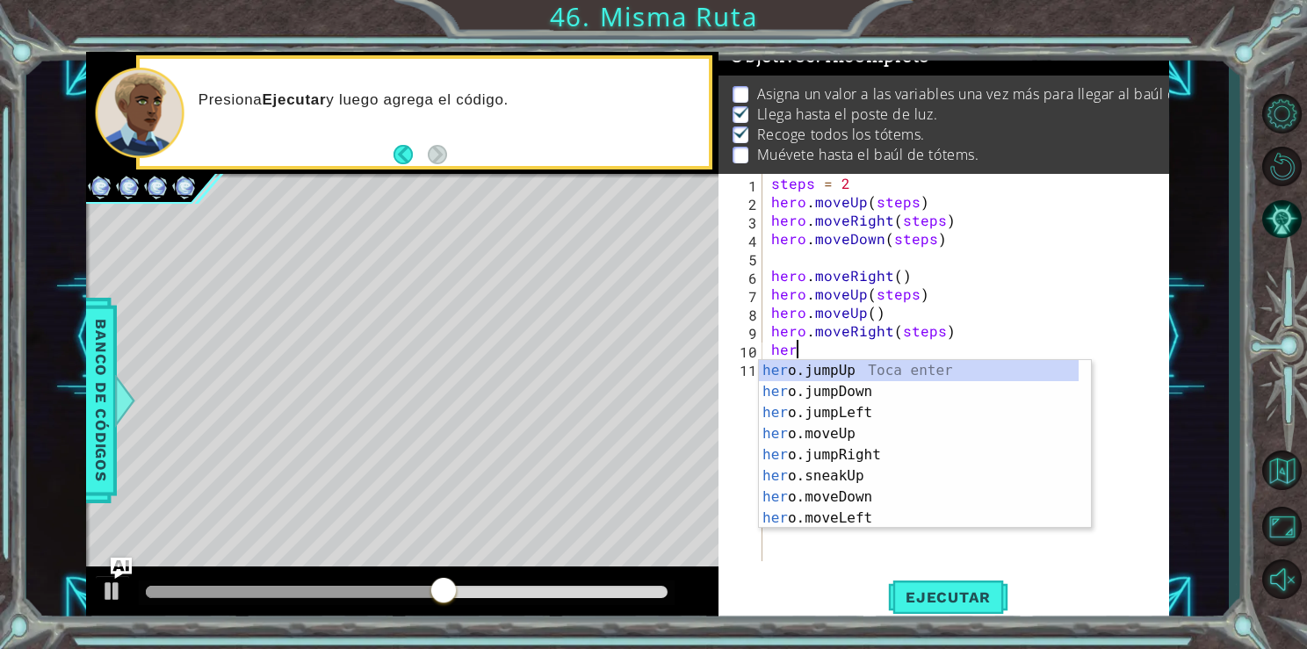
scroll to position [0, 0]
click at [843, 517] on div "her o.jumpUp Toca enter her o.jumpDown Toca enter her o.jumpLeft Toca enter her…" at bounding box center [919, 465] width 320 height 211
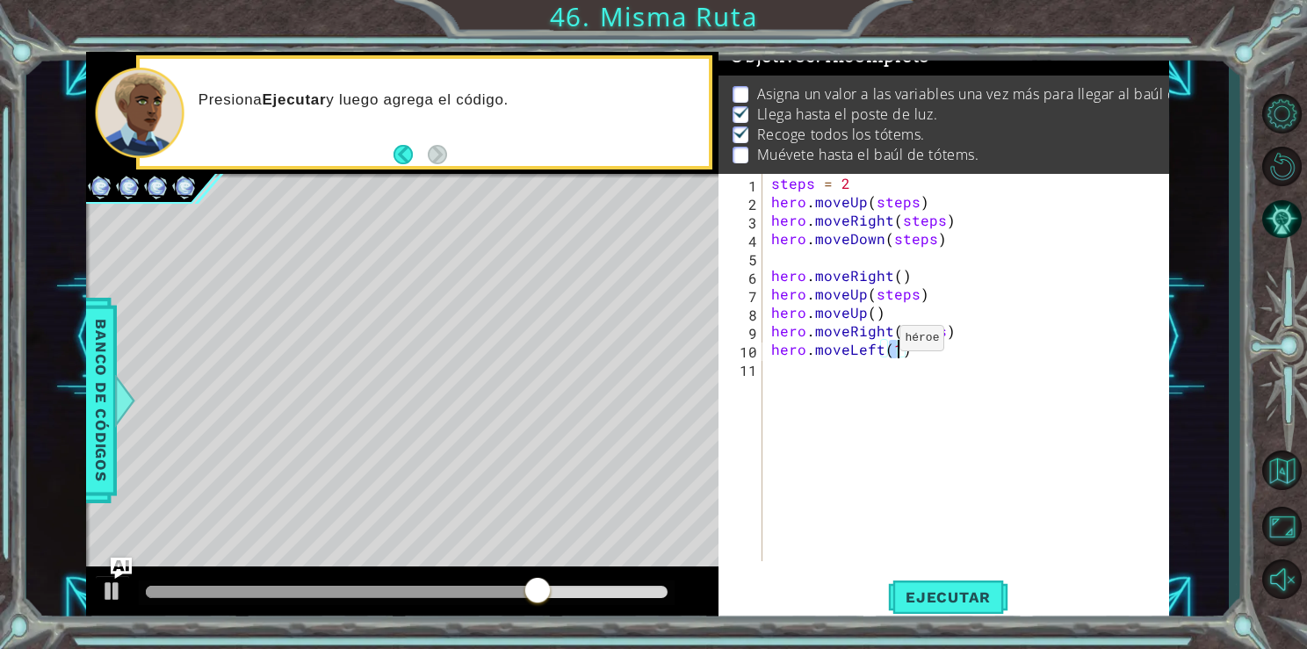
click at [878, 343] on div "steps = 2 hero . moveUp ( steps ) hero . moveRight ( steps ) hero . moveDown ( …" at bounding box center [971, 386] width 406 height 424
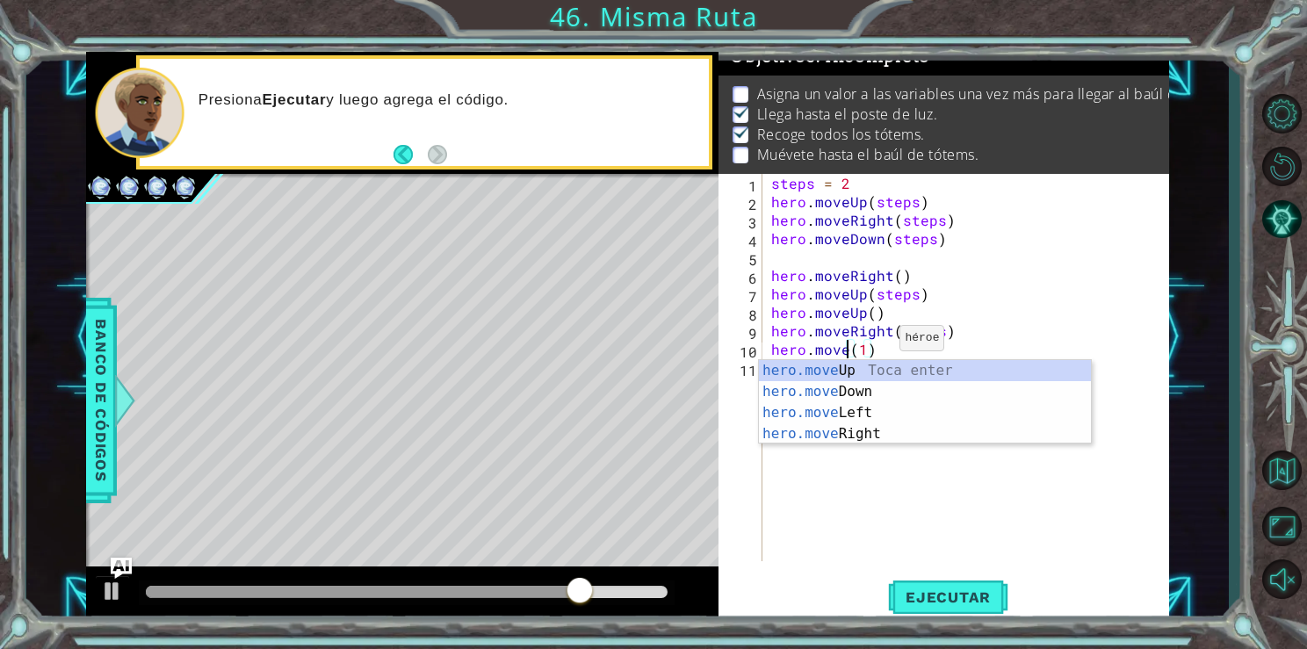
scroll to position [0, 5]
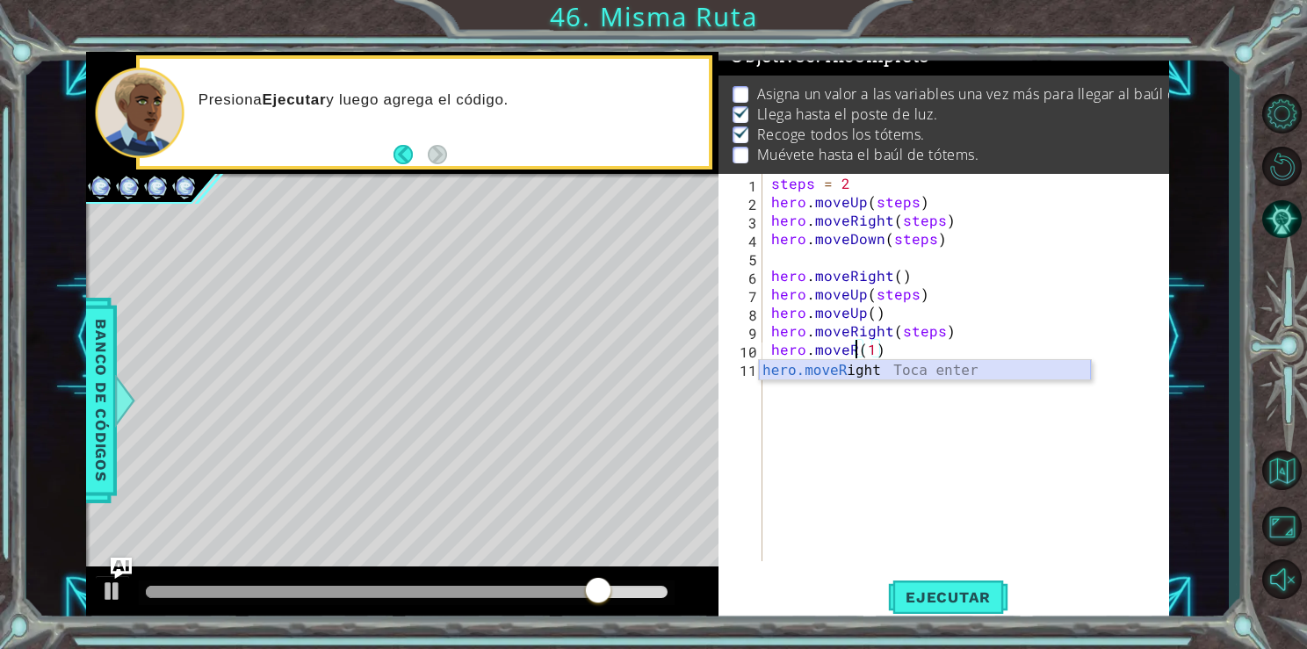
click at [913, 373] on div "hero.moveR ight Toca enter" at bounding box center [925, 391] width 332 height 63
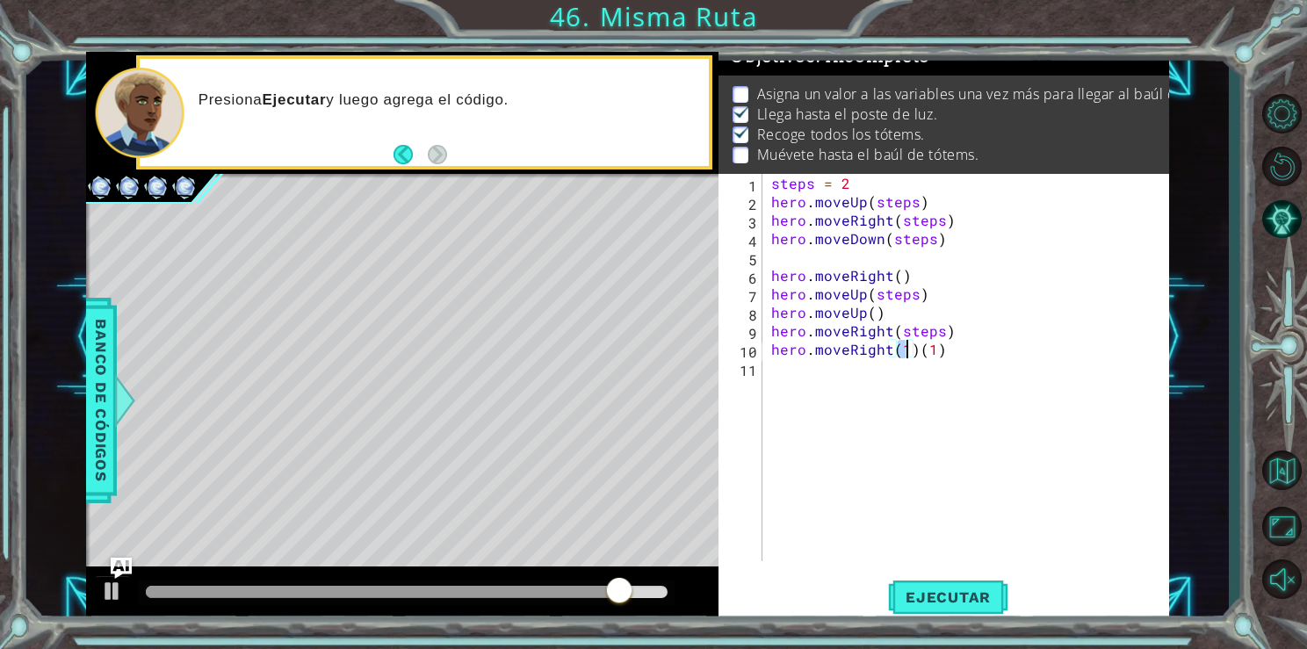
click at [936, 356] on div "steps = 2 hero . moveUp ( steps ) hero . moveRight ( steps ) hero . moveDown ( …" at bounding box center [971, 386] width 406 height 424
type textarea "hero.moveRight()"
click at [930, 593] on span "Ejecutar" at bounding box center [948, 598] width 120 height 18
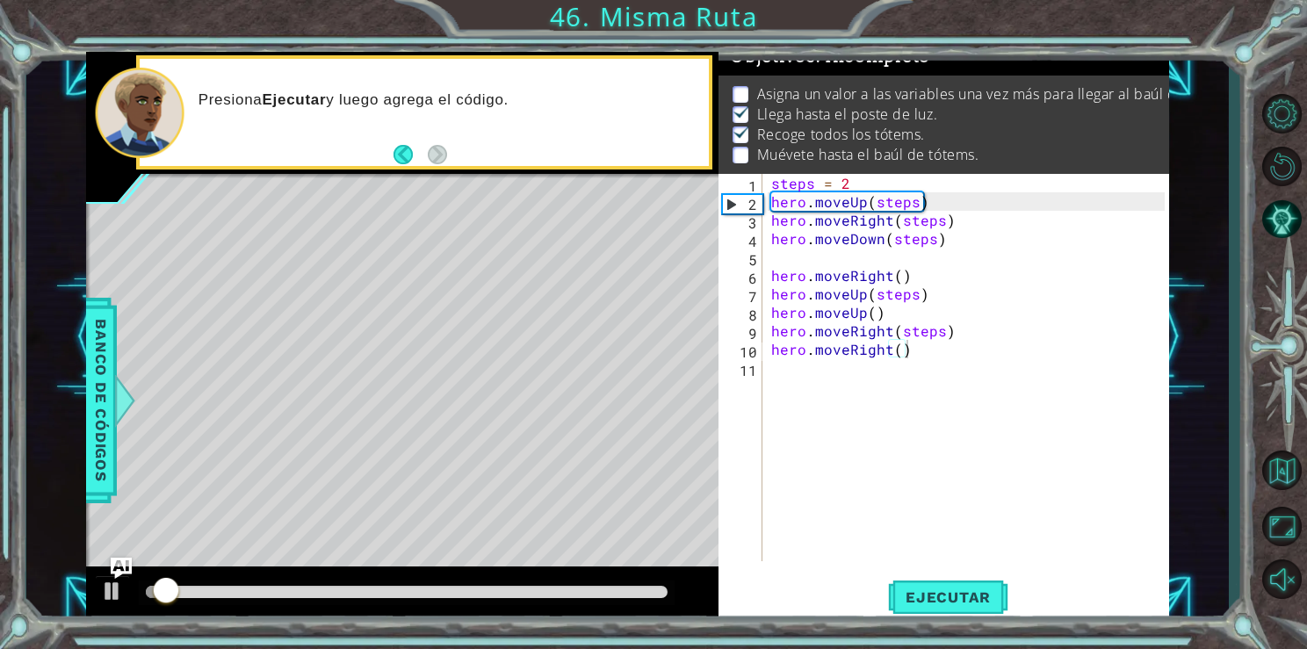
drag, startPoint x: 520, startPoint y: 584, endPoint x: 618, endPoint y: 596, distance: 98.2
click at [618, 596] on div at bounding box center [407, 593] width 537 height 25
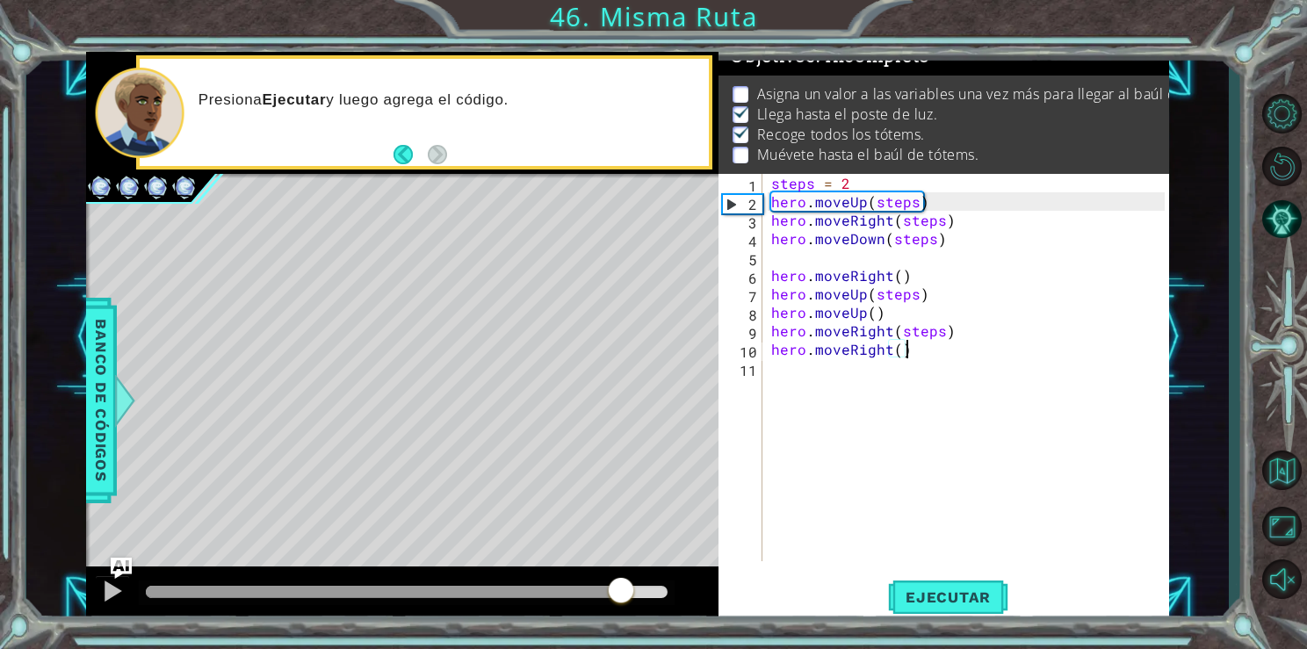
drag, startPoint x: 618, startPoint y: 596, endPoint x: 628, endPoint y: 594, distance: 10.7
click at [628, 594] on div at bounding box center [407, 592] width 523 height 12
click at [797, 360] on div "steps = 2 hero . moveUp ( steps ) hero . moveRight ( steps ) hero . moveDown ( …" at bounding box center [971, 386] width 406 height 424
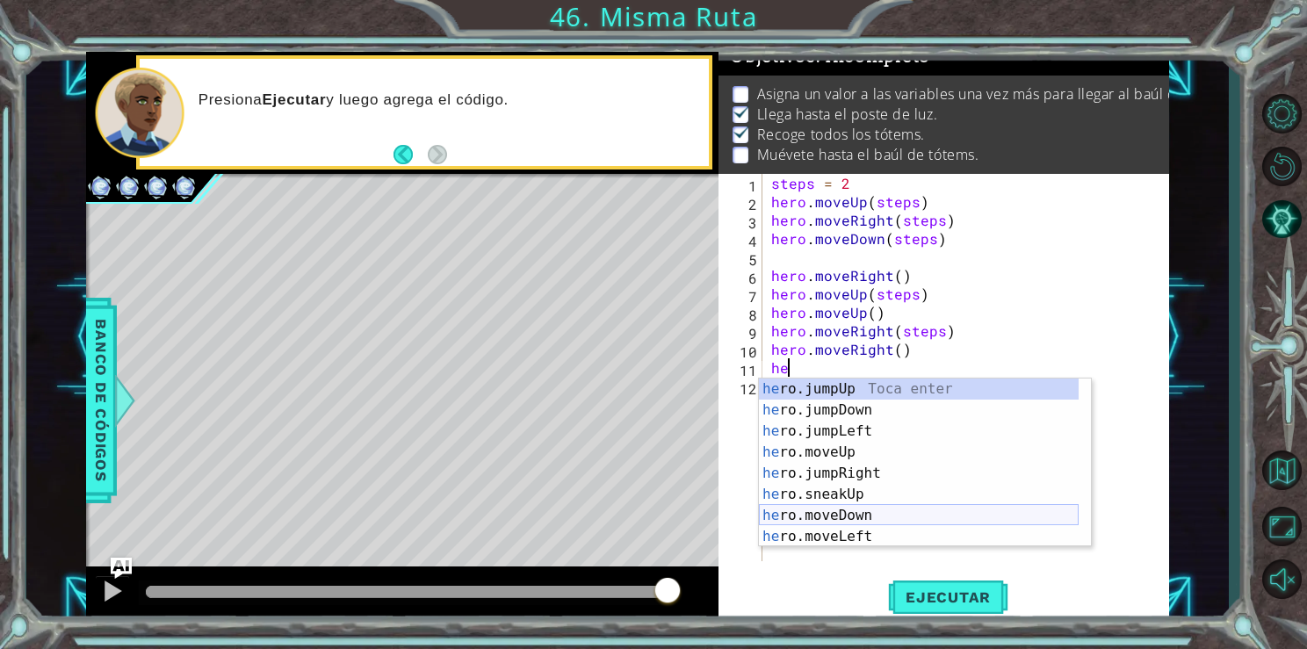
click at [862, 512] on div "he ro.jumpUp Toca enter he ro.jumpDown Toca enter he ro.jumpLeft Toca enter he …" at bounding box center [919, 484] width 320 height 211
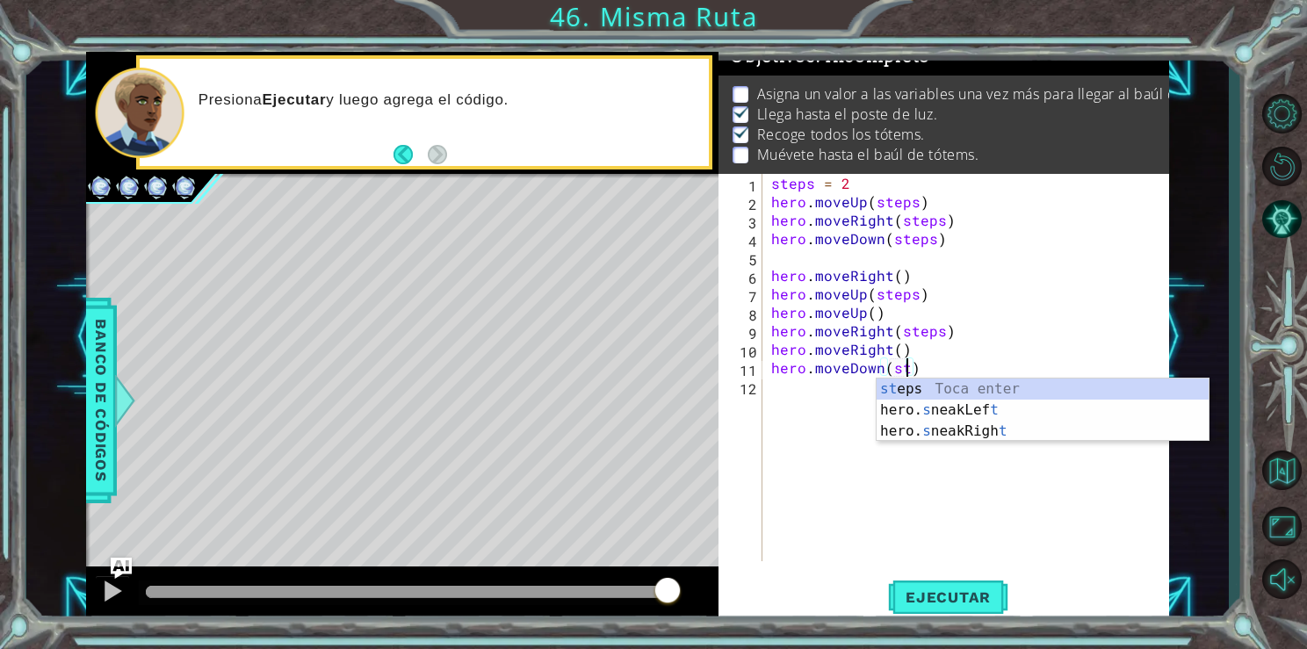
scroll to position [0, 8]
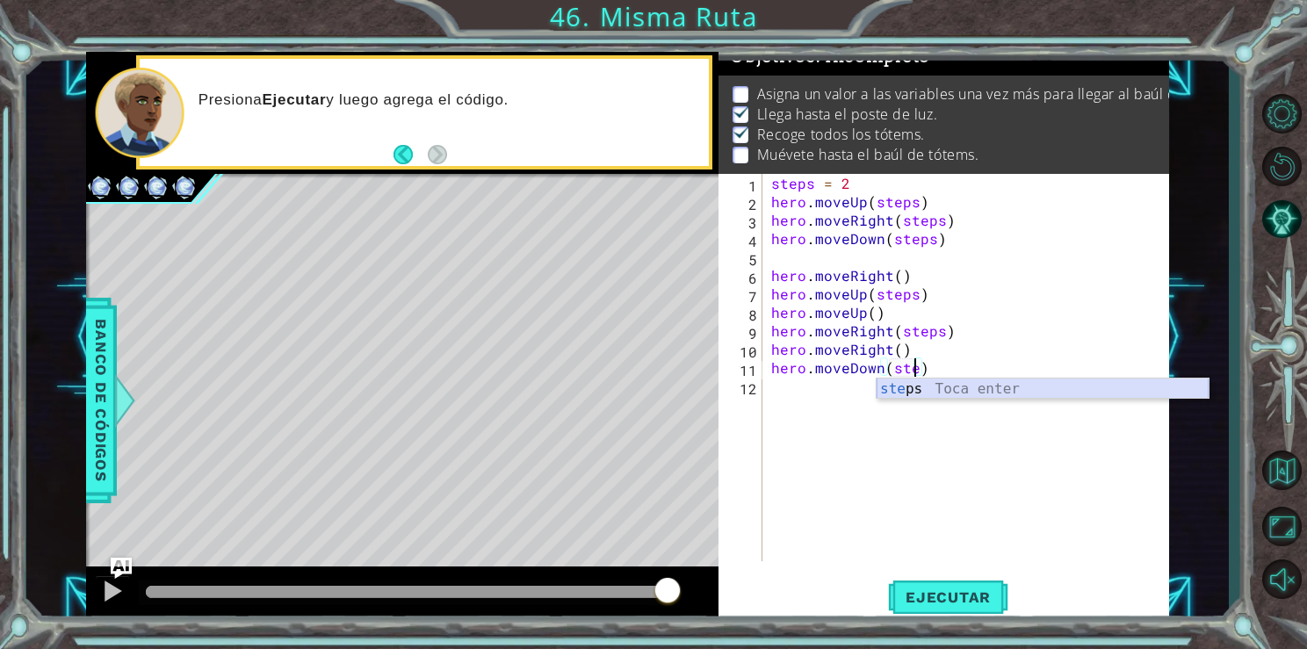
click at [902, 382] on div "ste ps Toca enter" at bounding box center [1043, 410] width 332 height 63
type textarea "hero.moveDown(steps)"
click at [1009, 582] on div "Ejecutar" at bounding box center [949, 597] width 450 height 45
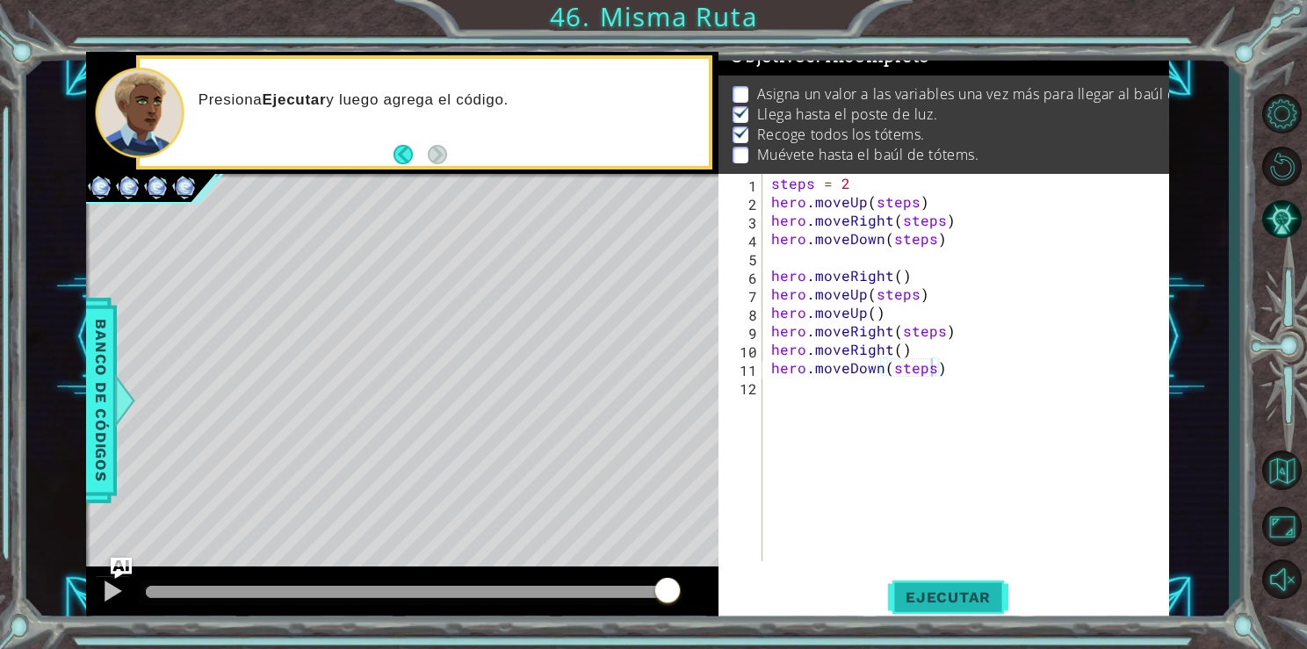
click at [962, 599] on span "Ejecutar" at bounding box center [948, 598] width 120 height 18
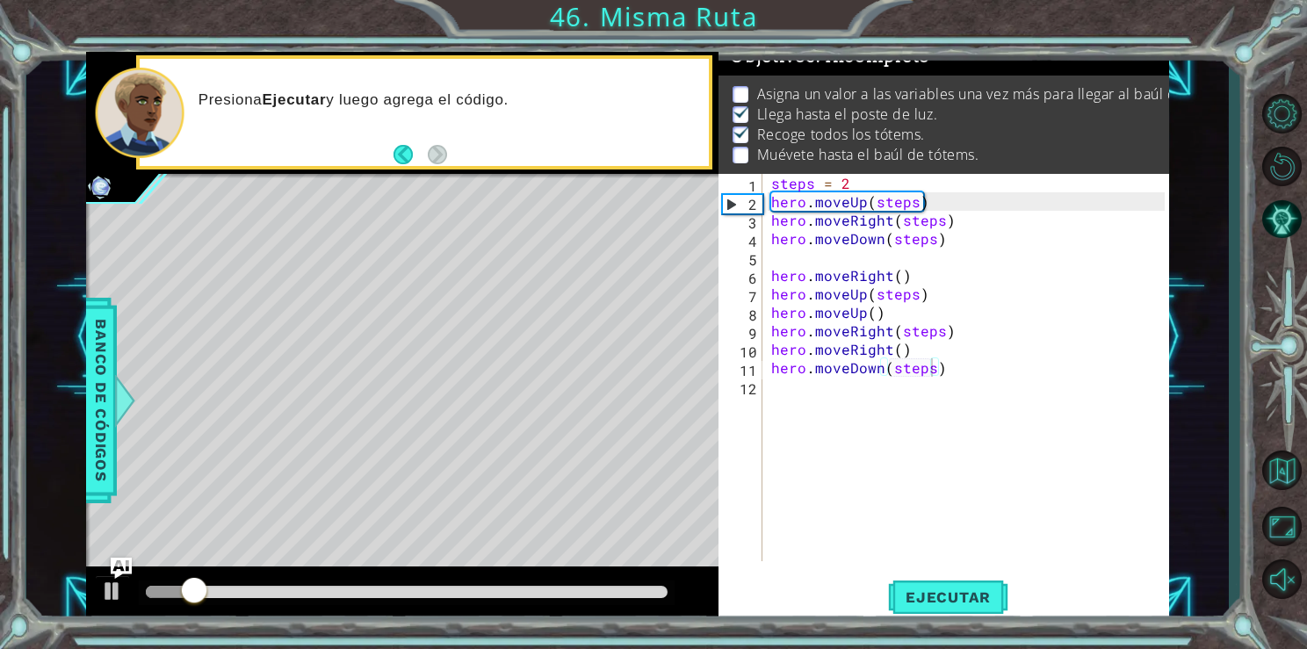
drag, startPoint x: 242, startPoint y: 584, endPoint x: 371, endPoint y: 582, distance: 128.3
click at [371, 582] on div at bounding box center [407, 593] width 537 height 25
drag, startPoint x: 371, startPoint y: 582, endPoint x: 501, endPoint y: 590, distance: 130.3
click at [501, 590] on div at bounding box center [407, 593] width 537 height 25
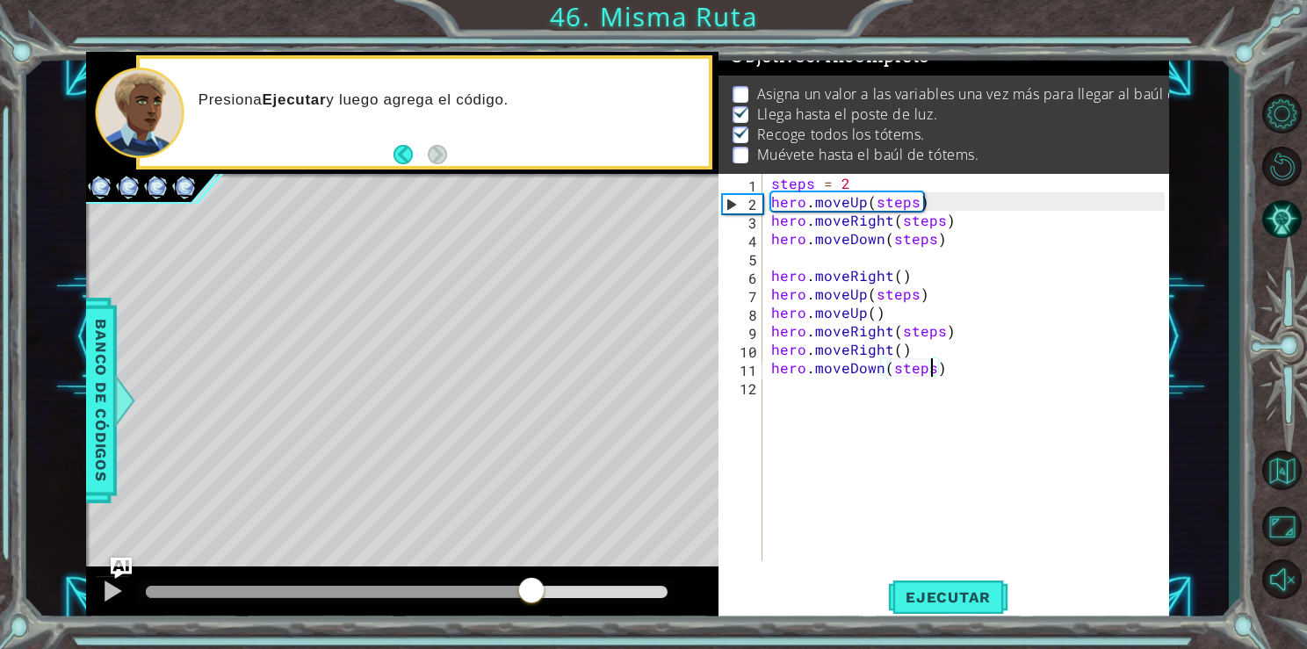
drag, startPoint x: 282, startPoint y: 591, endPoint x: 537, endPoint y: 589, distance: 254.8
click at [537, 589] on div at bounding box center [532, 592] width 32 height 32
click at [833, 413] on div "steps = 2 hero . moveUp ( steps ) hero . moveRight ( steps ) hero . moveDown ( …" at bounding box center [971, 386] width 406 height 424
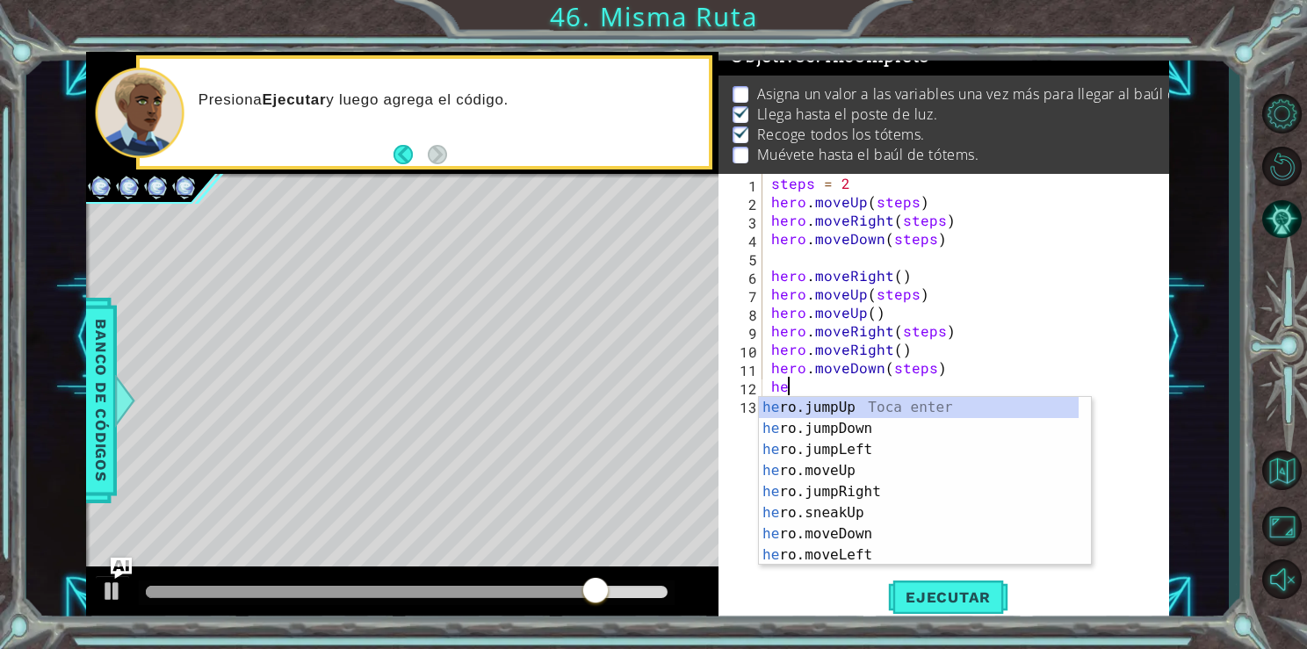
scroll to position [0, 0]
click at [857, 529] on div "her o.jumpUp Toca enter her o.jumpDown Toca enter her o.jumpLeft Toca enter her…" at bounding box center [919, 502] width 320 height 211
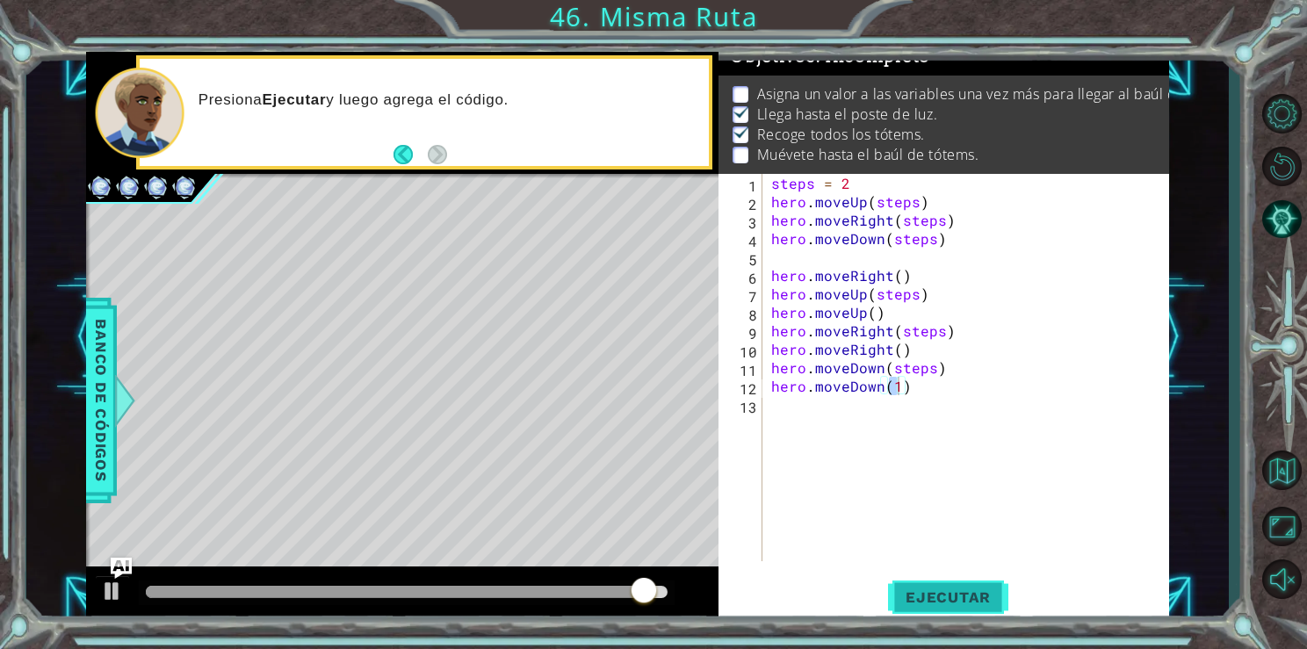
click at [912, 579] on button "Ejecutar" at bounding box center [948, 597] width 120 height 45
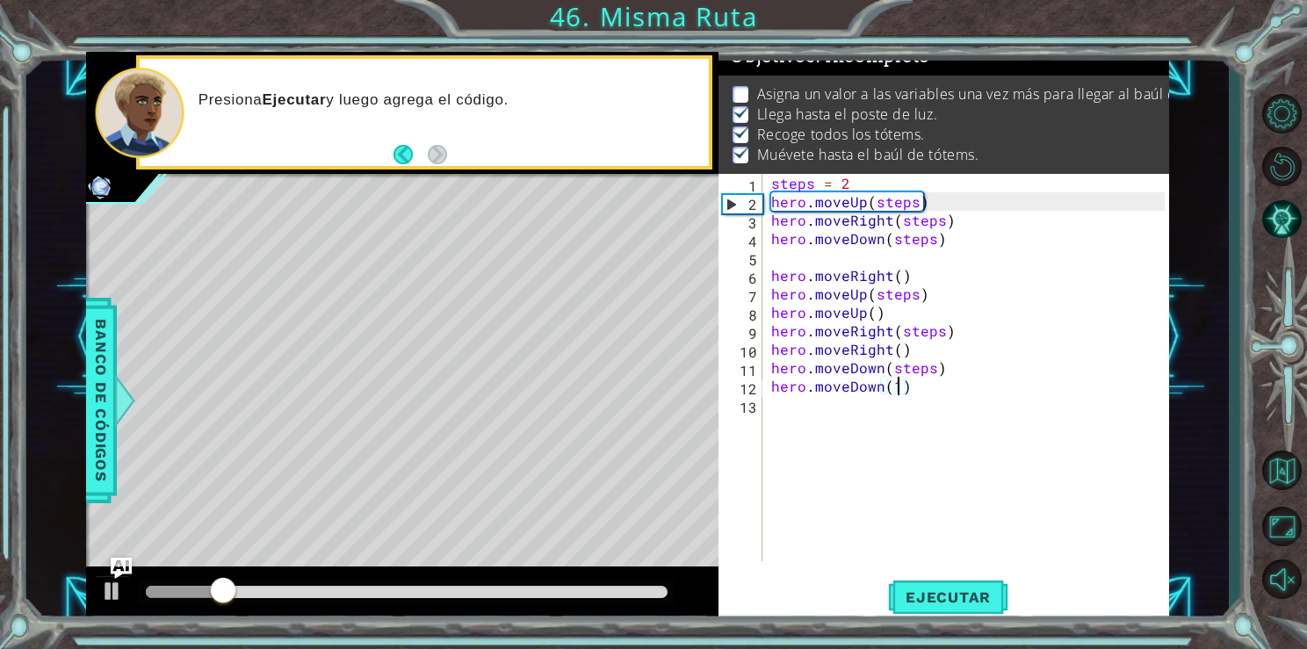
type textarea "hero.moveDown()"
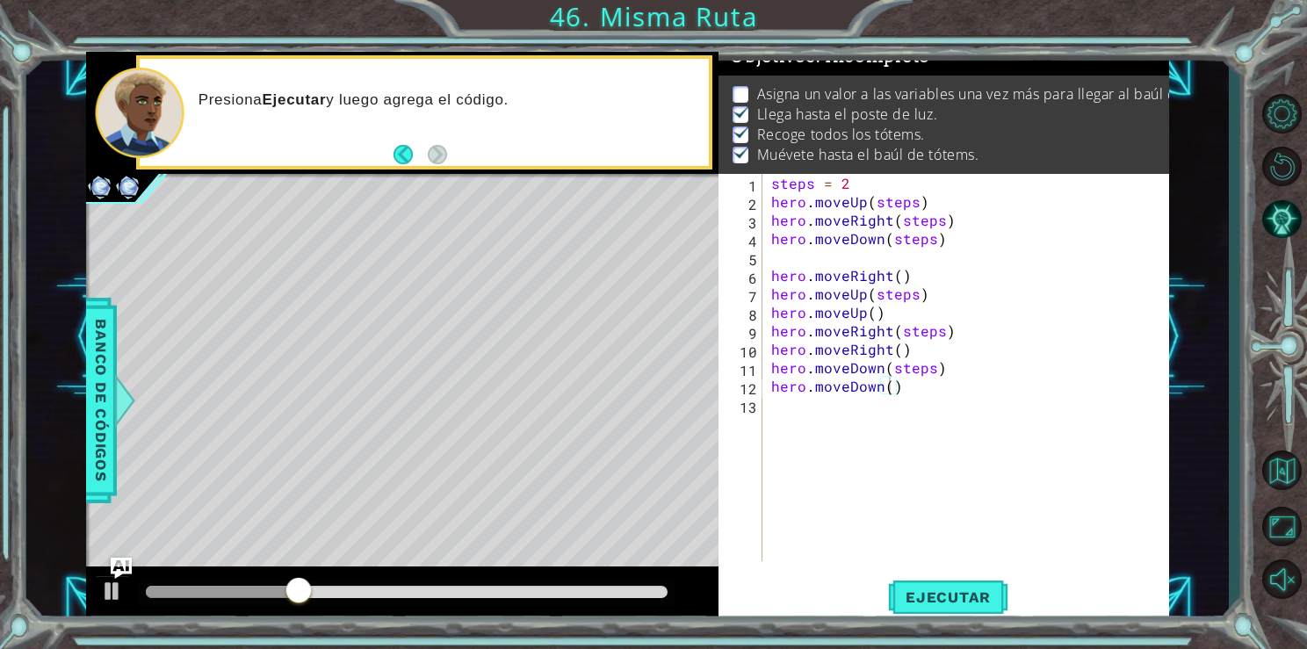
drag, startPoint x: 414, startPoint y: 584, endPoint x: 477, endPoint y: 578, distance: 63.6
click at [477, 578] on div at bounding box center [402, 595] width 633 height 56
drag, startPoint x: 340, startPoint y: 592, endPoint x: 546, endPoint y: 593, distance: 205.6
click at [546, 593] on div at bounding box center [537, 592] width 32 height 32
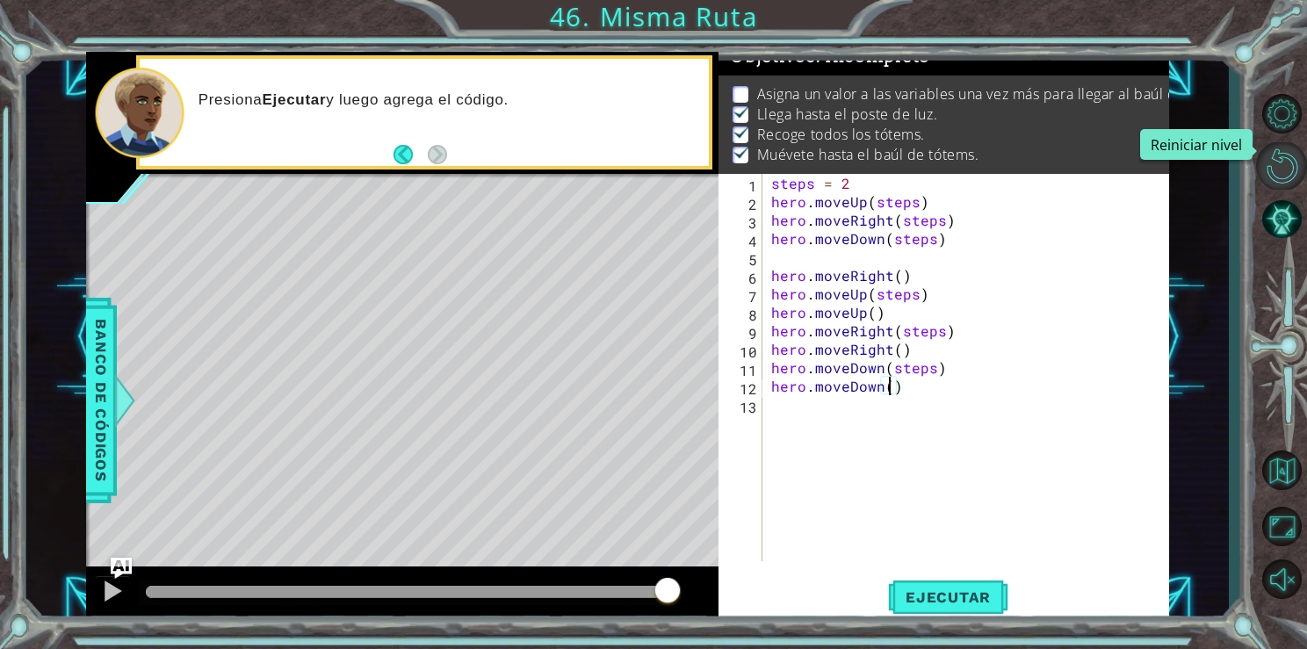
click at [1294, 163] on button "Reiniciar nivel" at bounding box center [1281, 165] width 51 height 47
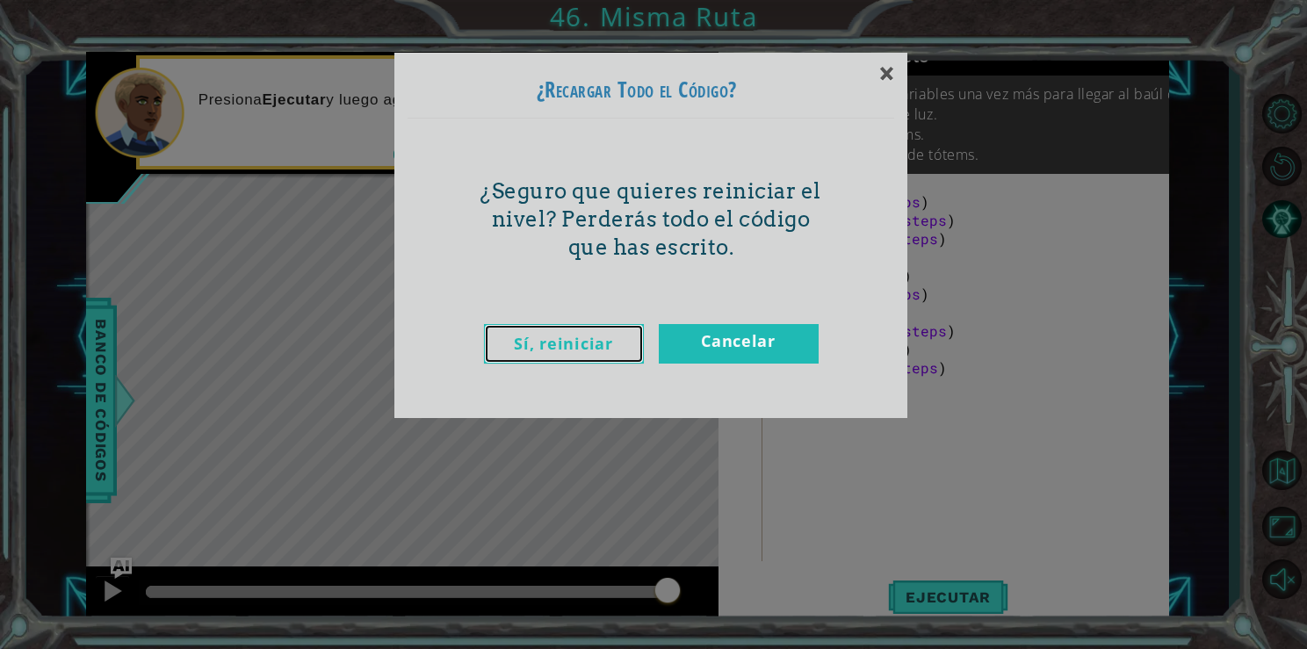
click at [580, 346] on link "Sí, reiniciar" at bounding box center [564, 344] width 160 height 40
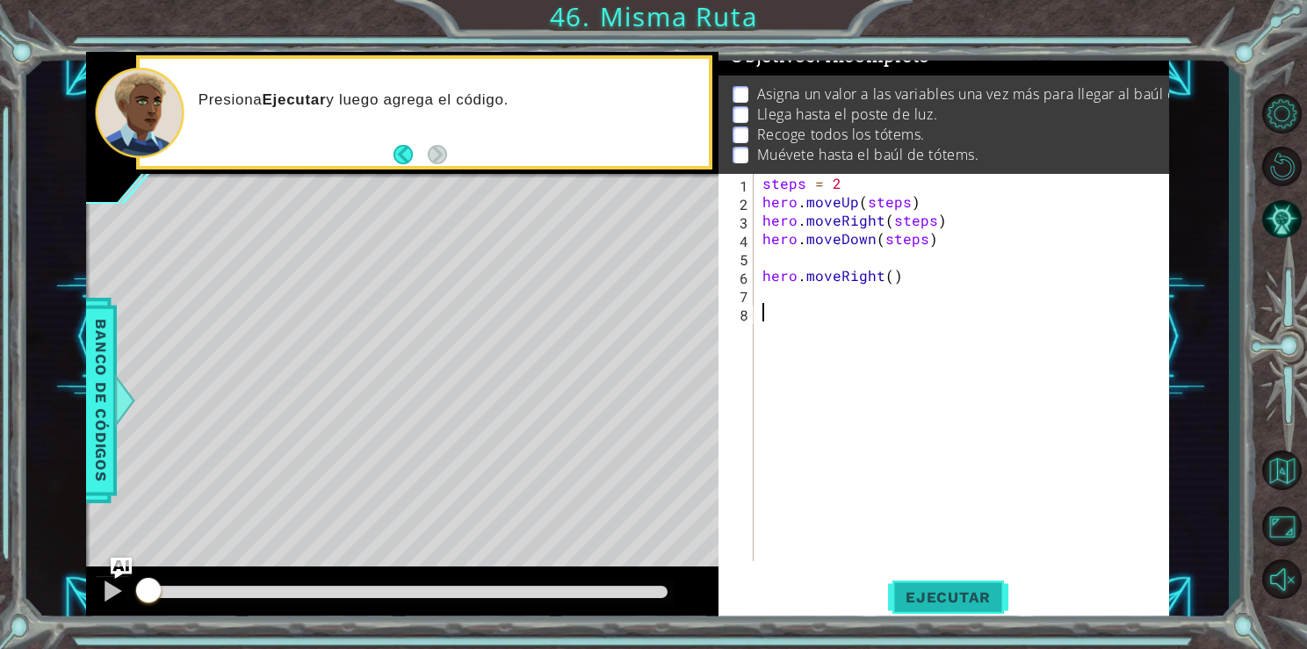
click at [922, 593] on span "Ejecutar" at bounding box center [948, 598] width 120 height 18
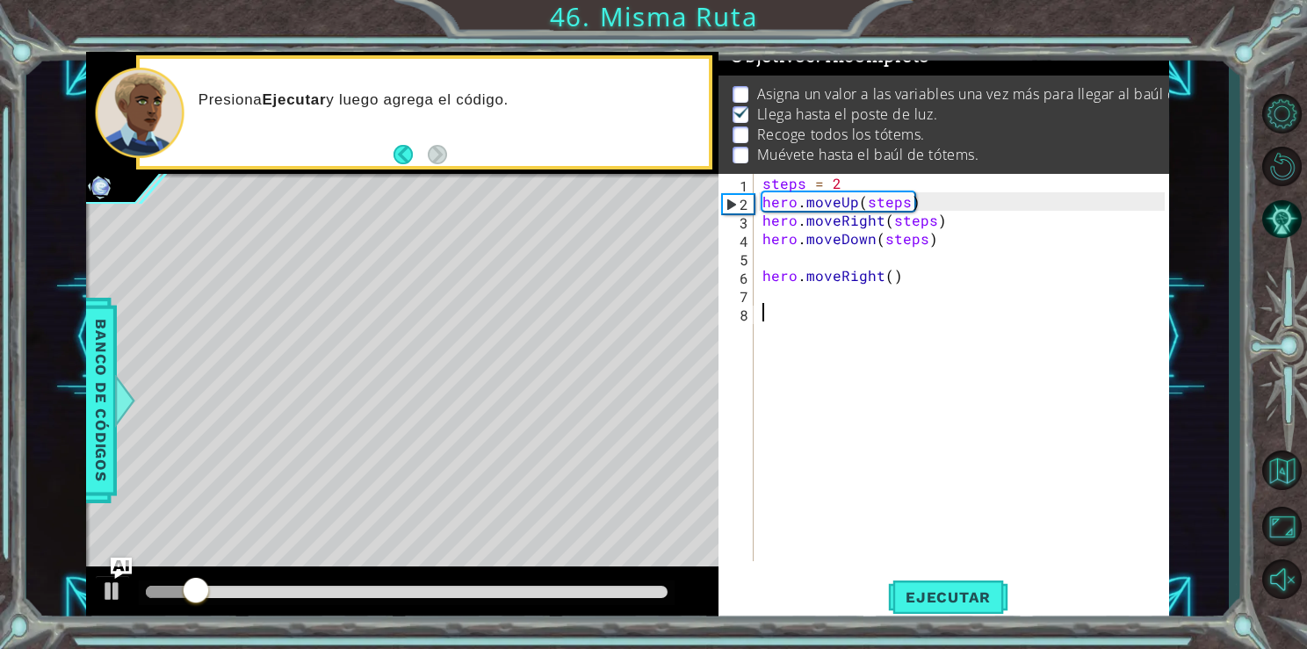
click at [846, 179] on div "steps = 2 hero . moveUp ( steps ) hero . moveRight ( steps ) hero . moveDown ( …" at bounding box center [966, 386] width 414 height 424
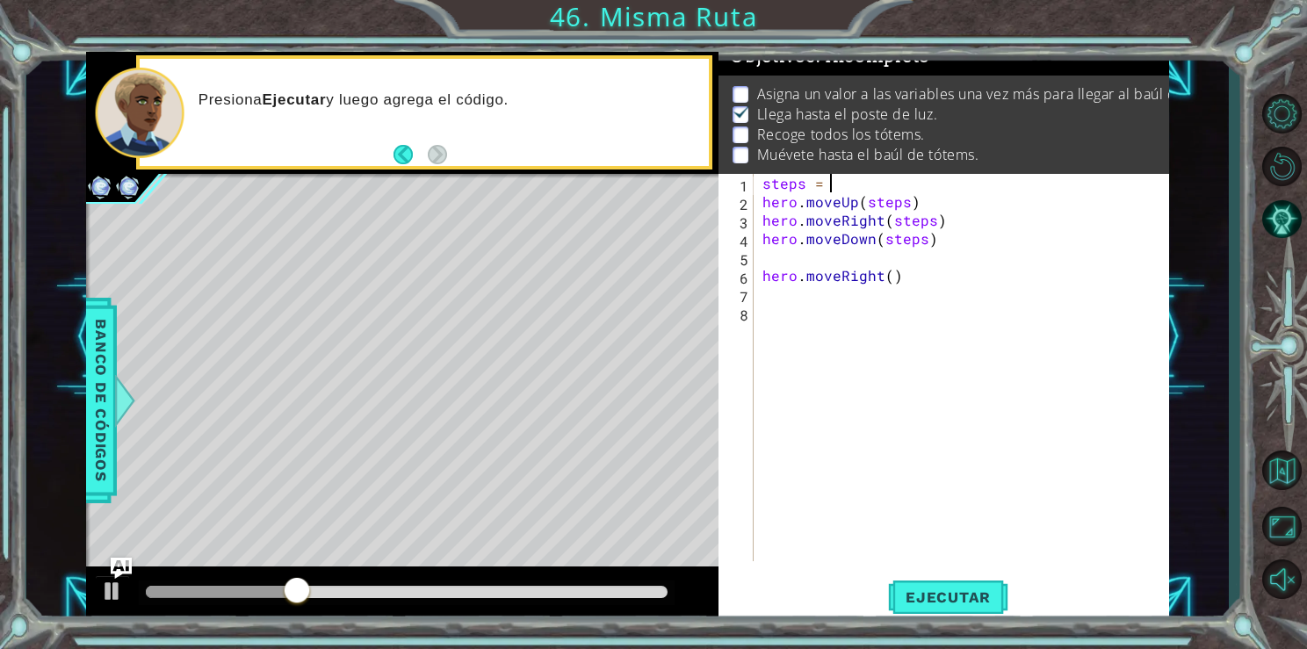
scroll to position [0, 4]
click at [939, 598] on span "Ejecutar" at bounding box center [948, 598] width 120 height 18
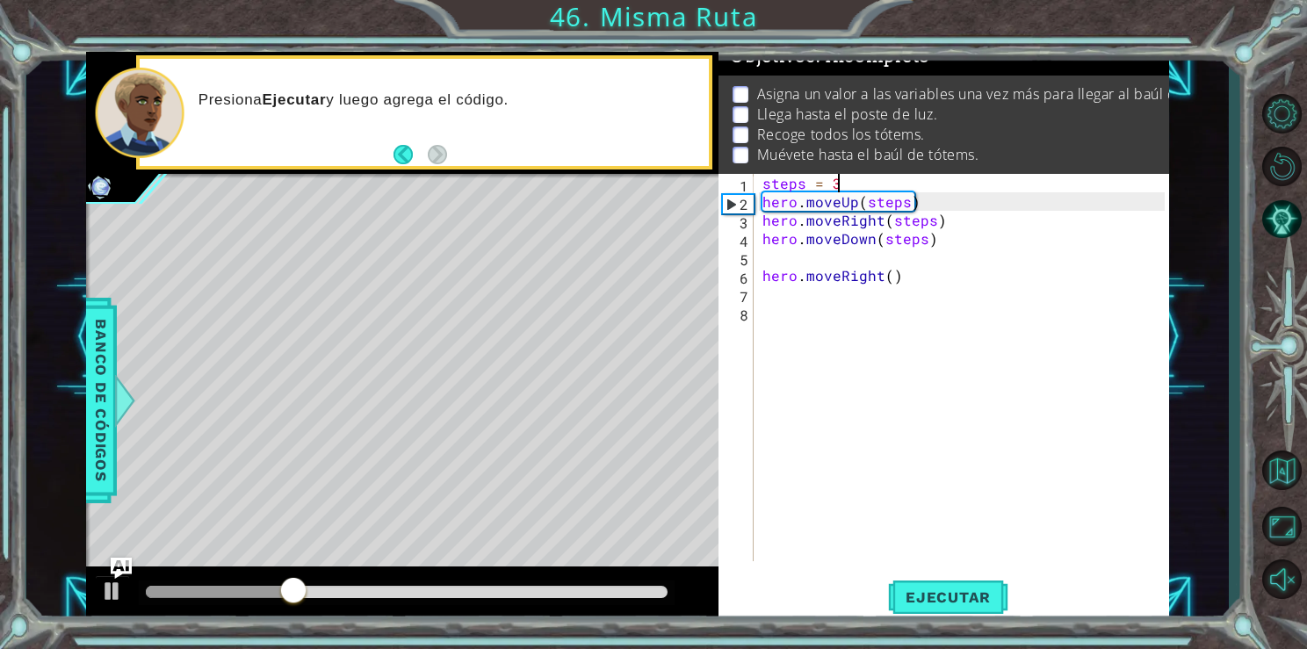
click at [332, 626] on div "1 ההההההההההההההההההההההההההההההההההההההההההההההההההההההההההההההההההההההההההההה…" at bounding box center [653, 324] width 1307 height 649
click at [896, 179] on div "steps = 3 hero . moveUp ( steps ) hero . moveRight ( steps ) hero . moveDown ( …" at bounding box center [966, 386] width 414 height 424
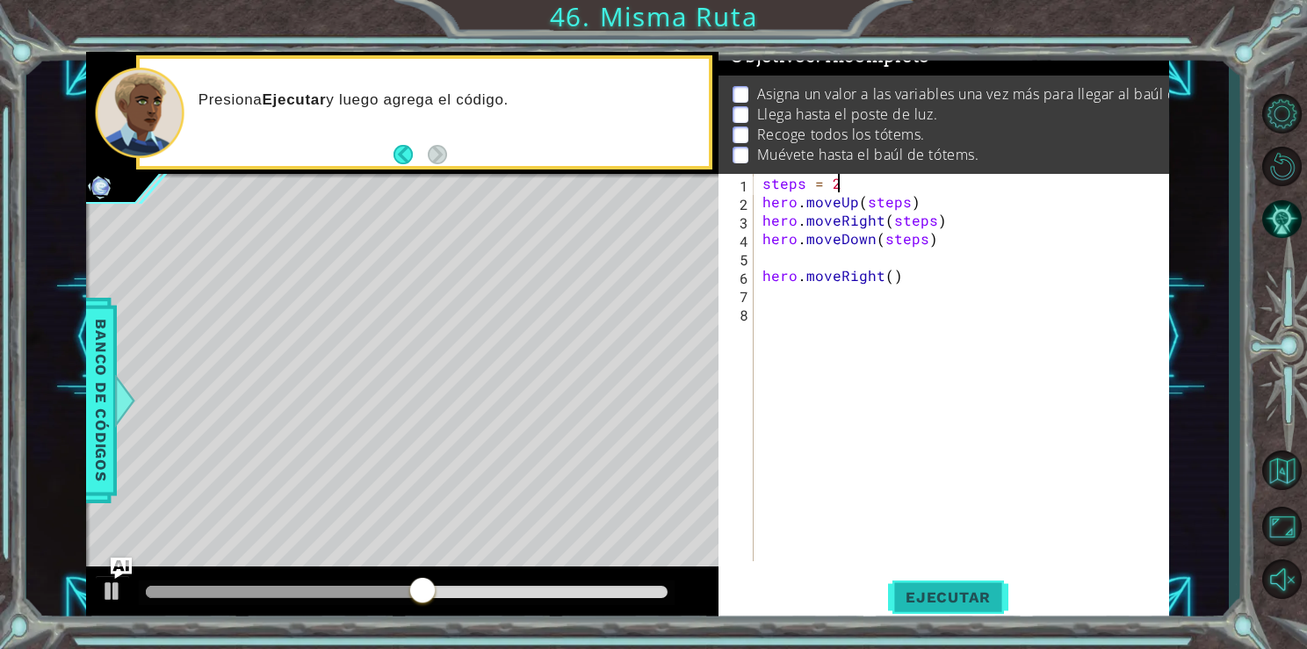
type textarea "steps = 2"
click at [936, 586] on button "Ejecutar" at bounding box center [948, 597] width 120 height 45
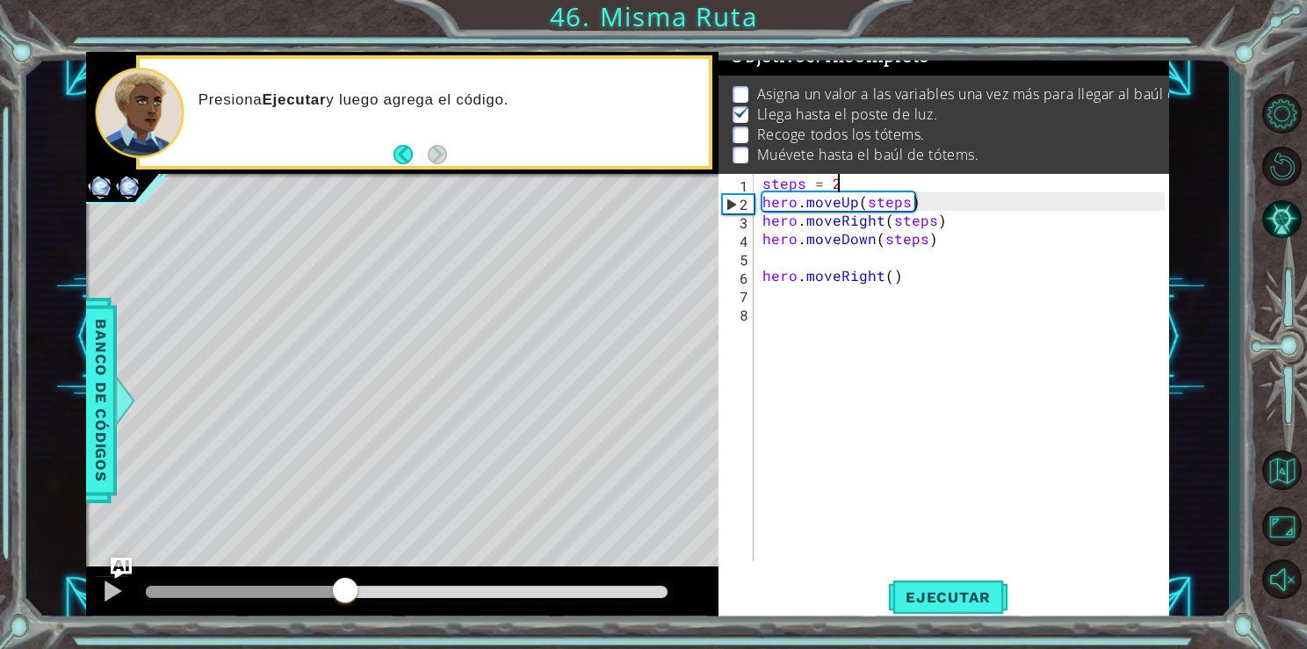
drag, startPoint x: 392, startPoint y: 589, endPoint x: 326, endPoint y: 588, distance: 65.9
click at [329, 588] on div at bounding box center [345, 592] width 32 height 32
drag, startPoint x: 326, startPoint y: 588, endPoint x: 250, endPoint y: 618, distance: 81.6
drag, startPoint x: 250, startPoint y: 618, endPoint x: 545, endPoint y: 587, distance: 296.0
click at [545, 587] on div at bounding box center [407, 593] width 537 height 25
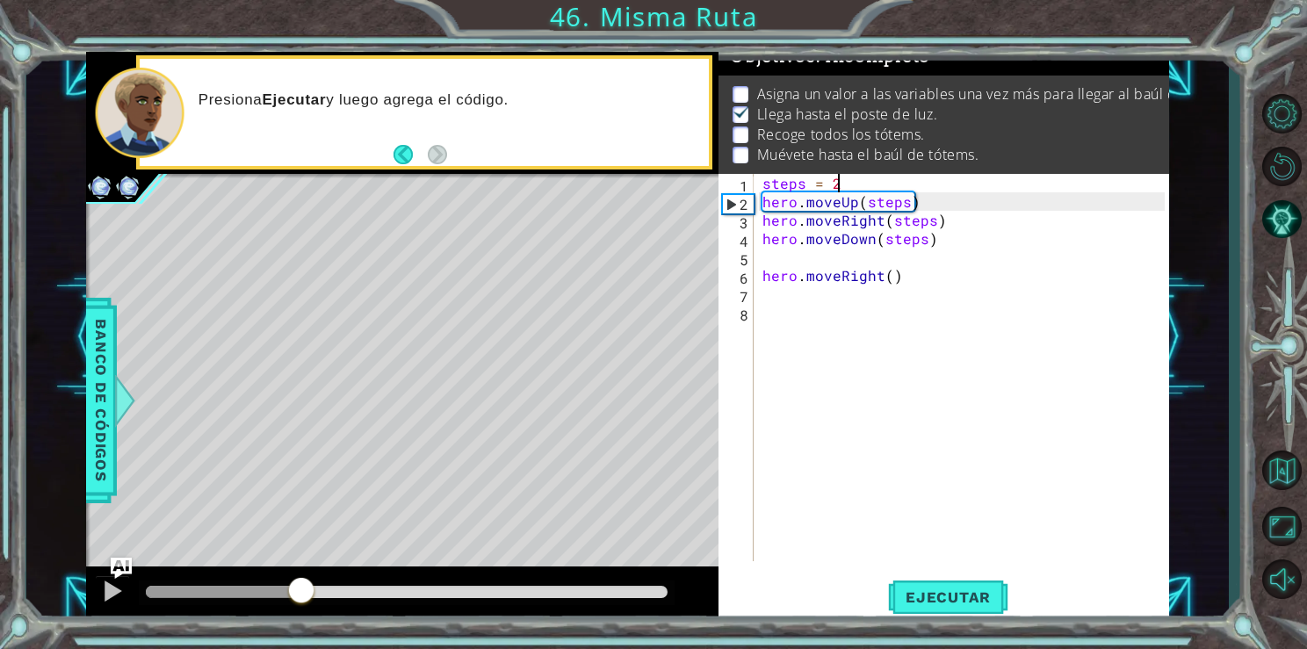
drag, startPoint x: 372, startPoint y: 601, endPoint x: 271, endPoint y: 610, distance: 101.4
click at [271, 610] on div at bounding box center [402, 595] width 633 height 56
click at [397, 160] on button "Back" at bounding box center [411, 154] width 34 height 19
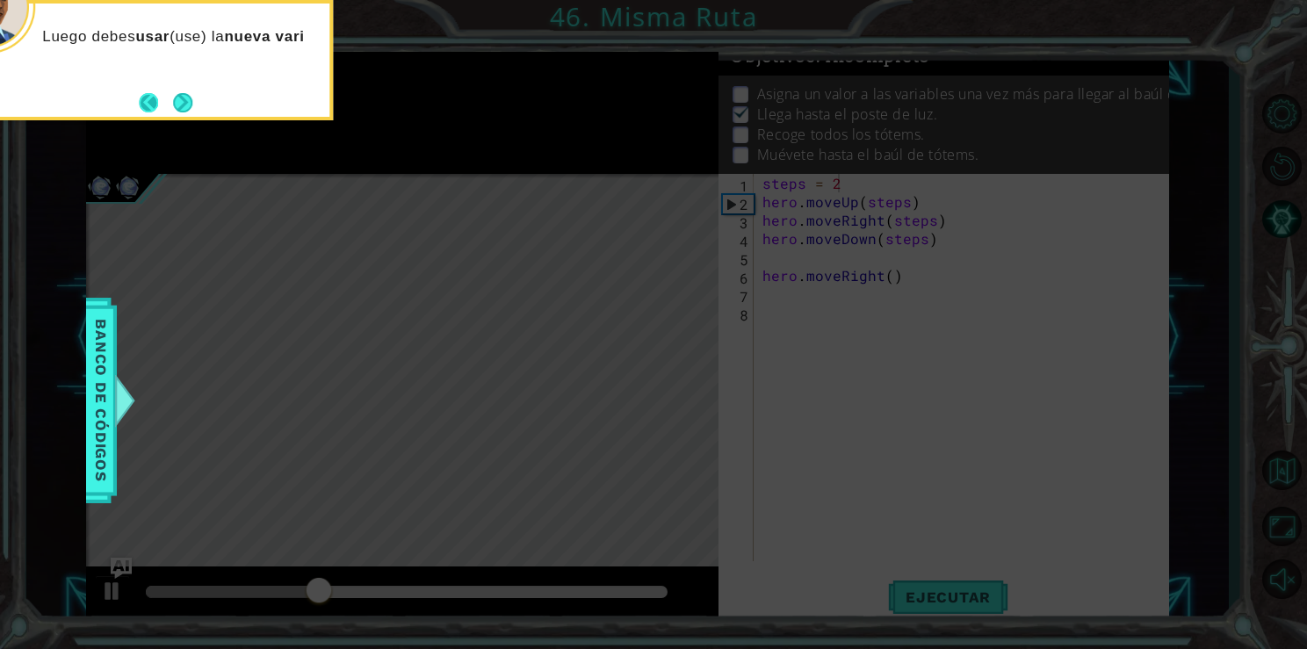
click at [148, 95] on button "Back" at bounding box center [156, 102] width 34 height 19
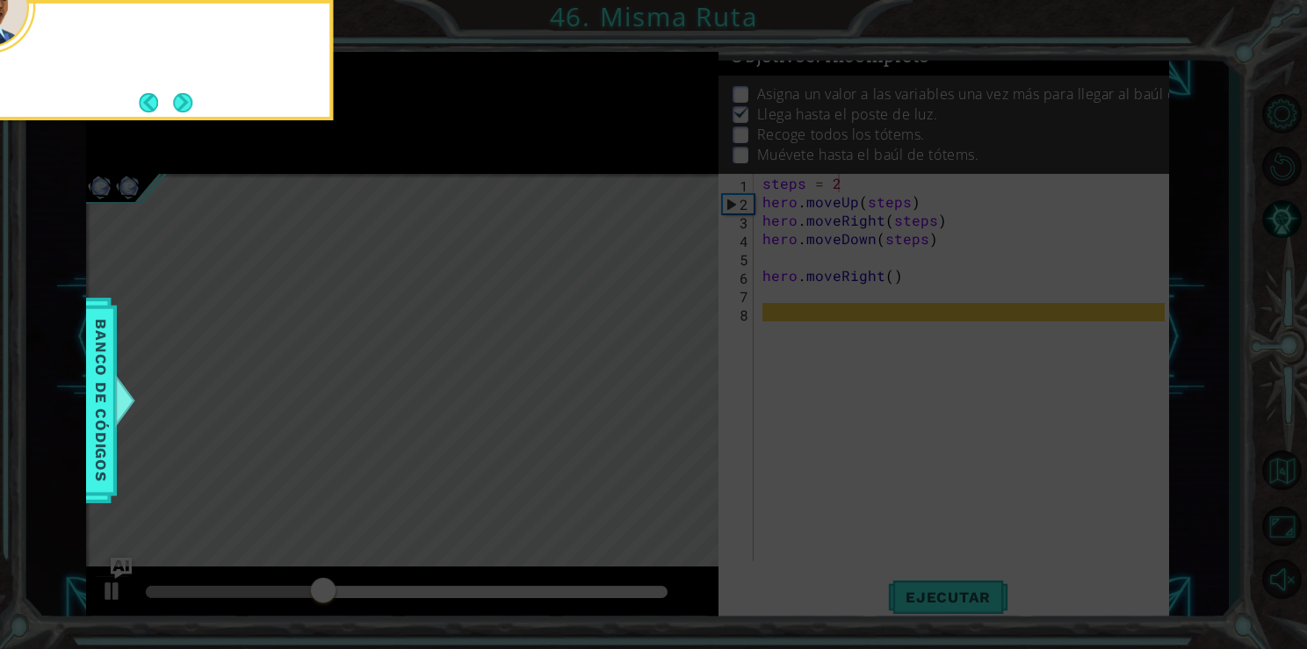
click at [148, 95] on button "Back" at bounding box center [156, 102] width 34 height 19
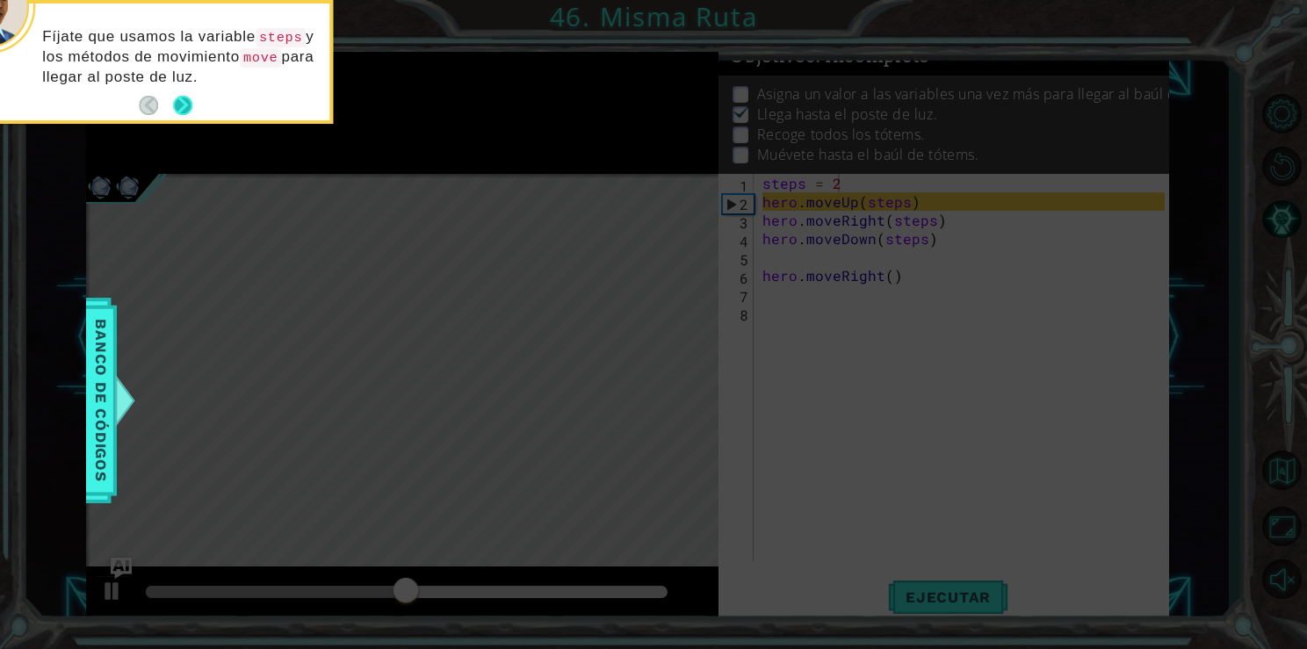
click at [187, 105] on button "Next" at bounding box center [182, 105] width 19 height 19
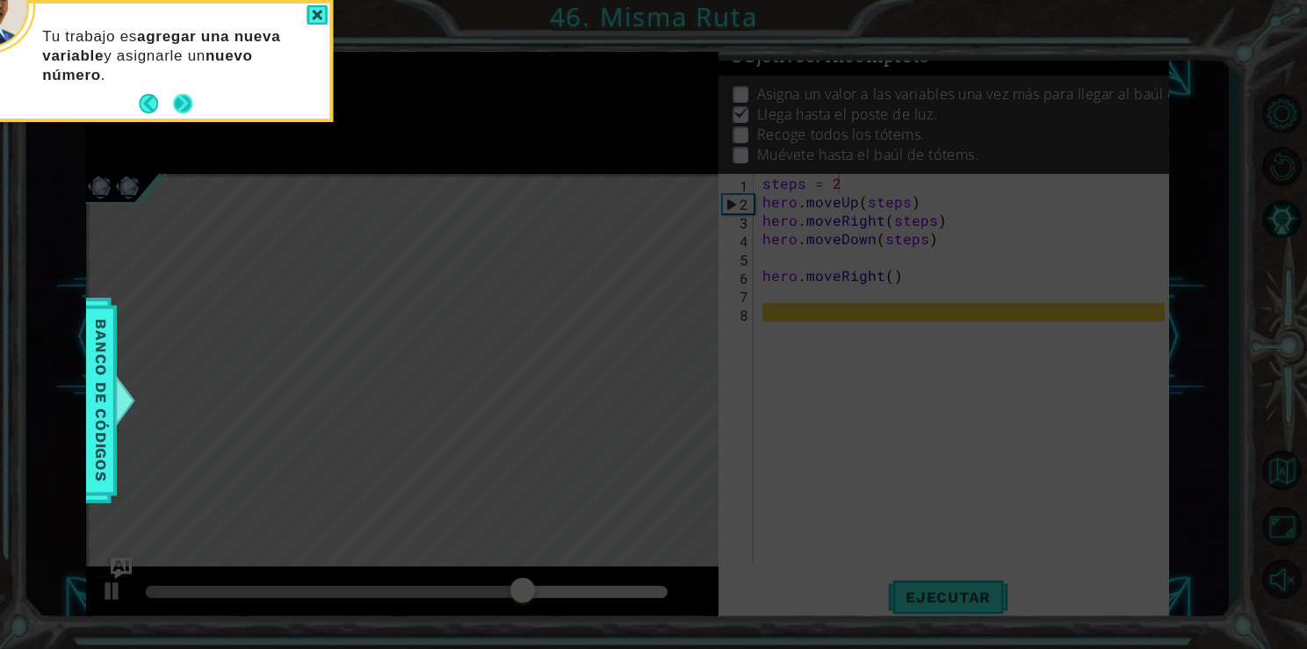
click at [184, 104] on button "Next" at bounding box center [182, 103] width 19 height 19
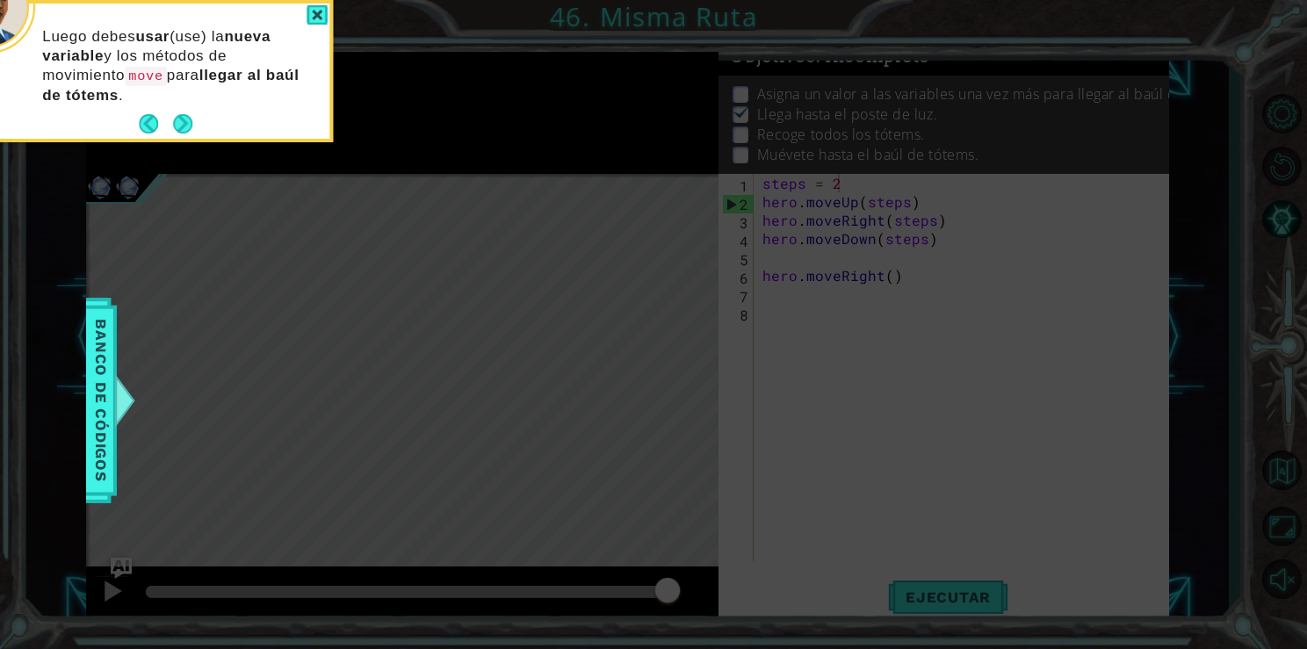
click at [531, 90] on icon at bounding box center [653, 324] width 1307 height 649
click at [178, 124] on button "Next" at bounding box center [182, 123] width 19 height 19
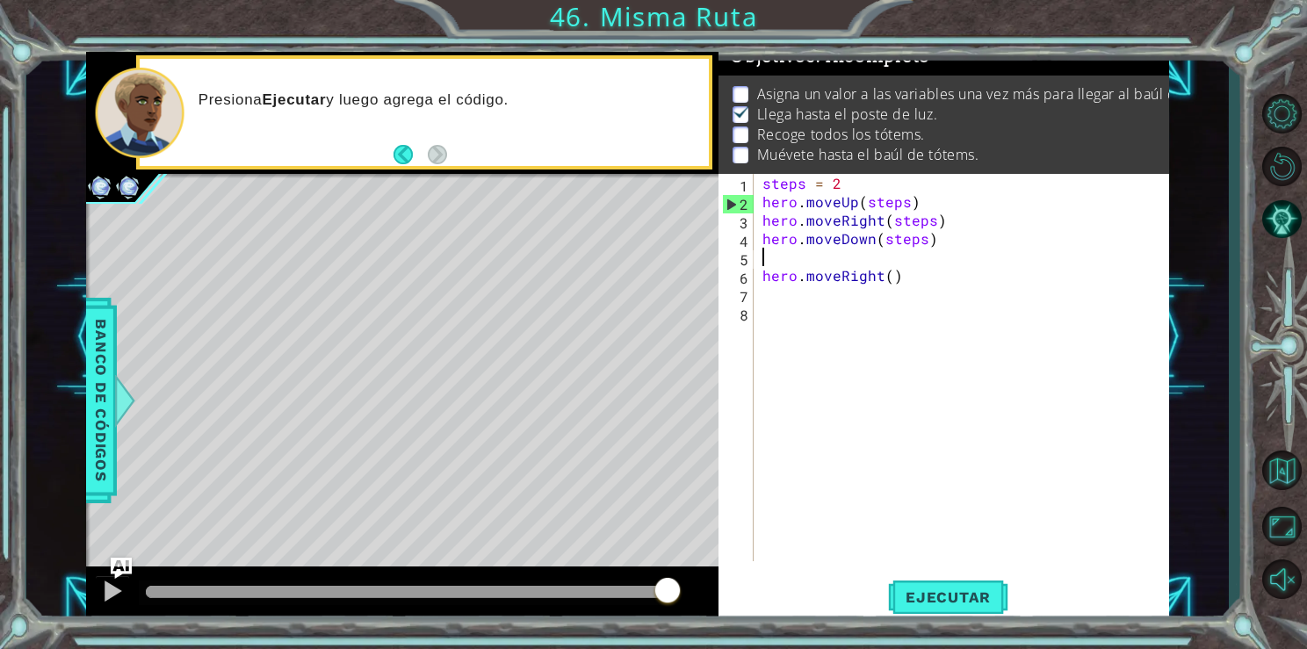
click at [786, 257] on div "steps = 2 hero . moveUp ( steps ) hero . moveRight ( steps ) hero . moveDown ( …" at bounding box center [966, 386] width 414 height 424
click at [865, 180] on div "steps = 2 hero . moveUp ( steps ) hero . moveRight ( steps ) hero . moveDown ( …" at bounding box center [966, 386] width 414 height 424
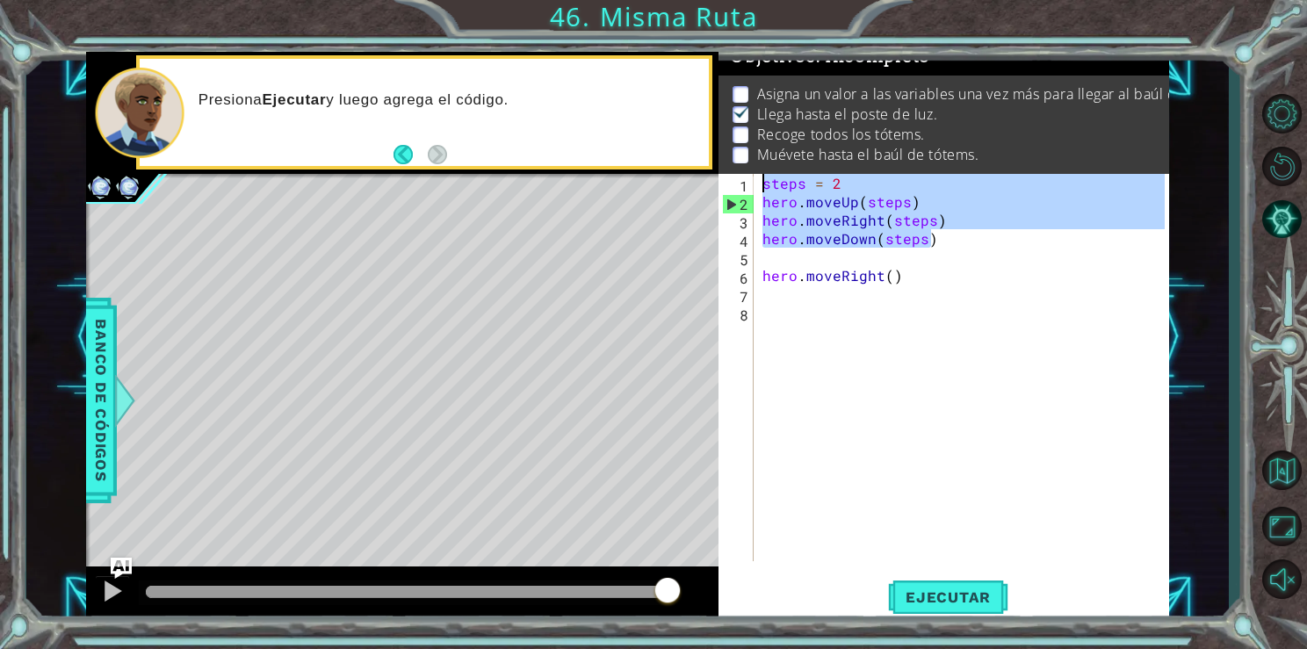
drag, startPoint x: 951, startPoint y: 240, endPoint x: 763, endPoint y: 108, distance: 228.9
click at [763, 108] on div "Objetivos : Incompleto Asigna un valor a las variables una vez más para llegar …" at bounding box center [944, 337] width 450 height 571
paste textarea "hero.moveDown"
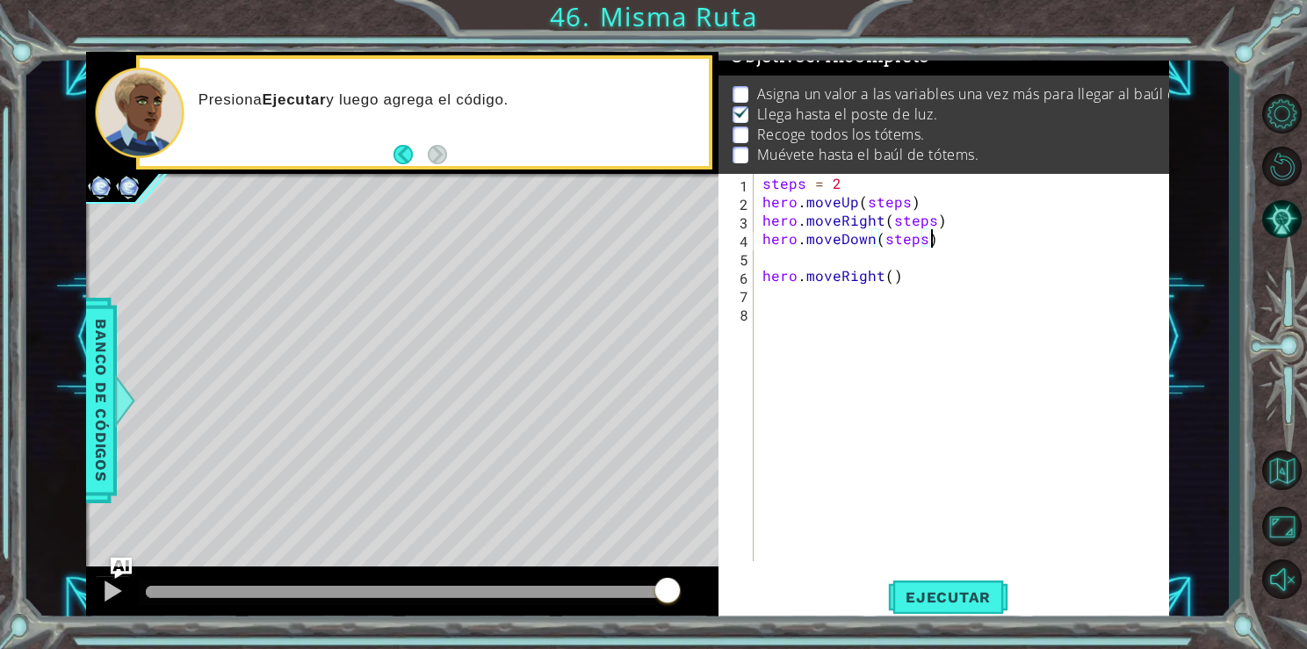
paste textarea "steps = 2"
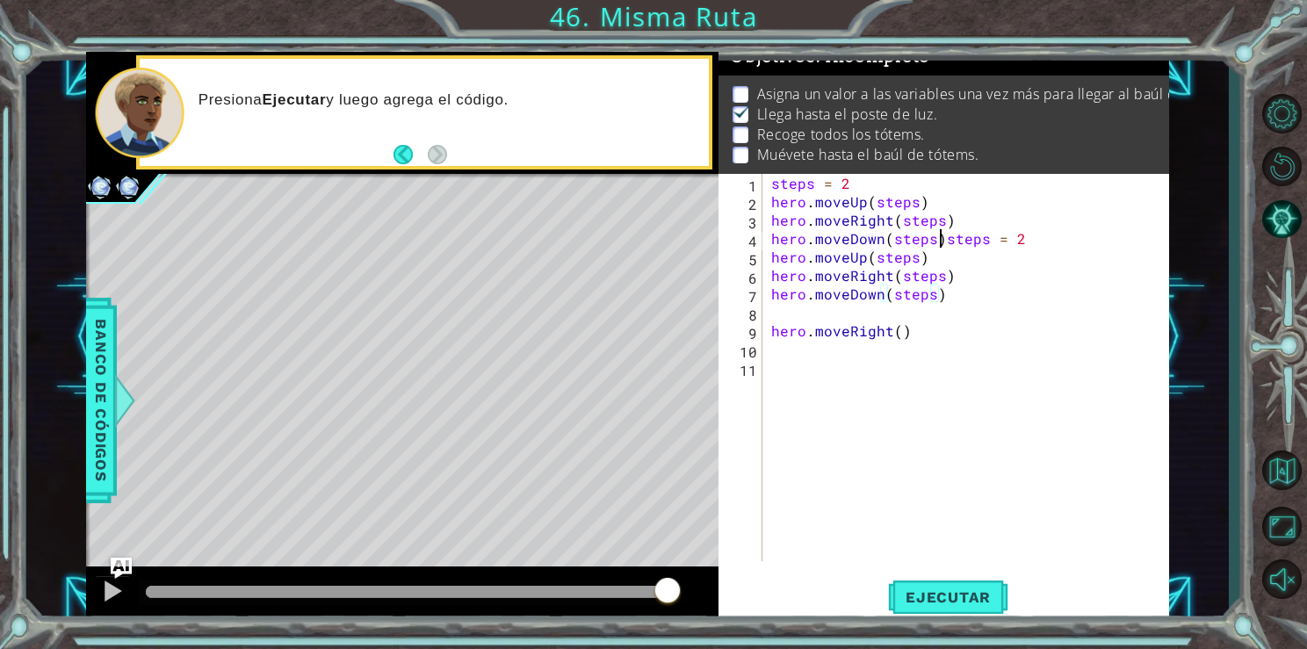
click at [942, 243] on div "steps = 2 hero . moveUp ( steps ) hero . moveRight ( steps ) hero . moveDown ( …" at bounding box center [971, 386] width 406 height 424
type textarea "steps = 2"
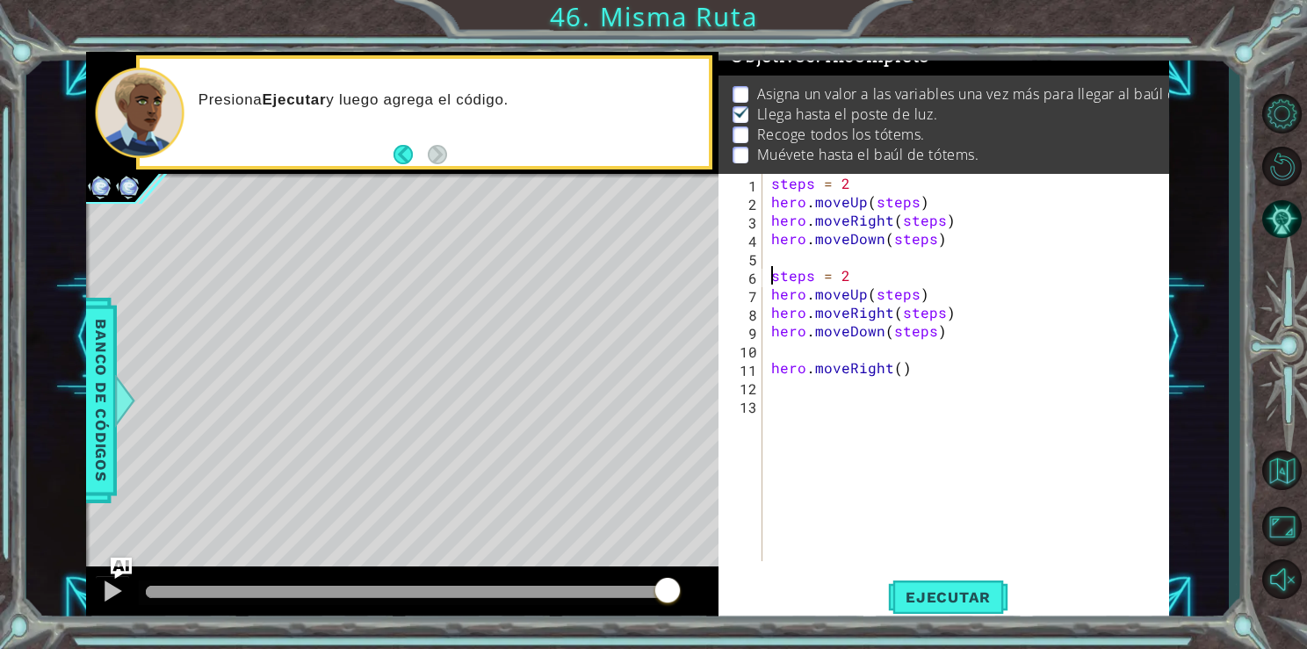
click at [920, 379] on div "steps = 2 hero . moveUp ( steps ) hero . moveRight ( steps ) hero . moveDown ( …" at bounding box center [971, 386] width 406 height 424
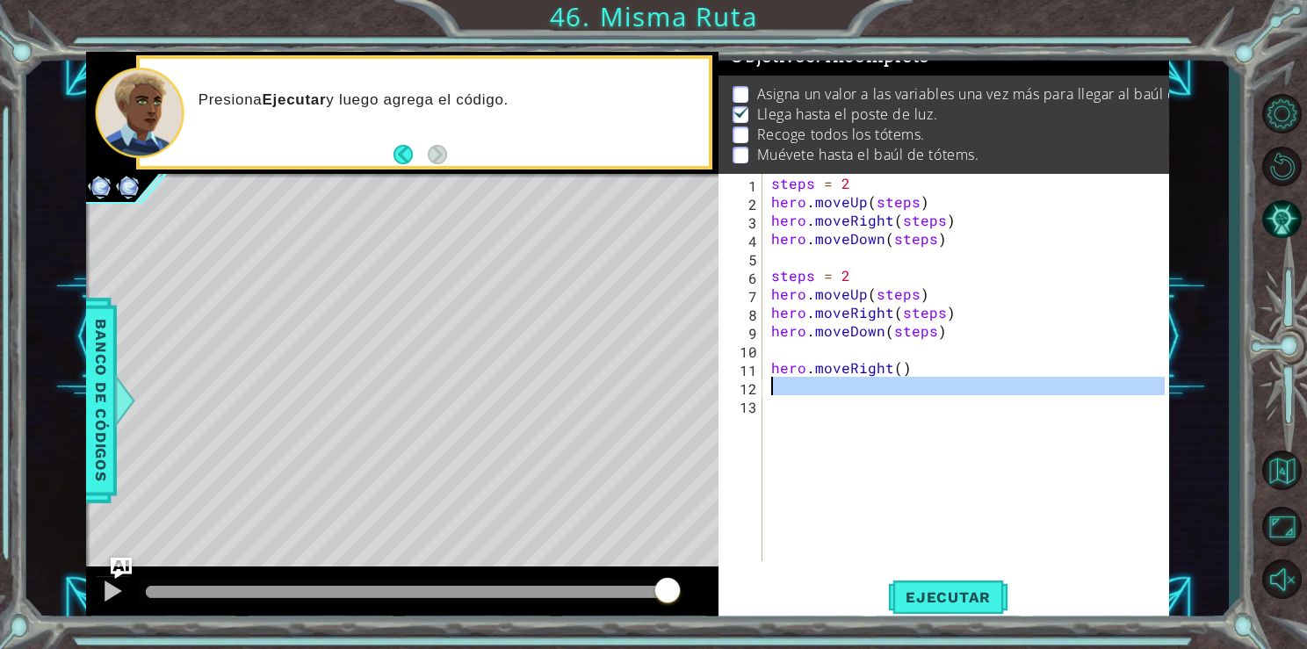
type textarea "hero.moveRight()"
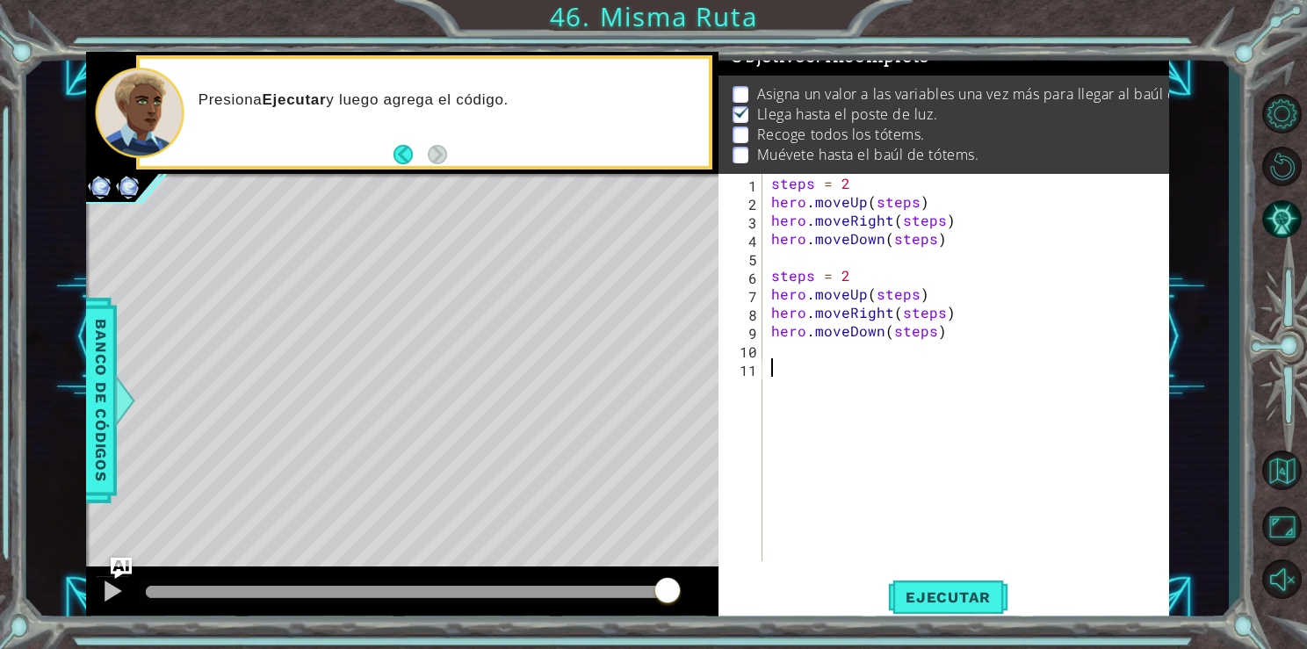
click at [888, 284] on div "steps = 2 hero . moveUp ( steps ) hero . moveRight ( steps ) hero . moveDown ( …" at bounding box center [971, 386] width 406 height 424
type textarea "steps = 3"
click at [965, 587] on button "Ejecutar" at bounding box center [948, 597] width 120 height 45
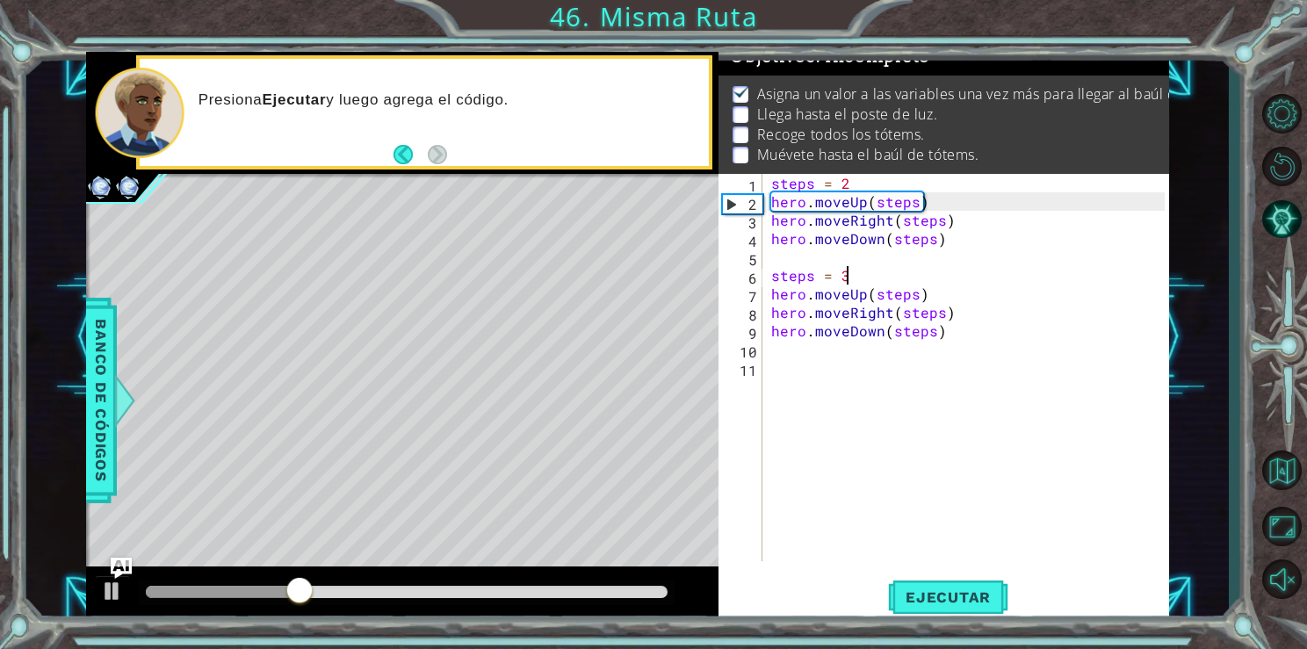
click at [812, 258] on div "steps = 2 hero . moveUp ( steps ) hero . moveRight ( steps ) hero . moveDown ( …" at bounding box center [971, 386] width 406 height 424
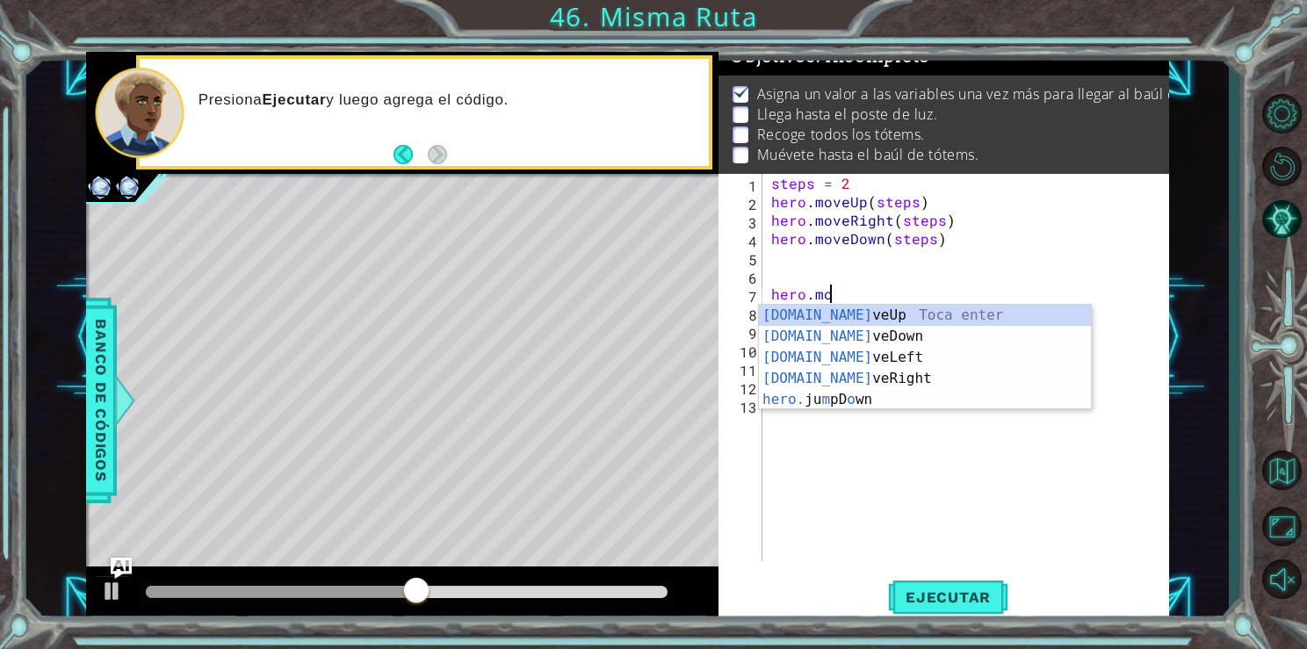
scroll to position [0, 3]
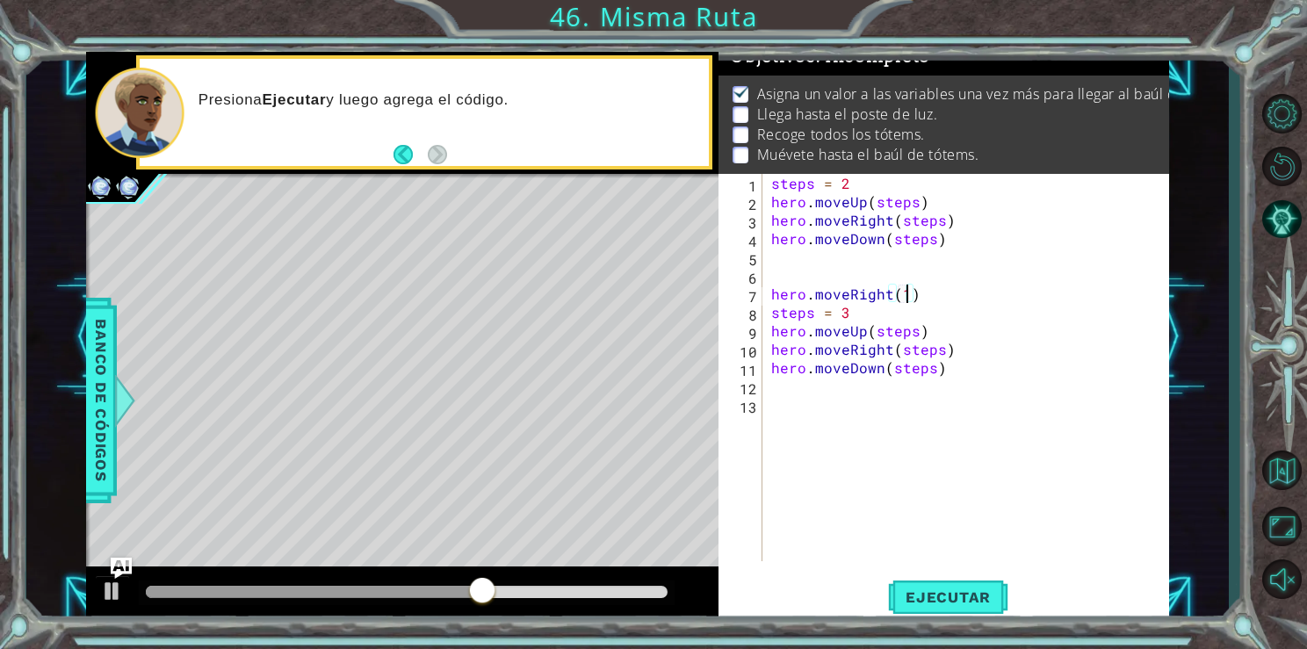
type textarea "hero.moveRight()"
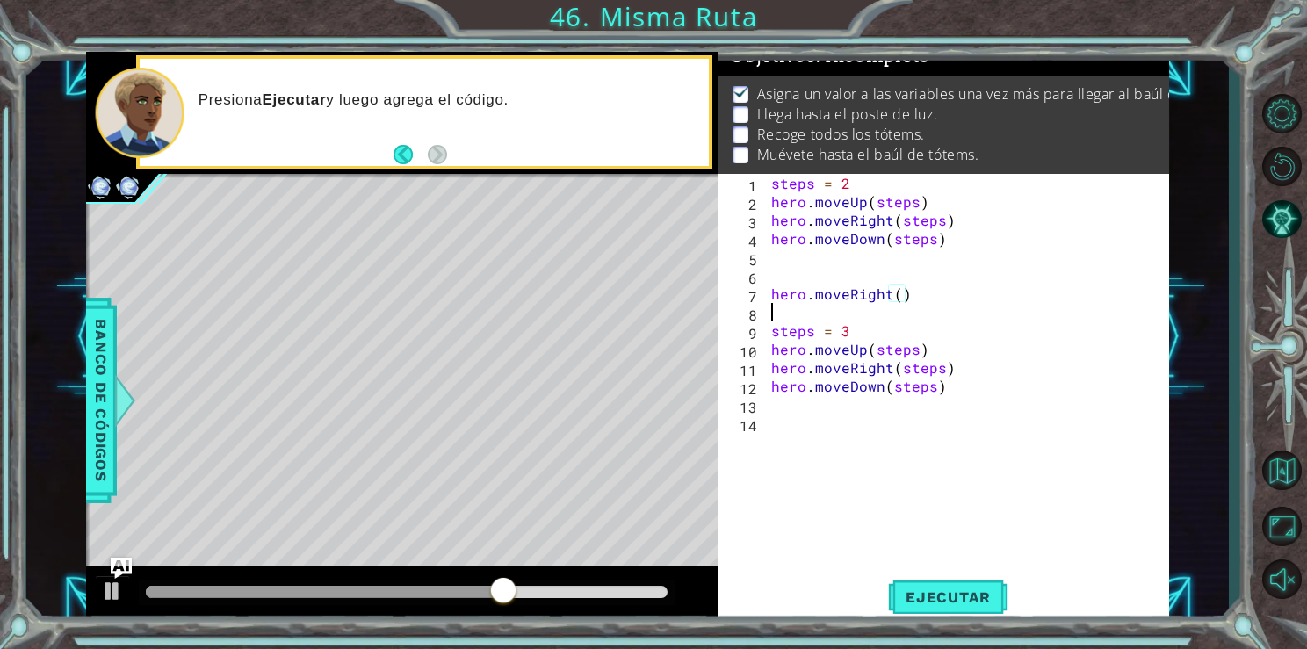
scroll to position [0, 0]
click at [812, 258] on div "steps = 2 hero . moveUp ( steps ) hero . moveRight ( steps ) hero . moveDown ( …" at bounding box center [971, 386] width 406 height 424
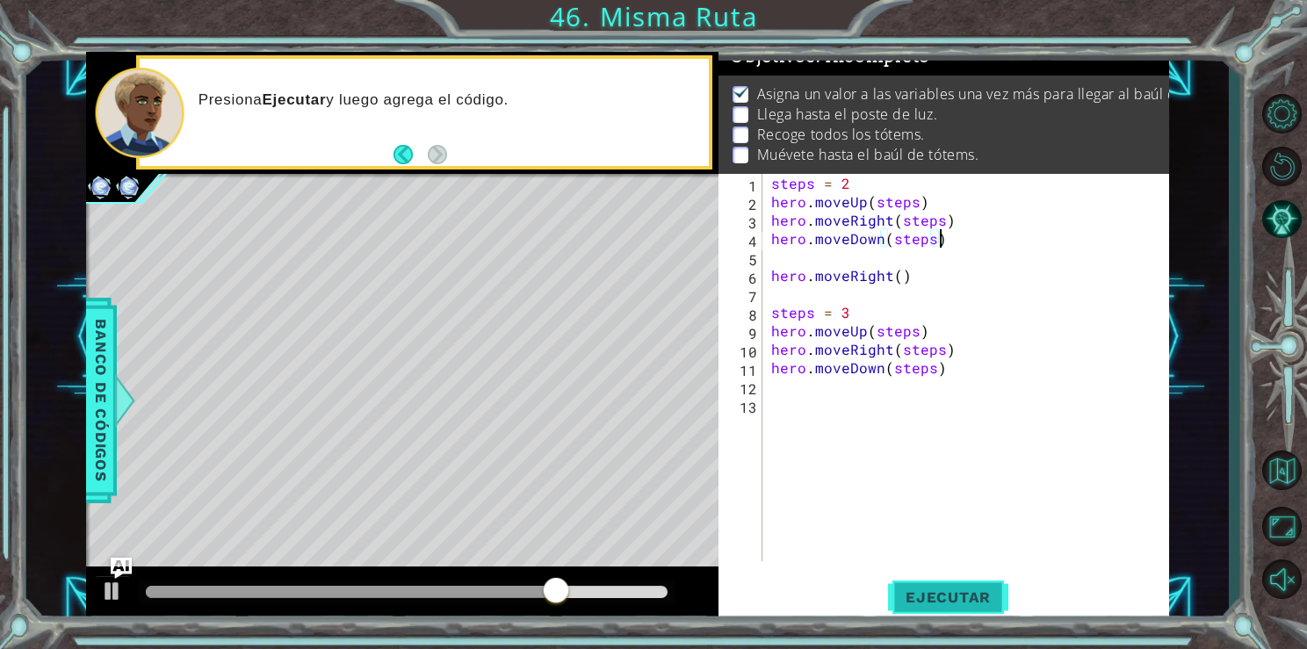
type textarea "hero.moveDown(steps)"
click at [943, 585] on button "Ejecutar" at bounding box center [948, 597] width 120 height 45
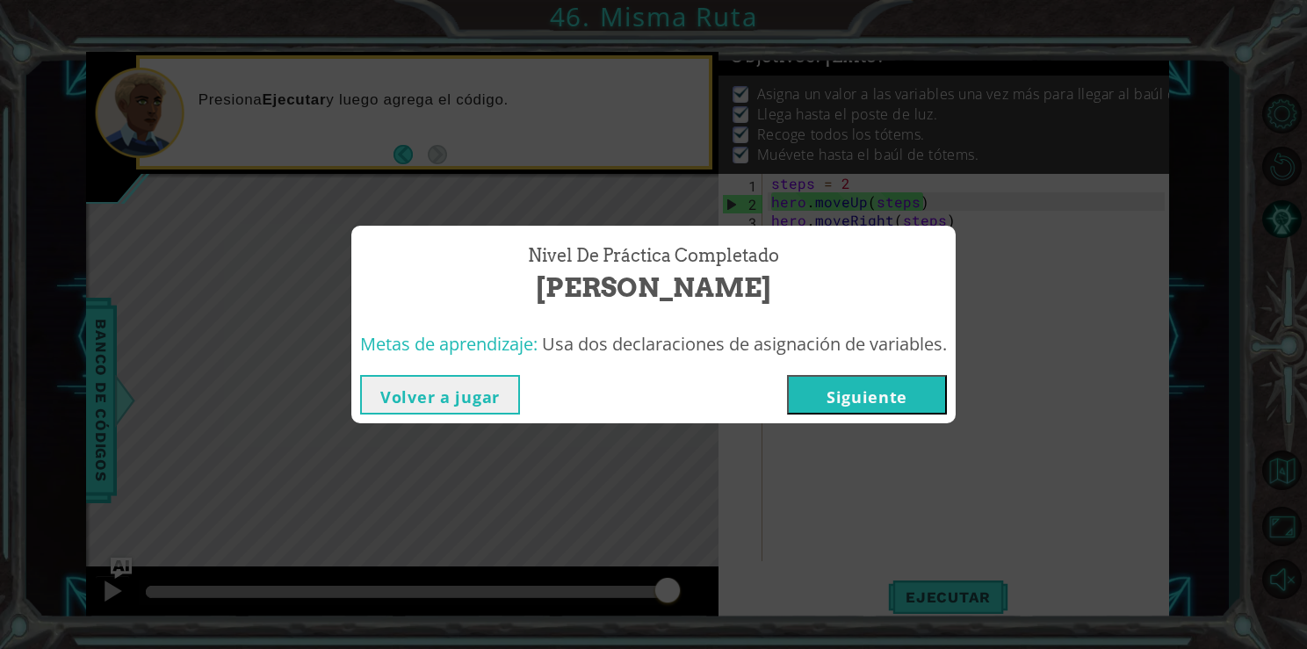
click at [842, 376] on button "Siguiente" at bounding box center [867, 395] width 160 height 40
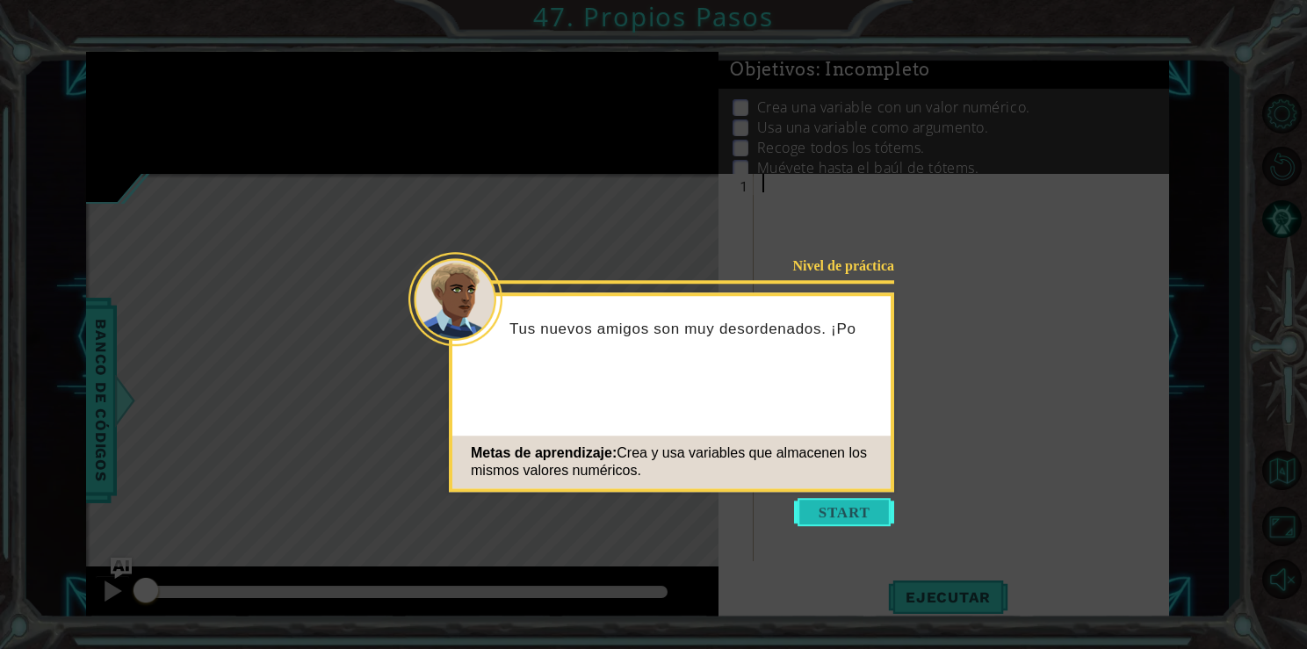
click at [841, 514] on button "Start" at bounding box center [844, 512] width 100 height 28
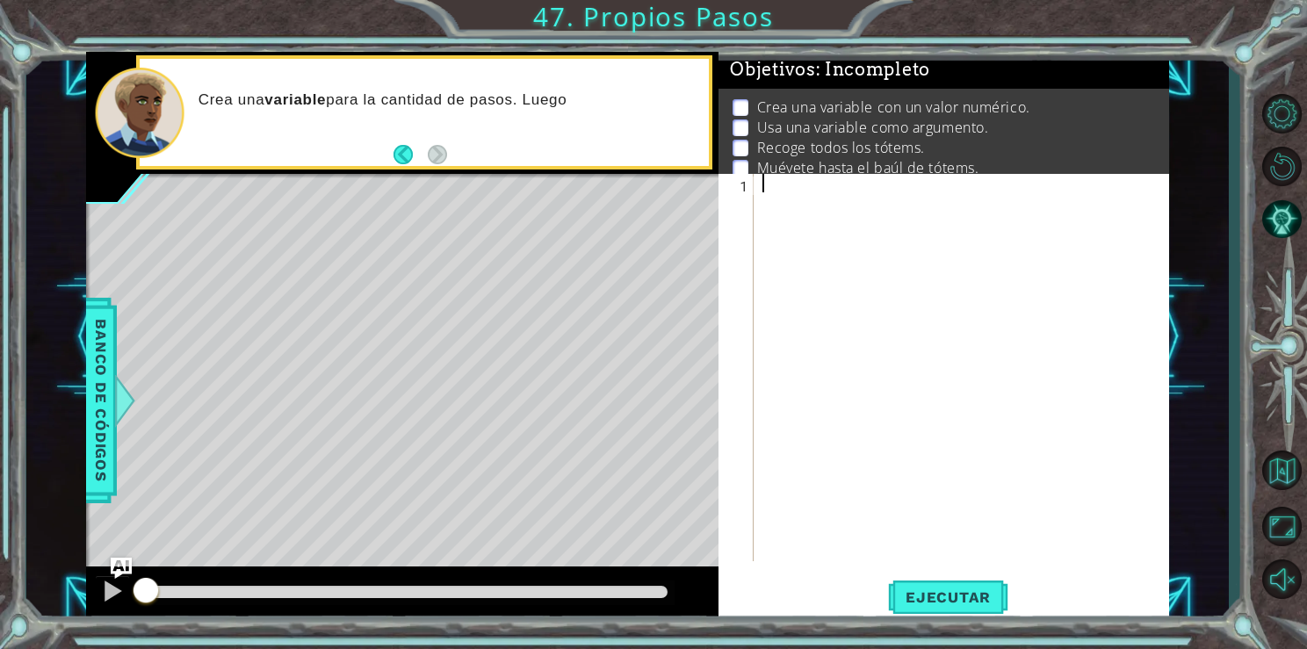
click at [841, 514] on div at bounding box center [966, 386] width 414 height 424
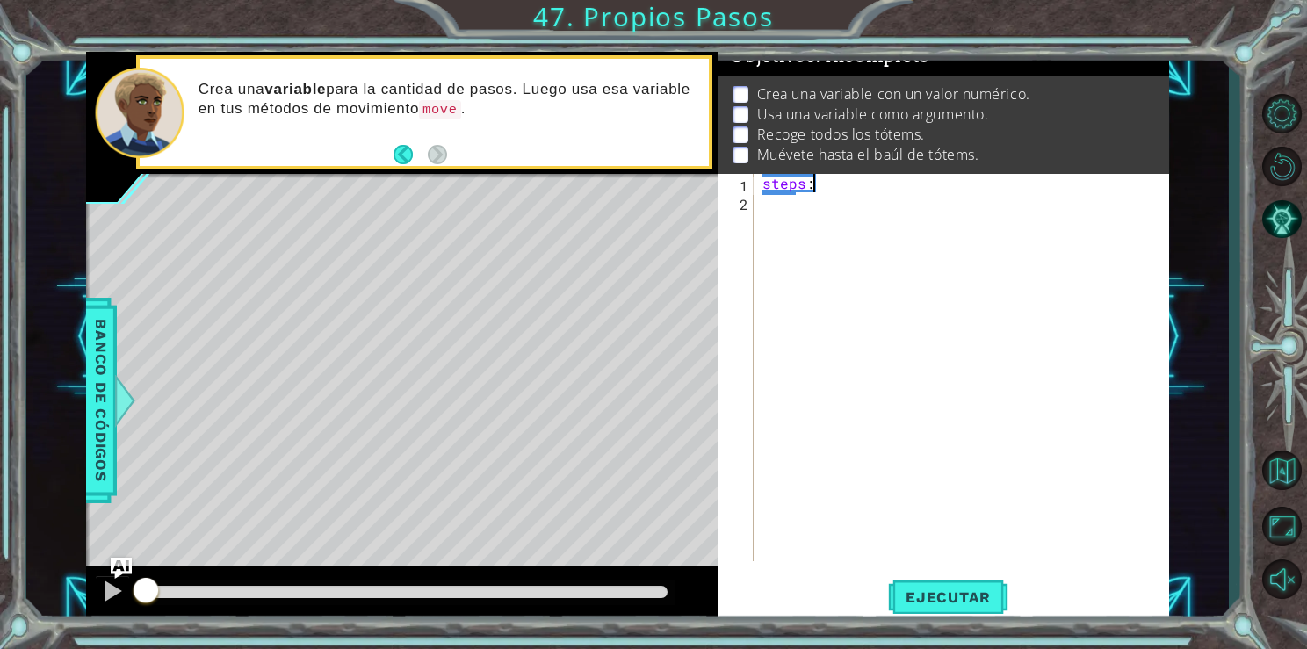
scroll to position [0, 2]
type textarea "steps:3"
click at [787, 218] on div "steps : 3" at bounding box center [966, 386] width 414 height 424
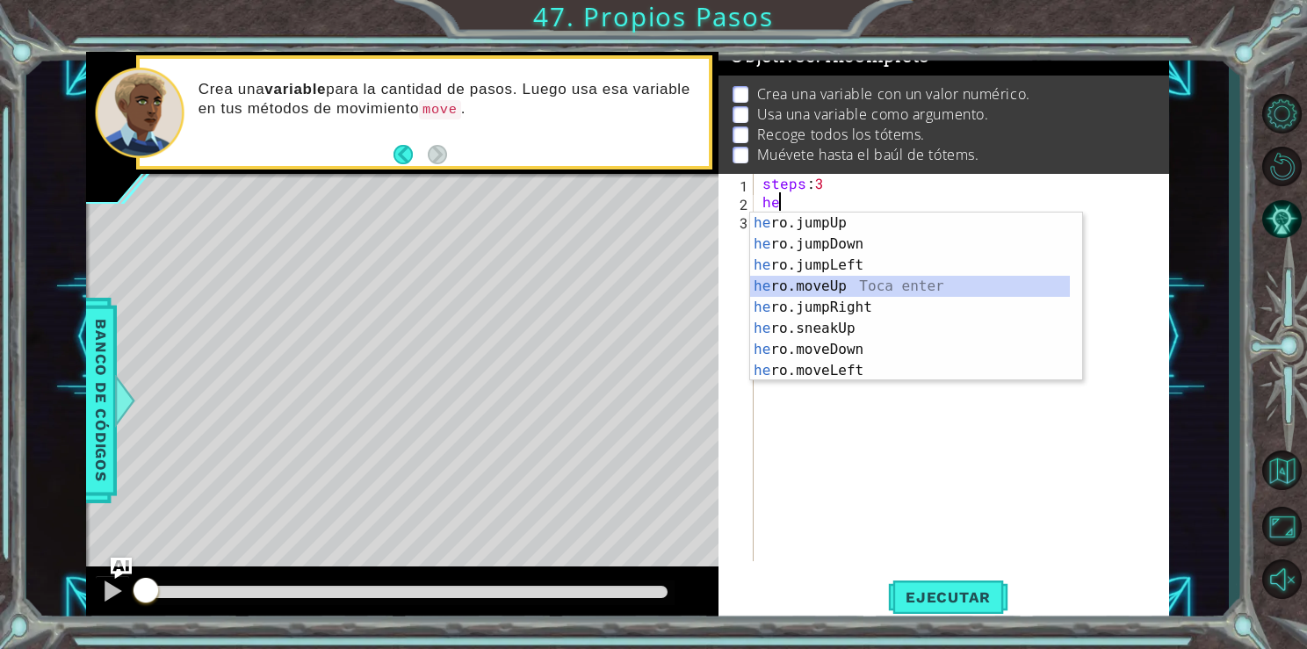
click at [828, 286] on div "he ro.jumpUp Toca enter he ro.jumpDown Toca enter he ro.jumpLeft Toca enter he …" at bounding box center [910, 318] width 320 height 211
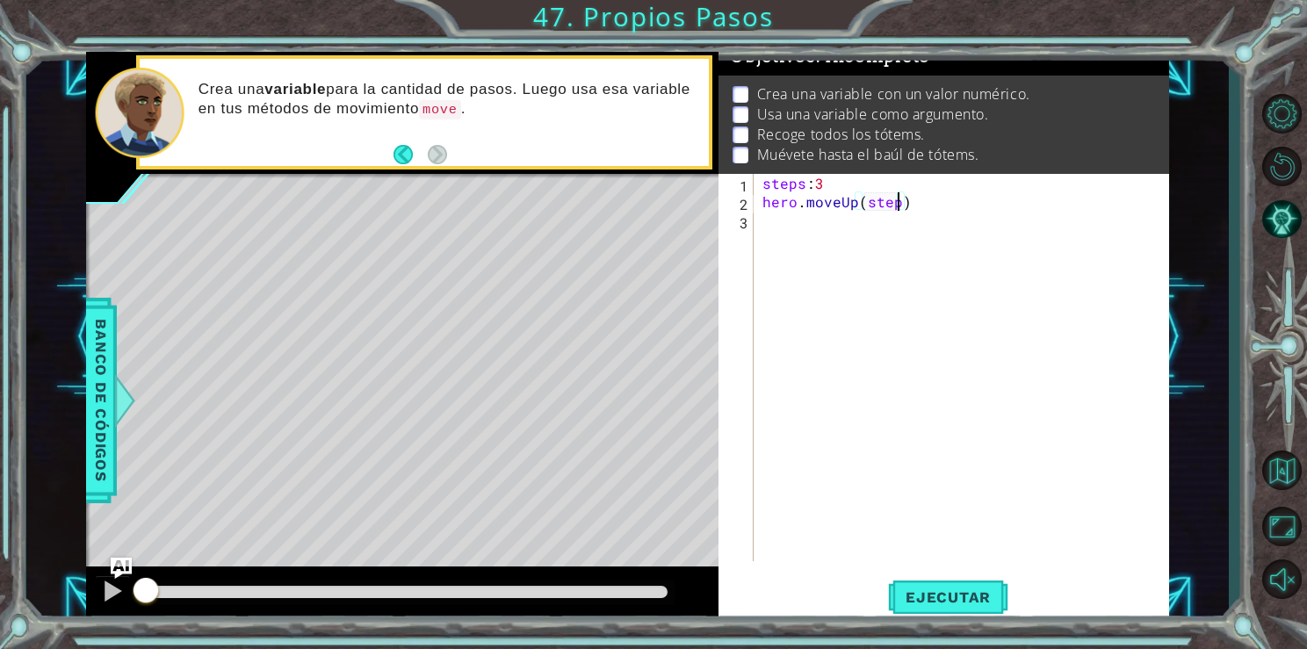
type textarea "hero.moveUp(steps)"
click at [781, 237] on div "steps : 3 hero . moveUp ( steps )" at bounding box center [966, 386] width 414 height 424
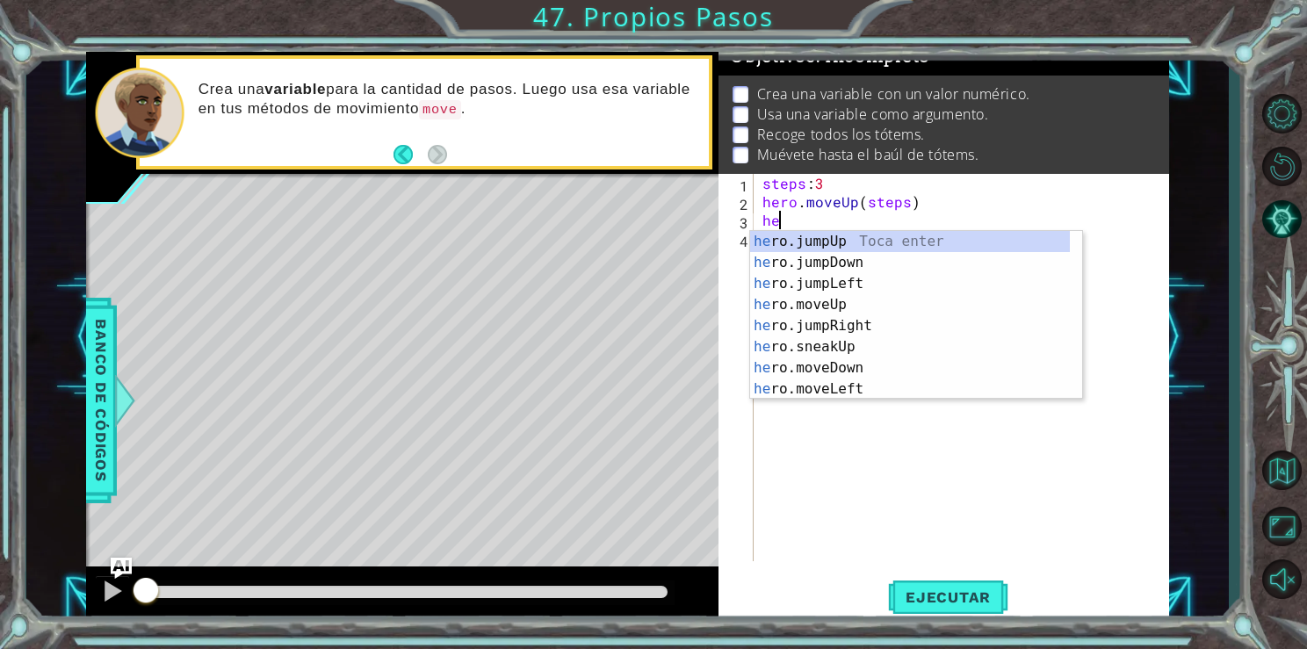
type textarea "her"
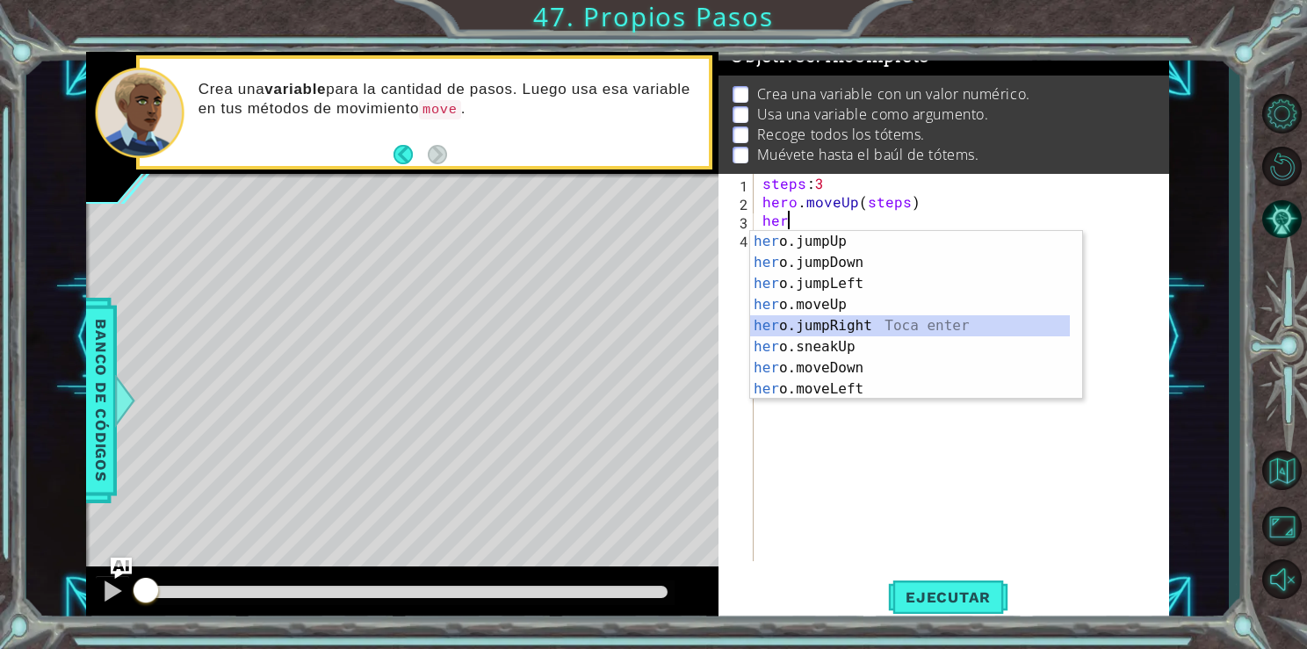
click at [828, 323] on div "her o.jumpUp Toca enter her o.jumpDown Toca enter her o.jumpLeft Toca enter her…" at bounding box center [910, 336] width 320 height 211
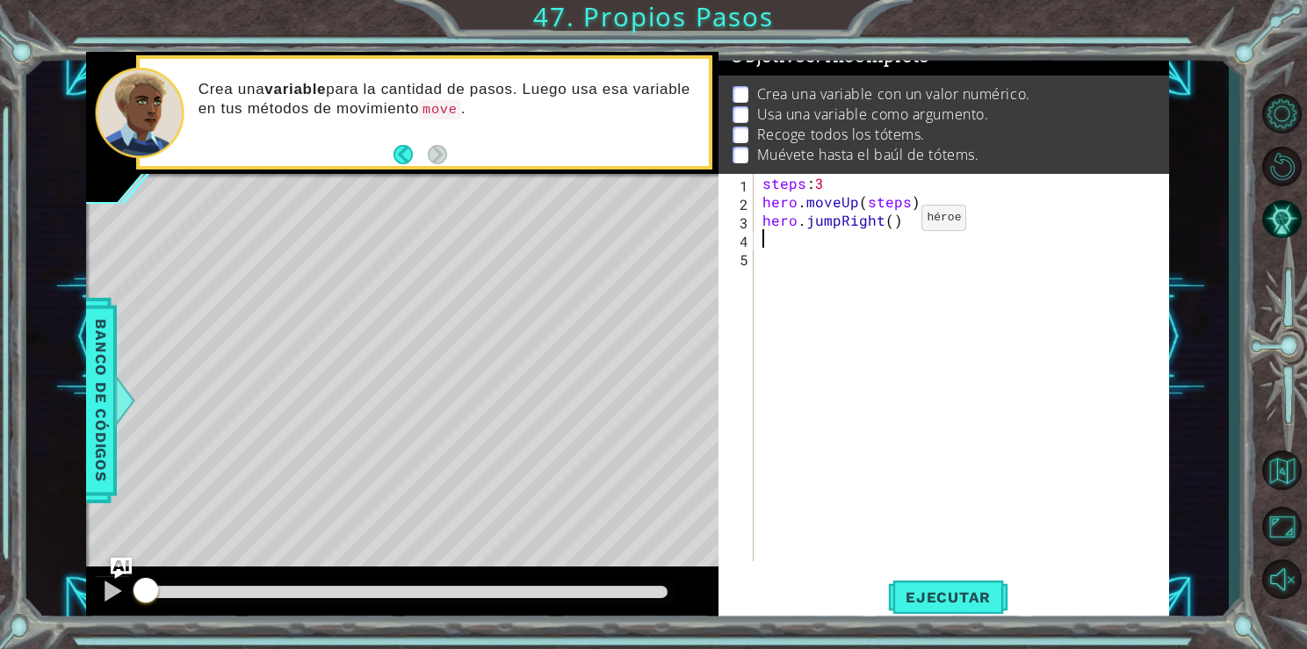
click at [889, 222] on div "steps : 3 hero . moveUp ( steps ) hero . jumpRight ( )" at bounding box center [966, 386] width 414 height 424
type textarea "hero.jumpRight(steps)"
click at [846, 273] on div "steps : 3 hero . moveUp ( steps ) hero . jumpRight ( steps )" at bounding box center [966, 386] width 414 height 424
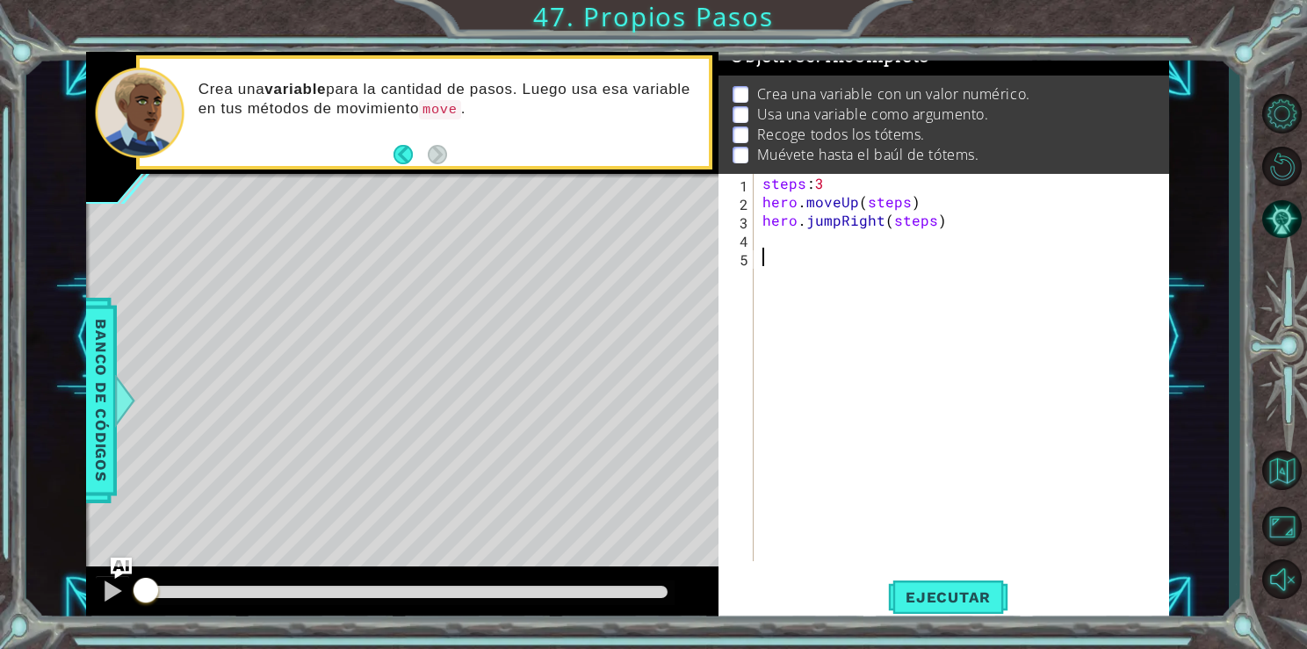
click at [779, 248] on div "steps : 3 hero . moveUp ( steps ) hero . jumpRight ( steps )" at bounding box center [966, 386] width 414 height 424
click at [763, 244] on div "steps : 3 hero . moveUp ( steps ) hero . jumpRight ( steps )" at bounding box center [966, 386] width 414 height 424
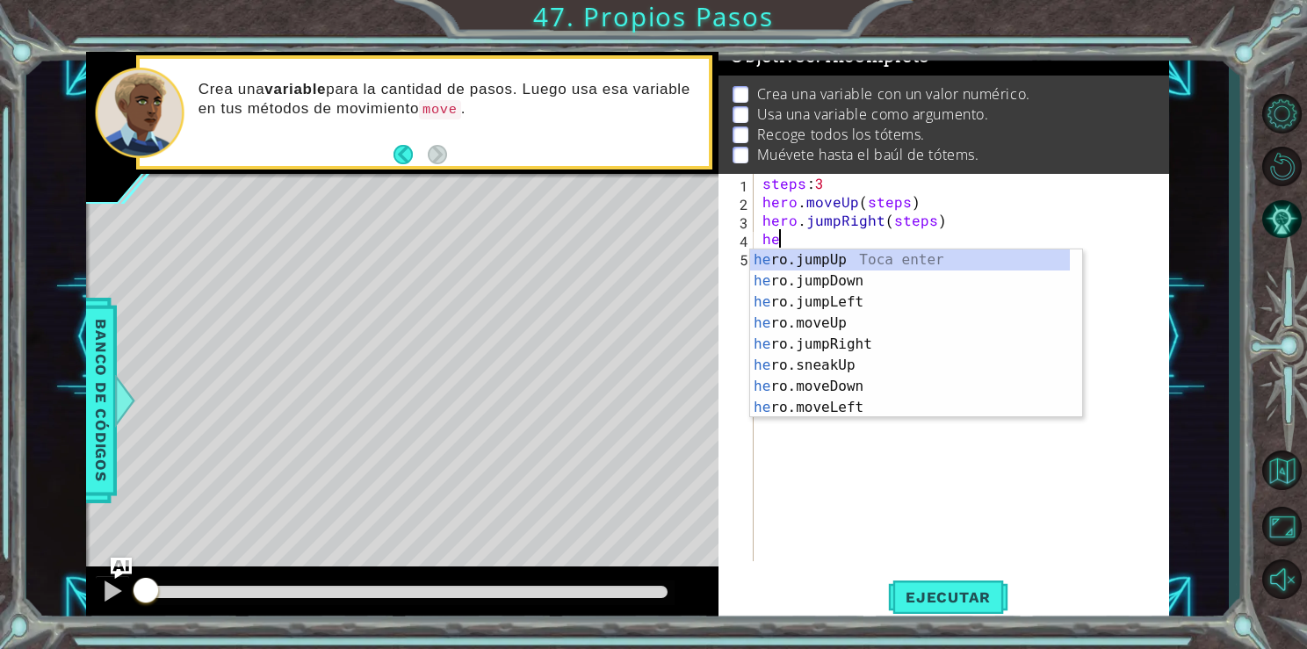
type textarea "her"
click at [825, 285] on div "her o.jumpUp Toca enter her o.jumpDown Toca enter her o.jumpLeft Toca enter her…" at bounding box center [910, 354] width 320 height 211
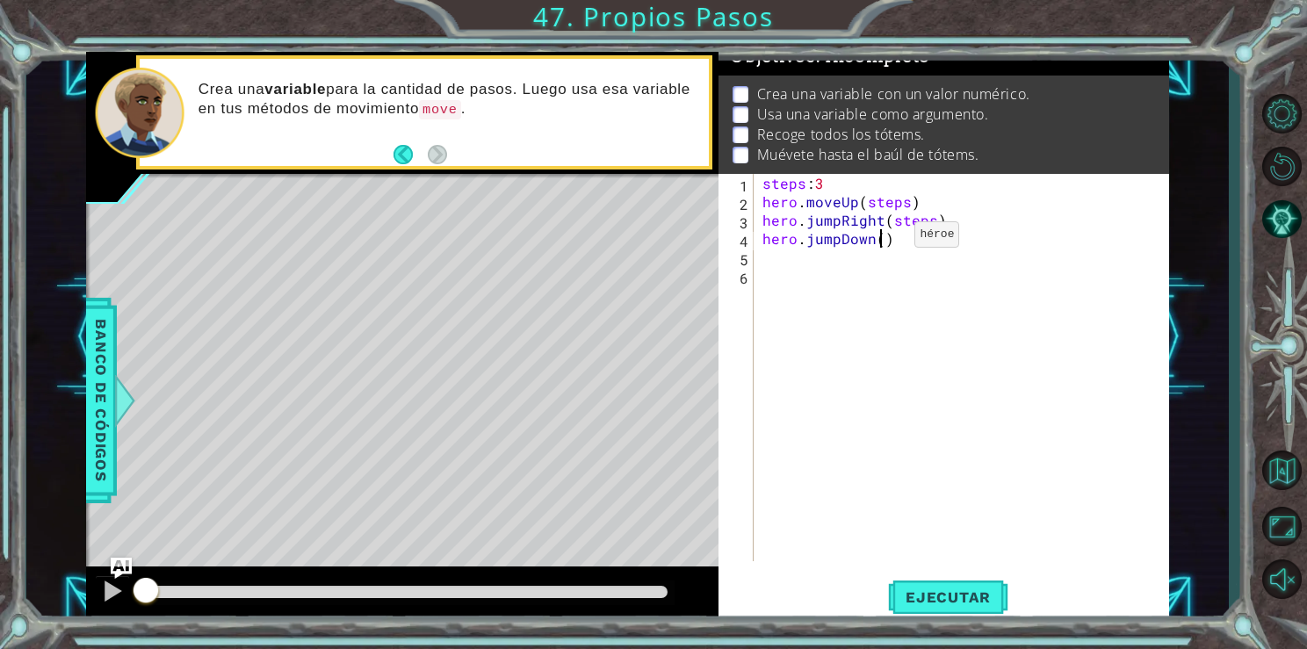
click at [885, 238] on div "steps : 3 hero . moveUp ( steps ) hero . jumpRight ( steps ) hero . jumpDown ( )" at bounding box center [966, 386] width 414 height 424
type textarea "hero.jumpDown(steps)"
click at [860, 277] on div "steps : 3 hero . moveUp ( steps ) hero . jumpRight ( steps ) hero . jumpDown ( …" at bounding box center [966, 386] width 414 height 424
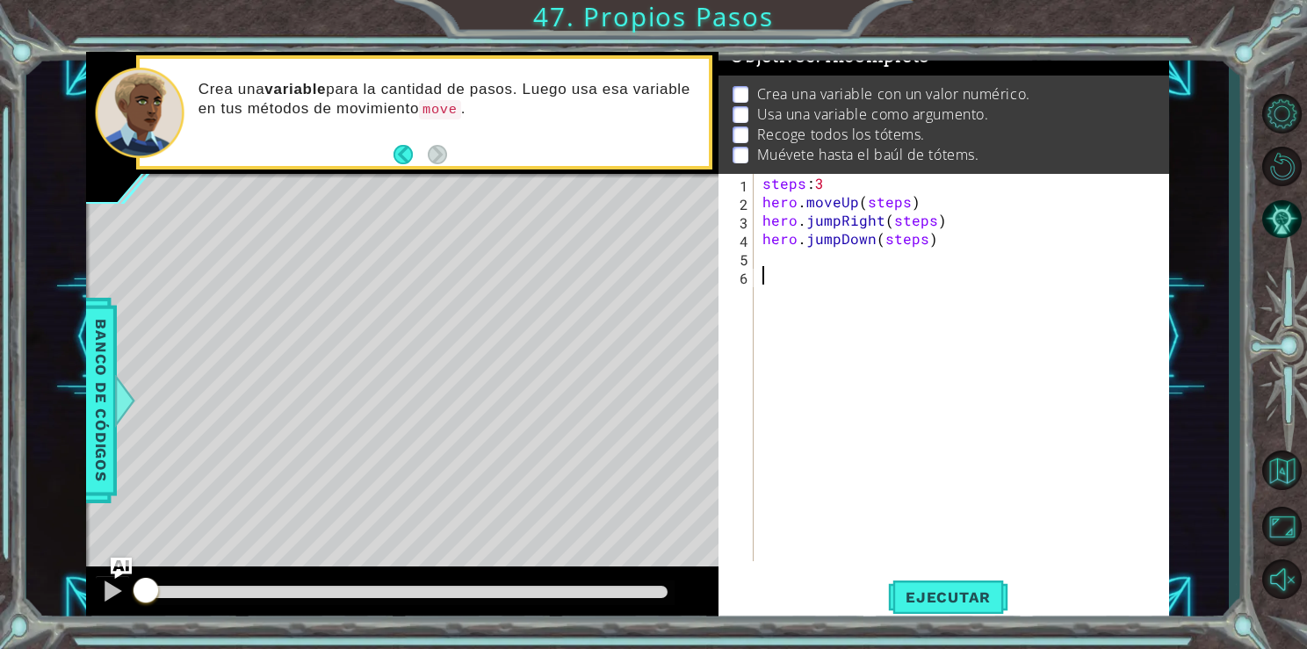
click at [837, 268] on div "steps : 3 hero . moveUp ( steps ) hero . jumpRight ( steps ) hero . jumpDown ( …" at bounding box center [966, 386] width 414 height 424
click at [825, 254] on div "steps : 3 hero . moveUp ( steps ) hero . jumpRight ( steps ) hero . jumpDown ( …" at bounding box center [966, 386] width 414 height 424
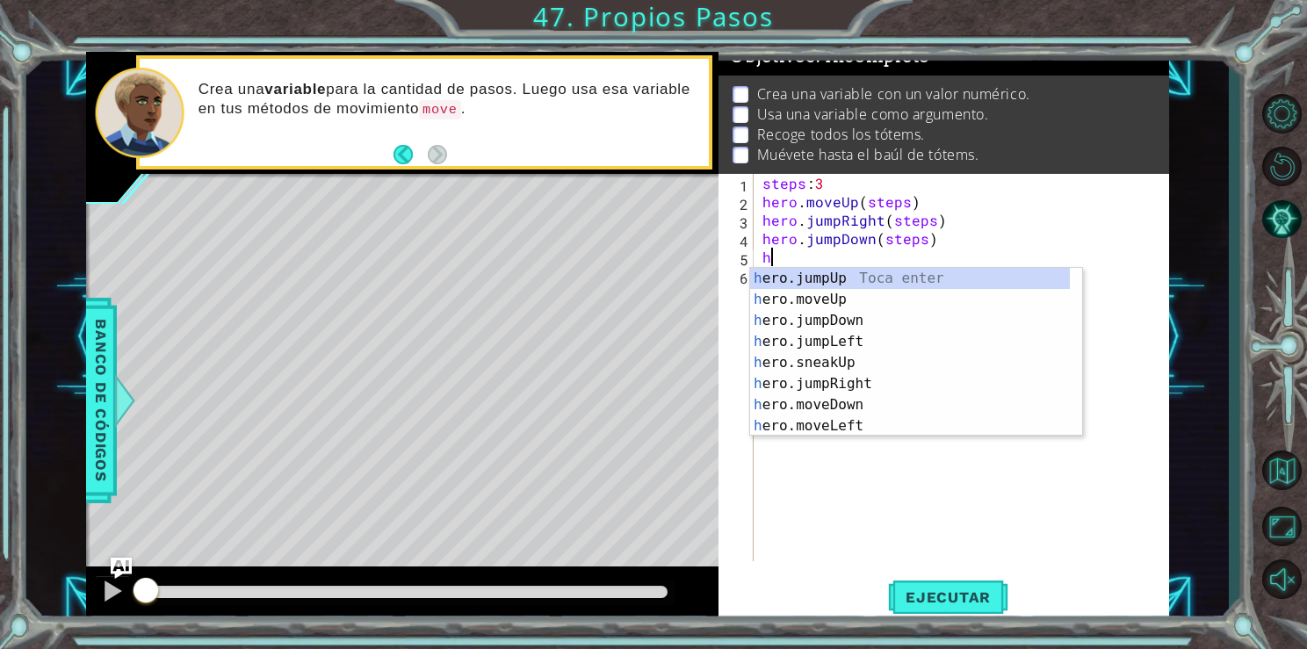
type textarea "he"
click at [832, 360] on div "he ro.jumpUp Toca enter he ro.jumpDown Toca enter he ro.jumpLeft Toca enter he …" at bounding box center [910, 373] width 320 height 211
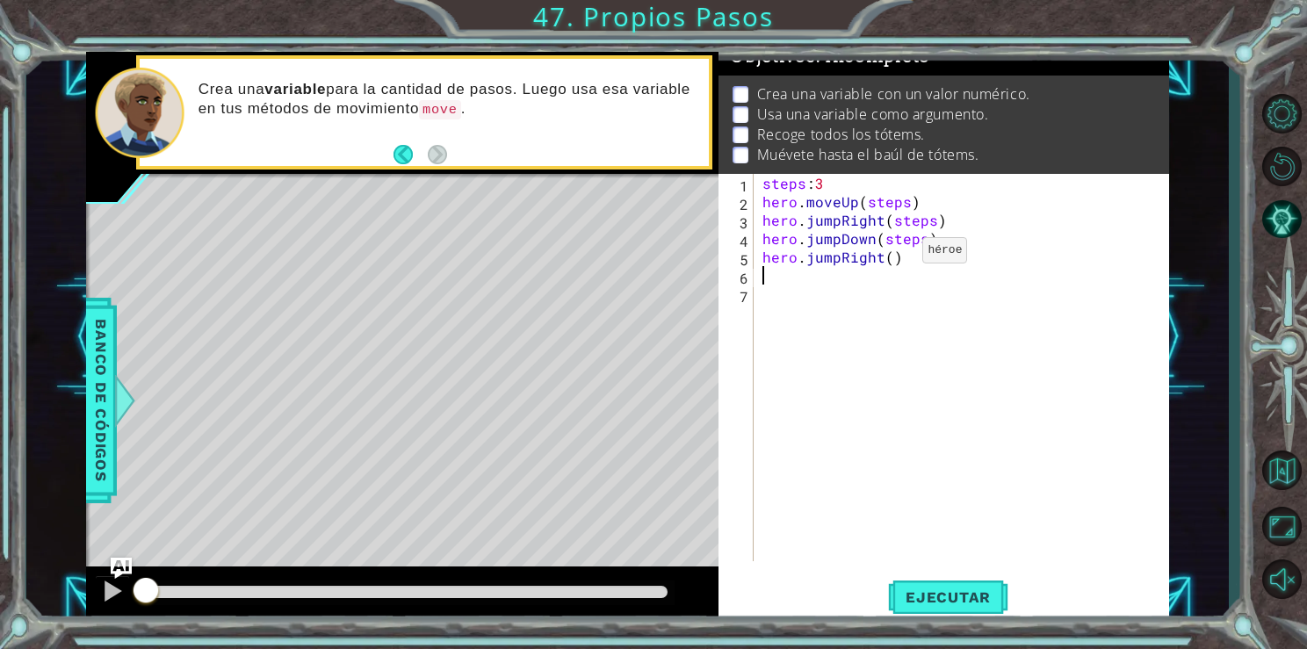
click at [892, 255] on div "steps : 3 hero . moveUp ( steps ) hero . jumpRight ( steps ) hero . jumpDown ( …" at bounding box center [966, 386] width 414 height 424
drag, startPoint x: 958, startPoint y: 609, endPoint x: 932, endPoint y: 597, distance: 28.7
click at [932, 597] on span "Ejecutar" at bounding box center [948, 598] width 120 height 18
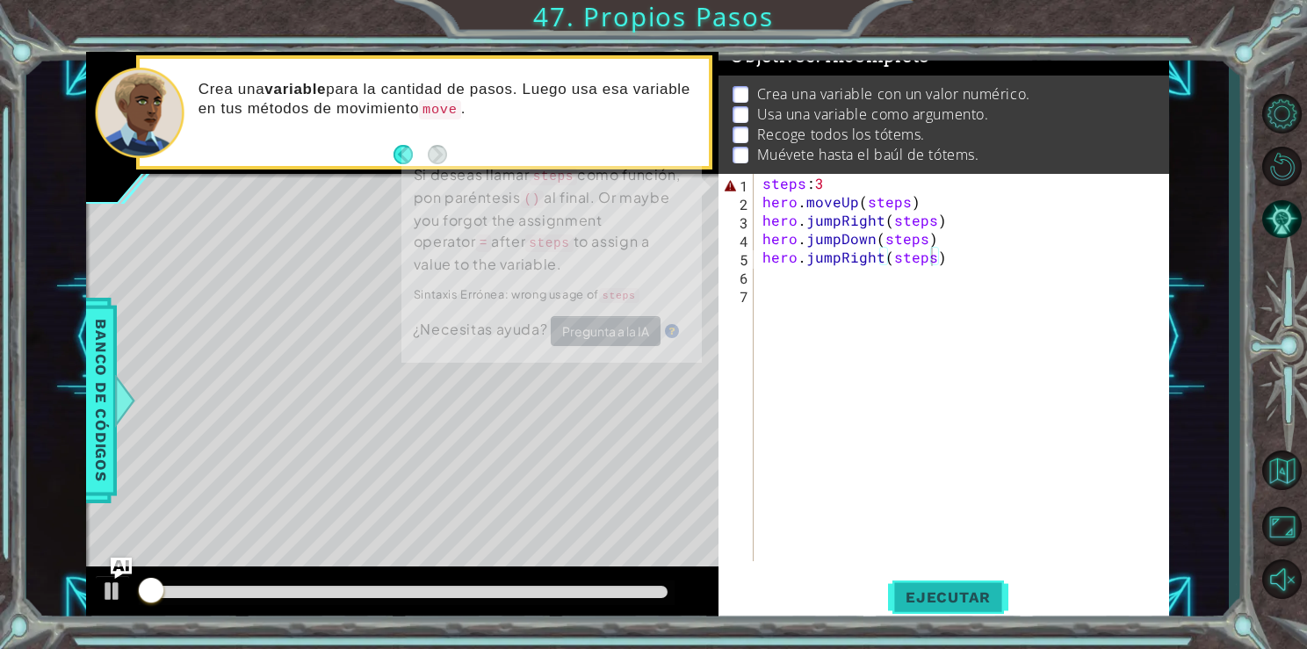
click at [932, 597] on span "Ejecutar" at bounding box center [948, 598] width 120 height 18
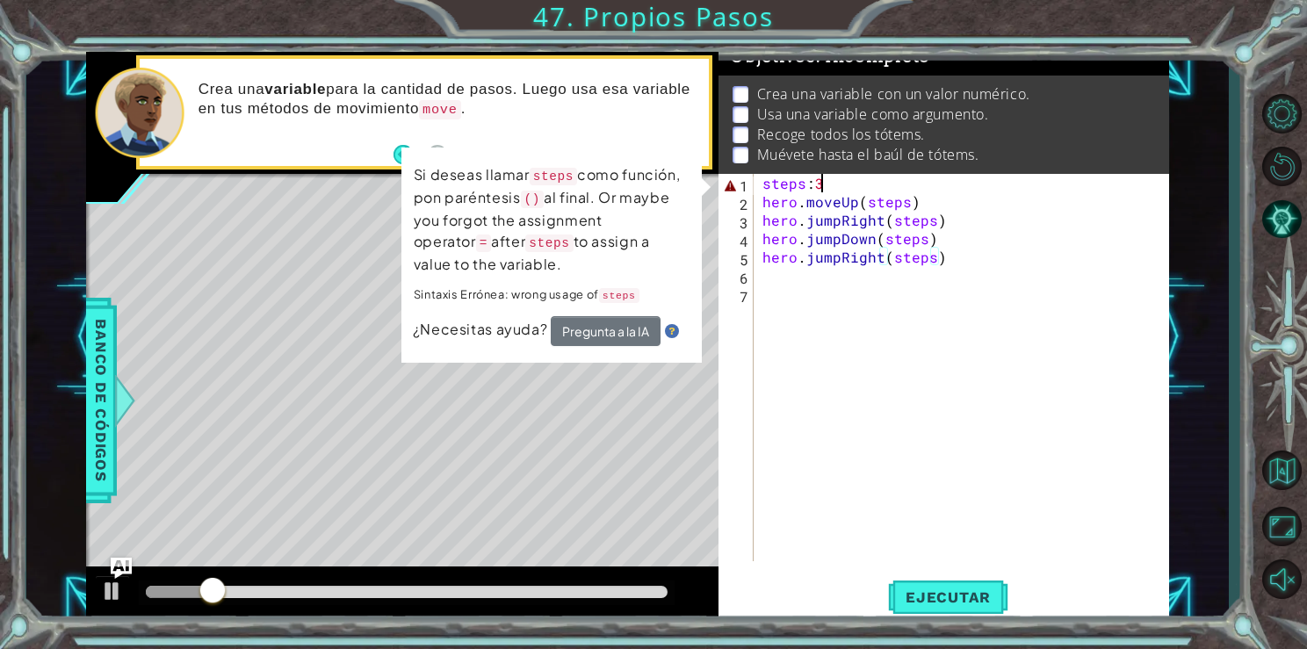
click at [829, 184] on div "steps : 3 hero . moveUp ( steps ) hero . jumpRight ( steps ) hero . jumpDown ( …" at bounding box center [966, 386] width 414 height 424
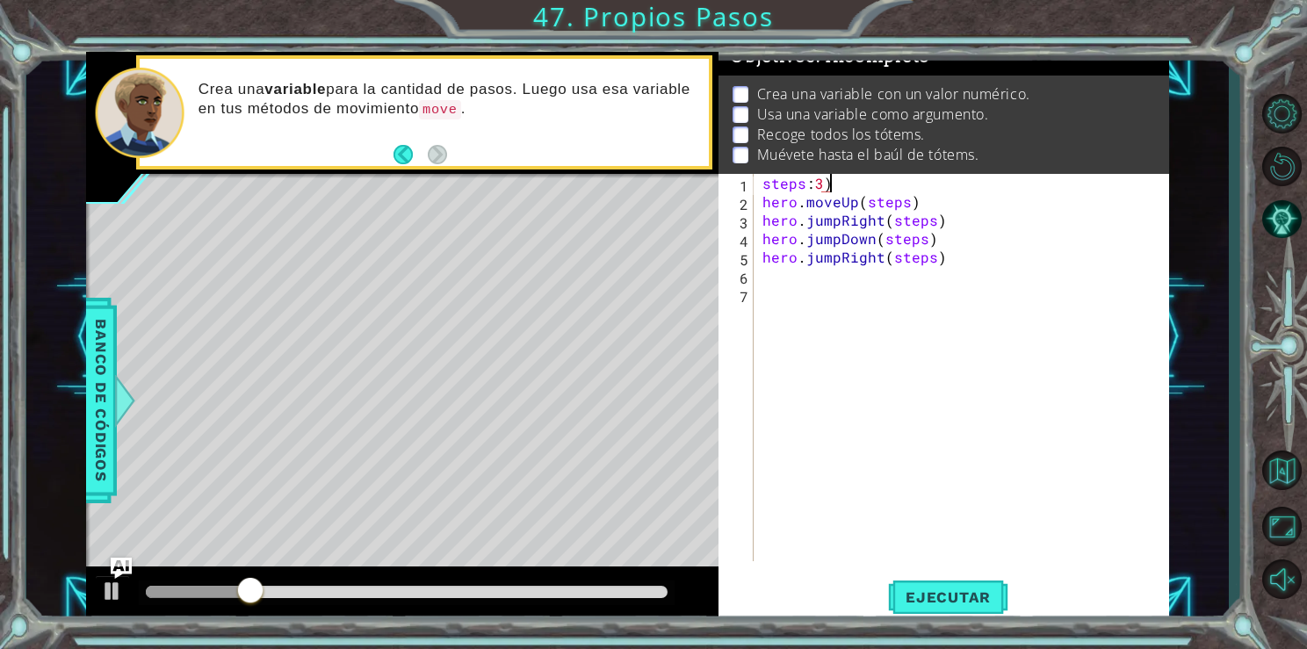
click at [811, 184] on div "steps : 3 ) hero . moveUp ( steps ) hero . jumpRight ( steps ) hero . jumpDown …" at bounding box center [966, 386] width 414 height 424
click at [964, 596] on span "Ejecutar" at bounding box center [948, 598] width 120 height 18
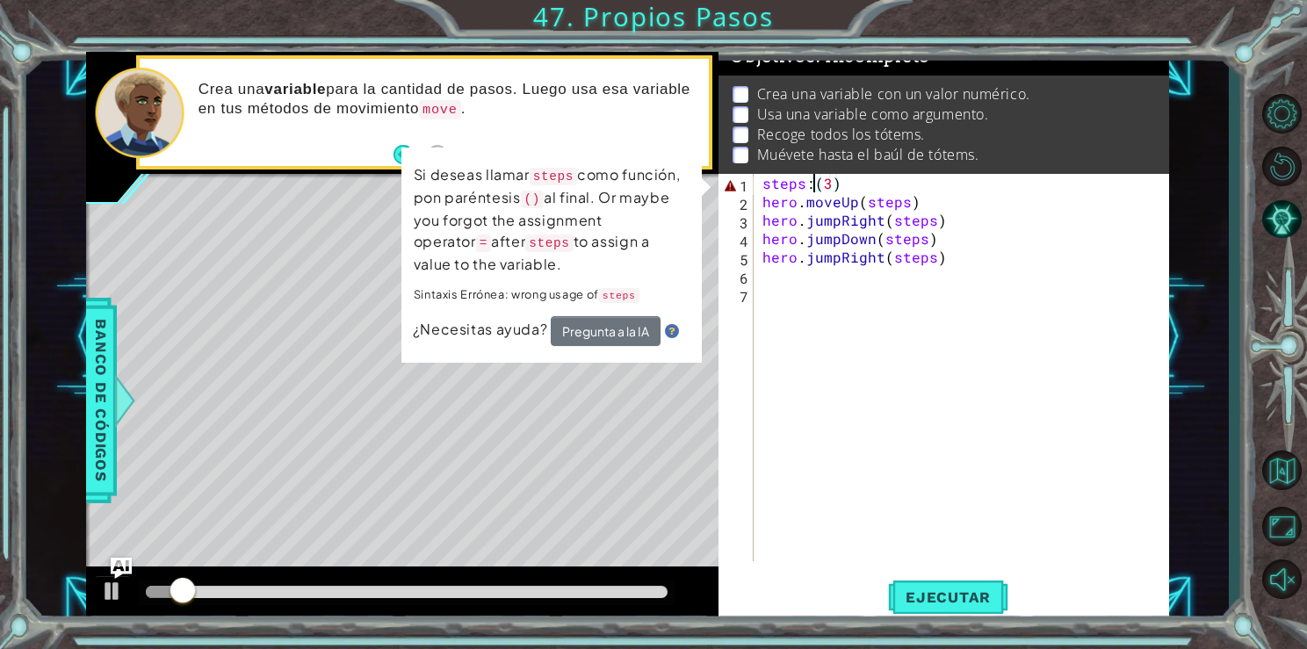
click at [811, 188] on div "steps : ( 3 ) hero . moveUp ( steps ) hero . jumpRight ( steps ) hero . jumpDow…" at bounding box center [966, 386] width 414 height 424
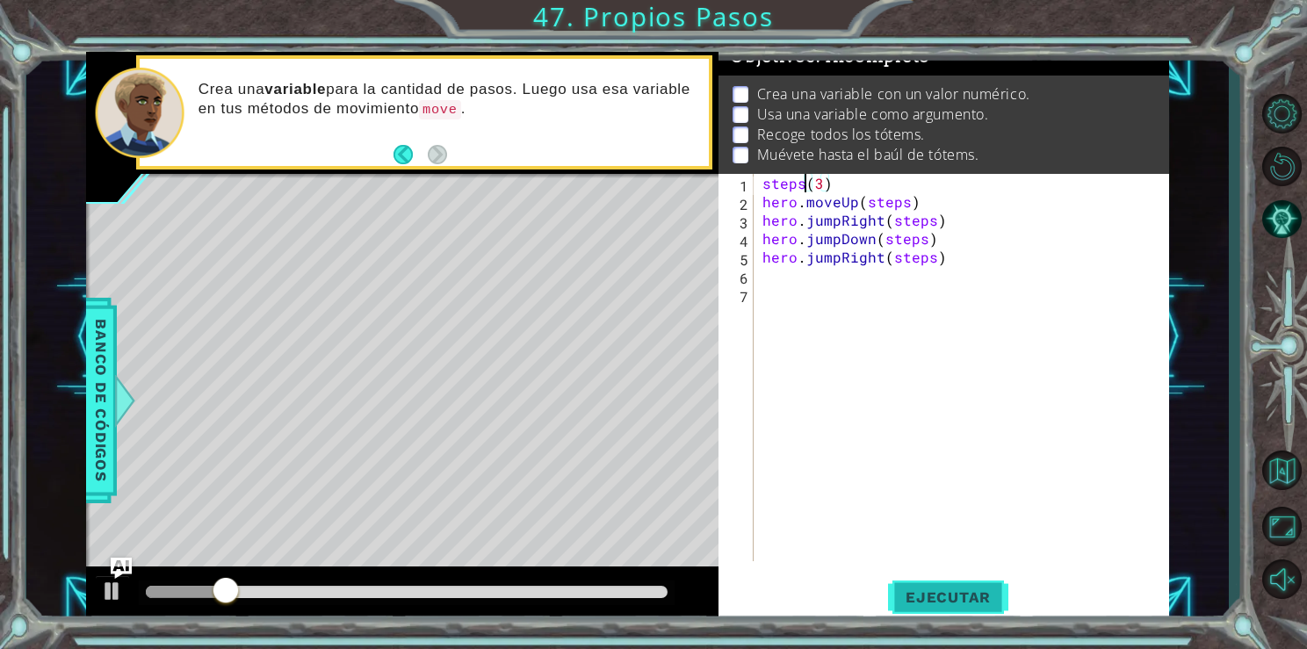
click at [938, 595] on span "Ejecutar" at bounding box center [948, 598] width 120 height 18
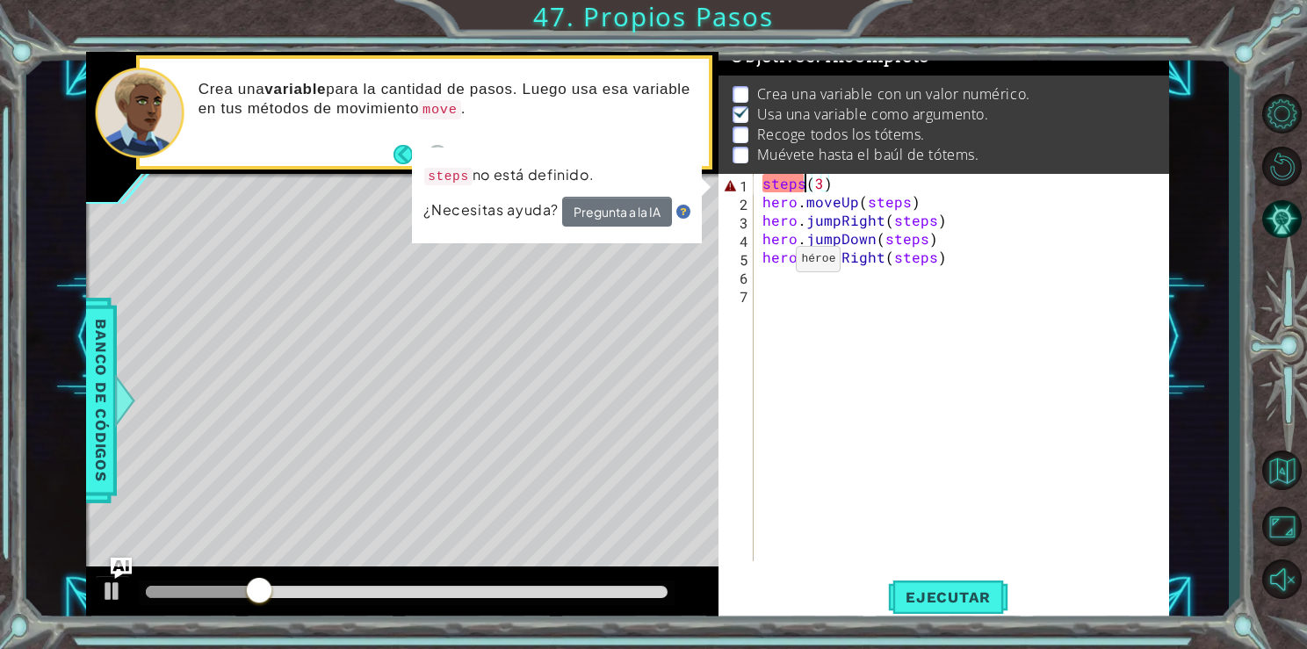
scroll to position [0, 4]
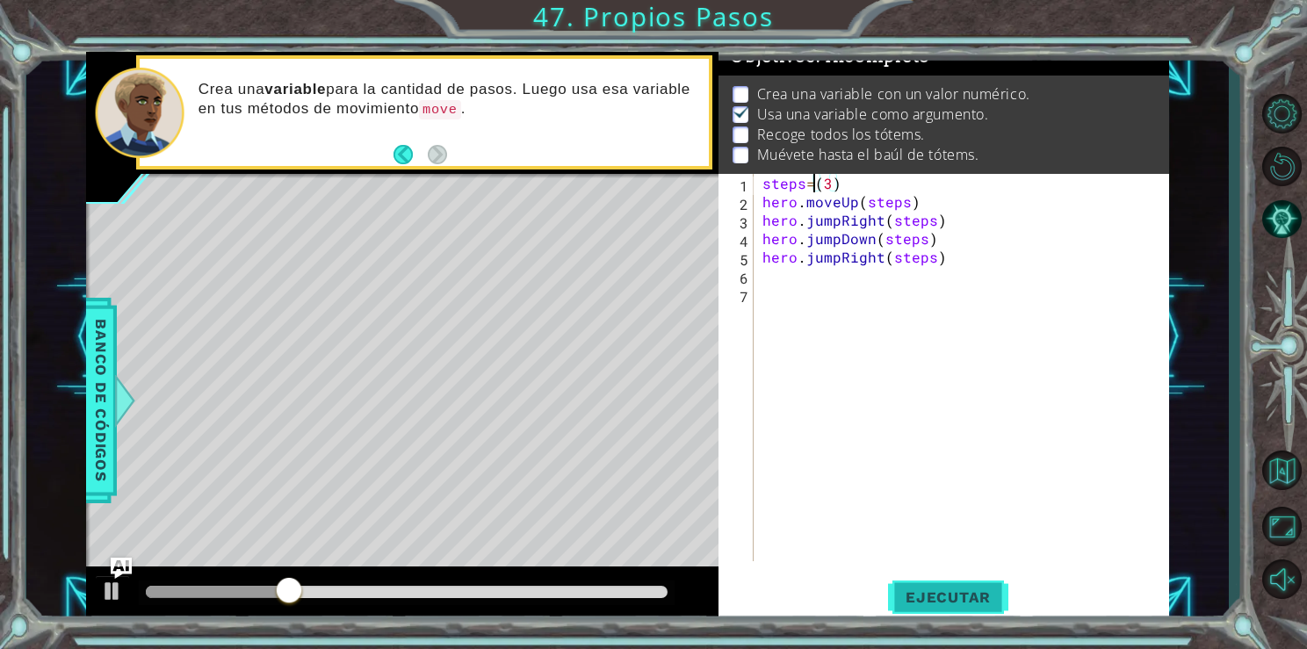
click at [996, 593] on span "Ejecutar" at bounding box center [948, 598] width 120 height 18
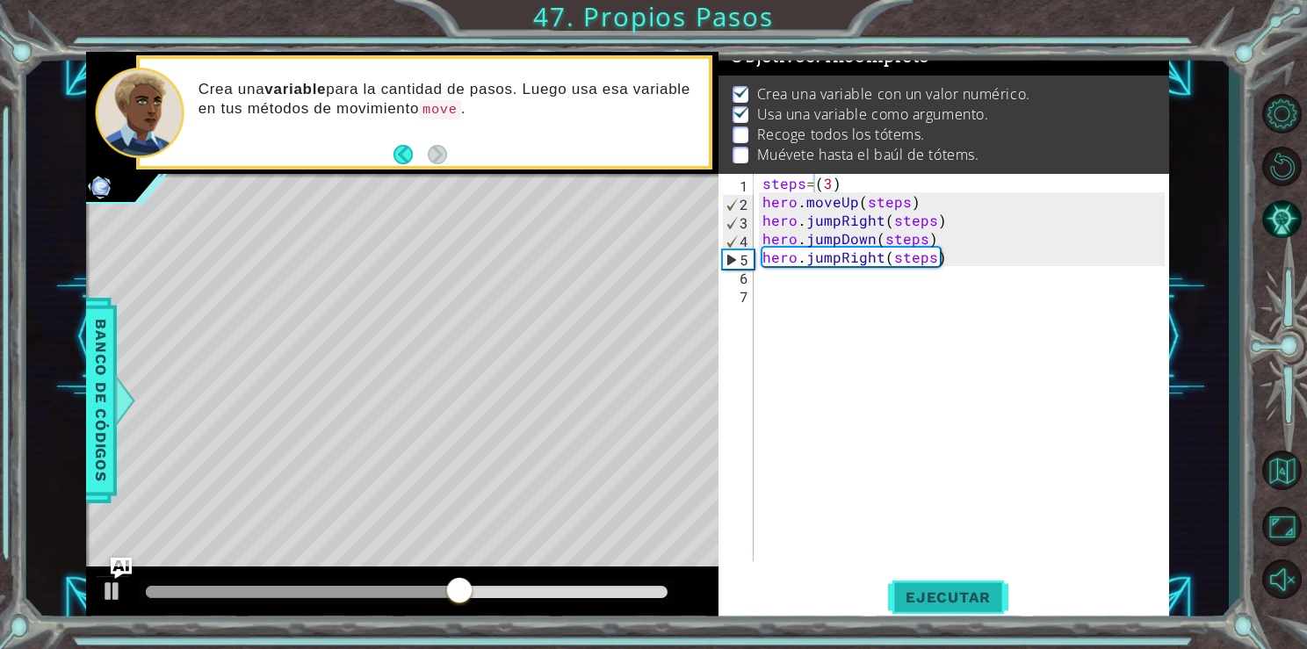
click at [941, 598] on span "Ejecutar" at bounding box center [948, 598] width 120 height 18
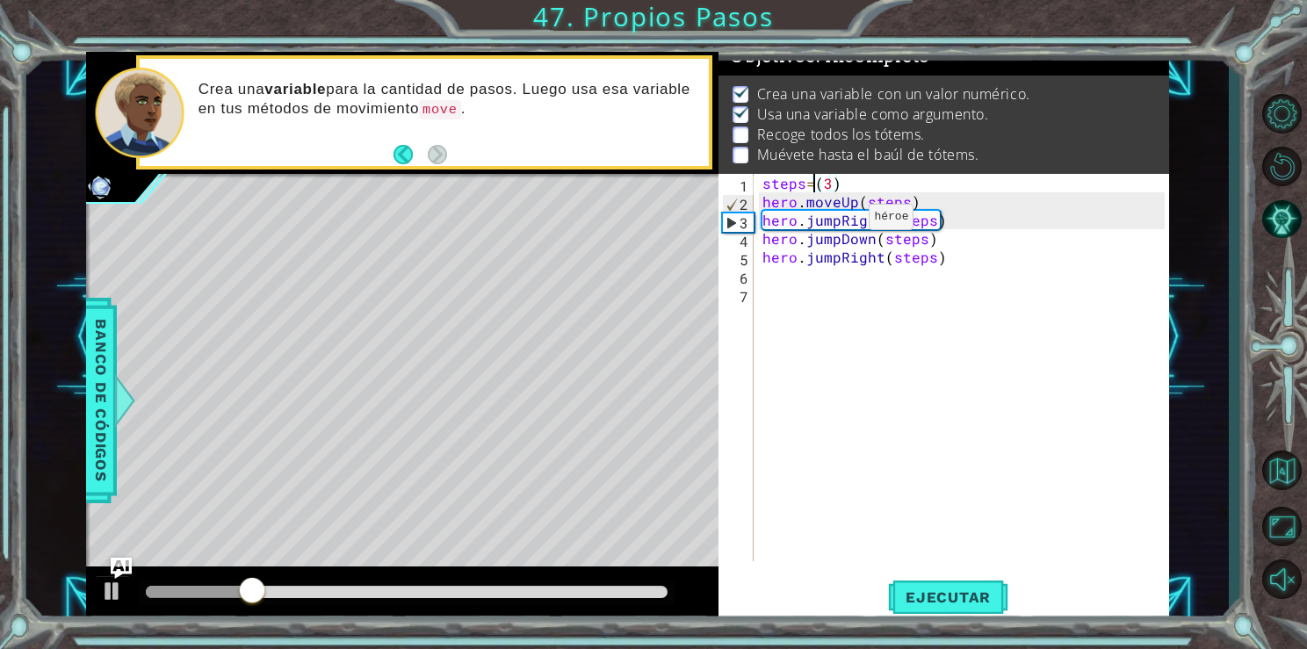
click at [839, 221] on div "steps = ( 3 ) hero . moveUp ( steps ) hero . jumpRight ( steps ) hero . jumpDow…" at bounding box center [966, 386] width 414 height 424
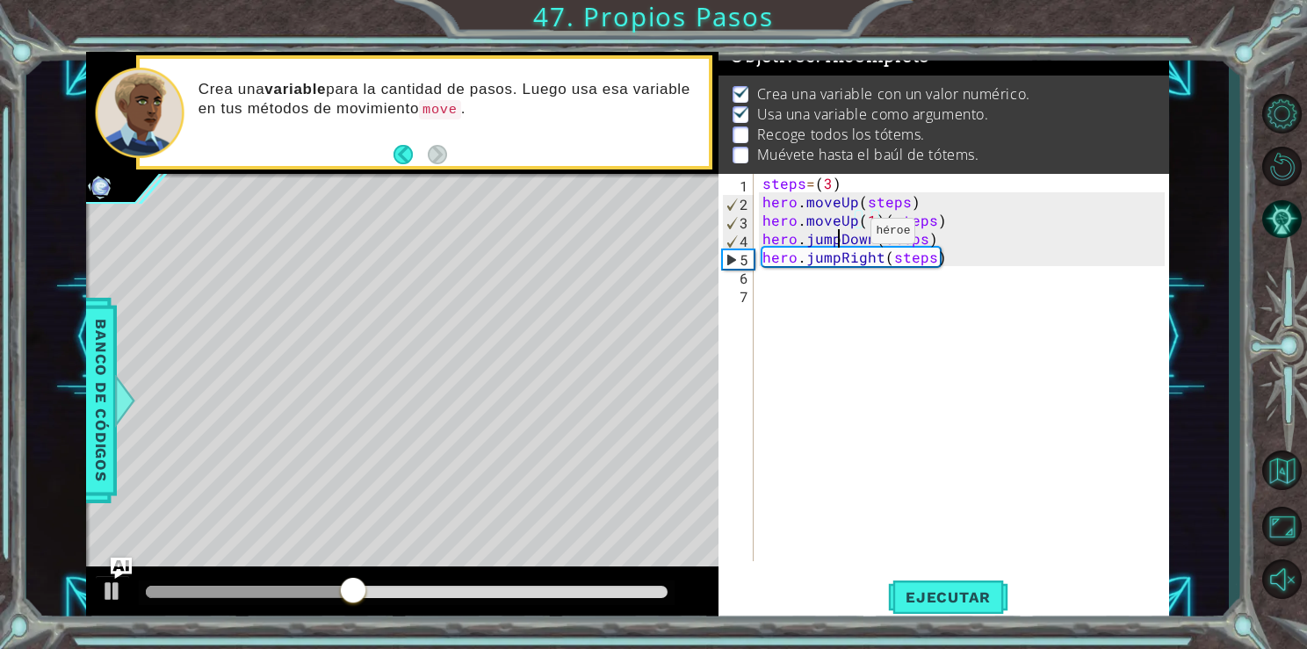
click at [841, 235] on div "steps = ( 3 ) hero . moveUp ( steps ) hero . moveUp ( 1 ) ( steps ) hero . jump…" at bounding box center [966, 386] width 414 height 424
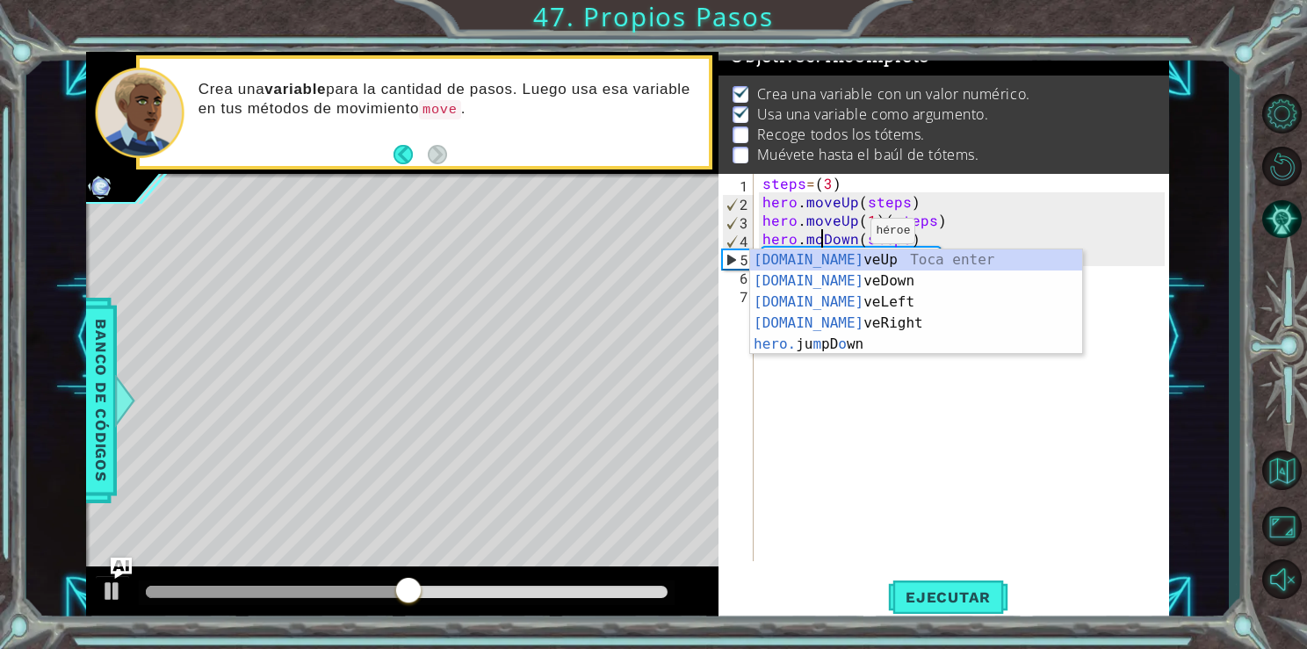
type textarea "hero.moveDown(steps)"
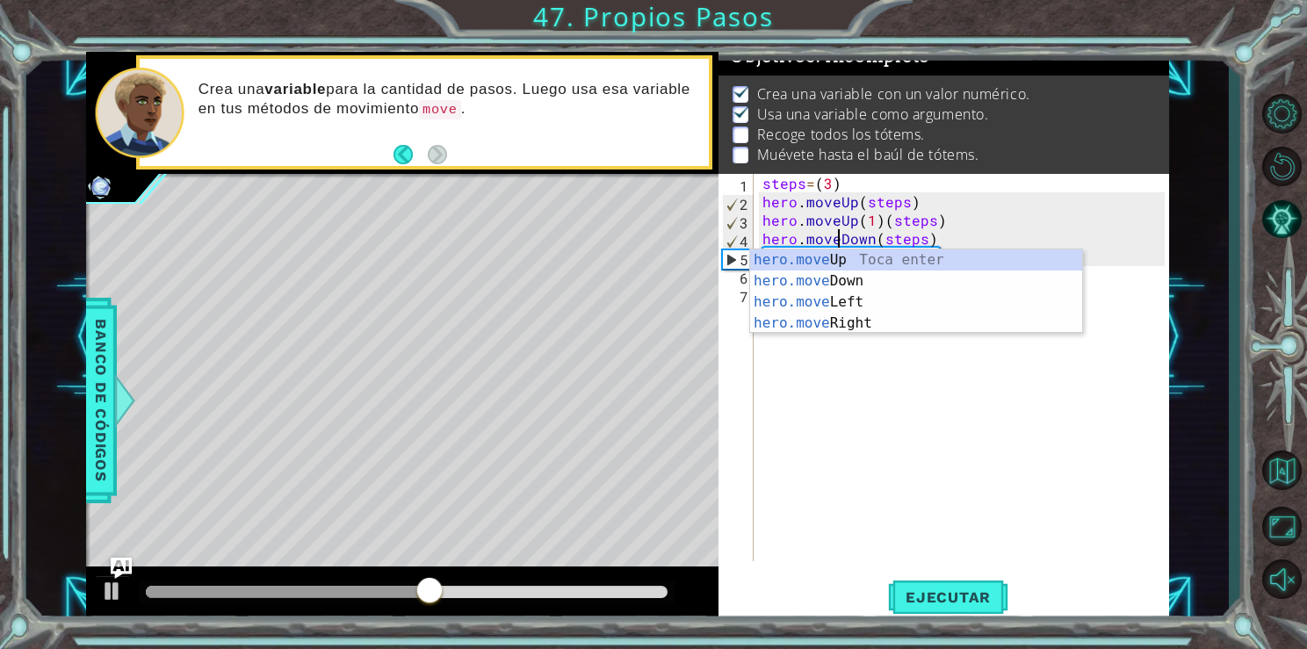
click at [999, 374] on div "steps = ( 3 ) hero . moveUp ( steps ) hero . moveUp ( 1 ) ( steps ) hero . move…" at bounding box center [966, 386] width 414 height 424
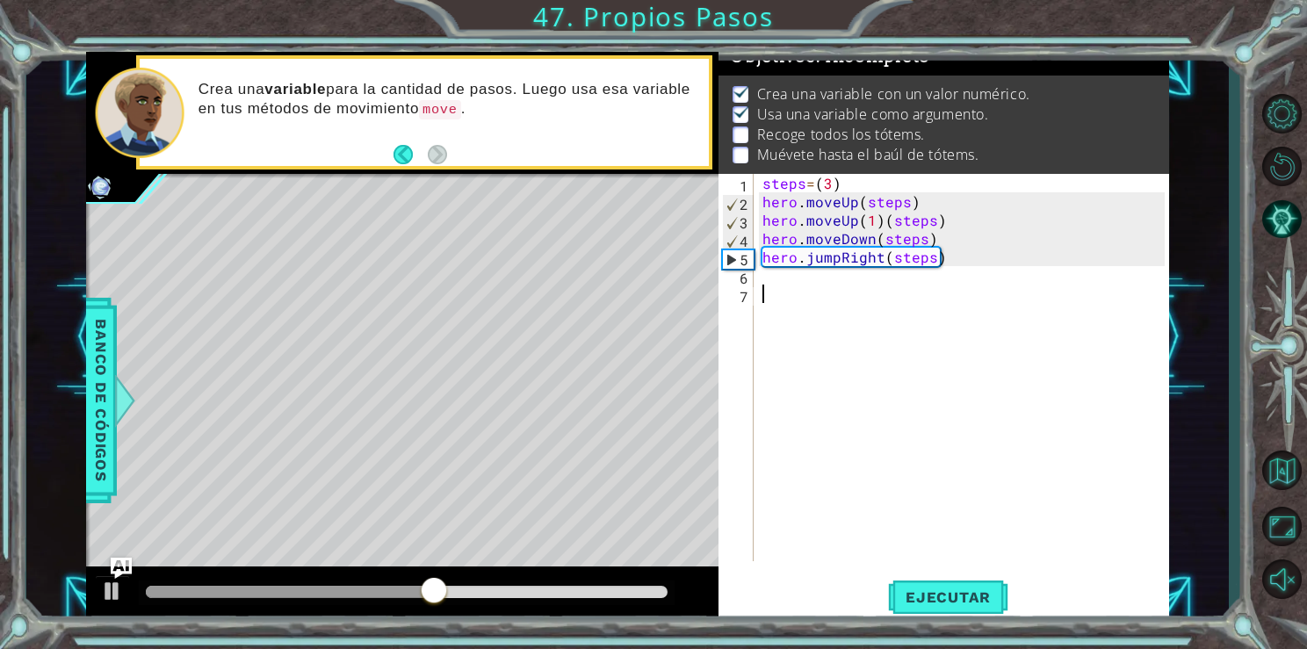
scroll to position [0, 0]
click at [842, 258] on div "steps = ( 3 ) hero . moveUp ( steps ) hero . moveUp ( 1 ) ( steps ) hero . move…" at bounding box center [966, 386] width 414 height 424
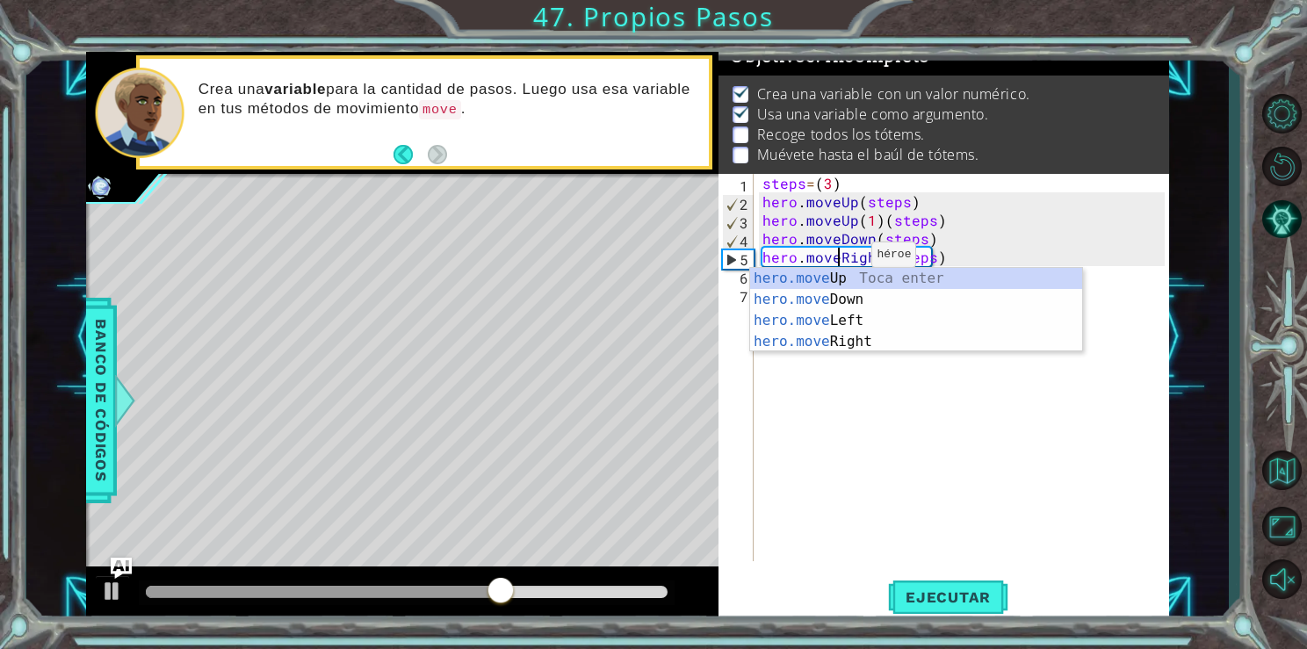
scroll to position [0, 4]
click at [975, 602] on span "Ejecutar" at bounding box center [948, 598] width 120 height 18
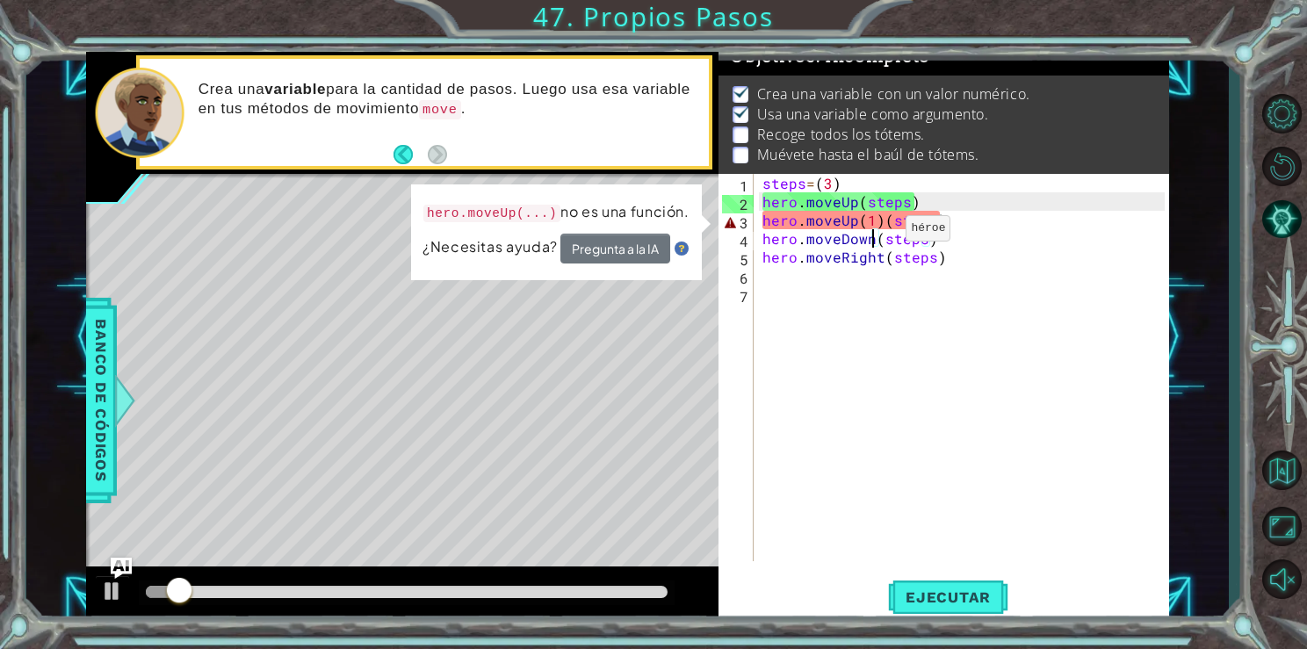
click at [876, 232] on div "steps = ( 3 ) hero . moveUp ( steps ) hero . moveUp ( 1 ) ( steps ) hero . move…" at bounding box center [966, 386] width 414 height 424
click at [875, 220] on div "steps = ( 3 ) hero . moveUp ( steps ) hero . moveUp ( 1 ) ( steps ) hero . move…" at bounding box center [966, 386] width 414 height 424
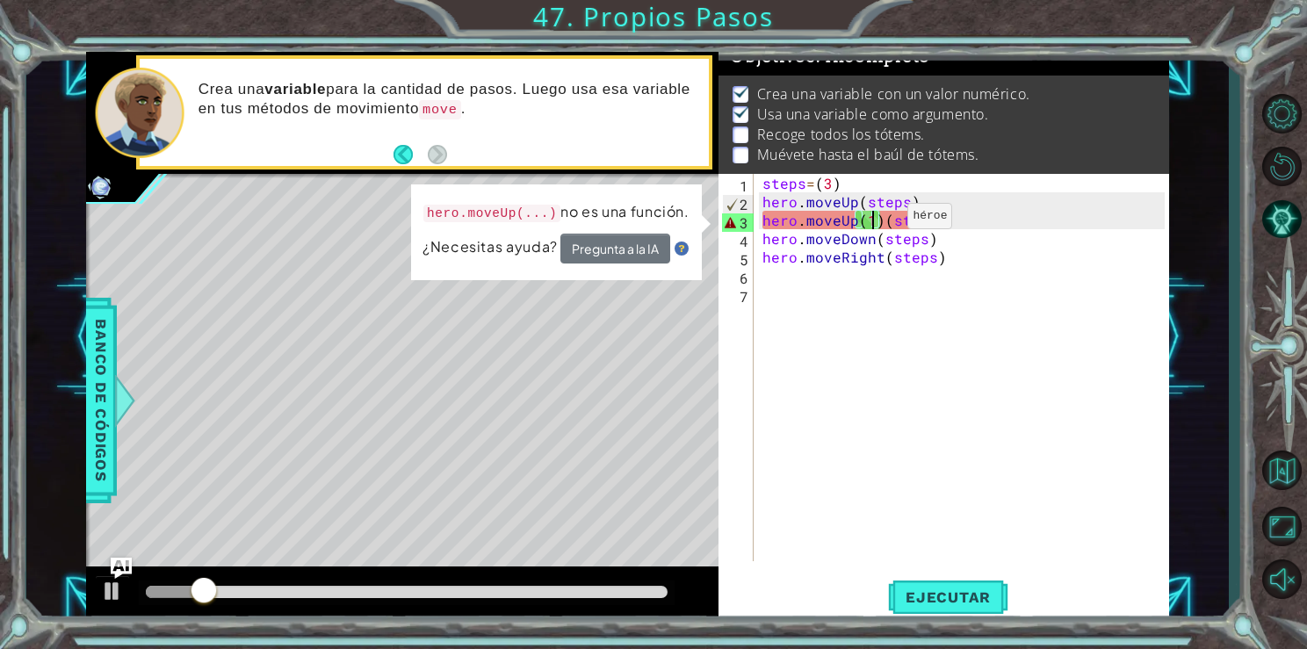
click at [878, 220] on div "steps = ( 3 ) hero . moveUp ( steps ) hero . moveUp ( 1 ) ( steps ) hero . move…" at bounding box center [966, 386] width 414 height 424
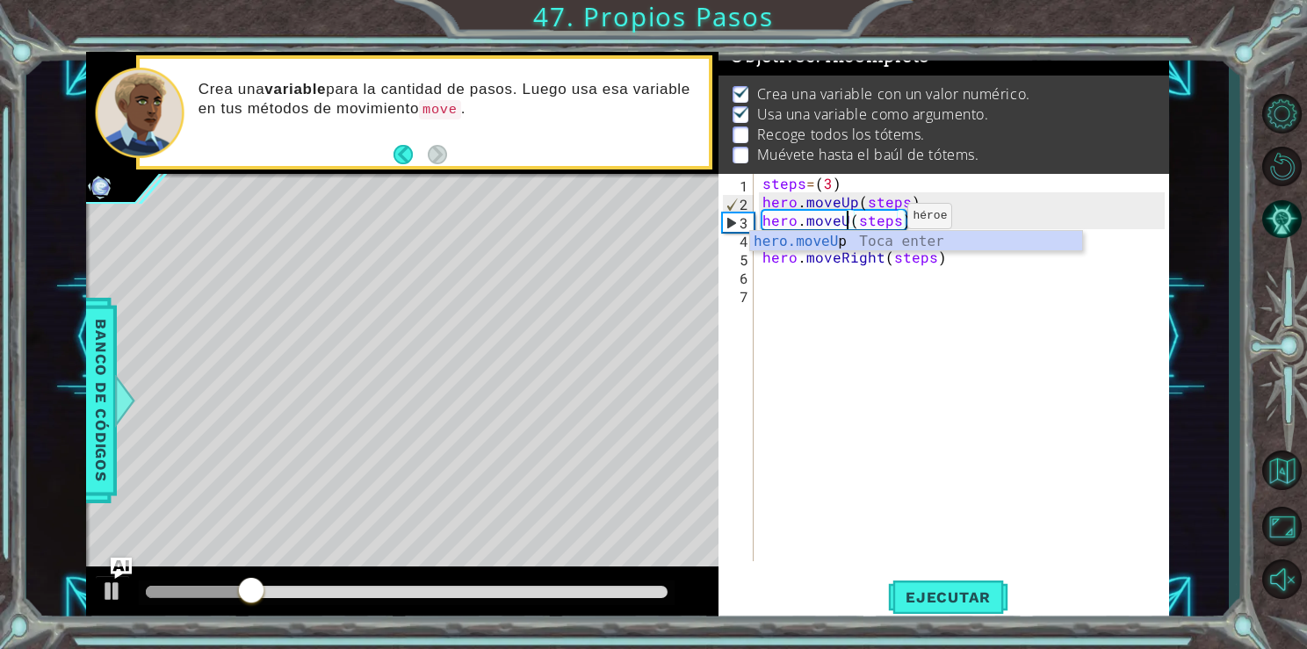
scroll to position [0, 6]
click at [945, 595] on span "Ejecutar" at bounding box center [948, 598] width 120 height 18
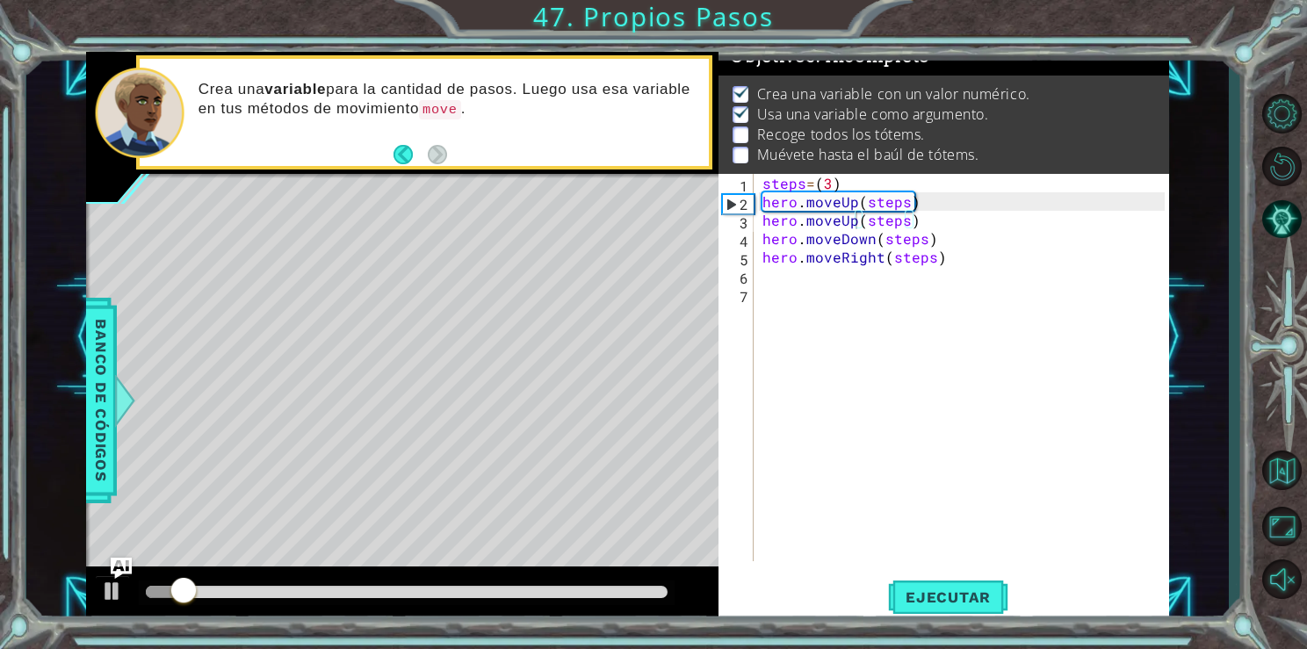
drag, startPoint x: 310, startPoint y: 609, endPoint x: 358, endPoint y: 610, distance: 47.4
click at [358, 610] on div at bounding box center [402, 595] width 633 height 56
drag, startPoint x: 359, startPoint y: 599, endPoint x: 445, endPoint y: 598, distance: 86.1
click at [445, 598] on div at bounding box center [407, 593] width 537 height 25
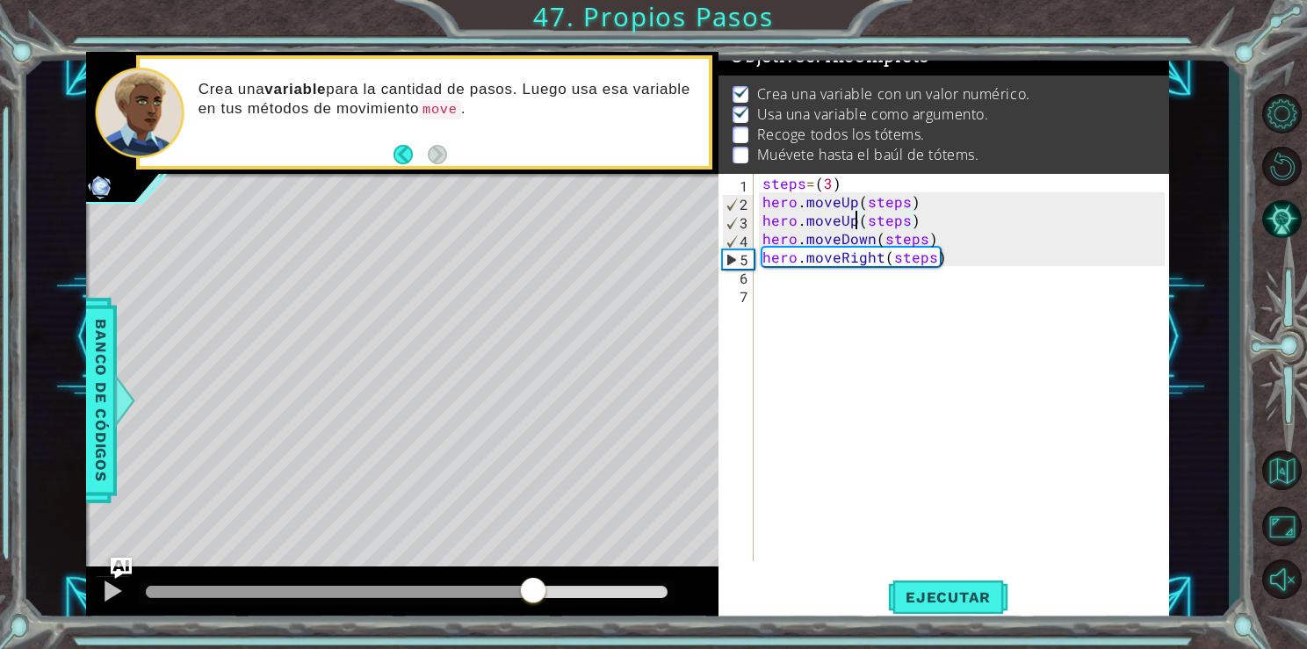
drag, startPoint x: 445, startPoint y: 594, endPoint x: 643, endPoint y: 601, distance: 197.8
click at [643, 598] on div at bounding box center [407, 592] width 523 height 12
drag, startPoint x: 643, startPoint y: 601, endPoint x: 534, endPoint y: 596, distance: 109.1
click at [534, 596] on div at bounding box center [407, 593] width 537 height 25
drag, startPoint x: 662, startPoint y: 589, endPoint x: 474, endPoint y: 596, distance: 188.1
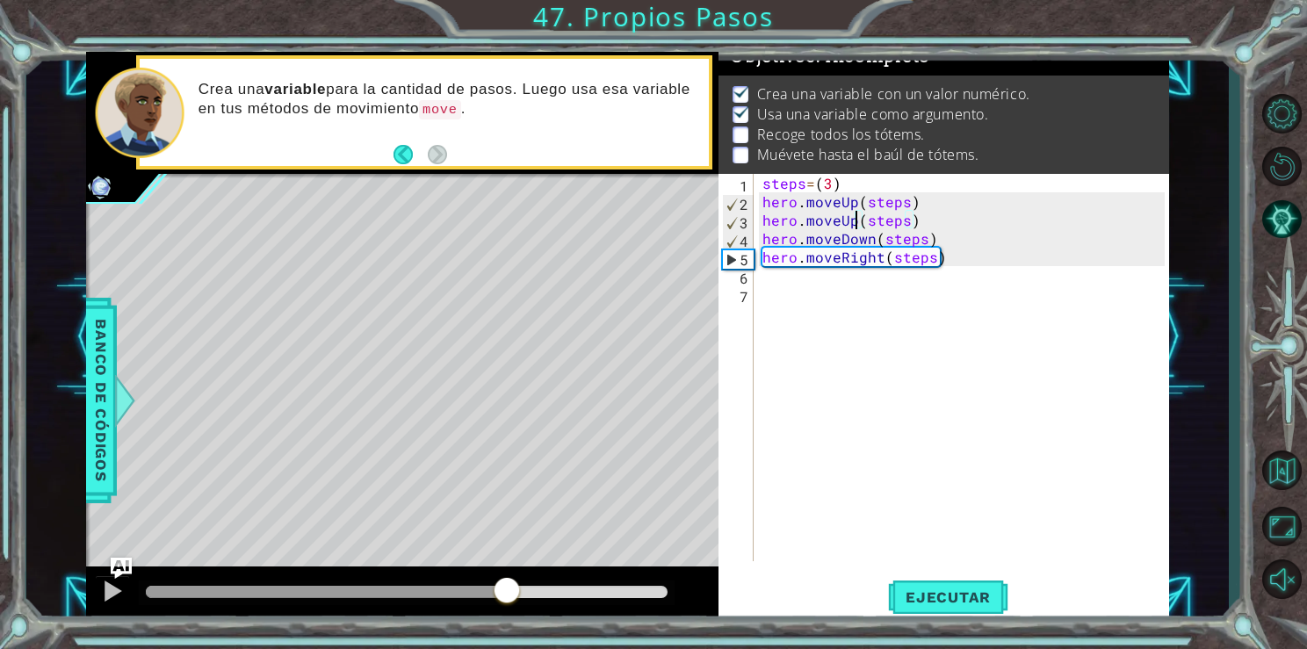
click at [491, 596] on div at bounding box center [507, 592] width 32 height 32
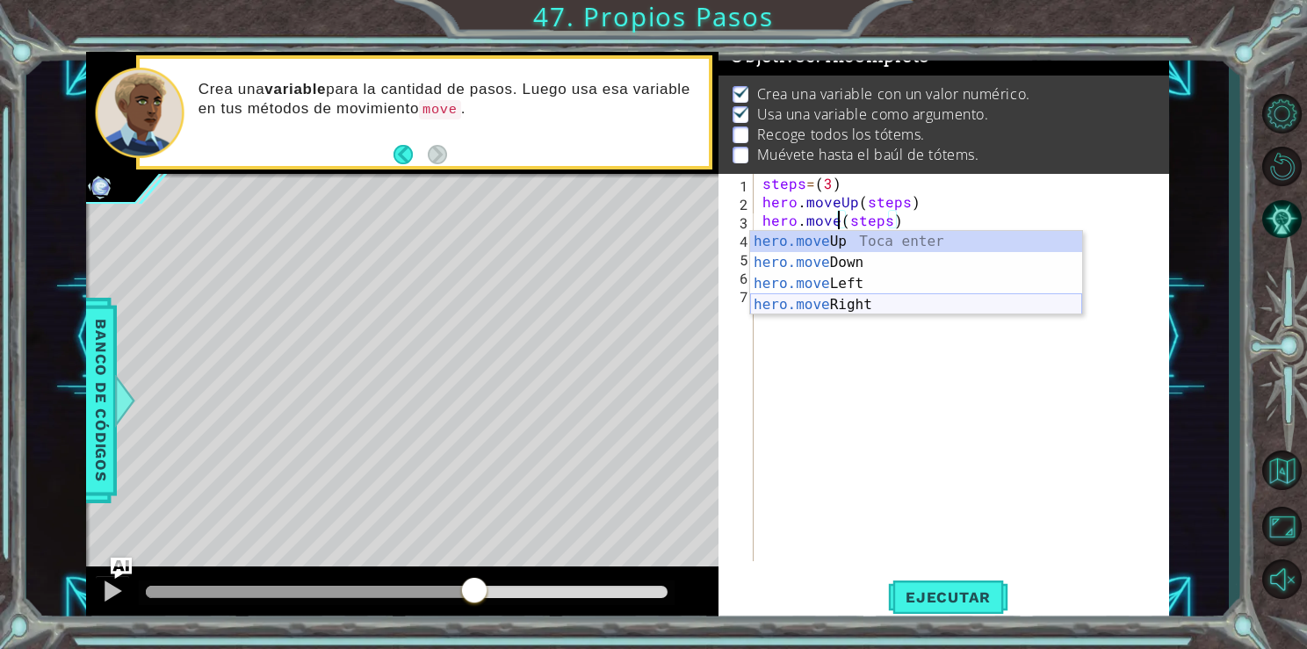
click at [933, 311] on div "hero.move Up Toca enter hero.move Down Toca enter hero.move Left Toca enter her…" at bounding box center [916, 294] width 332 height 127
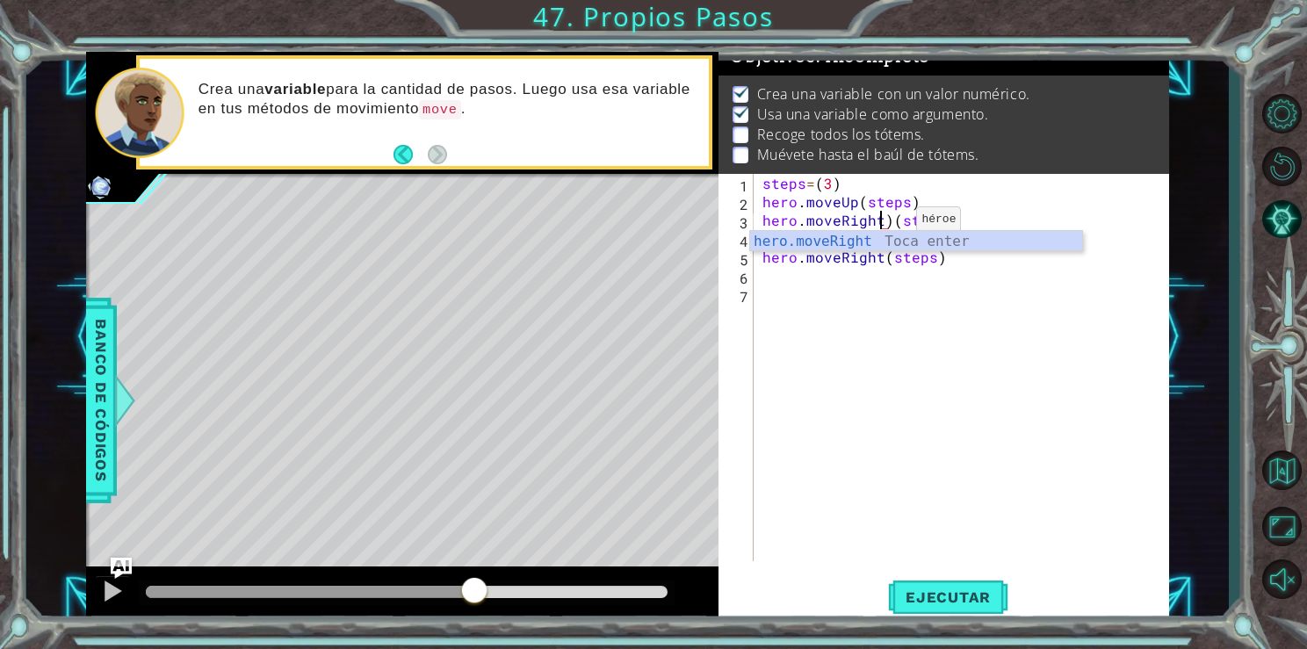
click at [886, 221] on div "steps = ( 3 ) hero . moveUp ( steps ) hero . moveRight ) ( steps ) hero . moveD…" at bounding box center [966, 386] width 414 height 424
type textarea "hero.moveRight(steps)"
click at [965, 596] on span "Ejecutar" at bounding box center [948, 598] width 120 height 18
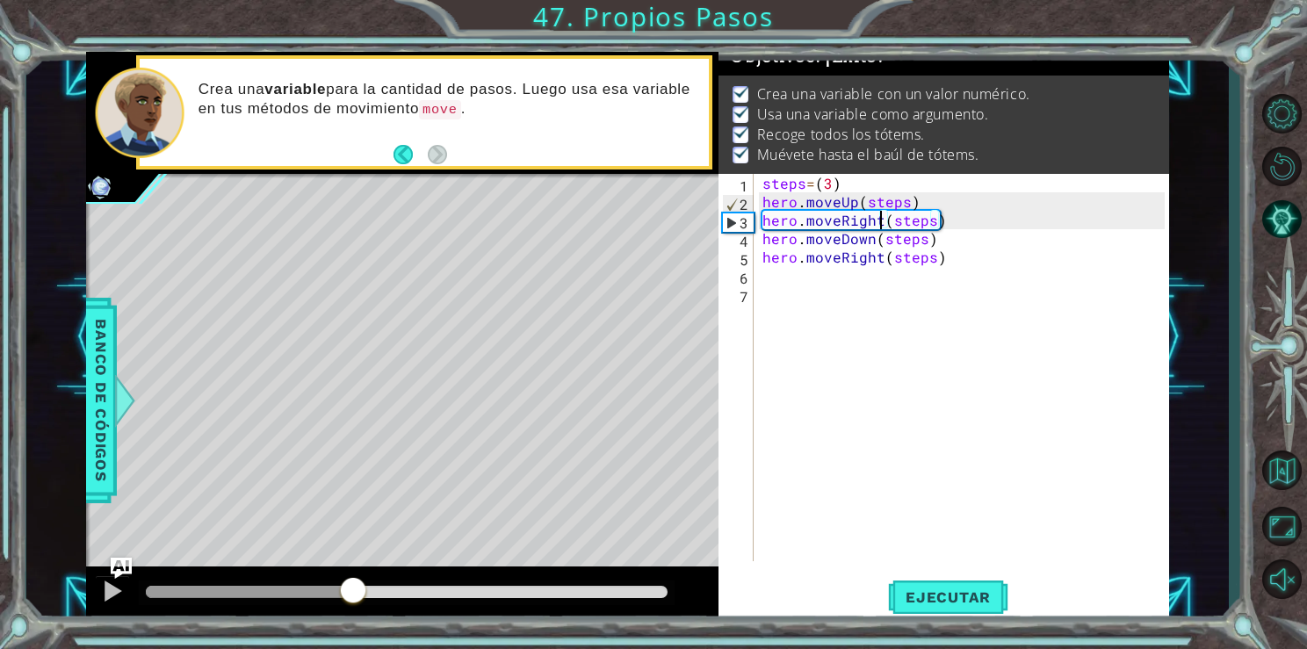
drag, startPoint x: 352, startPoint y: 587, endPoint x: 793, endPoint y: 640, distance: 444.2
click at [793, 640] on div "1 ההההההההההההההההההההההההההההההההההההההההההההההההההההההההההההההההההההההההההההה…" at bounding box center [653, 324] width 1307 height 649
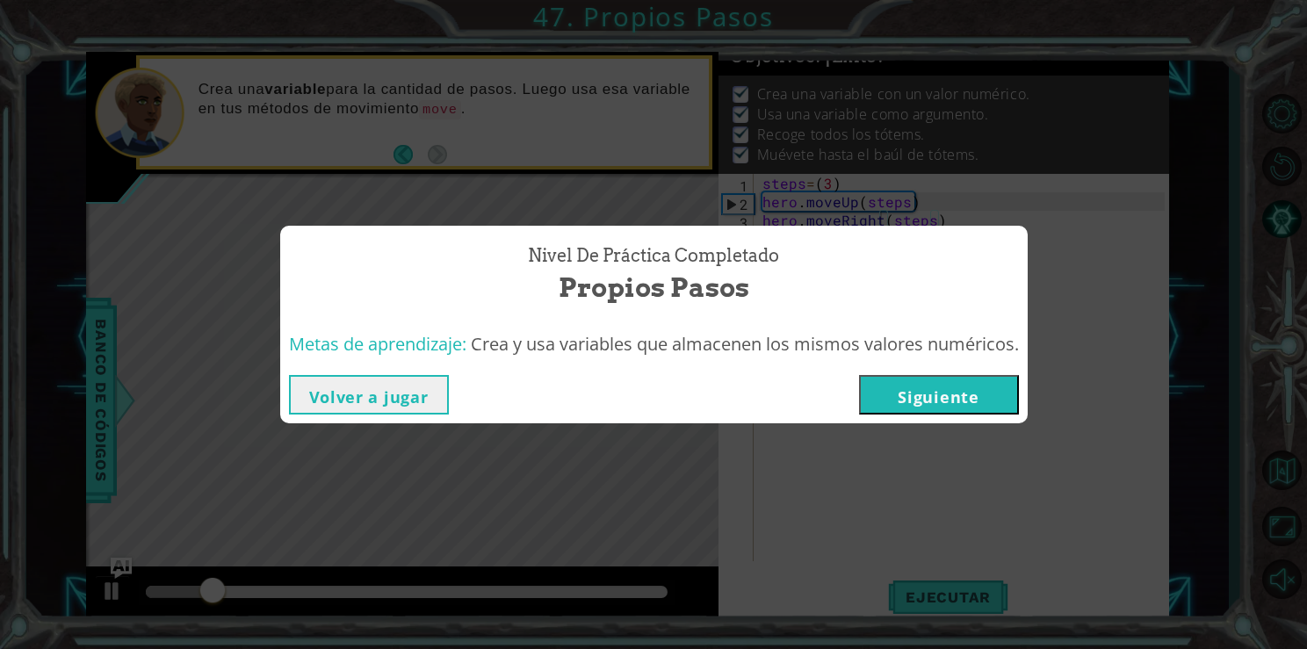
click at [924, 401] on button "Siguiente" at bounding box center [939, 395] width 160 height 40
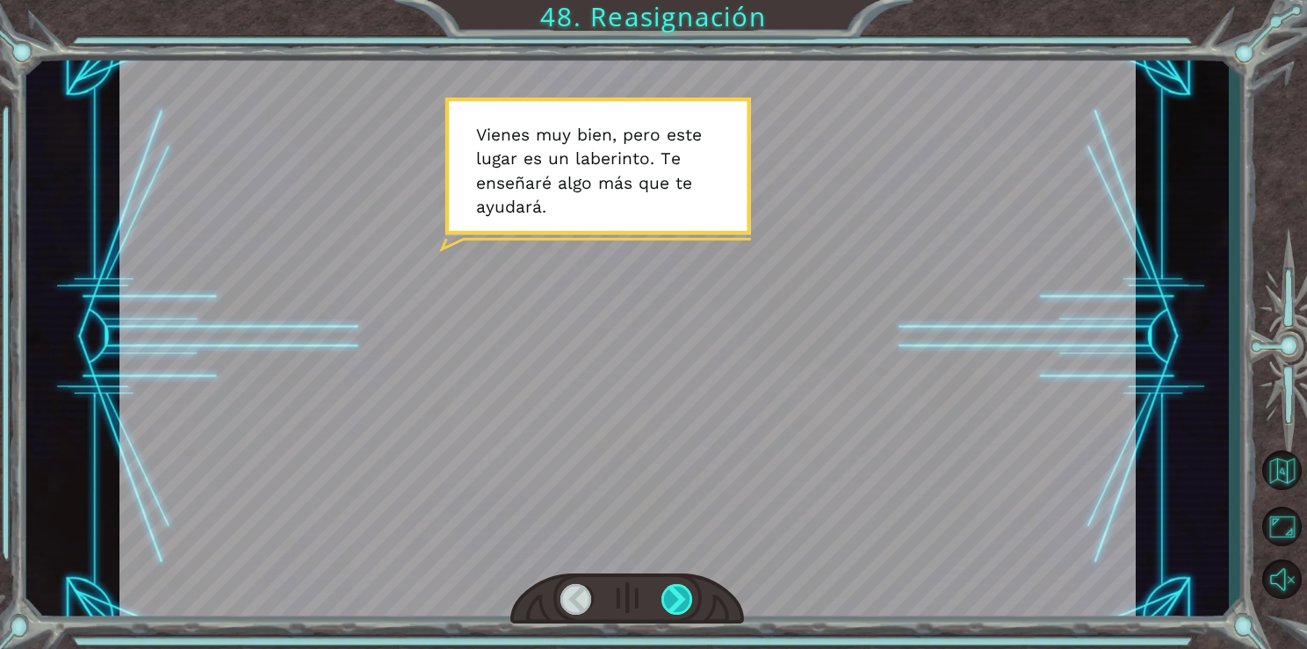
click at [672, 589] on div at bounding box center [678, 599] width 33 height 31
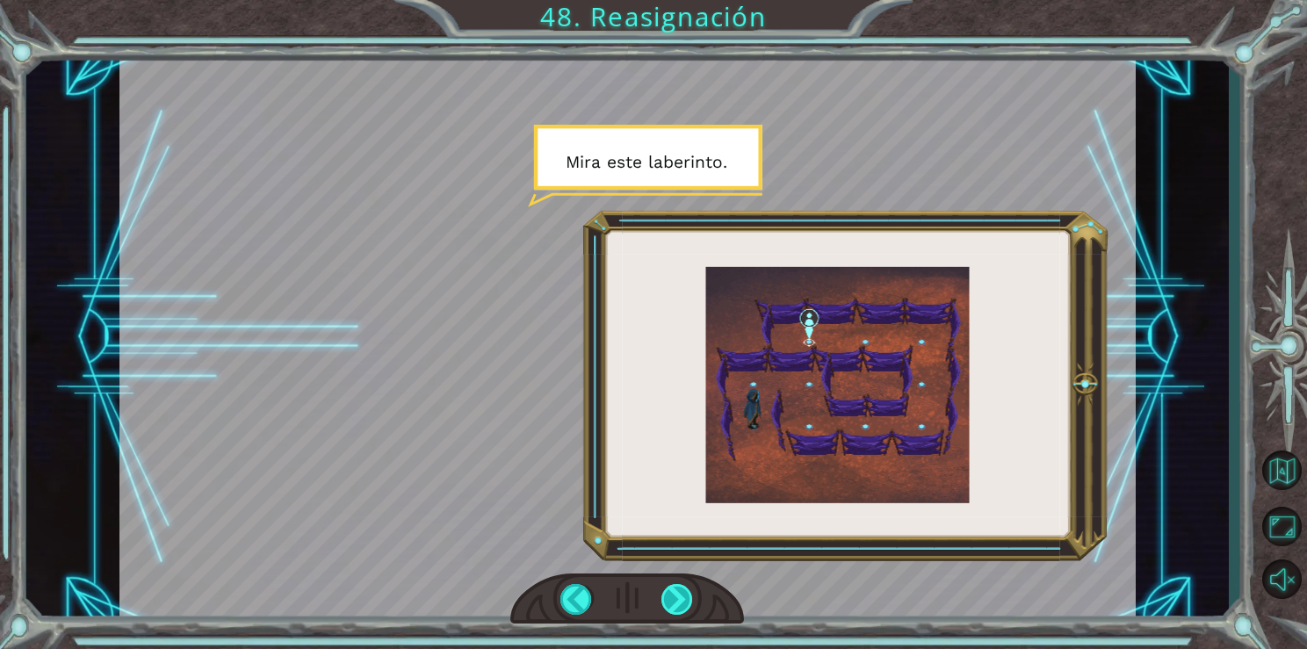
click at [677, 594] on div at bounding box center [678, 599] width 33 height 31
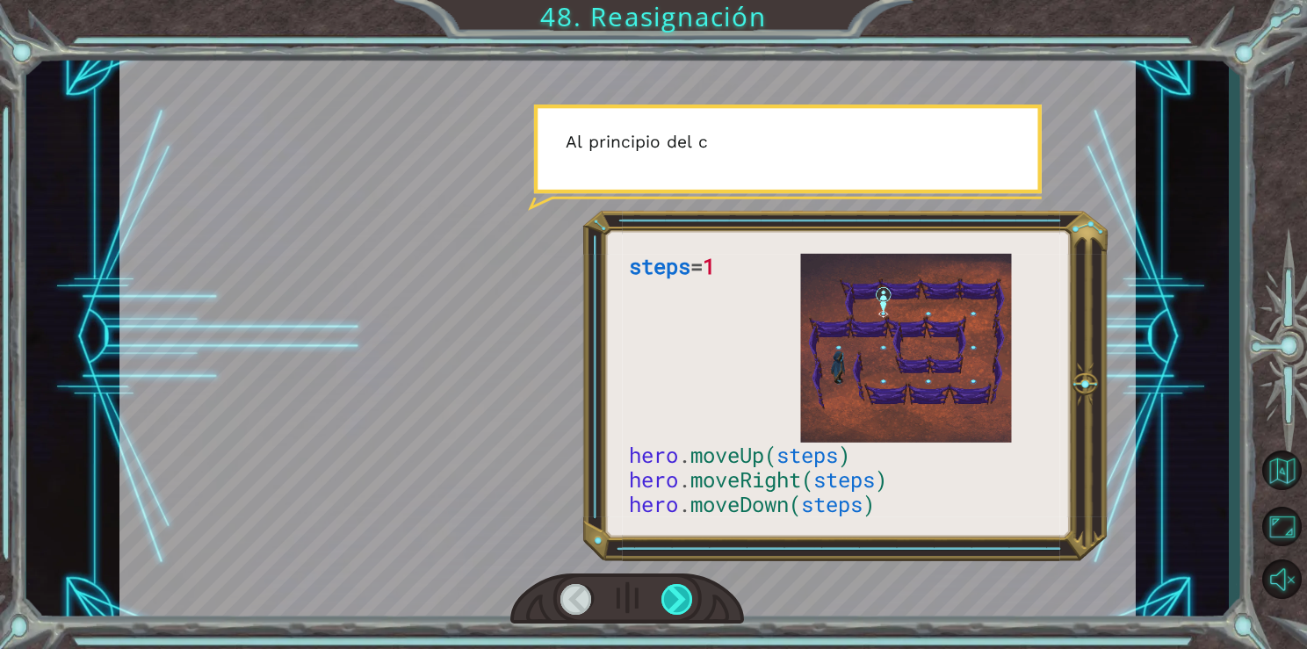
click at [684, 605] on div at bounding box center [678, 599] width 33 height 31
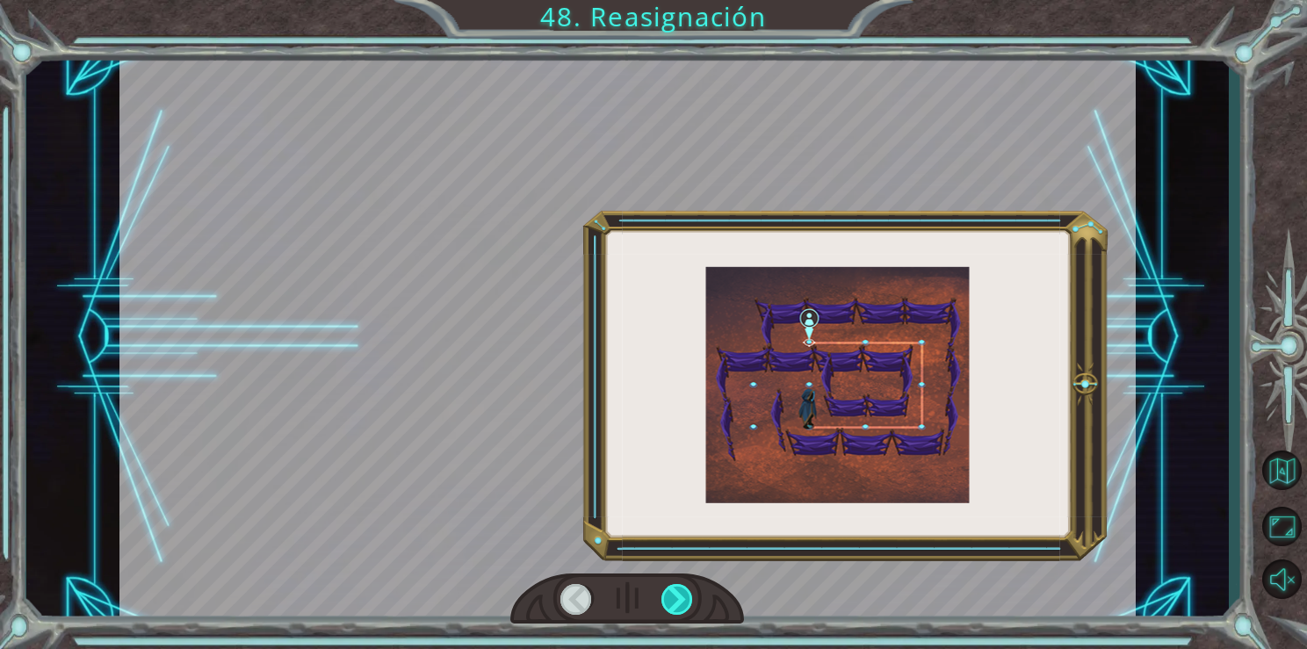
click at [684, 605] on div at bounding box center [678, 599] width 33 height 31
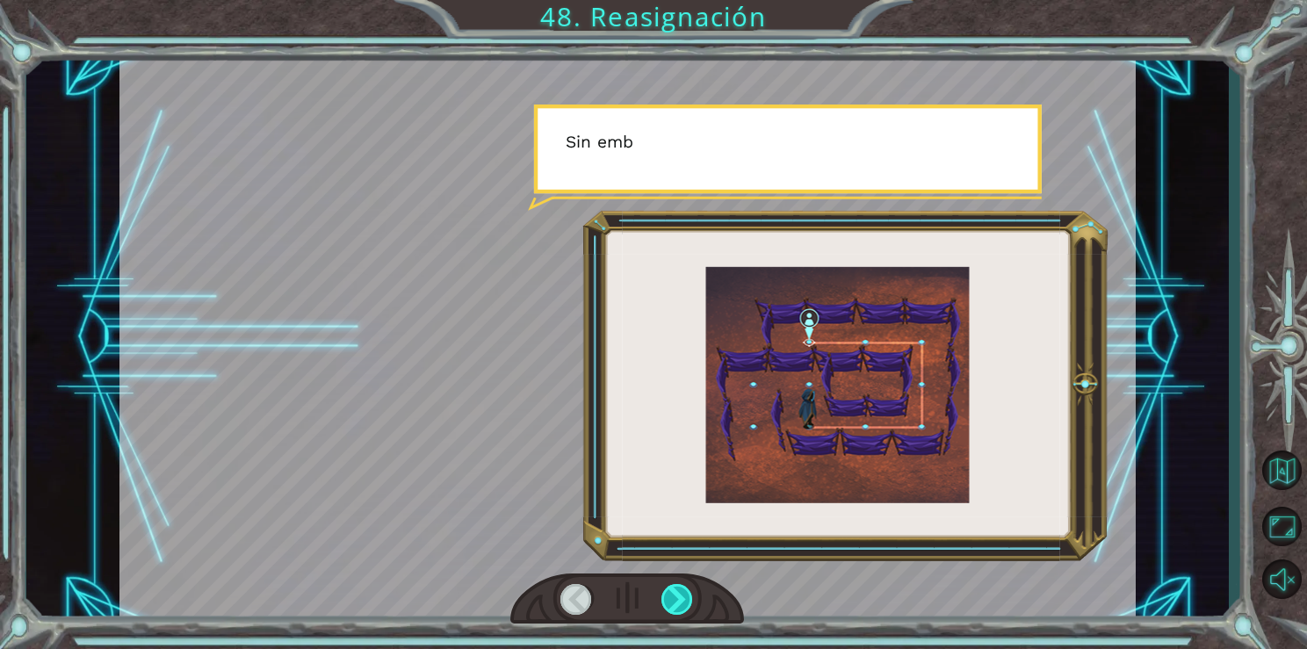
click at [684, 605] on div at bounding box center [678, 599] width 33 height 31
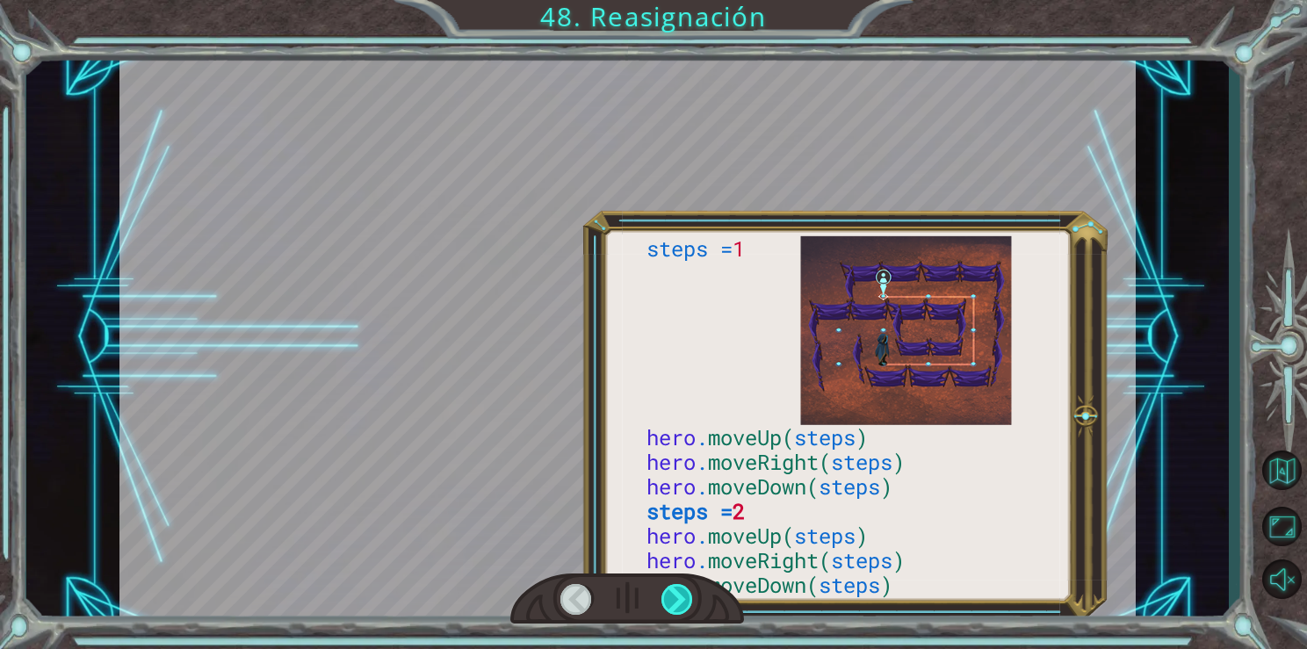
click at [684, 605] on div at bounding box center [678, 599] width 33 height 31
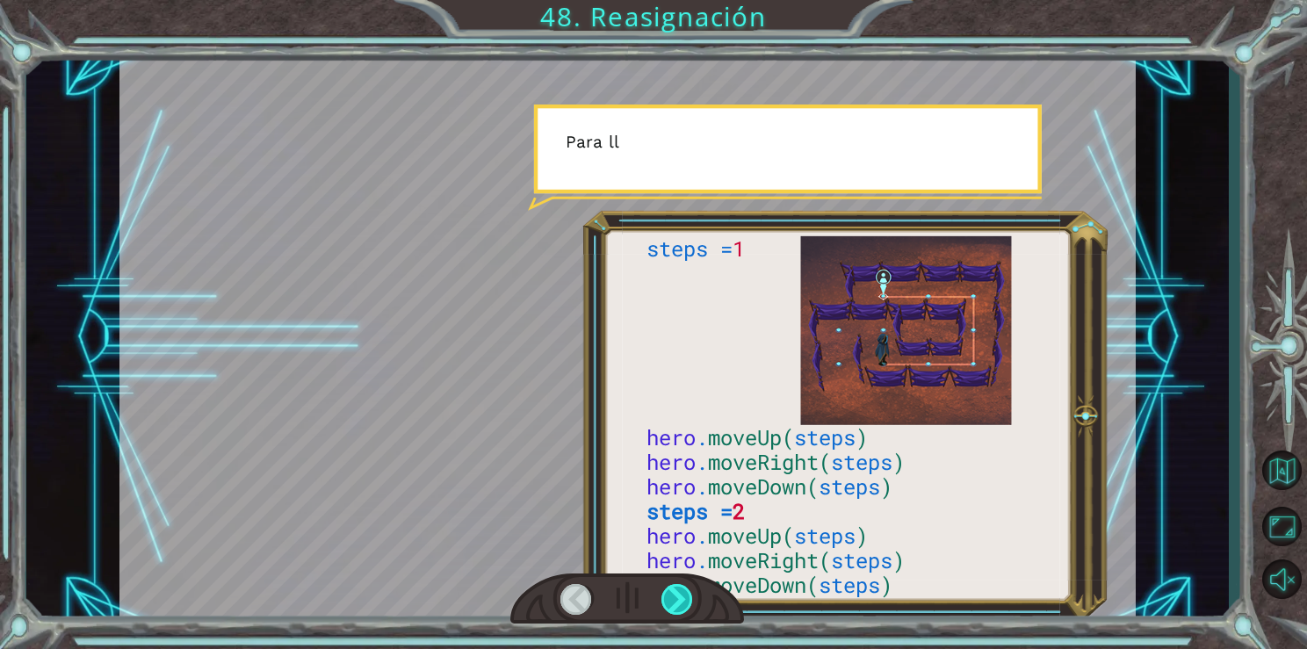
click at [684, 605] on div at bounding box center [678, 599] width 33 height 31
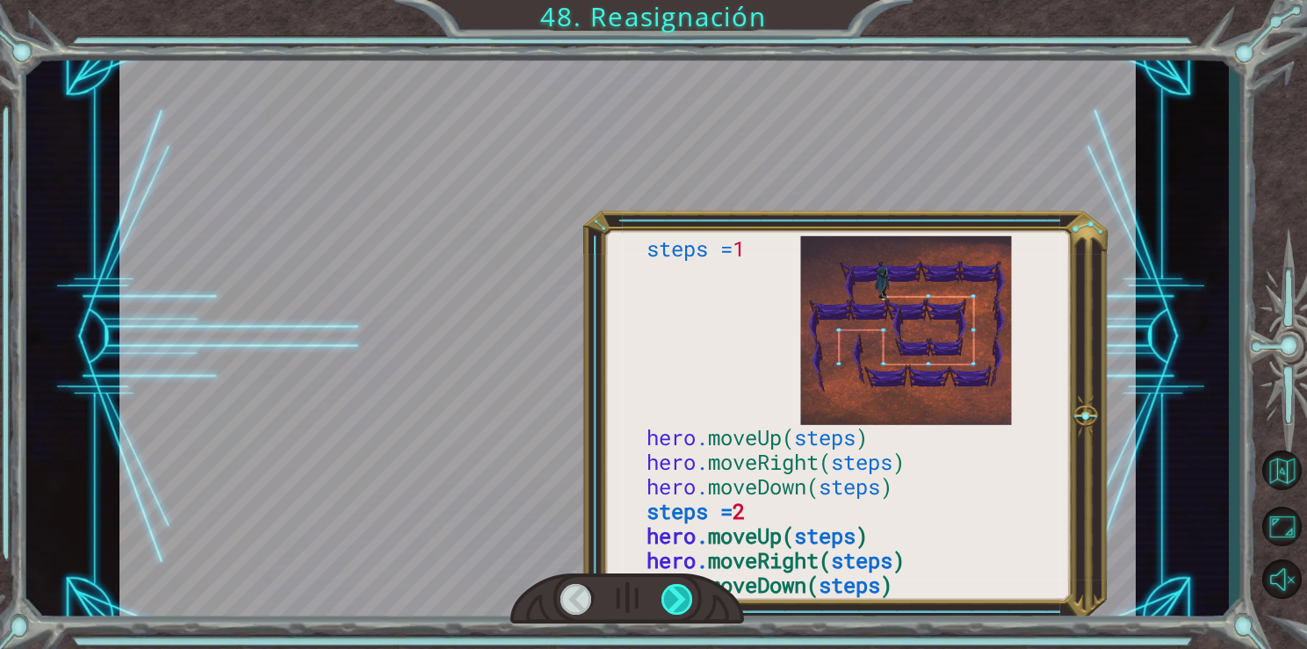
click at [684, 605] on div at bounding box center [678, 599] width 33 height 31
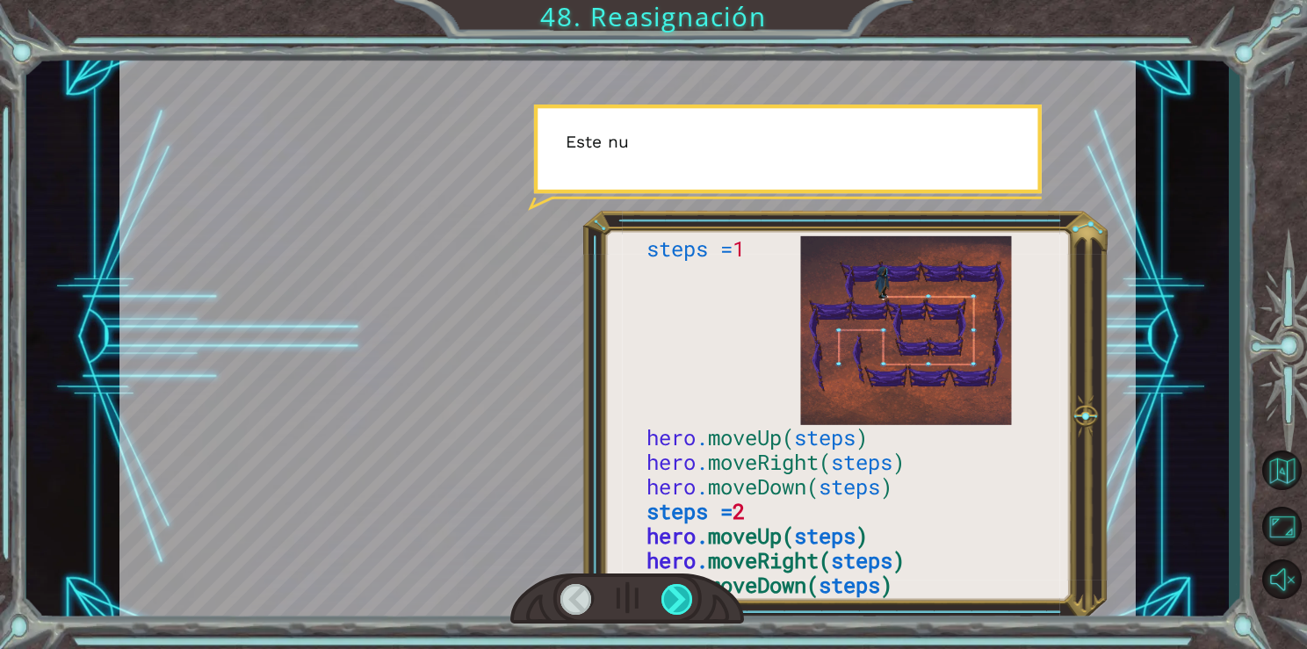
click at [684, 605] on div at bounding box center [678, 599] width 33 height 31
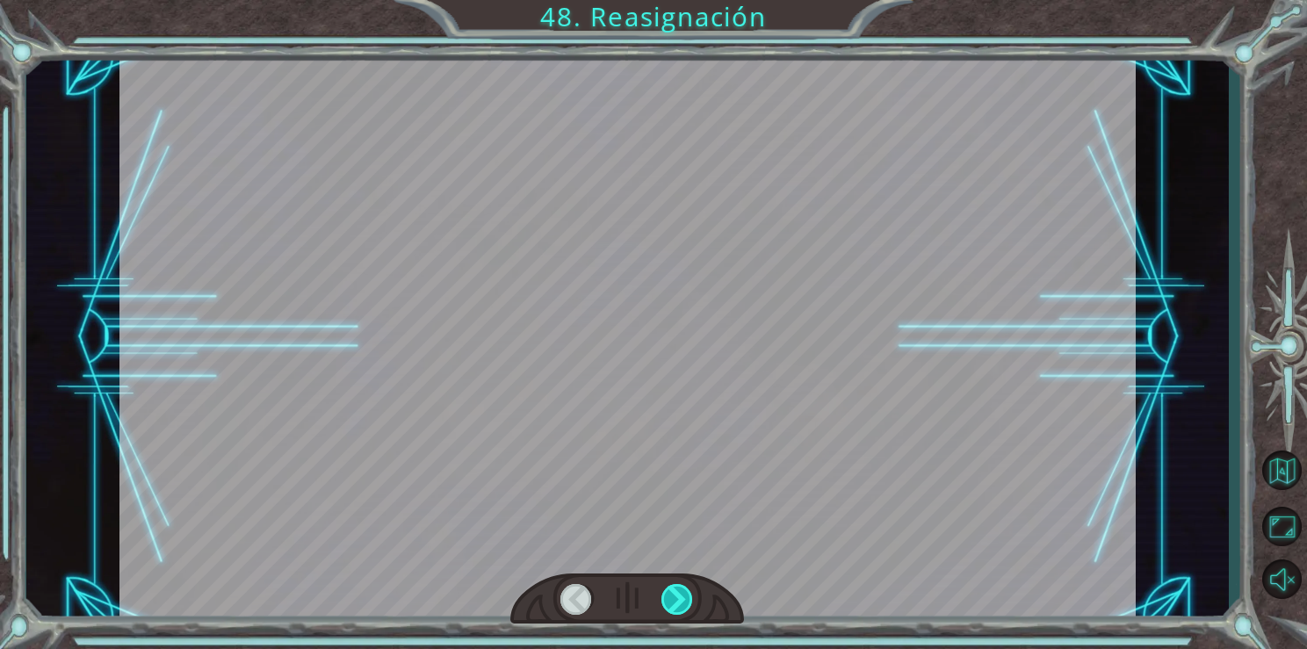
click at [684, 605] on div at bounding box center [678, 599] width 33 height 31
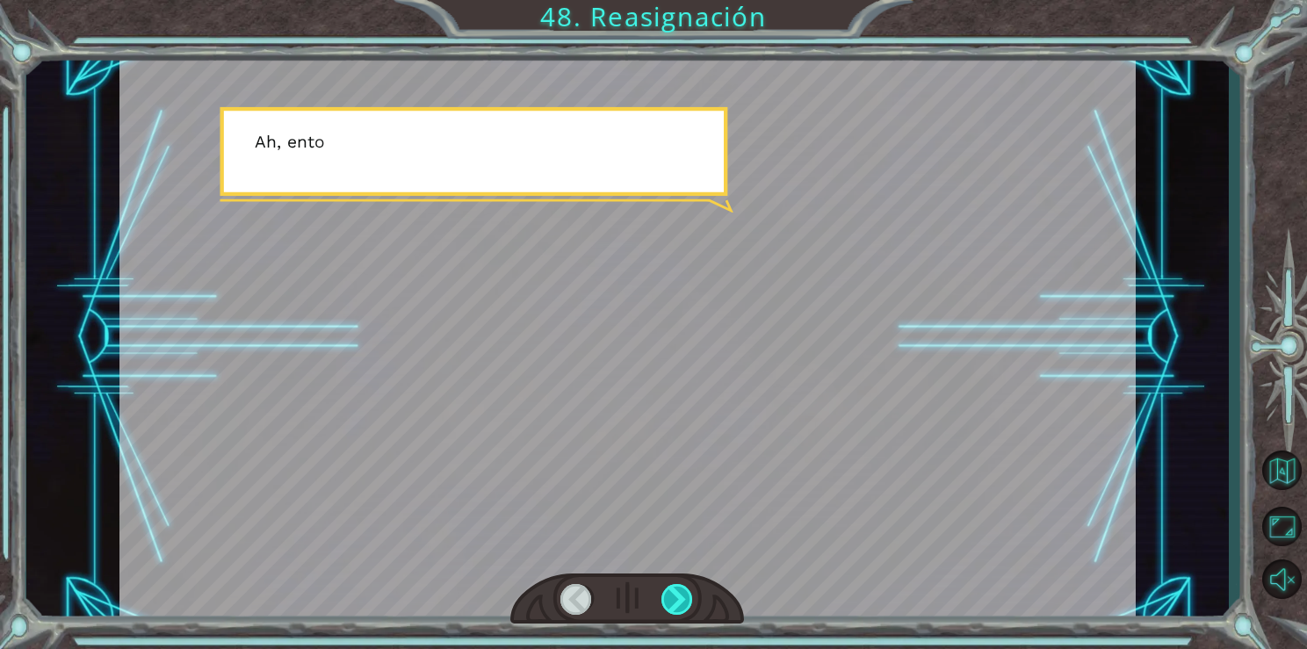
click at [684, 605] on div at bounding box center [678, 599] width 33 height 31
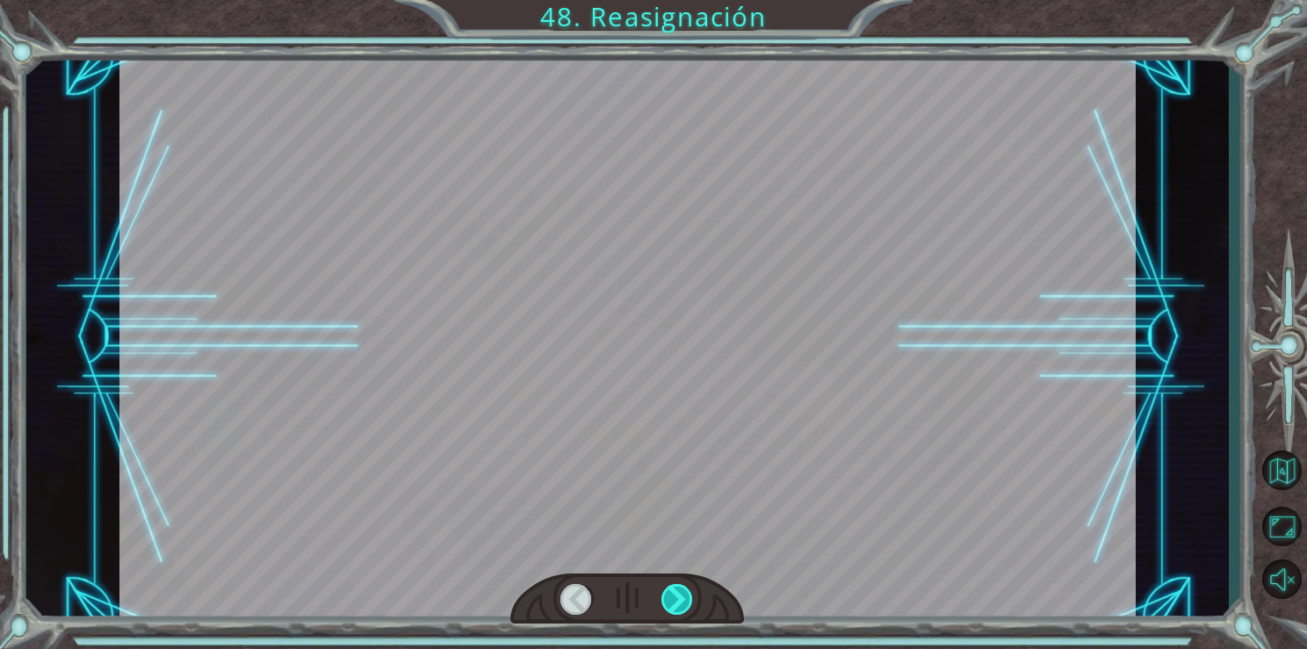
click at [684, 605] on div at bounding box center [678, 599] width 33 height 31
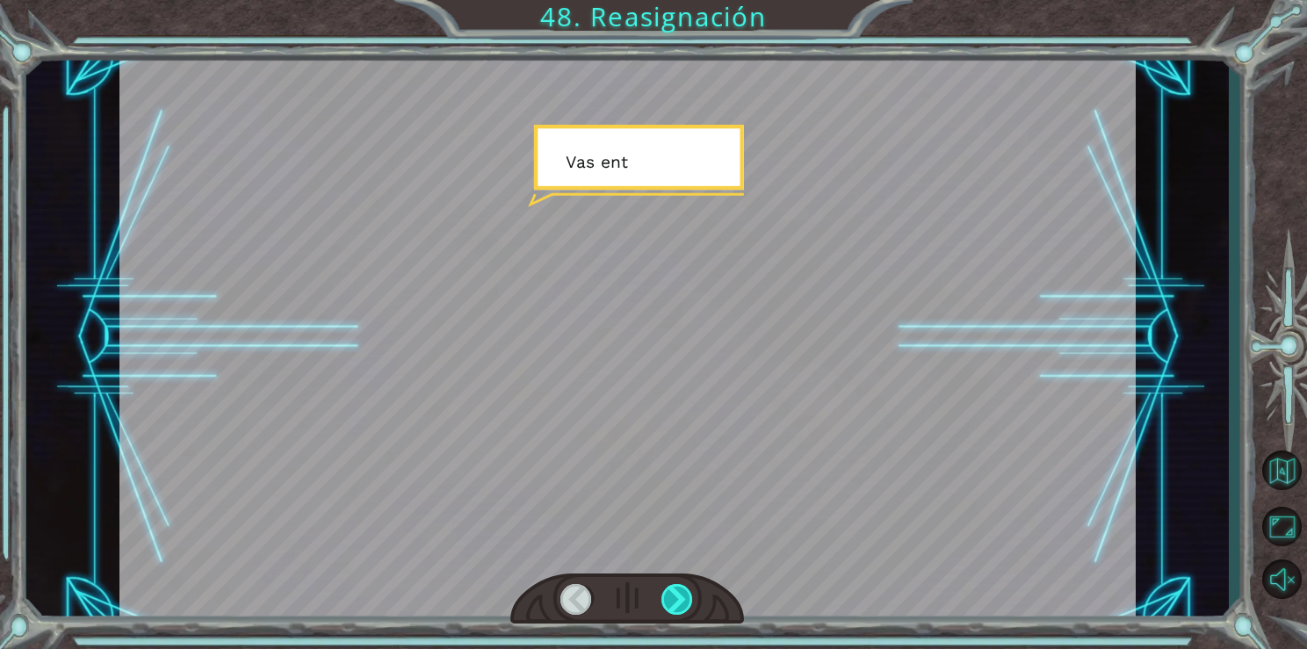
click at [684, 605] on div at bounding box center [678, 599] width 33 height 31
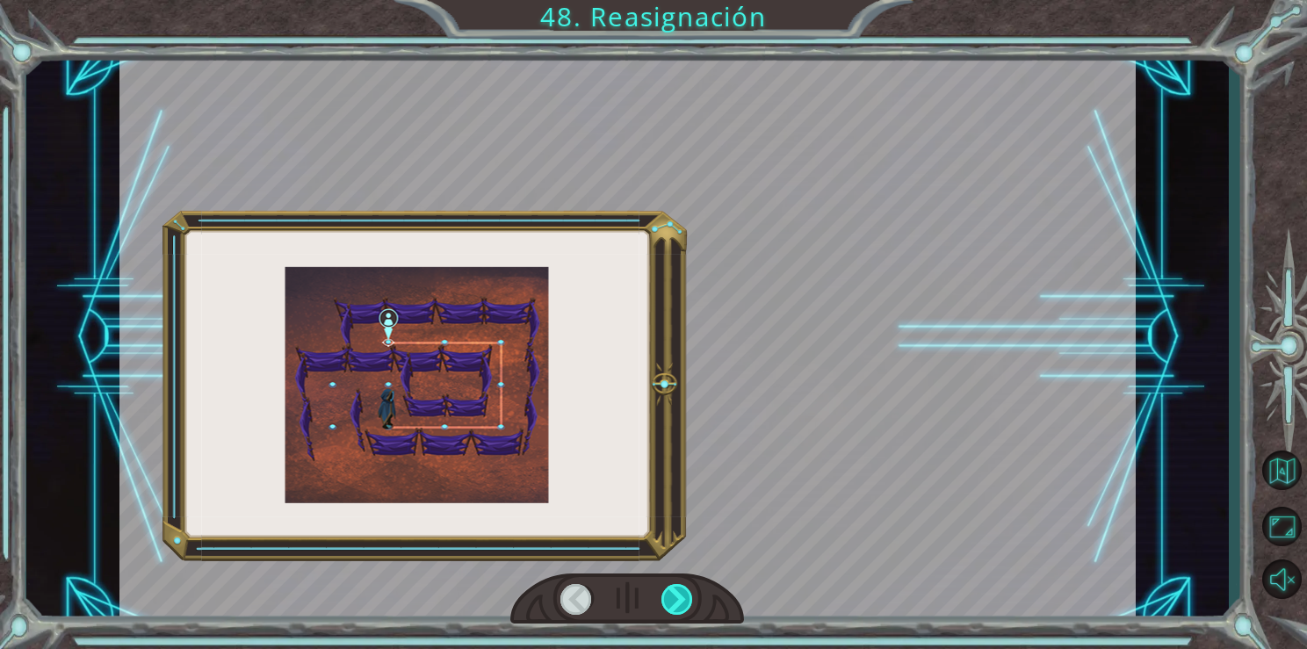
click at [684, 605] on div at bounding box center [678, 599] width 33 height 31
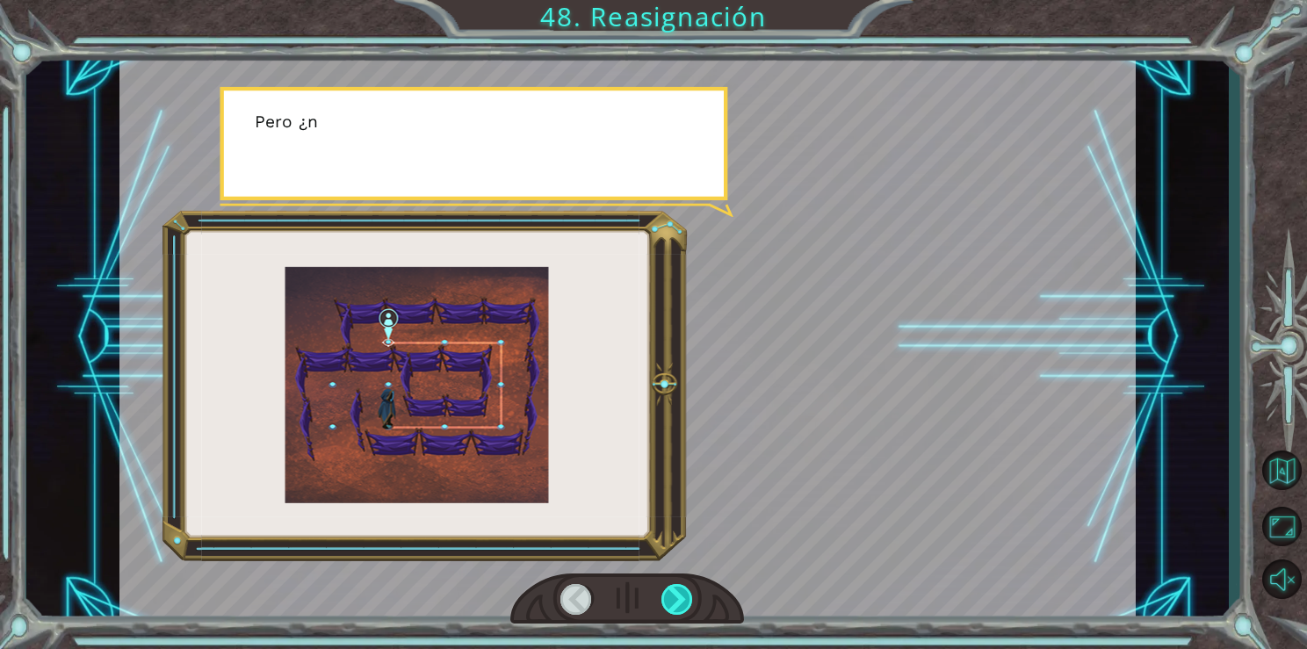
click at [684, 605] on div at bounding box center [678, 599] width 33 height 31
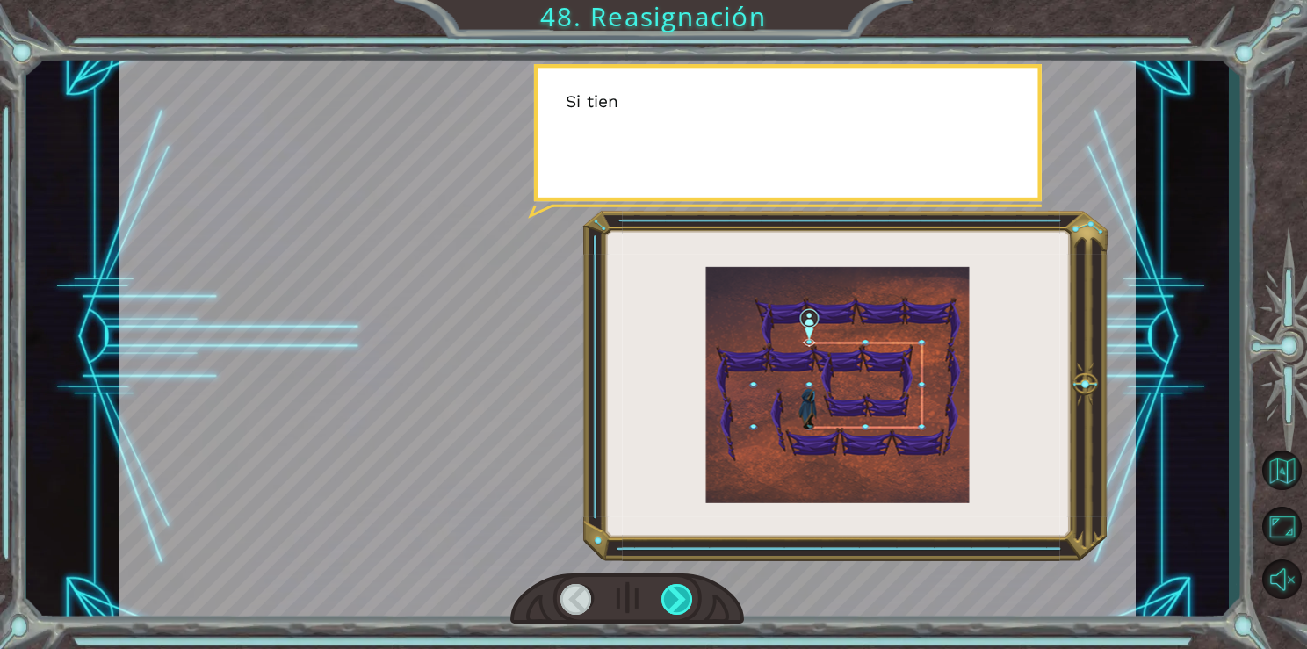
click at [684, 605] on div at bounding box center [678, 599] width 33 height 31
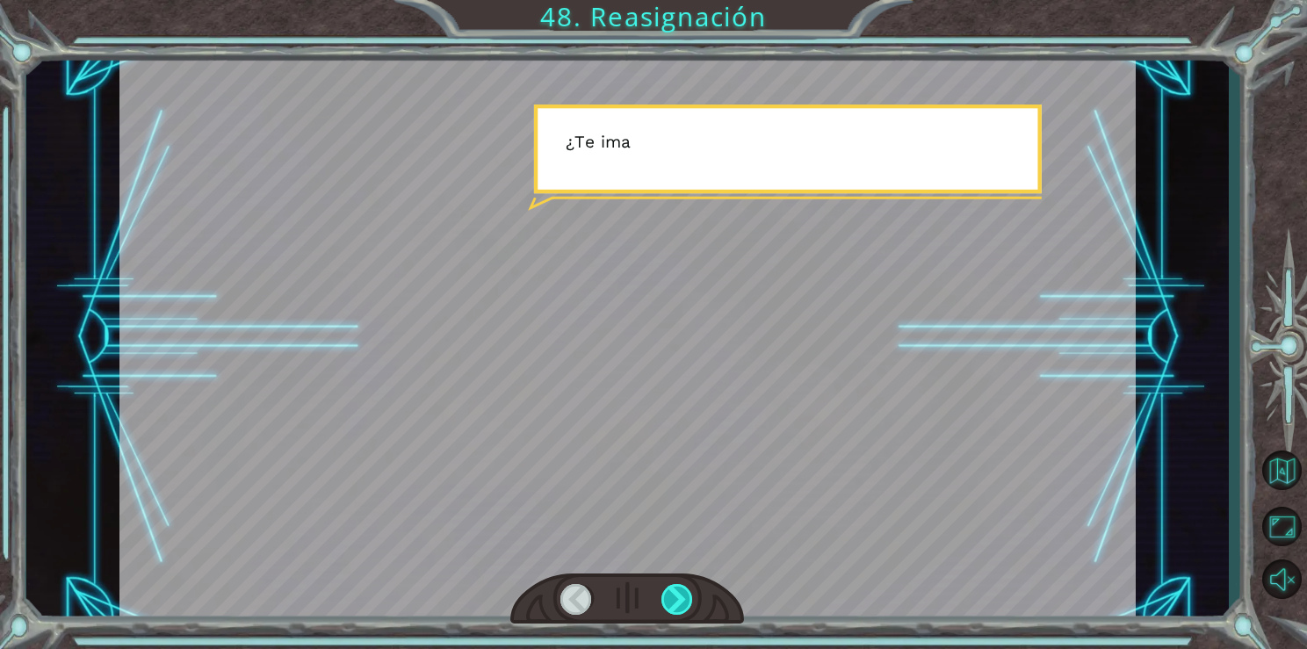
click at [684, 605] on div at bounding box center [678, 599] width 33 height 31
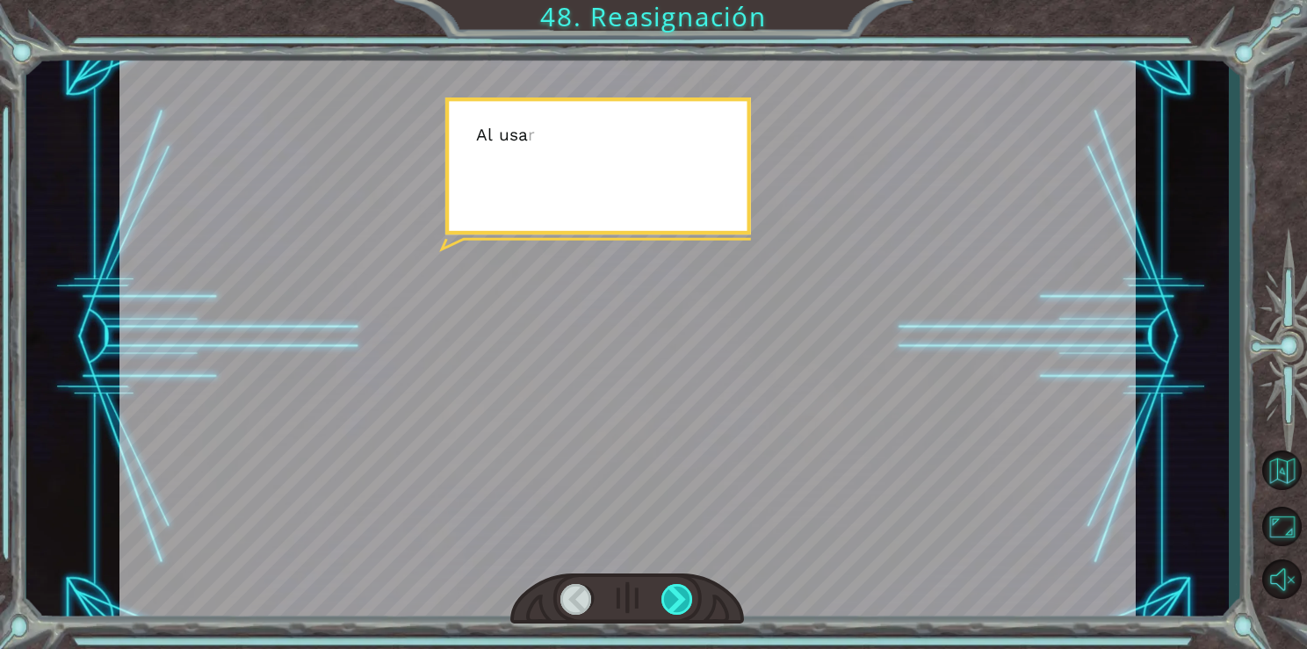
click at [684, 605] on div at bounding box center [678, 599] width 33 height 31
click at [684, 0] on div "V i e n e s m u y b i e n , p e r o e s t e l u g a r e s u n l a b e r i n t o…" at bounding box center [653, 0] width 1307 height 0
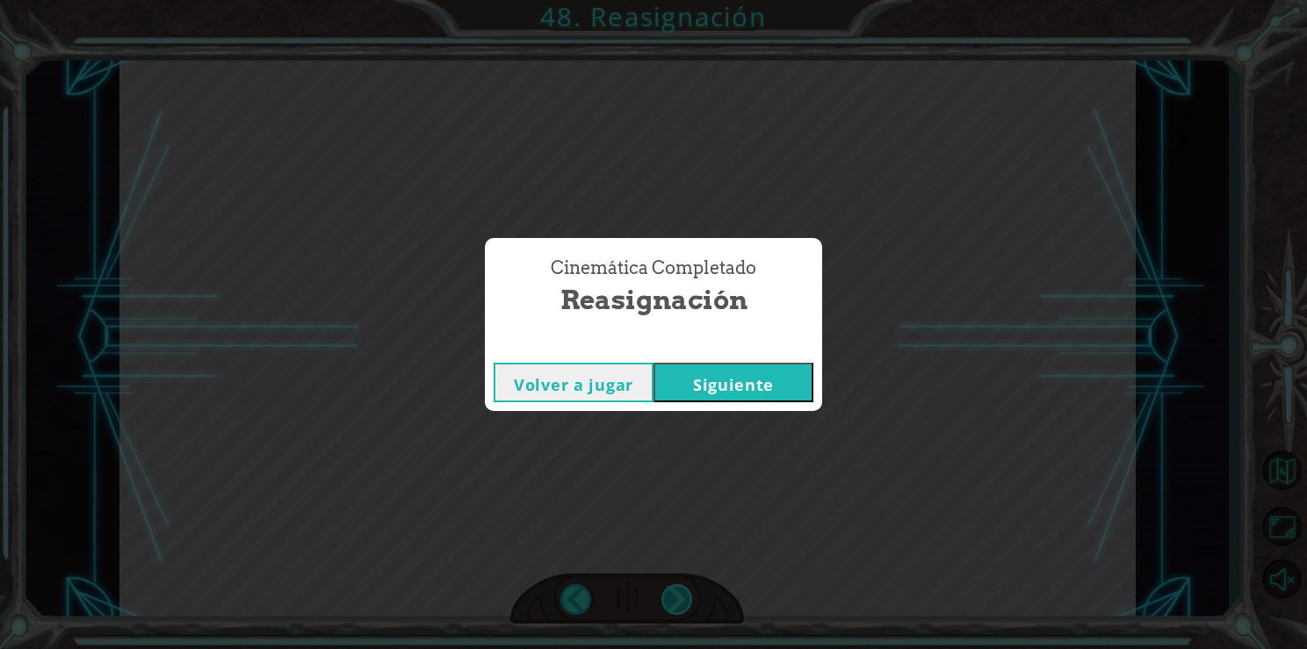
click at [684, 605] on div "Cinemática Completado Reasignación Volver a jugar [GEOGRAPHIC_DATA]" at bounding box center [653, 324] width 1307 height 649
drag, startPoint x: 684, startPoint y: 605, endPoint x: 775, endPoint y: 393, distance: 231.1
click at [775, 393] on div "Cinemática Completado Reasignación Volver a jugar [GEOGRAPHIC_DATA]" at bounding box center [653, 324] width 1307 height 649
click at [775, 393] on button "Siguiente" at bounding box center [734, 383] width 160 height 40
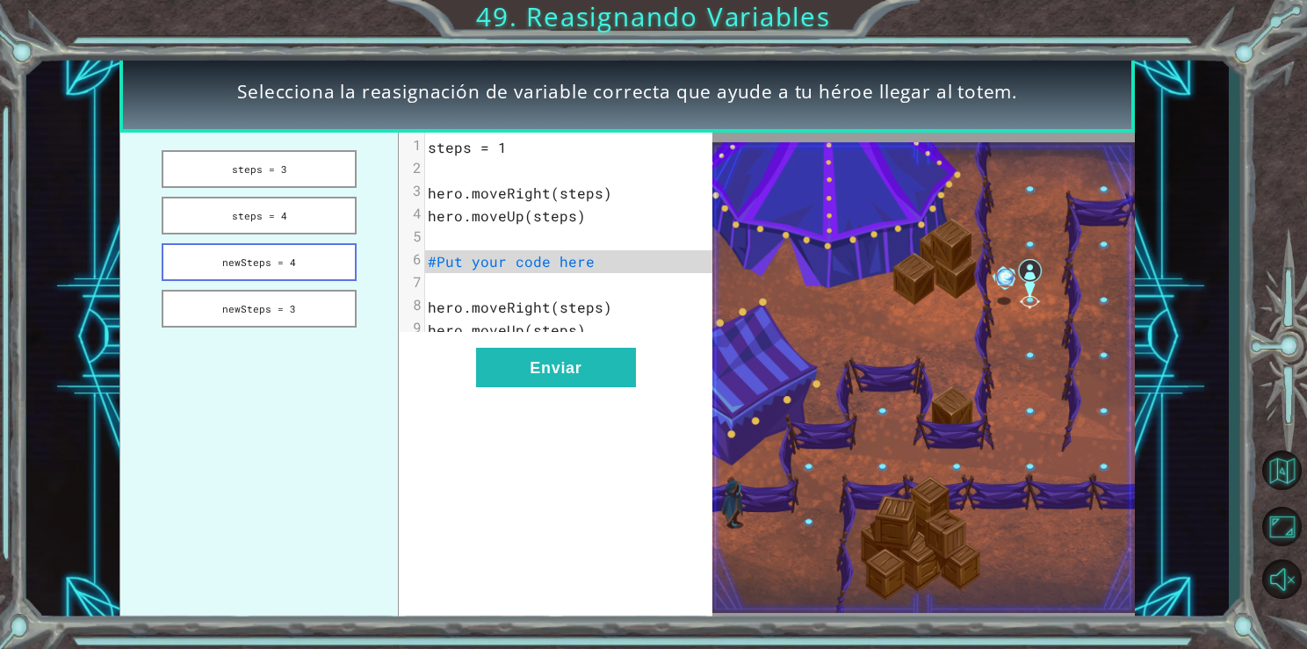
click at [312, 250] on button "newSteps = 4" at bounding box center [259, 262] width 194 height 38
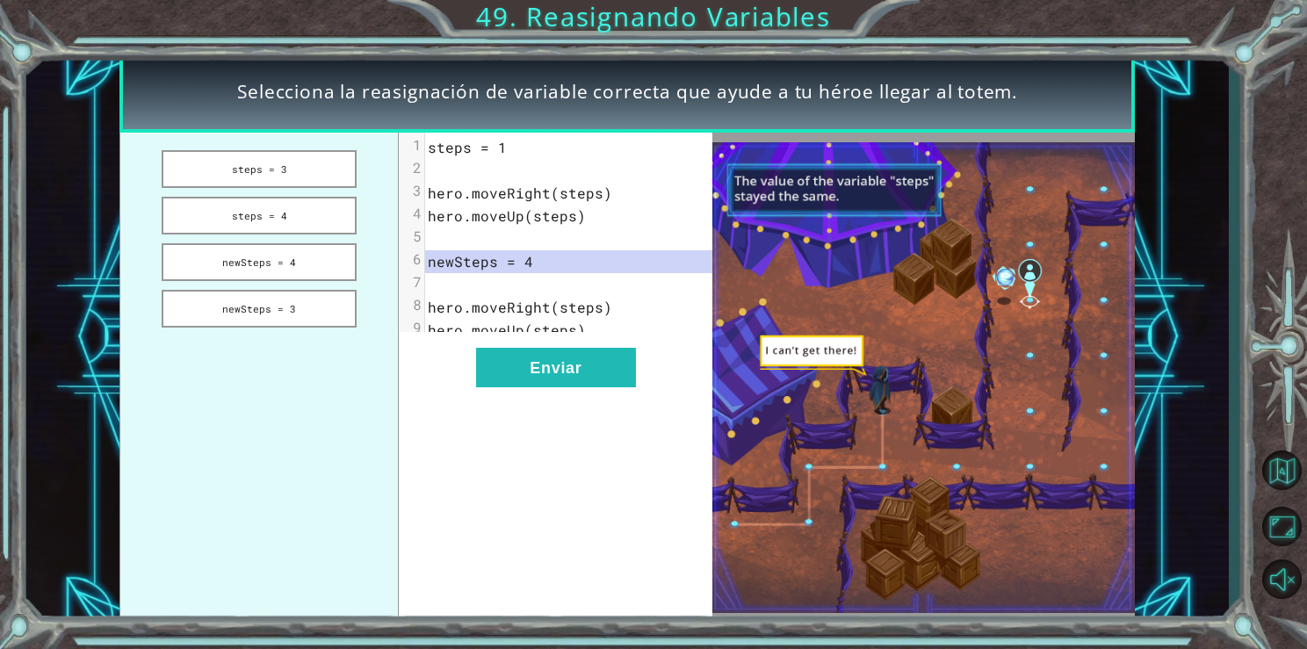
click at [334, 234] on ul "steps = 3 steps = 4 newSteps = 4 newSteps = 3" at bounding box center [258, 378] width 279 height 491
click at [330, 214] on button "steps = 4" at bounding box center [259, 216] width 194 height 38
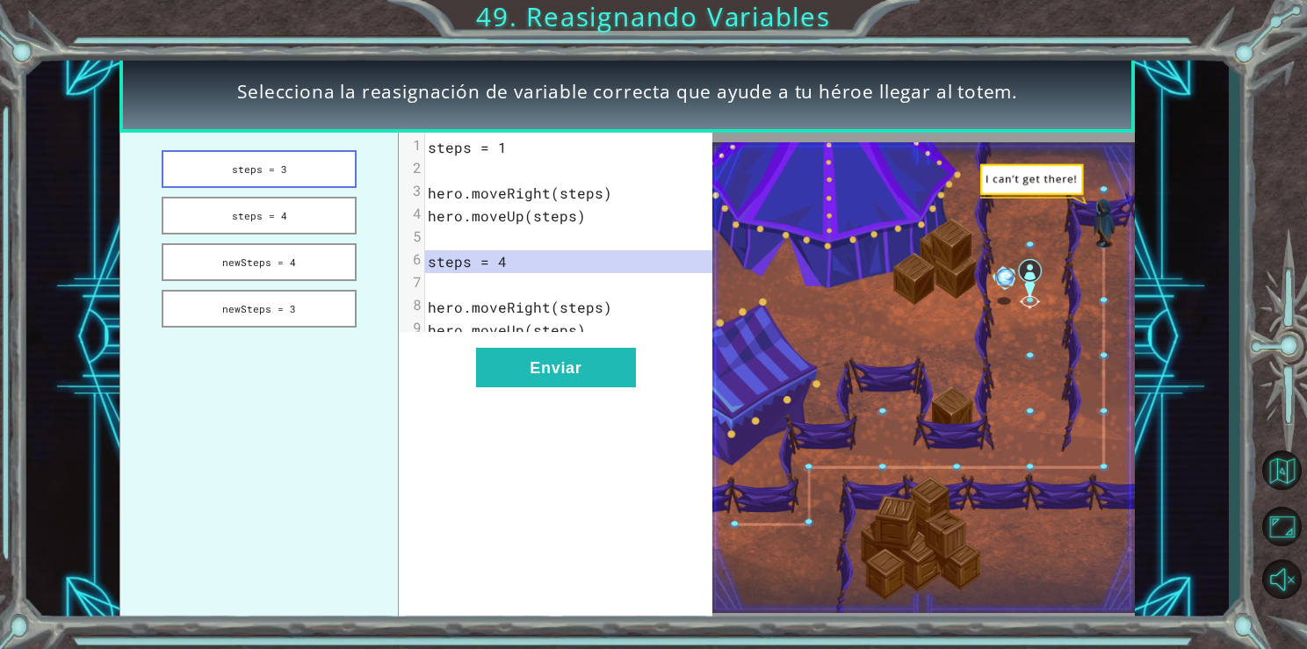
click at [327, 174] on button "steps = 3" at bounding box center [259, 169] width 194 height 38
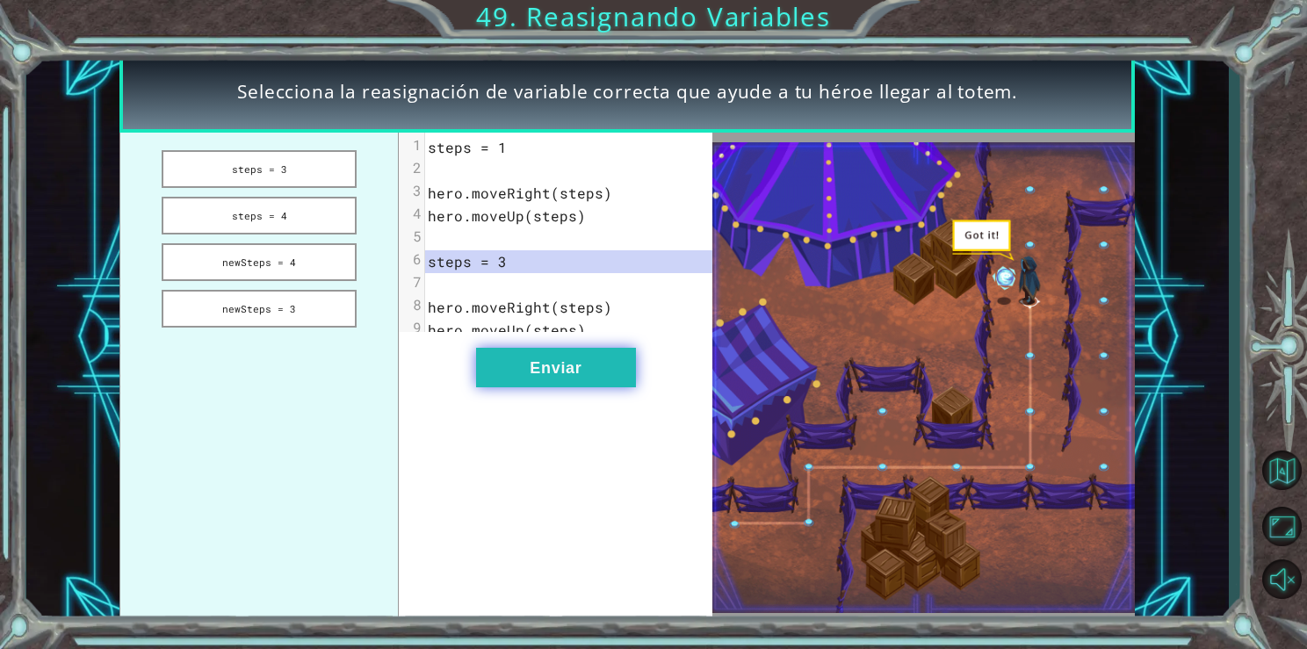
click at [609, 387] on button "Enviar" at bounding box center [556, 368] width 160 height 40
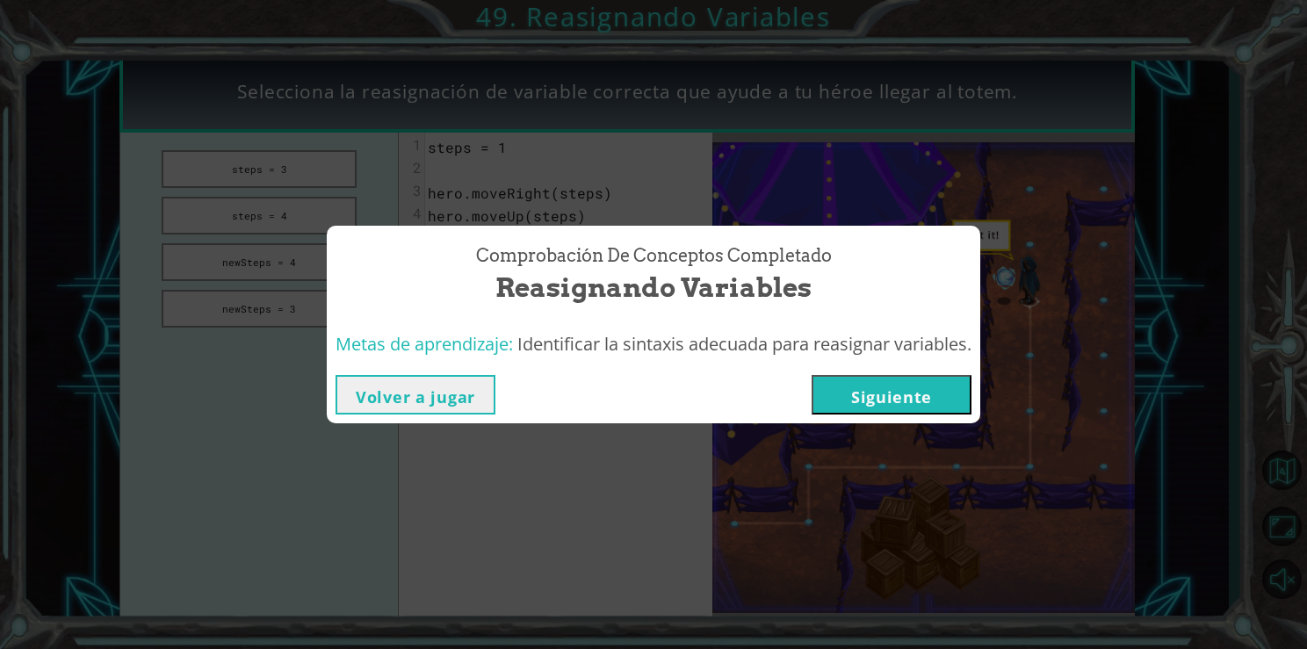
click at [824, 402] on button "Siguiente" at bounding box center [892, 395] width 160 height 40
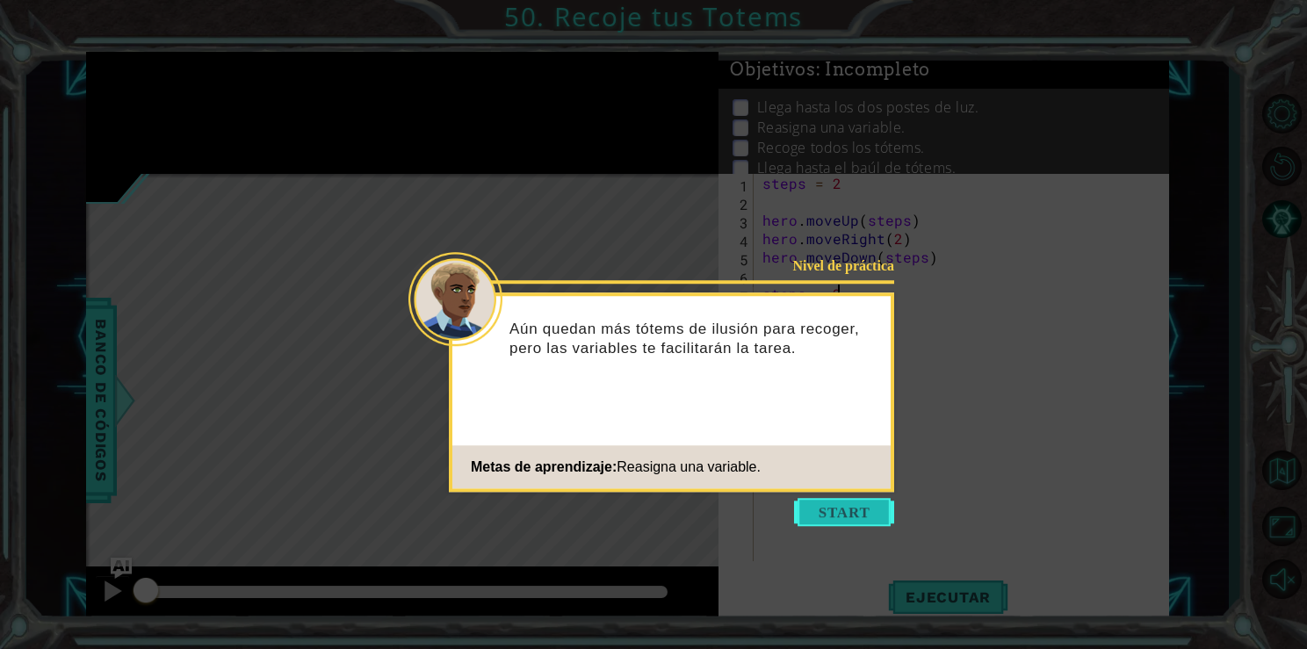
click at [887, 516] on button "Start" at bounding box center [844, 512] width 100 height 28
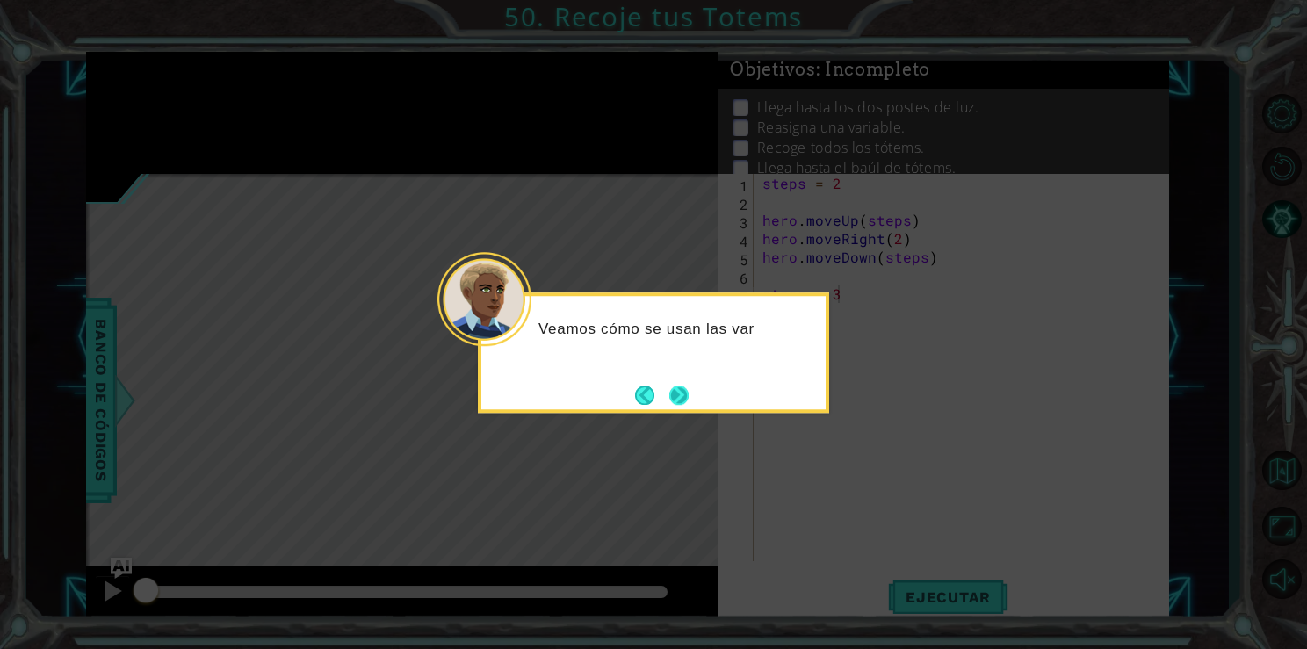
click at [669, 397] on button "Next" at bounding box center [678, 395] width 19 height 19
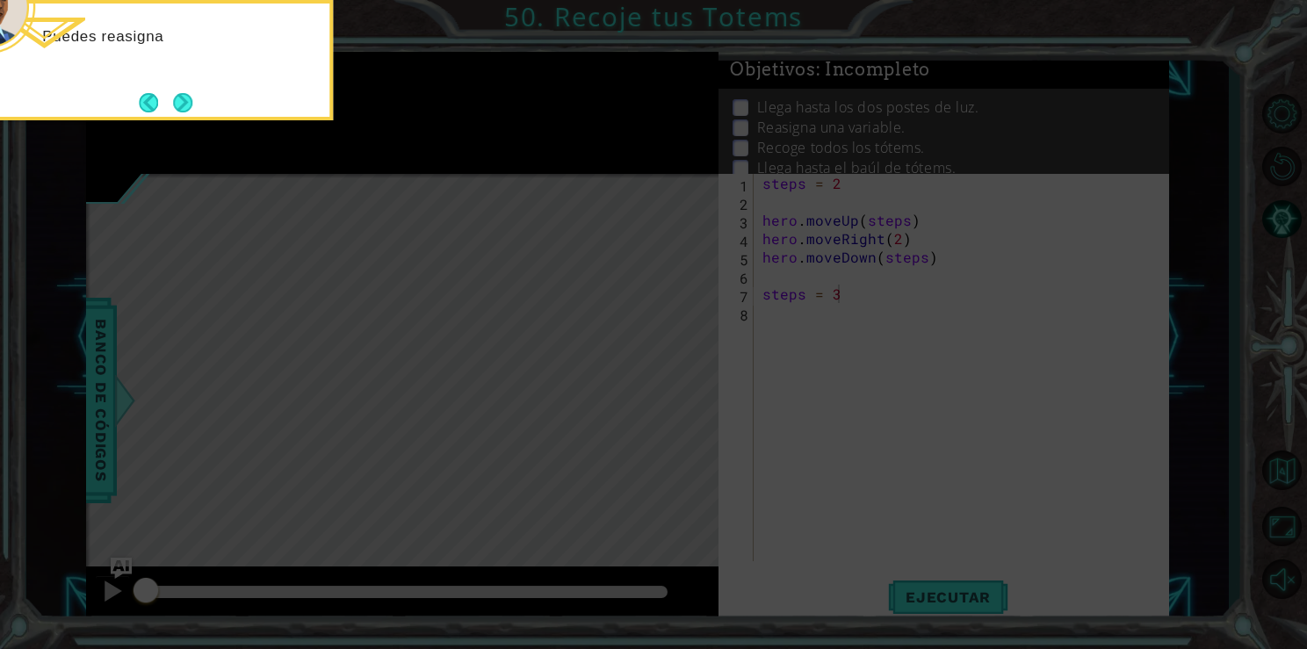
click at [675, 395] on icon at bounding box center [653, 324] width 1307 height 649
click at [189, 110] on button "Next" at bounding box center [182, 102] width 19 height 19
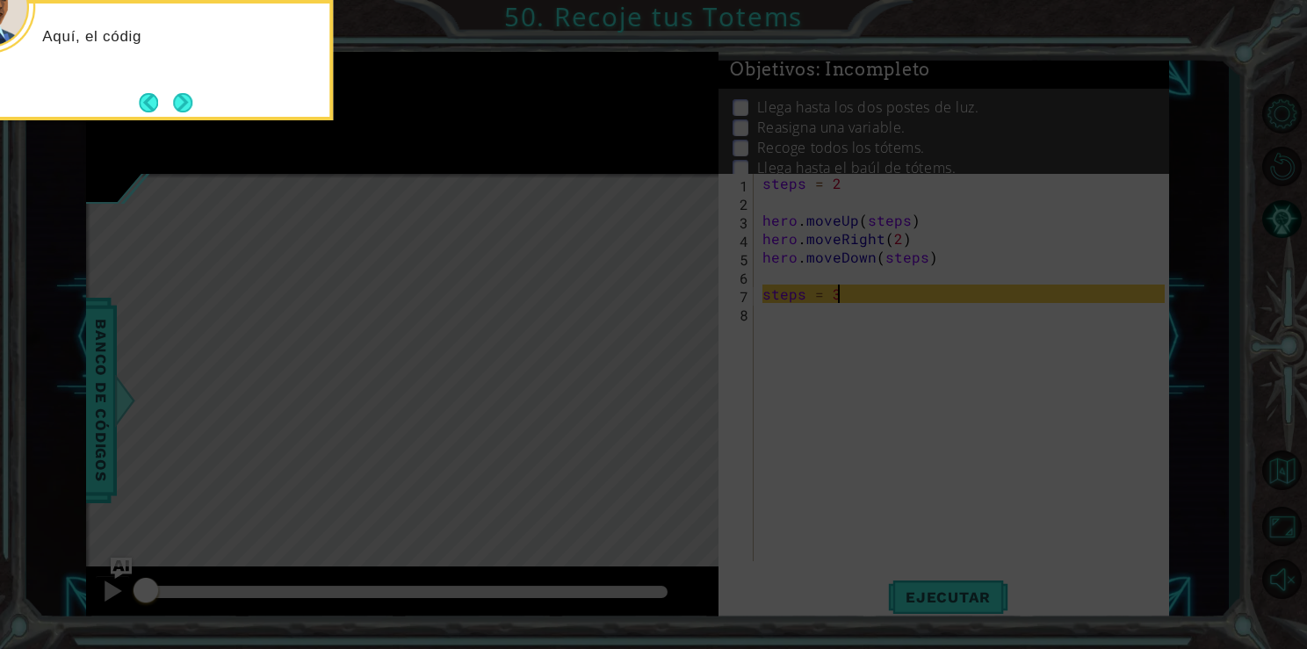
click at [503, 262] on icon at bounding box center [653, 324] width 1307 height 649
click at [184, 97] on button "Next" at bounding box center [182, 102] width 19 height 19
click at [192, 104] on button "Next" at bounding box center [182, 102] width 19 height 19
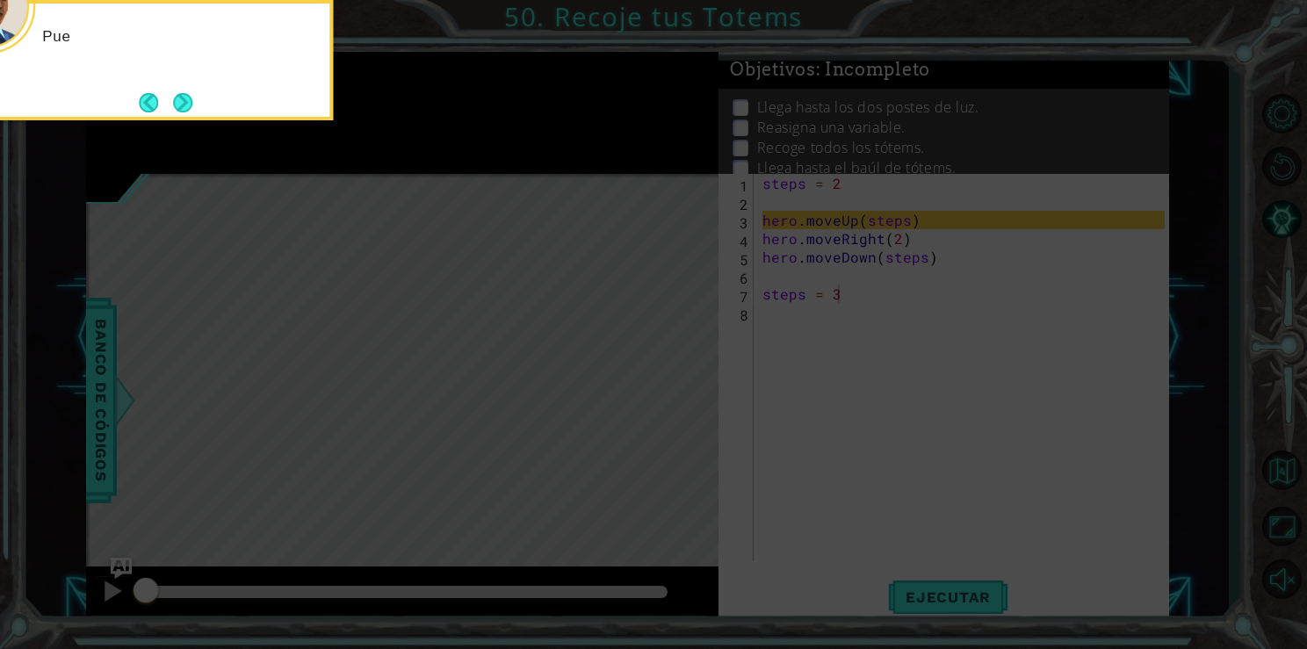
click at [192, 104] on button "Next" at bounding box center [183, 102] width 20 height 20
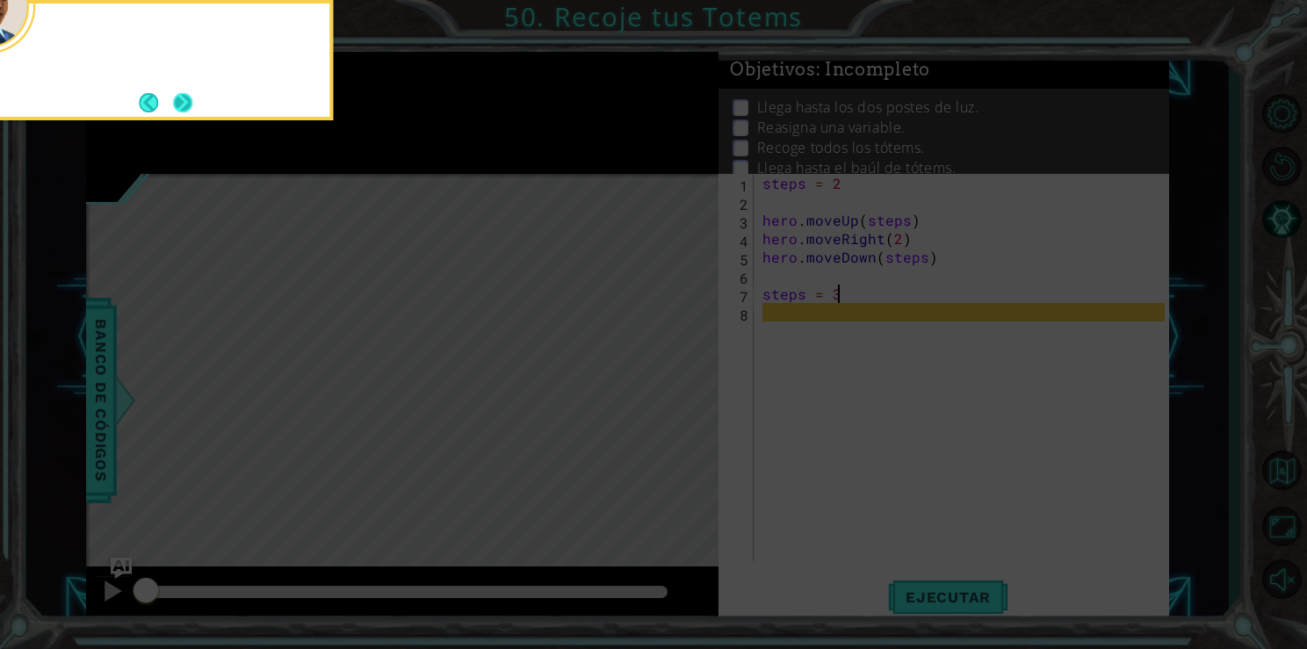
click at [192, 105] on button "Next" at bounding box center [183, 102] width 20 height 20
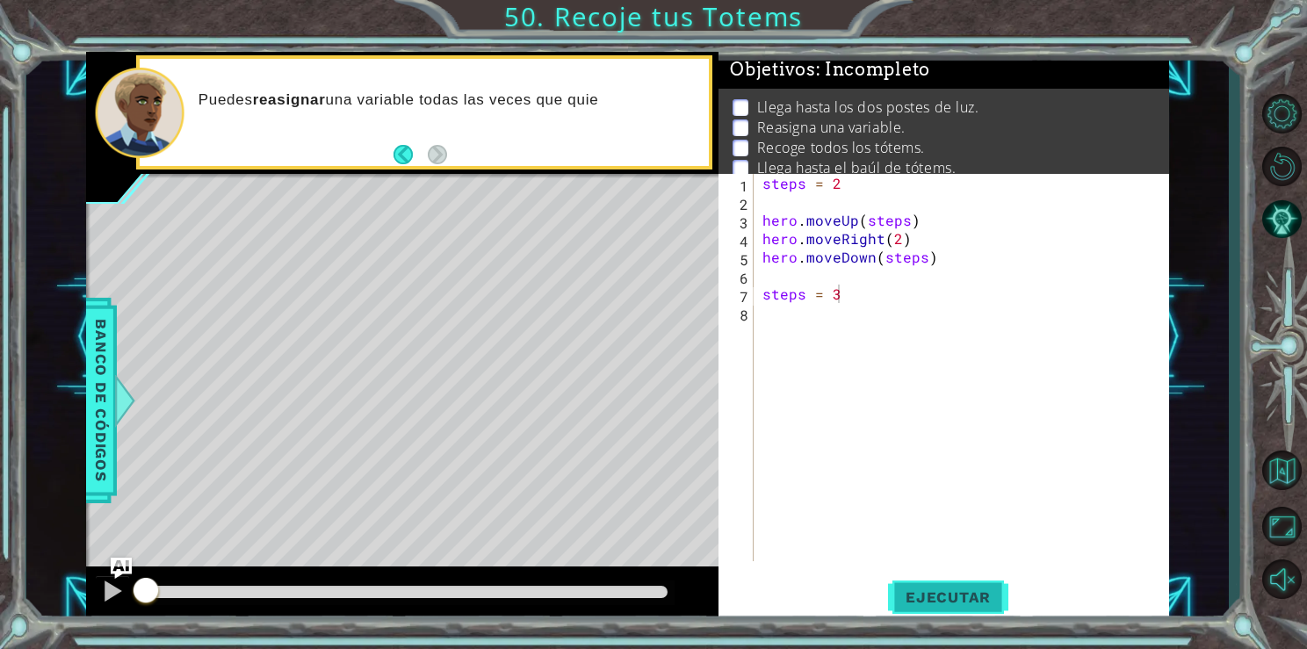
click at [948, 586] on button "Ejecutar" at bounding box center [948, 597] width 120 height 45
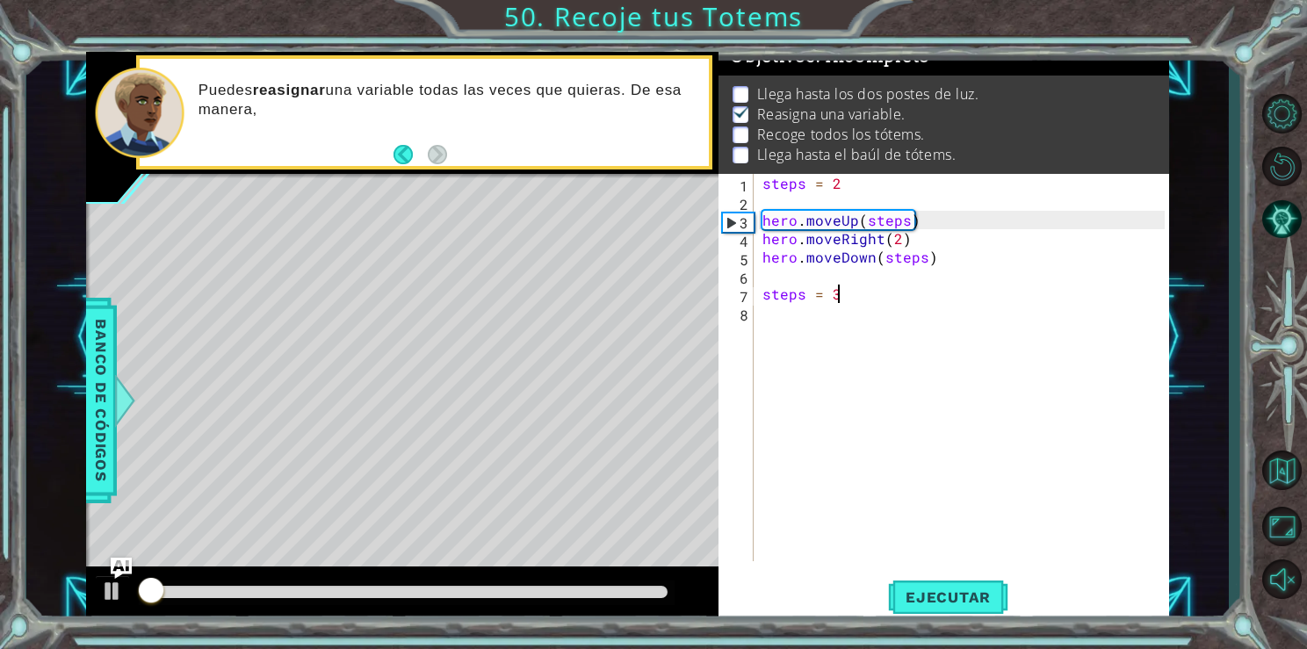
scroll to position [18, 0]
click at [901, 240] on div "steps = 2 hero . moveUp ( steps ) hero . moveRight ( 2 ) hero . moveDown ( step…" at bounding box center [966, 386] width 414 height 424
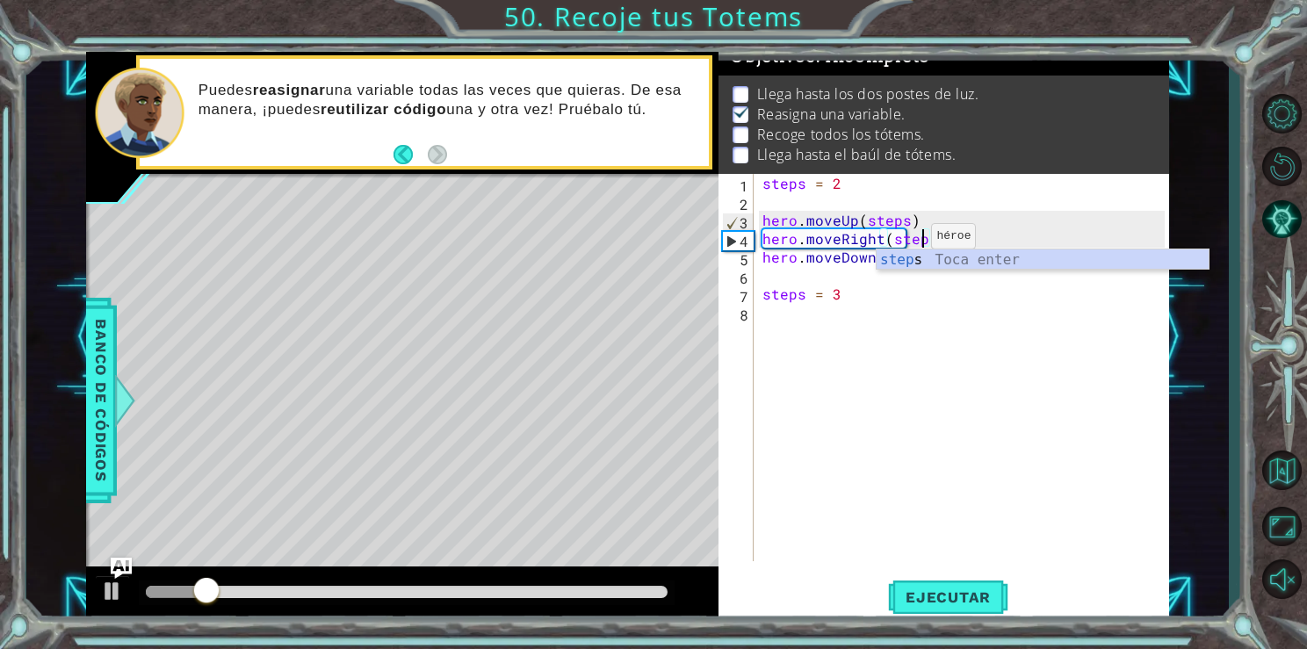
type textarea "hero.moveRight(steps)"
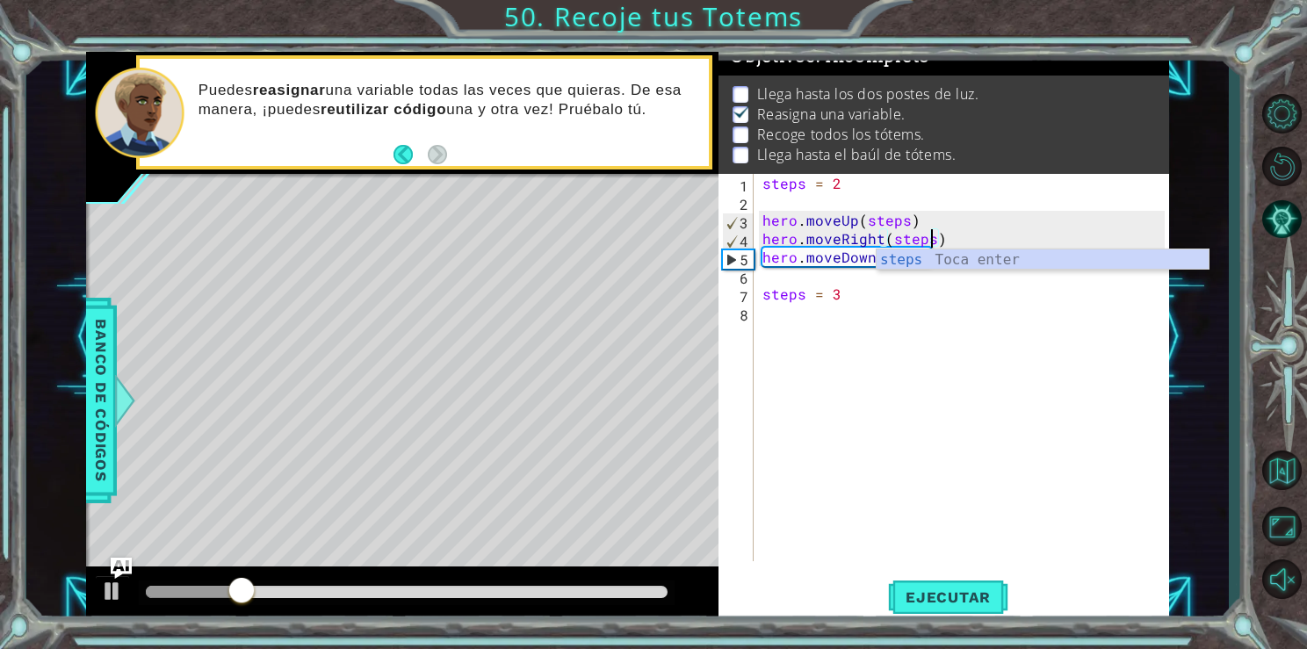
click at [937, 365] on div "steps = 2 hero . moveUp ( steps ) hero . moveRight ( steps ) hero . moveDown ( …" at bounding box center [966, 386] width 414 height 424
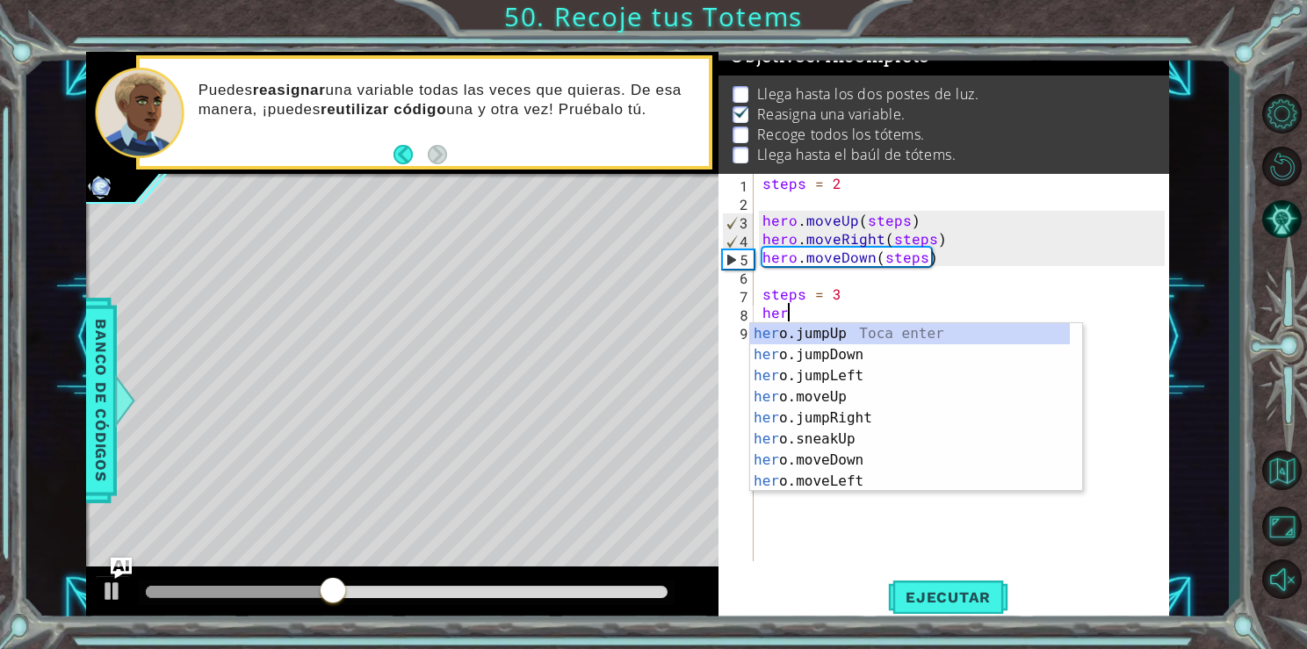
scroll to position [0, 0]
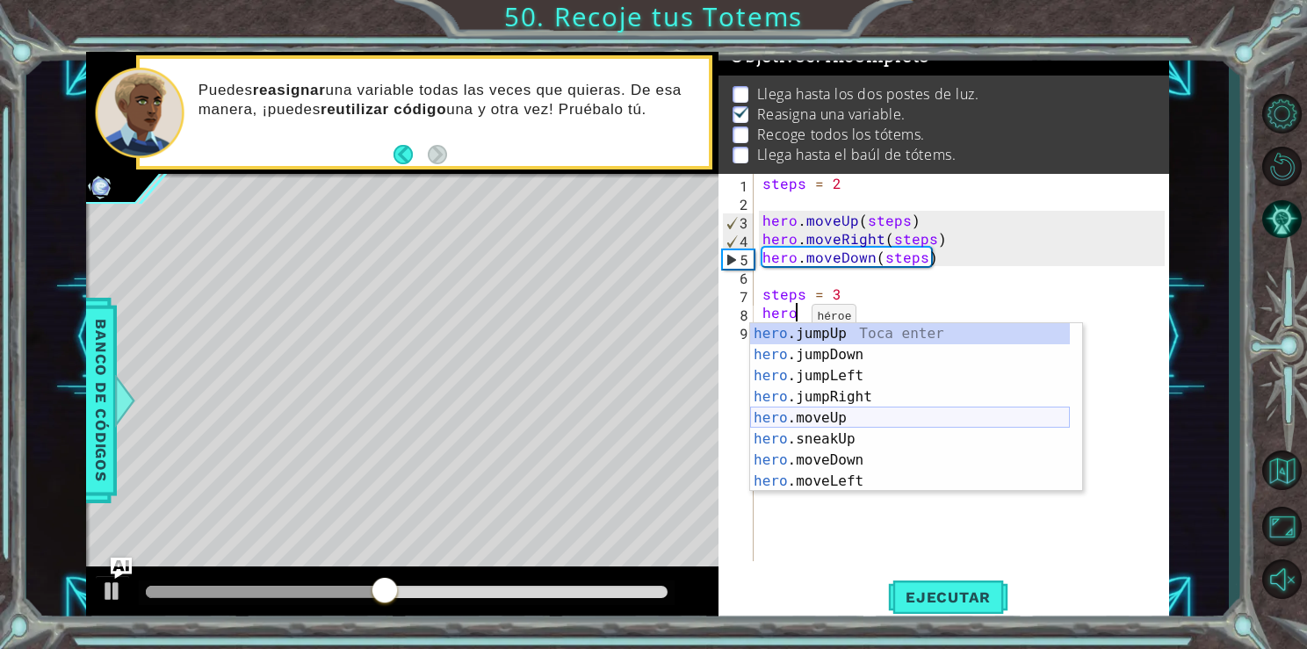
click at [840, 413] on div "hero .jumpUp Toca enter hero .jumpDown Toca enter hero .jumpLeft Toca enter her…" at bounding box center [910, 428] width 320 height 211
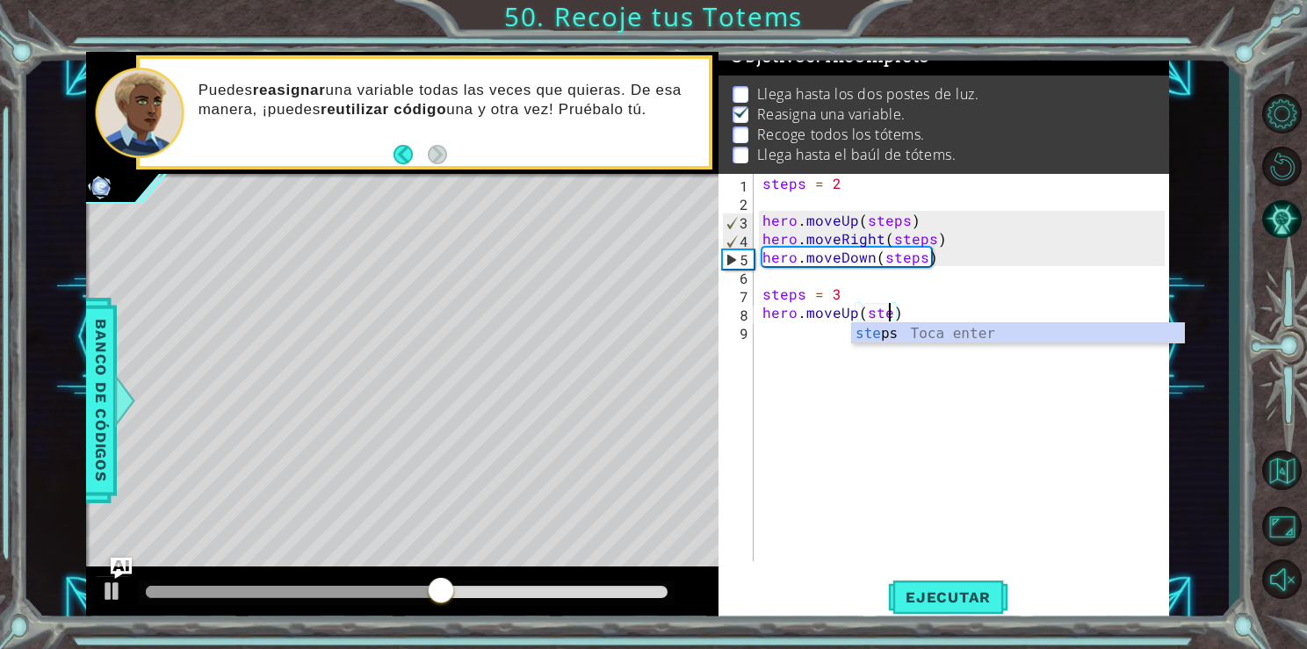
type textarea "hero.moveUp(steps)"
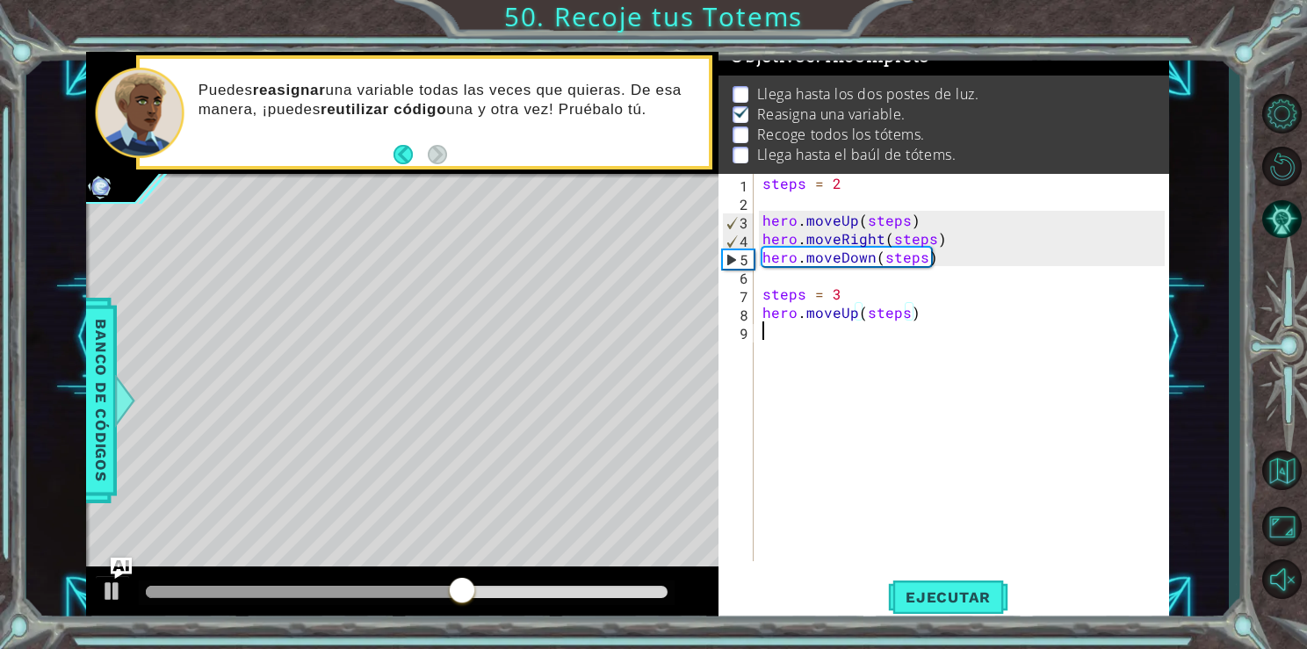
click at [883, 355] on div "steps = 2 hero . moveUp ( steps ) hero . moveRight ( steps ) hero . moveDown ( …" at bounding box center [966, 386] width 414 height 424
click at [910, 586] on button "Ejecutar" at bounding box center [948, 597] width 120 height 45
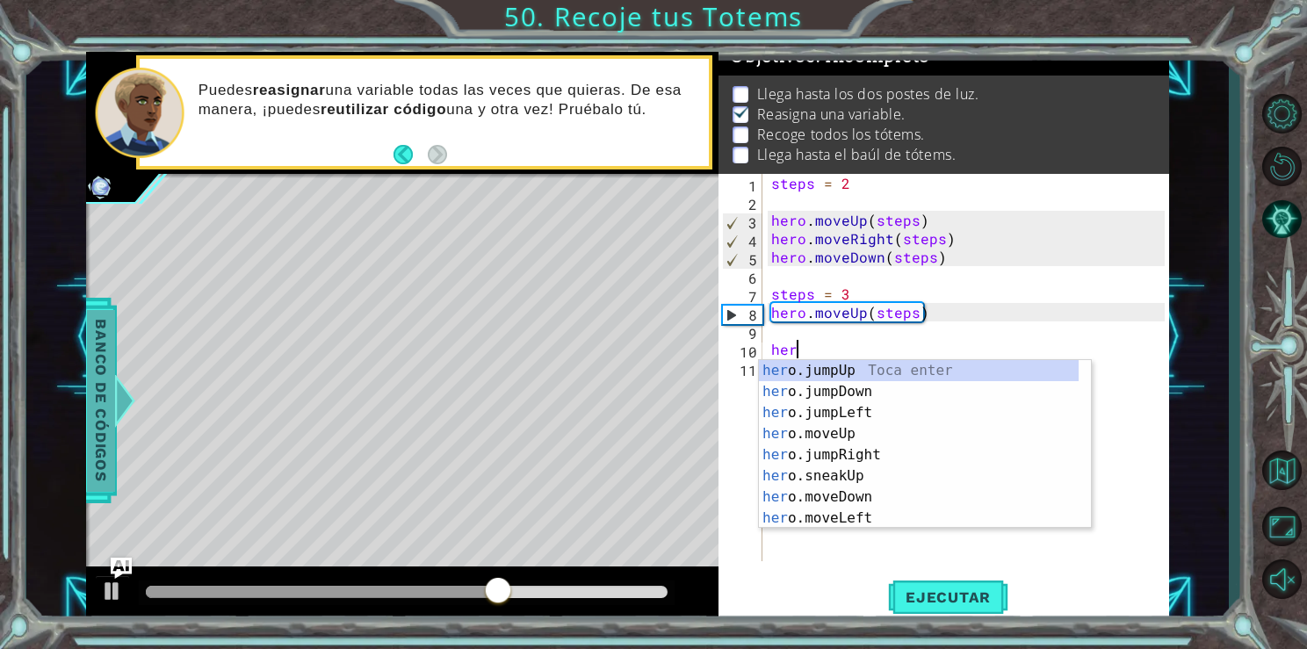
type textarea "her"
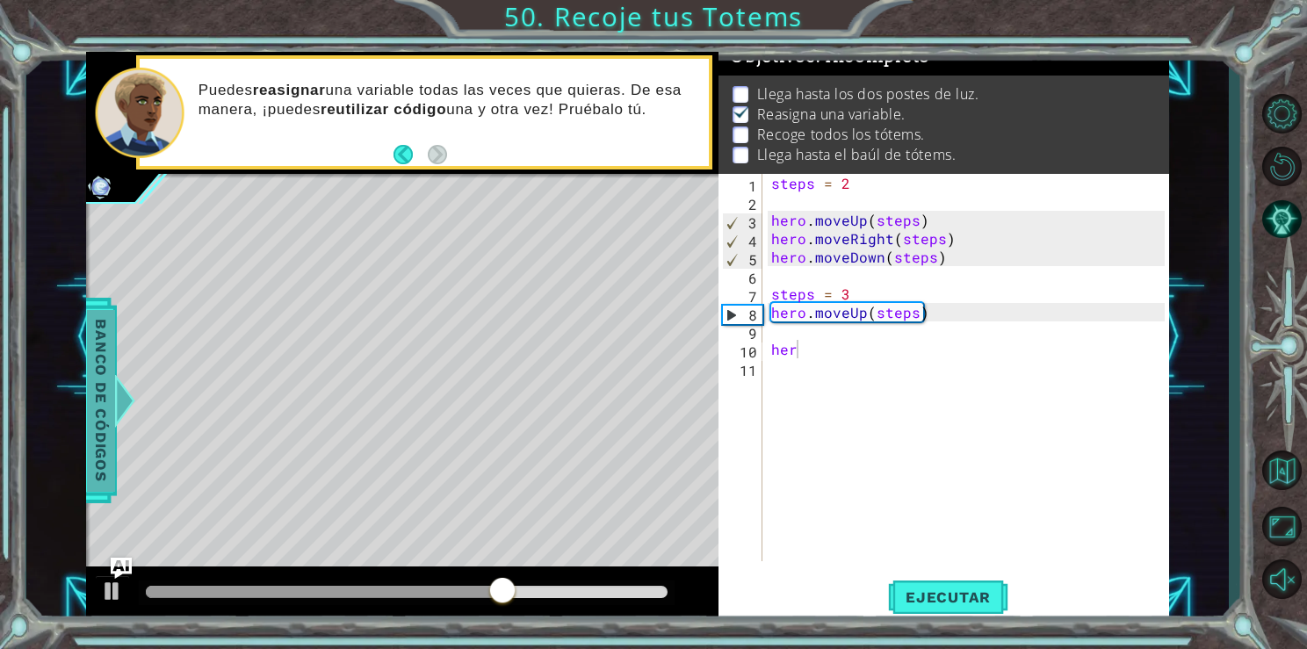
click at [108, 358] on span "Banco de códigos" at bounding box center [101, 401] width 28 height 182
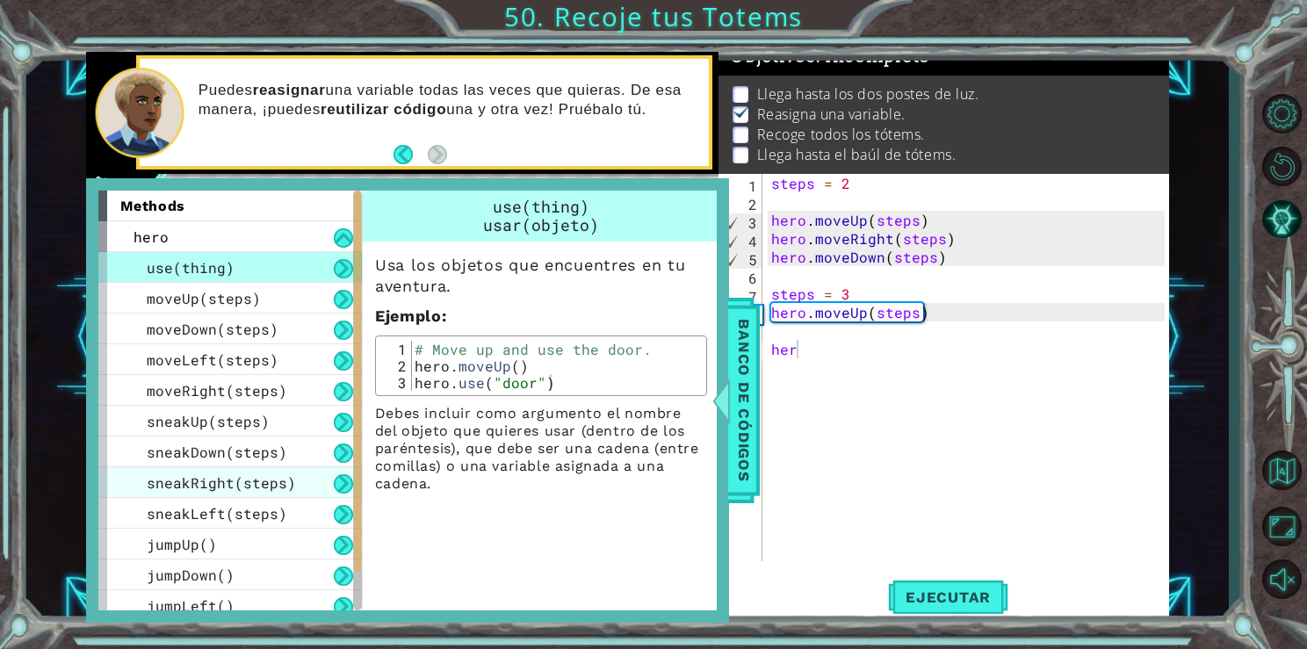
click at [218, 485] on span "sneakRight(steps)" at bounding box center [221, 483] width 149 height 18
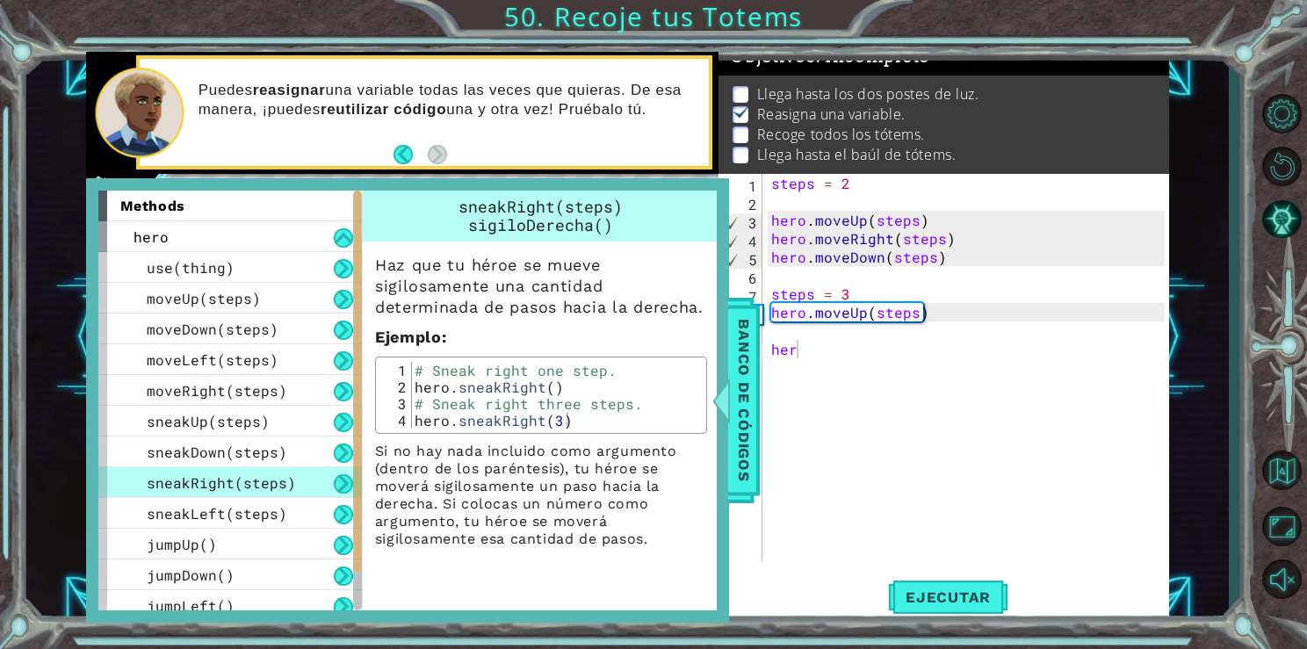
click at [337, 481] on button at bounding box center [343, 483] width 19 height 19
drag, startPoint x: 569, startPoint y: 416, endPoint x: 430, endPoint y: 413, distance: 138.8
click at [430, 413] on div "# Sneak right one step. hero . sneakRight ( ) # Sneak right three steps. hero .…" at bounding box center [556, 412] width 291 height 100
click at [556, 362] on div "# Sneak right one step. hero . sneakRight ( ) # Sneak right three steps. hero .…" at bounding box center [556, 412] width 291 height 100
type textarea "# Sneak right one step."
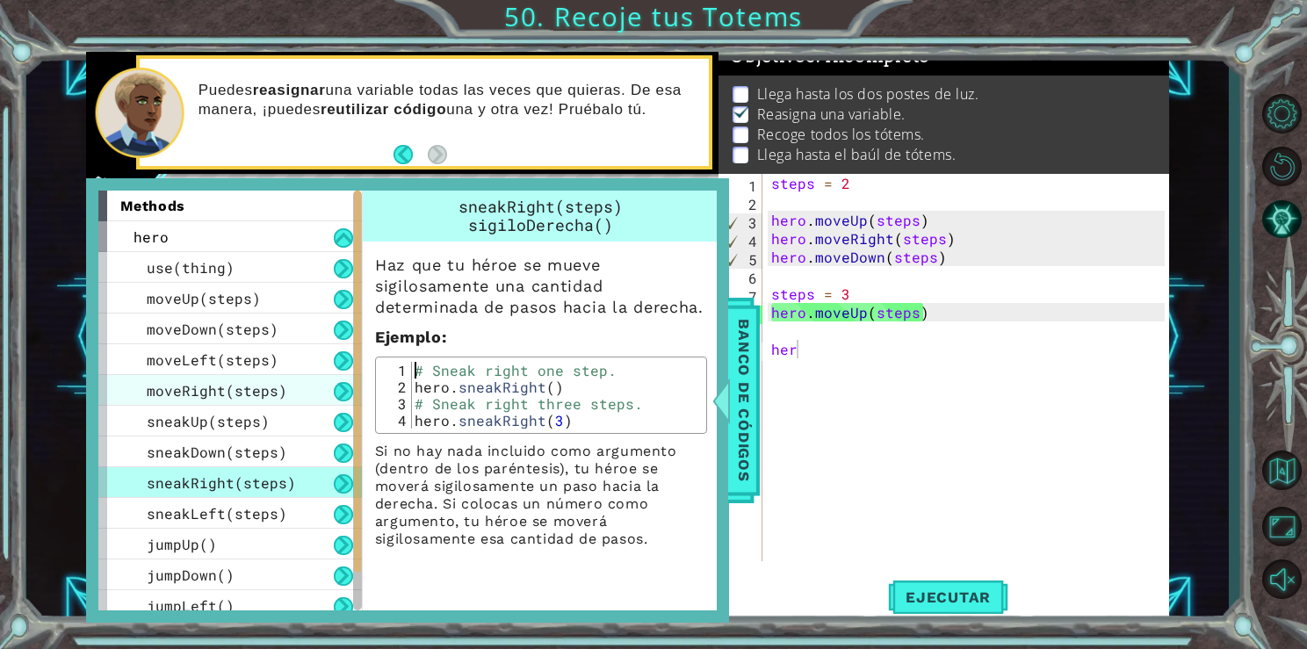
click at [220, 393] on span "moveRight(steps)" at bounding box center [217, 390] width 141 height 18
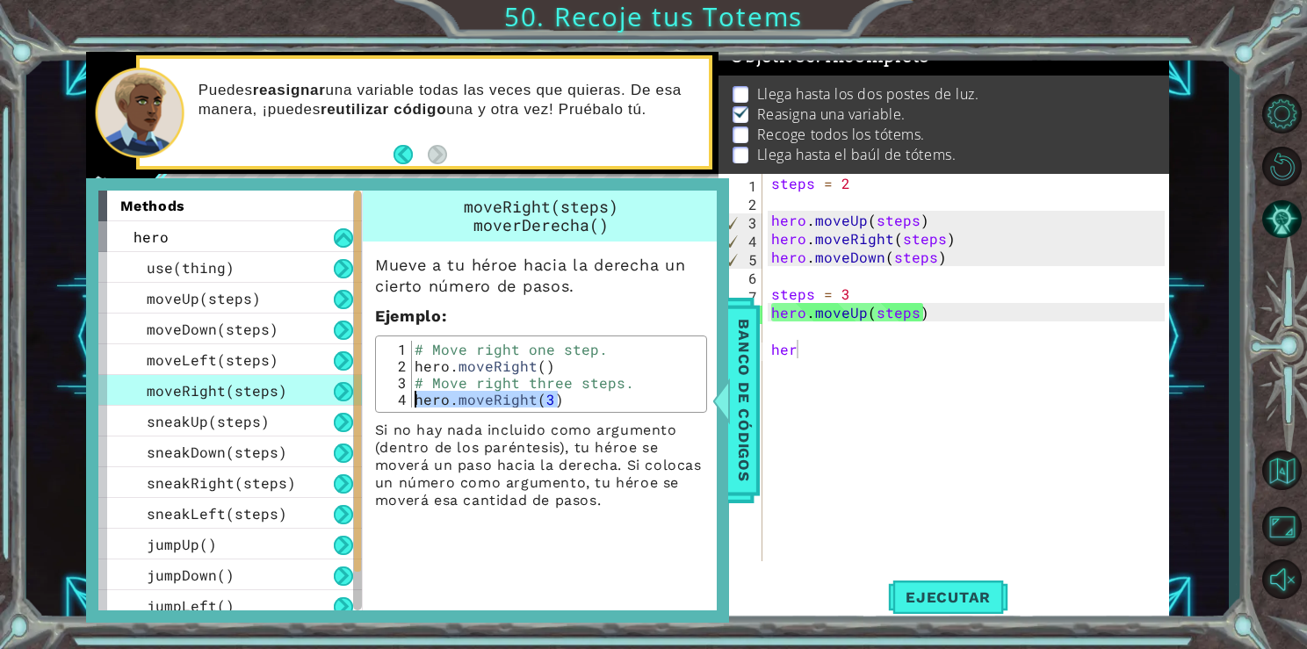
drag, startPoint x: 563, startPoint y: 396, endPoint x: 410, endPoint y: 390, distance: 153.0
click at [410, 390] on div "hero.moveRight(3) 1 2 3 4 # Move right one step. hero . moveRight ( ) # Move ri…" at bounding box center [541, 374] width 322 height 67
drag, startPoint x: 410, startPoint y: 396, endPoint x: 394, endPoint y: 421, distance: 29.2
click at [394, 422] on p "Si no hay nada incluido como argumento (dentro de los paréntesis), tu héroe se …" at bounding box center [541, 466] width 332 height 88
type textarea "# Move right one step."
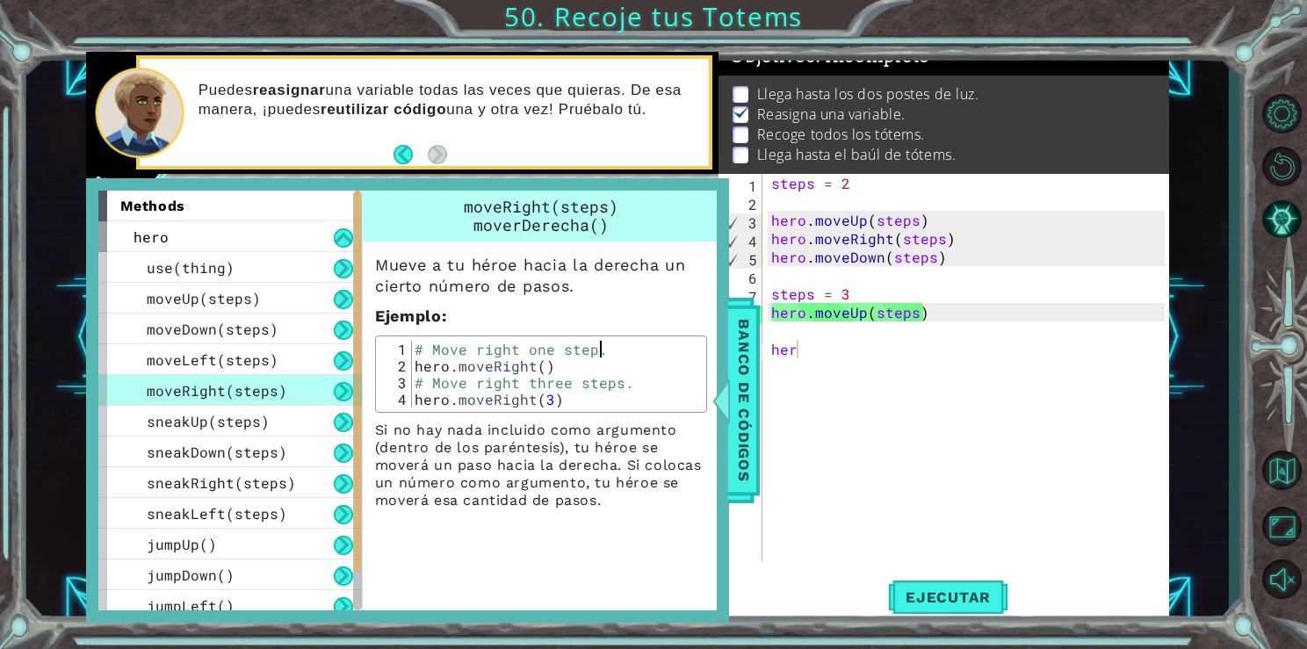
click at [633, 350] on div "# Move right one step. hero . moveRight ( ) # Move right three steps. hero . mo…" at bounding box center [556, 391] width 291 height 100
click at [829, 380] on div "steps = 2 hero . moveUp ( steps ) hero . moveRight ( steps ) hero . moveDown ( …" at bounding box center [971, 386] width 406 height 424
click at [825, 371] on div "steps = 2 hero . moveUp ( steps ) hero . moveRight ( steps ) hero . moveDown ( …" at bounding box center [971, 386] width 406 height 424
click at [737, 336] on span "Banco de códigos" at bounding box center [744, 401] width 28 height 182
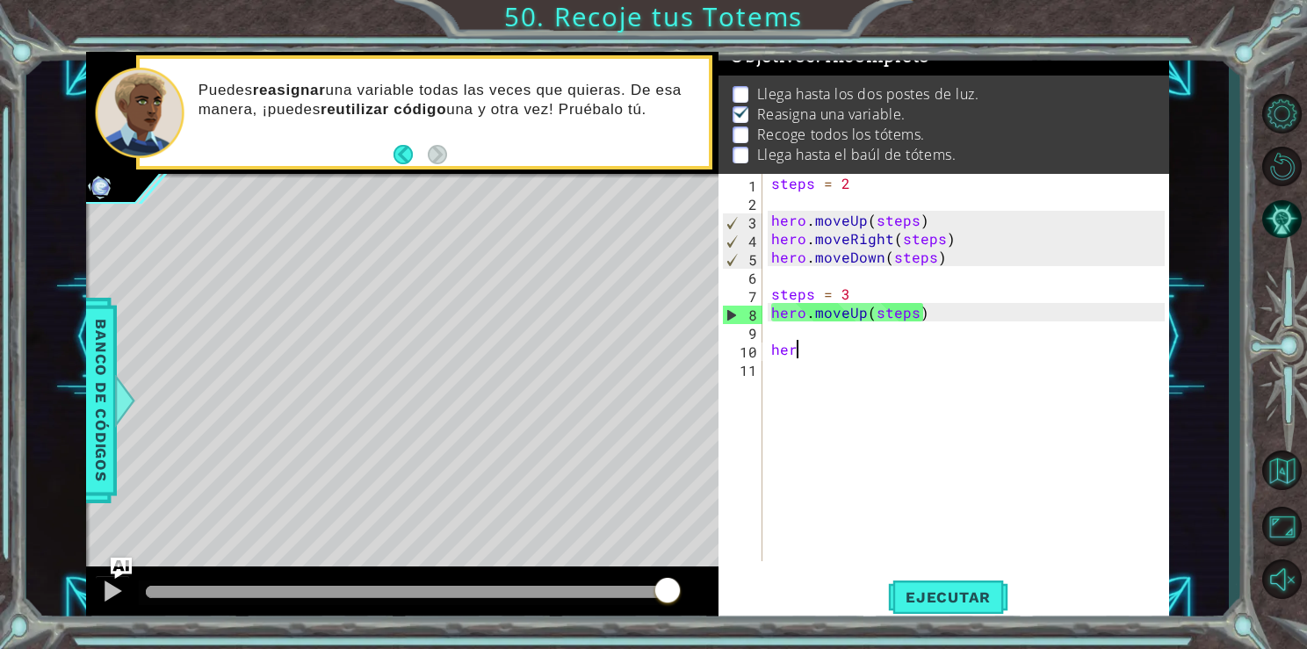
click at [828, 354] on div "steps = 2 hero . moveUp ( steps ) hero . moveRight ( steps ) hero . moveDown ( …" at bounding box center [971, 386] width 406 height 424
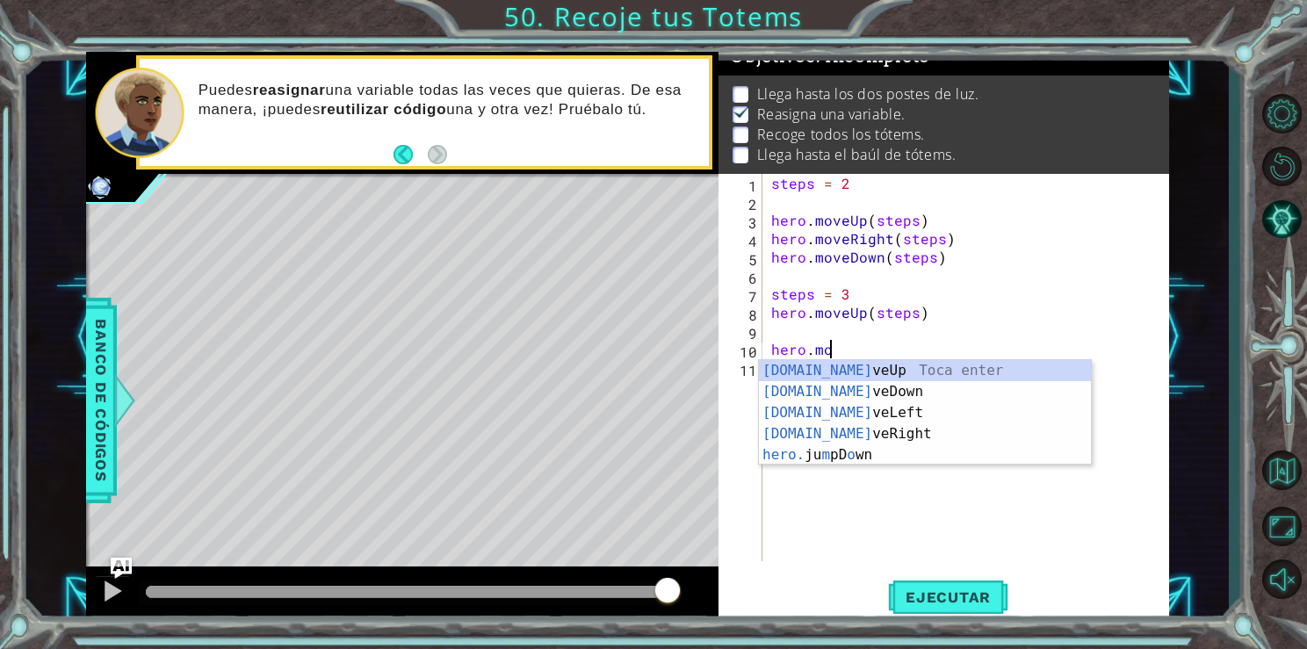
scroll to position [0, 3]
click at [845, 427] on div "[DOMAIN_NAME] veUp Toca enter [DOMAIN_NAME] veDown Toca enter [DOMAIN_NAME] veL…" at bounding box center [925, 434] width 332 height 148
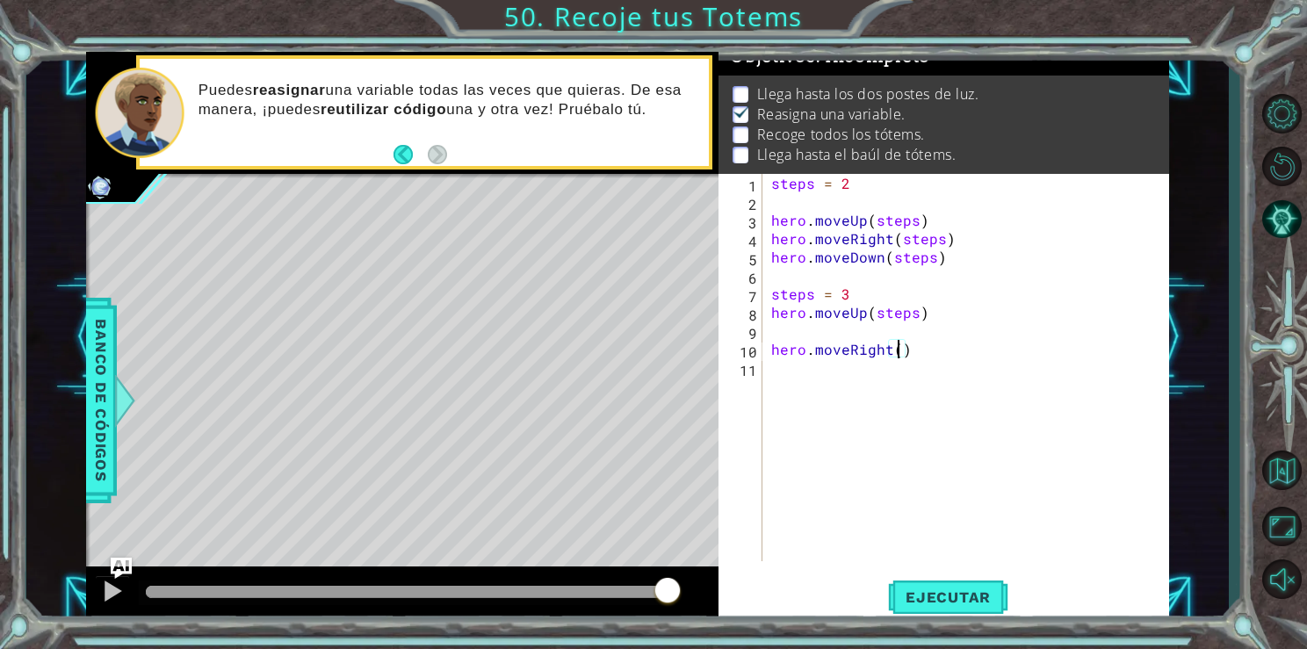
scroll to position [0, 7]
type textarea "hero.moveRight(2)"
click at [951, 578] on button "Ejecutar" at bounding box center [948, 597] width 120 height 45
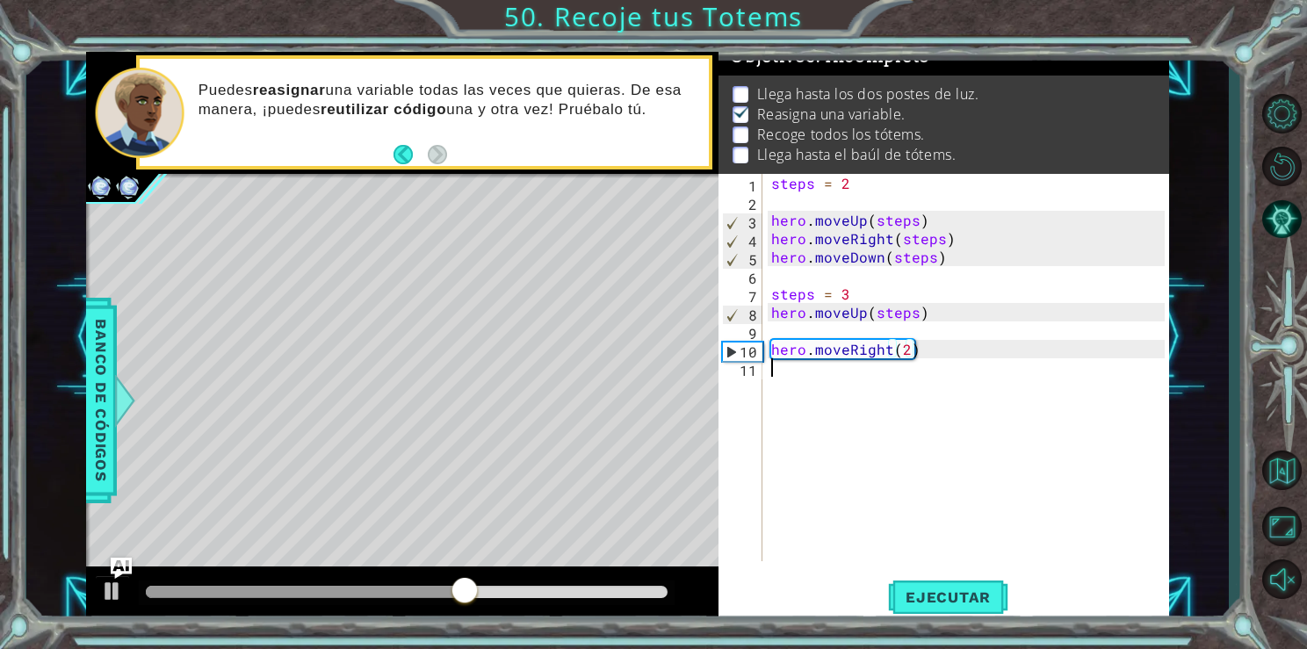
click at [874, 397] on div "steps = 2 hero . moveUp ( steps ) hero . moveRight ( steps ) hero . moveDown ( …" at bounding box center [971, 386] width 406 height 424
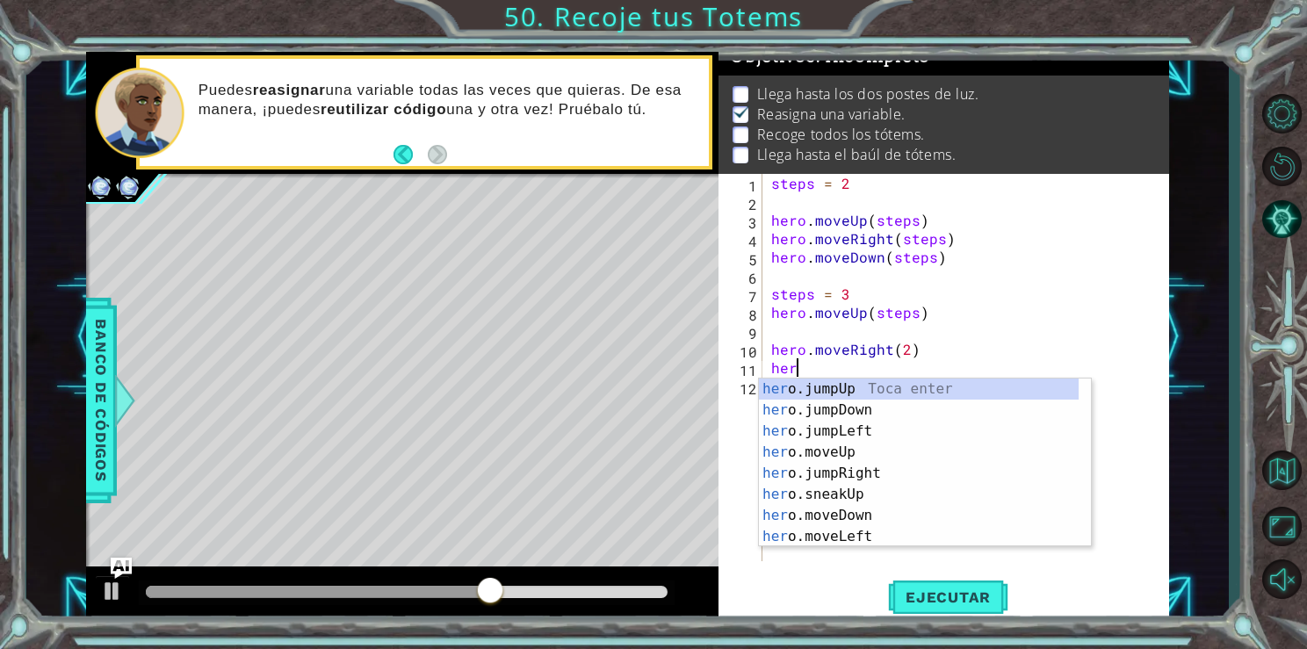
scroll to position [0, 0]
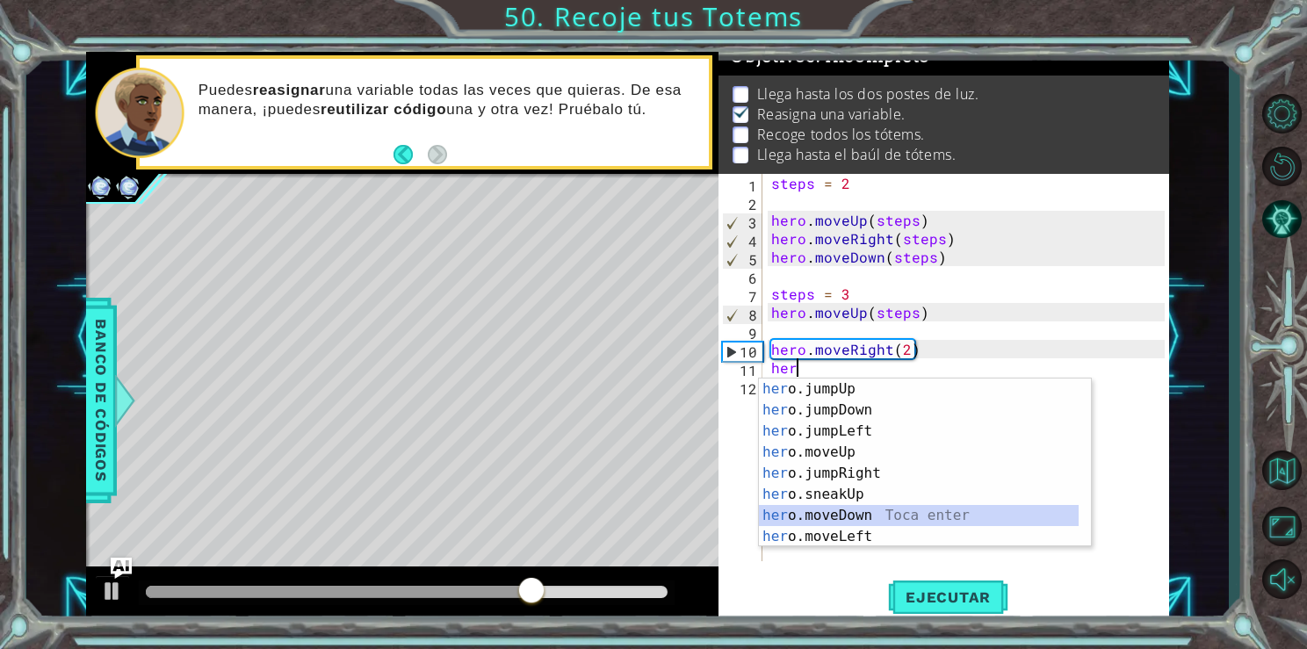
click at [850, 513] on div "her o.jumpUp Toca enter her o.jumpDown Toca enter her o.jumpLeft Toca enter her…" at bounding box center [919, 484] width 320 height 211
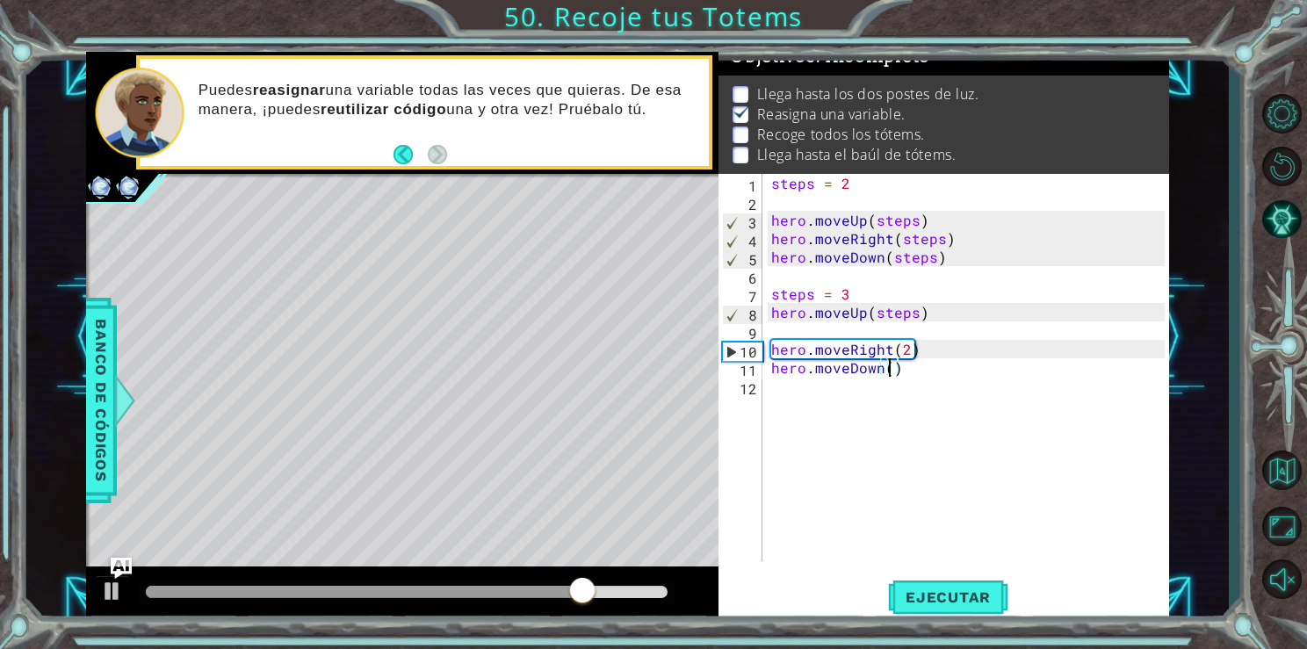
type textarea "hero.moveDown(3)"
click at [821, 399] on div "steps = 2 hero . moveUp ( steps ) hero . moveRight ( steps ) hero . moveDown ( …" at bounding box center [971, 386] width 406 height 424
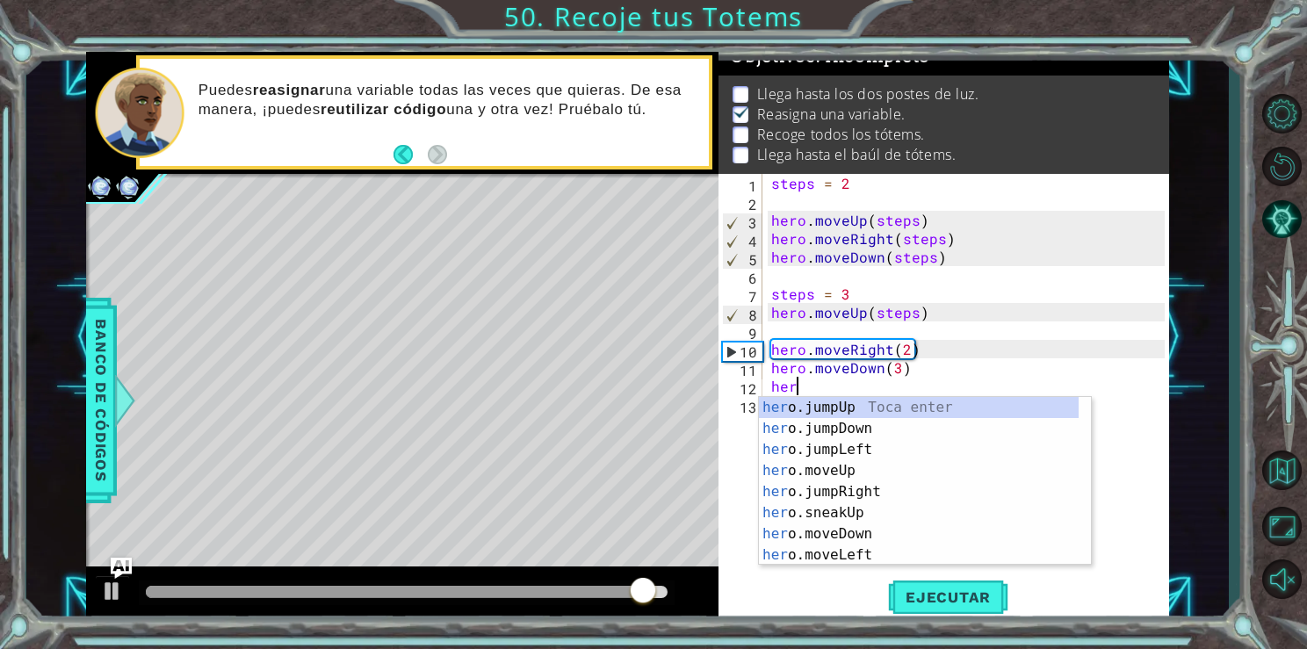
scroll to position [0, 0]
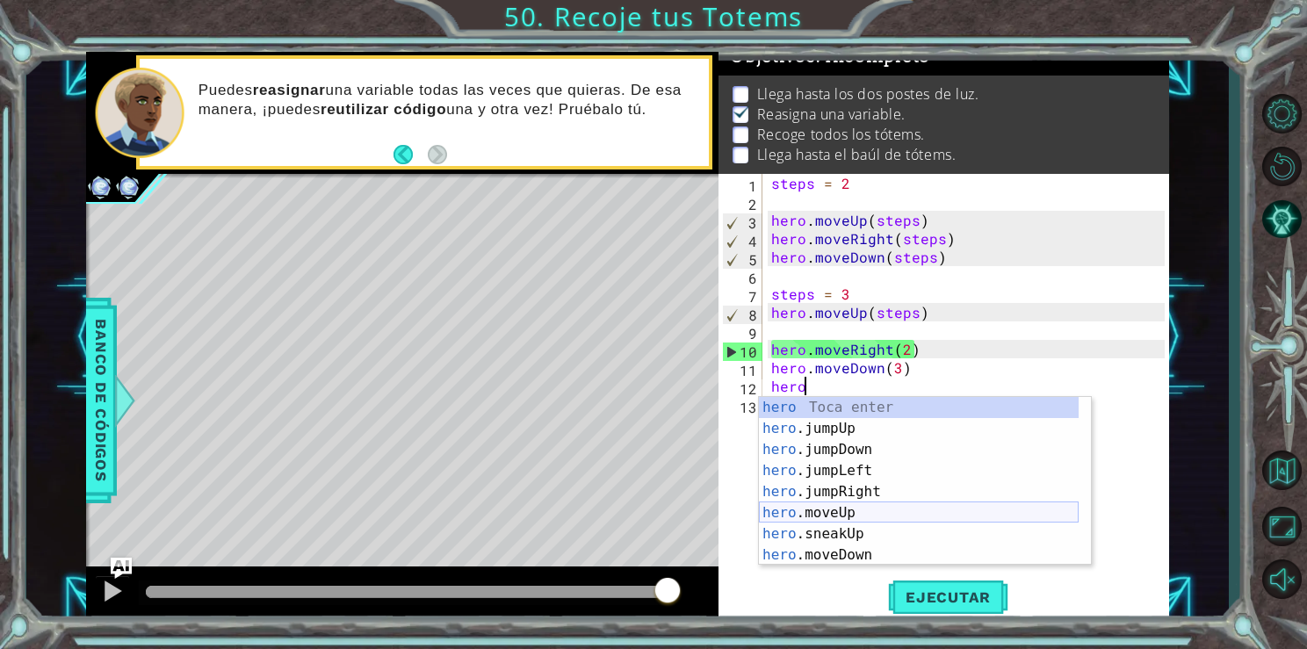
click at [868, 512] on div "hero Toca enter hero .jumpUp Toca enter hero .jumpDown Toca enter hero .jumpLef…" at bounding box center [919, 502] width 320 height 211
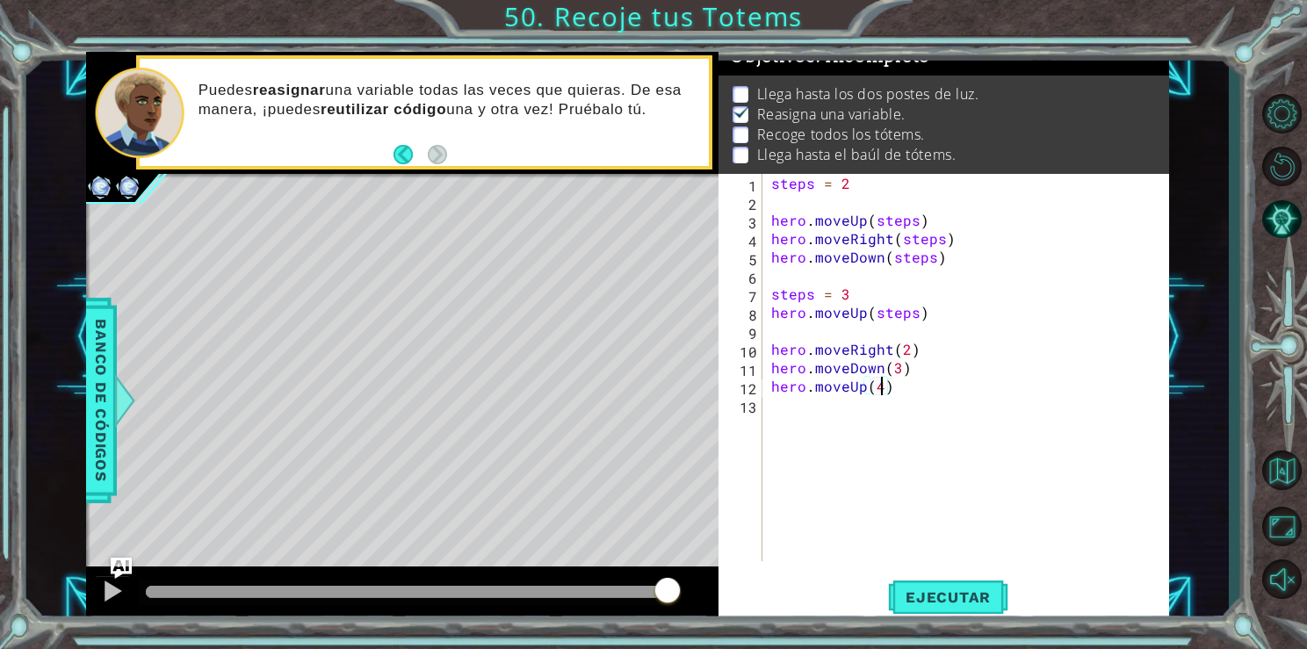
scroll to position [0, 6]
type textarea "hero.moveUp(4)"
click at [992, 627] on div "1 ההההההההההההההההההההההההההההההההההההההההההההההההההההההההההההההההההההההההההההה…" at bounding box center [653, 324] width 1307 height 649
click at [960, 589] on span "Ejecutar" at bounding box center [948, 598] width 120 height 18
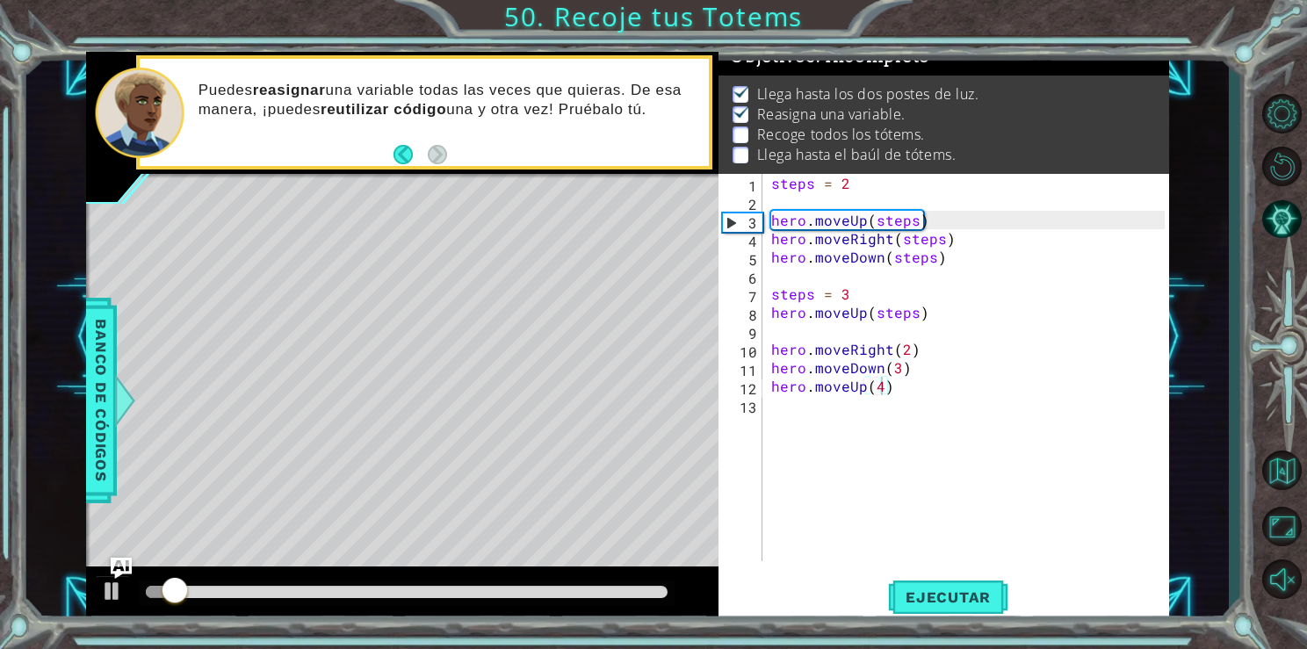
drag, startPoint x: 541, startPoint y: 600, endPoint x: 607, endPoint y: 597, distance: 66.0
click at [607, 597] on div at bounding box center [407, 593] width 537 height 25
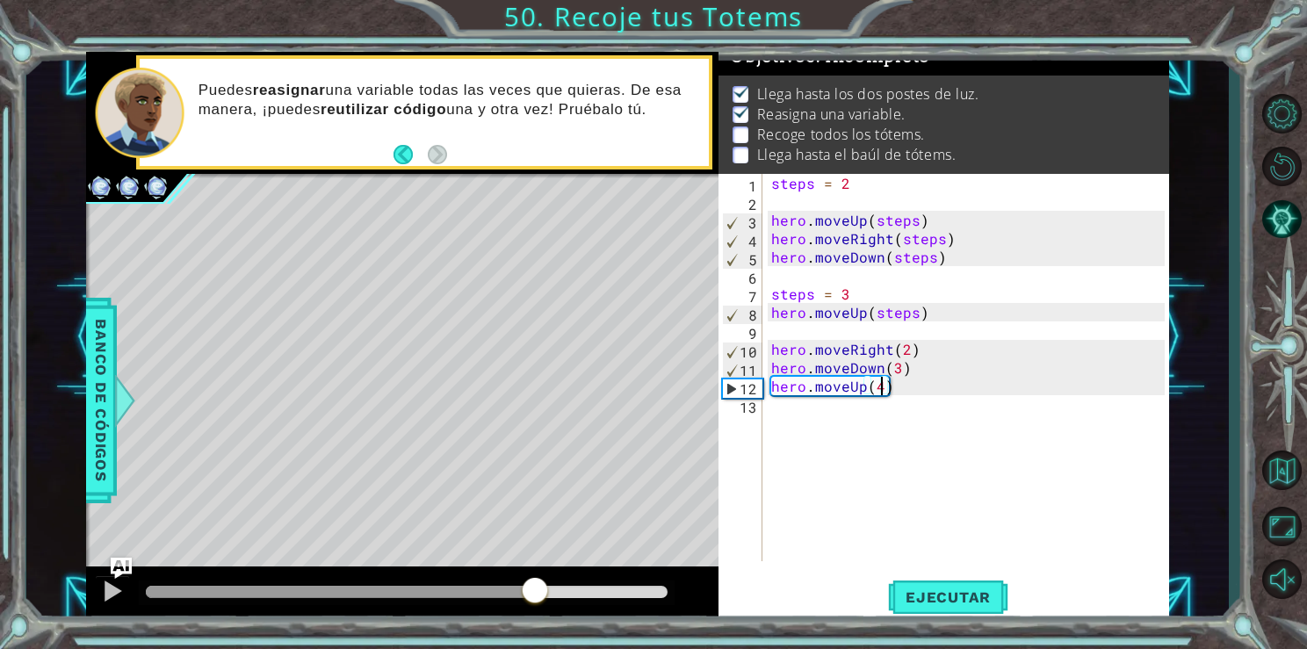
drag, startPoint x: 466, startPoint y: 589, endPoint x: 568, endPoint y: 586, distance: 101.9
click at [568, 586] on div at bounding box center [407, 592] width 523 height 12
click at [780, 419] on div "steps = 2 hero . moveUp ( steps ) hero . moveRight ( steps ) hero . moveDown ( …" at bounding box center [971, 386] width 406 height 424
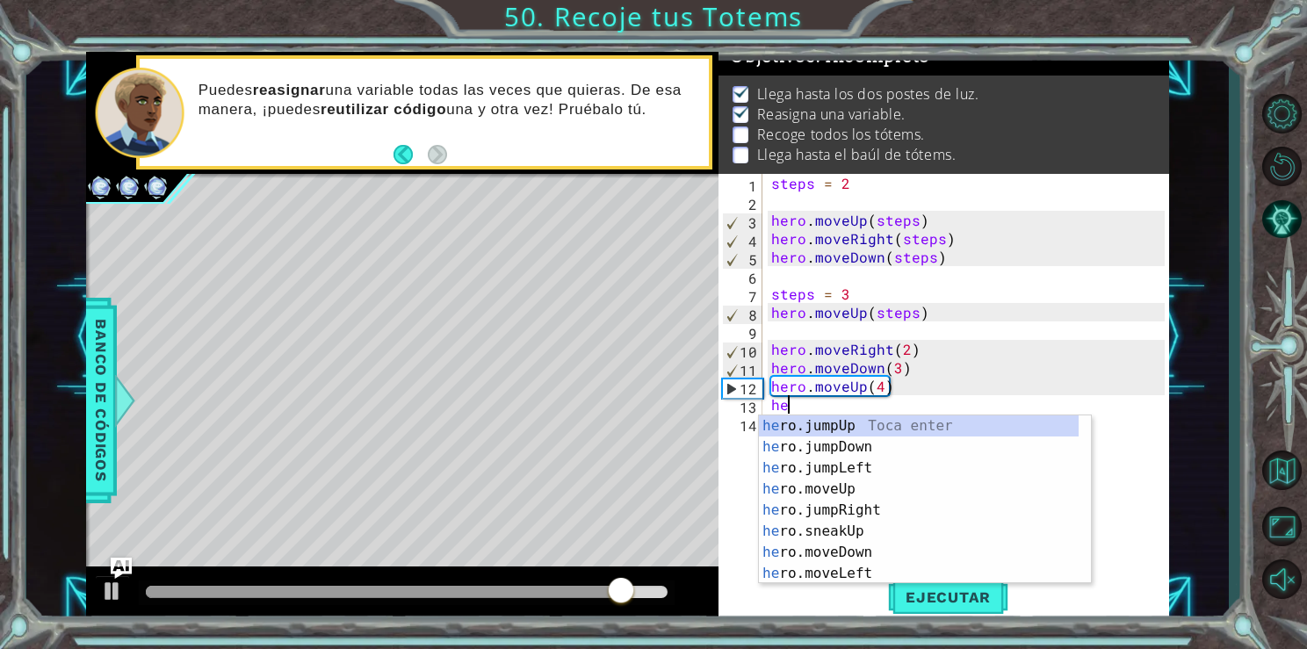
type textarea "her"
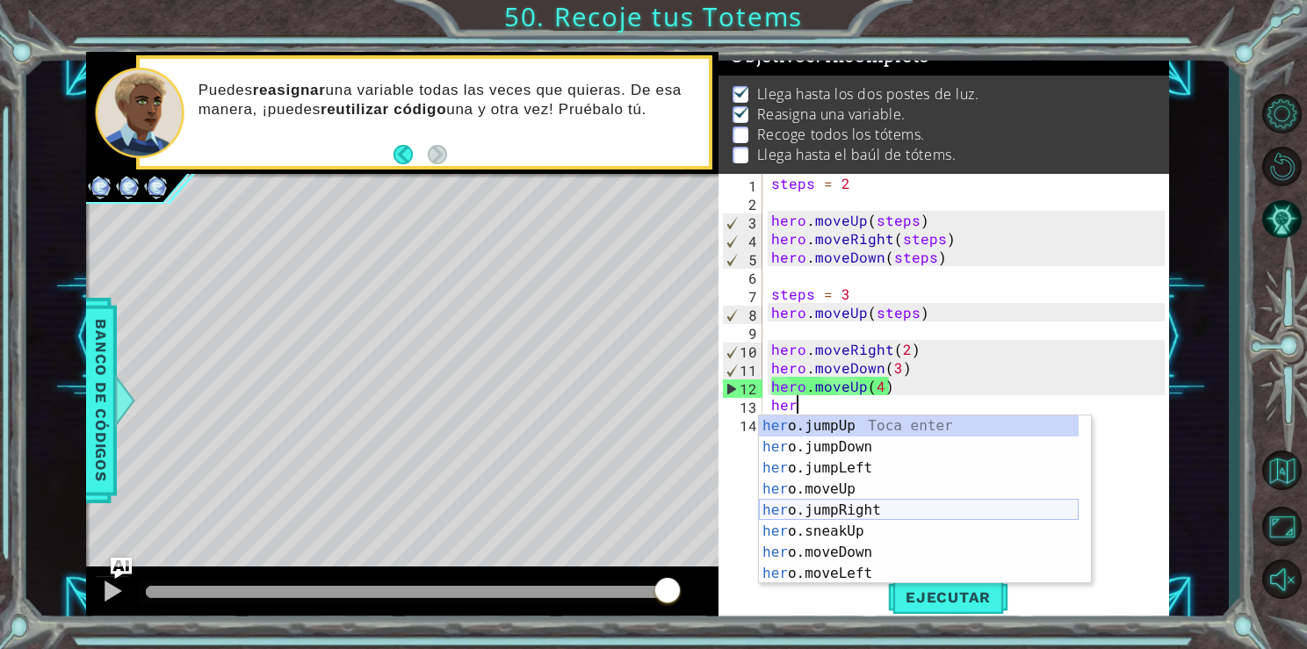
click at [854, 501] on div "her o.jumpUp Toca enter her o.jumpDown Toca enter her o.jumpLeft Toca enter her…" at bounding box center [919, 521] width 320 height 211
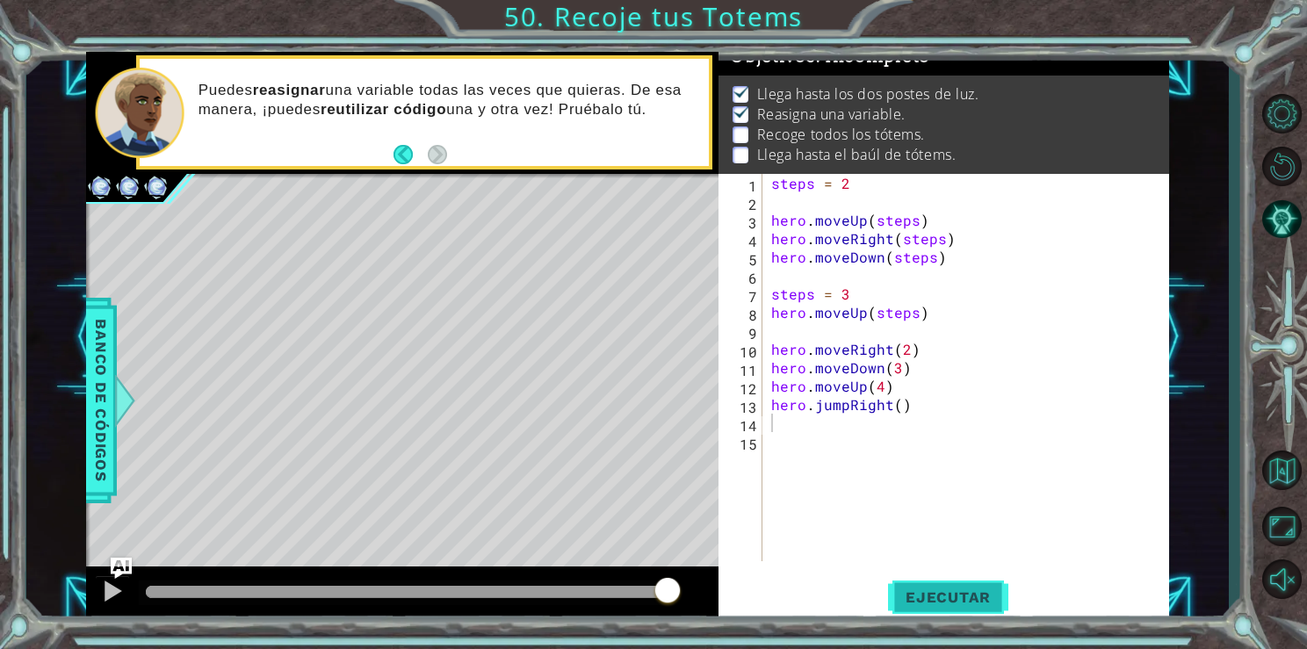
click at [941, 594] on span "Ejecutar" at bounding box center [948, 598] width 120 height 18
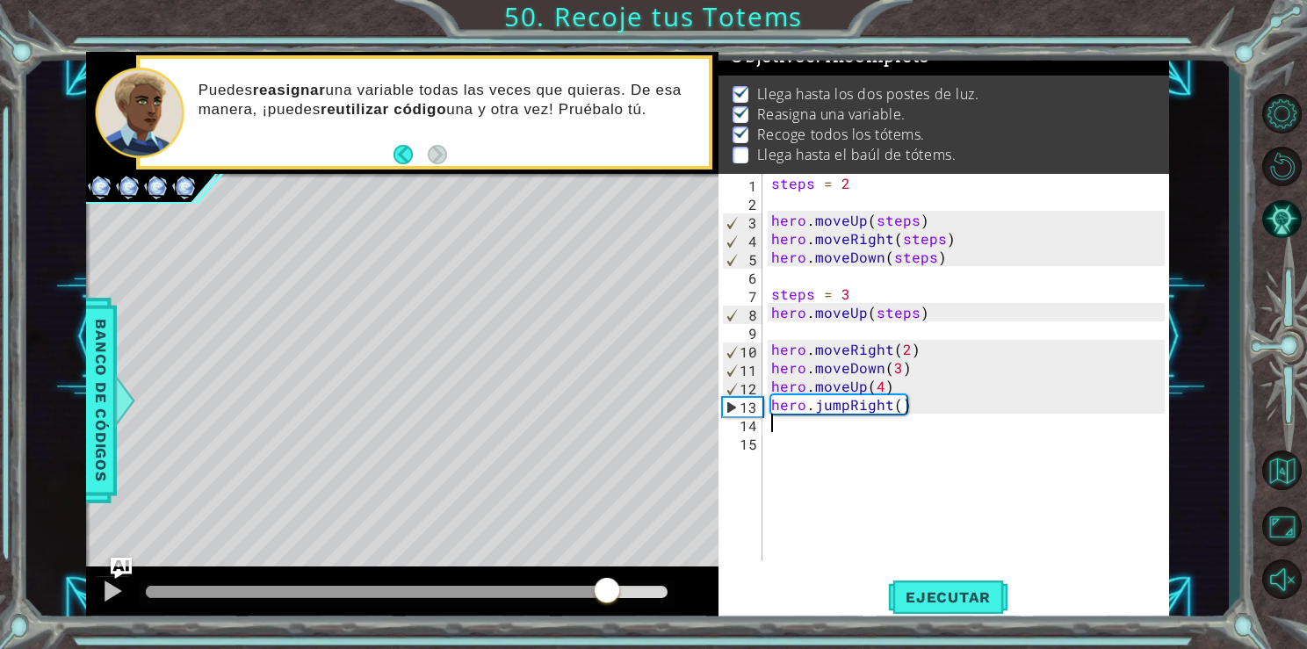
drag, startPoint x: 593, startPoint y: 590, endPoint x: 646, endPoint y: 589, distance: 52.7
click at [646, 589] on div at bounding box center [407, 592] width 523 height 12
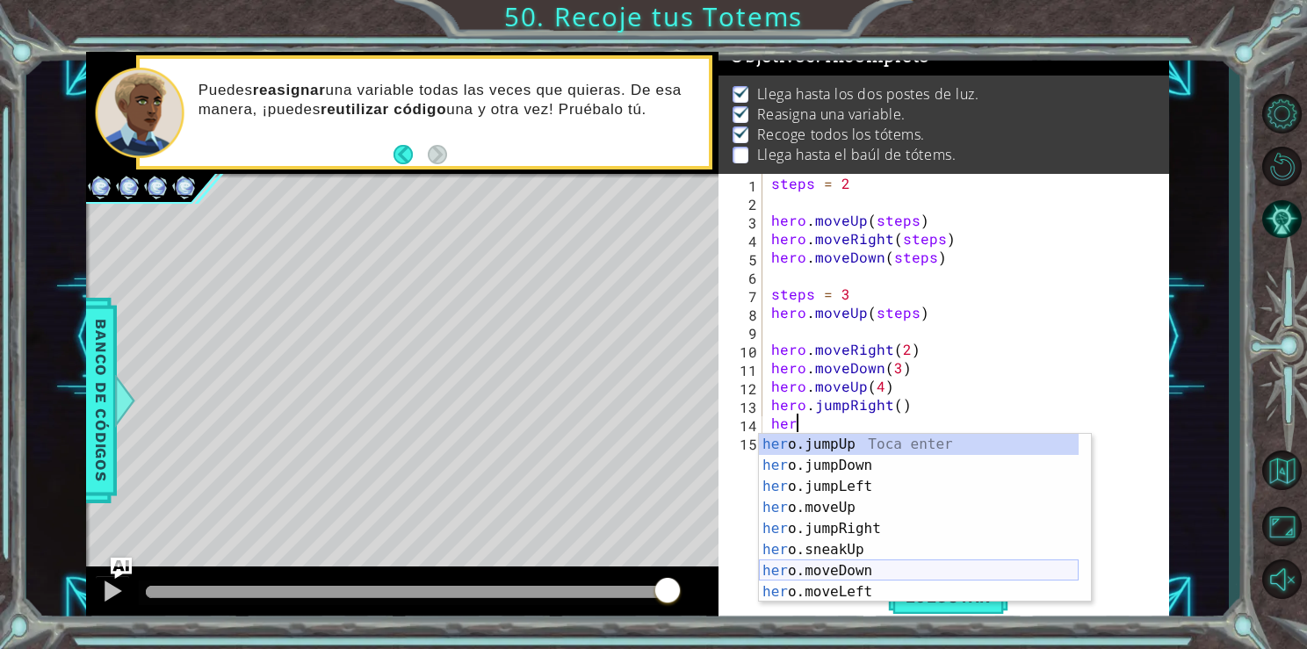
click at [825, 564] on div "her o.jumpUp Toca enter her o.jumpDown Toca enter her o.jumpLeft Toca enter her…" at bounding box center [919, 539] width 320 height 211
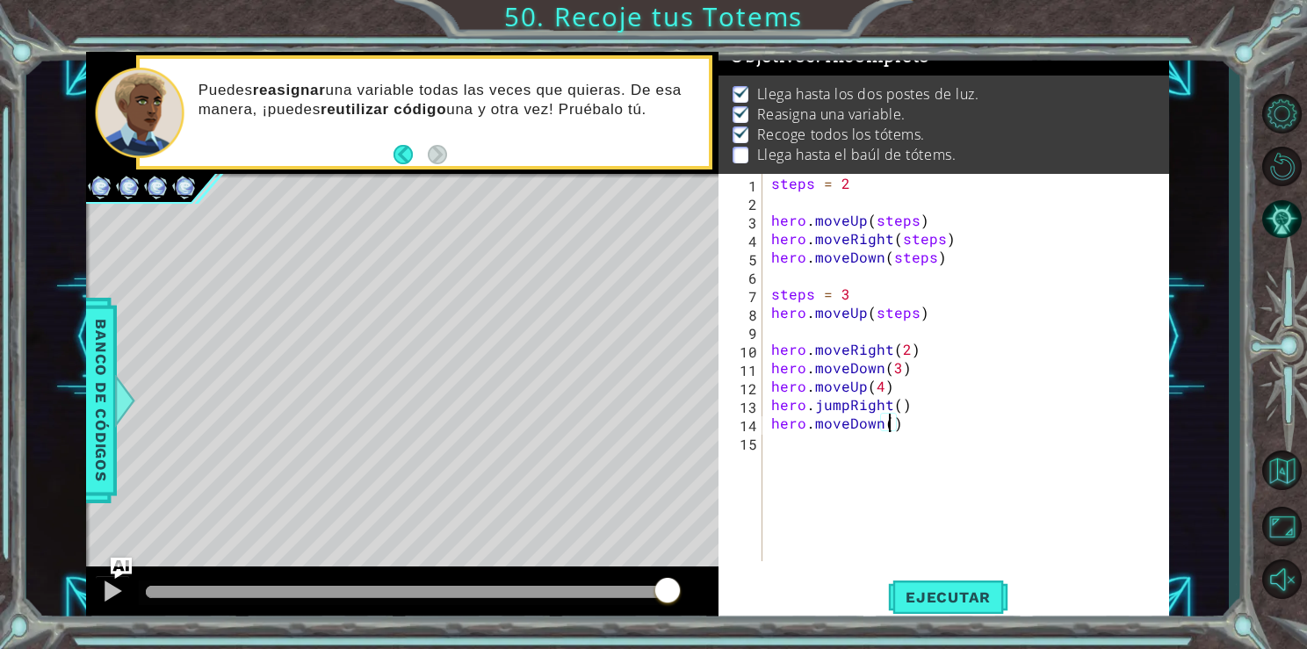
scroll to position [0, 7]
type textarea "hero.moveDown(4)"
click at [938, 587] on button "Ejecutar" at bounding box center [948, 597] width 120 height 45
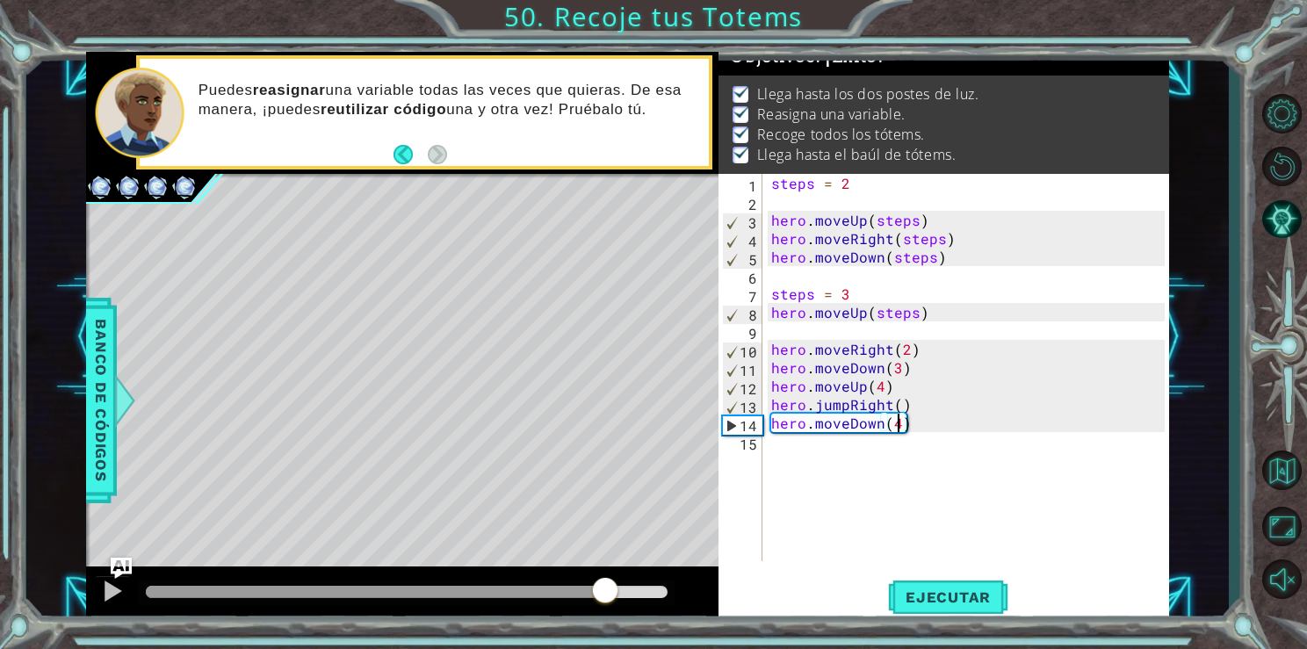
drag, startPoint x: 553, startPoint y: 594, endPoint x: 659, endPoint y: 593, distance: 106.3
click at [659, 593] on div at bounding box center [407, 592] width 523 height 12
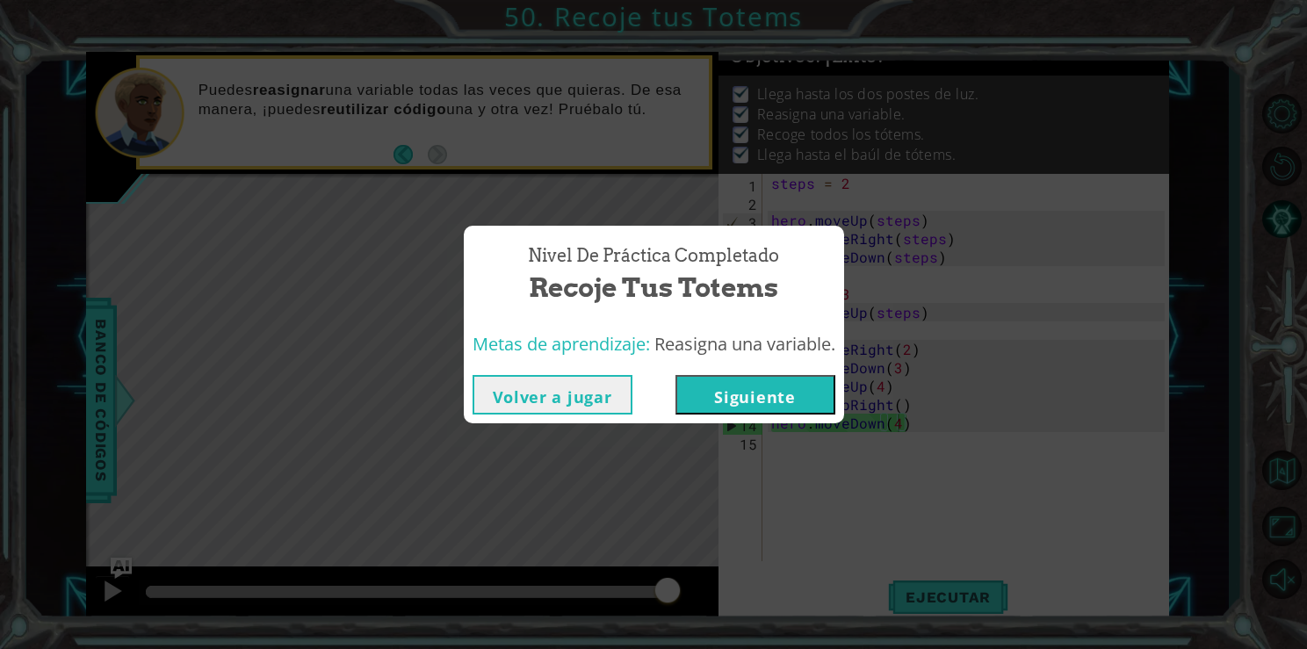
click at [710, 402] on button "Siguiente" at bounding box center [756, 395] width 160 height 40
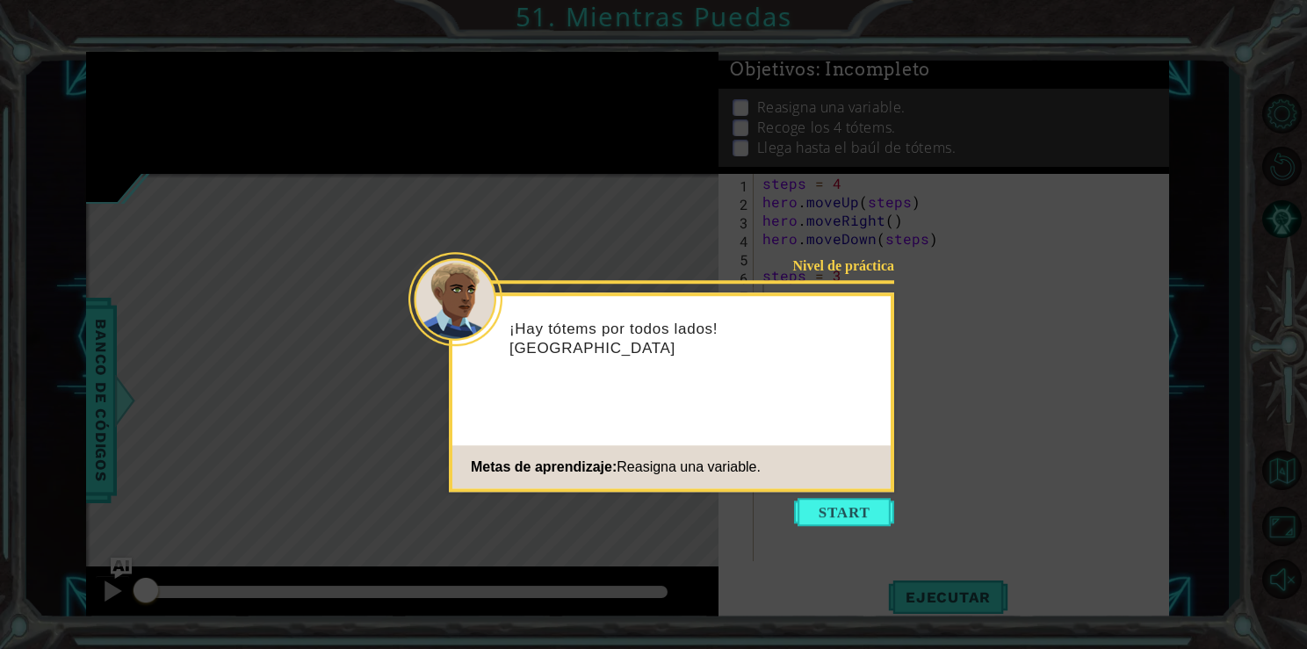
click at [878, 496] on icon at bounding box center [653, 324] width 1307 height 649
click at [876, 507] on button "Start" at bounding box center [844, 512] width 100 height 28
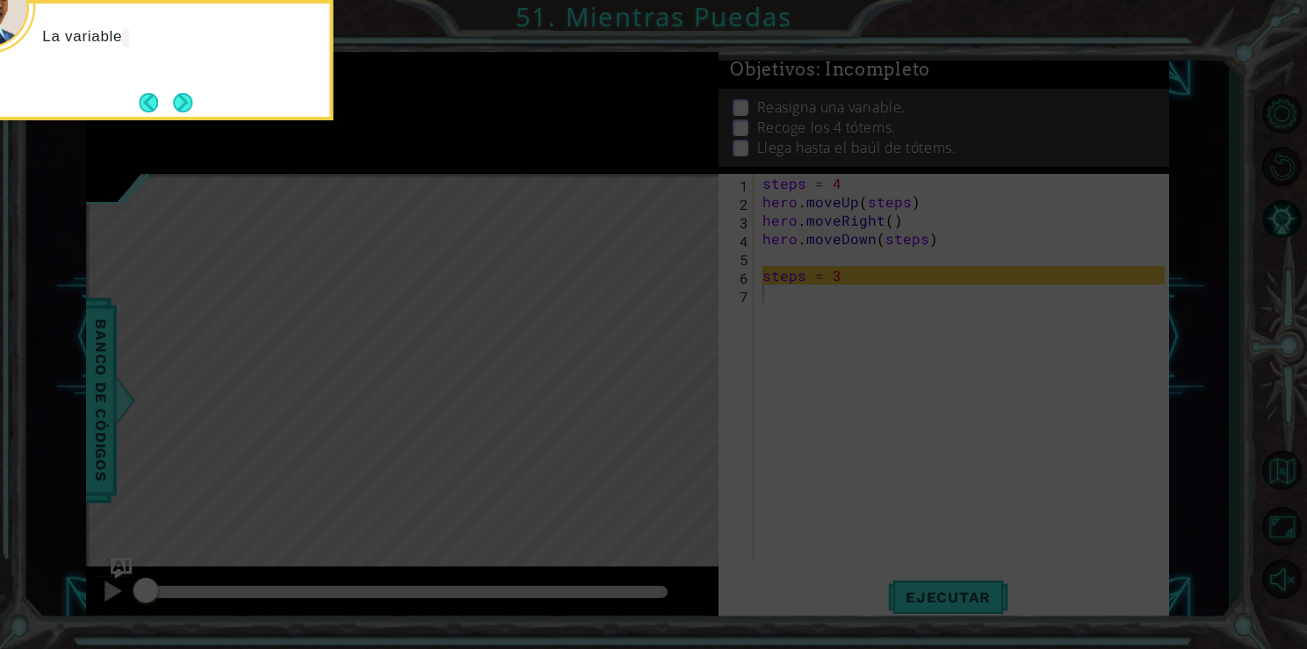
click at [765, 403] on icon at bounding box center [653, 324] width 1307 height 649
click at [185, 101] on button "Next" at bounding box center [182, 102] width 19 height 19
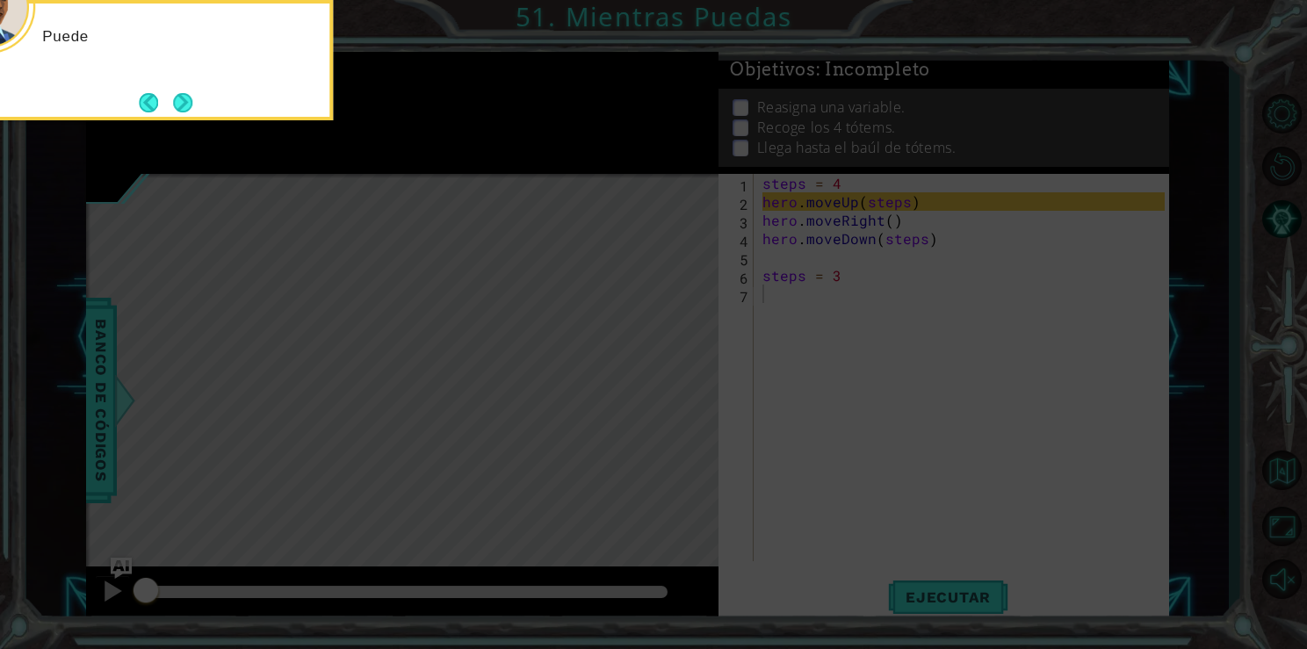
click at [185, 101] on button "Next" at bounding box center [183, 102] width 24 height 24
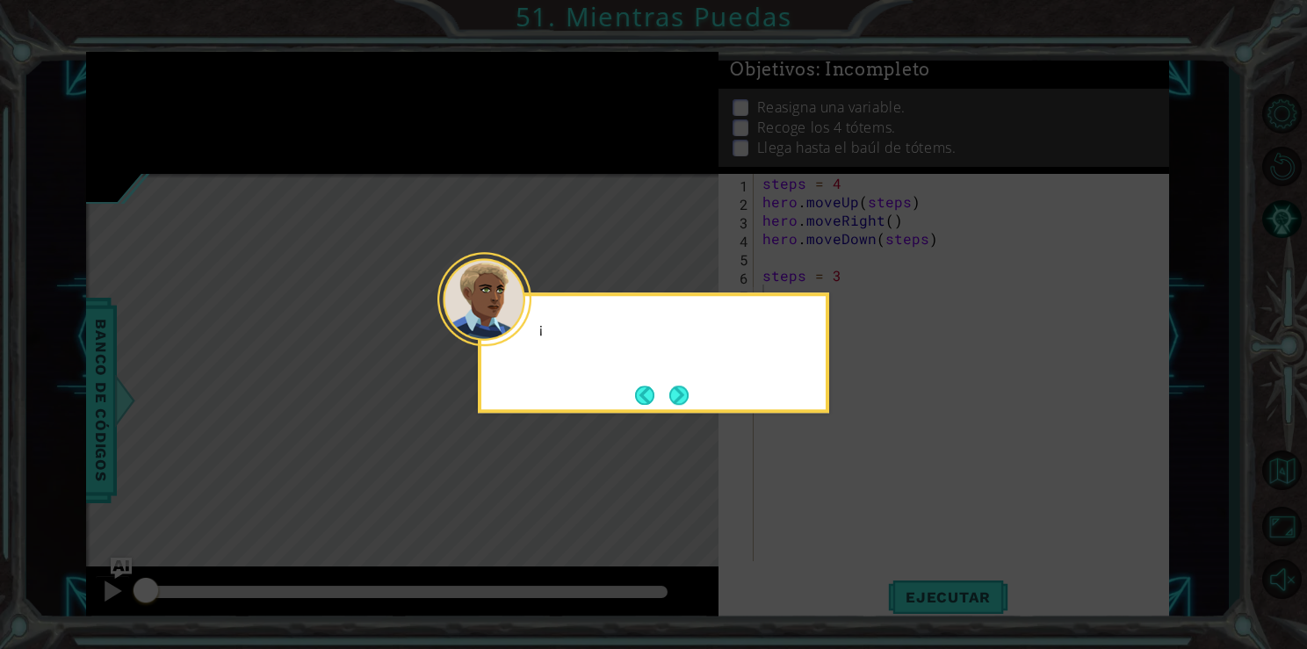
click at [185, 101] on icon at bounding box center [653, 324] width 1307 height 649
click at [683, 400] on button "Next" at bounding box center [678, 395] width 19 height 19
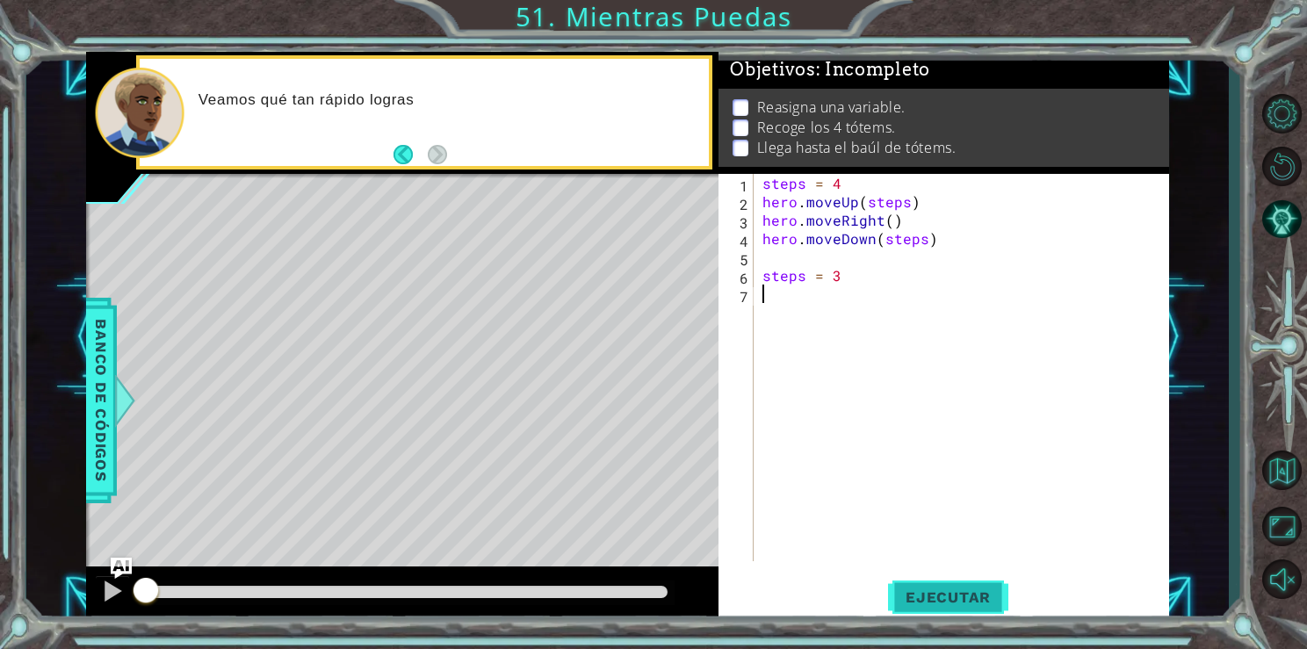
click at [973, 608] on button "Ejecutar" at bounding box center [948, 597] width 120 height 45
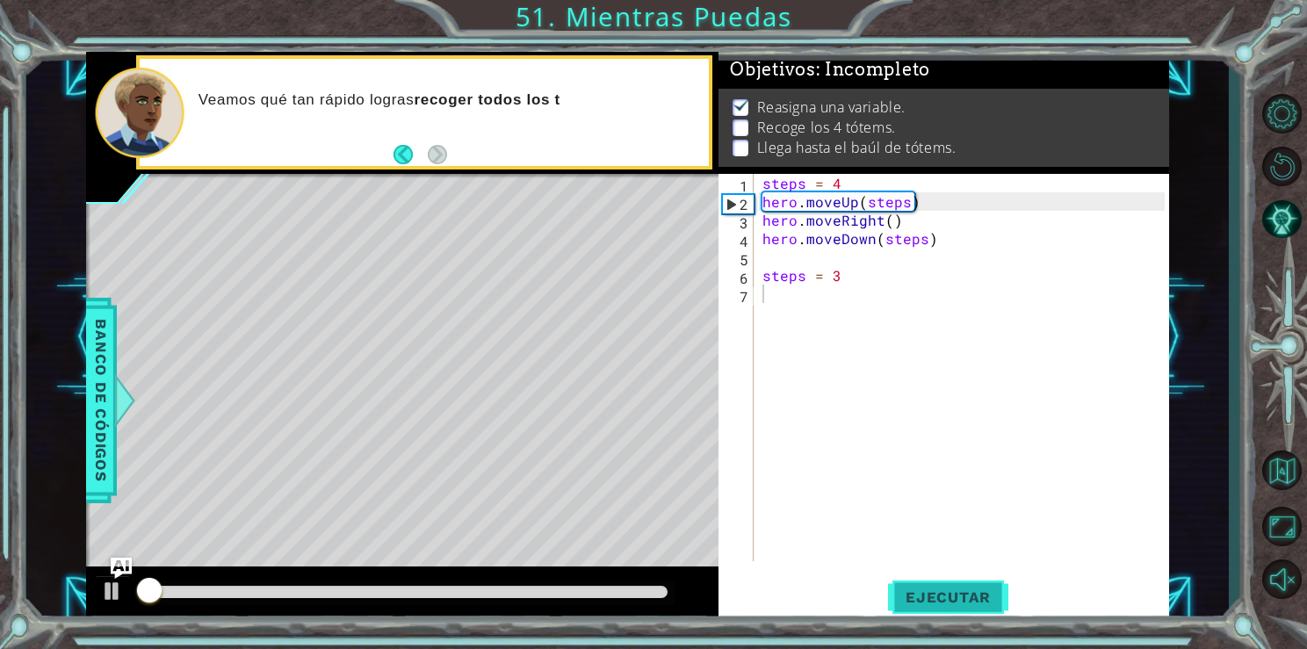
click at [970, 606] on span "Ejecutar" at bounding box center [948, 598] width 120 height 18
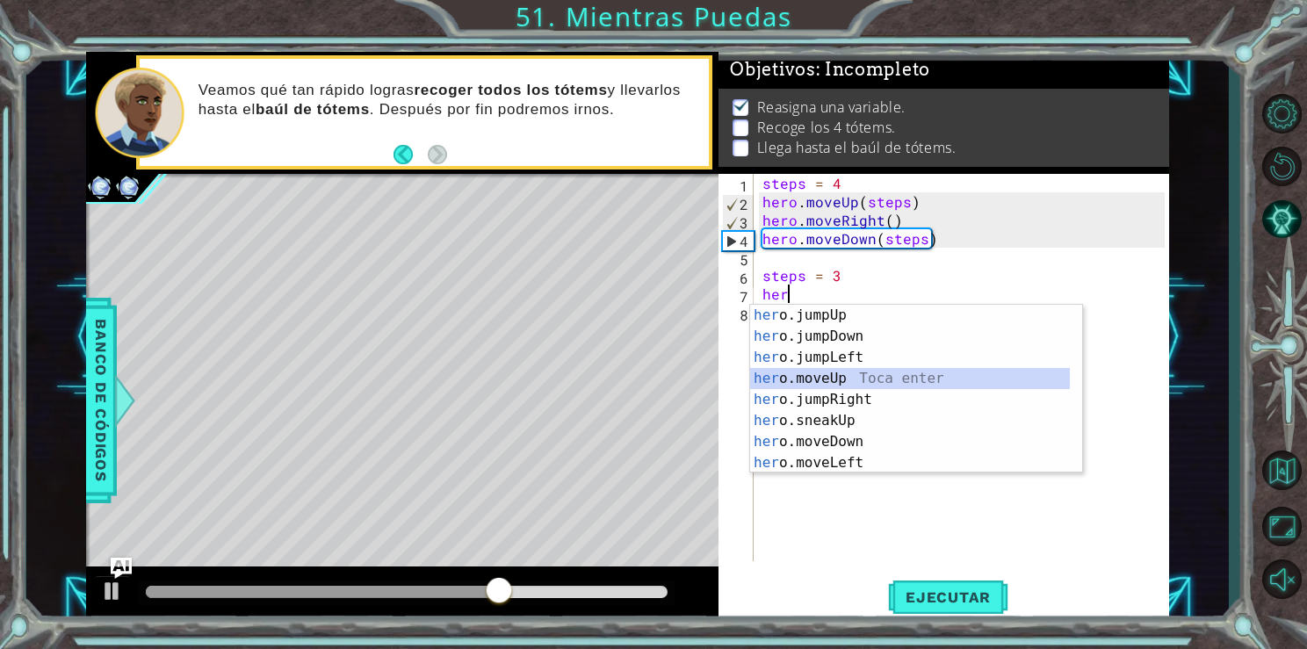
click at [828, 369] on div "her o.jumpUp Toca enter her o.jumpDown Toca enter her o.jumpLeft Toca enter her…" at bounding box center [910, 410] width 320 height 211
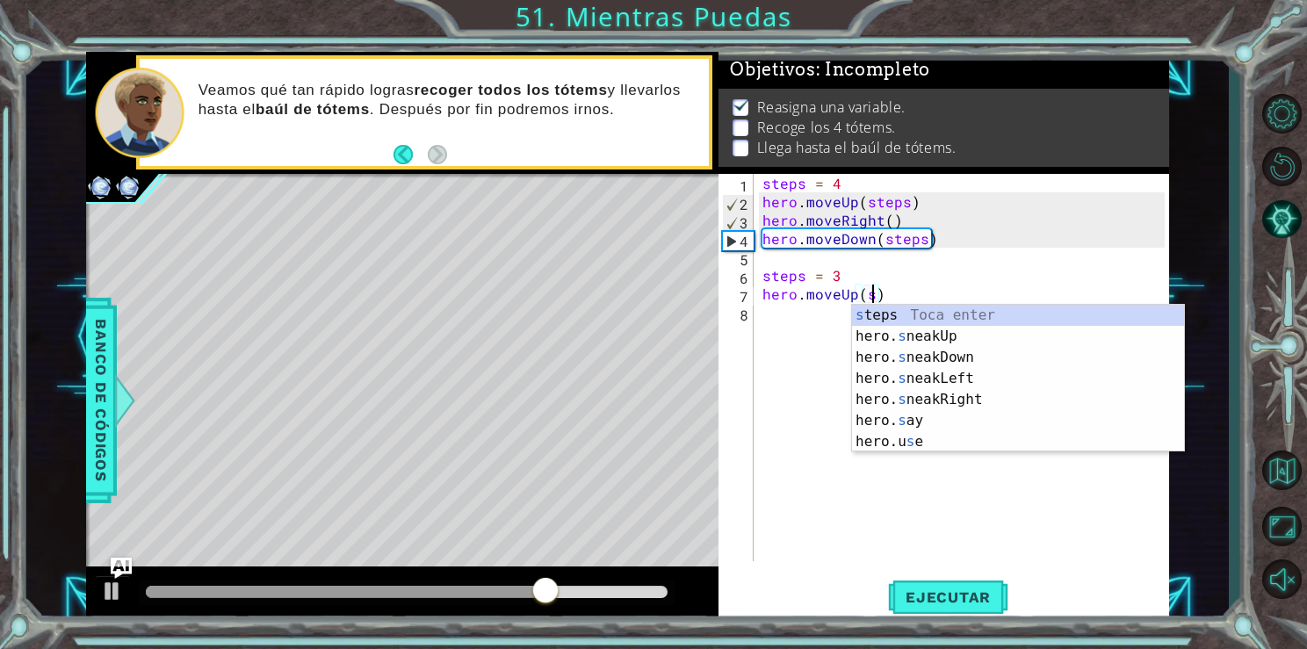
scroll to position [0, 7]
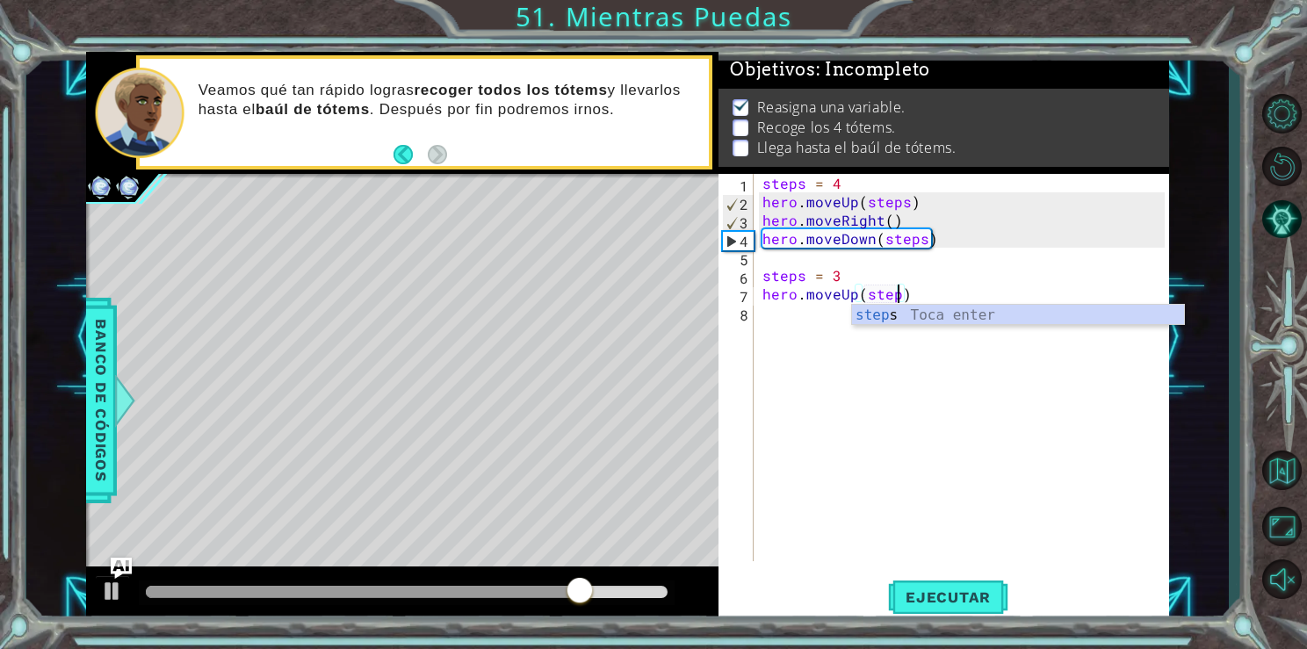
type textarea "hero.moveUp(steps)"
click at [801, 311] on div "steps = 4 hero . moveUp ( steps ) hero . moveRight ( ) hero . moveDown ( steps …" at bounding box center [966, 386] width 414 height 424
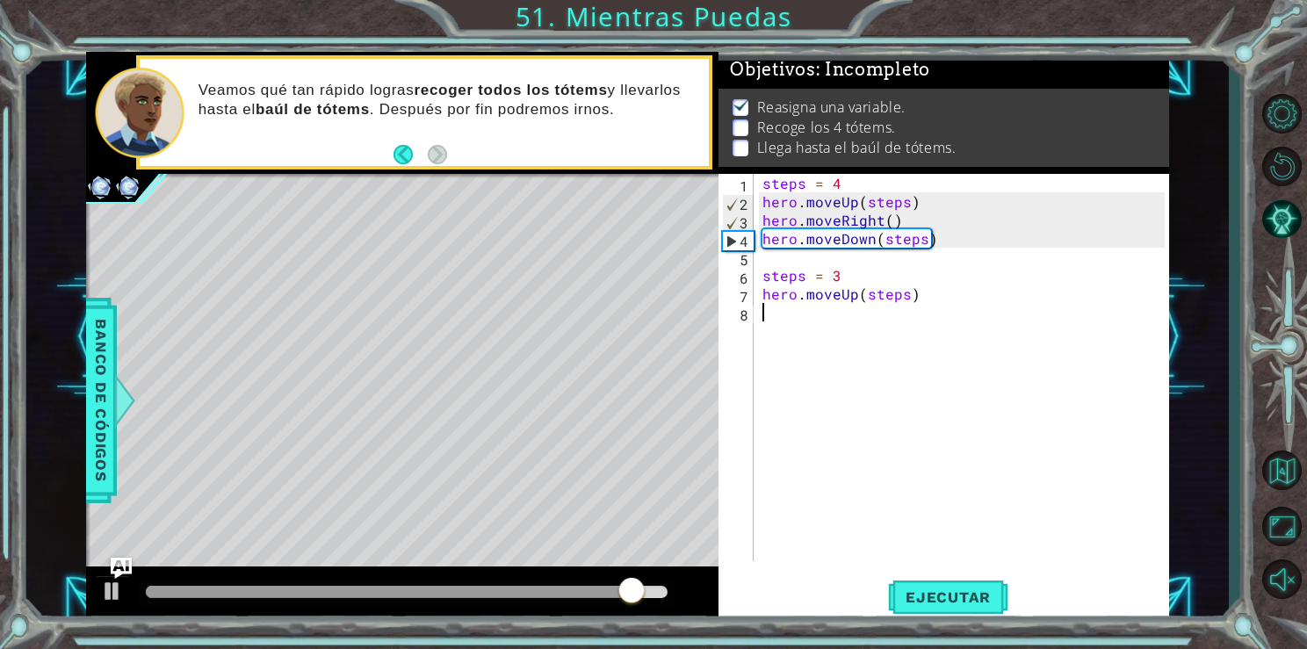
scroll to position [0, 0]
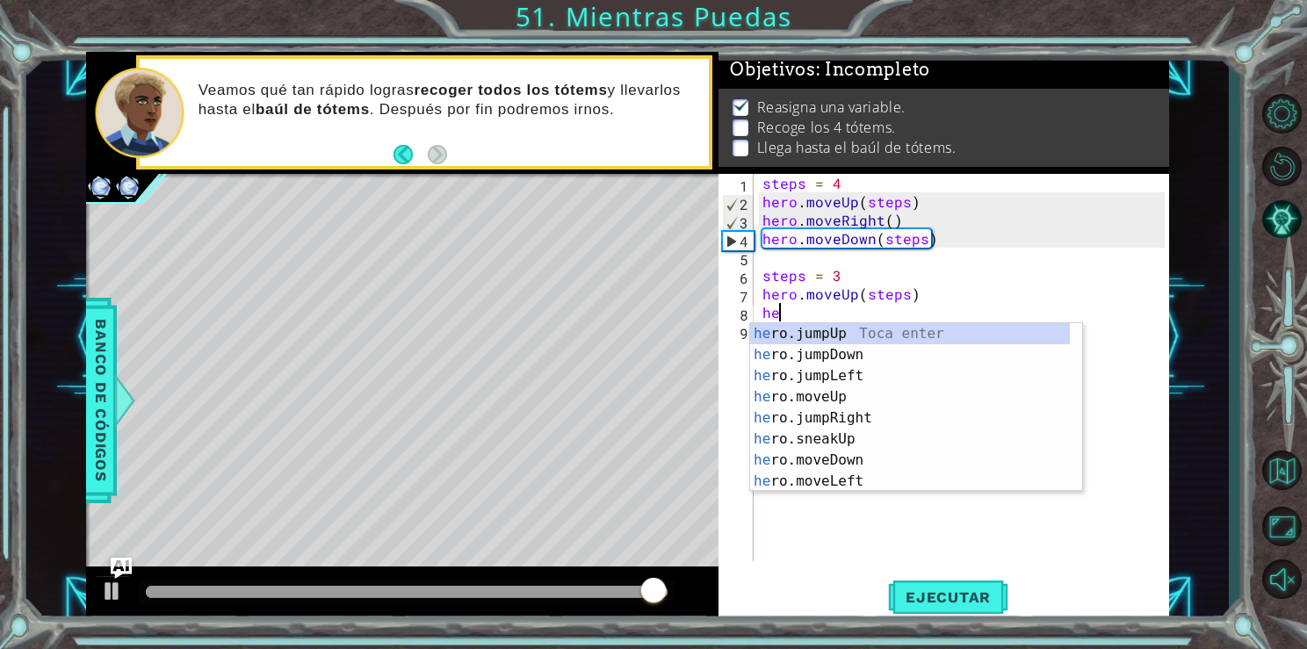
type textarea "her"
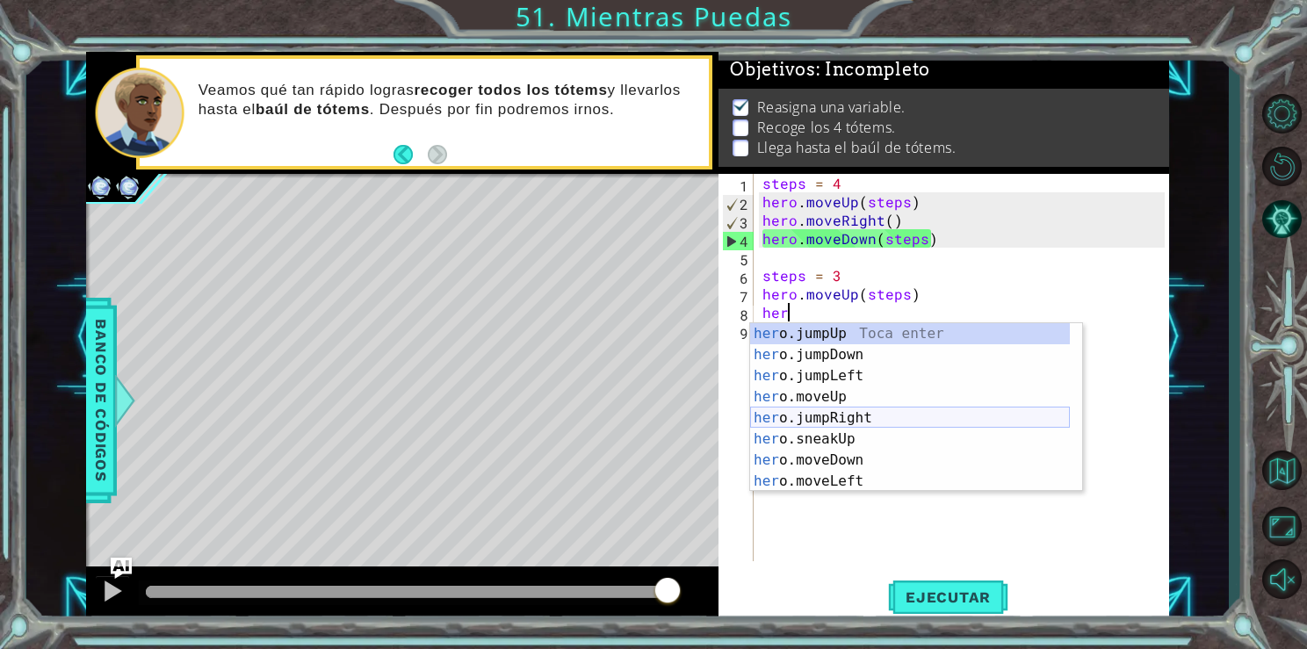
click at [834, 416] on div "her o.jumpUp Toca enter her o.jumpDown Toca enter her o.jumpLeft Toca enter her…" at bounding box center [910, 428] width 320 height 211
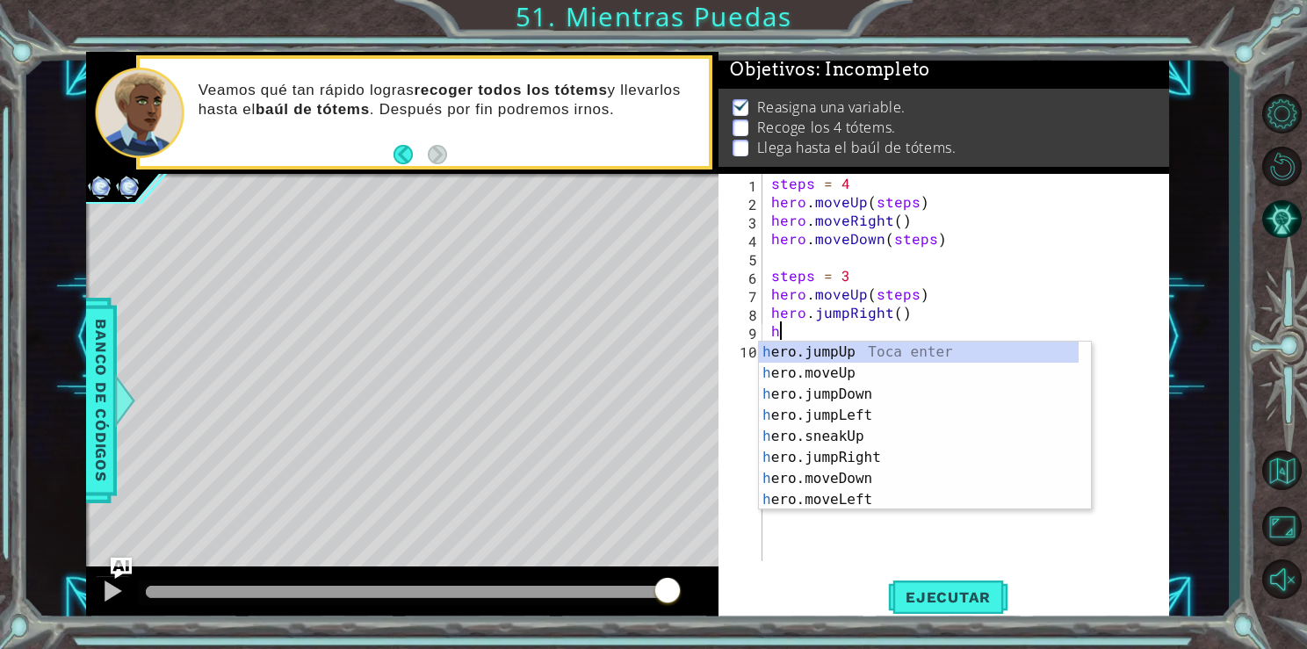
type textarea "he"
click at [829, 368] on div "he ro.jumpUp Toca enter he ro.jumpDown Toca enter he ro.jumpLeft Toca enter he …" at bounding box center [919, 447] width 320 height 211
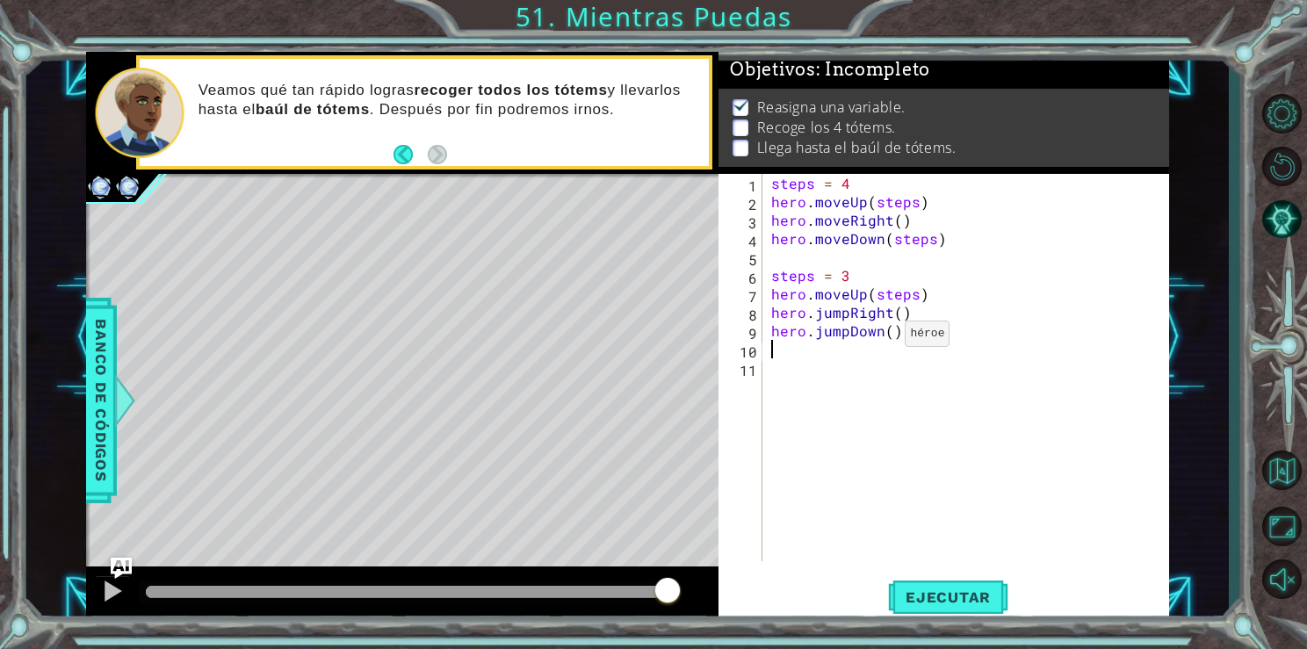
click at [886, 336] on div "steps = 4 hero . moveUp ( steps ) hero . moveRight ( ) hero . moveDown ( steps …" at bounding box center [971, 386] width 406 height 424
type textarea "hero.jumpDown(steps)"
click at [904, 351] on div "steps Toca enter" at bounding box center [1043, 373] width 332 height 63
click at [799, 354] on div "steps = 4 hero . moveUp ( steps ) hero . moveRight ( ) hero . moveDown ( steps …" at bounding box center [971, 386] width 406 height 424
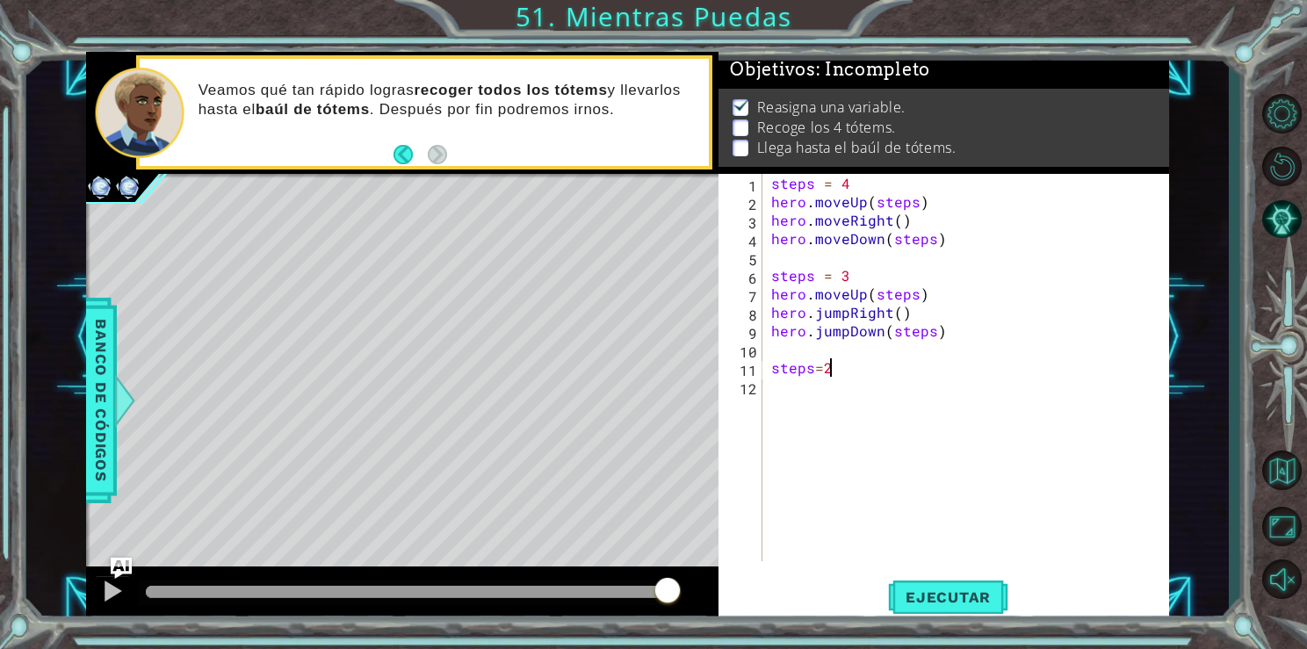
scroll to position [0, 3]
click at [929, 630] on div "1 ההההההההההההההההההההההההההההההההההההההההההההההההההההההההההההההההההההההההההההה…" at bounding box center [653, 324] width 1307 height 649
click at [929, 618] on button "Ejecutar" at bounding box center [948, 597] width 120 height 45
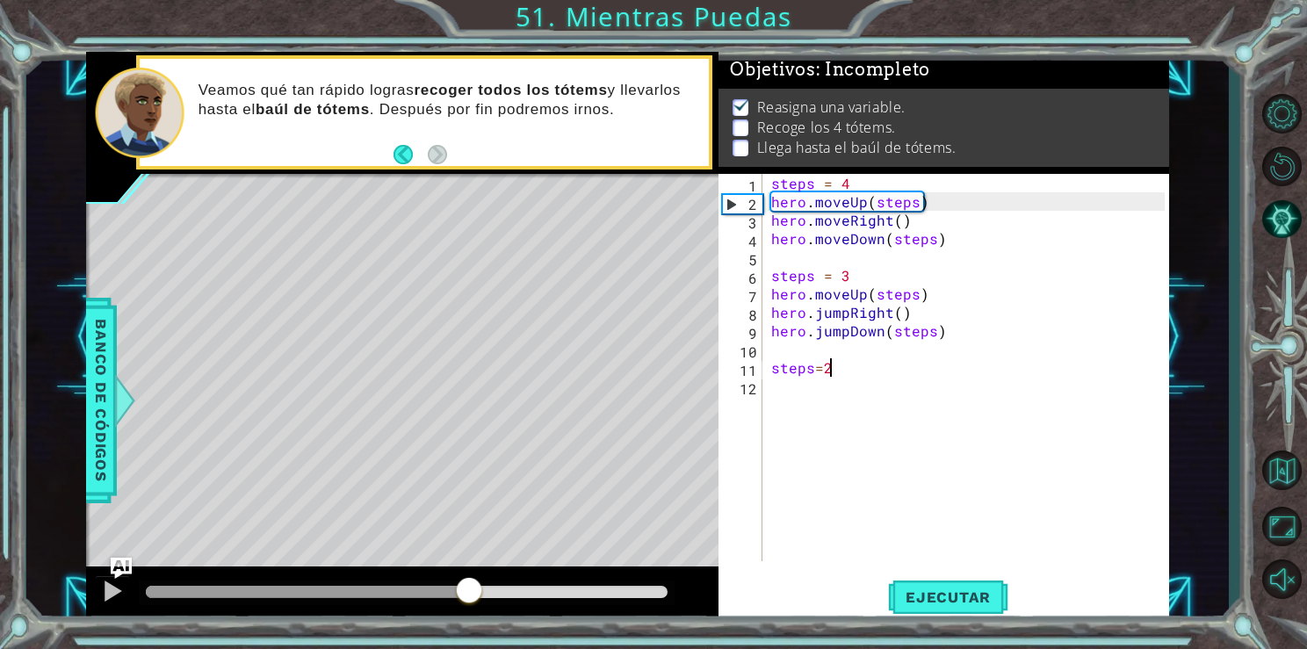
drag, startPoint x: 470, startPoint y: 596, endPoint x: 647, endPoint y: 615, distance: 177.6
click at [647, 615] on div at bounding box center [402, 595] width 633 height 56
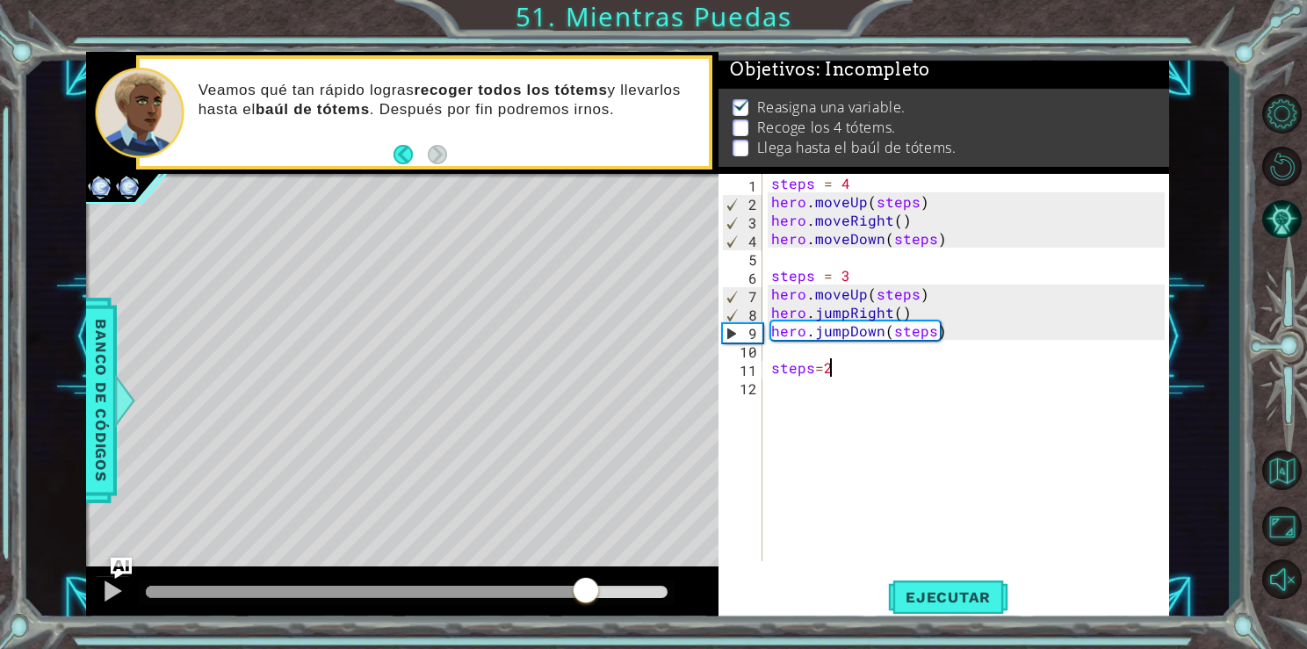
drag, startPoint x: 660, startPoint y: 592, endPoint x: 435, endPoint y: 602, distance: 225.1
click at [570, 602] on div at bounding box center [586, 592] width 32 height 32
drag, startPoint x: 458, startPoint y: 582, endPoint x: 269, endPoint y: 596, distance: 189.4
click at [387, 596] on div at bounding box center [403, 592] width 32 height 32
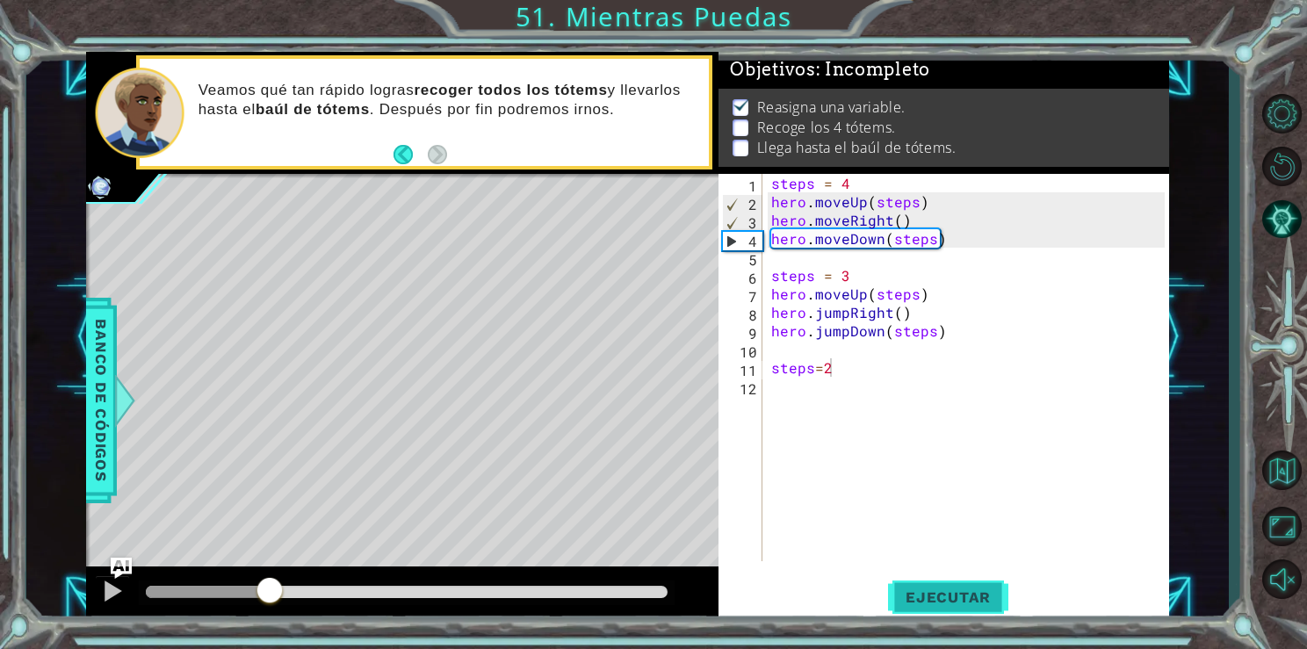
click at [901, 589] on span "Ejecutar" at bounding box center [948, 598] width 120 height 18
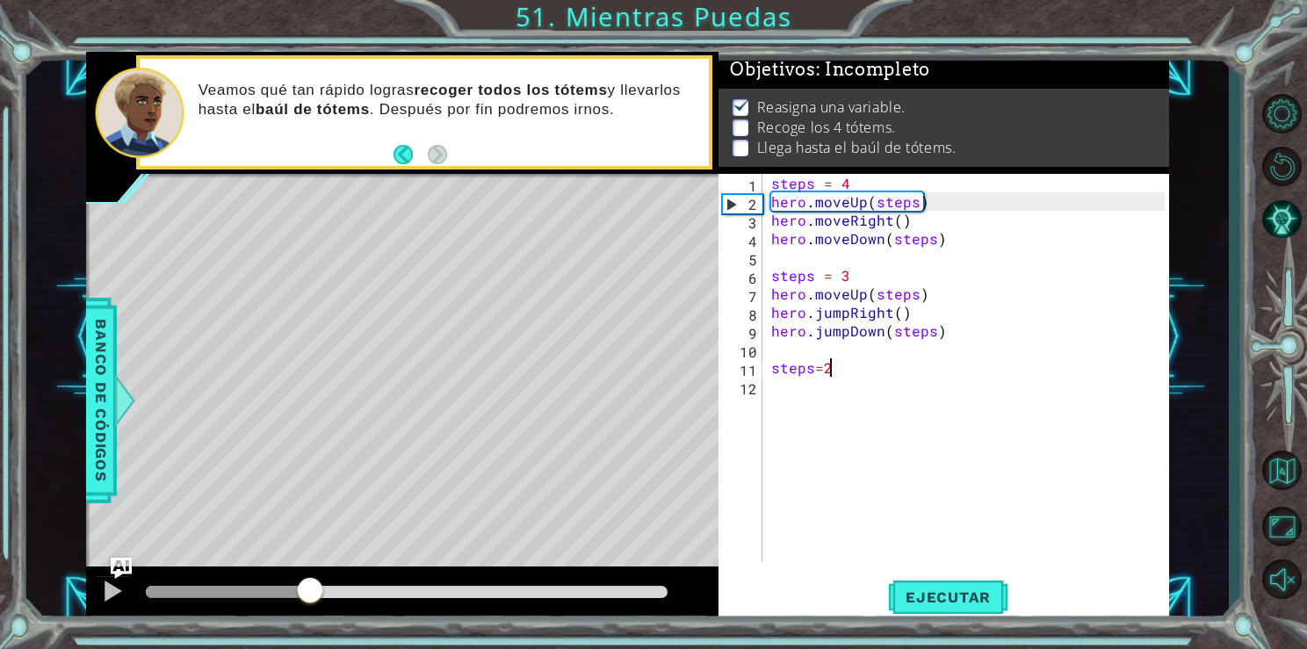
click at [311, 596] on div at bounding box center [407, 592] width 523 height 12
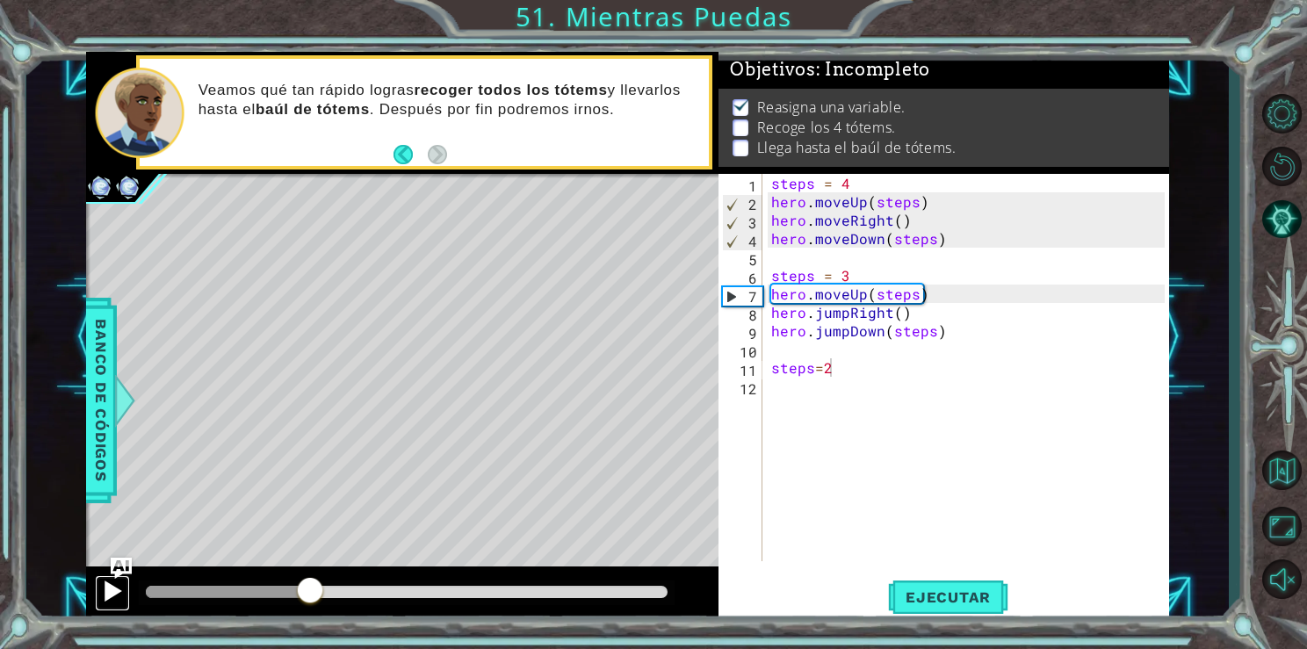
click at [119, 582] on div at bounding box center [112, 591] width 23 height 23
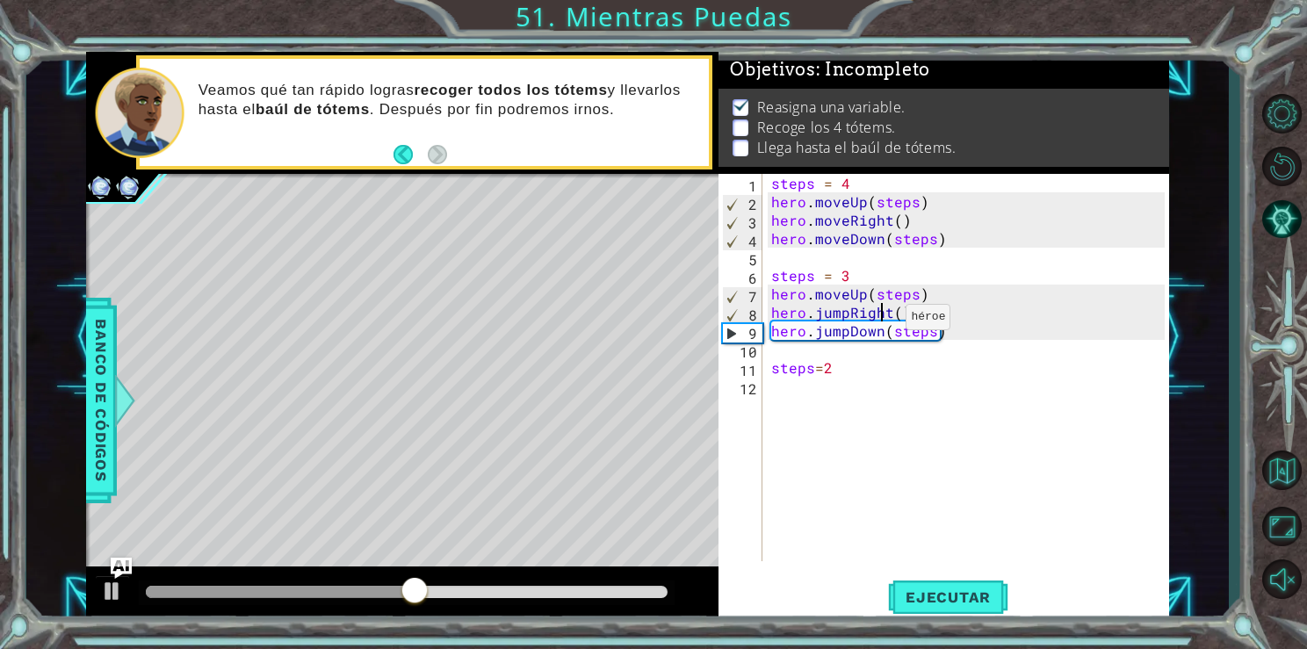
click at [884, 321] on div "steps = 4 hero . moveUp ( steps ) hero . moveRight ( ) hero . moveDown ( steps …" at bounding box center [971, 386] width 406 height 424
type textarea "hero.jumpRight()"
click at [934, 599] on span "Ejecutar" at bounding box center [948, 598] width 120 height 18
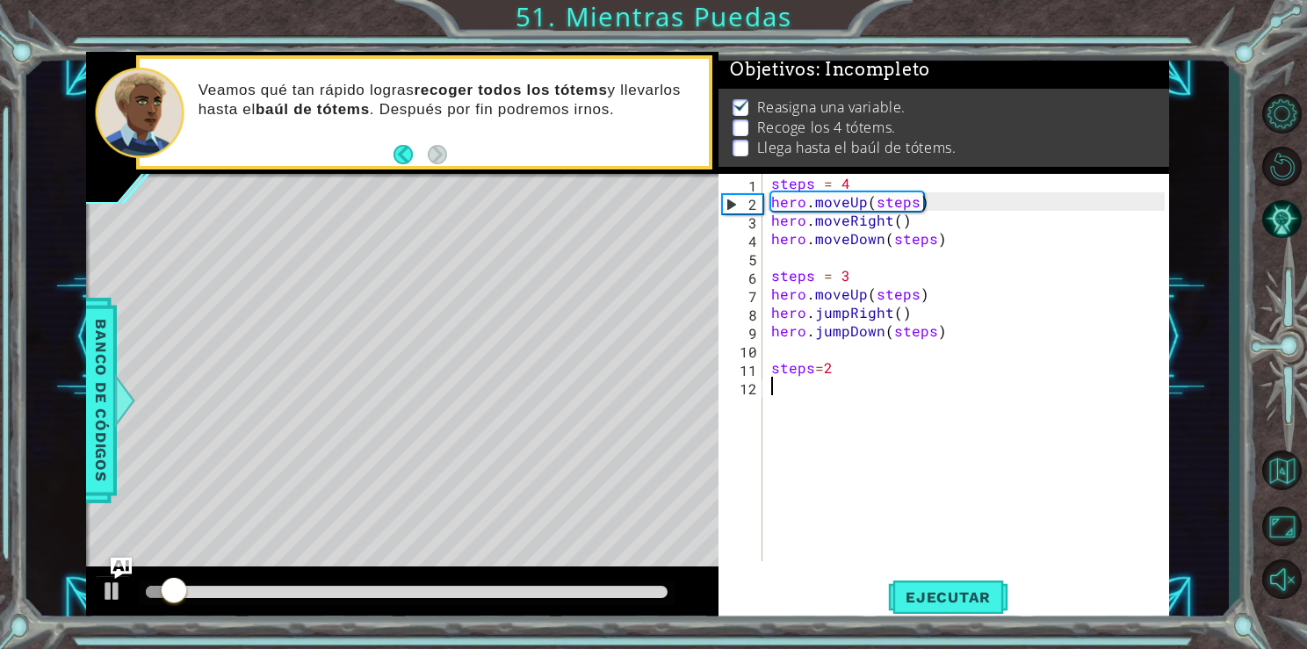
click at [980, 393] on div "steps = 4 hero . moveUp ( steps ) hero . moveRight ( ) hero . moveDown ( steps …" at bounding box center [971, 386] width 406 height 424
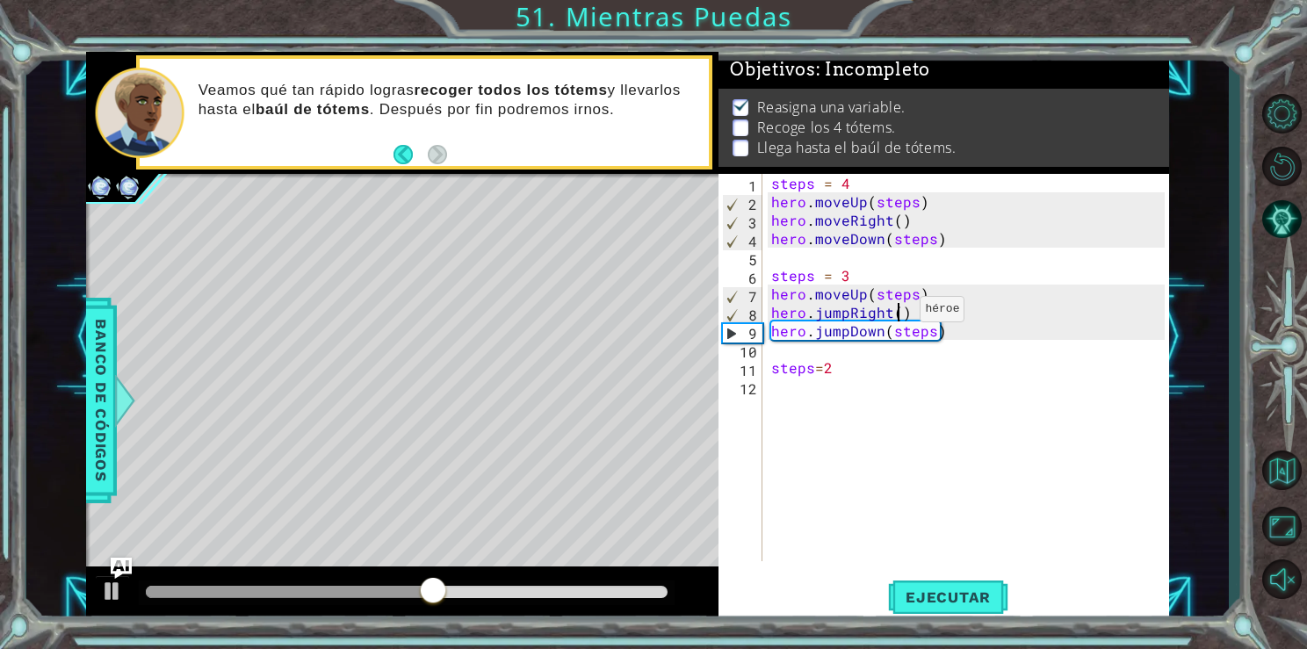
click at [898, 313] on div "steps = 4 hero . moveUp ( steps ) hero . moveRight ( ) hero . moveDown ( steps …" at bounding box center [971, 386] width 406 height 424
click at [950, 593] on span "Ejecutar" at bounding box center [948, 598] width 120 height 18
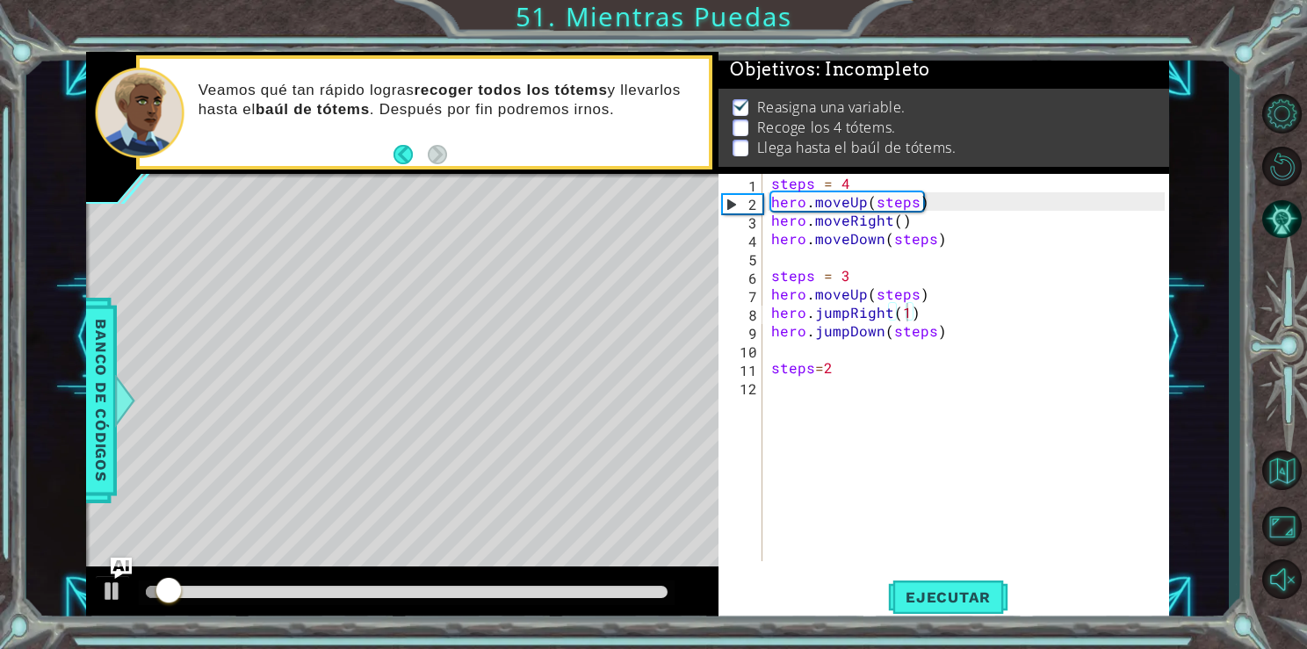
drag, startPoint x: 410, startPoint y: 582, endPoint x: 515, endPoint y: 576, distance: 104.7
click at [515, 576] on div at bounding box center [402, 595] width 633 height 56
drag, startPoint x: 509, startPoint y: 587, endPoint x: 619, endPoint y: 591, distance: 110.8
click at [619, 591] on div at bounding box center [407, 592] width 523 height 12
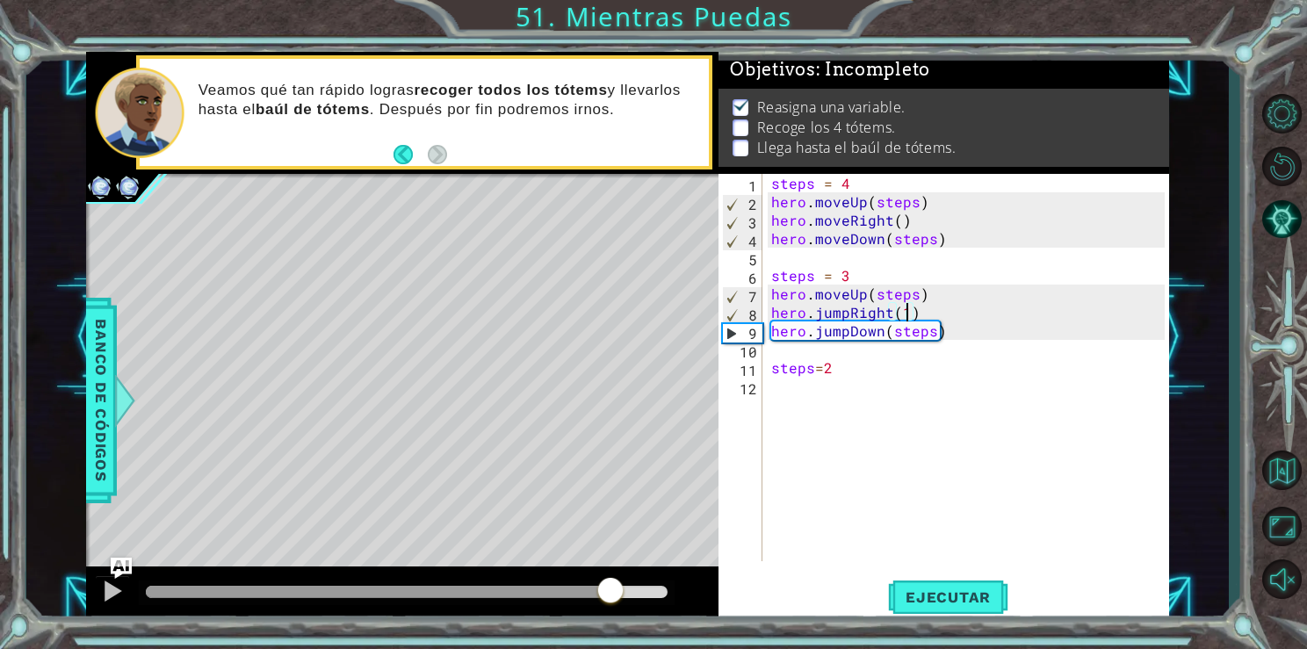
click at [240, 520] on div "methods hero use(thing) moveUp(steps) moveDown(steps) moveLeft(steps) moveRight…" at bounding box center [627, 337] width 1083 height 571
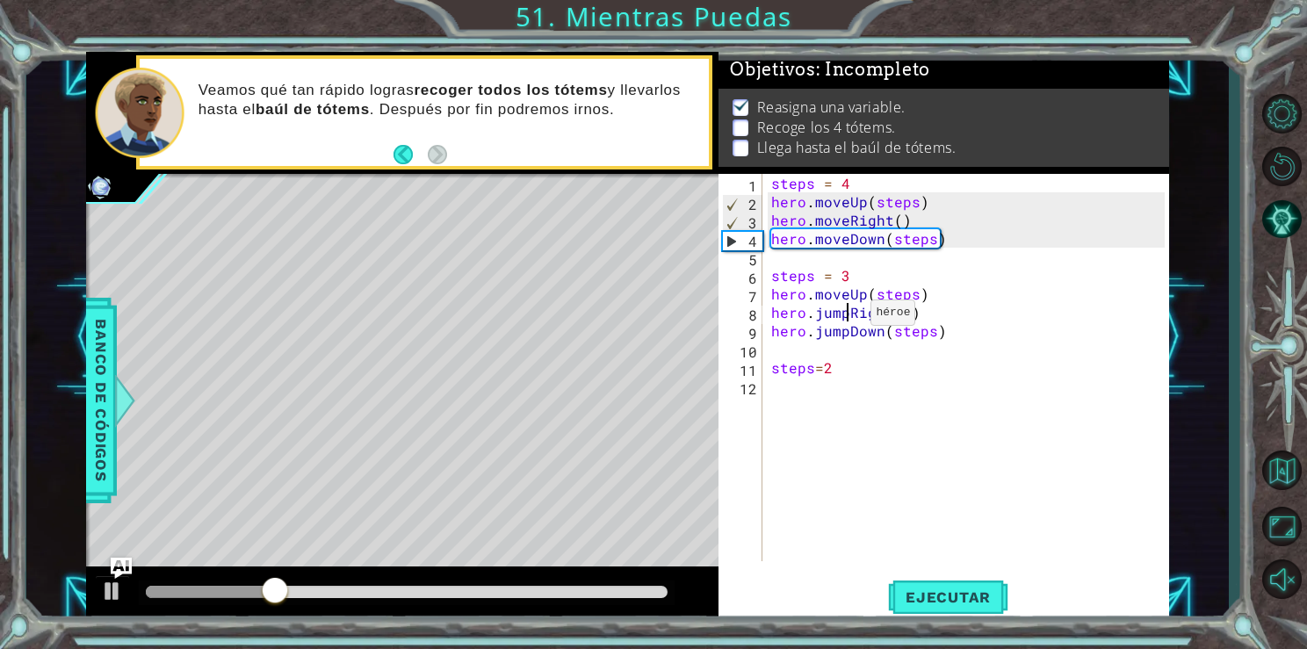
click at [850, 316] on div "steps = 4 hero . moveUp ( steps ) hero . moveRight ( ) hero . moveDown ( steps …" at bounding box center [971, 386] width 406 height 424
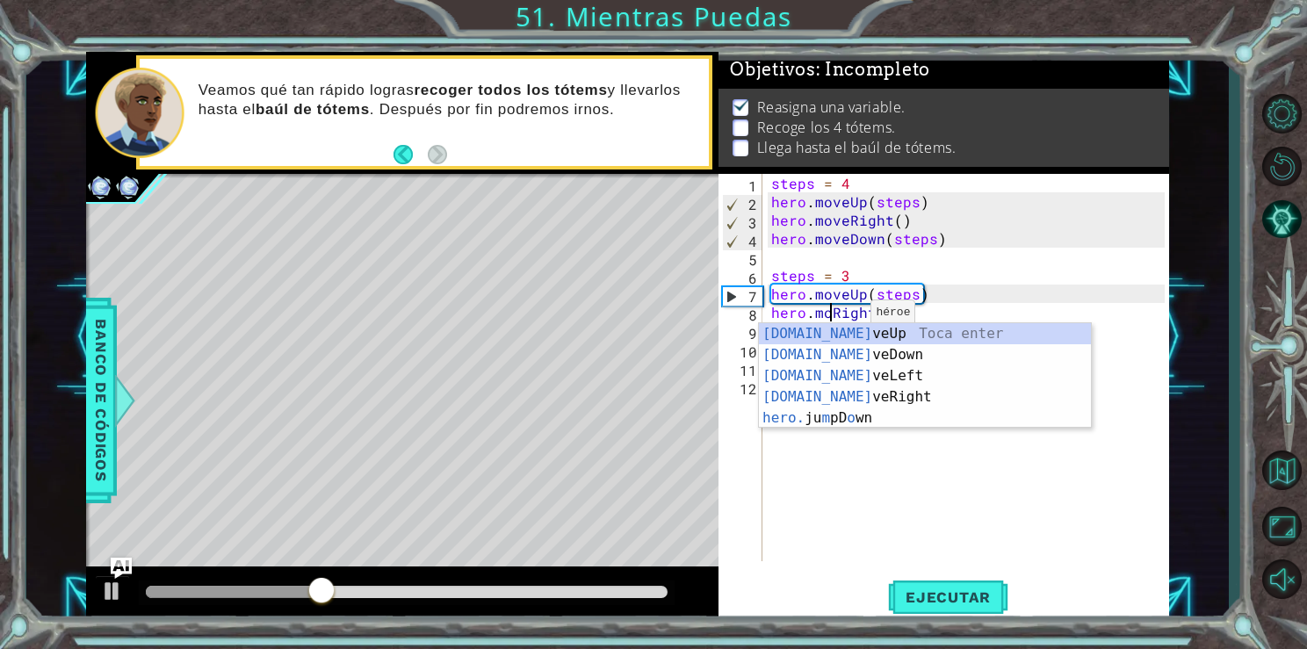
scroll to position [0, 4]
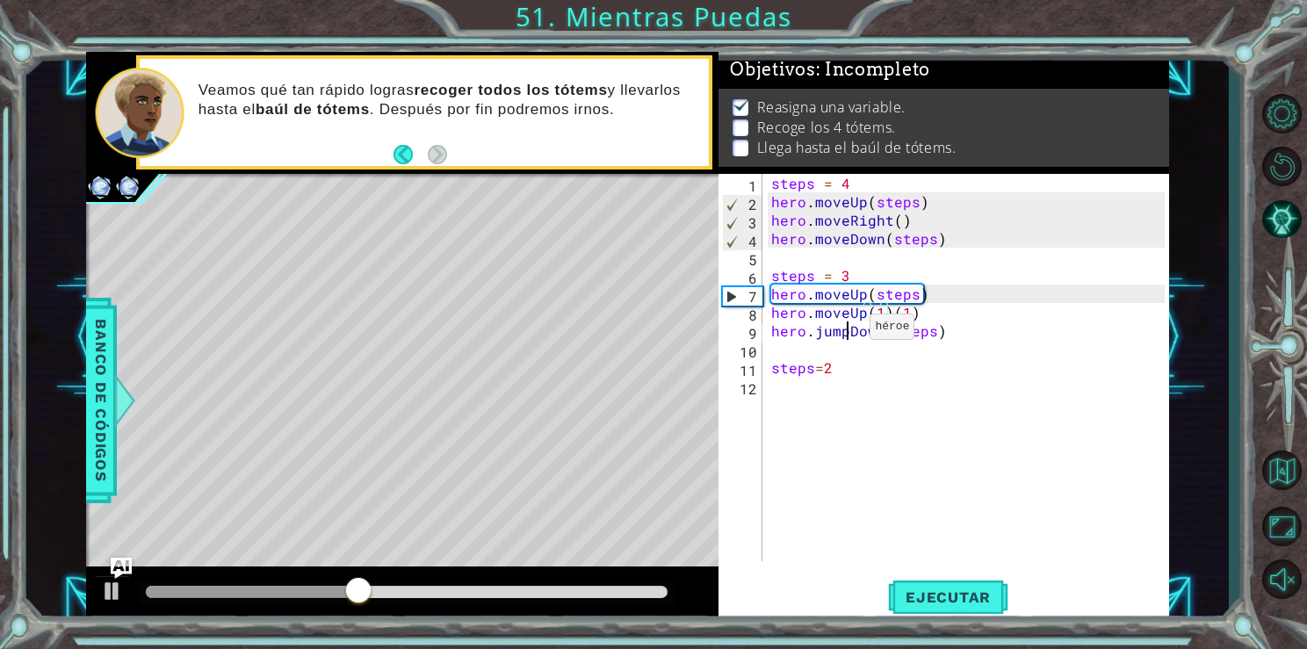
click at [848, 330] on div "steps = 4 hero . moveUp ( steps ) hero . moveRight ( ) hero . moveDown ( steps …" at bounding box center [971, 386] width 406 height 424
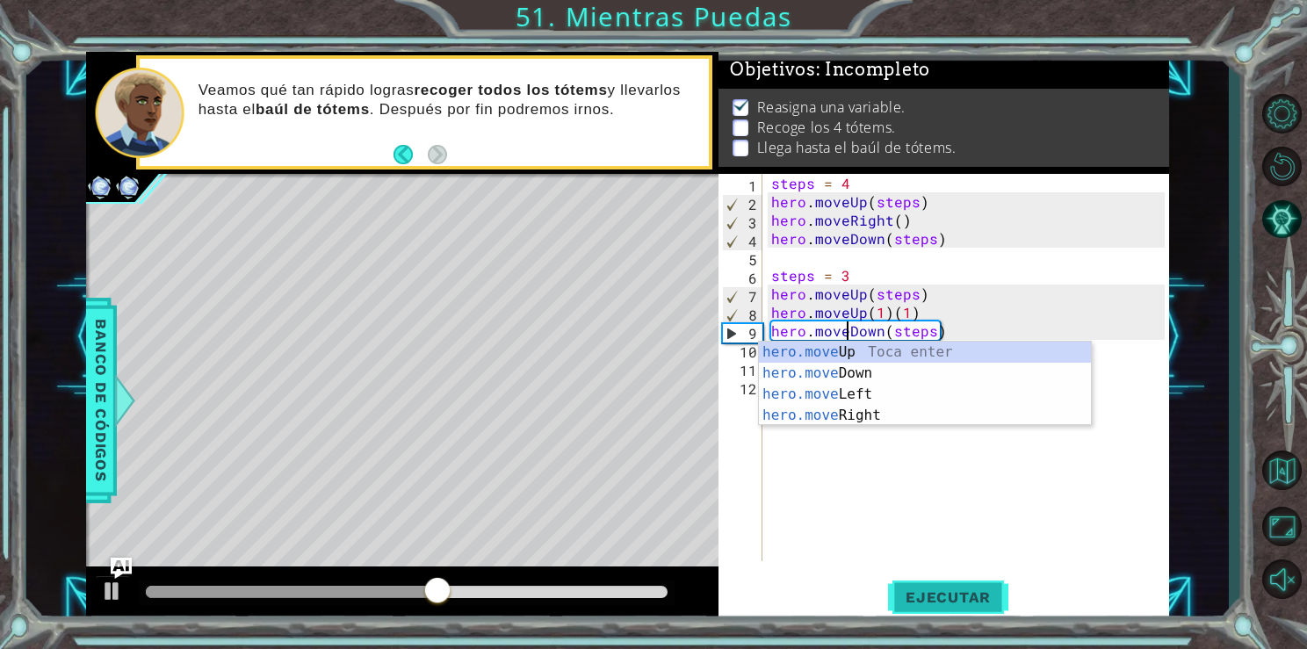
click at [931, 604] on span "Ejecutar" at bounding box center [948, 598] width 120 height 18
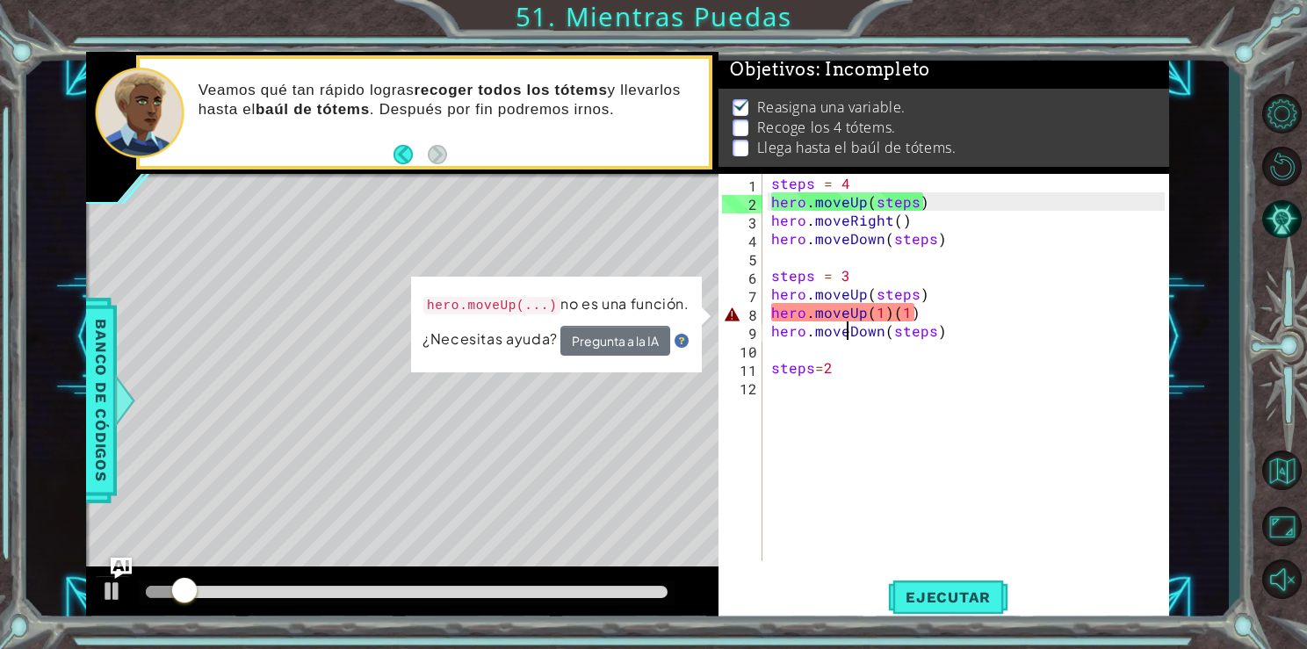
click at [916, 322] on div "steps = 4 hero . moveUp ( steps ) hero . moveRight ( ) hero . moveDown ( steps …" at bounding box center [971, 386] width 406 height 424
click at [909, 299] on div "steps = 4 hero . moveUp ( steps ) hero . moveRight ( ) hero . moveDown ( steps …" at bounding box center [971, 386] width 406 height 424
click at [927, 334] on div "steps = 4 hero . moveUp ( steps ) hero . moveRight ( ) hero . moveDown ( steps …" at bounding box center [971, 386] width 406 height 424
click at [922, 308] on div "steps = 4 hero . moveUp ( steps ) hero . moveRight ( ) hero . moveDown ( steps …" at bounding box center [971, 386] width 406 height 424
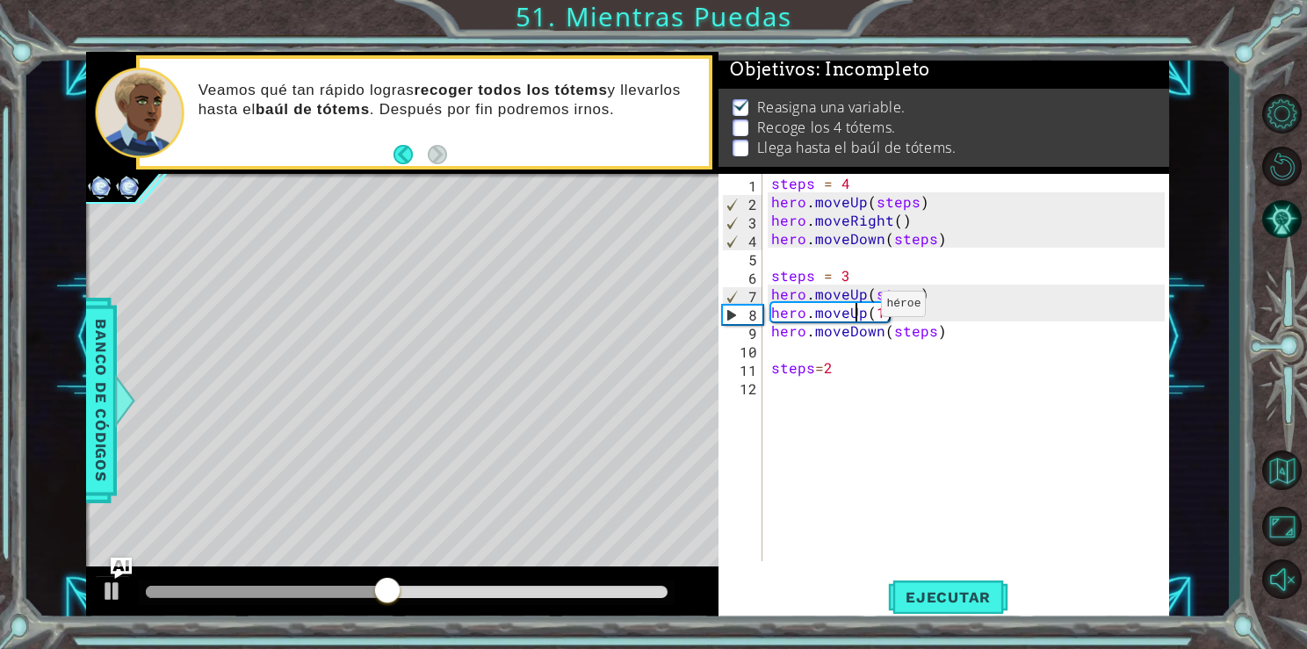
click at [859, 307] on div "steps = 4 hero . moveUp ( steps ) hero . moveRight ( ) hero . moveDown ( steps …" at bounding box center [971, 386] width 406 height 424
click at [864, 308] on div "steps = 4 hero . moveUp ( steps ) hero . moveRight ( ) hero . moveDown ( steps …" at bounding box center [971, 386] width 406 height 424
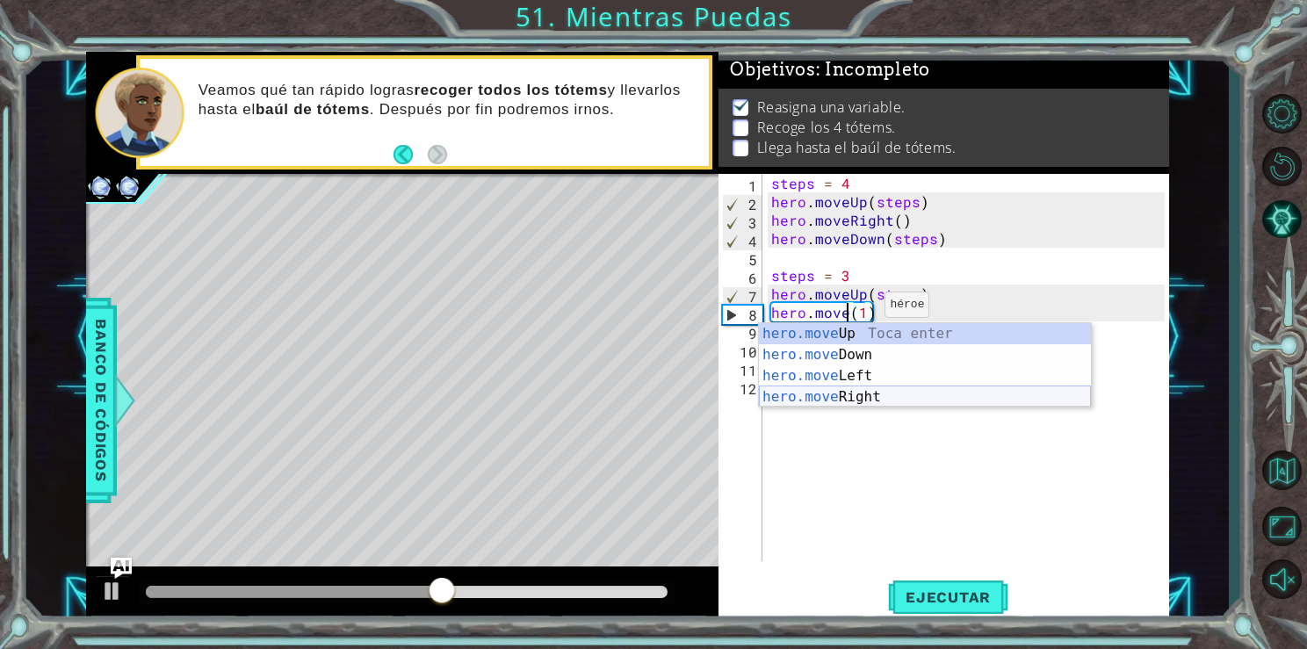
click at [862, 394] on div "hero.move Up Toca enter hero.move Down Toca enter hero.move Left Toca enter her…" at bounding box center [925, 386] width 332 height 127
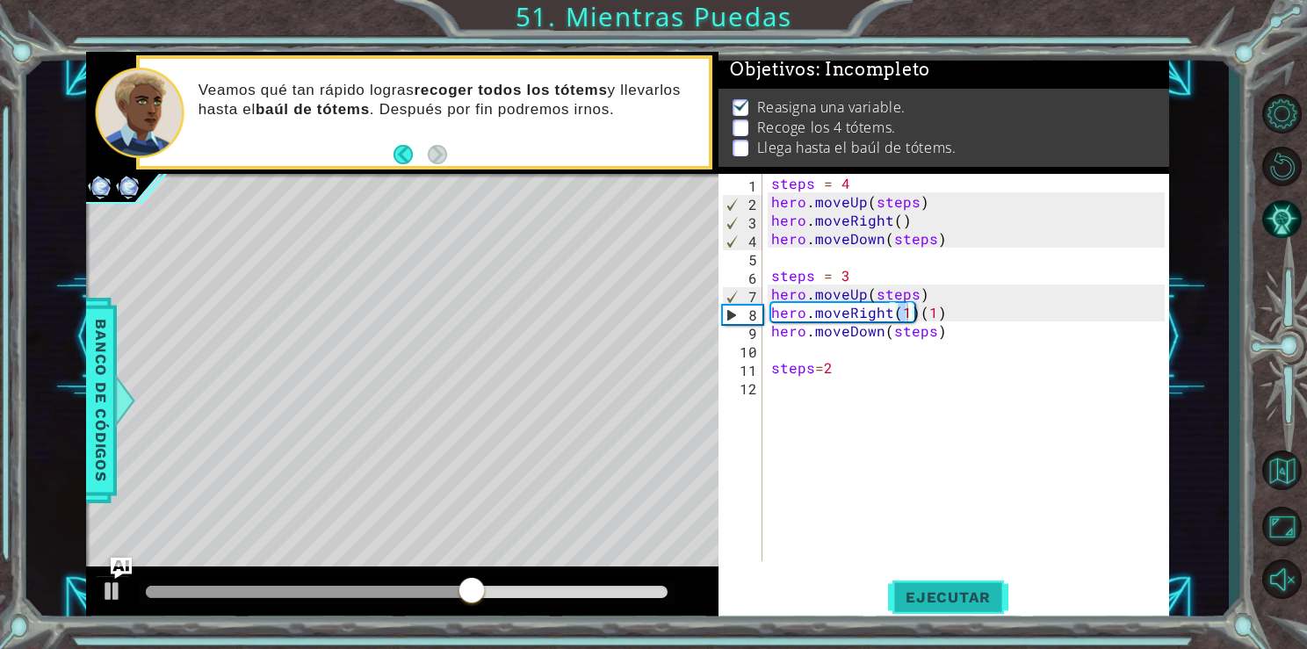
click at [931, 582] on button "Ejecutar" at bounding box center [948, 597] width 120 height 45
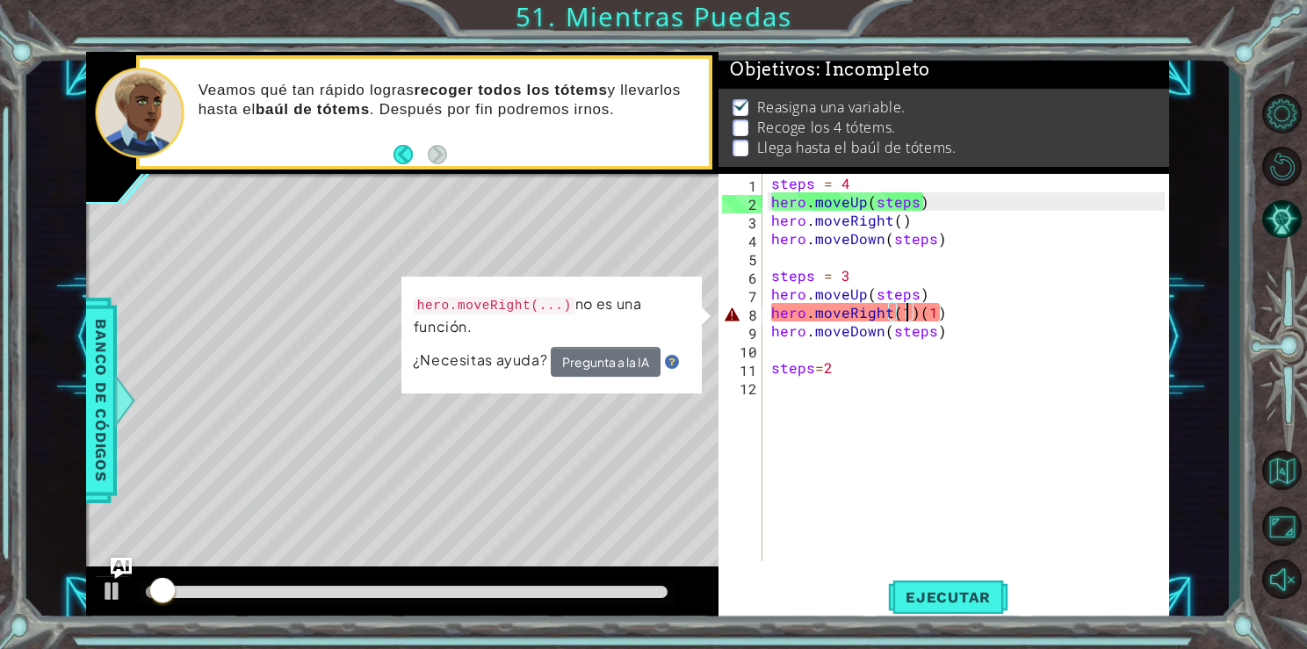
click at [952, 314] on div "steps = 4 hero . moveUp ( steps ) hero . moveRight ( ) hero . moveDown ( steps …" at bounding box center [971, 386] width 406 height 424
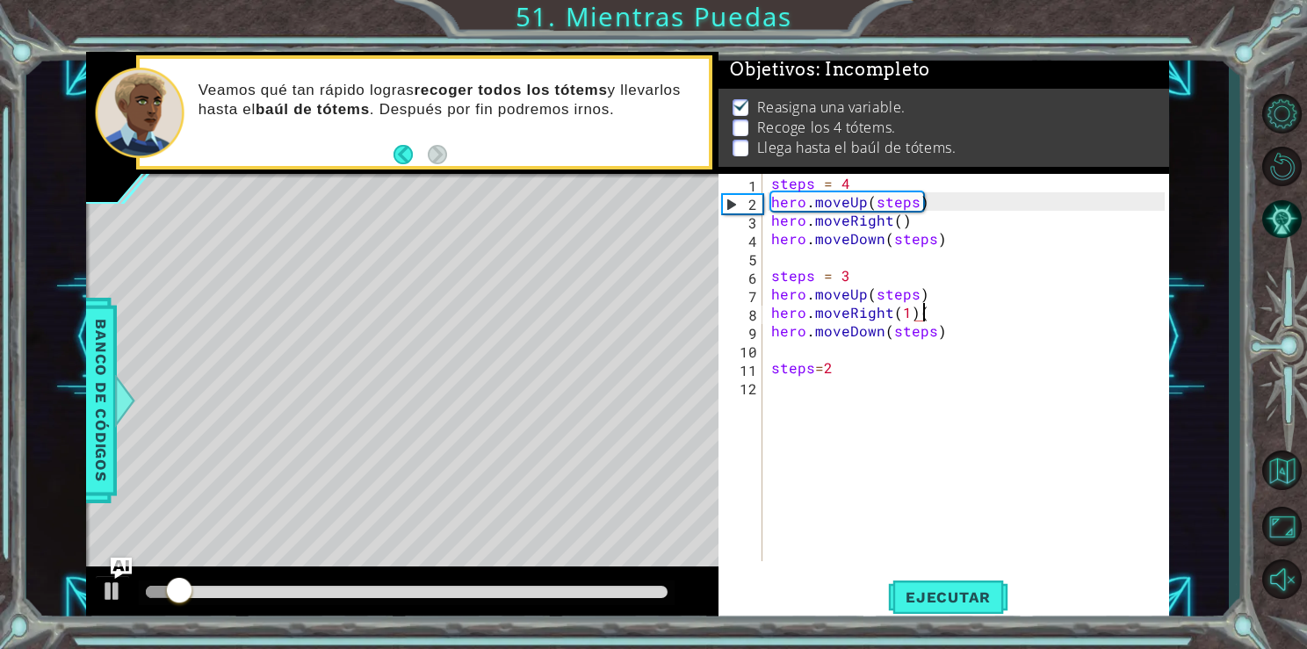
type textarea "hero.moveRight(1)"
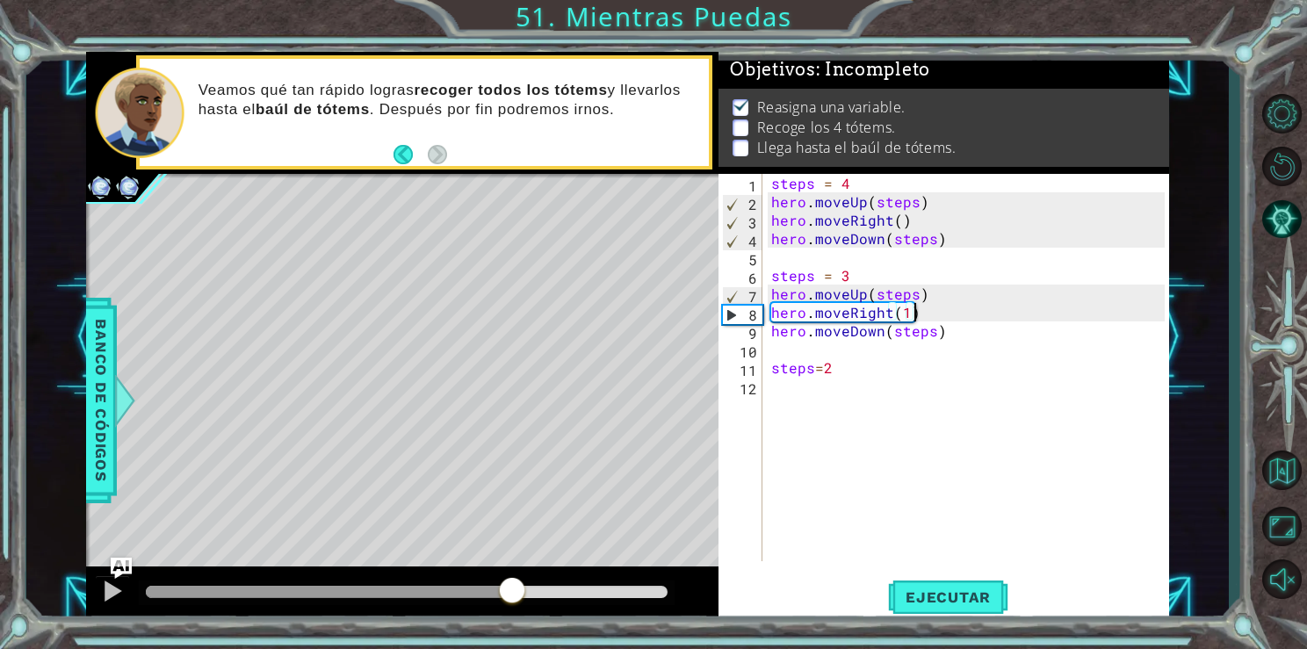
drag, startPoint x: 394, startPoint y: 589, endPoint x: 518, endPoint y: 571, distance: 126.0
click at [518, 571] on div at bounding box center [402, 595] width 633 height 56
drag, startPoint x: 627, startPoint y: 589, endPoint x: 581, endPoint y: 590, distance: 46.6
click at [581, 590] on div at bounding box center [581, 592] width 32 height 32
click at [943, 590] on span "Ejecutar" at bounding box center [948, 598] width 120 height 18
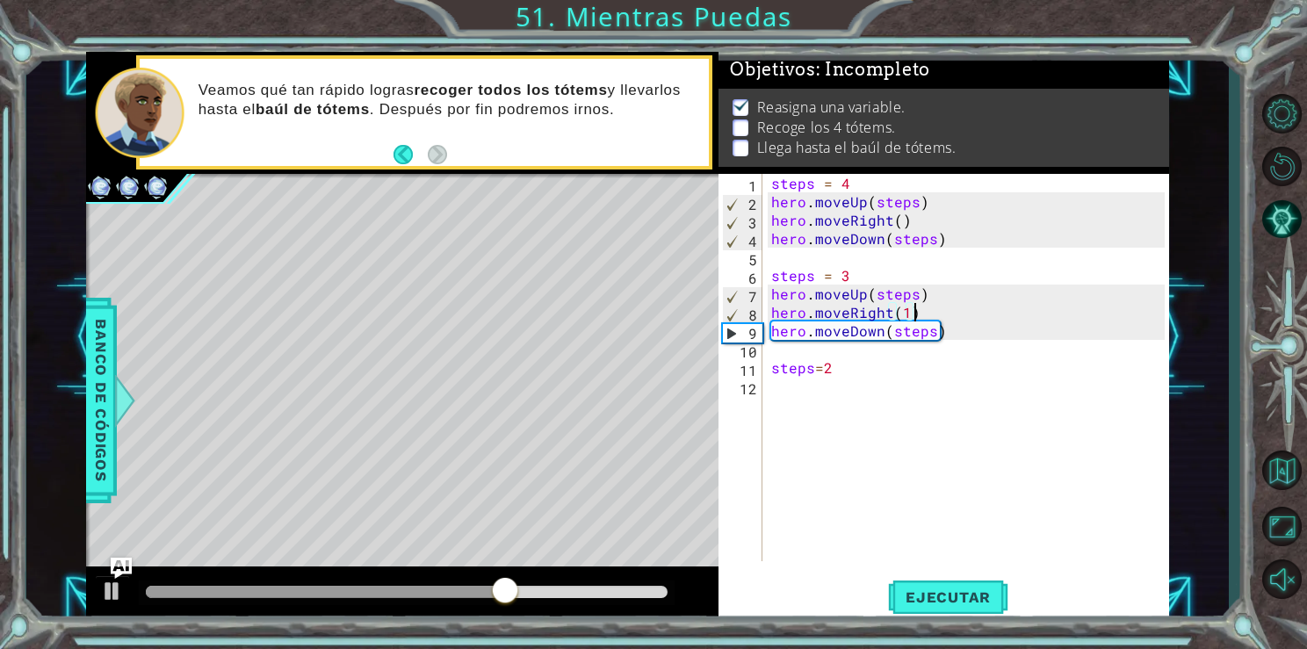
click at [806, 381] on div "steps = 4 hero . moveUp ( steps ) hero . moveRight ( ) hero . moveDown ( steps …" at bounding box center [971, 386] width 406 height 424
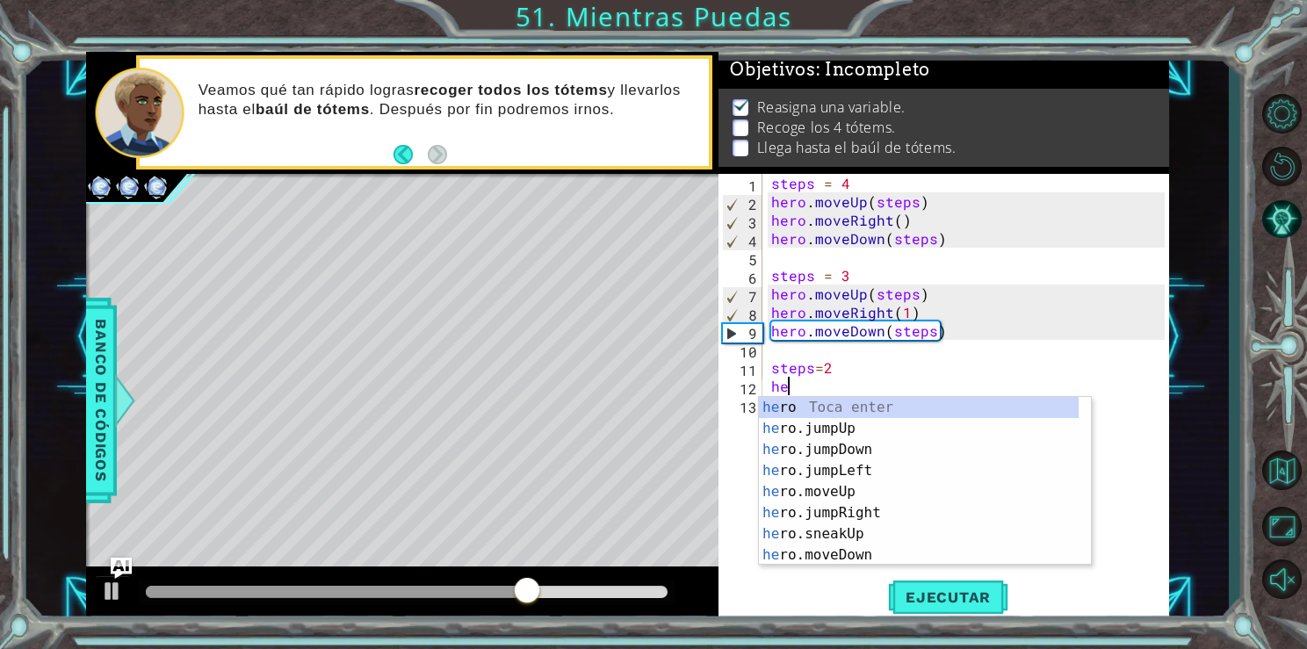
scroll to position [0, 0]
click at [821, 495] on div "her o Toca enter her o.jumpUp Toca enter her o.jumpDown Toca enter her o.jumpLe…" at bounding box center [919, 502] width 320 height 211
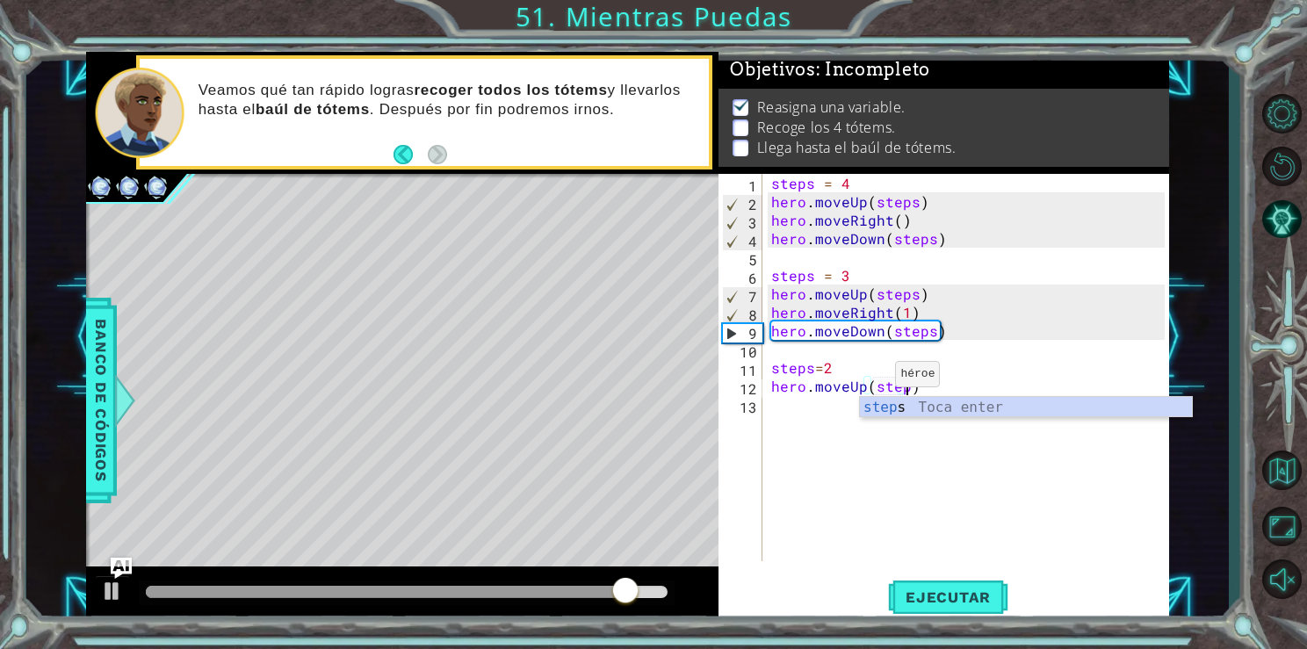
scroll to position [0, 7]
type textarea "hero.moveUp(steps)"
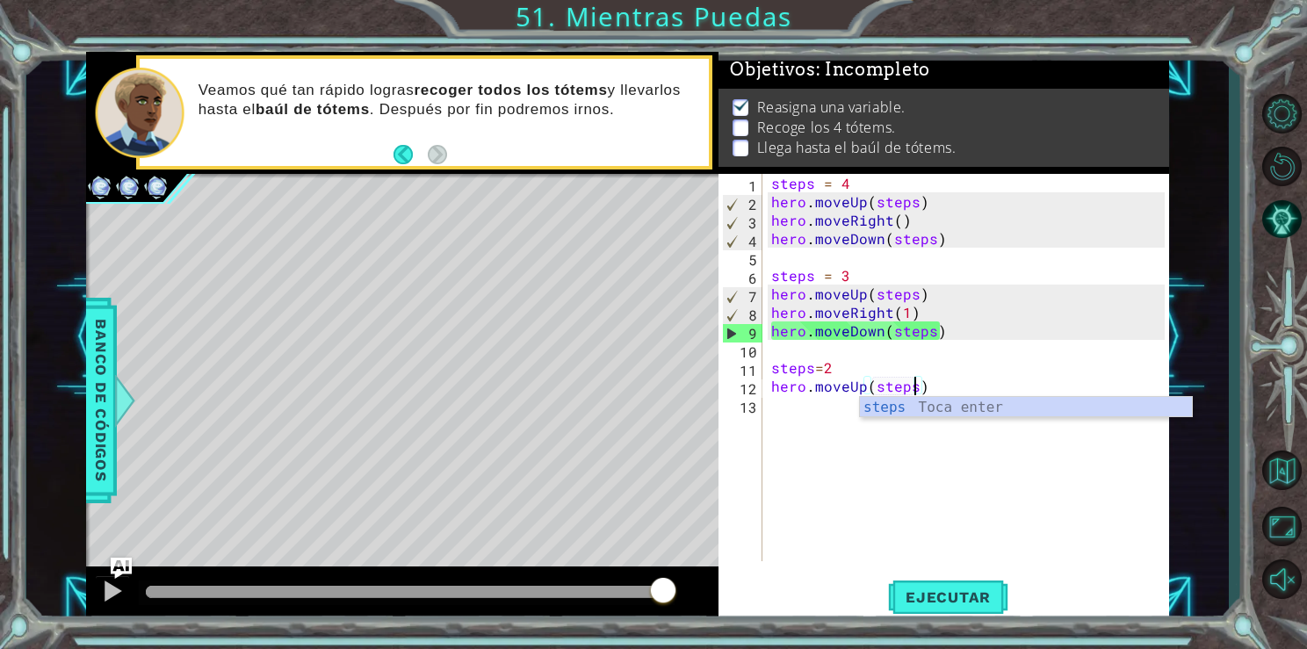
click at [846, 422] on div "steps = 4 hero . moveUp ( steps ) hero . moveRight ( ) hero . moveDown ( steps …" at bounding box center [971, 386] width 406 height 424
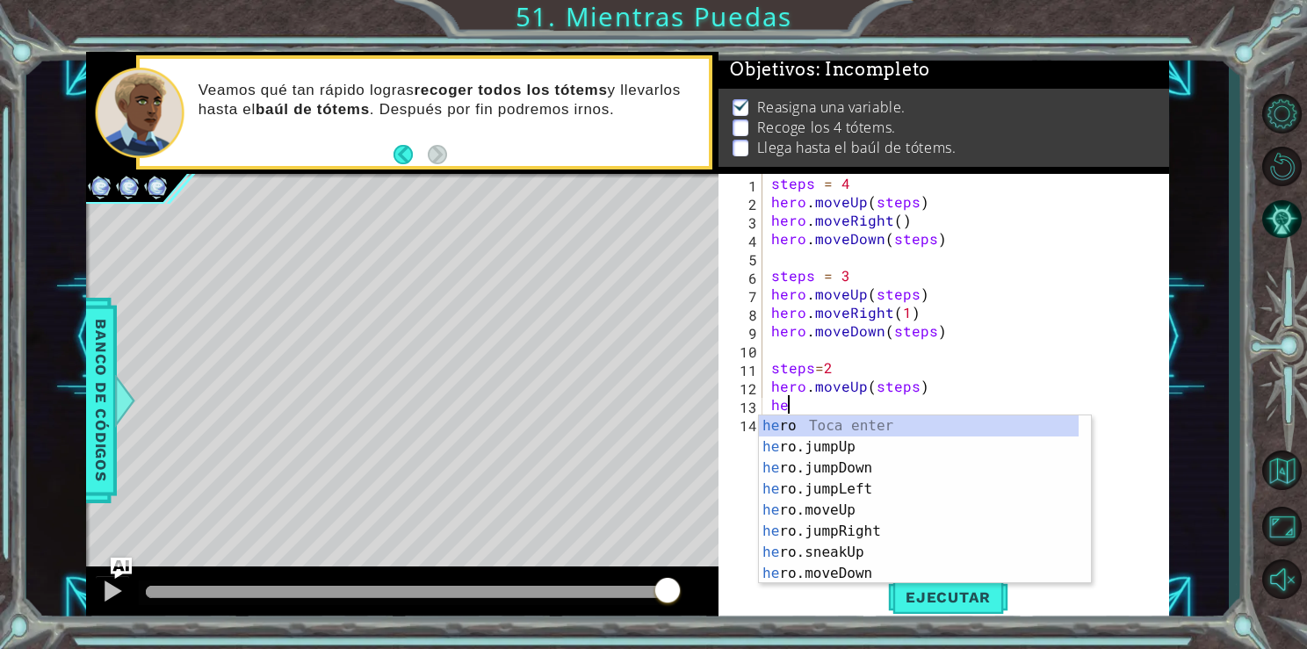
scroll to position [0, 0]
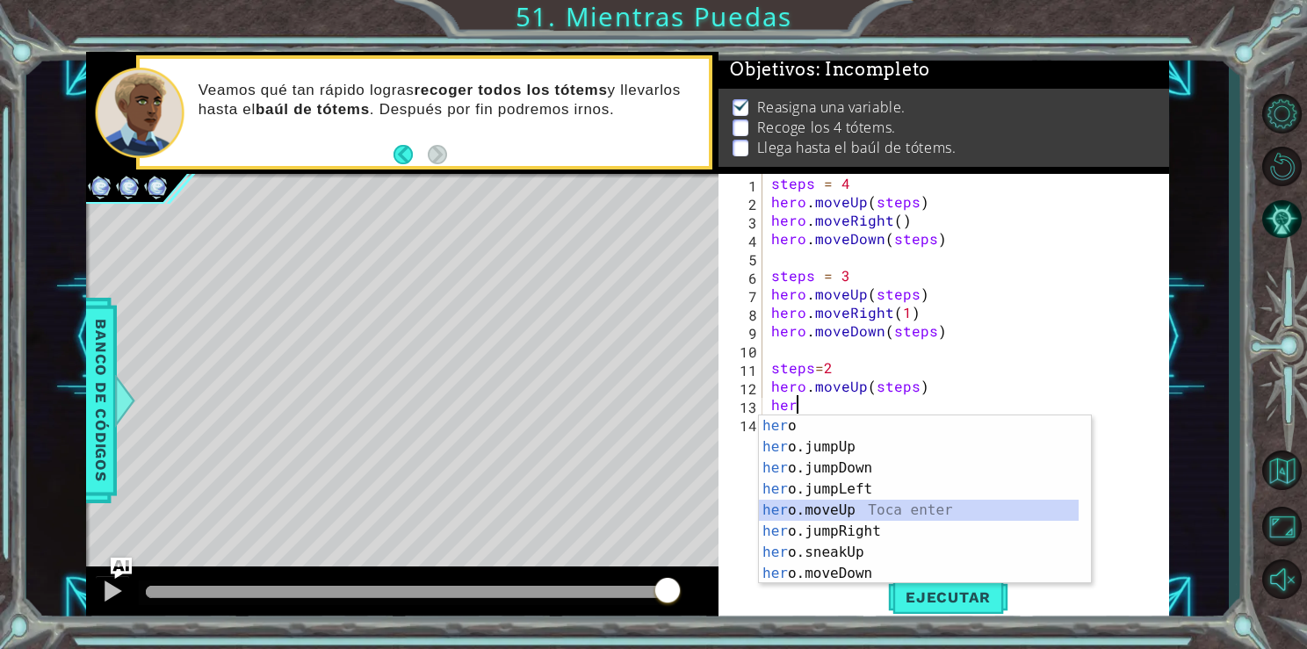
click at [842, 517] on div "her o Toca enter her o.jumpUp Toca enter her o.jumpDown Toca enter her o.jumpLe…" at bounding box center [919, 521] width 320 height 211
type textarea "hero.moveUp(1)"
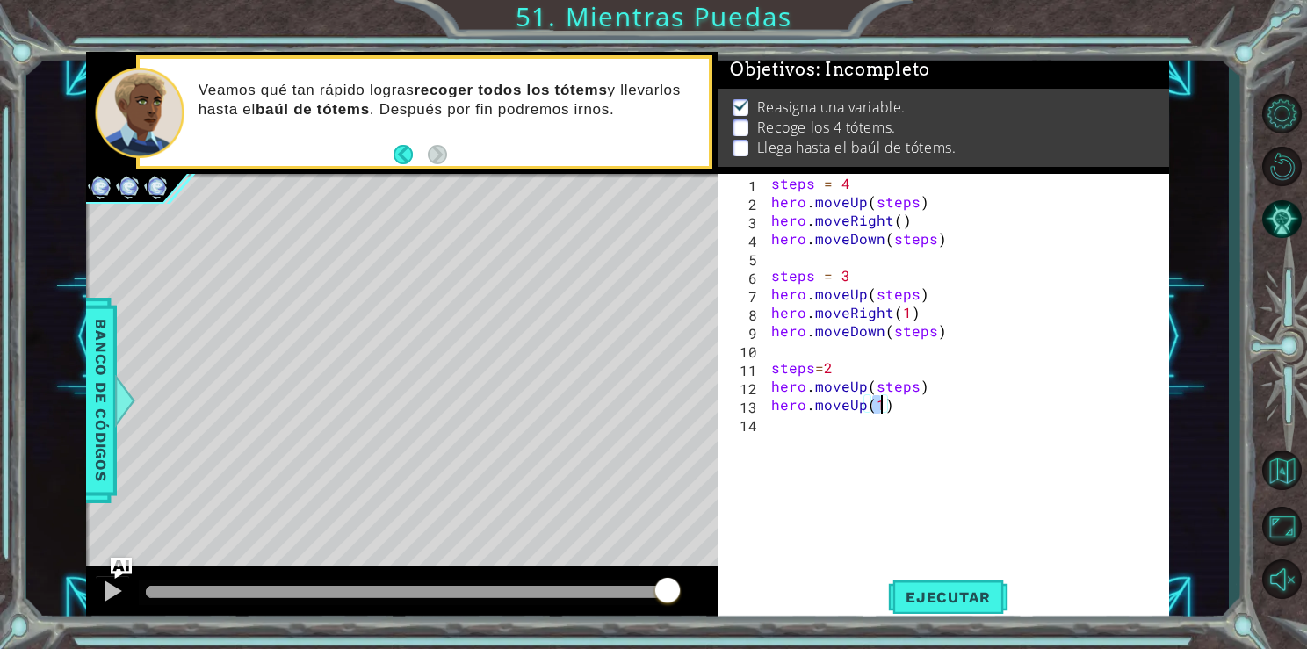
click at [864, 416] on div "steps = 4 hero . moveUp ( steps ) hero . moveRight ( ) hero . moveDown ( steps …" at bounding box center [971, 386] width 406 height 424
click at [864, 410] on div "steps = 4 hero . moveUp ( steps ) hero . moveRight ( ) hero . moveDown ( steps …" at bounding box center [971, 386] width 406 height 424
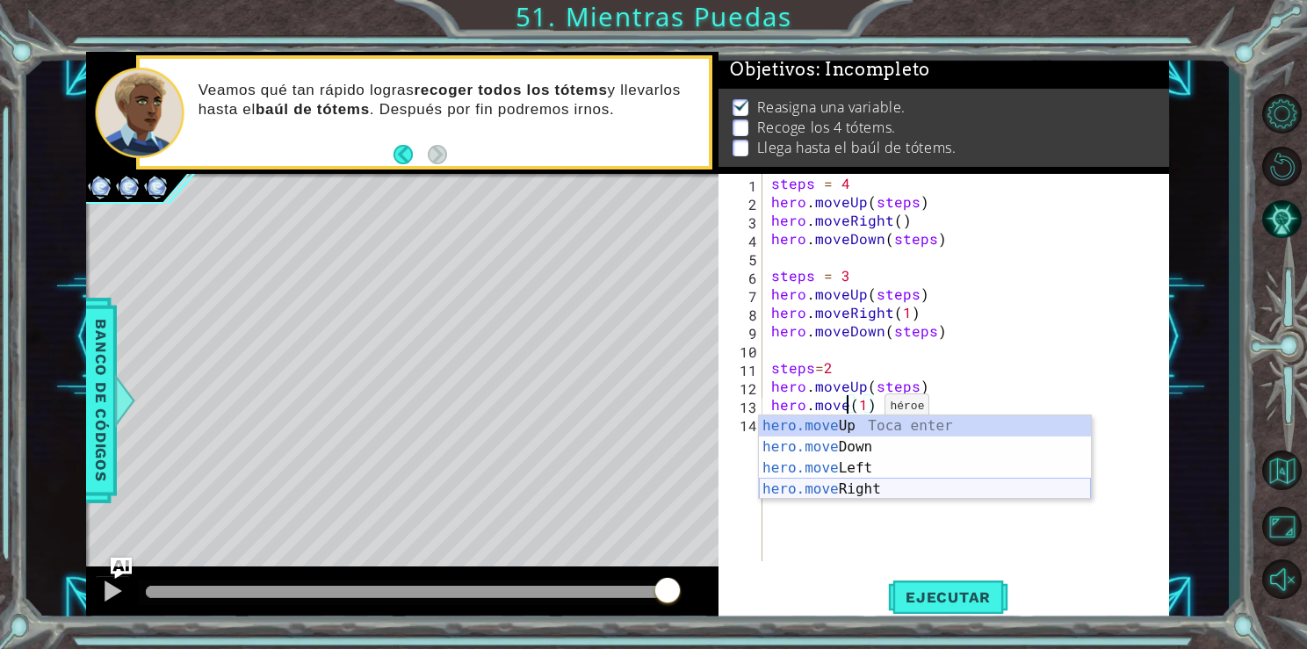
click at [841, 491] on div "hero.move Up Toca enter hero.move Down Toca enter hero.move Left Toca enter her…" at bounding box center [925, 479] width 332 height 127
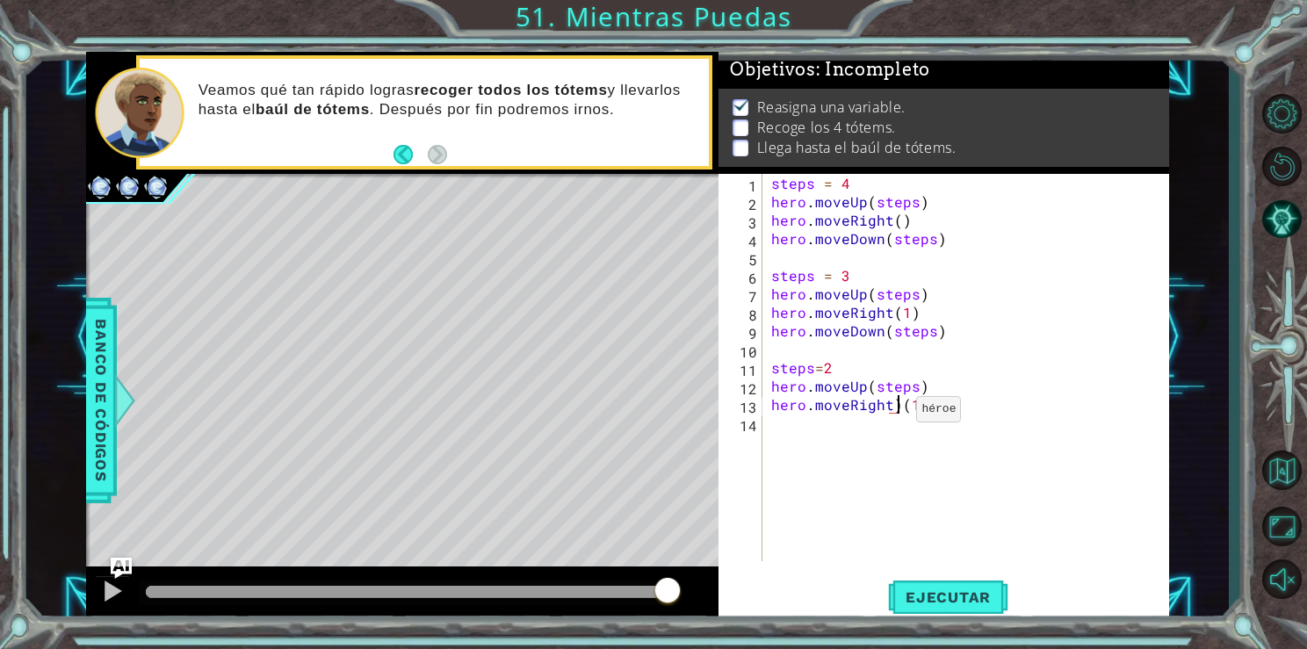
click at [894, 413] on div "steps = 4 hero . moveUp ( steps ) hero . moveRight ( ) hero . moveDown ( steps …" at bounding box center [971, 386] width 406 height 424
type textarea "hero.moveRight(1)"
click at [864, 469] on div "steps = 4 hero . moveUp ( steps ) hero . moveRight ( ) hero . moveDown ( steps …" at bounding box center [971, 386] width 406 height 424
click at [910, 588] on button "Ejecutar" at bounding box center [948, 597] width 120 height 45
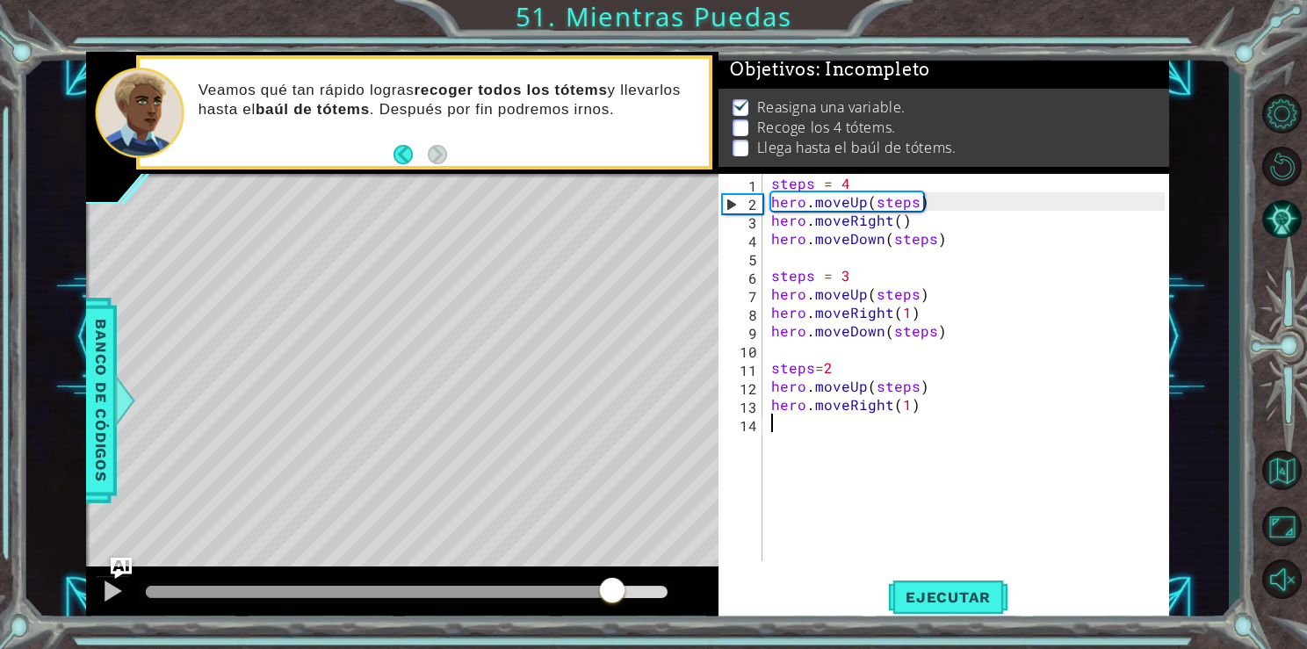
click at [612, 591] on div at bounding box center [407, 592] width 523 height 12
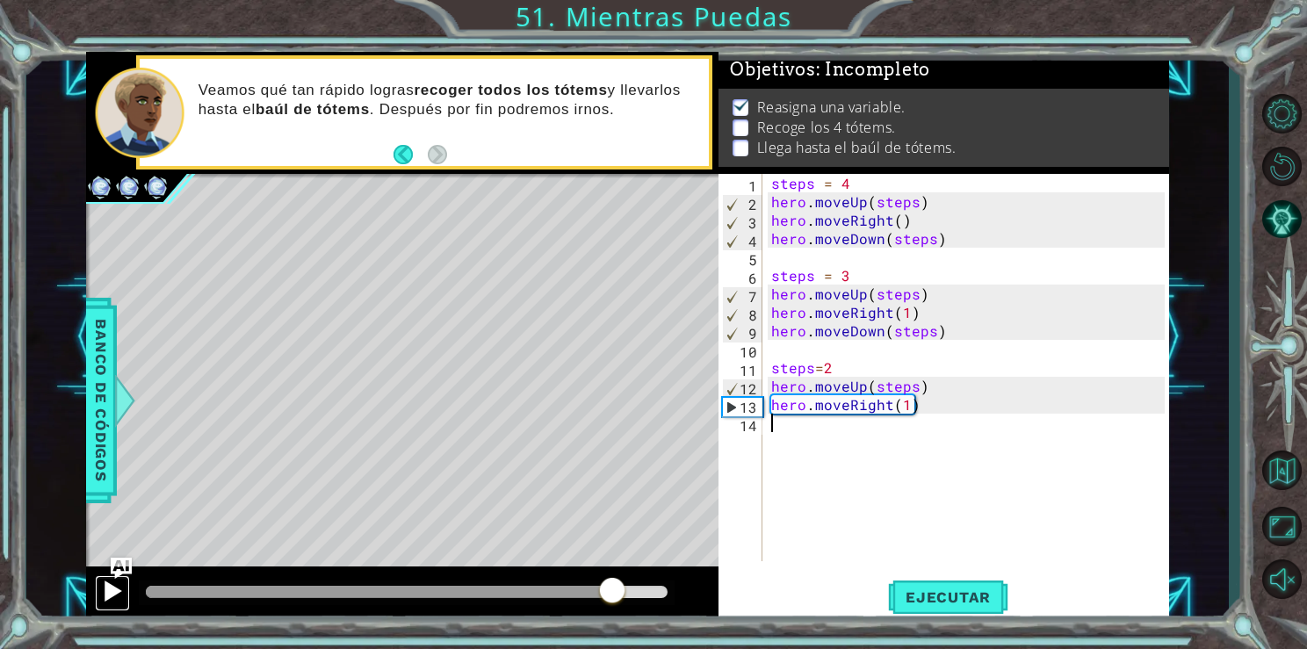
click at [101, 591] on div at bounding box center [112, 591] width 23 height 23
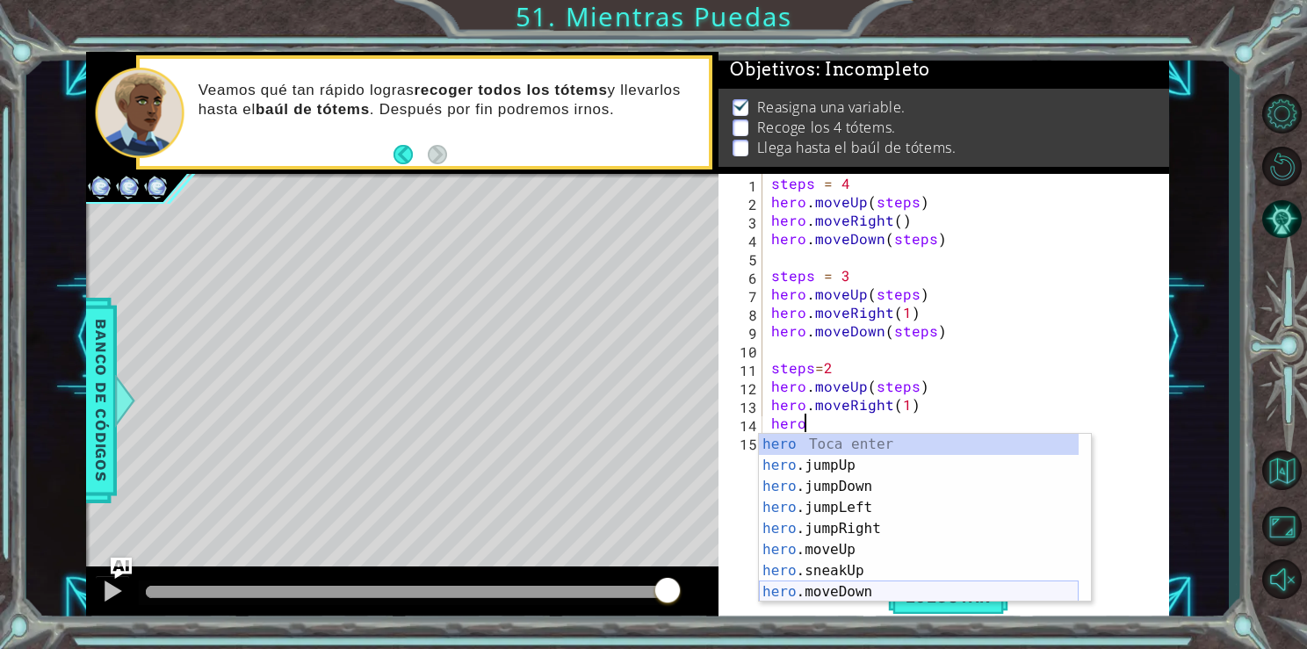
click at [838, 595] on div "hero Toca enter hero .jumpUp Toca enter hero .jumpDown Toca enter hero .jumpLef…" at bounding box center [919, 539] width 320 height 211
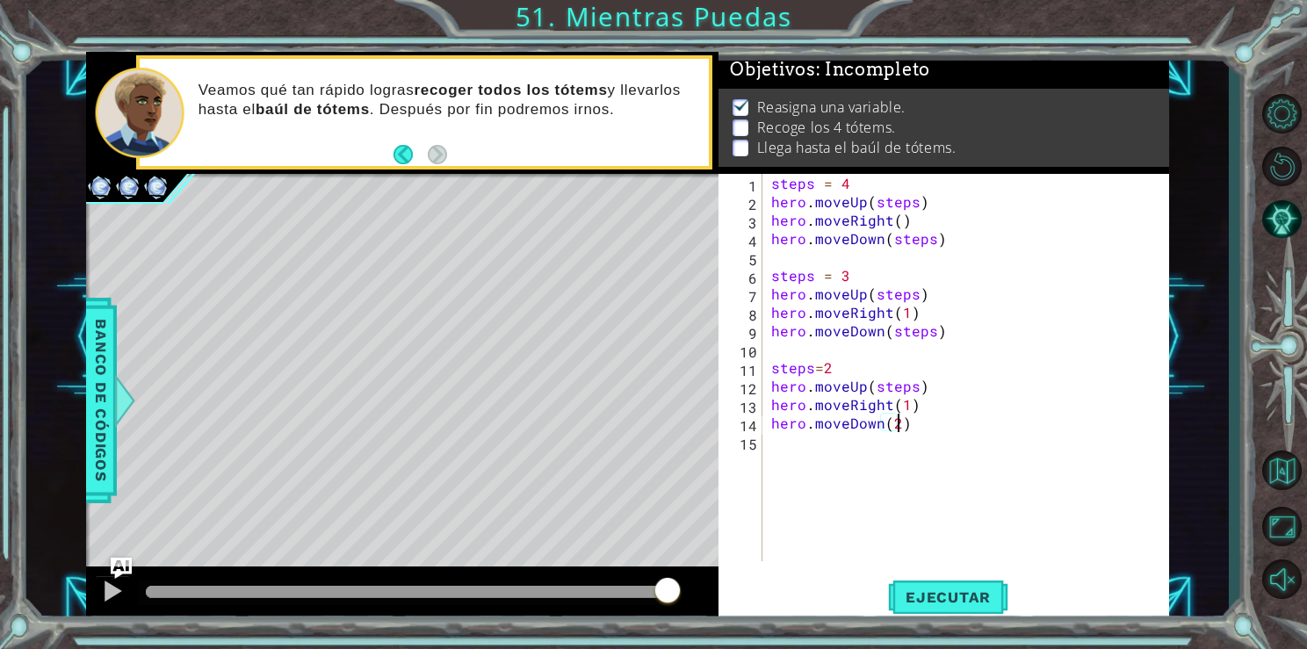
scroll to position [0, 7]
type textarea "hero.moveDown(2)"
click at [951, 587] on button "Ejecutar" at bounding box center [948, 597] width 120 height 45
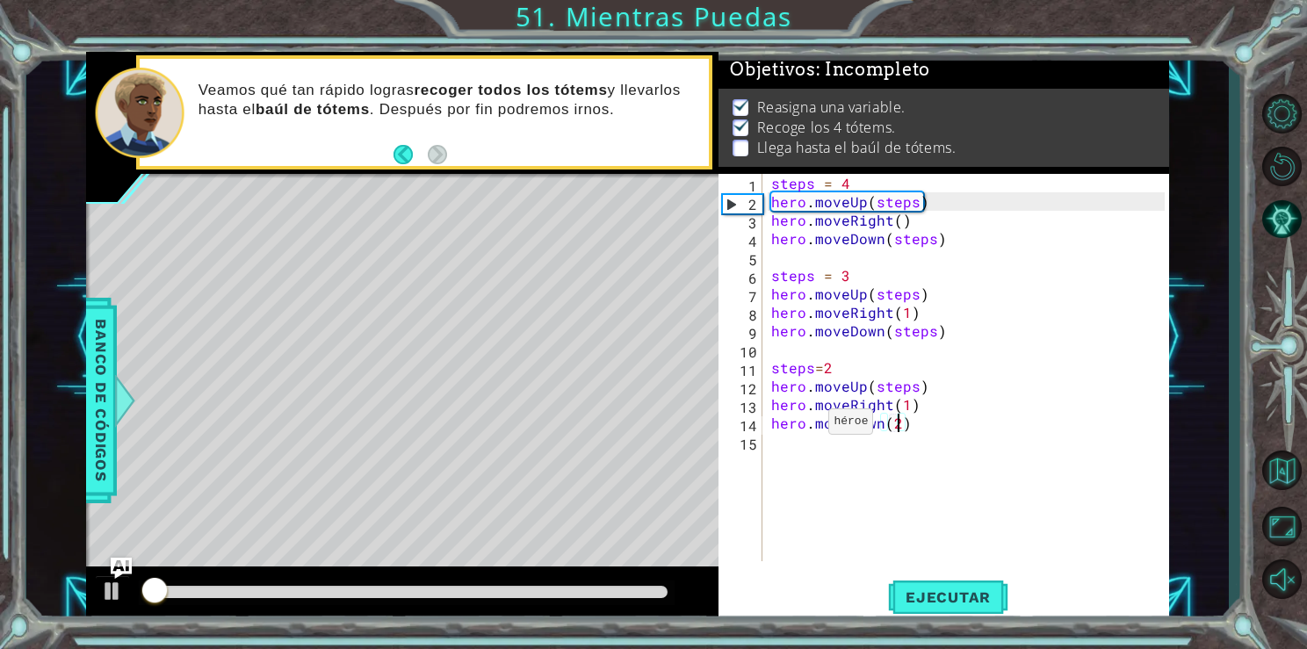
click at [807, 425] on div "steps = 4 hero . moveUp ( steps ) hero . moveRight ( ) hero . moveDown ( steps …" at bounding box center [971, 386] width 406 height 424
click at [813, 440] on div "steps = 4 hero . moveUp ( steps ) hero . moveRight ( ) hero . moveDown ( steps …" at bounding box center [971, 386] width 406 height 424
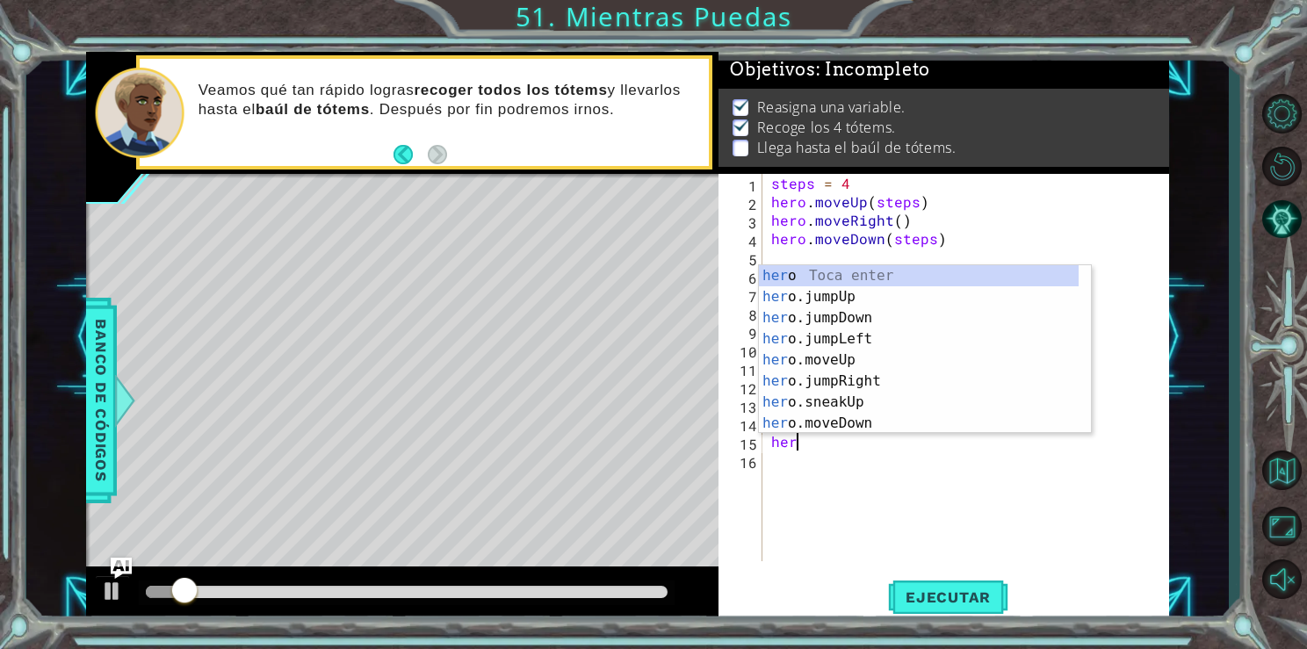
scroll to position [0, 0]
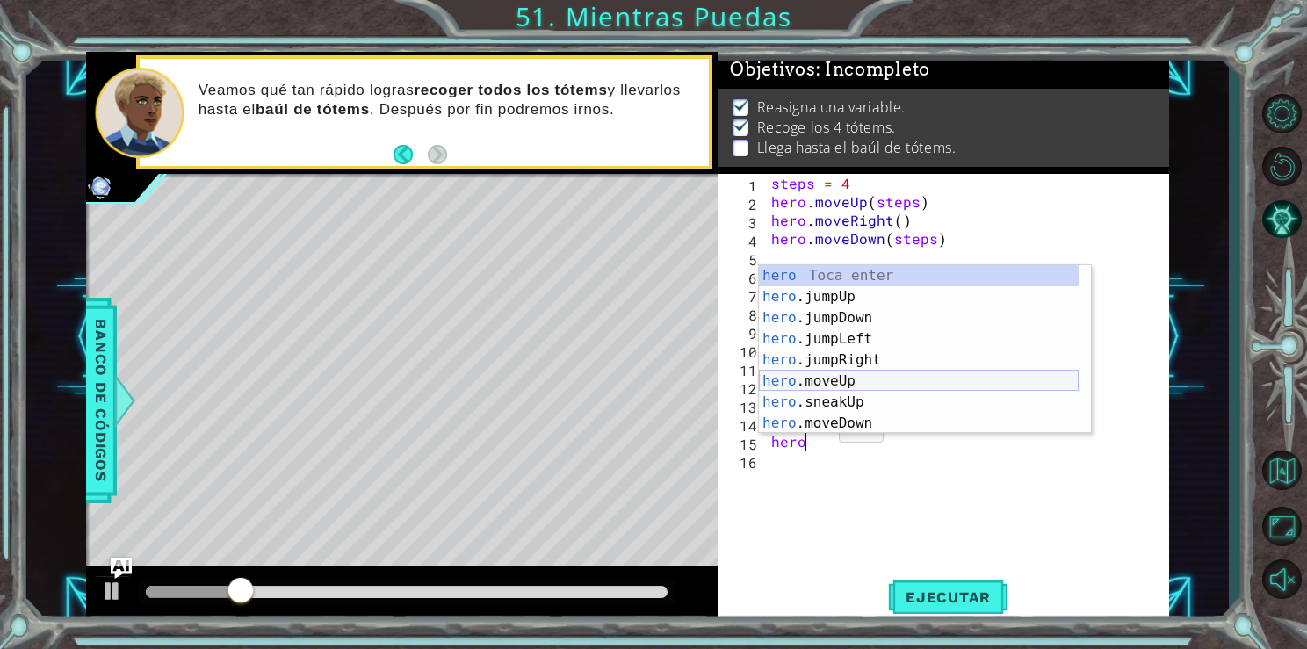
click at [856, 386] on div "hero Toca enter hero .jumpUp Toca enter hero .jumpDown Toca enter hero .jumpLef…" at bounding box center [919, 370] width 320 height 211
type textarea "hero.moveUp(1)"
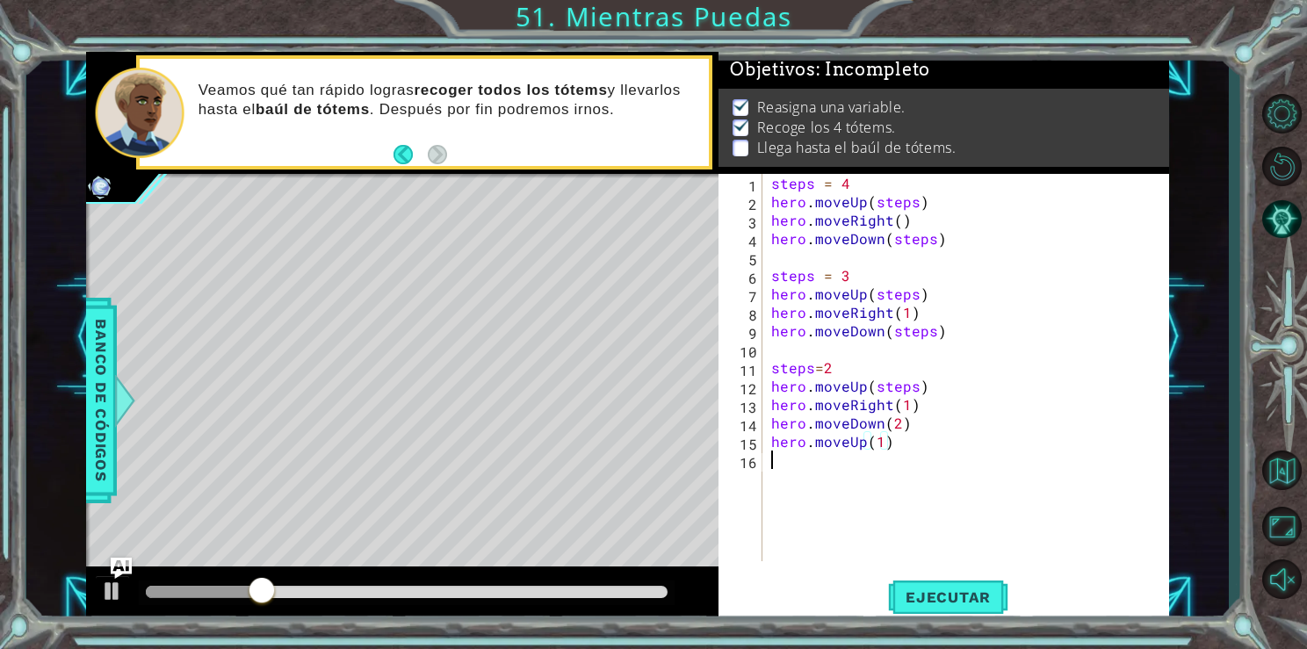
click at [807, 466] on div "steps = 4 hero . moveUp ( steps ) hero . moveRight ( ) hero . moveDown ( steps …" at bounding box center [971, 386] width 406 height 424
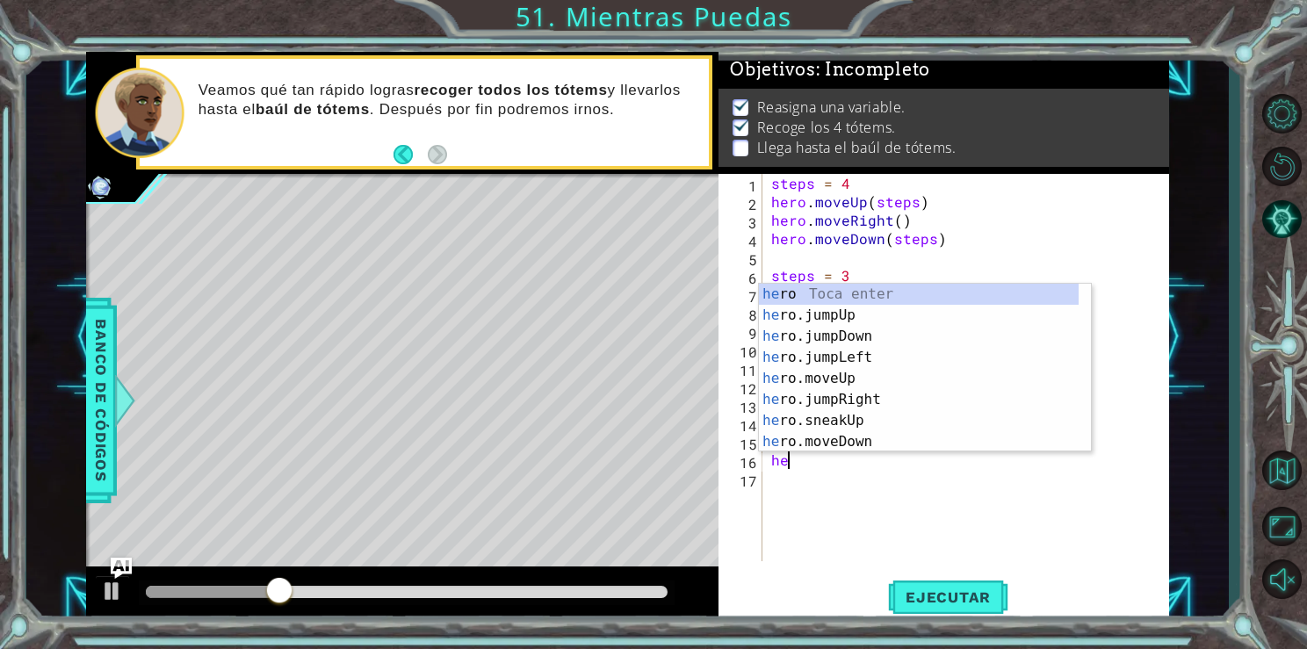
type textarea "her"
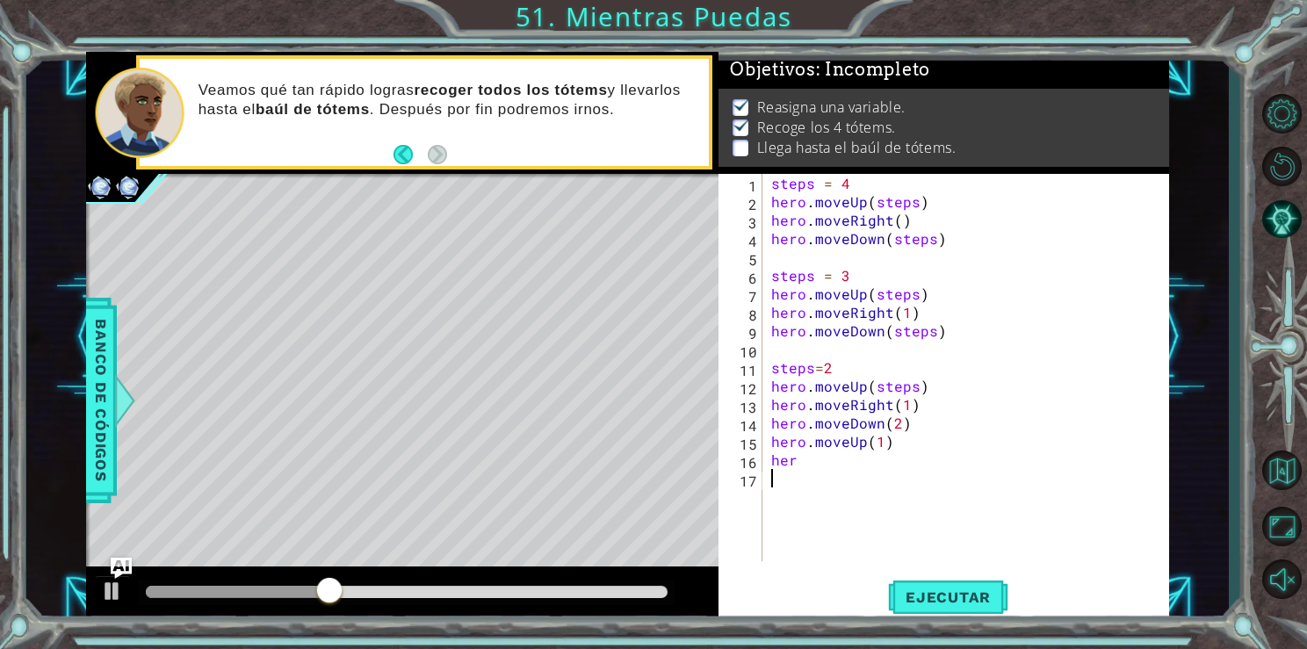
click at [858, 521] on div "steps = 4 hero . moveUp ( steps ) hero . moveRight ( ) hero . moveDown ( steps …" at bounding box center [971, 386] width 406 height 424
drag, startPoint x: 906, startPoint y: 409, endPoint x: 884, endPoint y: 408, distance: 22.0
click at [884, 408] on div "steps = 4 hero . moveUp ( steps ) hero . moveRight ( ) hero . moveDown ( steps …" at bounding box center [971, 386] width 406 height 424
type textarea "hero.moveRight(1)"
click at [939, 411] on div "steps = 4 hero . moveUp ( steps ) hero . moveRight ( ) hero . moveDown ( steps …" at bounding box center [971, 386] width 406 height 424
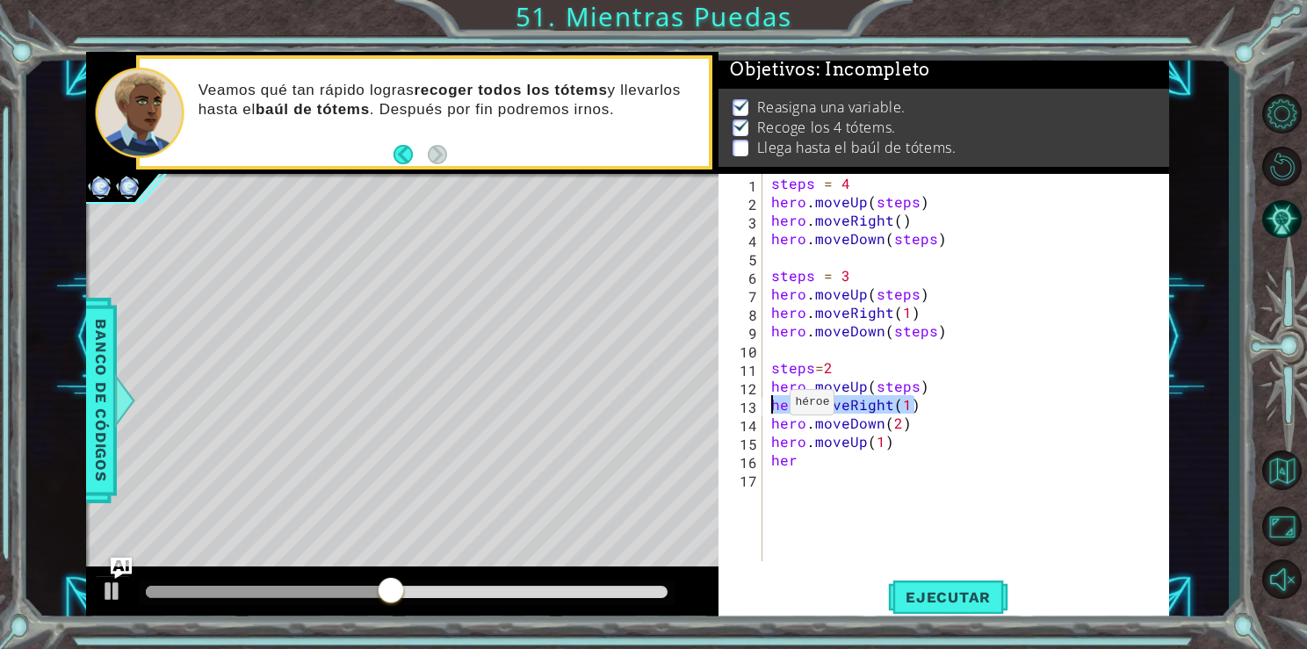
drag, startPoint x: 939, startPoint y: 411, endPoint x: 758, endPoint y: 407, distance: 181.0
click at [758, 407] on div "hero.moveRight(1) 1 2 3 4 5 6 7 8 9 10 11 12 13 14 15 16 17 steps = 4 hero . mo…" at bounding box center [941, 367] width 445 height 387
click at [833, 473] on div "steps = 4 hero . moveUp ( steps ) hero . moveRight ( ) hero . moveDown ( steps …" at bounding box center [971, 386] width 406 height 424
click at [820, 469] on div "steps = 4 hero . moveUp ( steps ) hero . moveRight ( ) hero . moveDown ( steps …" at bounding box center [971, 386] width 406 height 424
click at [806, 461] on div "steps = 4 hero . moveUp ( steps ) hero . moveRight ( ) hero . moveDown ( steps …" at bounding box center [971, 386] width 406 height 424
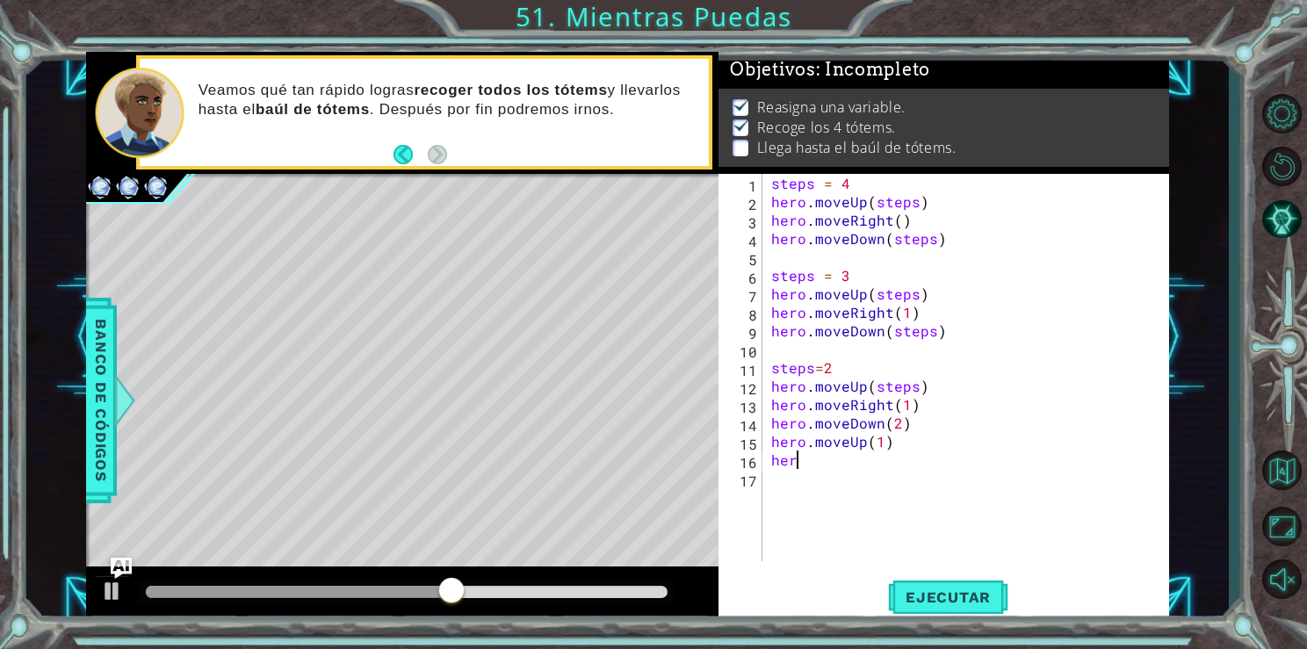
type textarea "h"
paste textarea "hero.moveRight(1)"
type textarea "hero.moveRight(1)"
click at [783, 480] on div "steps = 4 hero . moveUp ( steps ) hero . moveRight ( ) hero . moveDown ( steps …" at bounding box center [971, 386] width 406 height 424
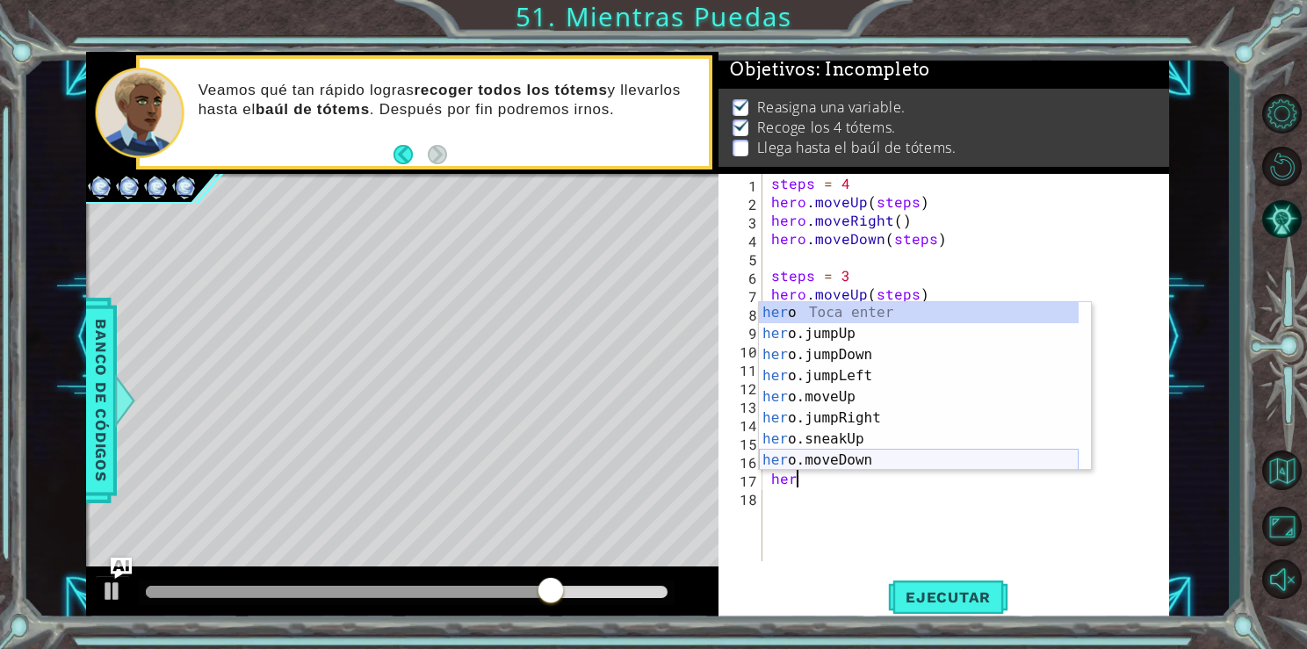
click at [819, 462] on div "her o Toca enter her o.jumpUp Toca enter her o.jumpDown Toca enter her o.jumpLe…" at bounding box center [919, 407] width 320 height 211
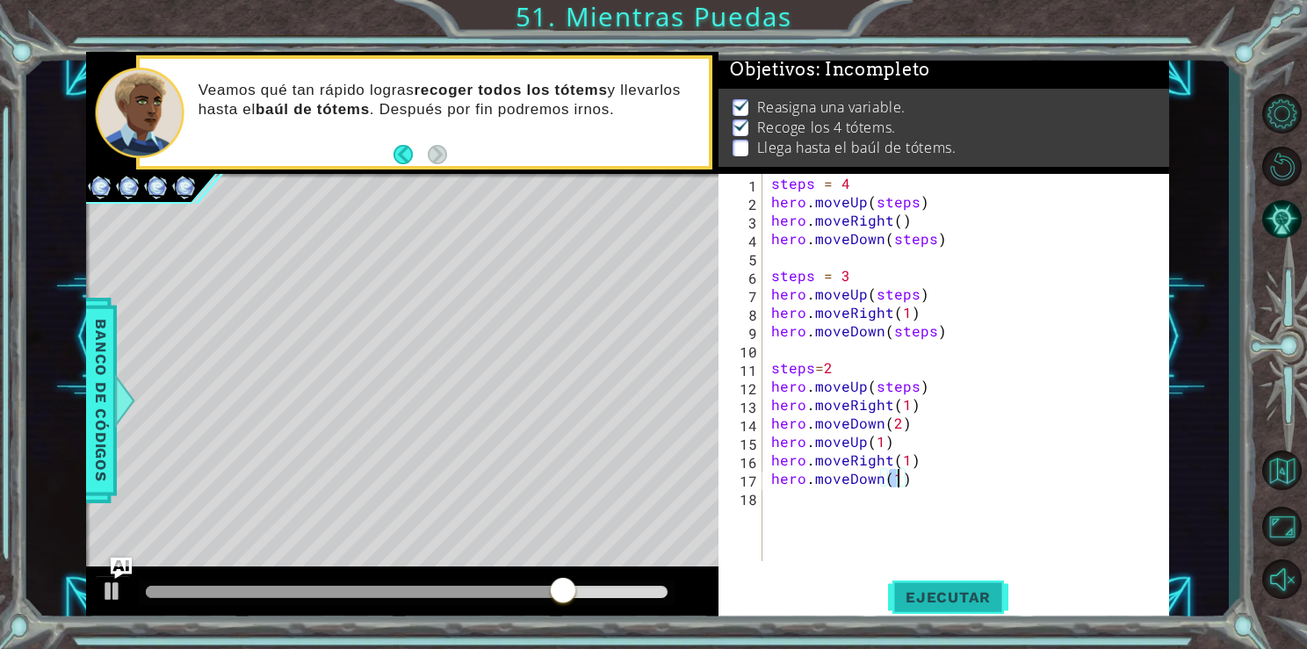
type textarea "hero.moveDown(1)"
click at [900, 589] on span "Ejecutar" at bounding box center [948, 598] width 120 height 18
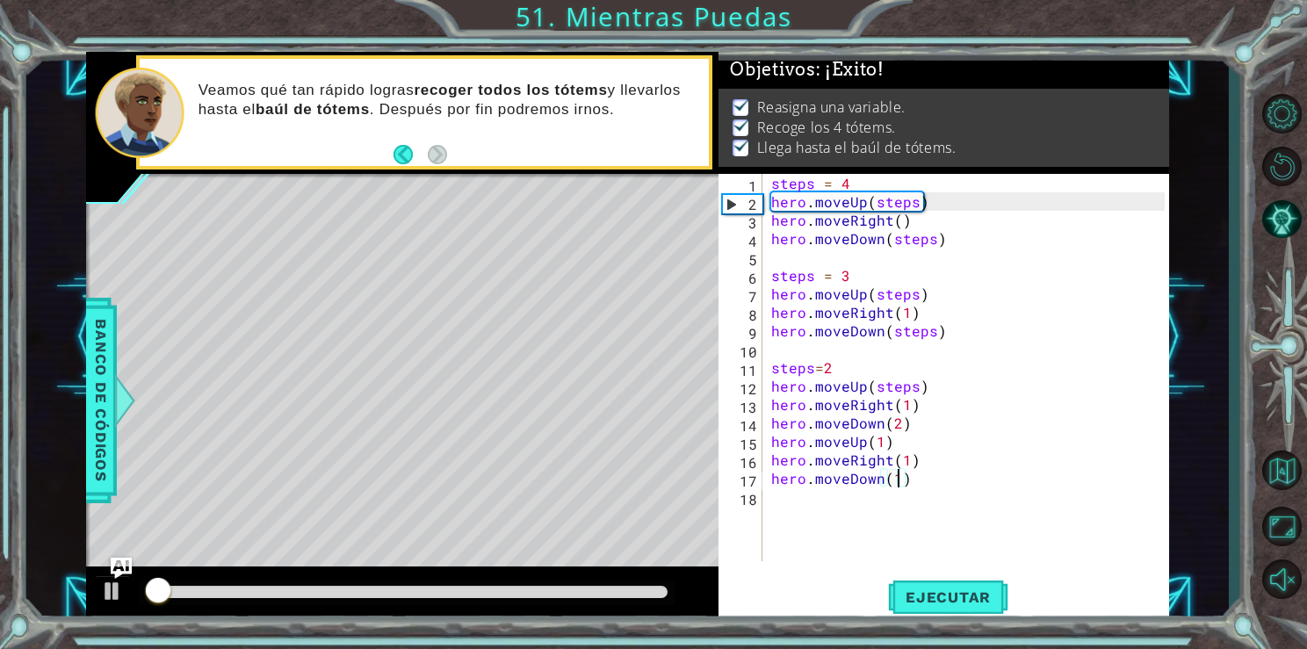
click at [619, 588] on div at bounding box center [407, 592] width 523 height 12
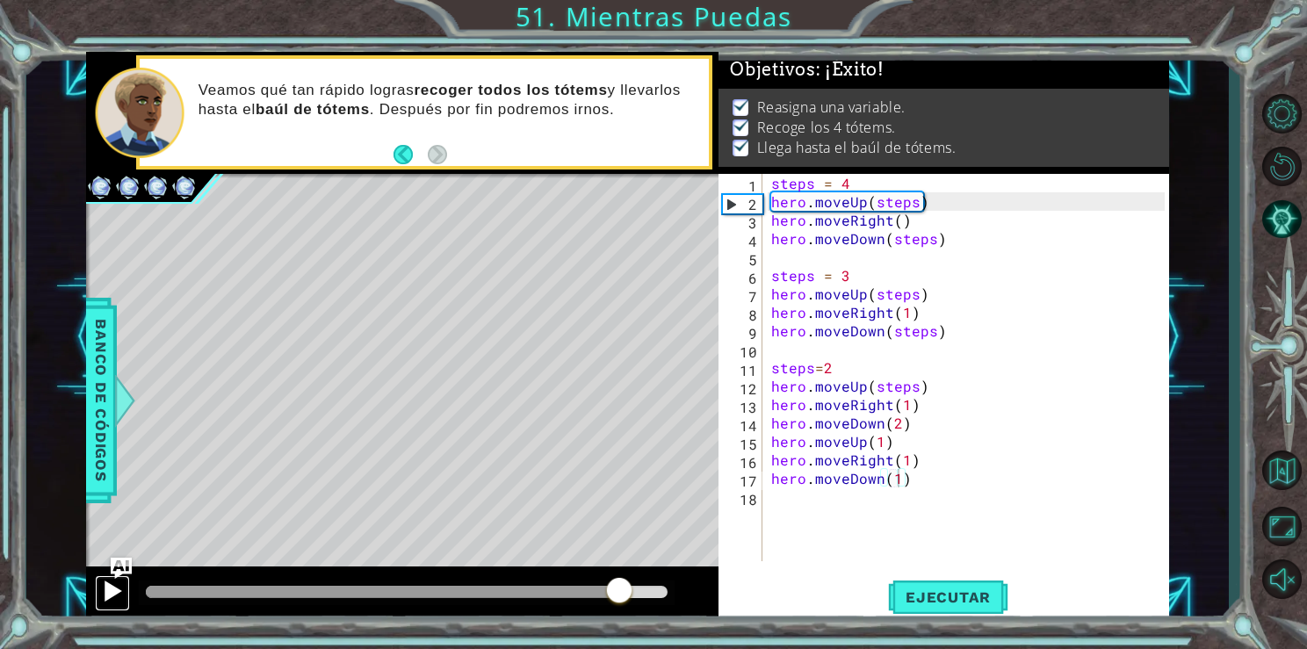
drag, startPoint x: 619, startPoint y: 588, endPoint x: 120, endPoint y: 597, distance: 499.1
click at [120, 597] on div at bounding box center [112, 591] width 23 height 23
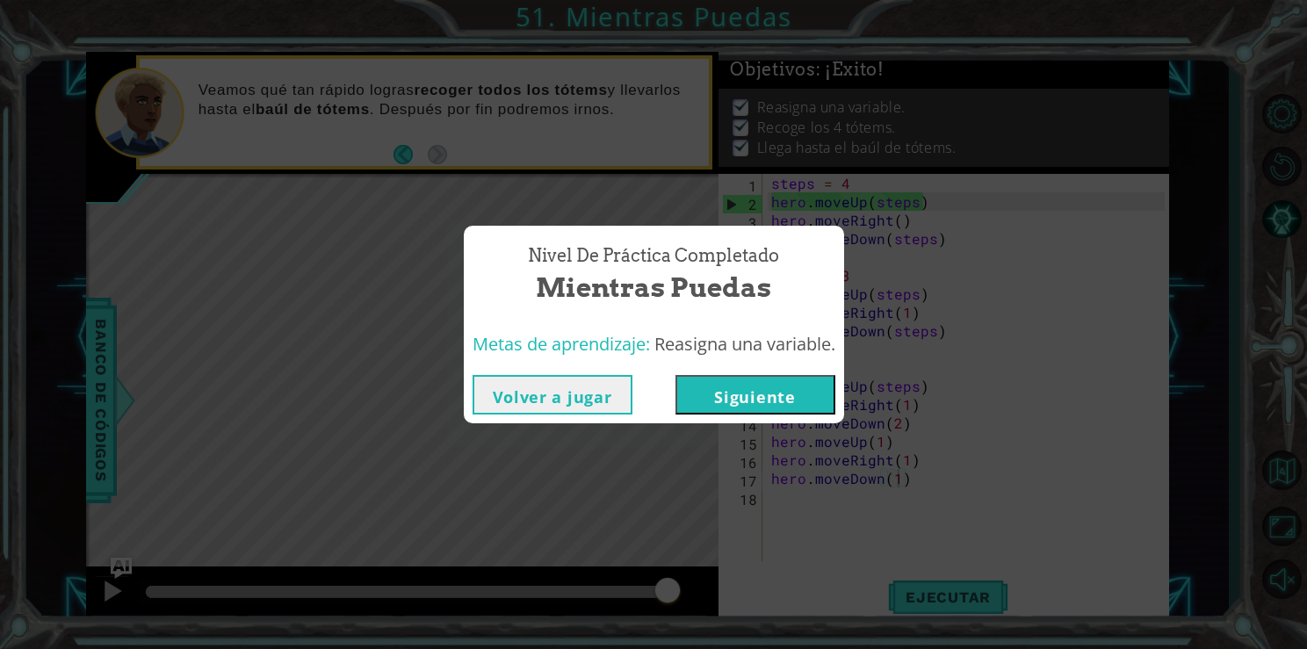
click at [741, 411] on div "Volver a jugar [GEOGRAPHIC_DATA]" at bounding box center [654, 394] width 380 height 57
click at [741, 411] on button "Siguiente" at bounding box center [756, 395] width 160 height 40
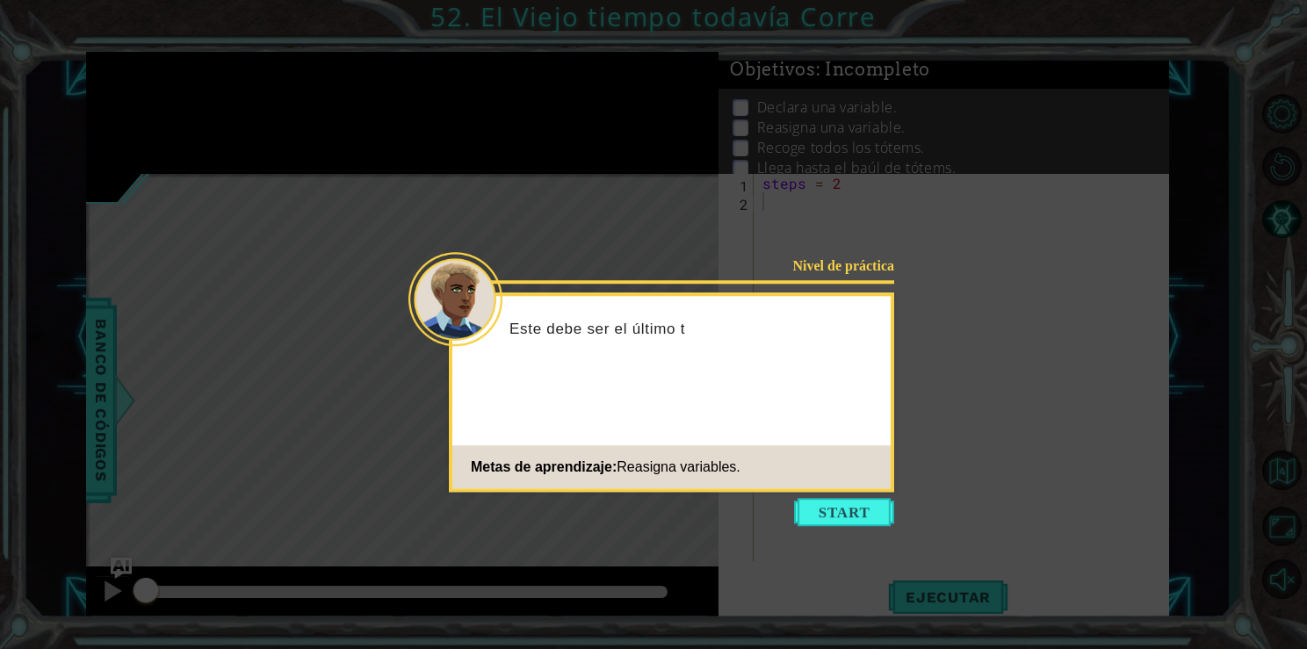
click at [861, 486] on footer "Metas de aprendizaje: Reasigna variables." at bounding box center [671, 466] width 438 height 43
click at [863, 504] on button "Start" at bounding box center [844, 512] width 100 height 28
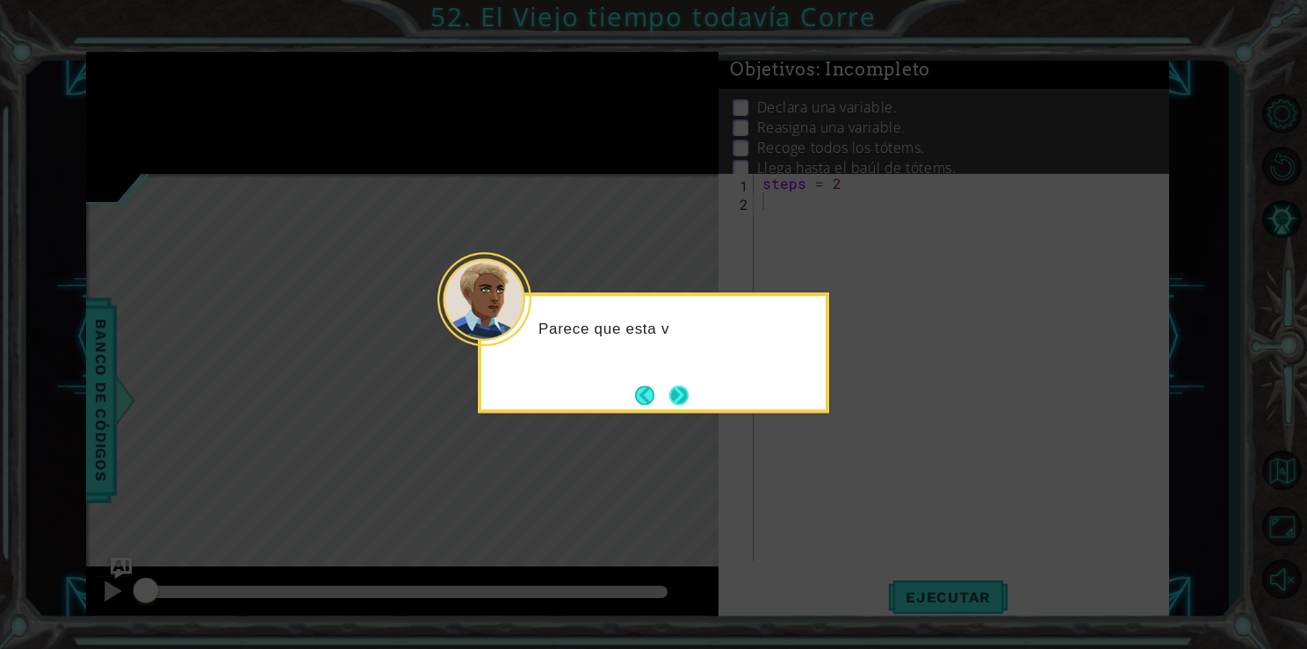
click at [683, 396] on button "Next" at bounding box center [678, 395] width 19 height 19
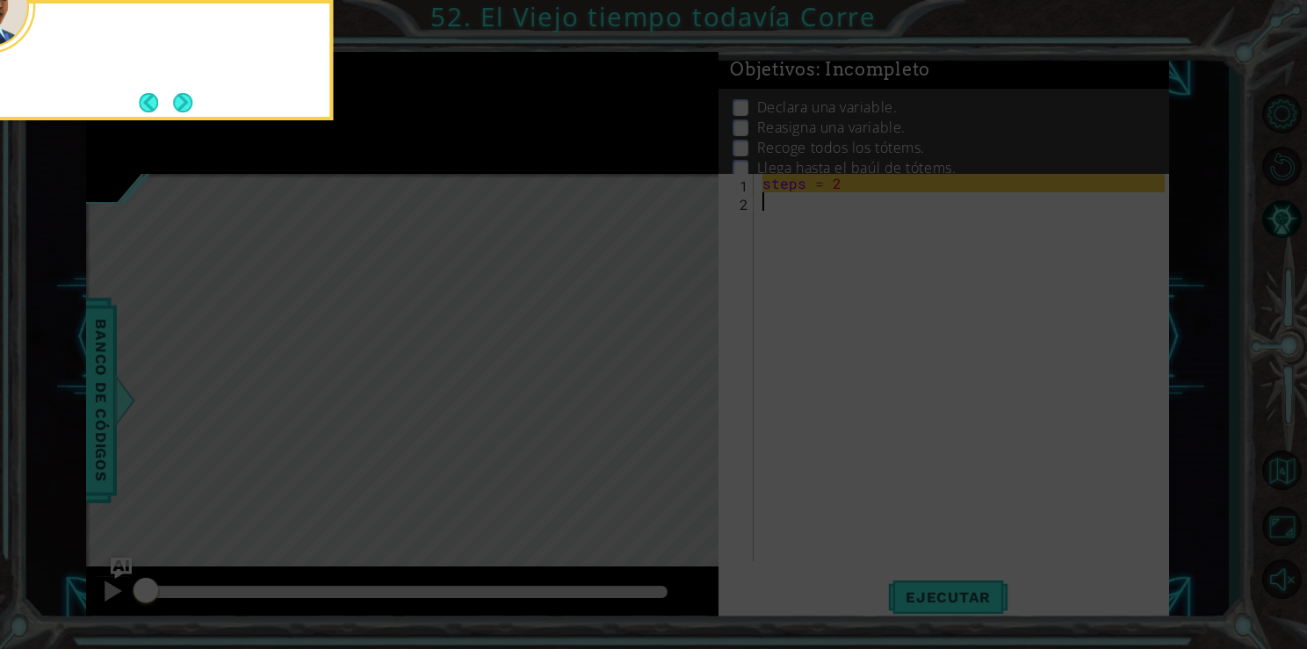
click at [683, 396] on icon at bounding box center [653, 324] width 1307 height 649
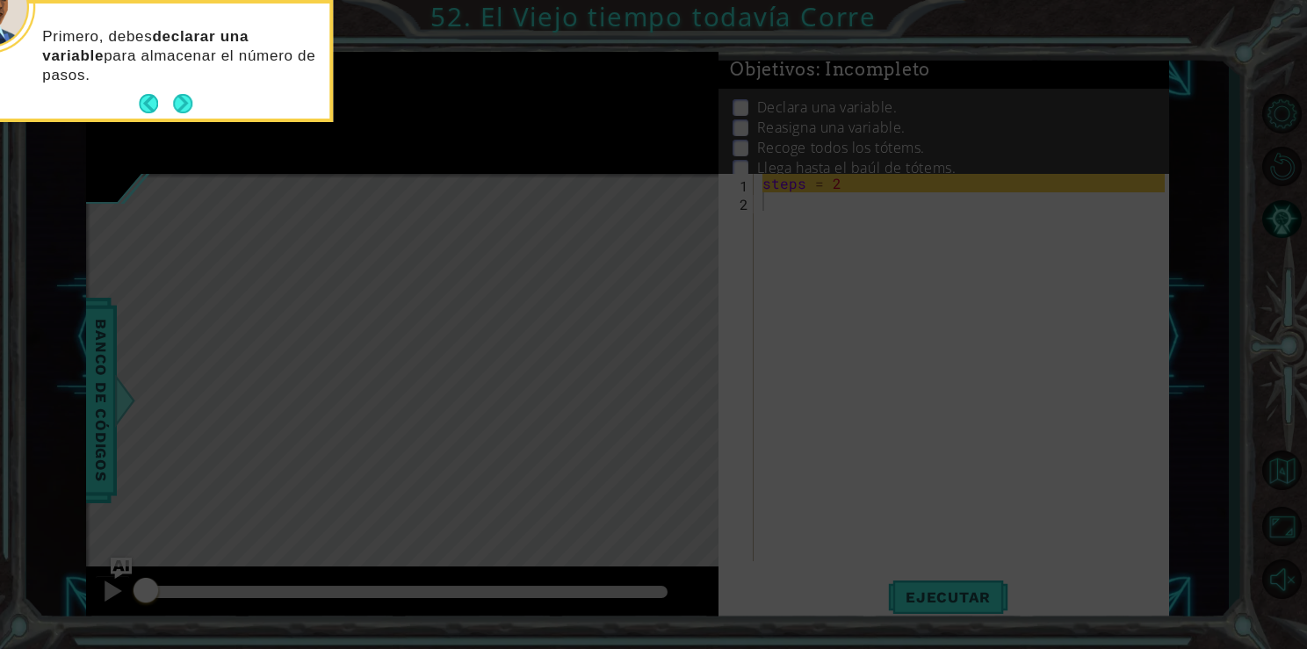
click at [999, 171] on icon at bounding box center [653, 324] width 1307 height 649
click at [194, 104] on div "Primero, debes declarar una variable para almacenar el número de pasos." at bounding box center [157, 65] width 344 height 108
click at [184, 104] on button "Next" at bounding box center [182, 103] width 19 height 19
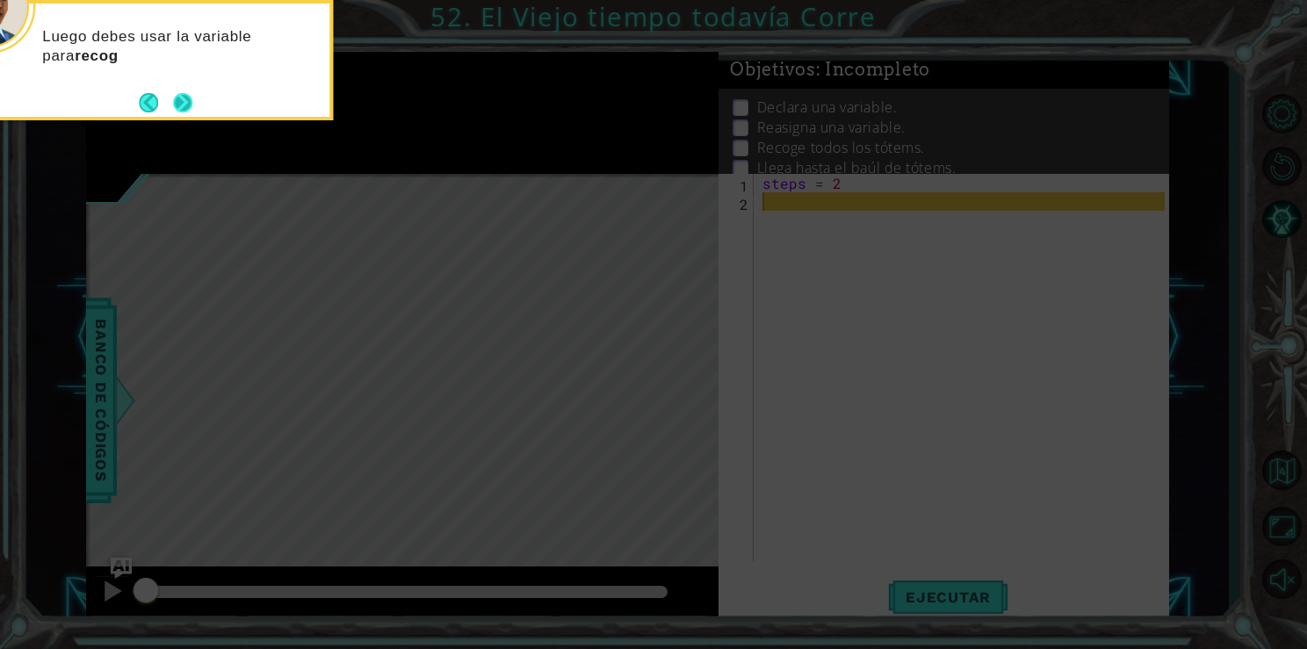
click at [184, 104] on button "Next" at bounding box center [182, 102] width 19 height 19
